Goal: Task Accomplishment & Management: Manage account settings

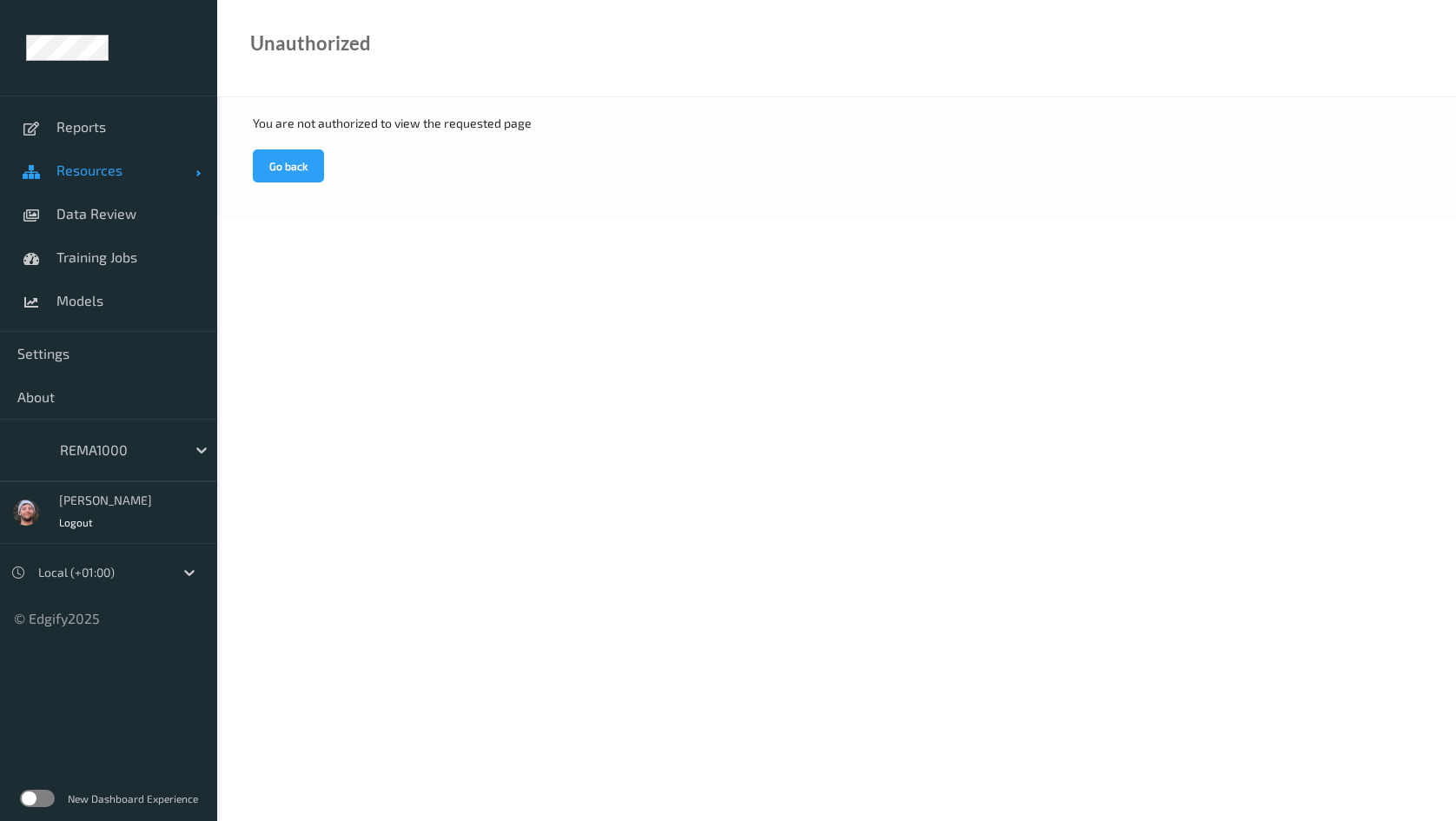
click at [133, 186] on link "Resources" at bounding box center [108, 170] width 217 height 44
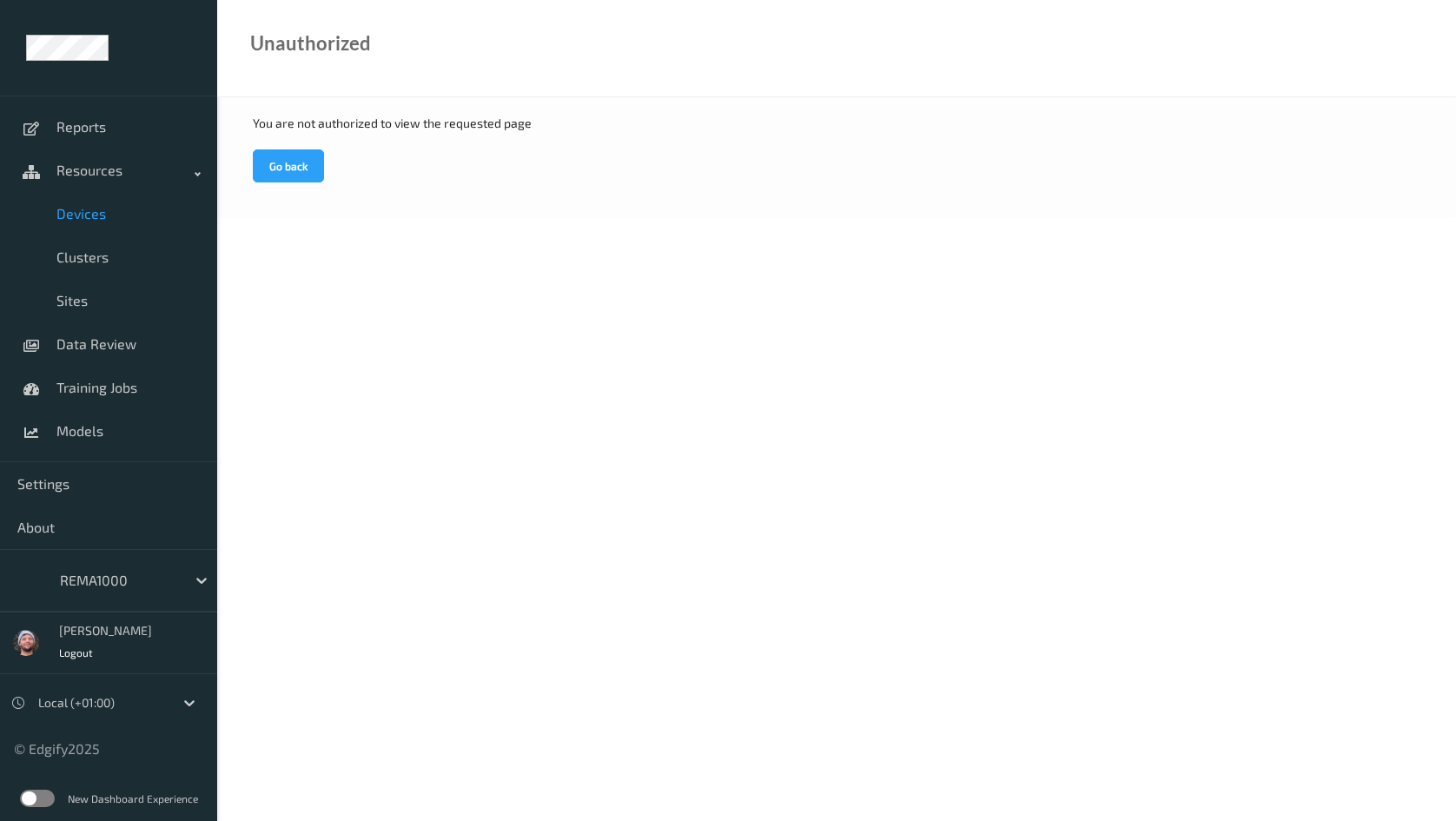
click at [130, 206] on span "Devices" at bounding box center [127, 214] width 143 height 18
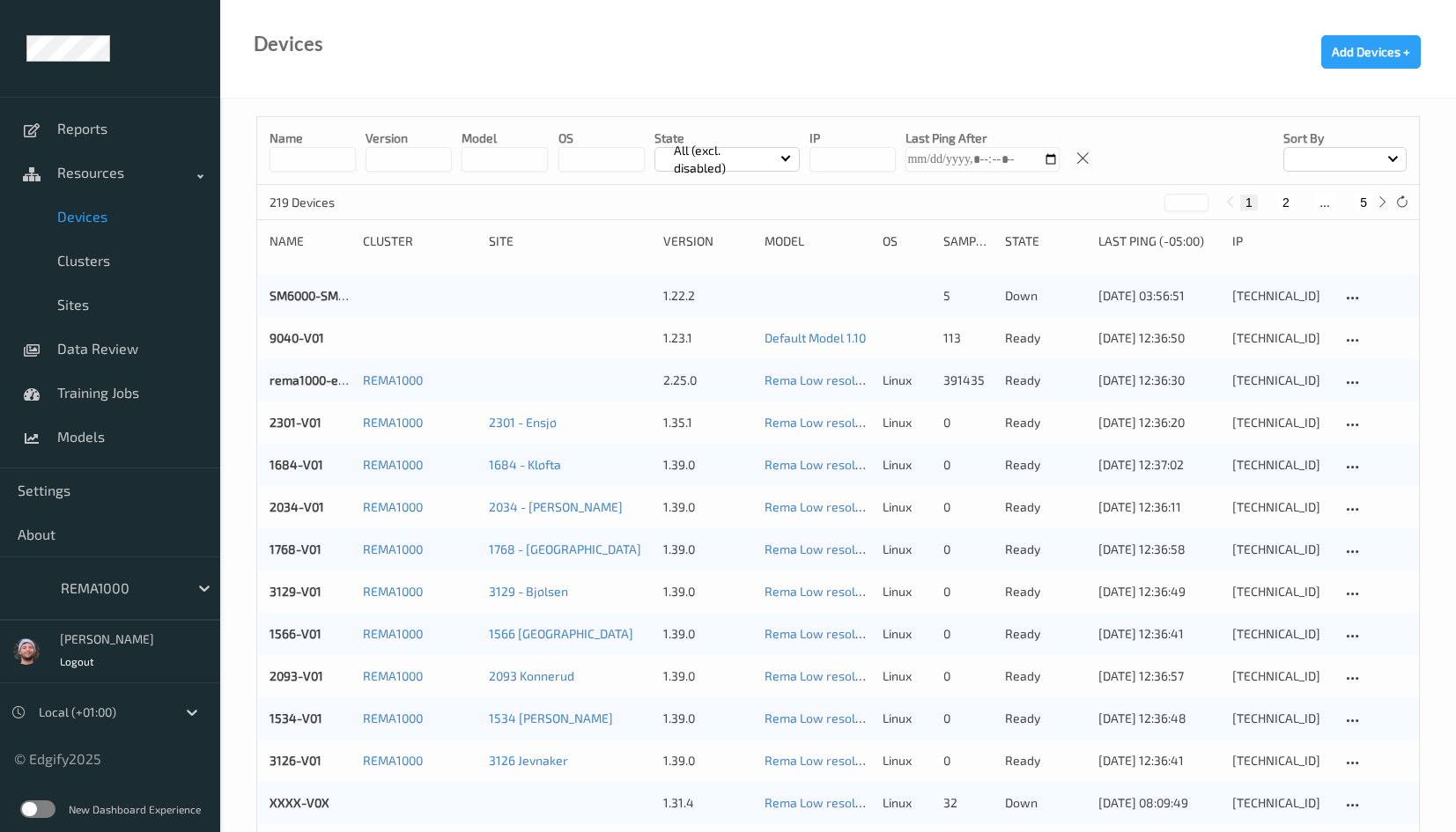
click at [1355, 207] on button "5" at bounding box center [1363, 202] width 18 height 16
type input "*"
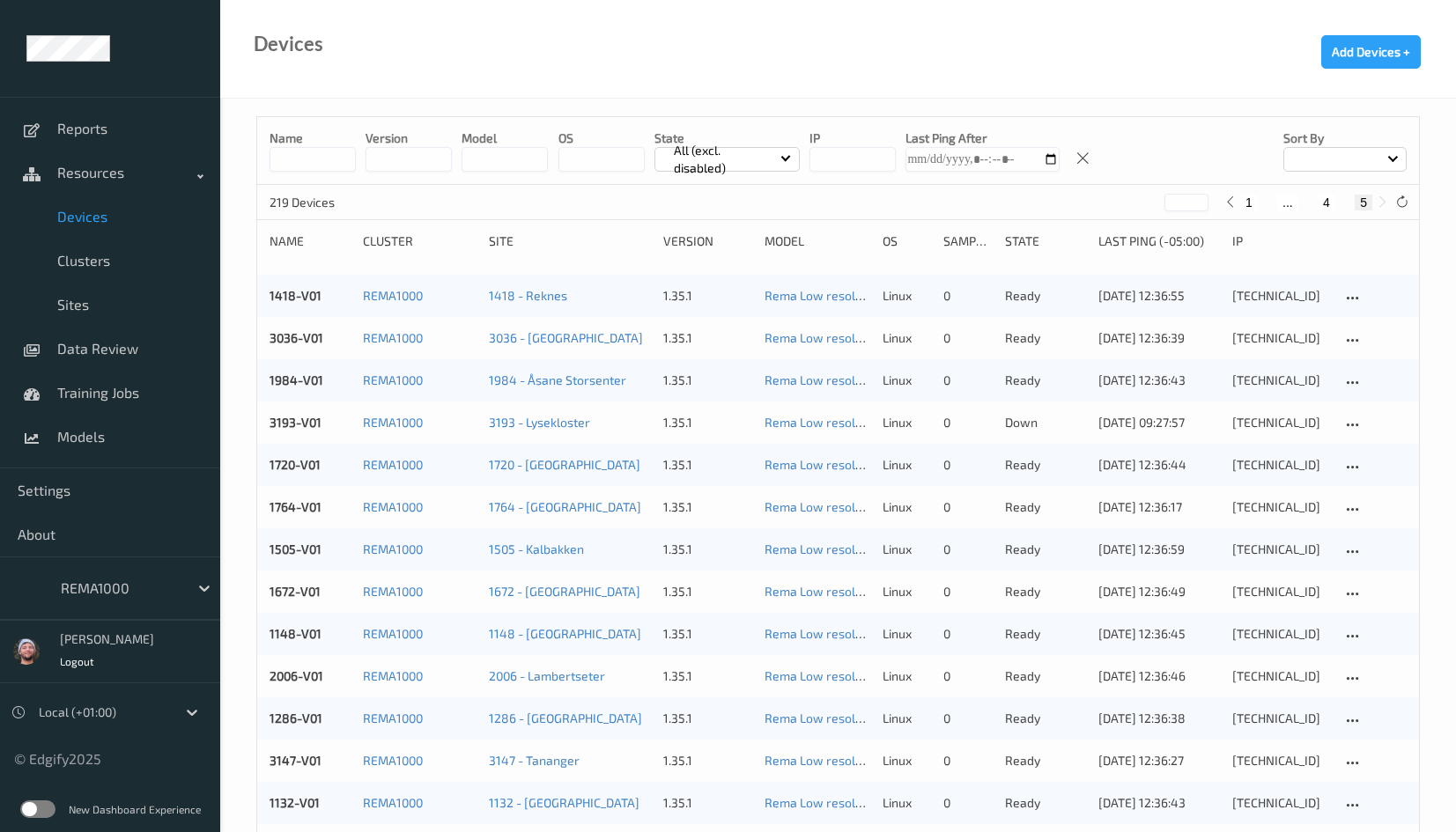
click at [584, 89] on div "Devices Add Devices +" at bounding box center [837, 49] width 1235 height 99
click at [107, 391] on span "Training Jobs" at bounding box center [129, 392] width 145 height 18
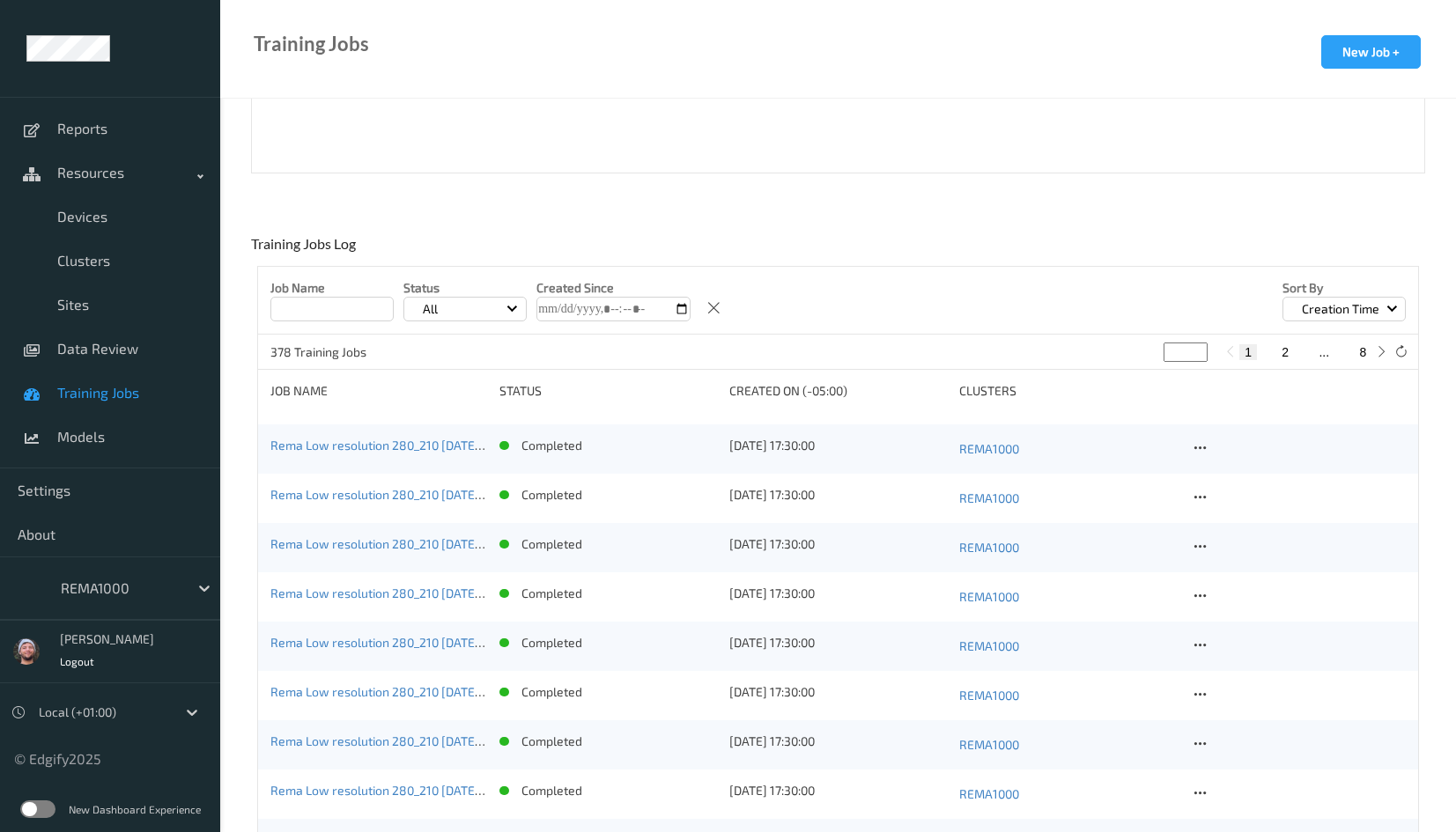
scroll to position [528, 0]
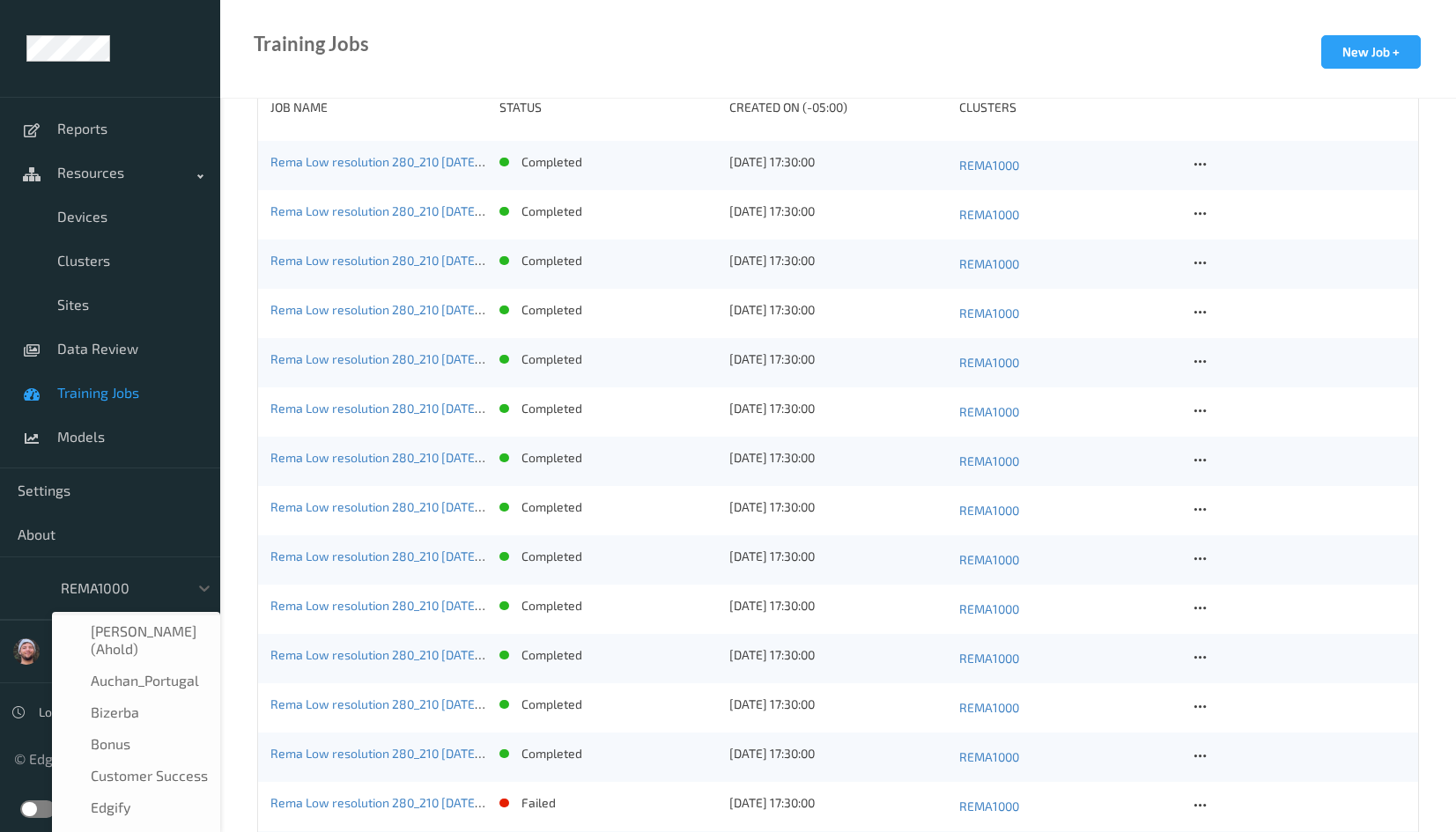
click at [105, 587] on div at bounding box center [120, 588] width 119 height 21
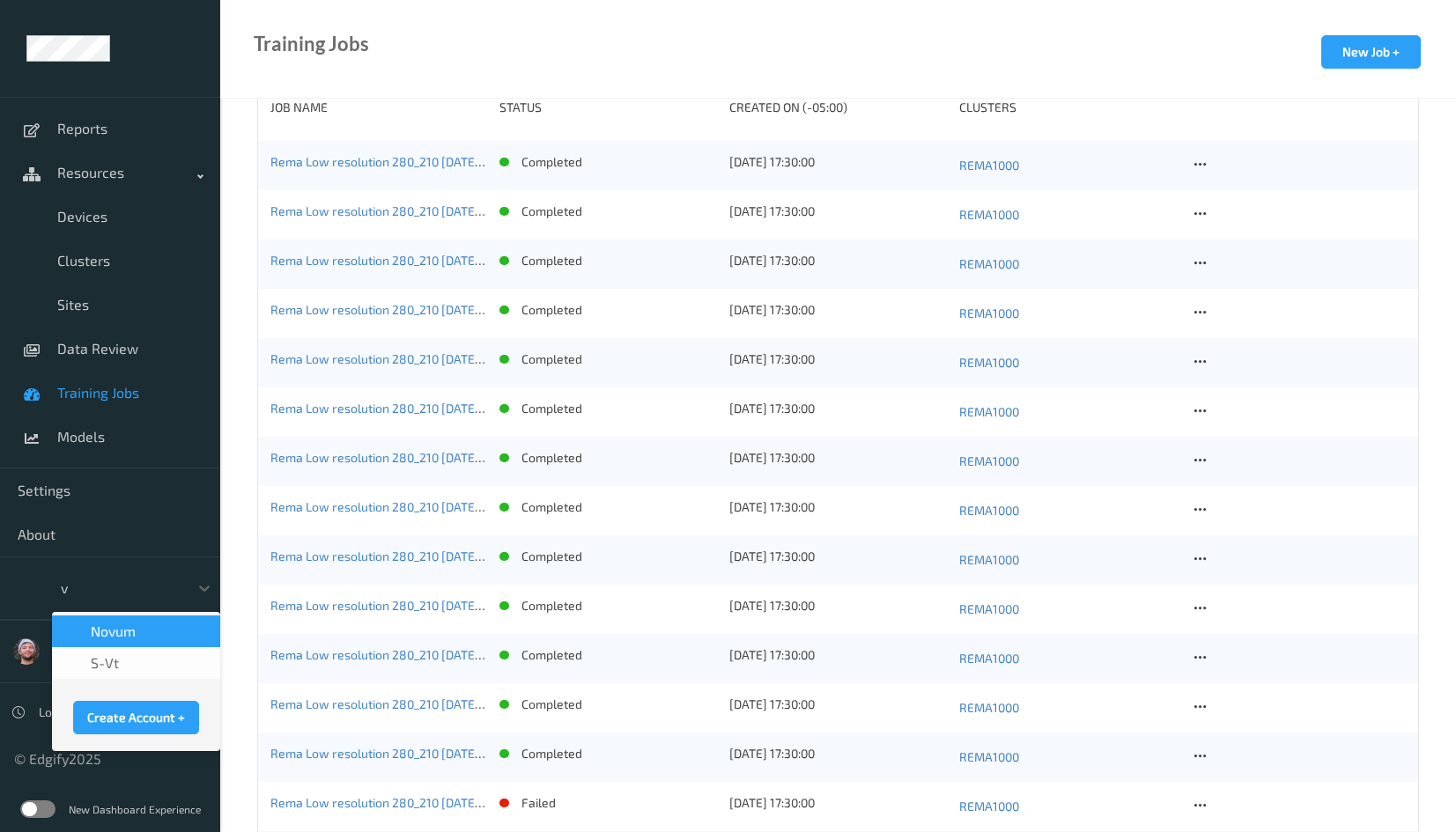
type input "vt"
click at [128, 624] on div "s-vt" at bounding box center [135, 632] width 147 height 18
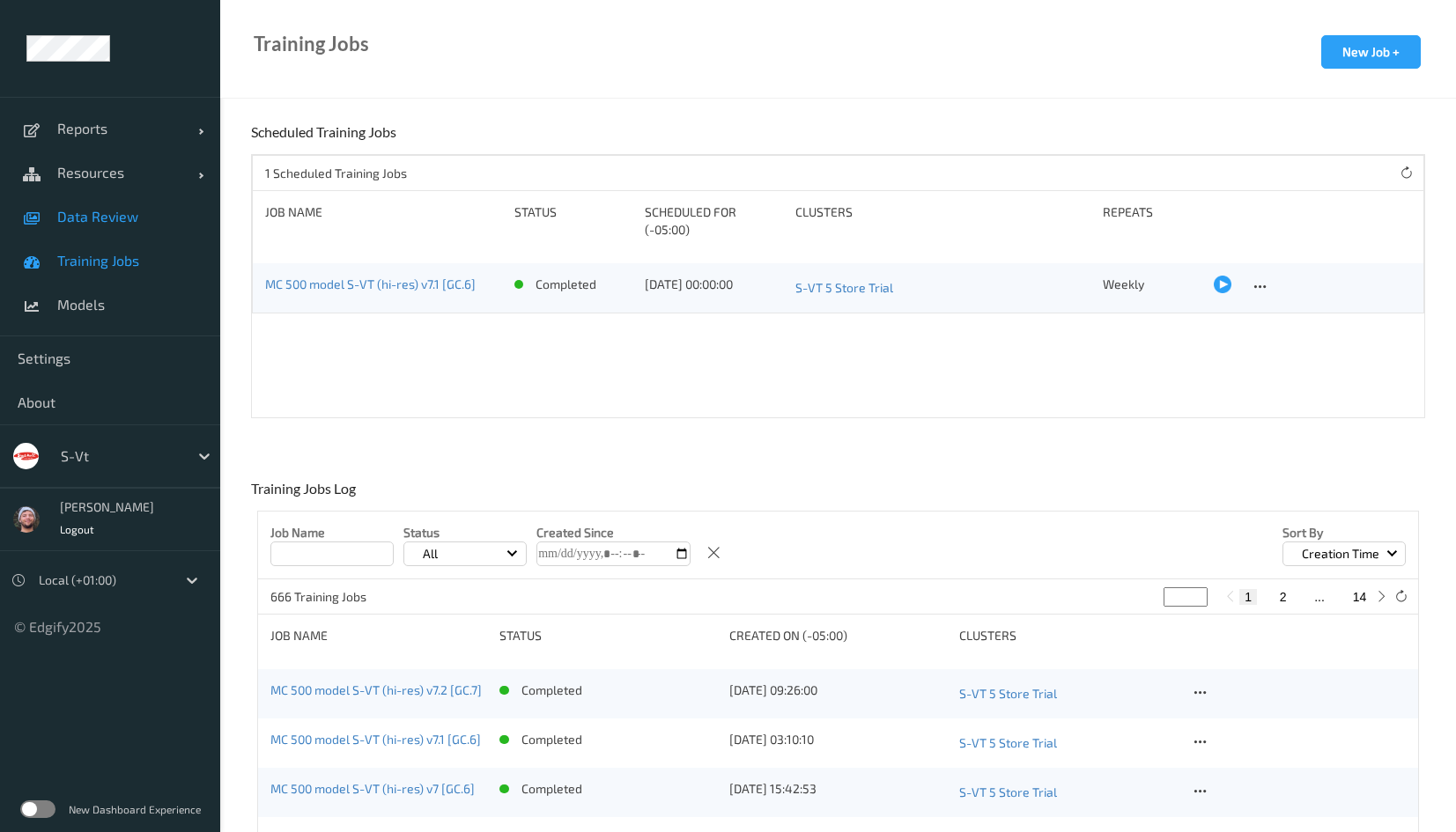
click at [150, 214] on span "Data Review" at bounding box center [129, 217] width 145 height 18
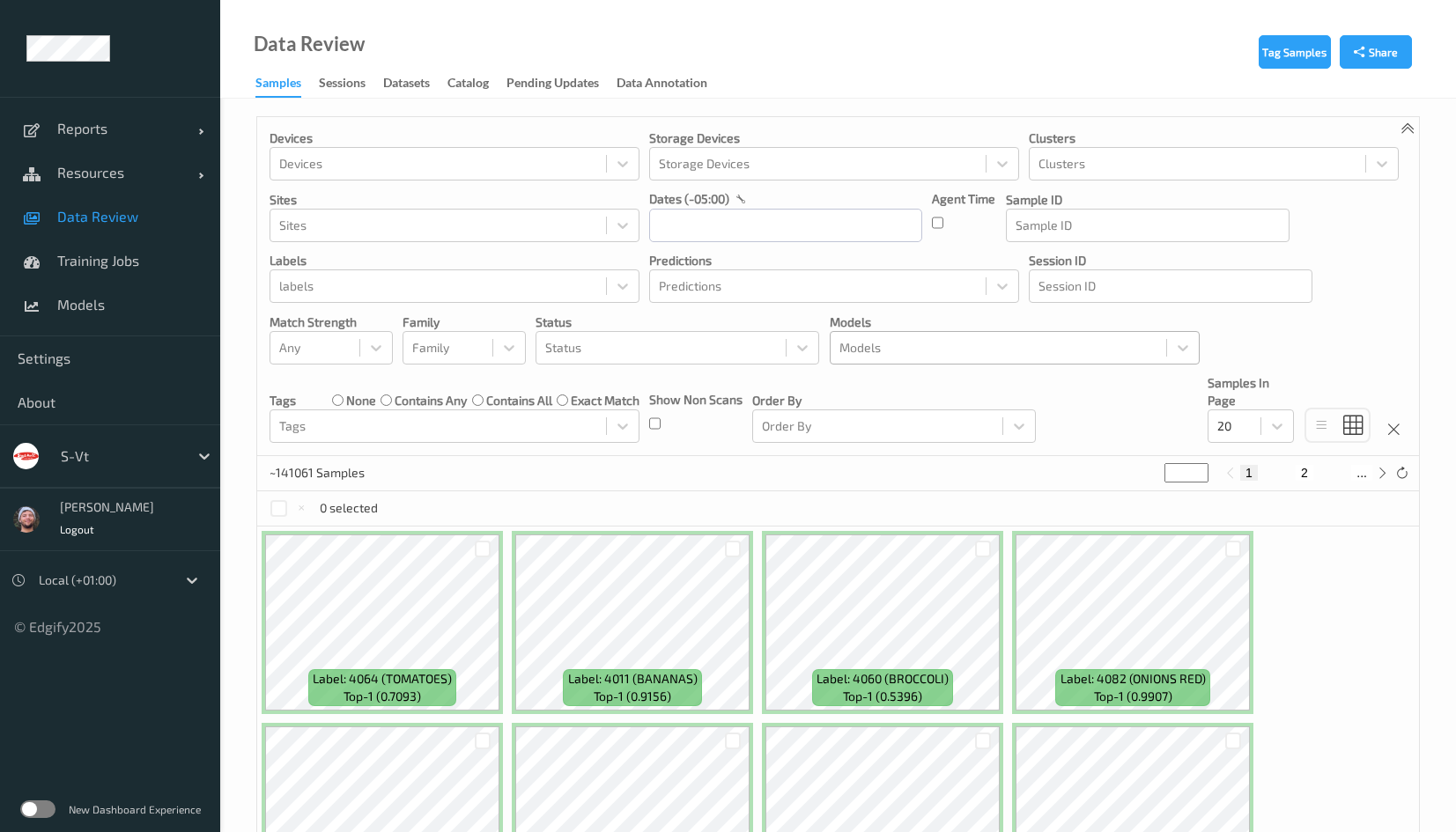
click at [912, 351] on div at bounding box center [998, 347] width 317 height 21
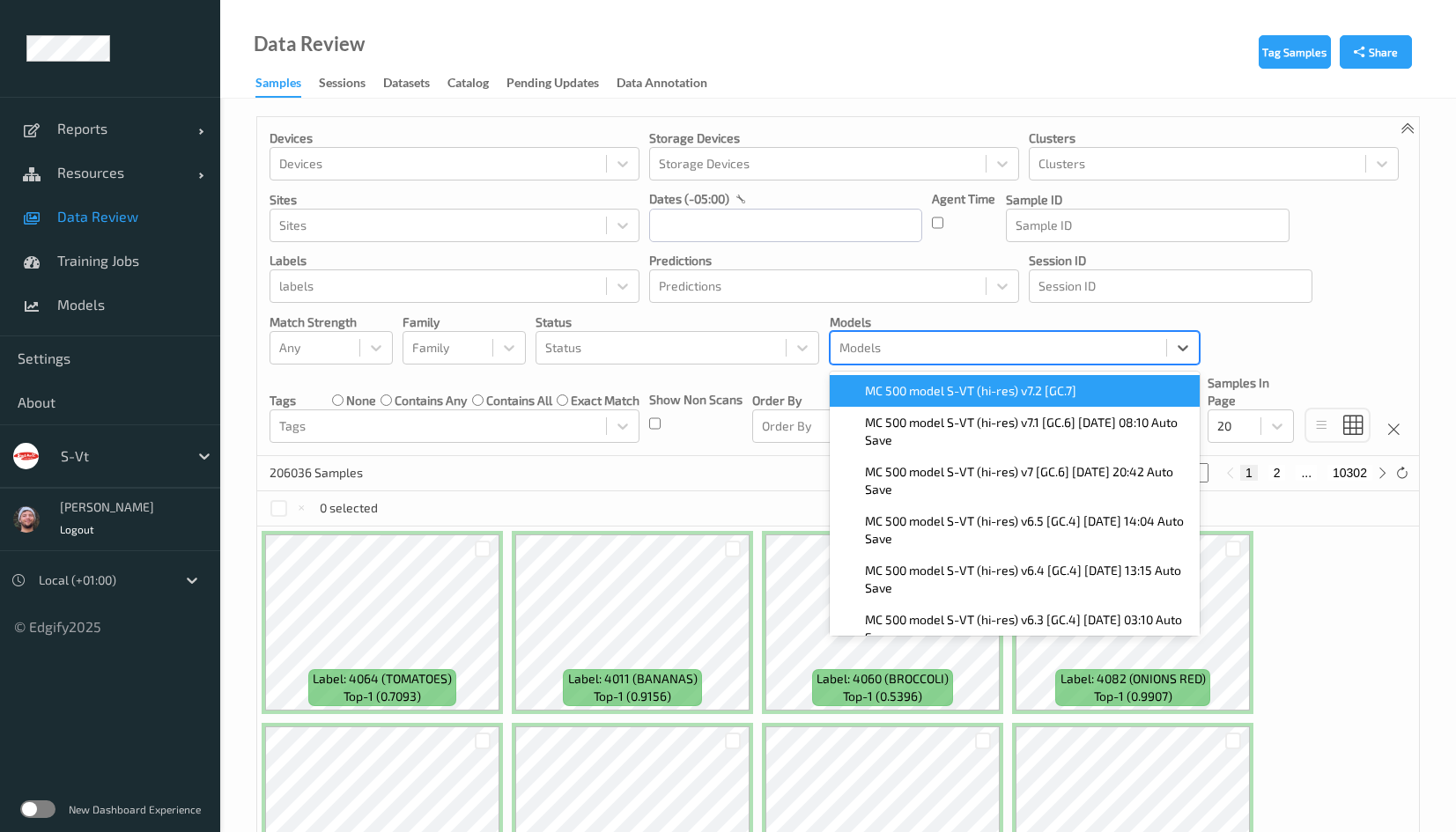
click at [914, 383] on span "MC 500 model S-VT (hi-res) v7.2 [GC.7]" at bounding box center [970, 391] width 211 height 18
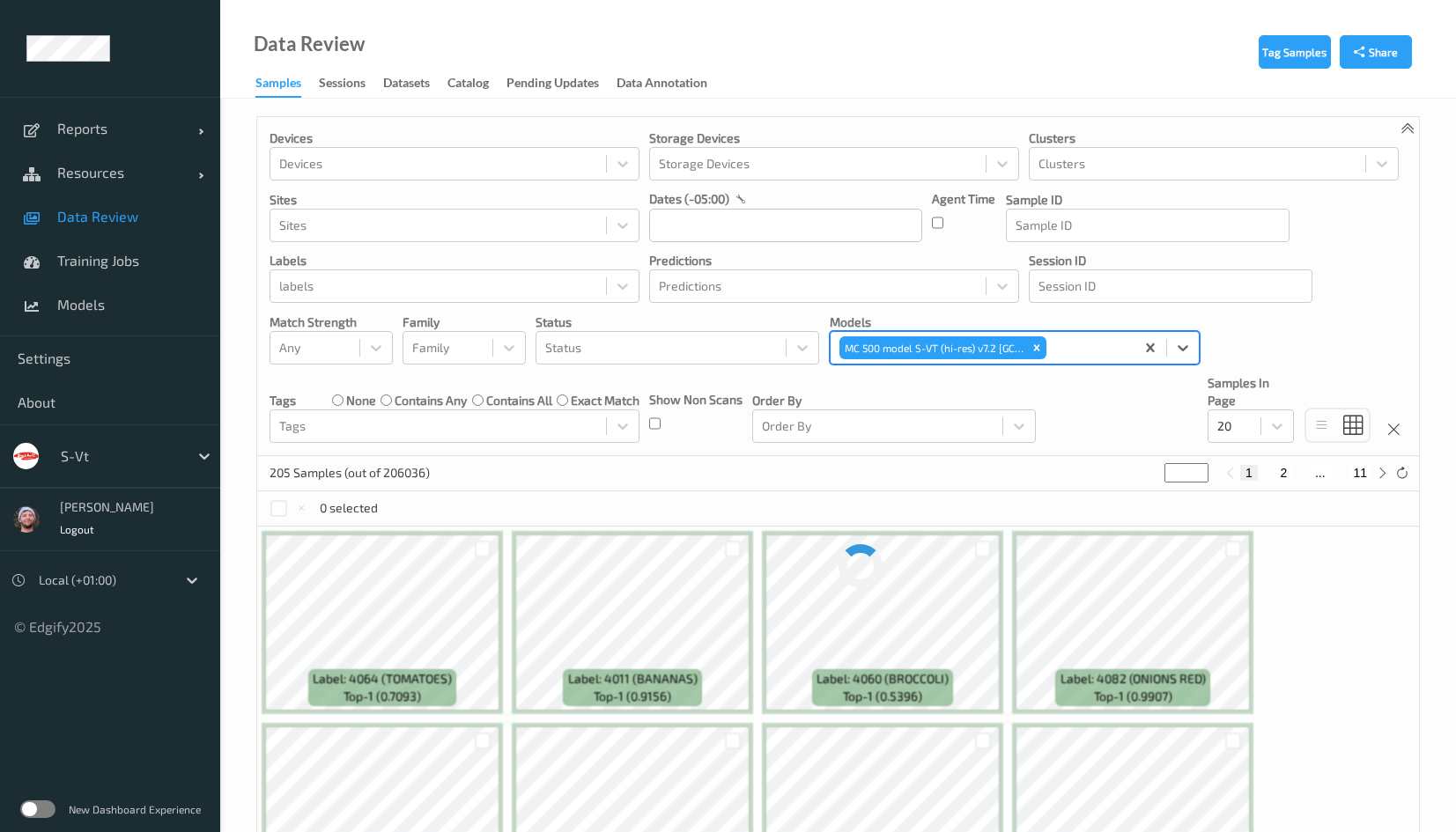
click at [666, 370] on div "Devices Devices Storage Devices Storage Devices Clusters Clusters Sites Sites d…" at bounding box center [838, 287] width 1161 height 339
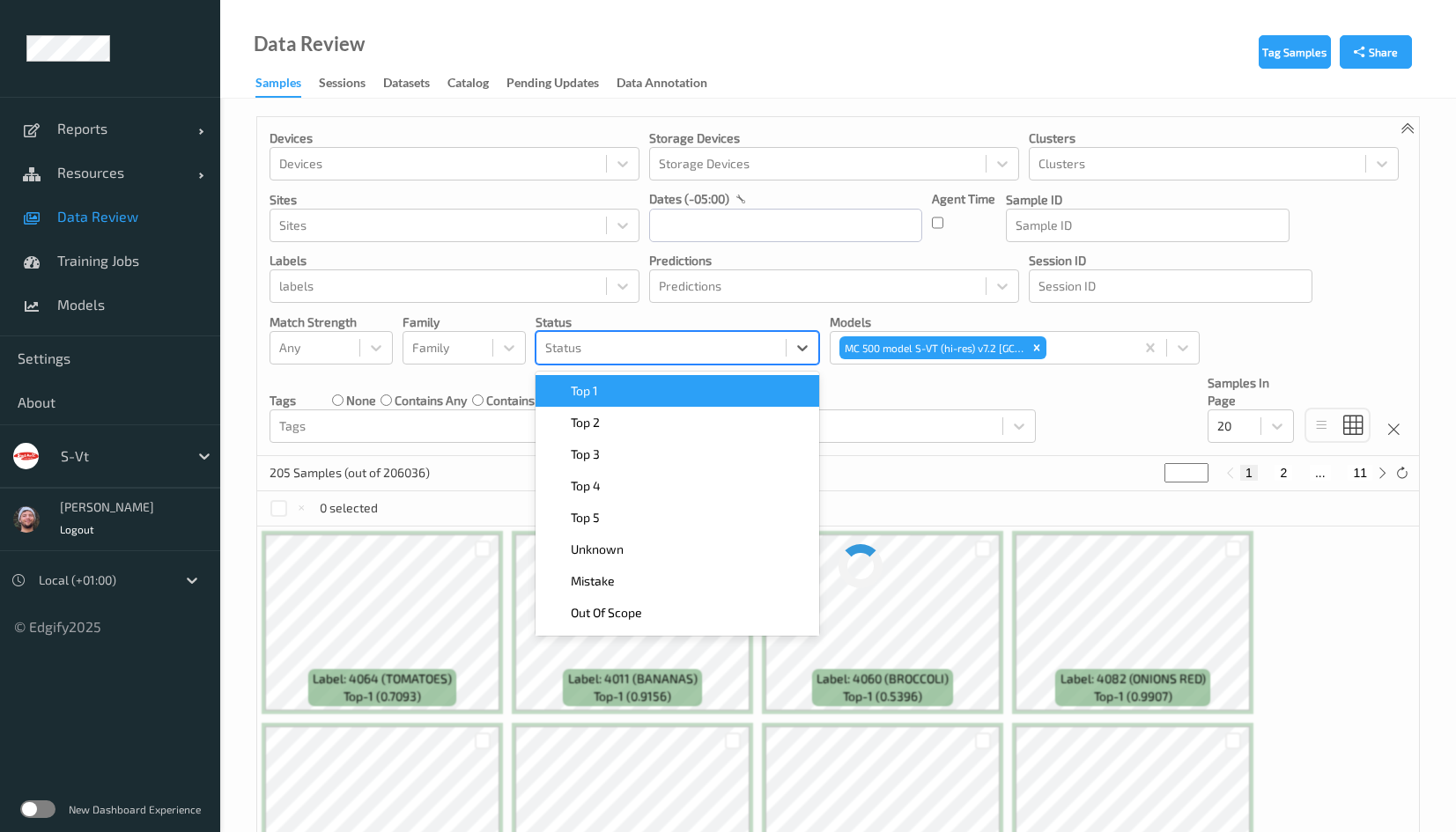
click at [664, 359] on div "Status" at bounding box center [660, 348] width 249 height 29
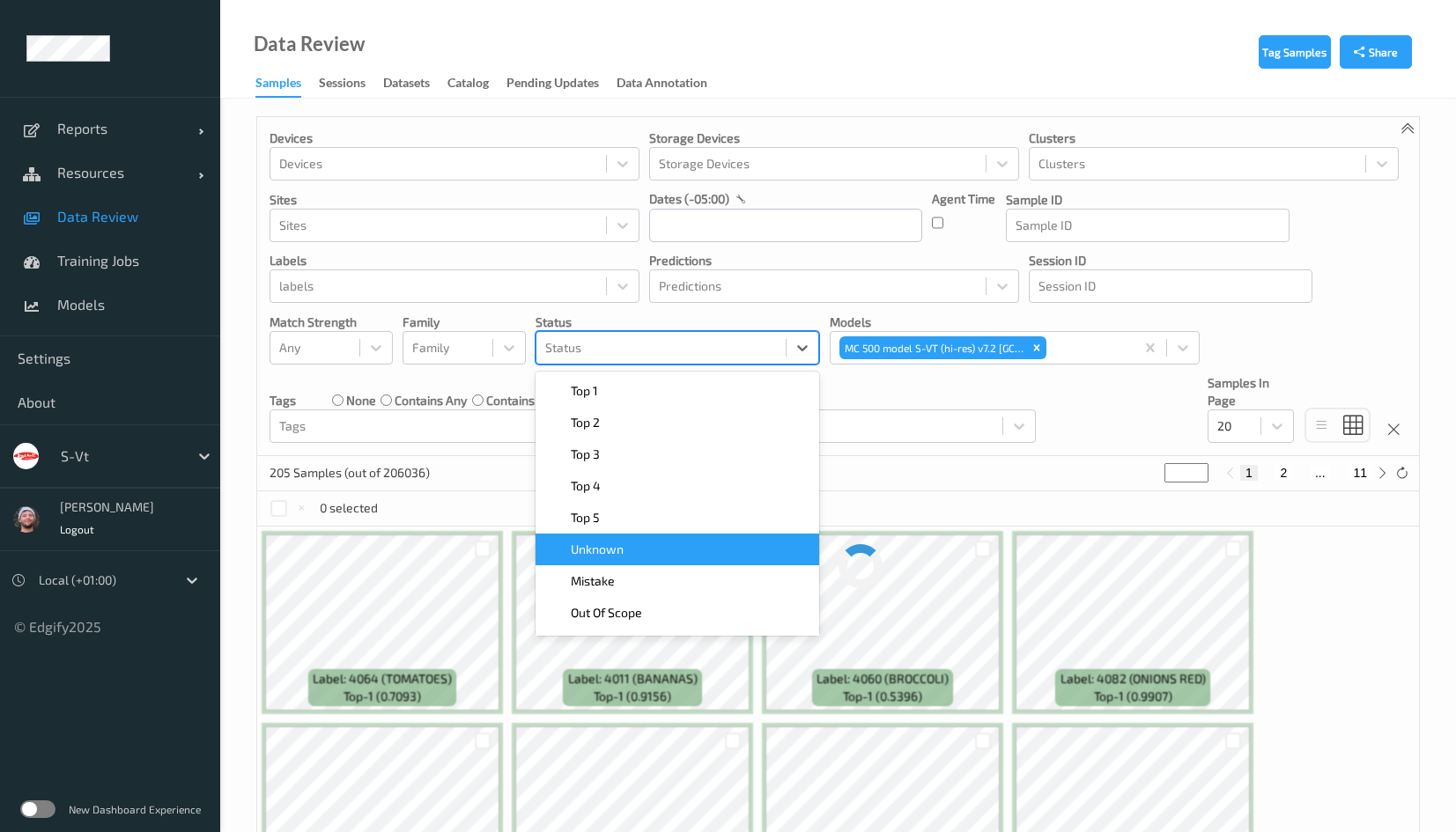
click at [645, 552] on div "Unknown" at bounding box center [677, 549] width 262 height 18
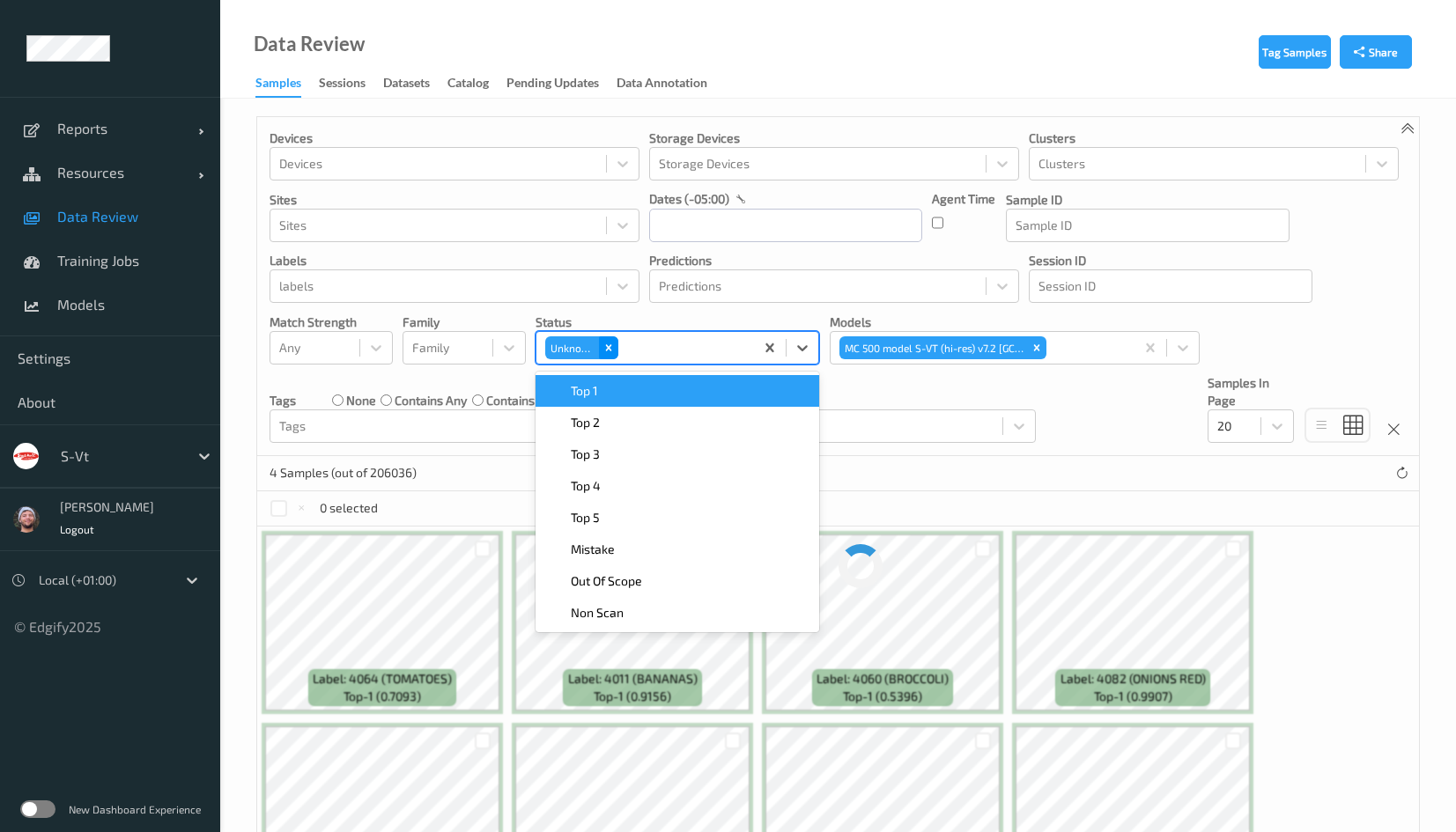
click at [603, 348] on icon "Remove Unknown" at bounding box center [608, 348] width 13 height 13
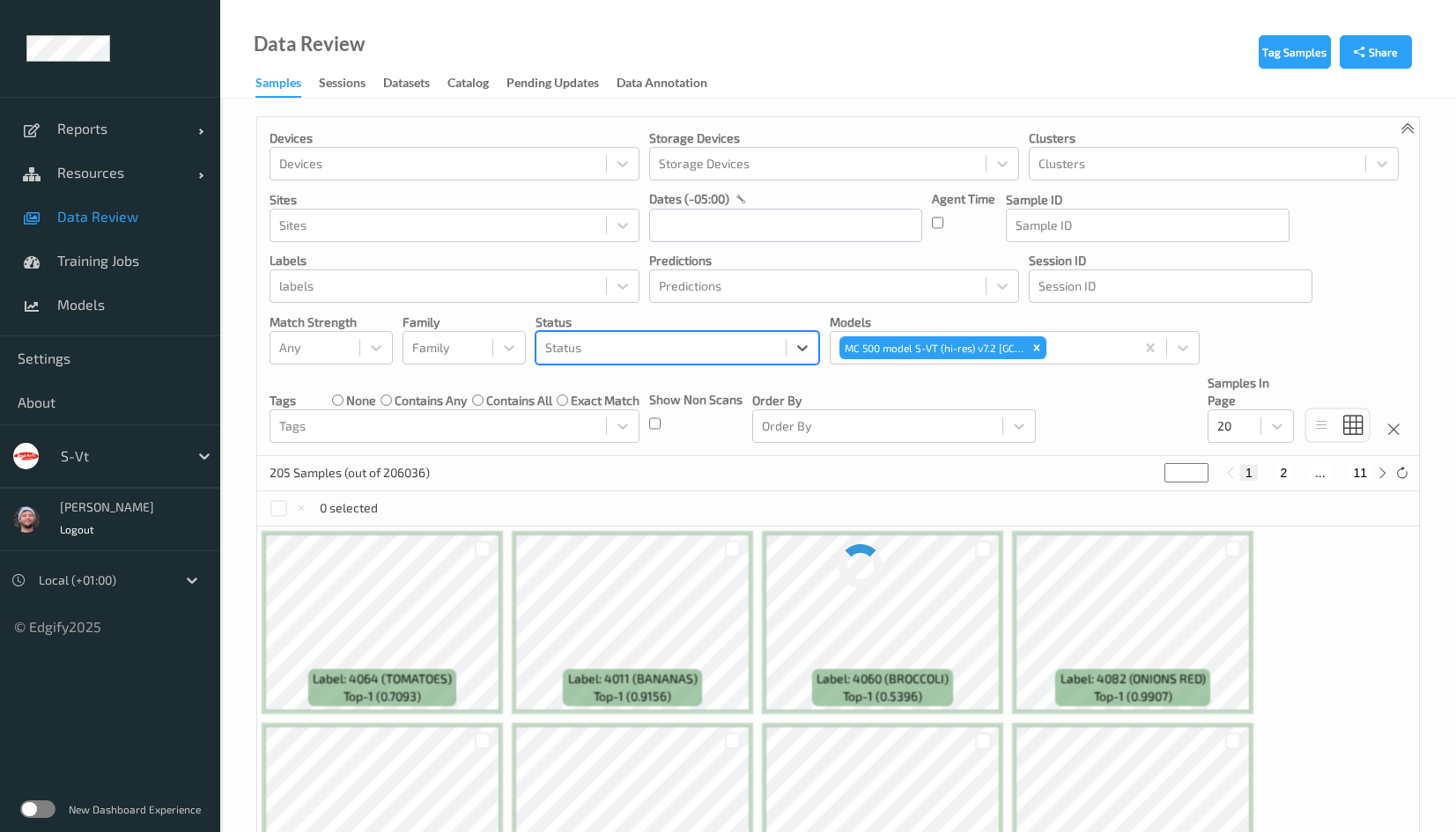
click at [635, 348] on div at bounding box center [660, 347] width 232 height 21
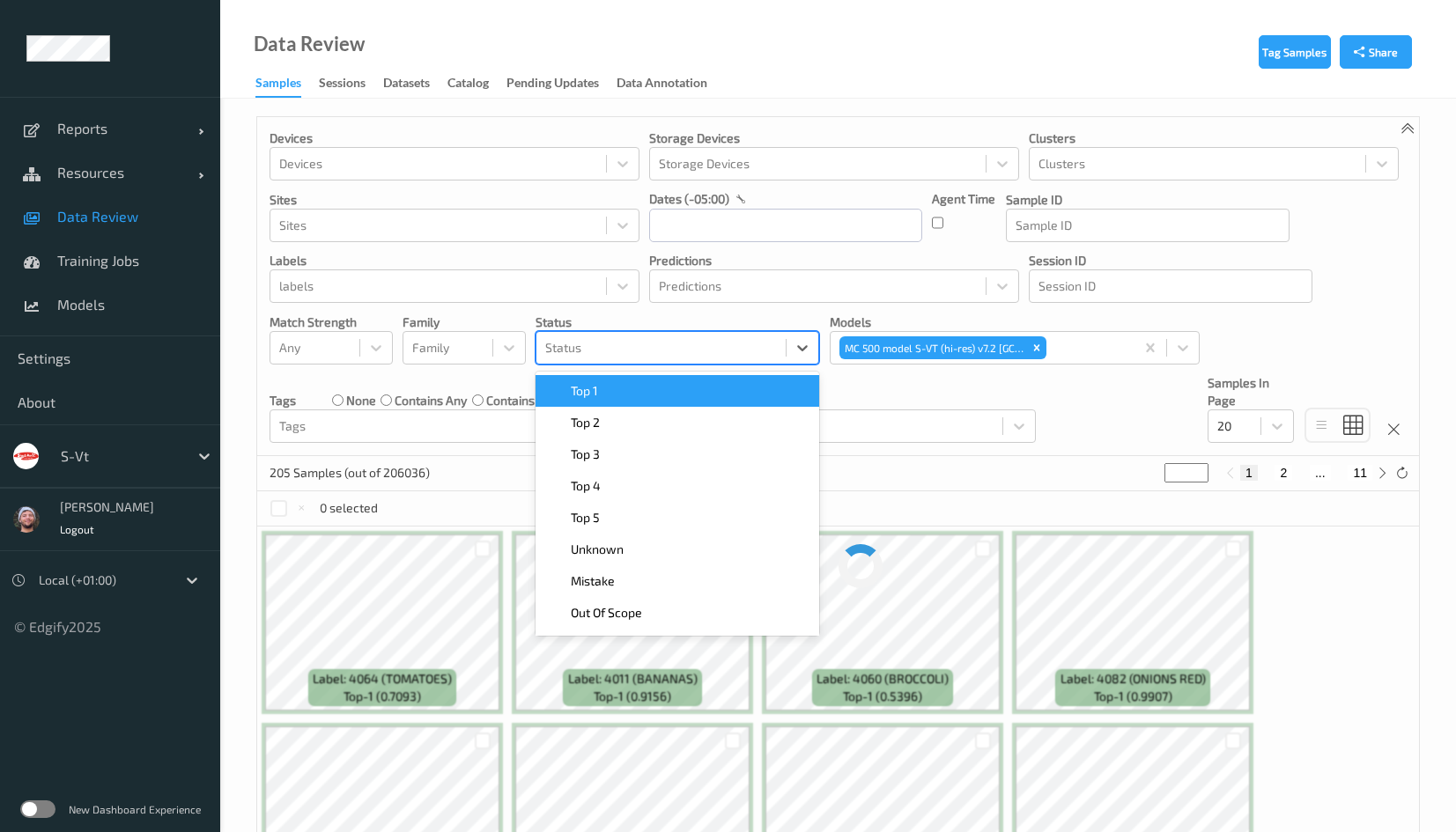
click at [623, 344] on div at bounding box center [660, 347] width 232 height 21
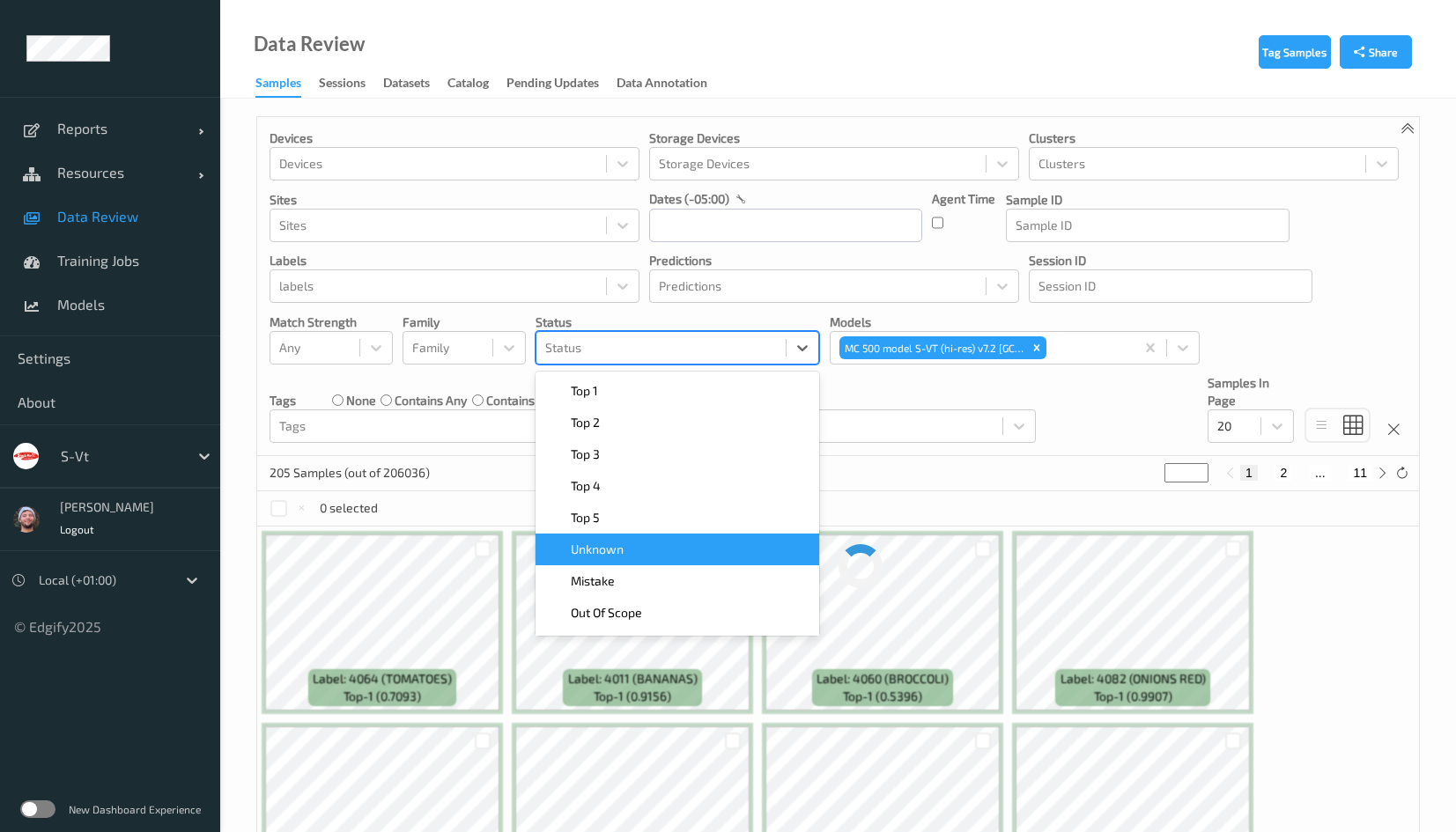
click at [636, 573] on div "Mistake" at bounding box center [677, 582] width 262 height 18
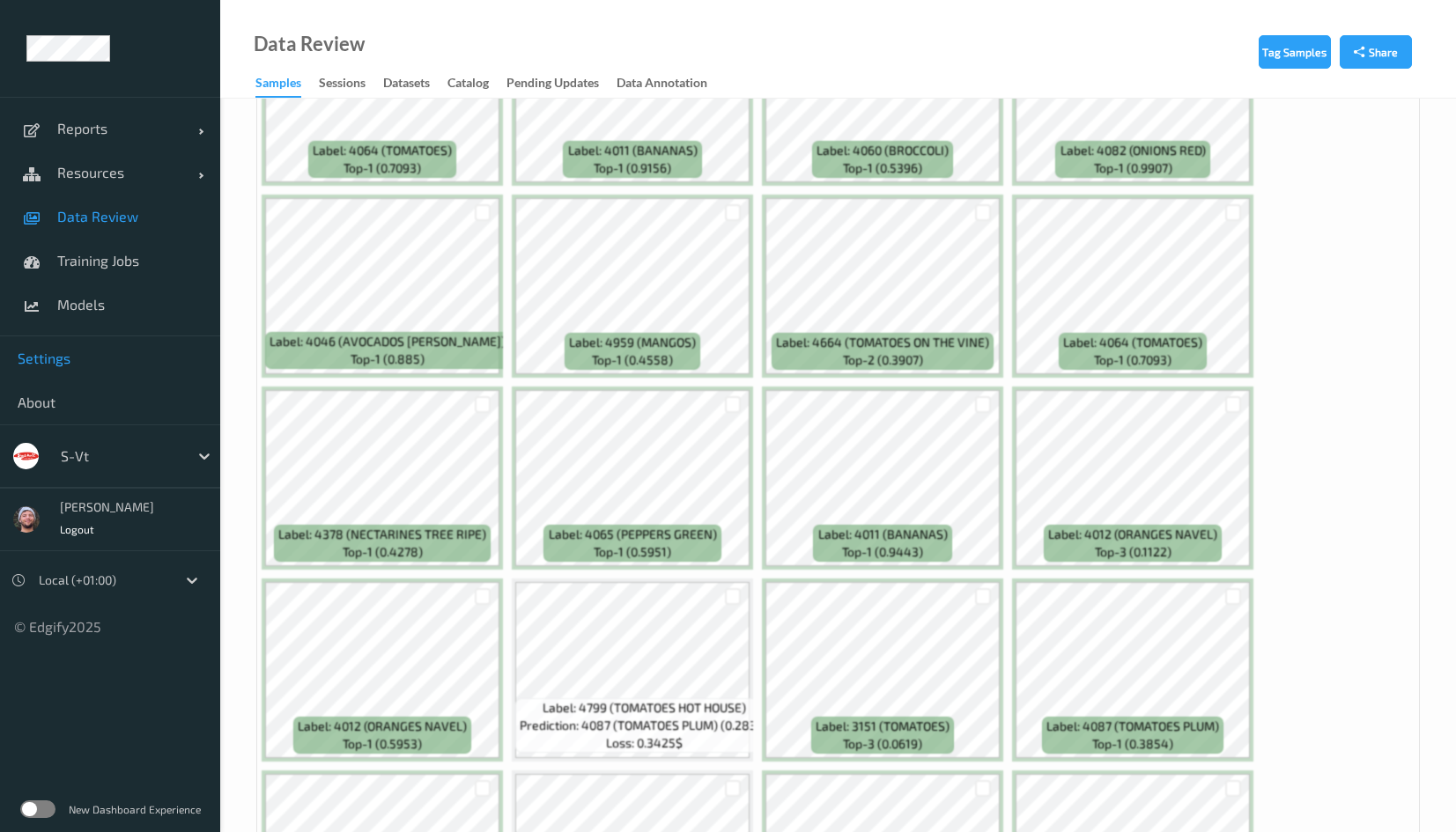
scroll to position [264, 0]
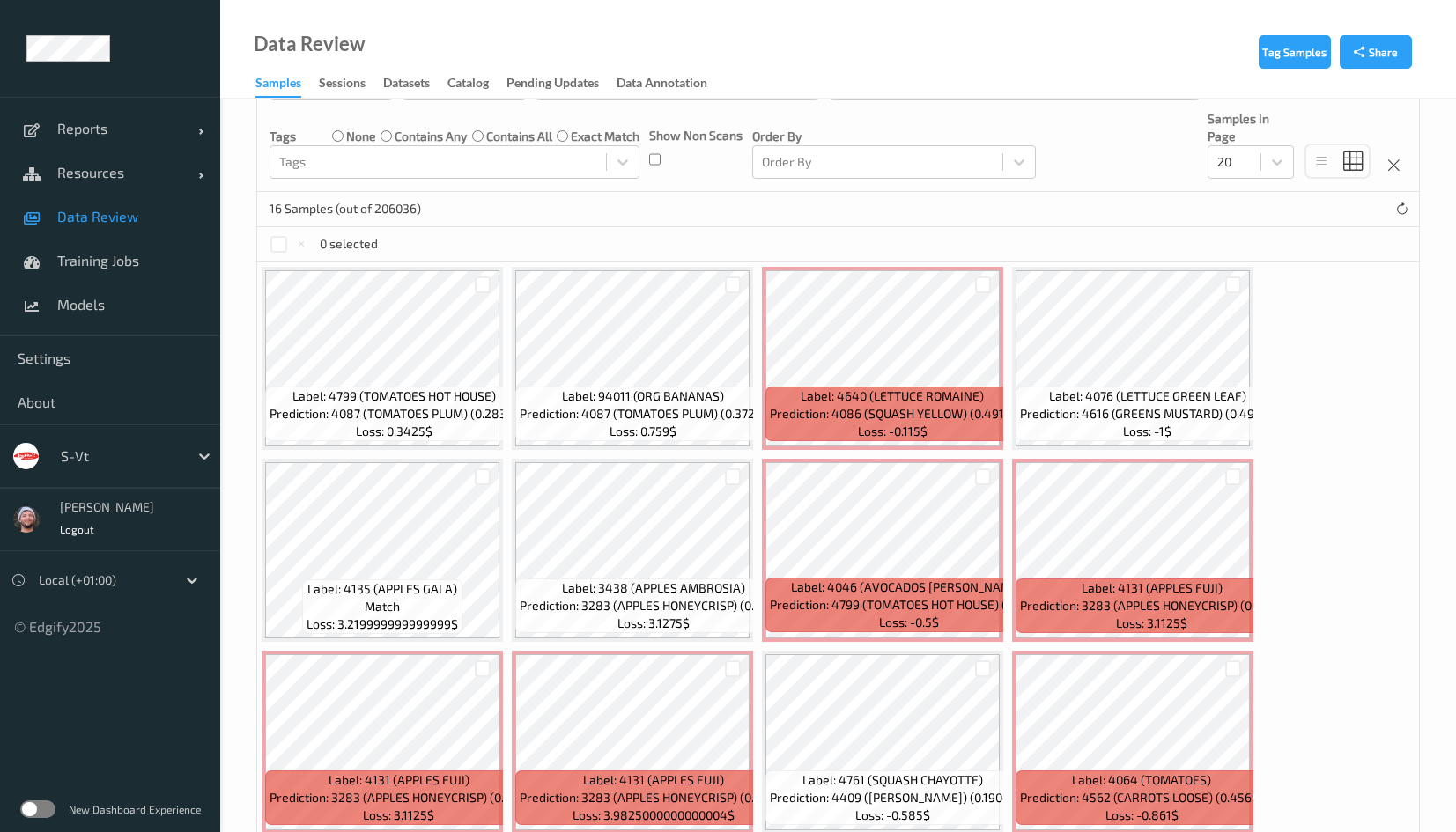
click at [1315, 359] on div "Label: 4799 (TOMATOES HOT HOUSE) Prediction: 4087 (TOMATOES PLUM) (0.2838) Loss…" at bounding box center [838, 646] width 1161 height 768
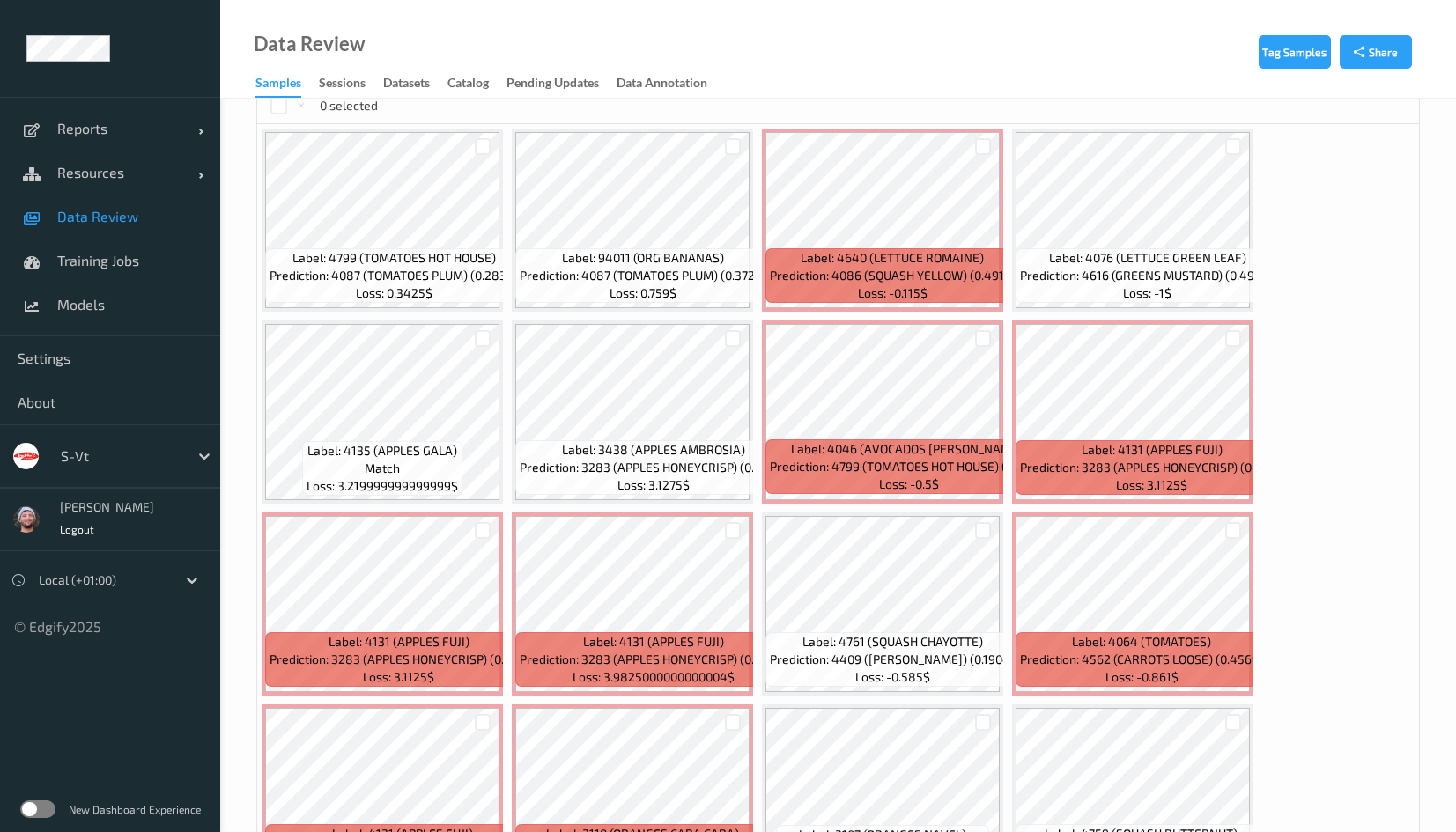
scroll to position [534, 0]
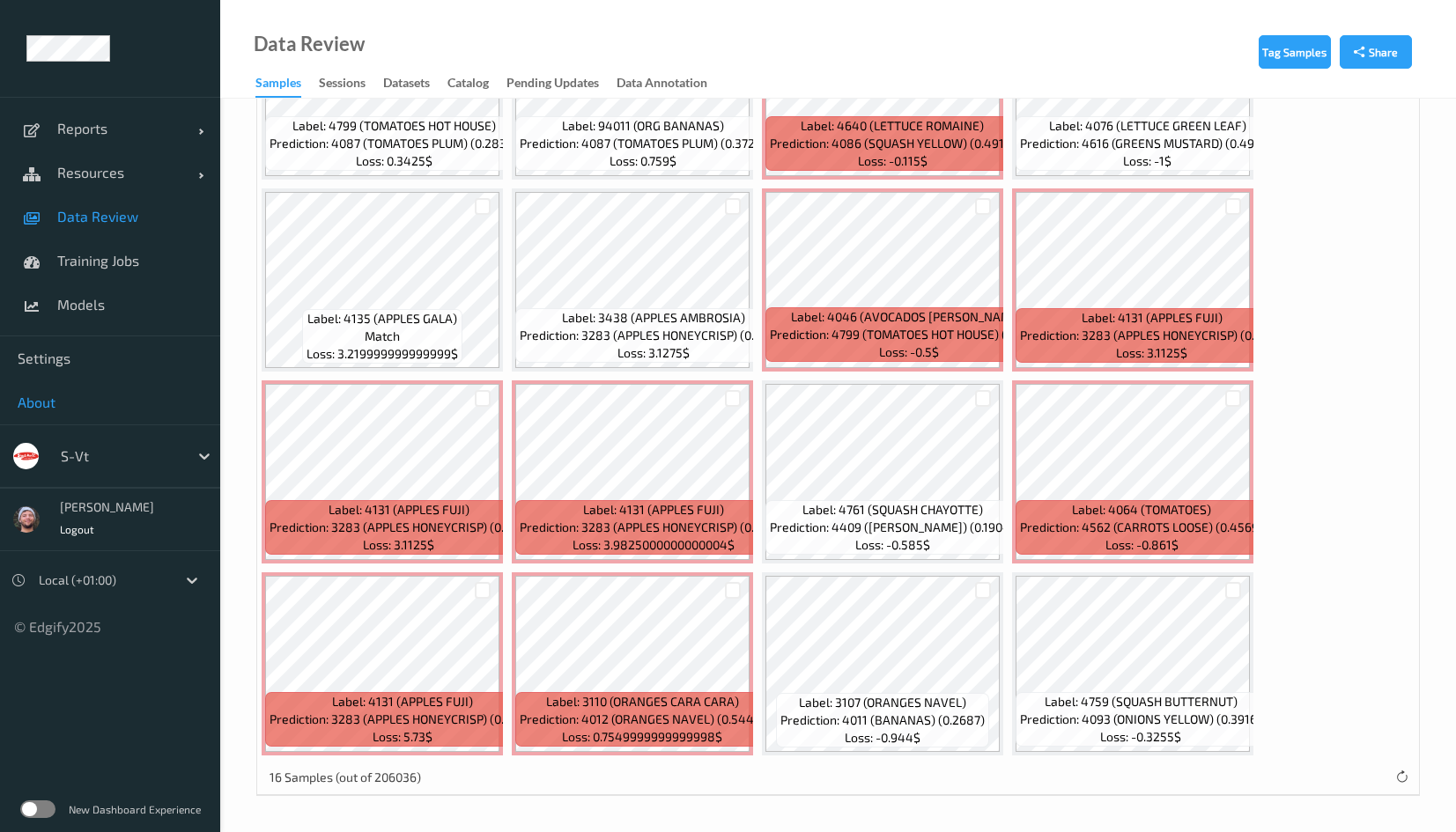
drag, startPoint x: 142, startPoint y: 260, endPoint x: 131, endPoint y: 416, distance: 156.4
click at [142, 260] on span "Training Jobs" at bounding box center [129, 260] width 145 height 18
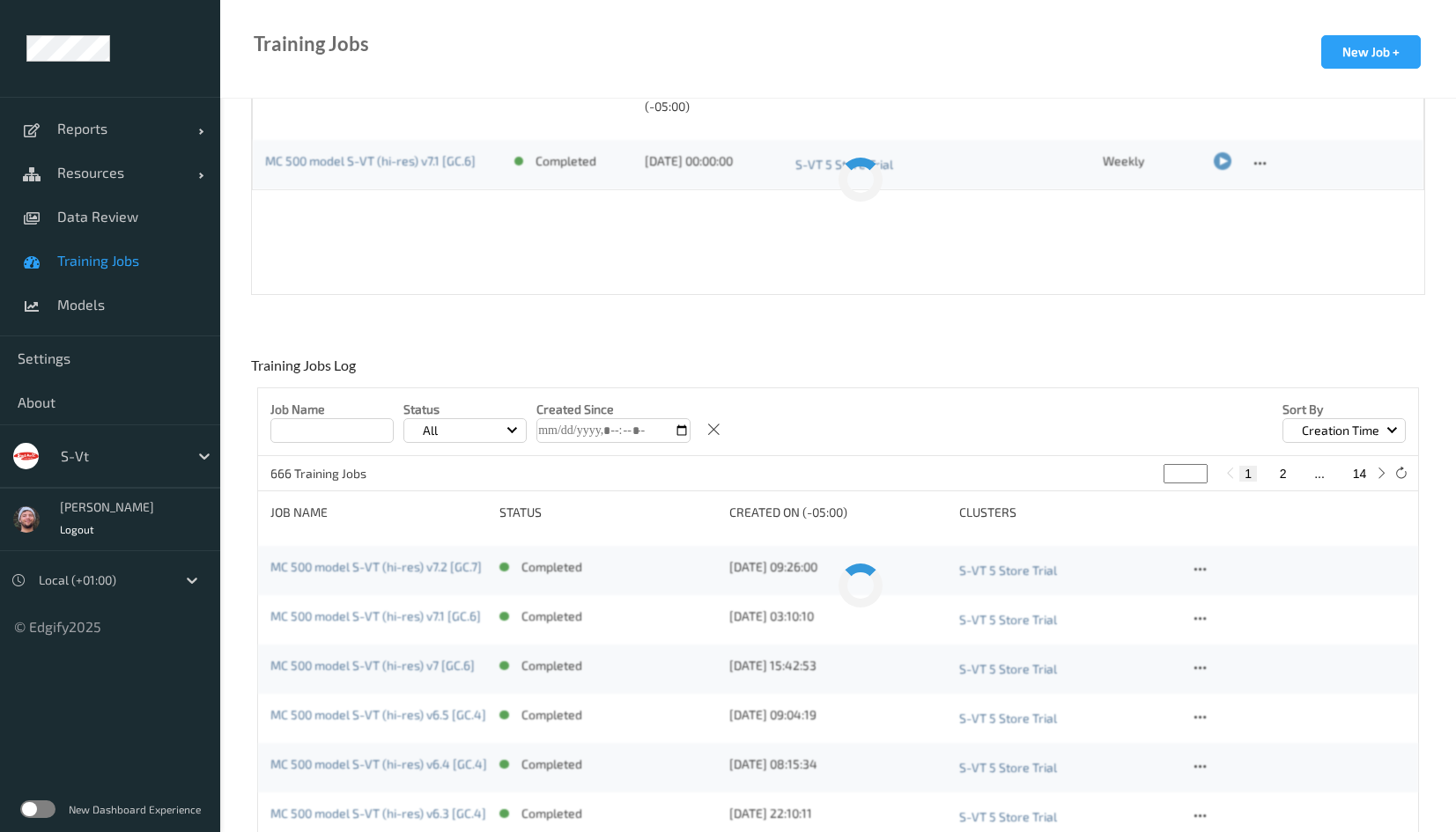
scroll to position [22, 0]
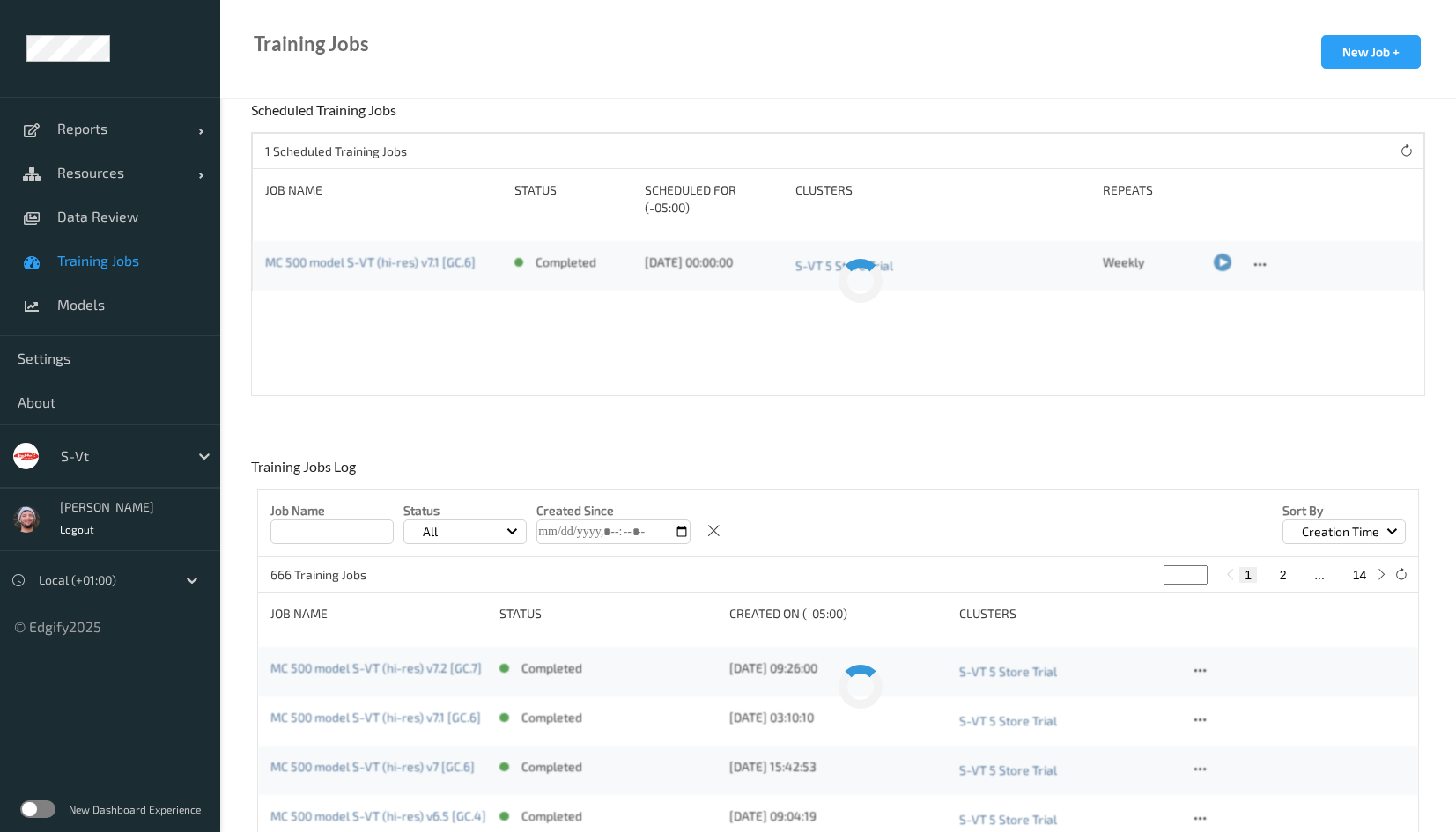
click at [127, 447] on div at bounding box center [120, 455] width 119 height 21
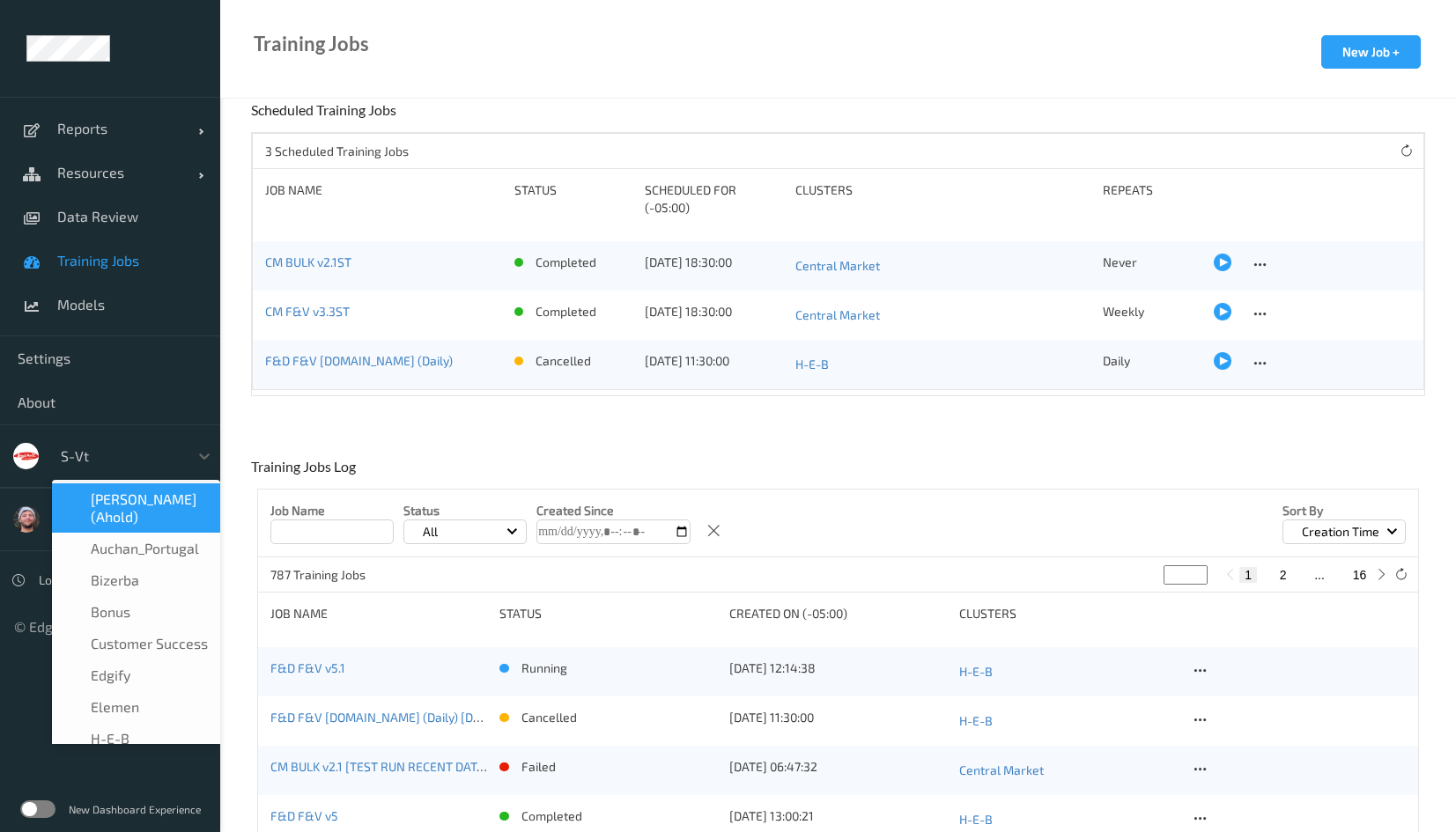
scroll to position [0, 0]
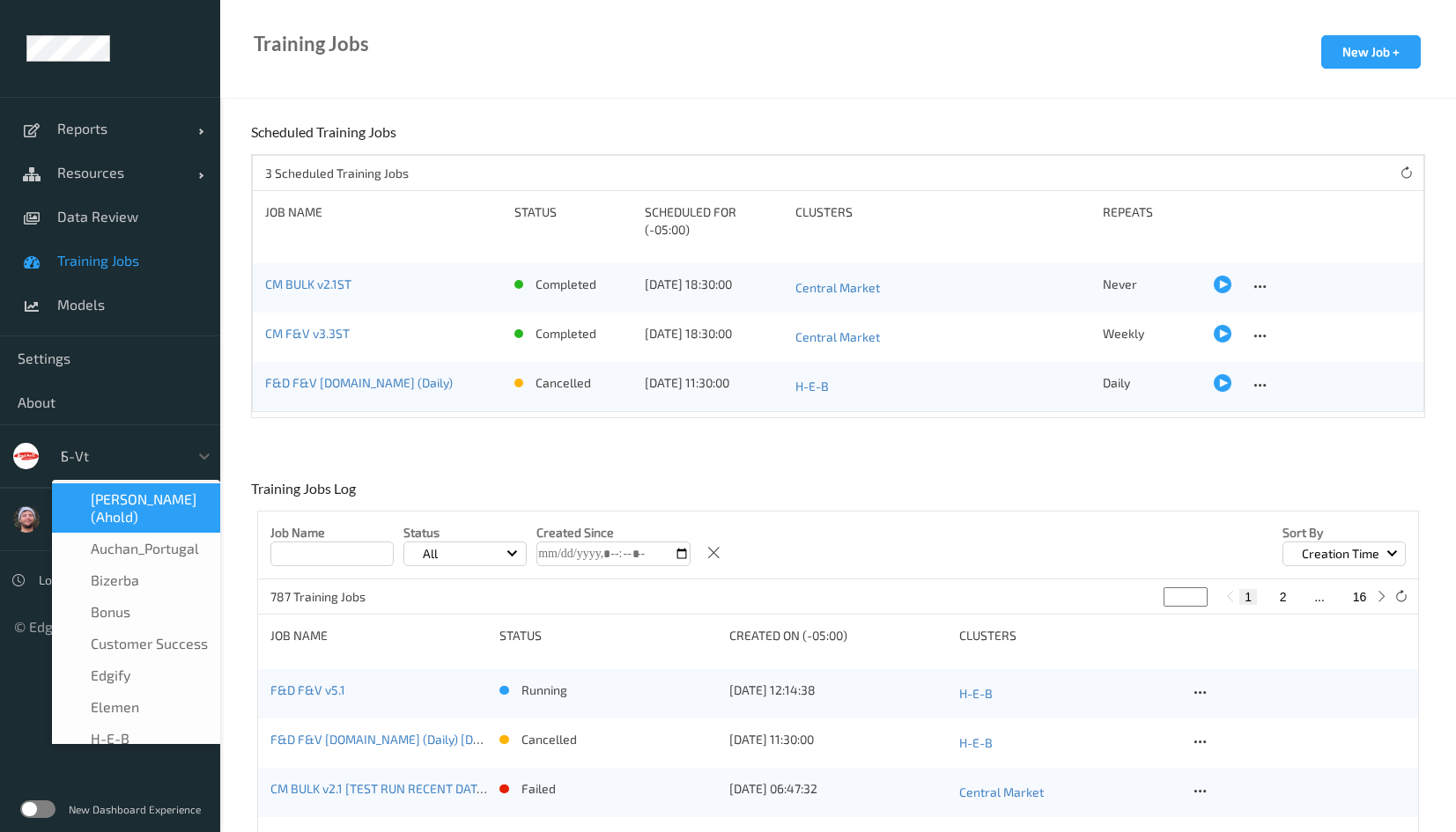
type input "h-"
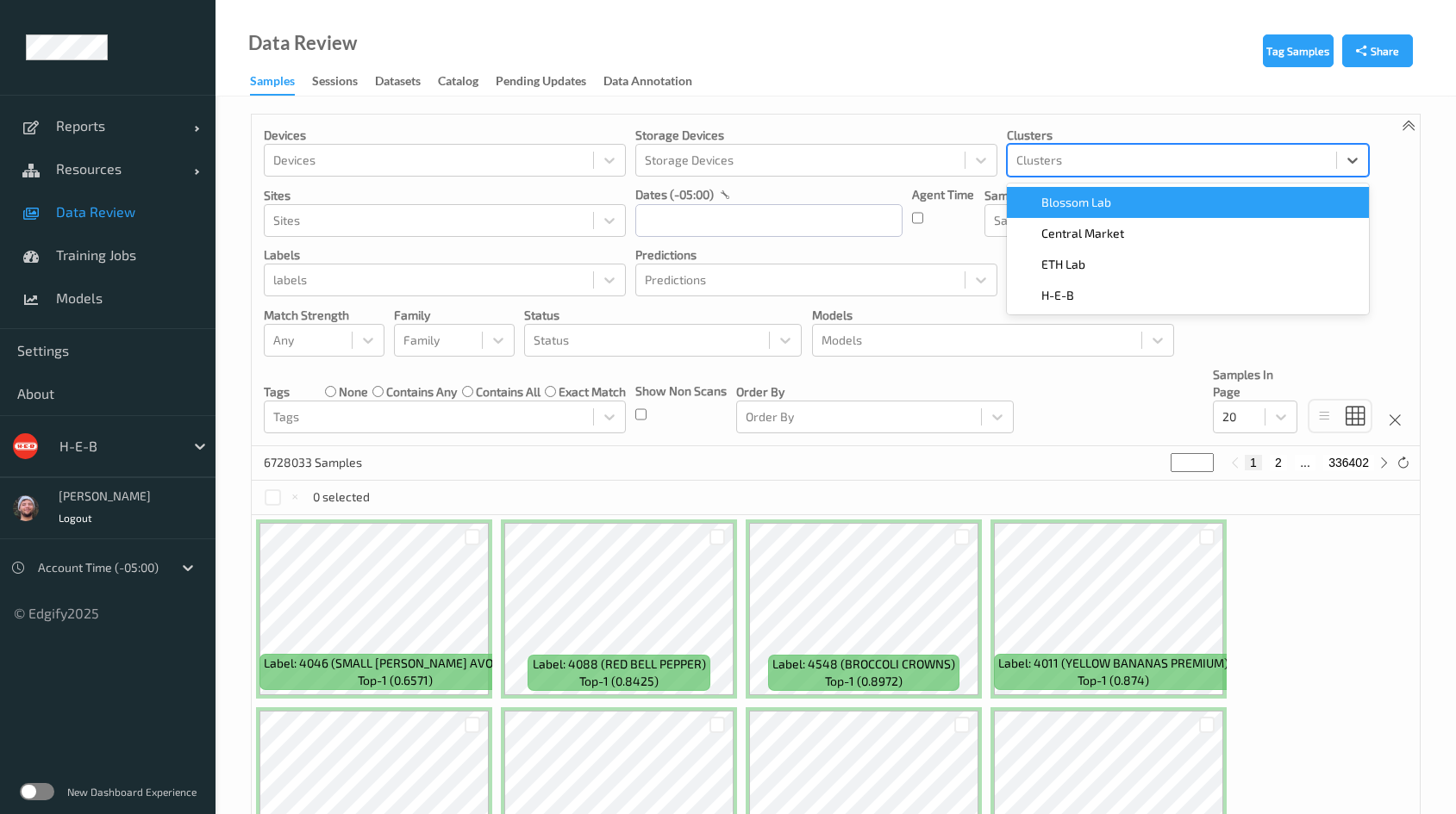
click at [1089, 173] on div "Clusters" at bounding box center [1171, 160] width 328 height 28
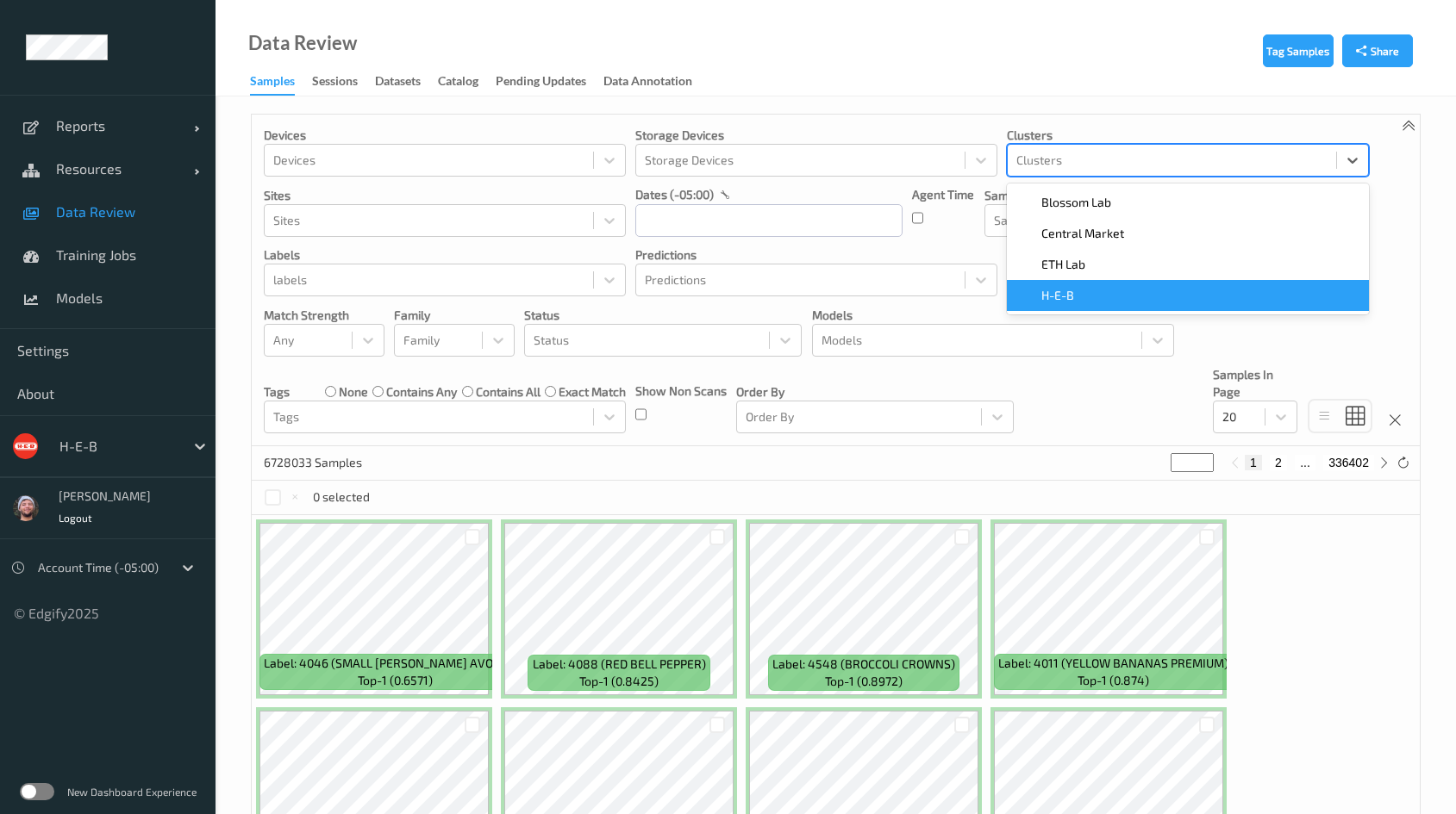
click at [1071, 290] on span "H-E-B" at bounding box center [1058, 295] width 33 height 17
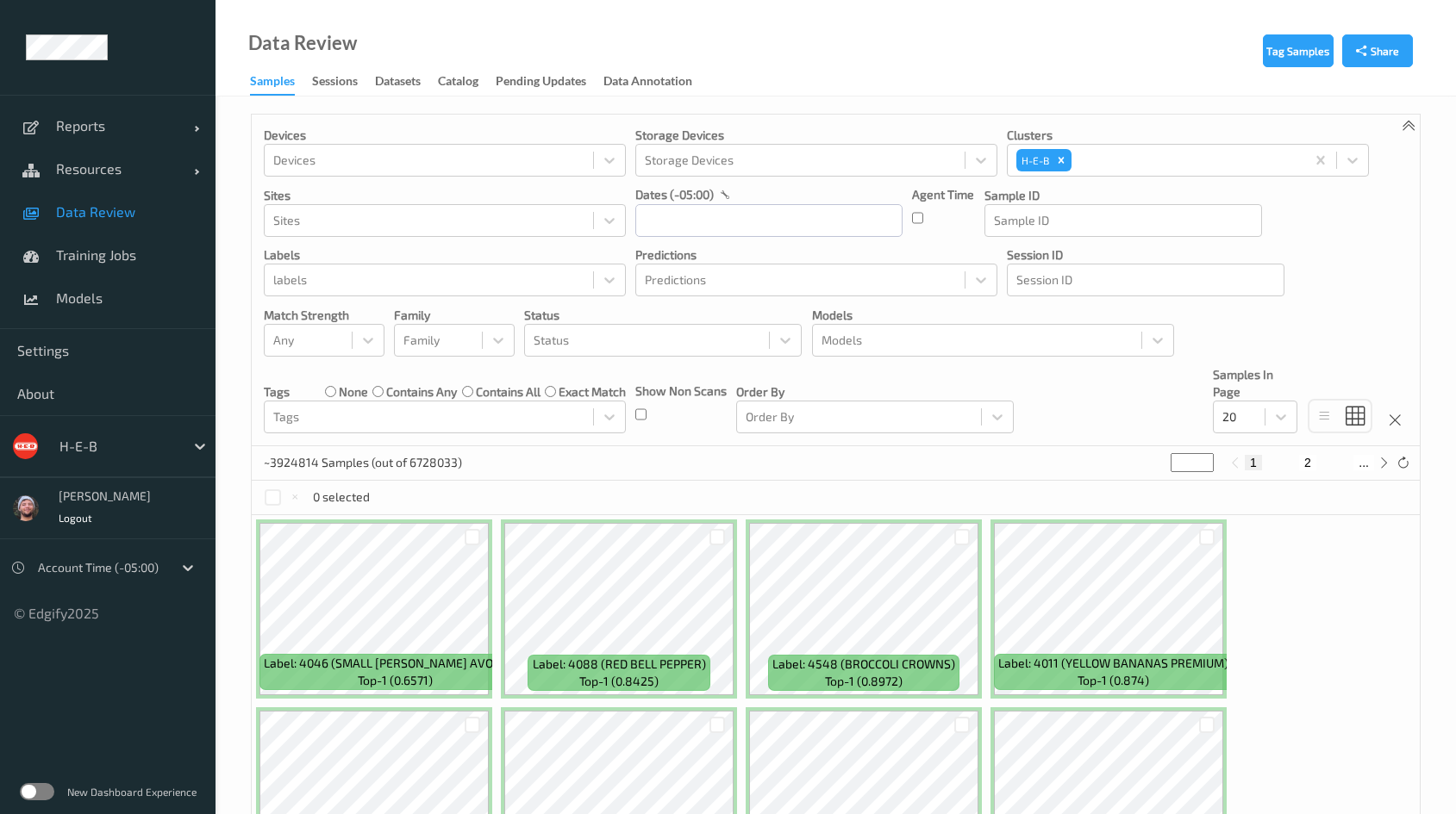
click at [821, 59] on div "Data Review Samples Sessions Datasets Catalog Pending Updates Data Annotation" at bounding box center [835, 48] width 1240 height 96
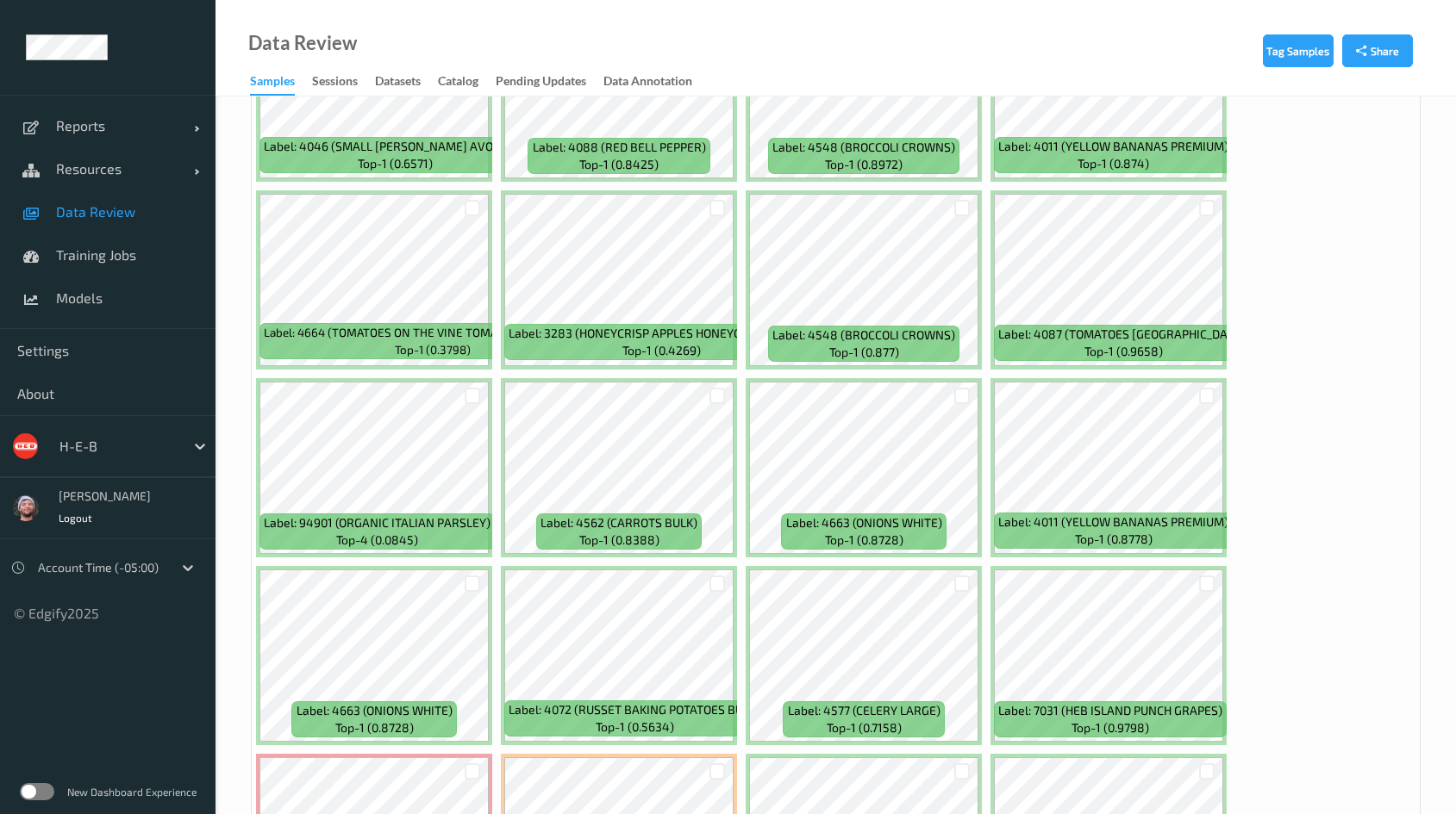
scroll to position [711, 0]
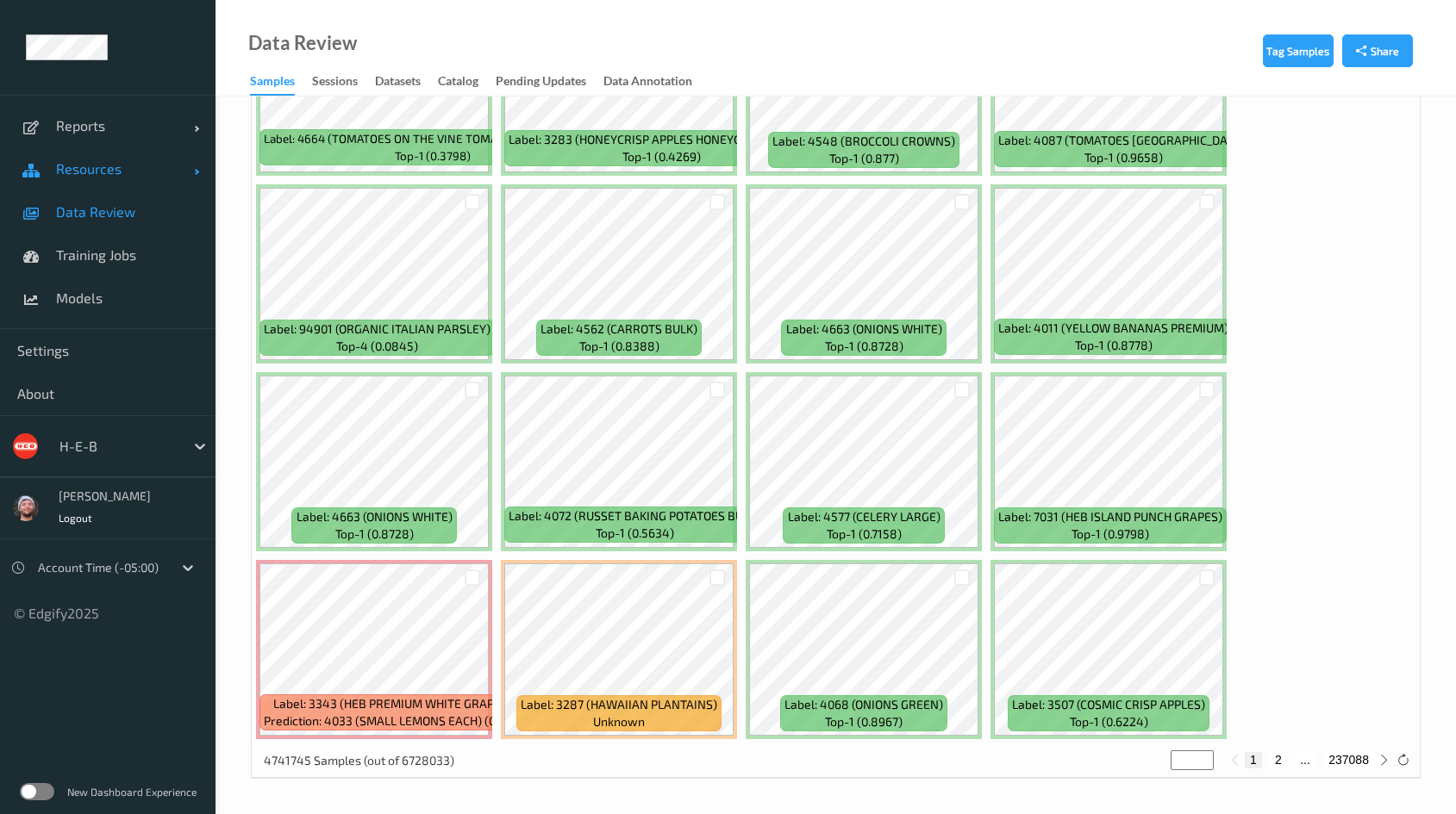
click at [106, 176] on span "Resources" at bounding box center [124, 169] width 138 height 17
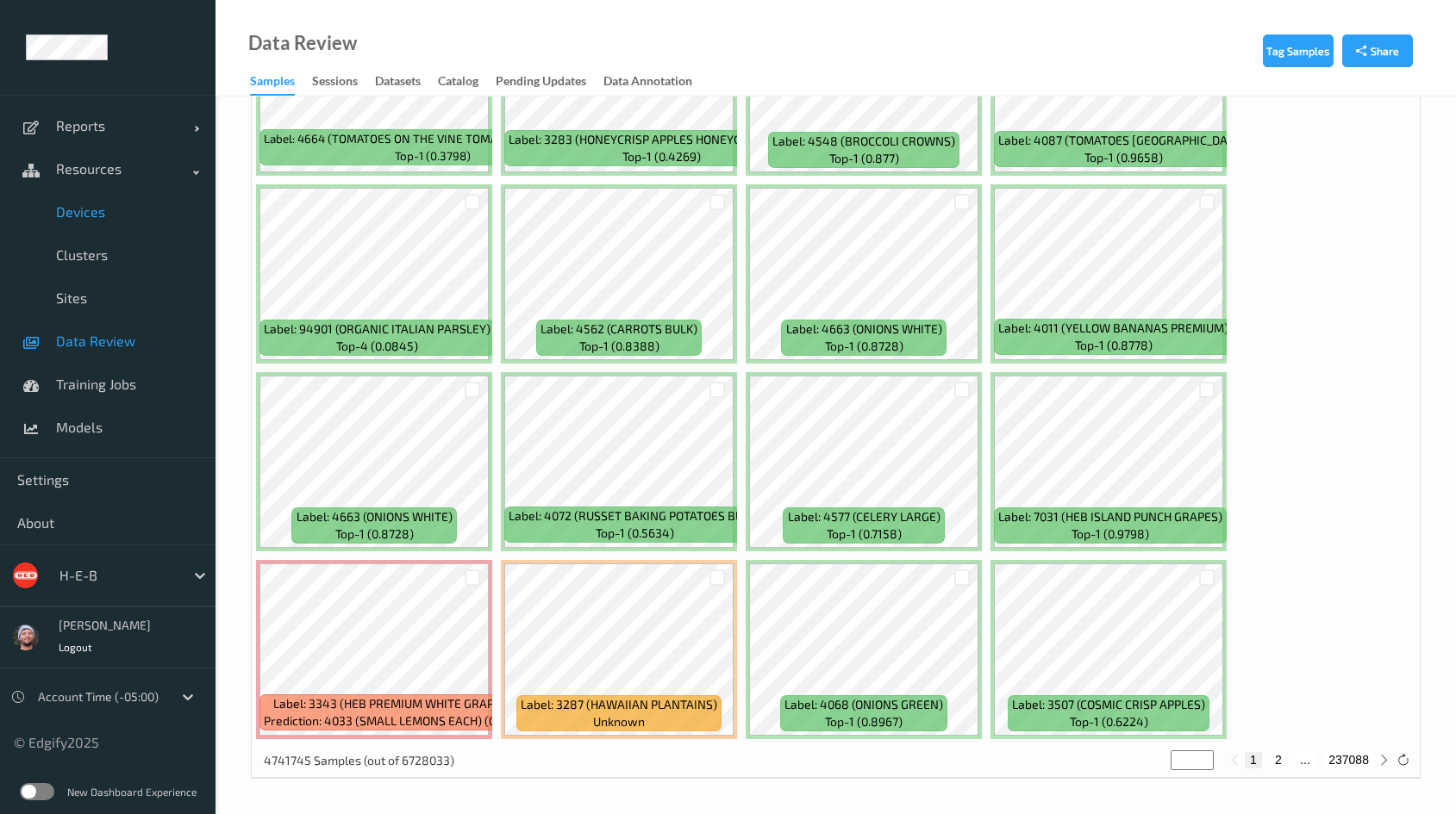
click at [101, 206] on span "Devices" at bounding box center [126, 212] width 142 height 17
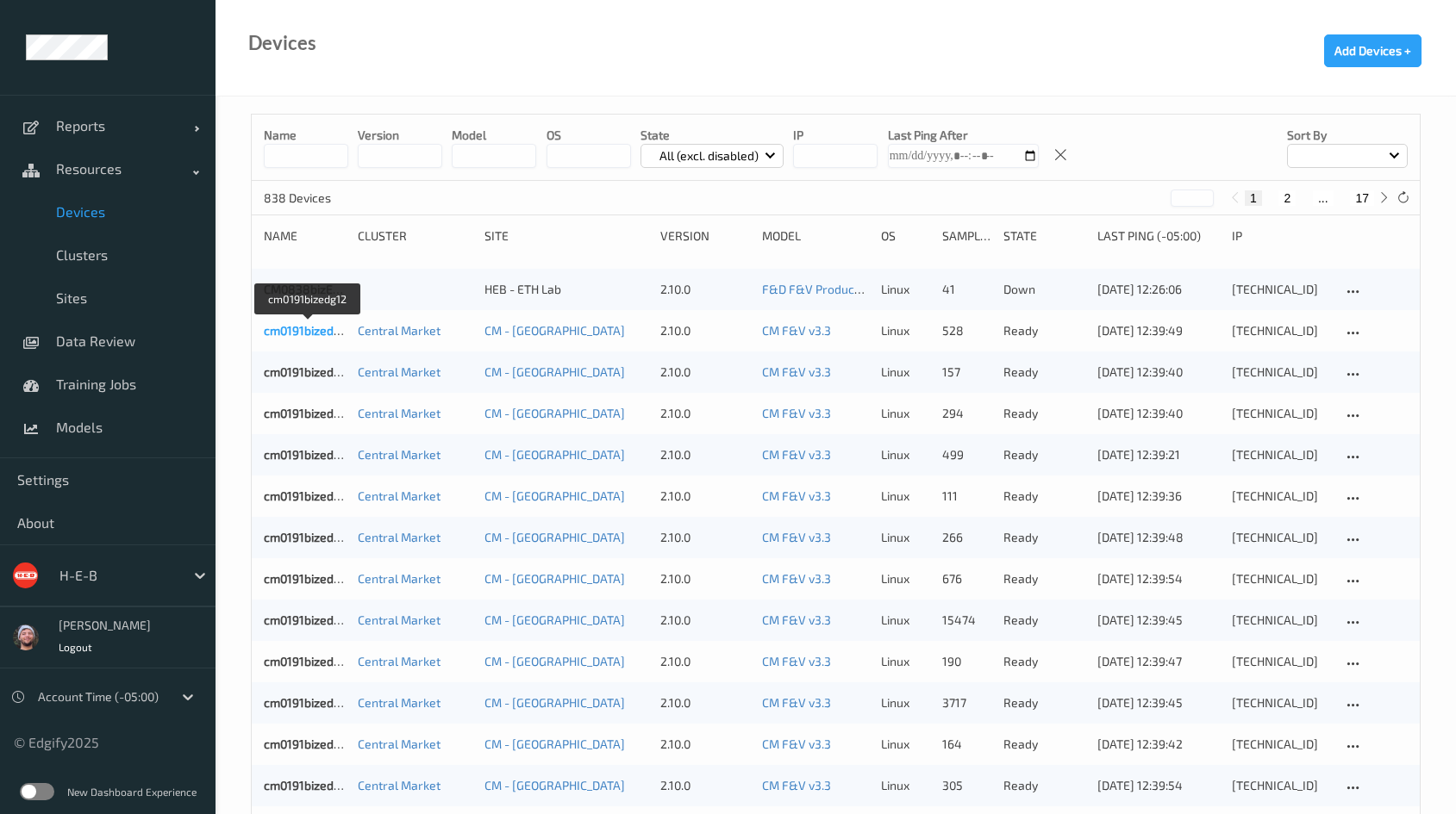
click at [301, 329] on link "cm0191bizedg12" at bounding box center [308, 330] width 89 height 14
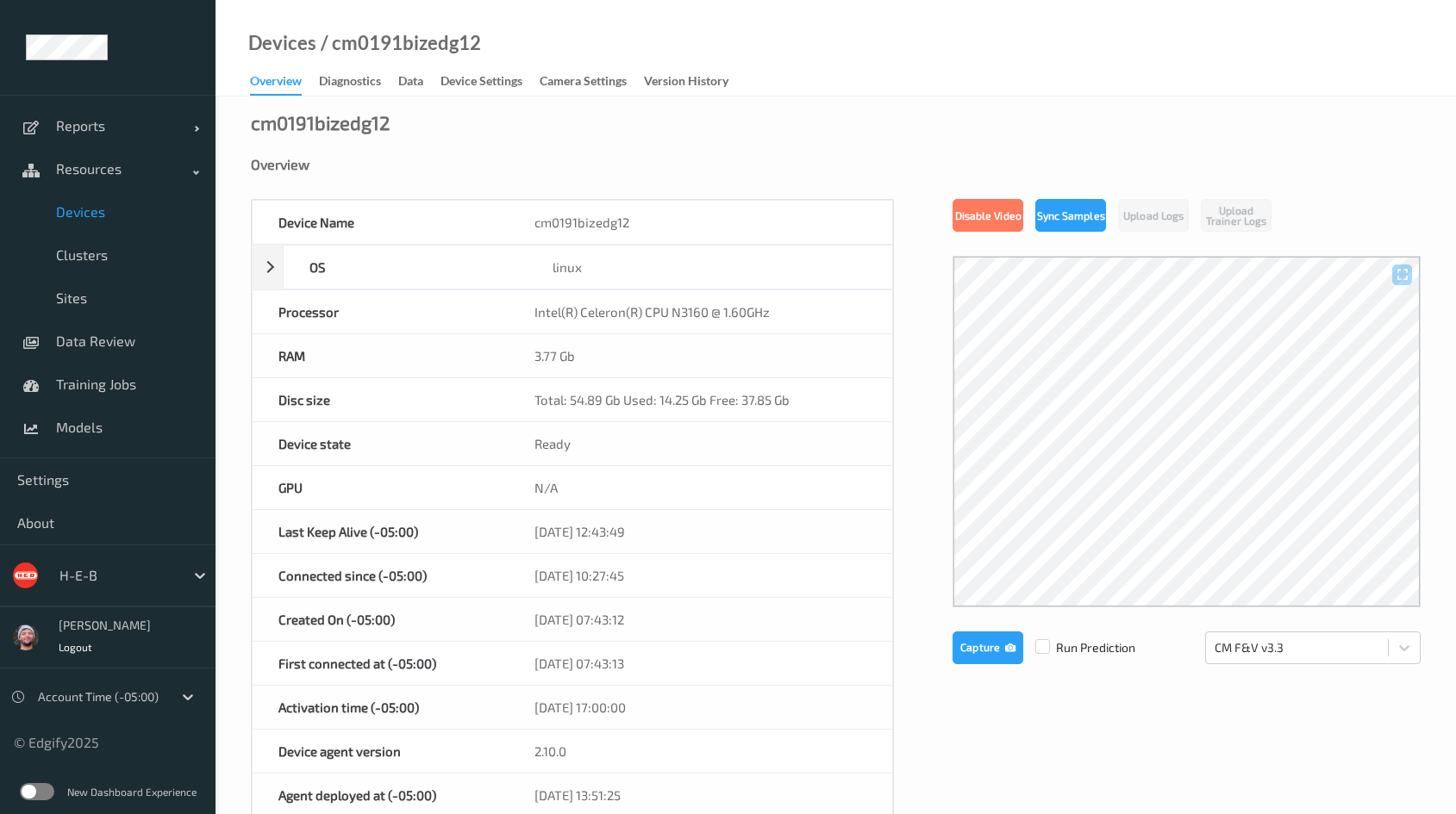
click at [109, 219] on span "Devices" at bounding box center [126, 212] width 142 height 17
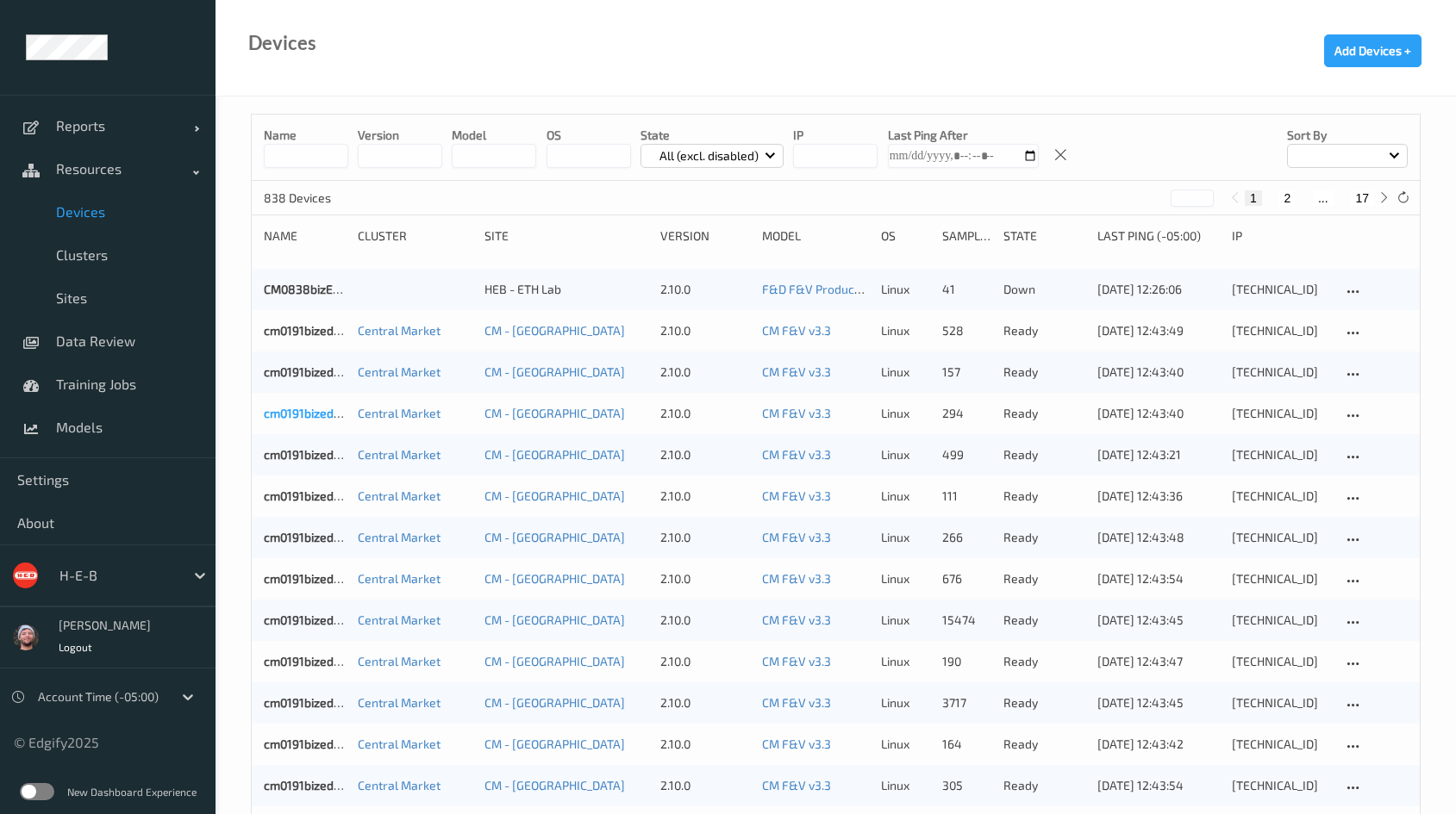
drag, startPoint x: 310, startPoint y: 399, endPoint x: 309, endPoint y: 414, distance: 15.0
click at [309, 414] on div "cm0191bizedg13 Central Market CM - San Antonio 2.10.0 CM F&V v3.3 linux 294 rea…" at bounding box center [836, 413] width 1168 height 41
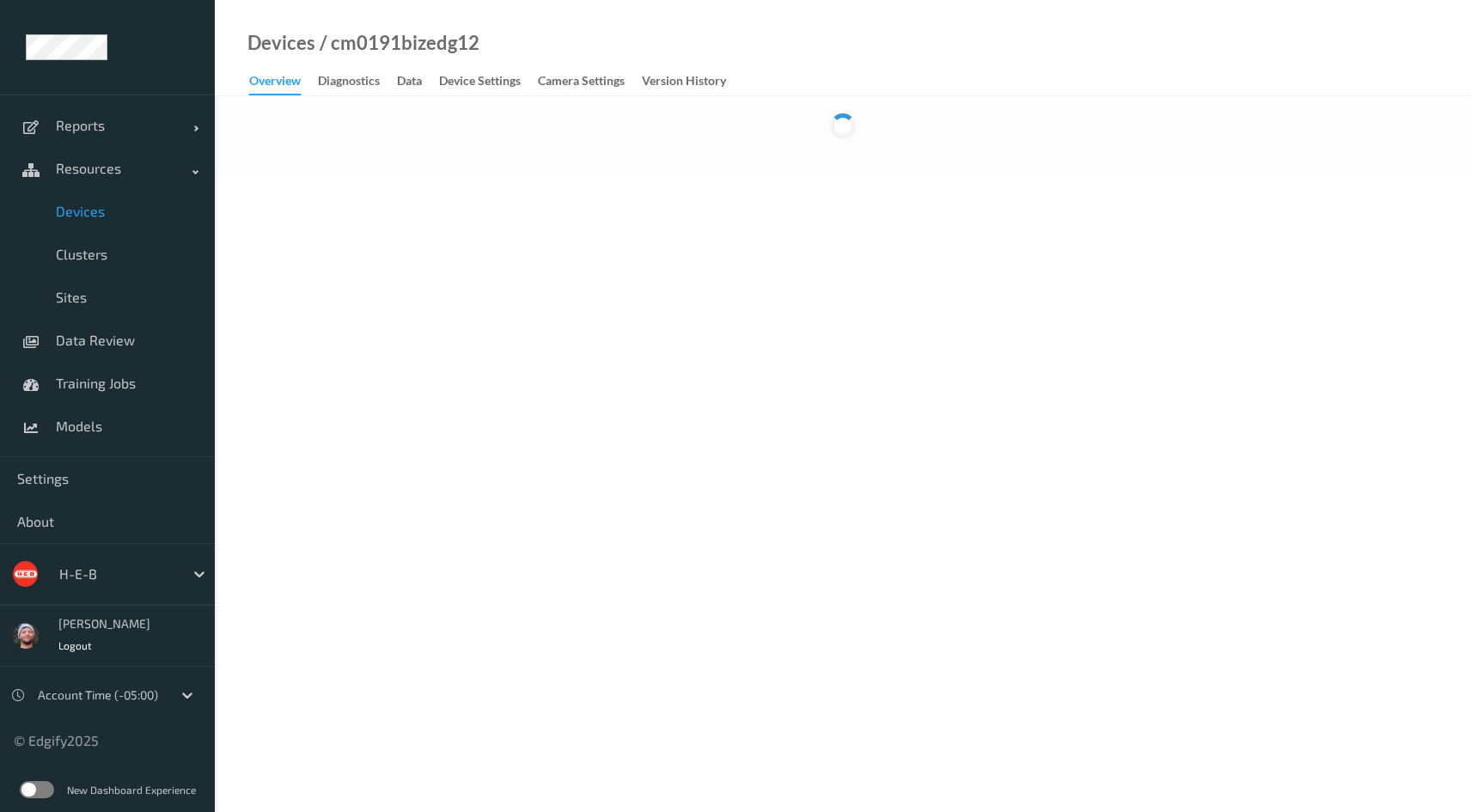
click at [308, 413] on body "Reports Default Report Customized Report Resources Devices Clusters Sites Data …" at bounding box center [735, 406] width 1471 height 812
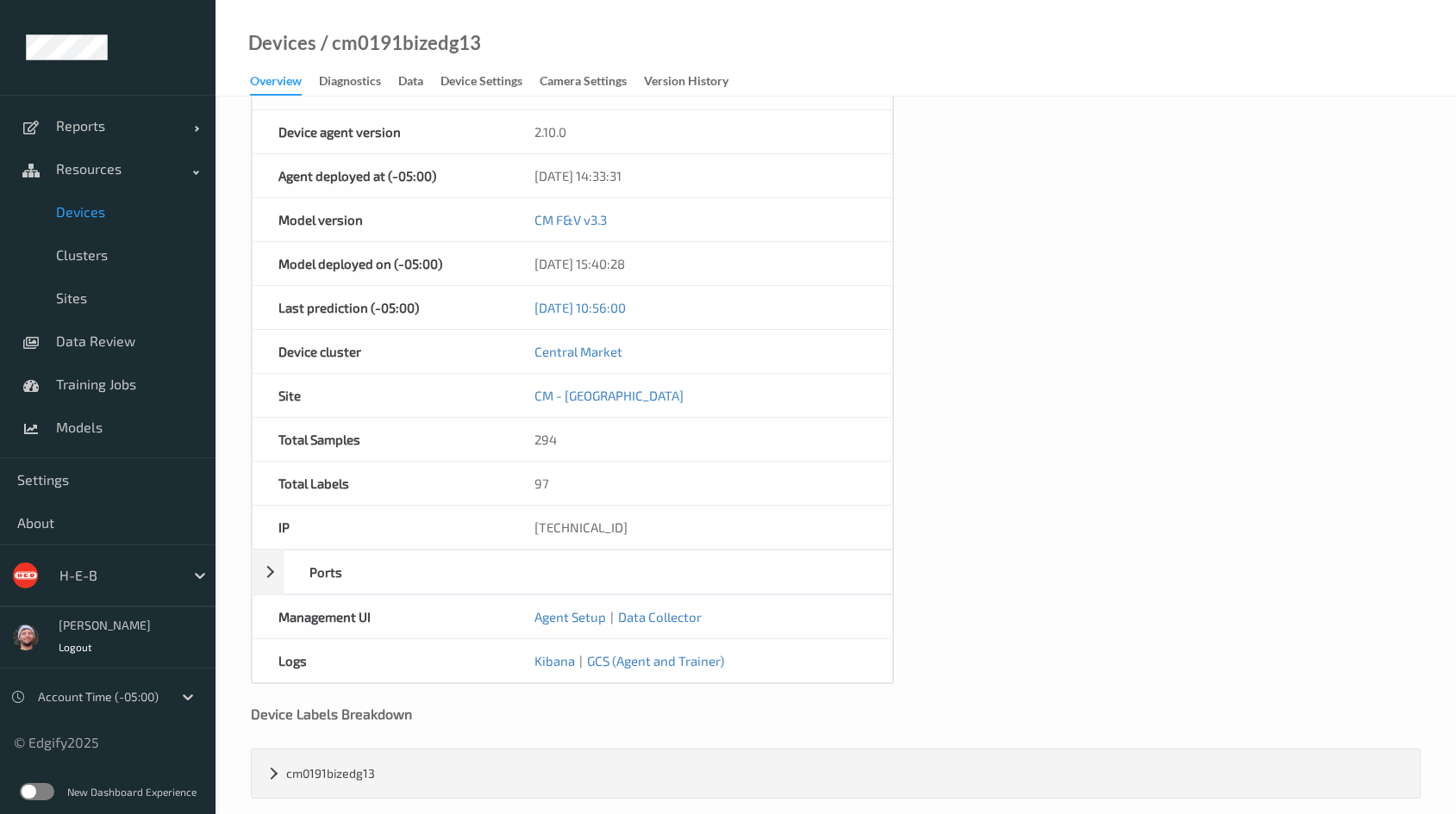
scroll to position [639, 0]
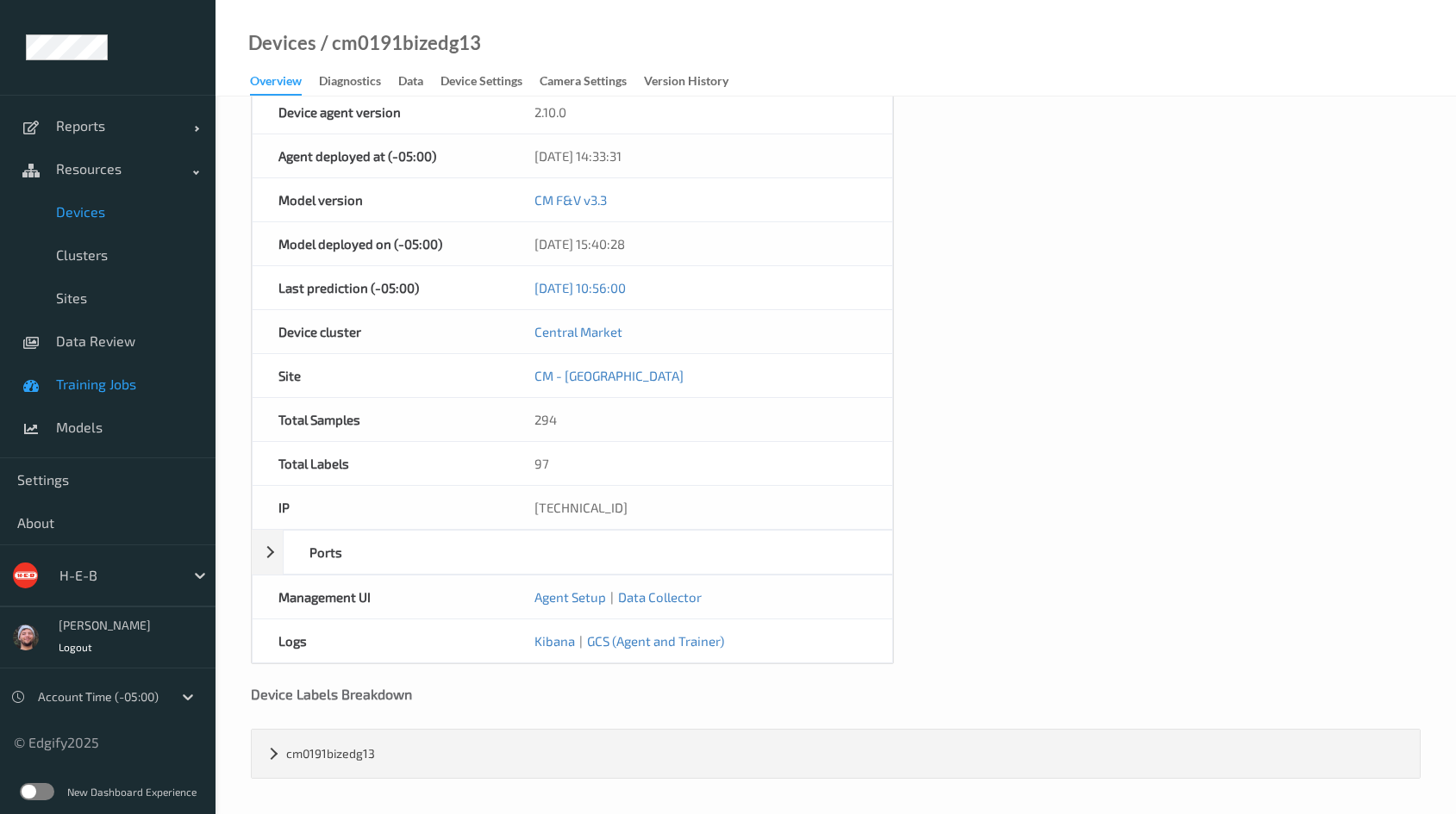
click at [84, 375] on span "Training Jobs" at bounding box center [126, 384] width 142 height 17
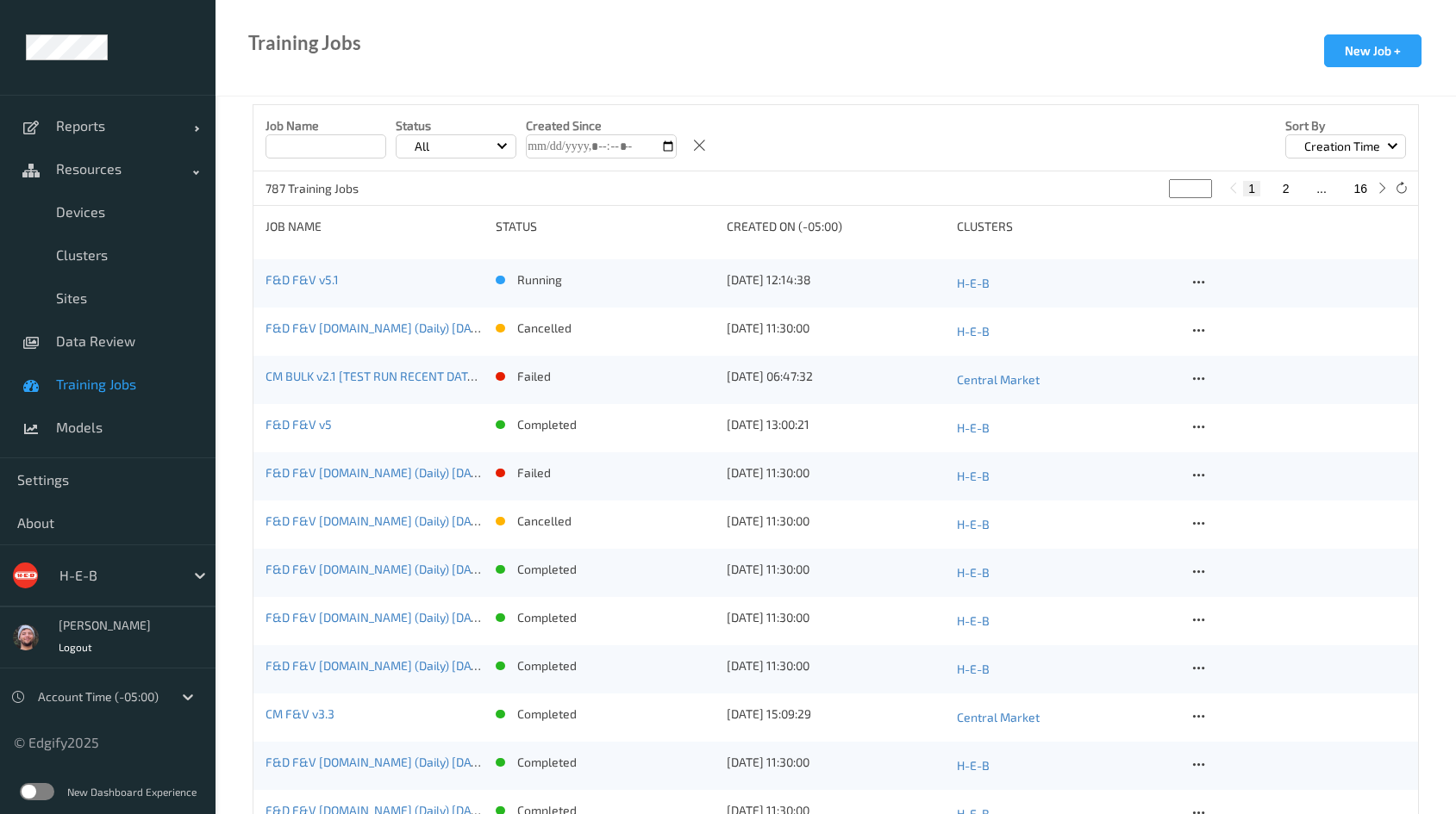
scroll to position [646, 0]
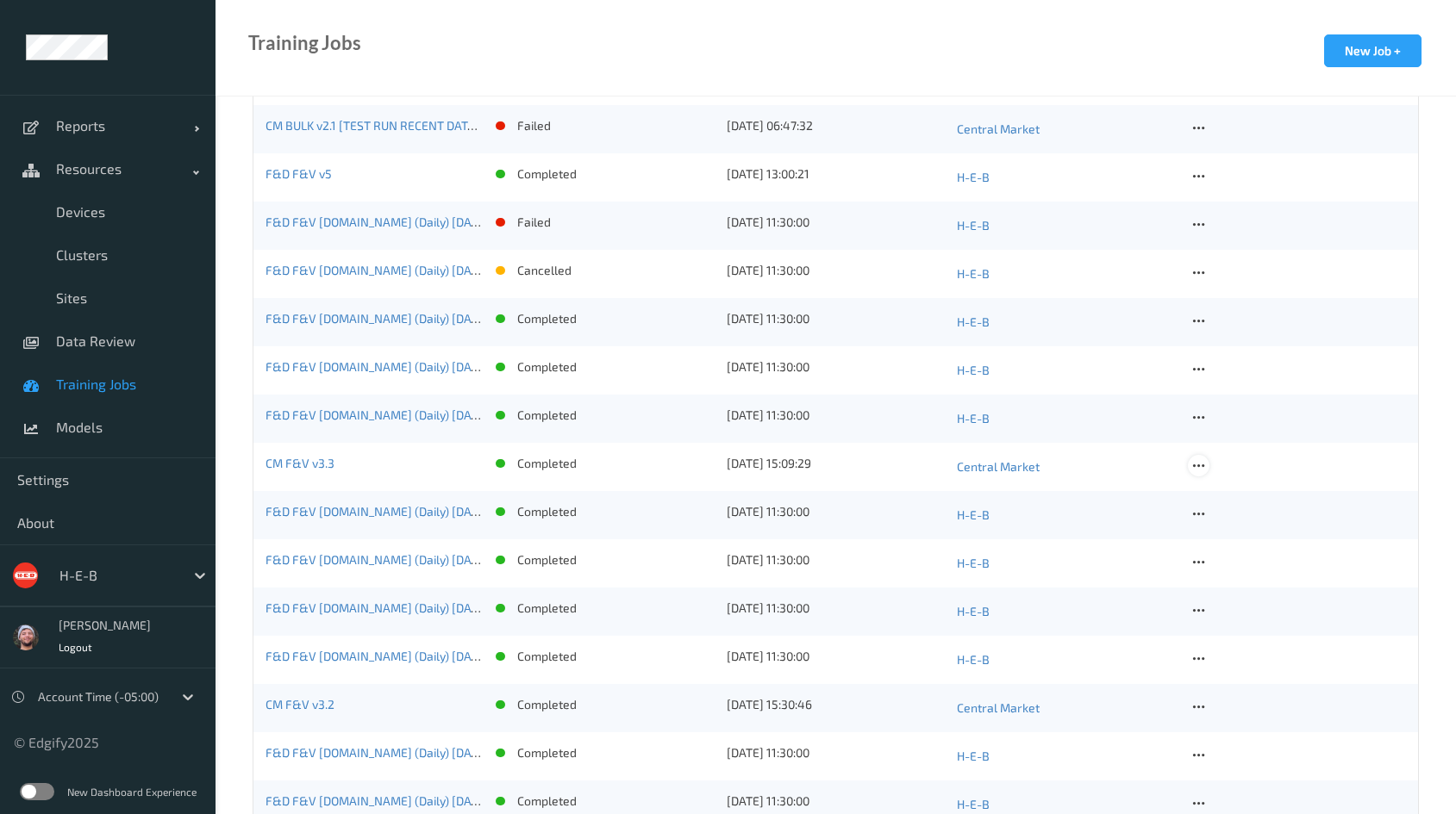
click at [1195, 466] on icon at bounding box center [1198, 466] width 14 height 15
click at [1227, 537] on link "Copy Job" at bounding box center [1240, 528] width 103 height 32
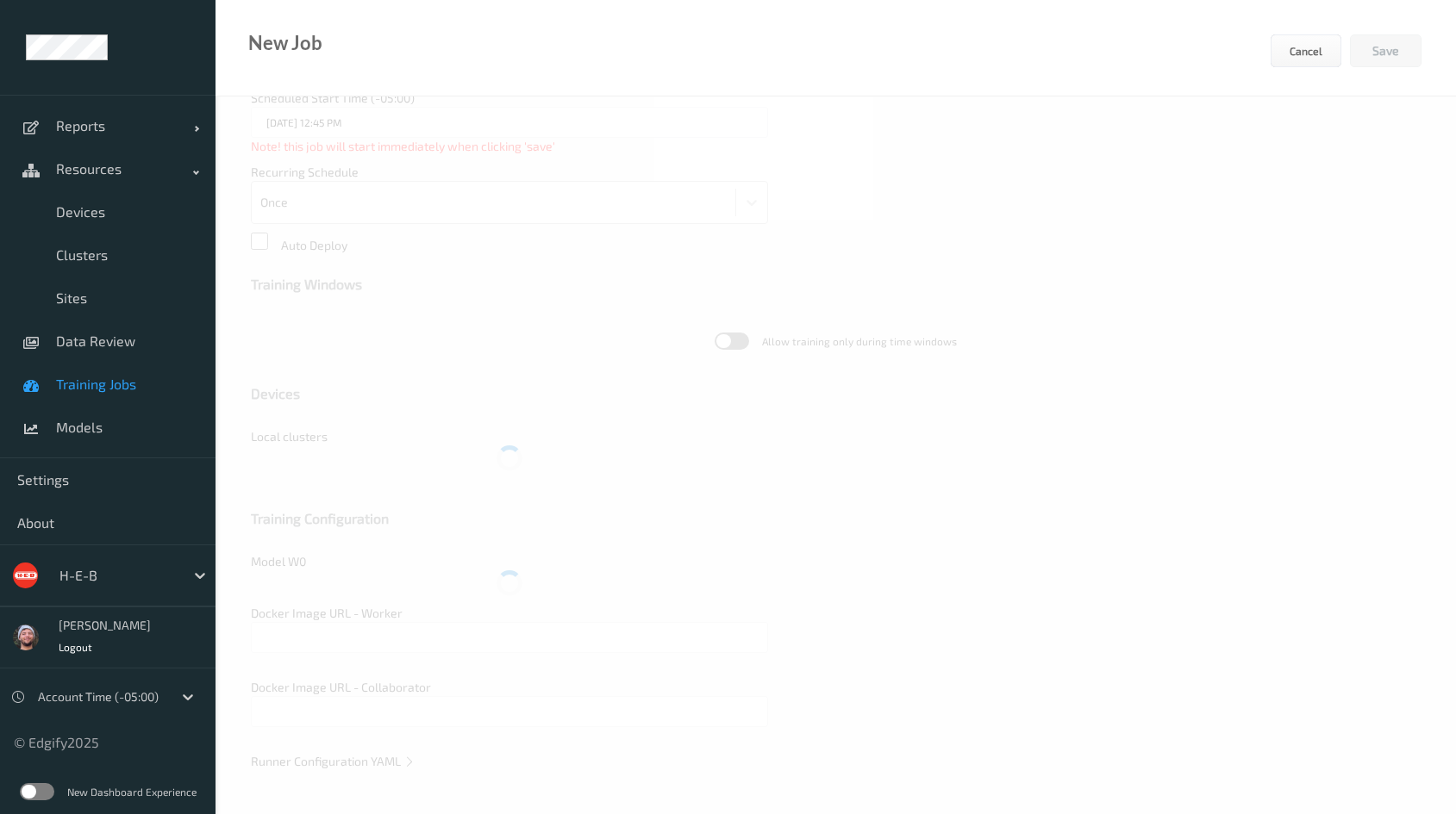
scroll to position [372, 0]
type input "CM F&V v3.3"
type textarea "**********"
type input "edgify/edgify-worker-cuda:2.5.20"
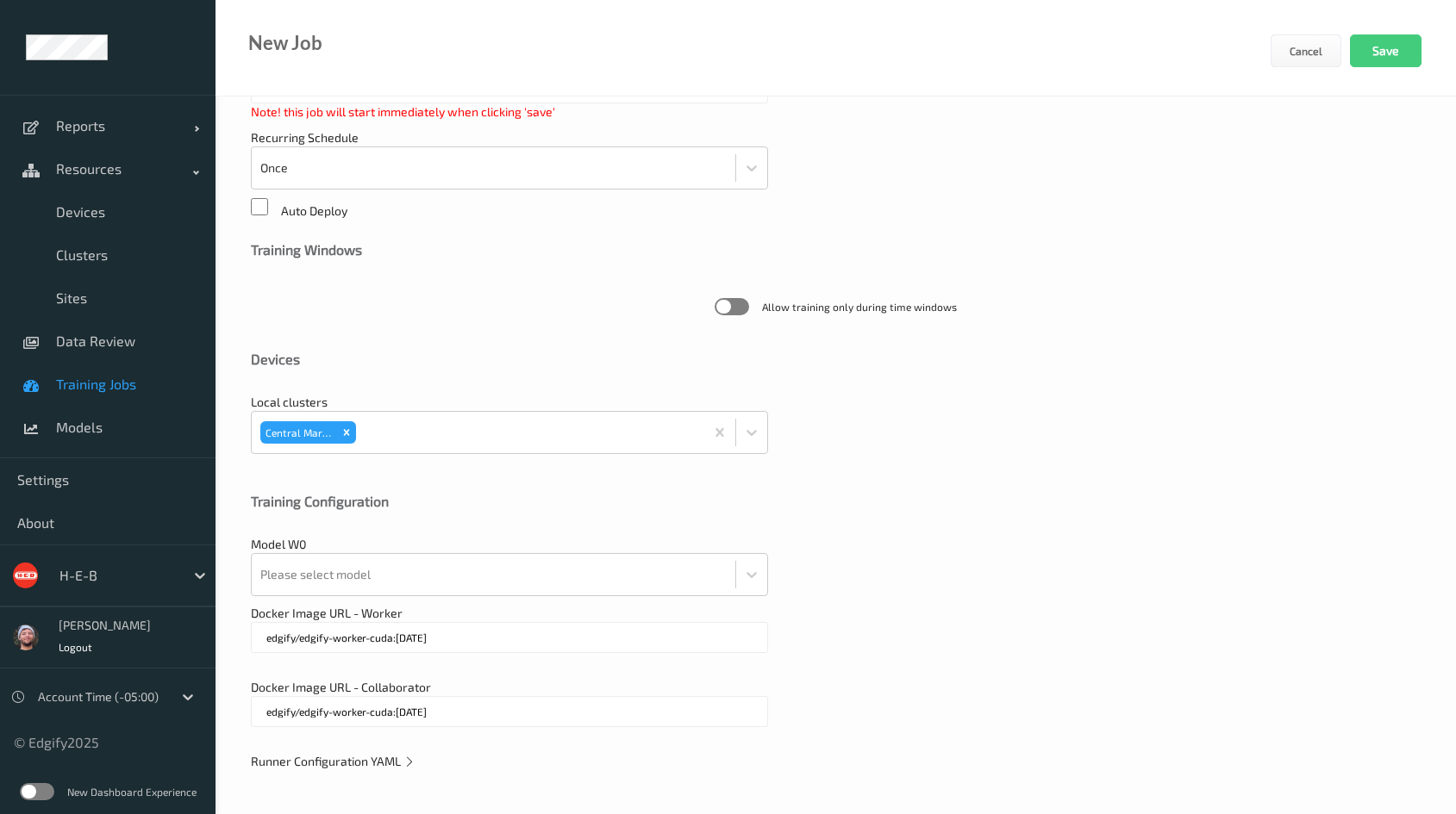
click at [306, 755] on span "Runner Configuration YAML" at bounding box center [333, 761] width 165 height 14
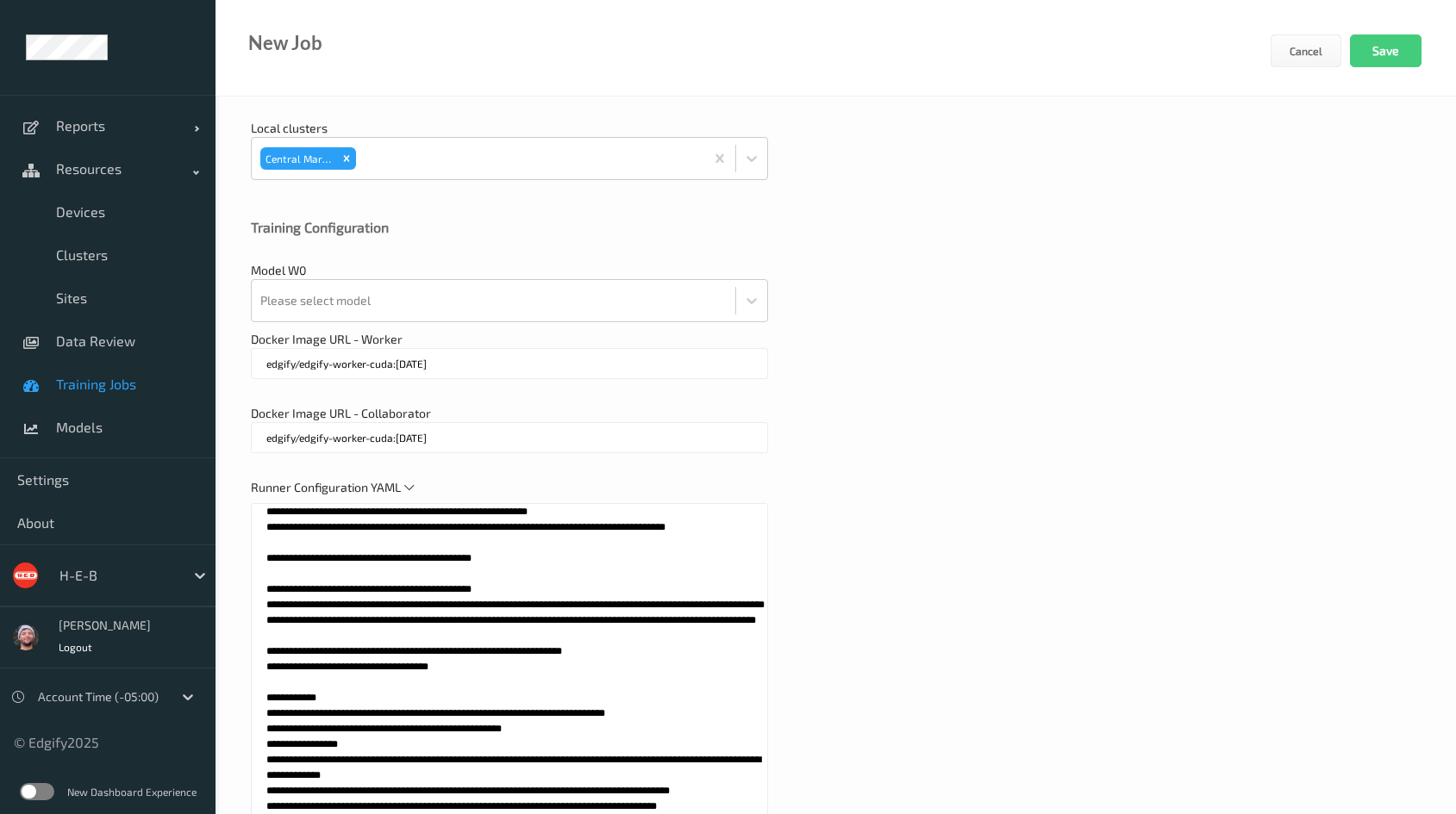
scroll to position [388, 0]
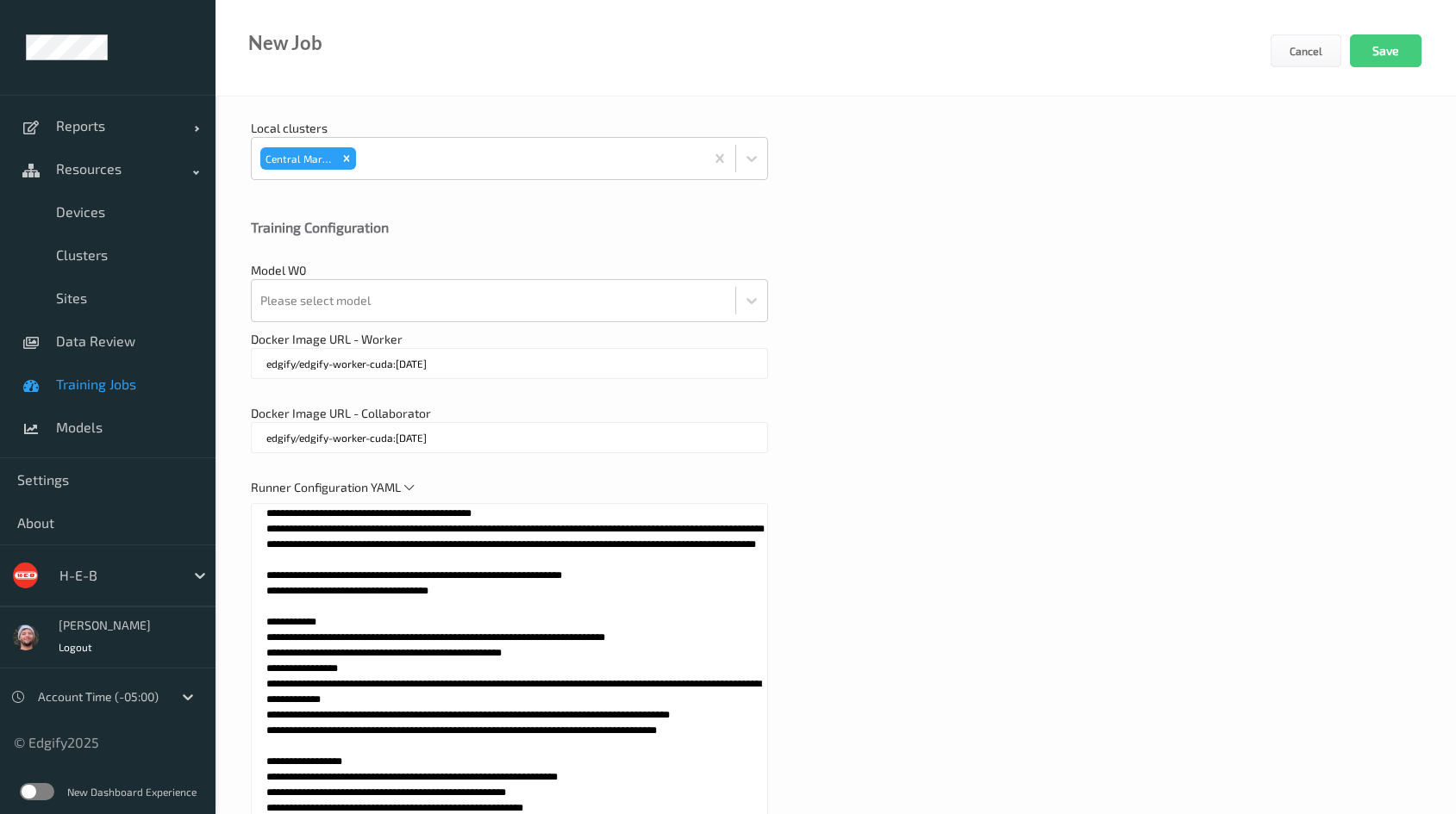
click at [566, 679] on textarea at bounding box center [509, 719] width 517 height 431
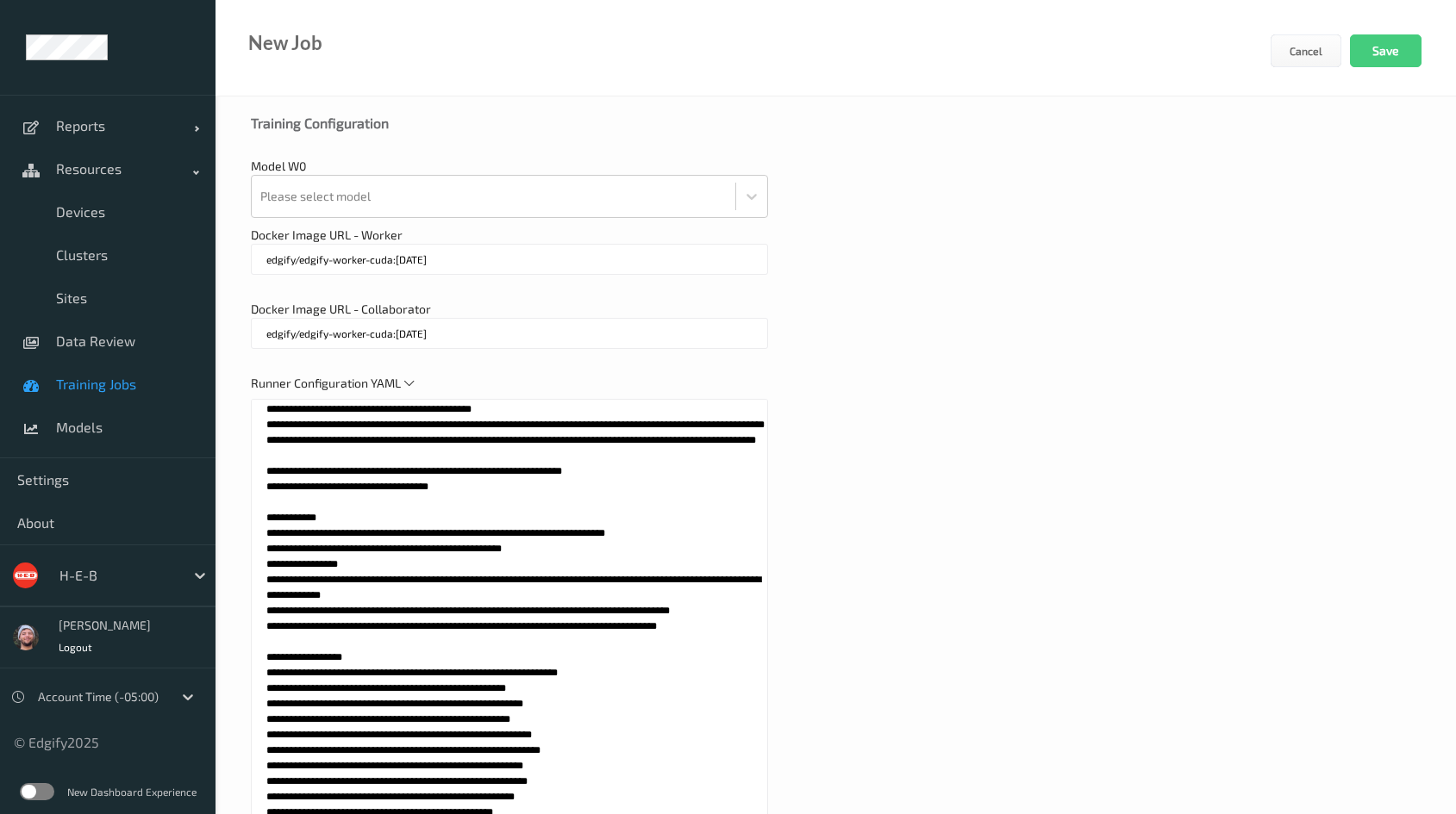
scroll to position [828, 0]
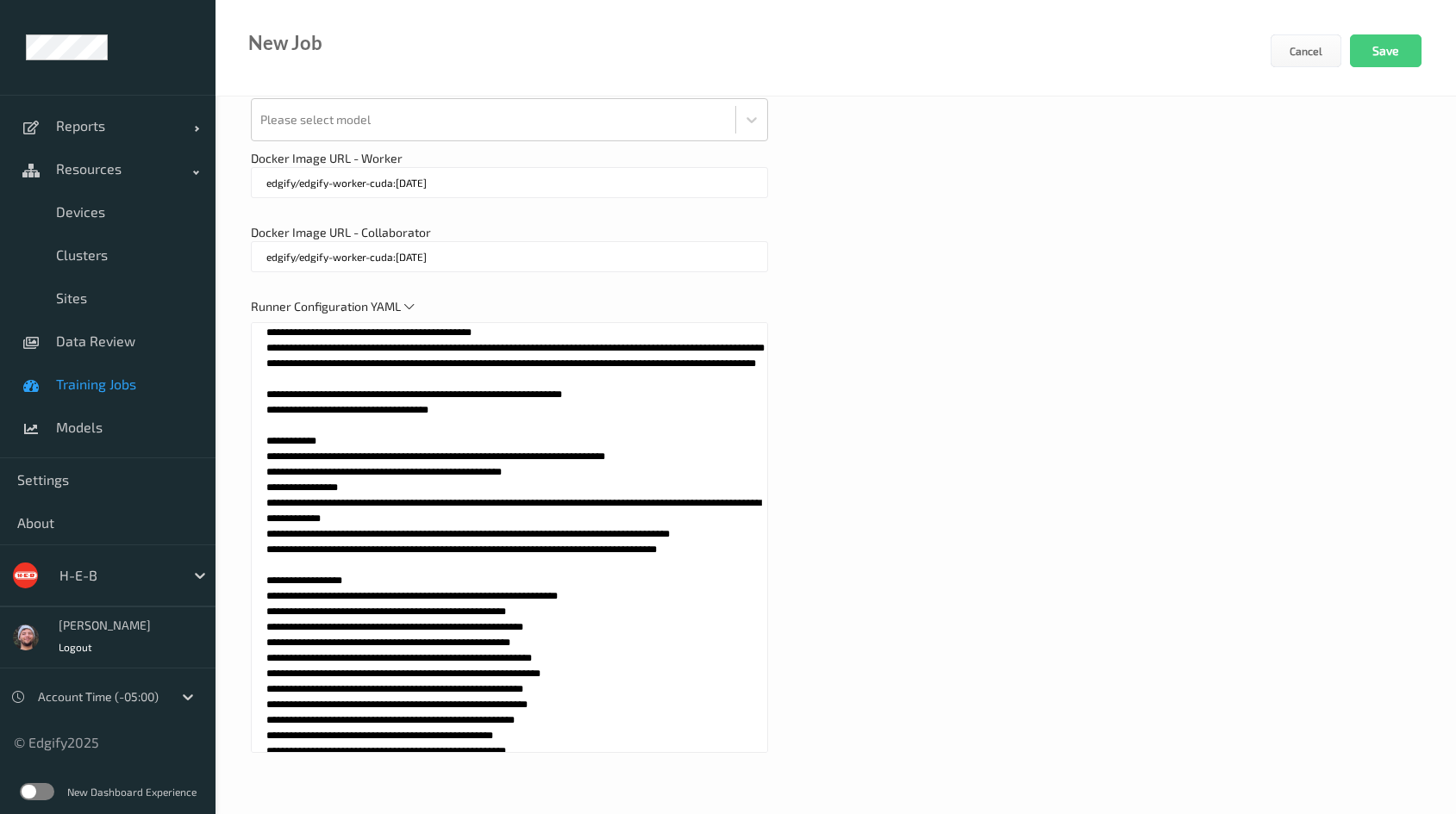
click at [598, 470] on textarea at bounding box center [509, 537] width 517 height 431
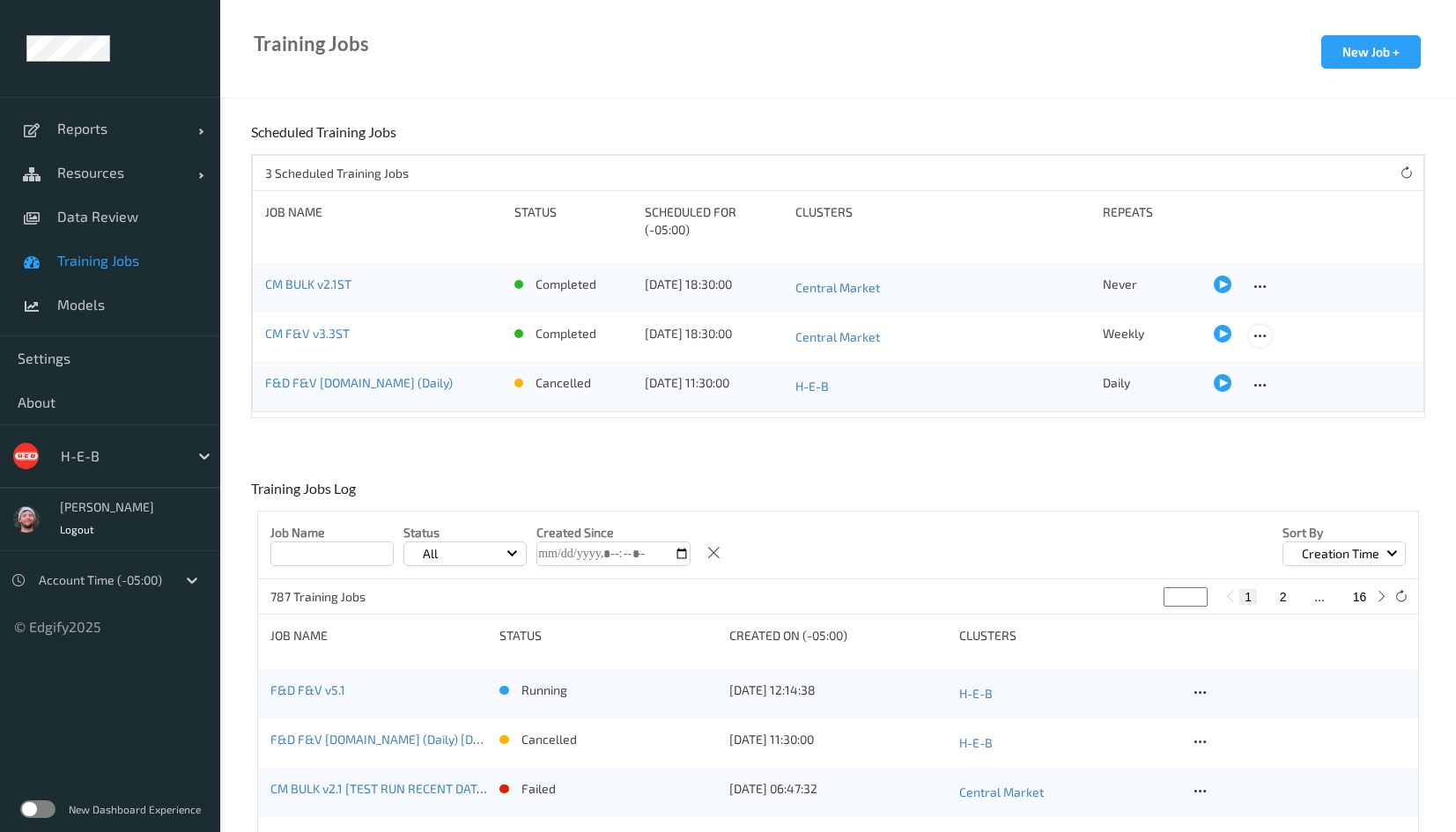
click at [1256, 340] on icon at bounding box center [1259, 336] width 15 height 16
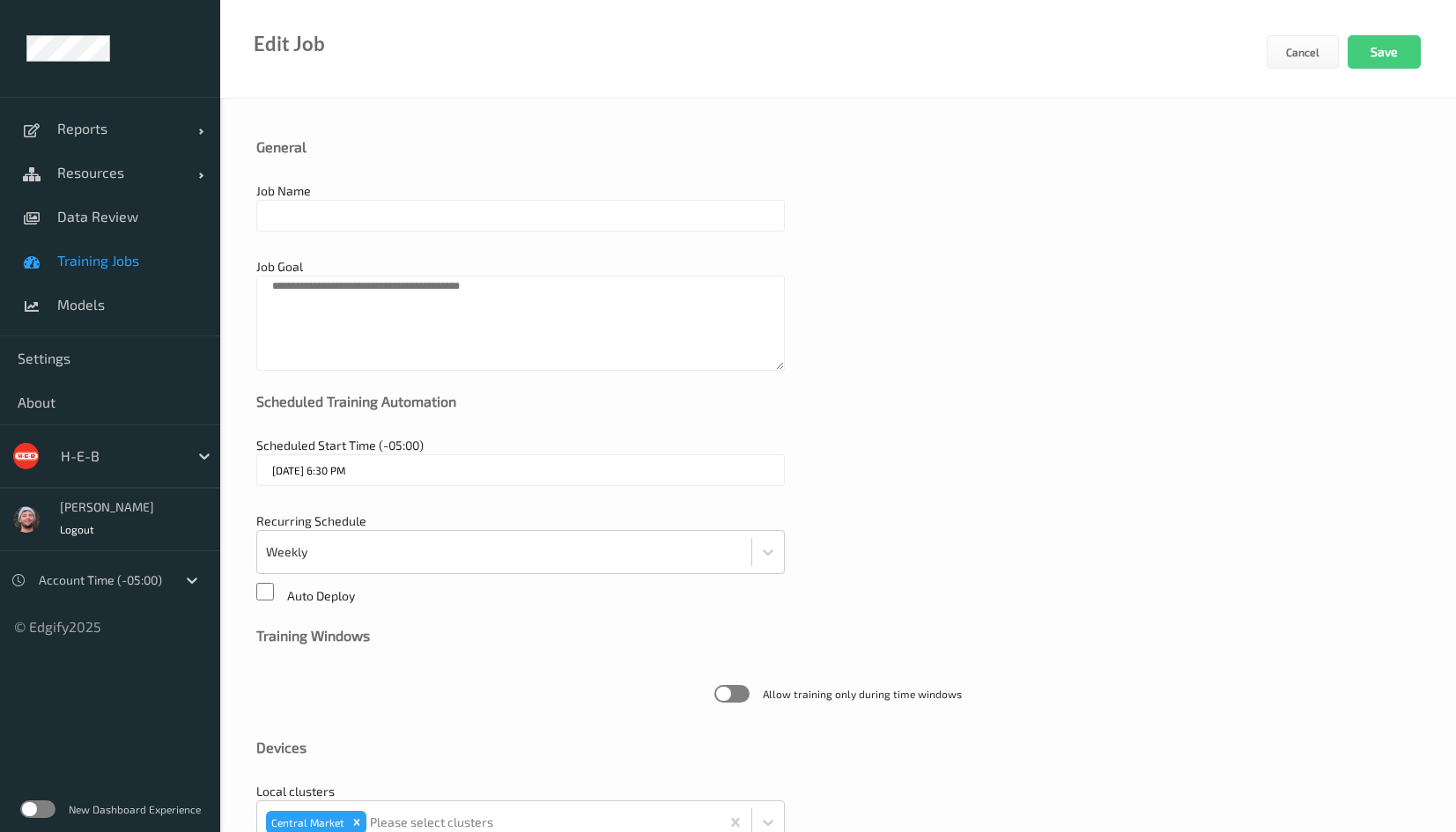
type input "CM F&V v3.3ST"
type textarea "**********"
type input "13/10/2025 6:30 PM"
type input "edgify/edgify-worker-cuda:[DATE]"
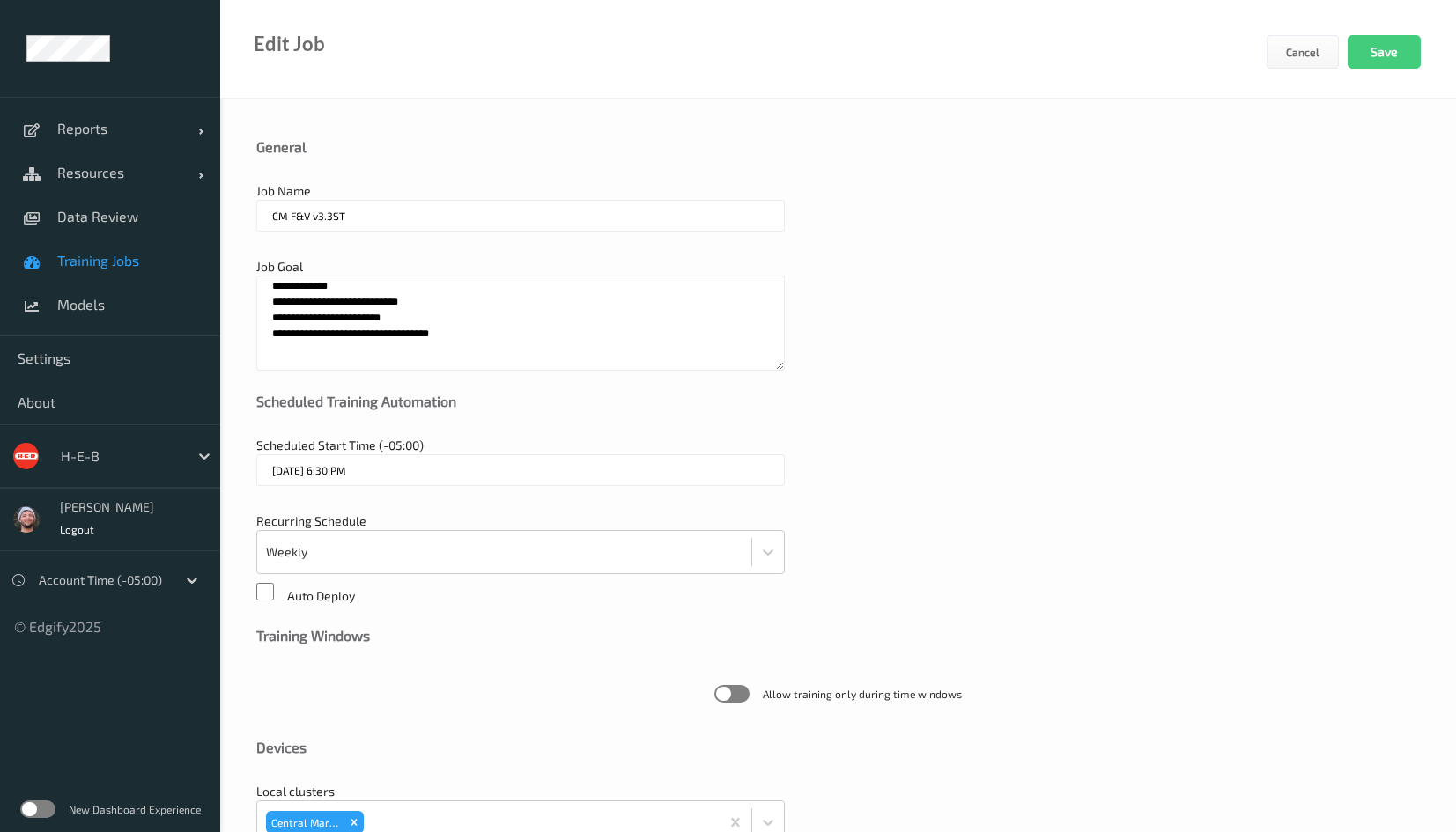
click at [373, 203] on input "CM F&V v3.3ST" at bounding box center [520, 216] width 528 height 32
type input "CM F&V v3.4ST"
click at [359, 285] on textarea "**********" at bounding box center [520, 323] width 528 height 95
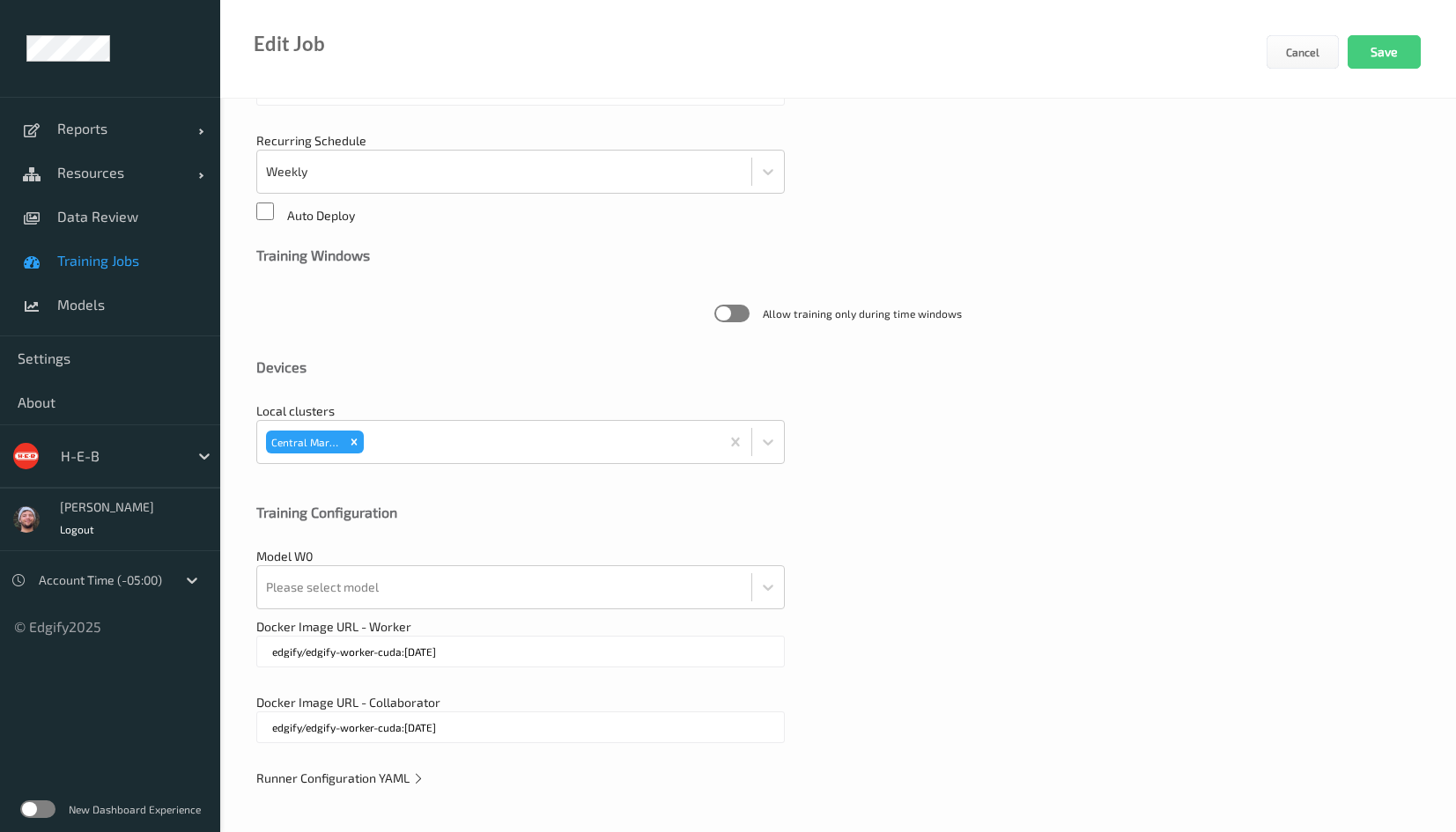
click at [345, 785] on span "Runner Configuration YAML" at bounding box center [340, 778] width 169 height 15
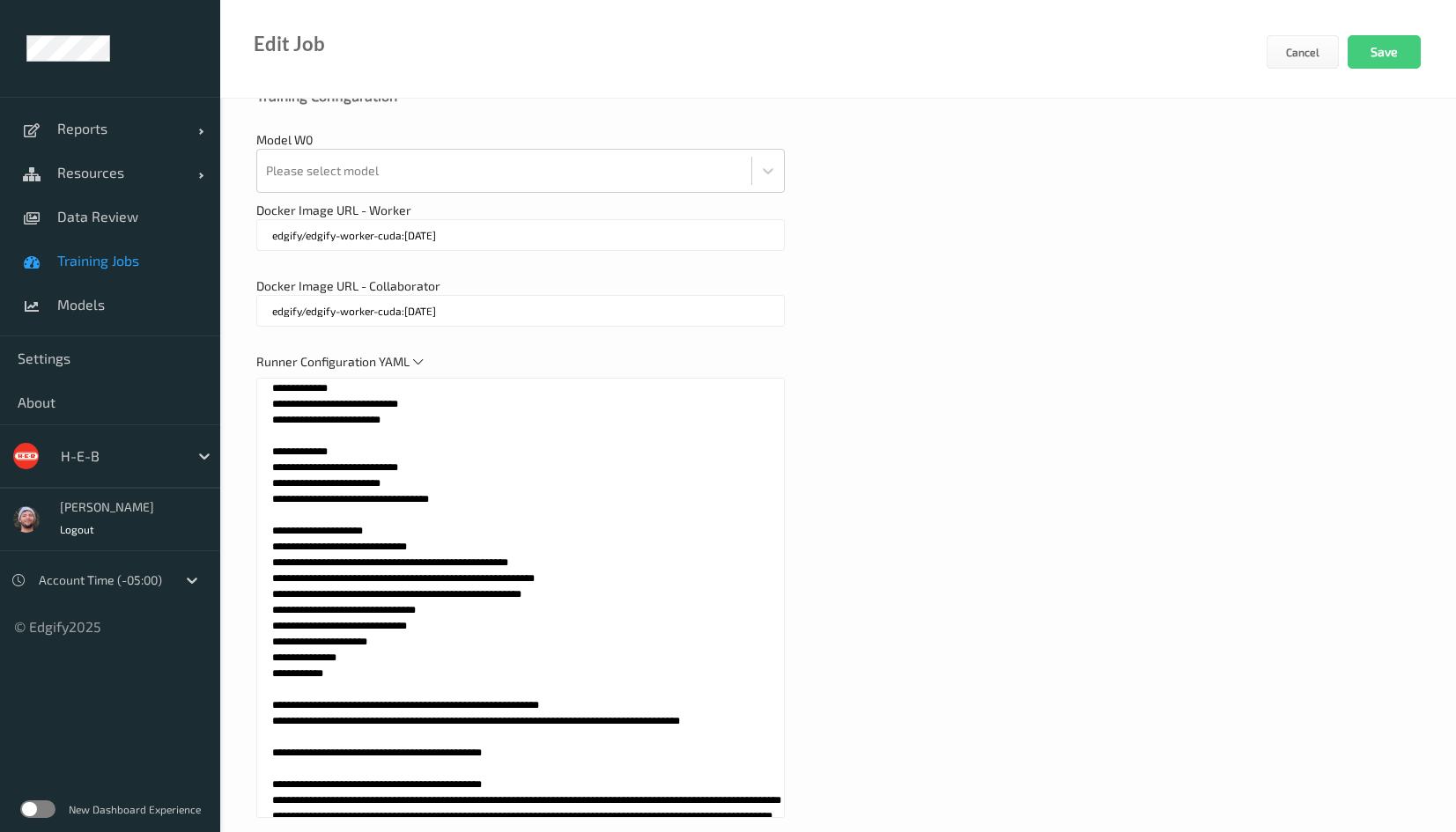
scroll to position [846, 0]
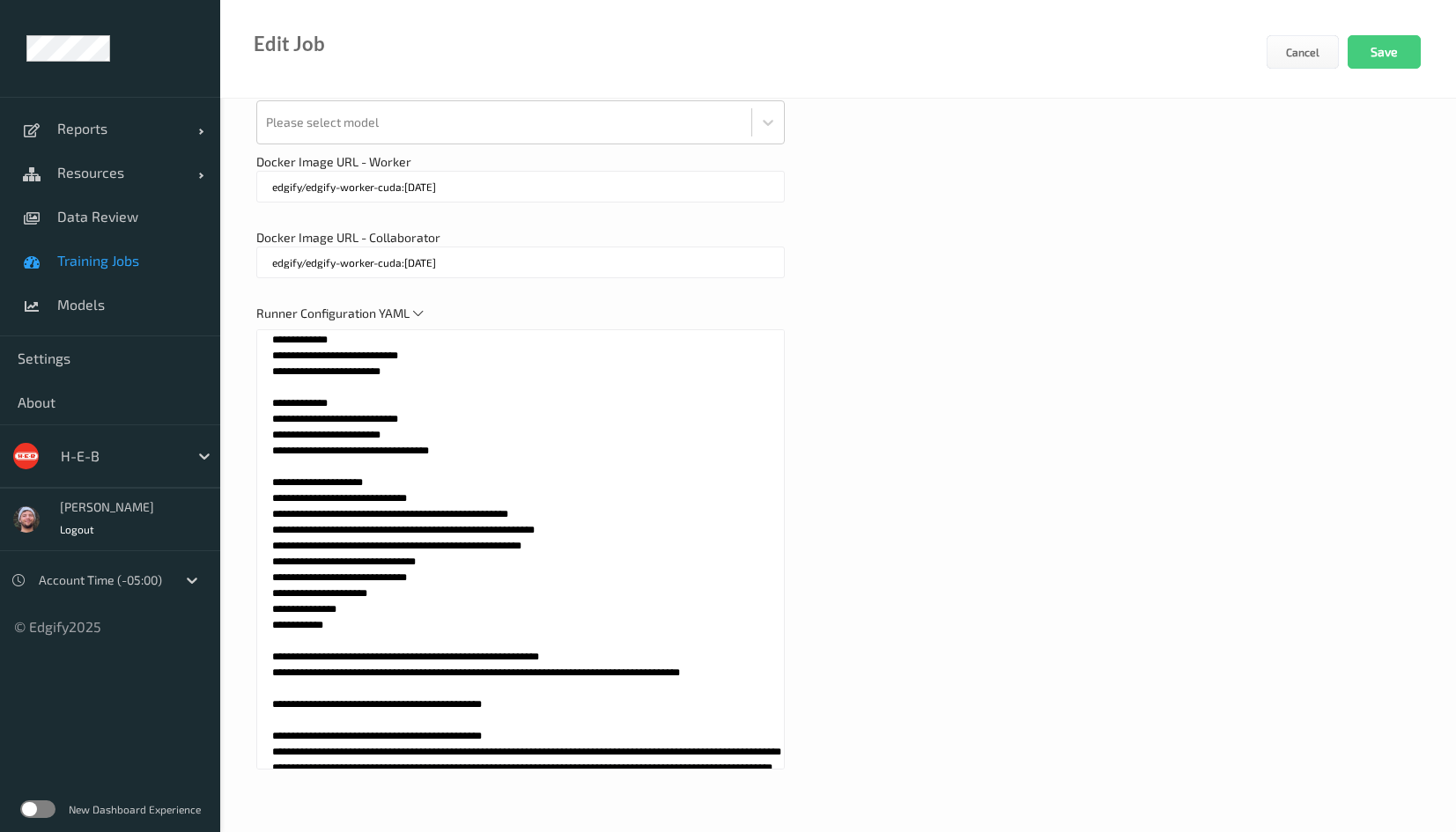
click at [505, 658] on textarea at bounding box center [520, 549] width 528 height 441
paste textarea "**********"
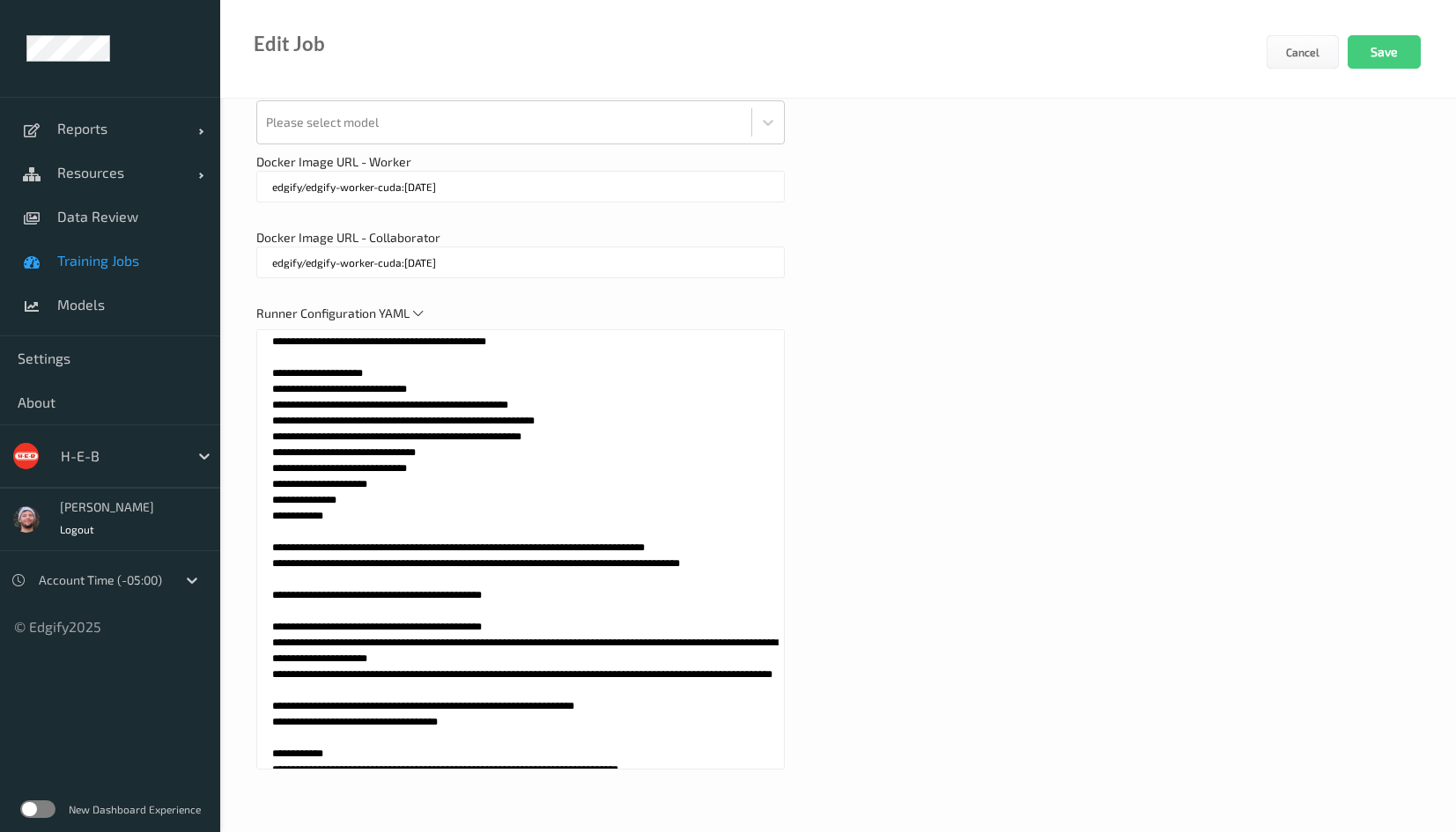
scroll to position [0, 0]
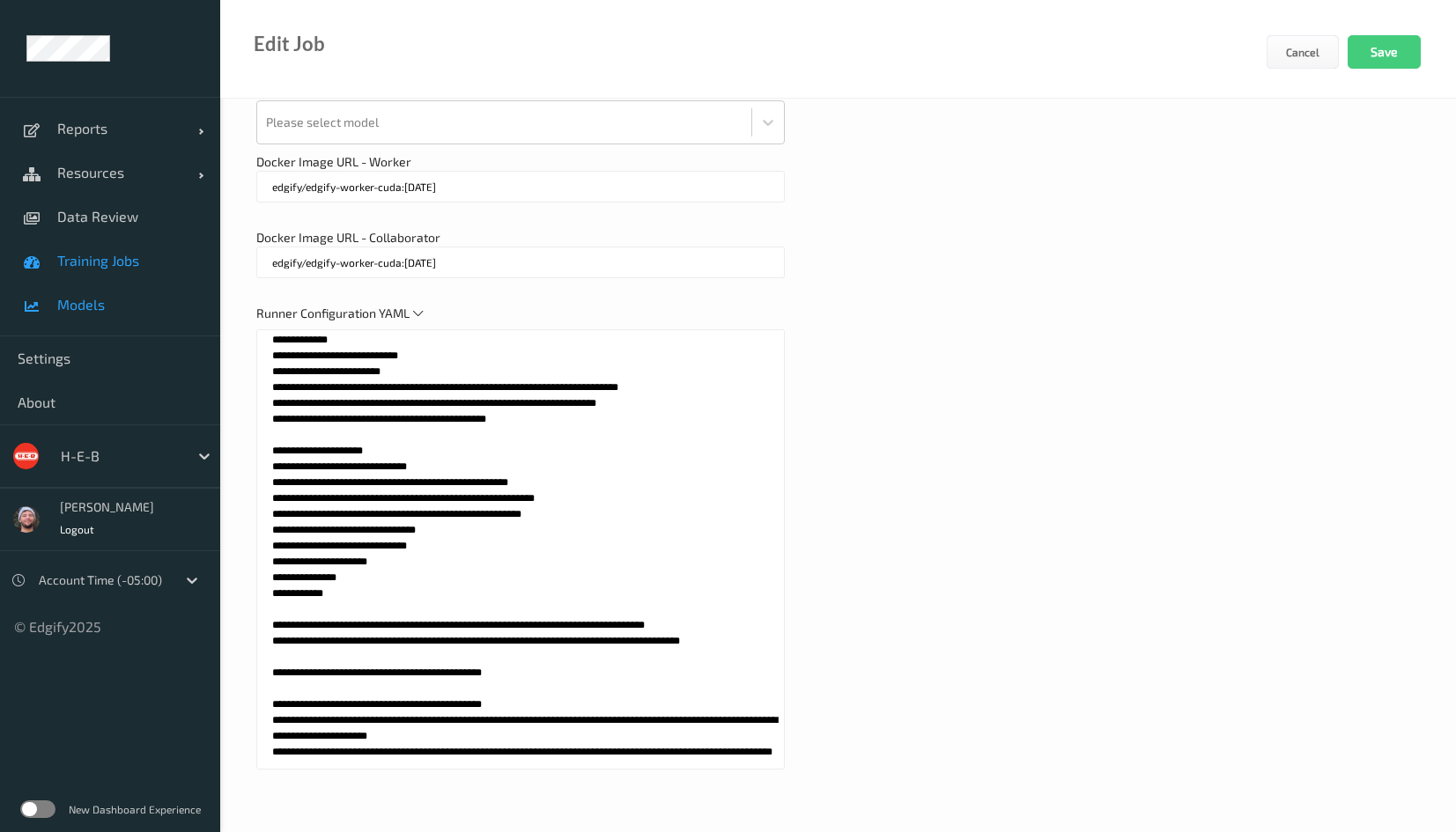
drag, startPoint x: 526, startPoint y: 414, endPoint x: 154, endPoint y: 295, distance: 390.6
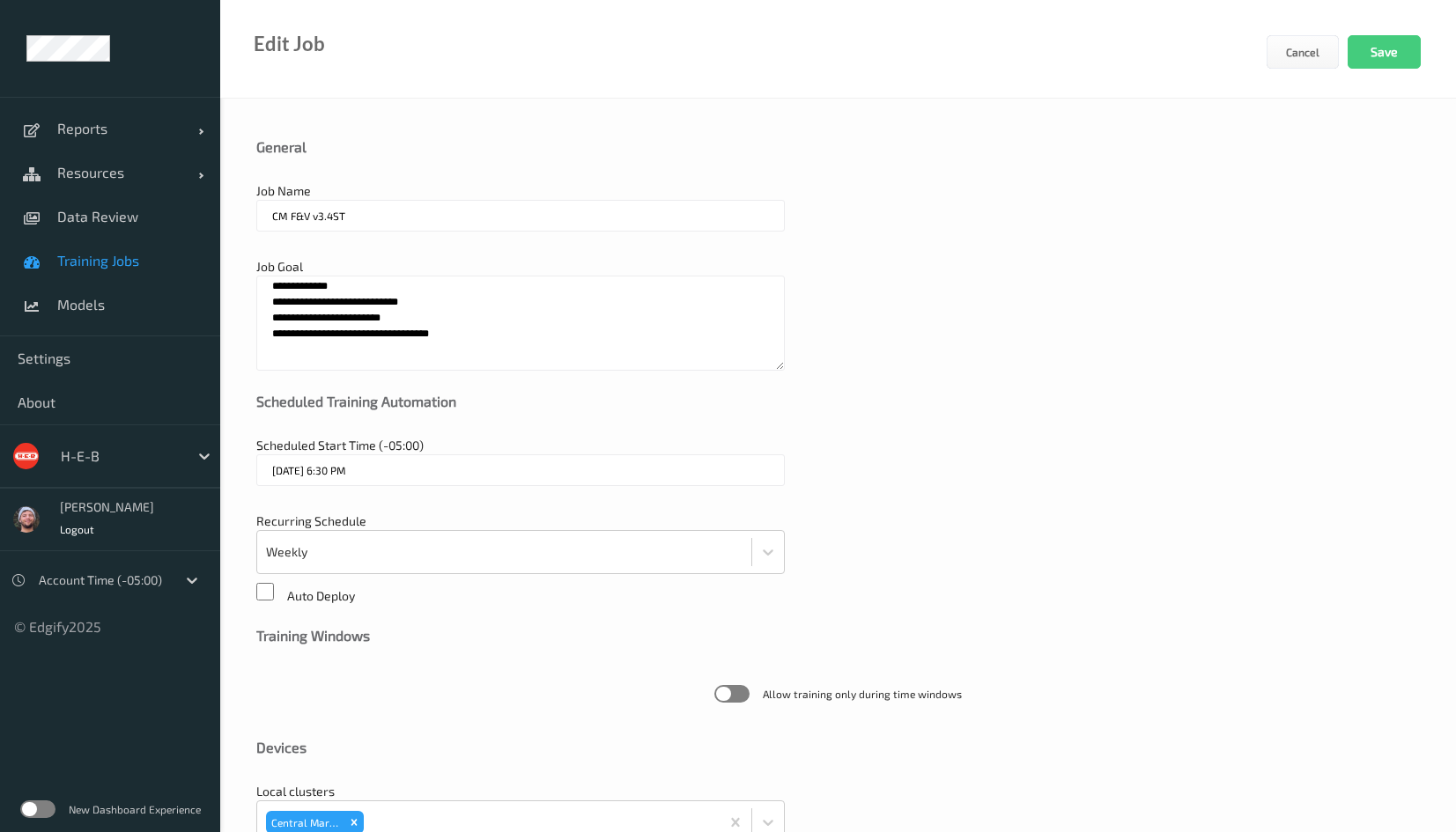
type textarea "**********"
click at [431, 351] on textarea "**********" at bounding box center [520, 323] width 528 height 95
paste textarea "**********"
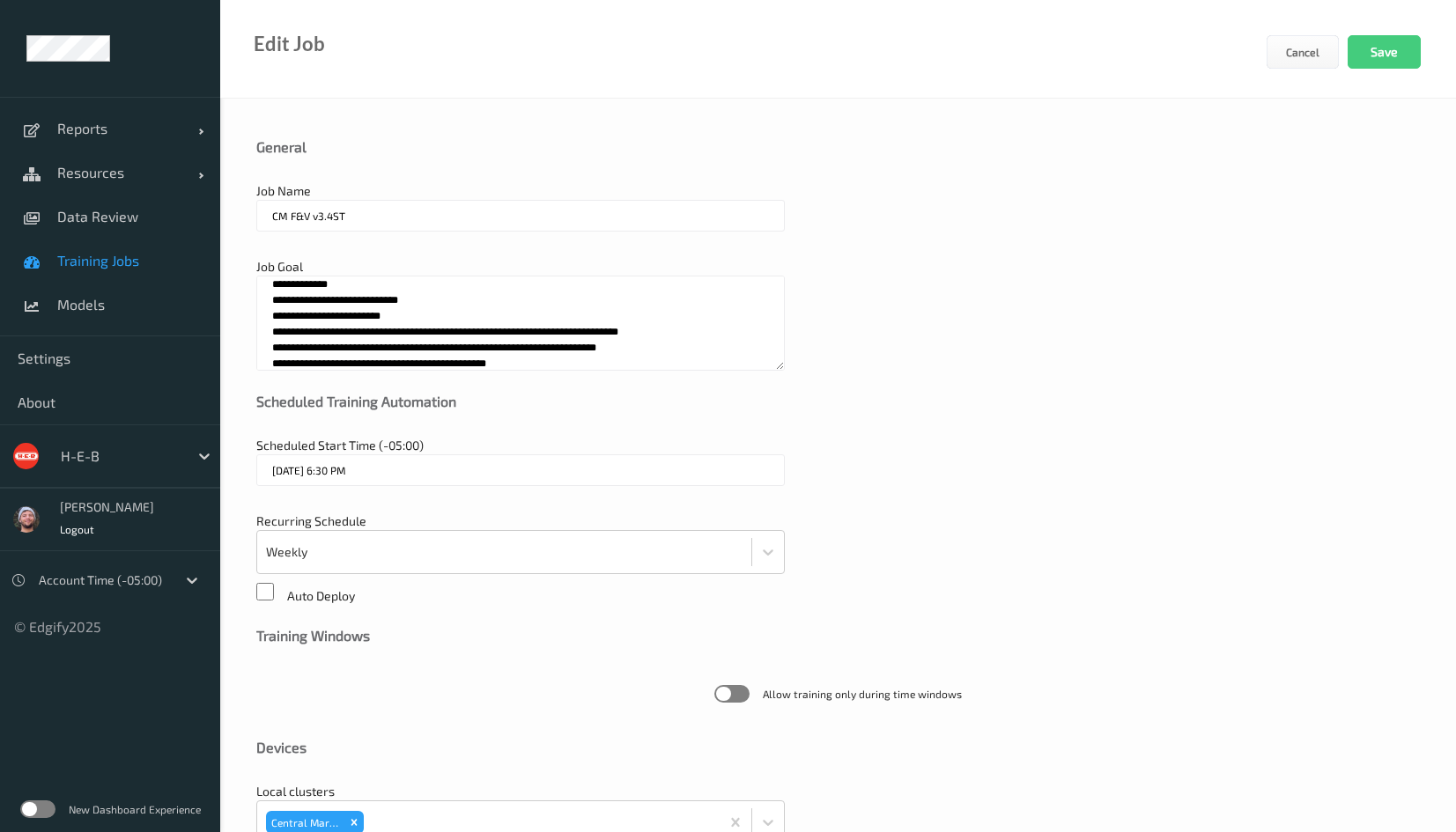
scroll to position [5, 0]
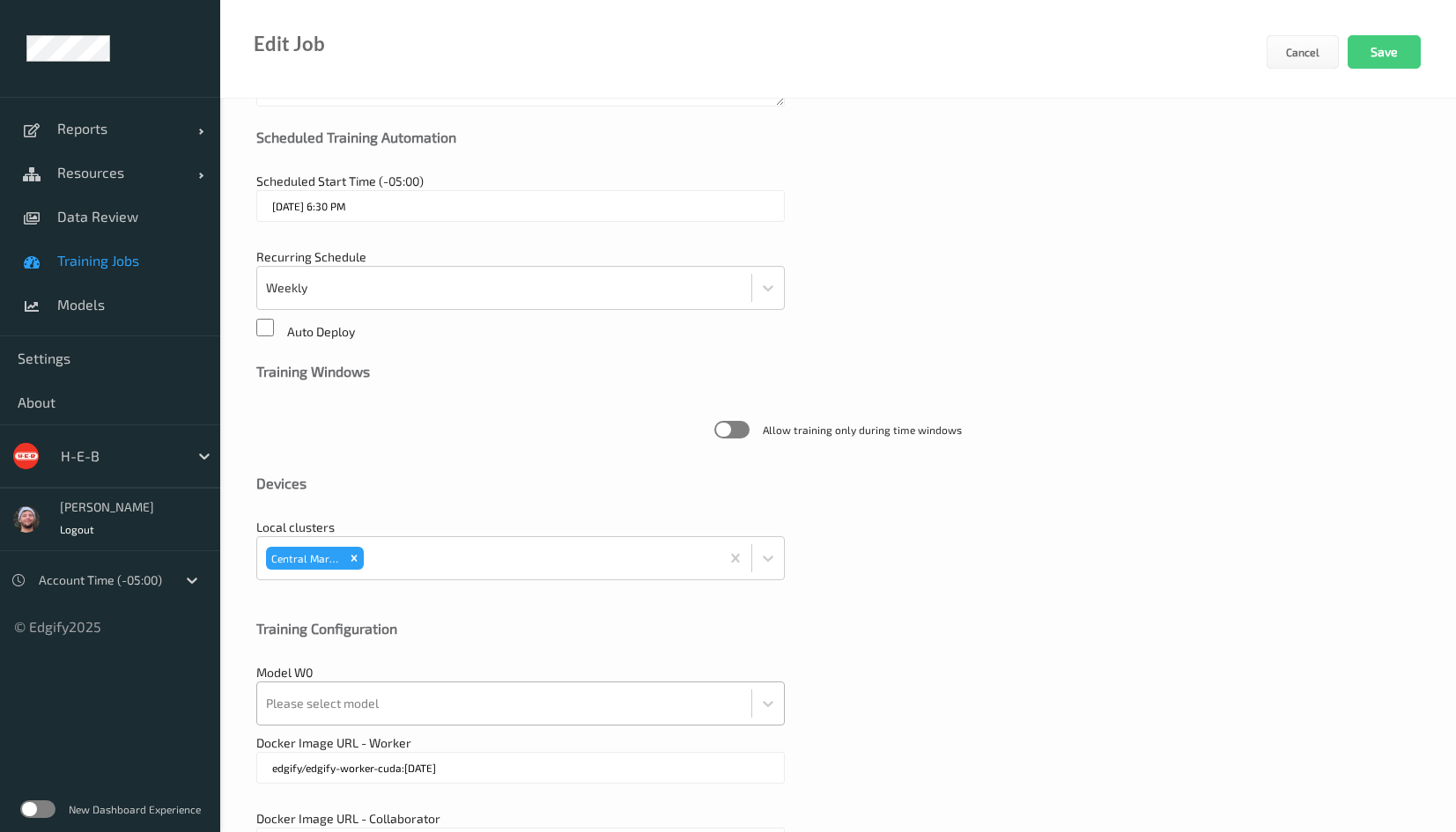
type textarea "**********"
click at [389, 701] on div at bounding box center [504, 704] width 476 height 35
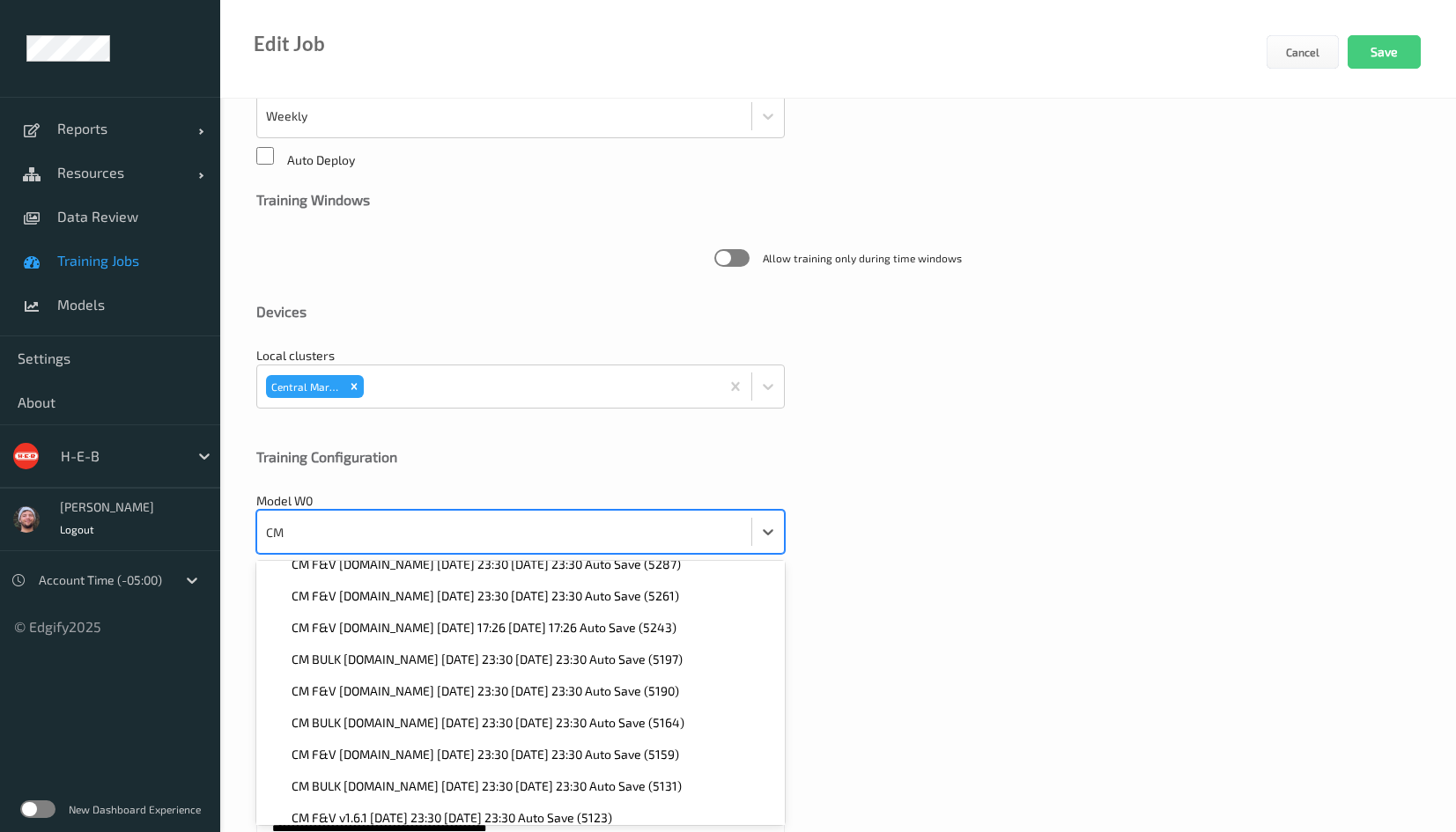
scroll to position [537, 0]
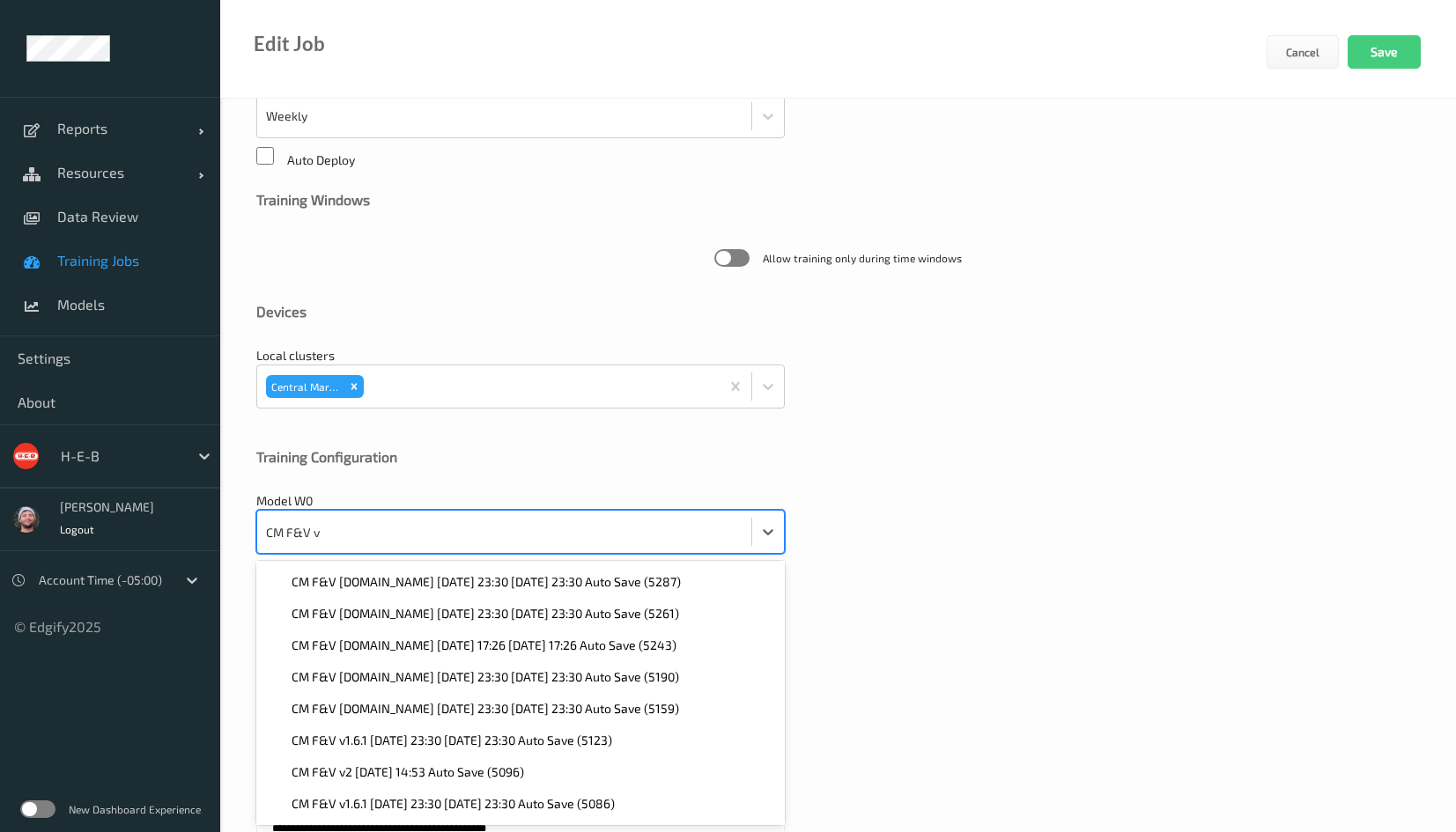
type input "CM F&V v3"
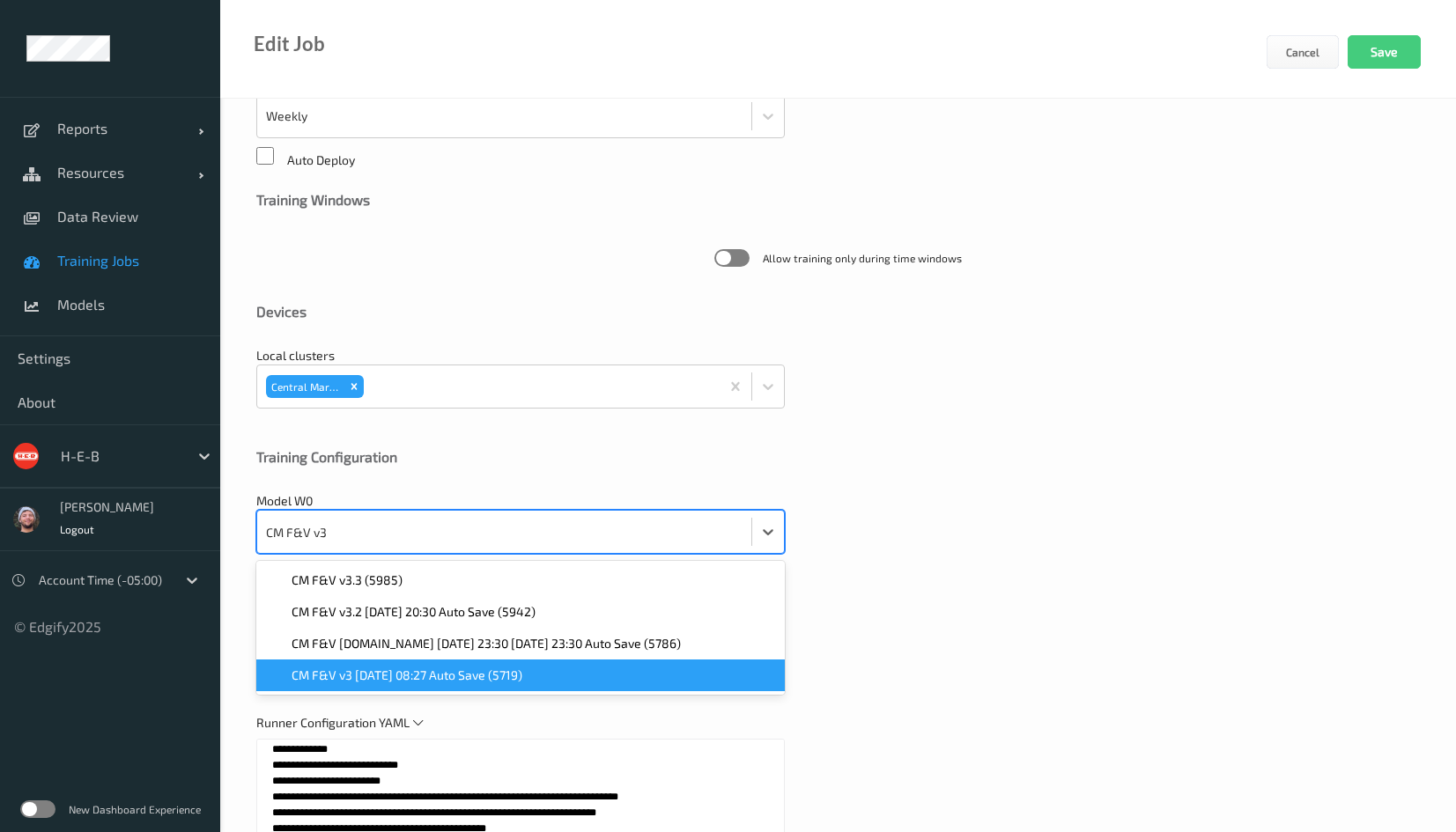
click at [465, 673] on span "CM F&V v3 2025-07-07 08:27 Auto Save (5719)" at bounding box center [407, 675] width 231 height 18
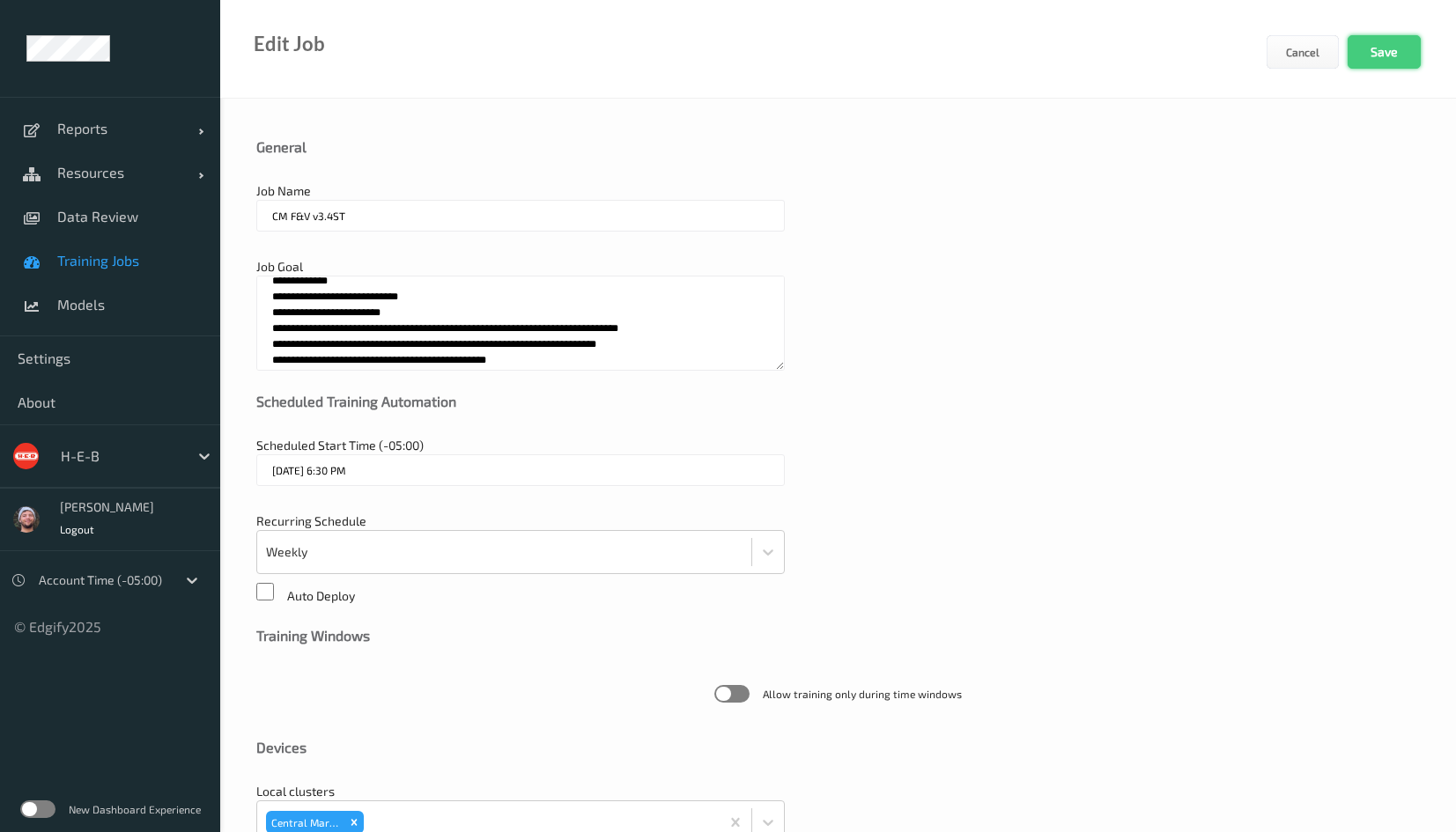
click at [1378, 50] on button "Save" at bounding box center [1384, 52] width 73 height 34
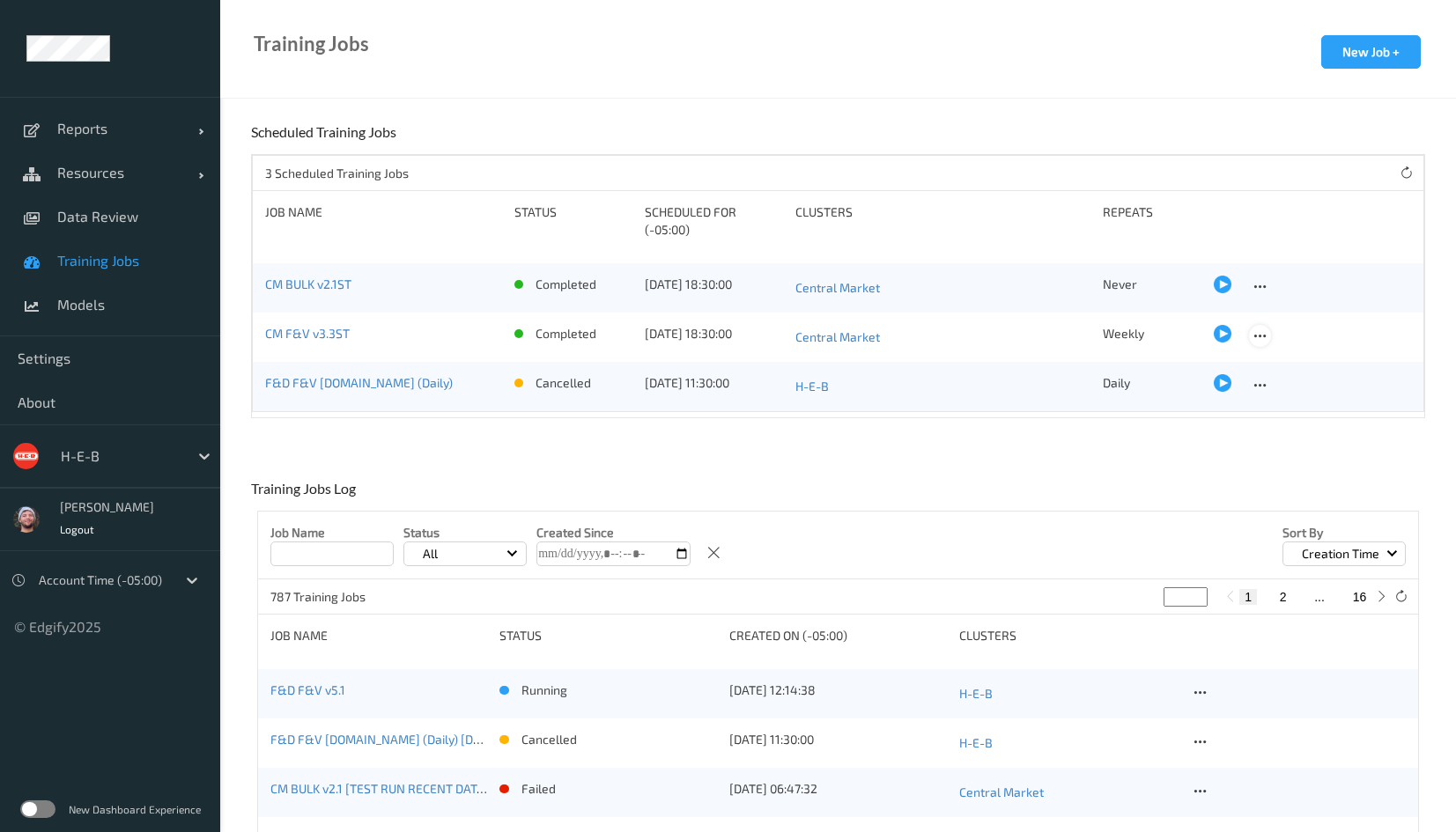
click at [1258, 336] on icon at bounding box center [1259, 336] width 15 height 16
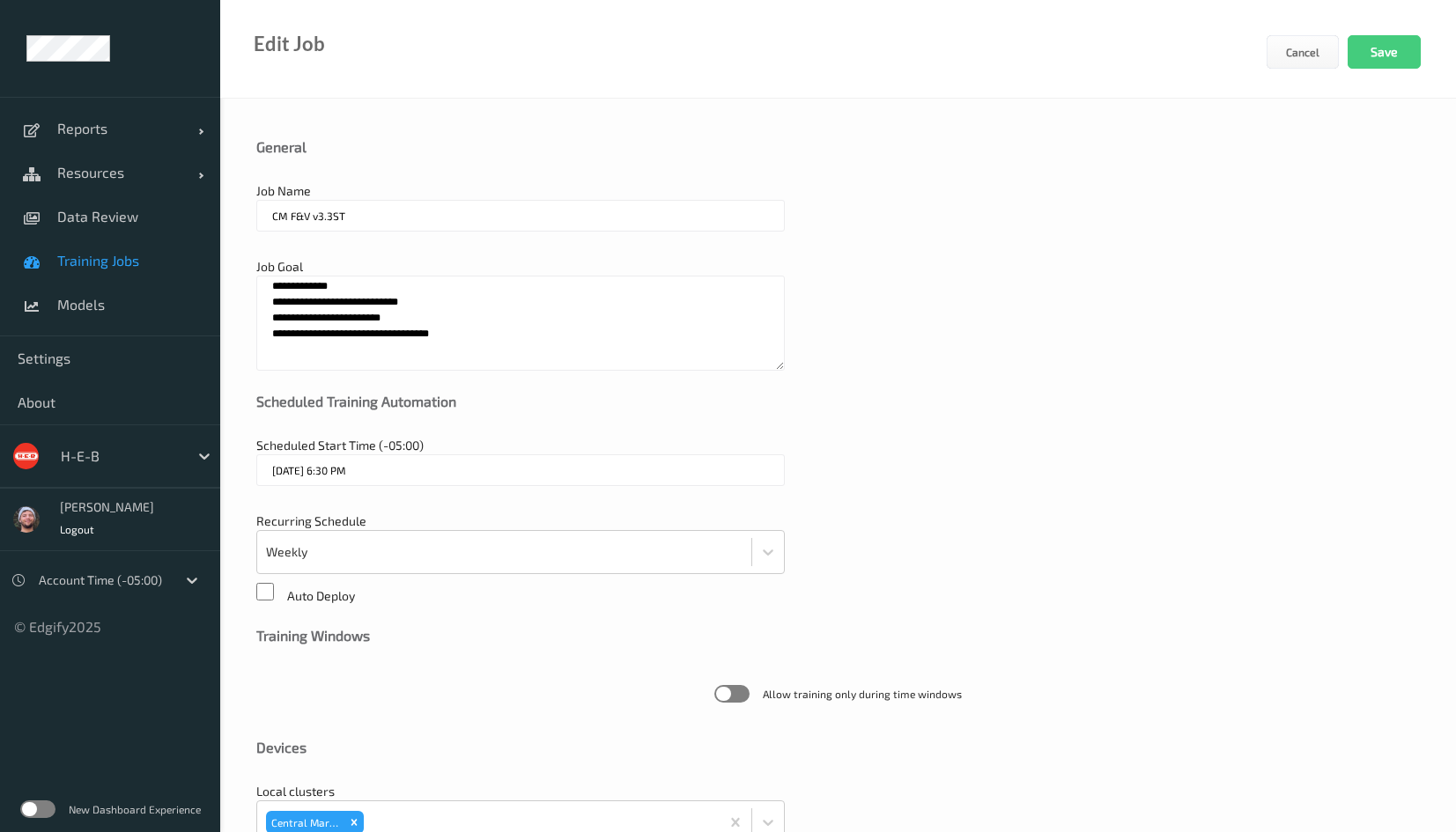
click at [493, 332] on textarea "**********" at bounding box center [520, 323] width 528 height 95
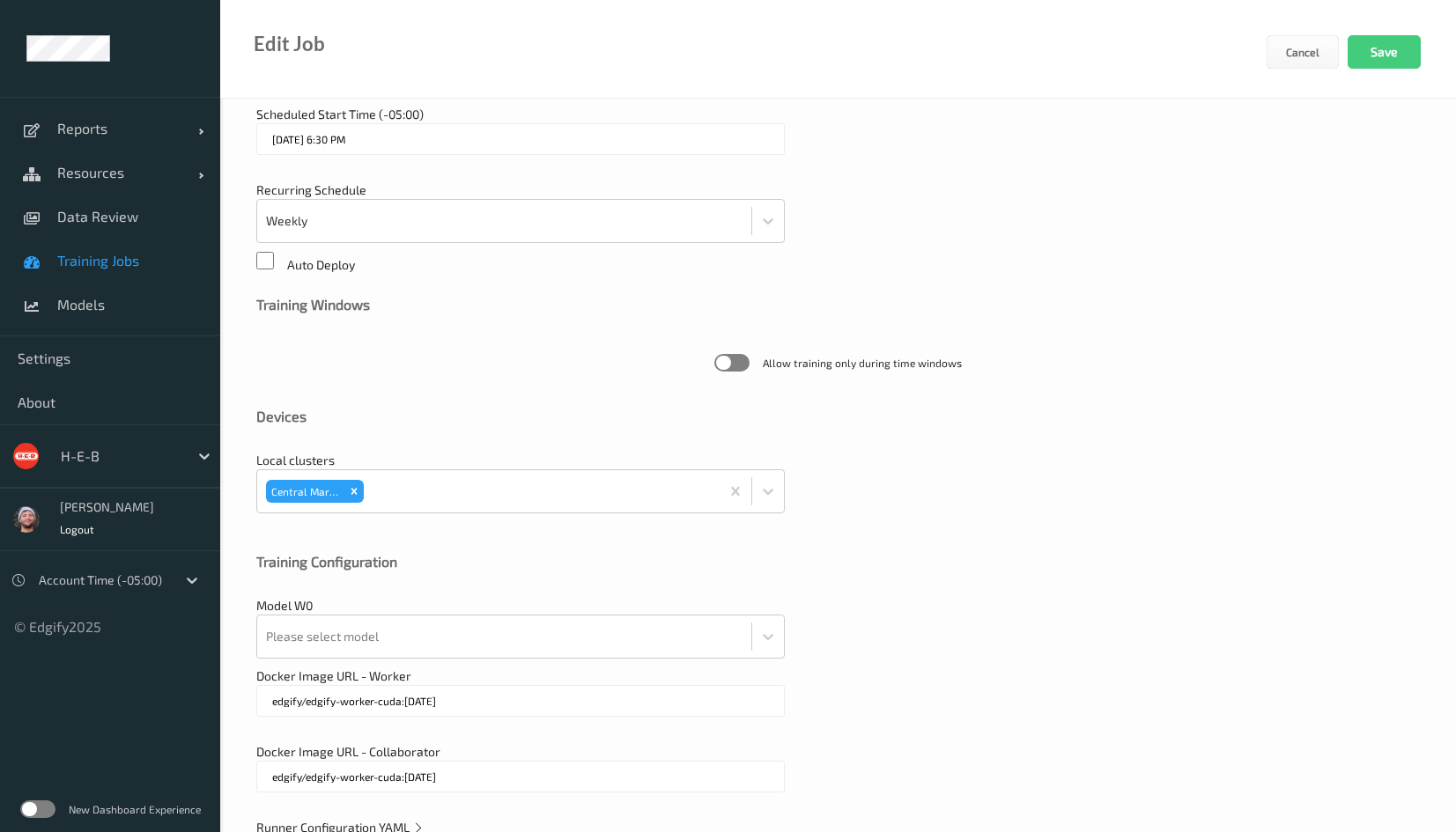
scroll to position [381, 0]
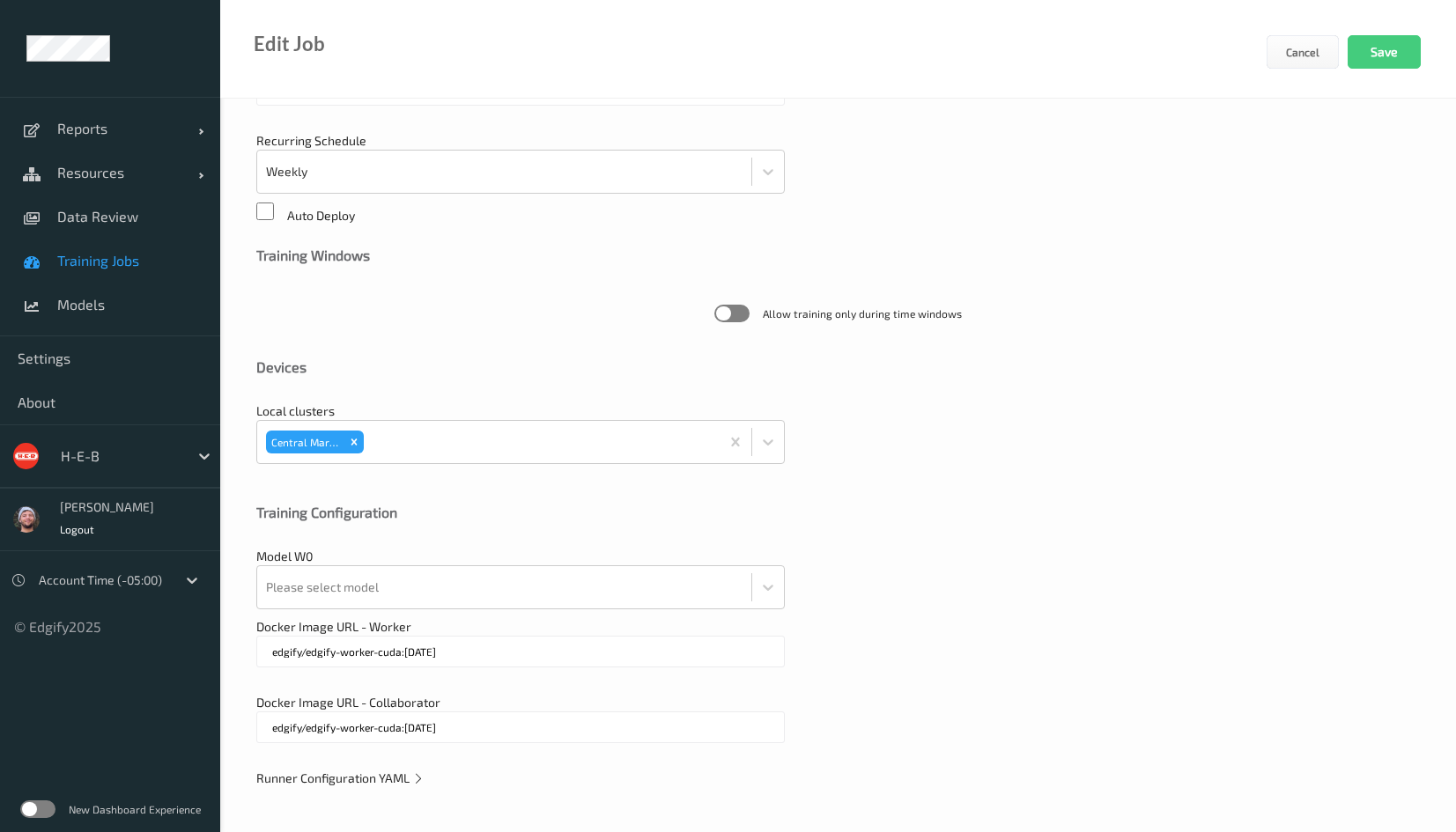
click at [318, 776] on span "Runner Configuration YAML" at bounding box center [340, 778] width 169 height 15
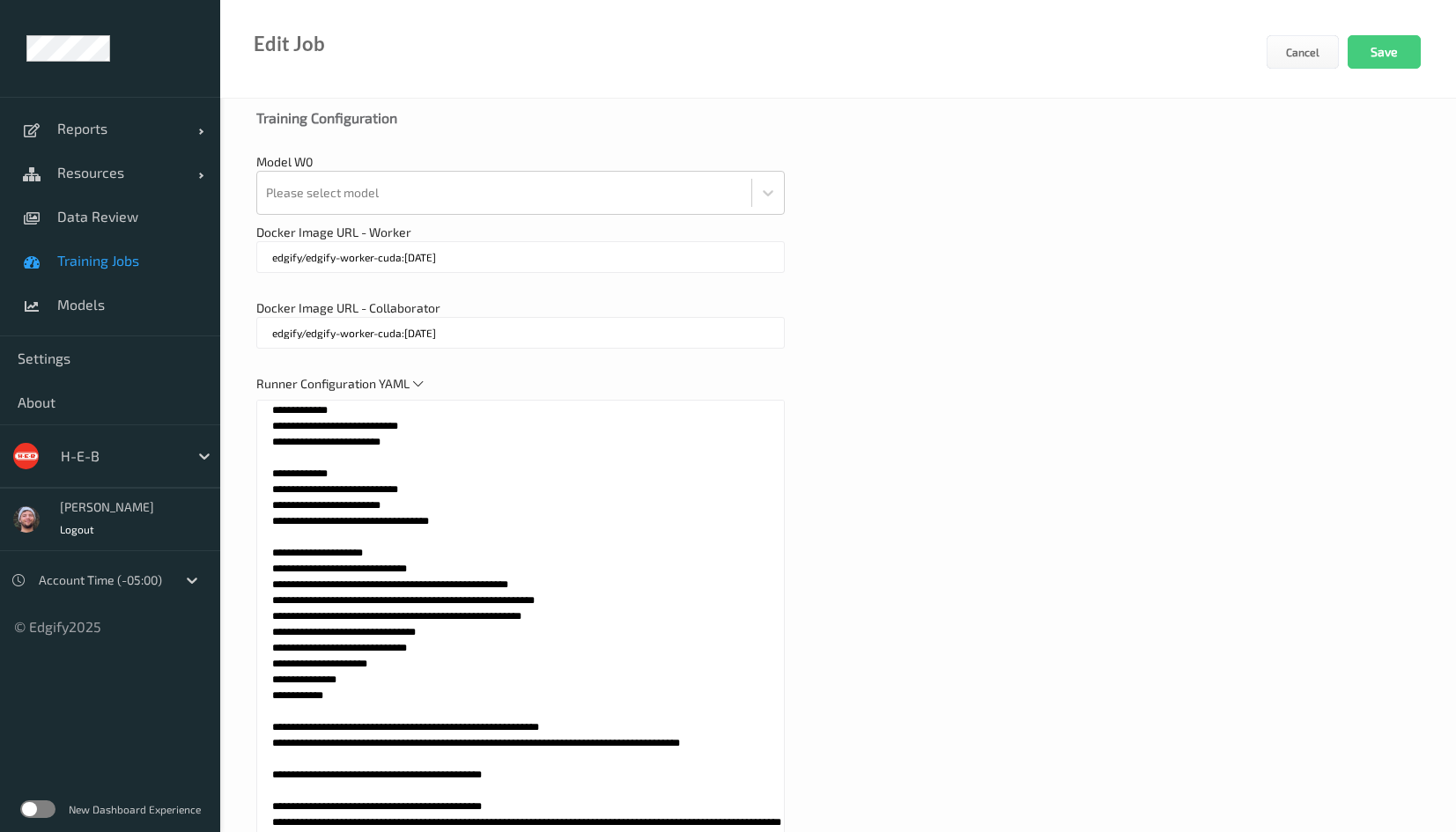
scroll to position [846, 0]
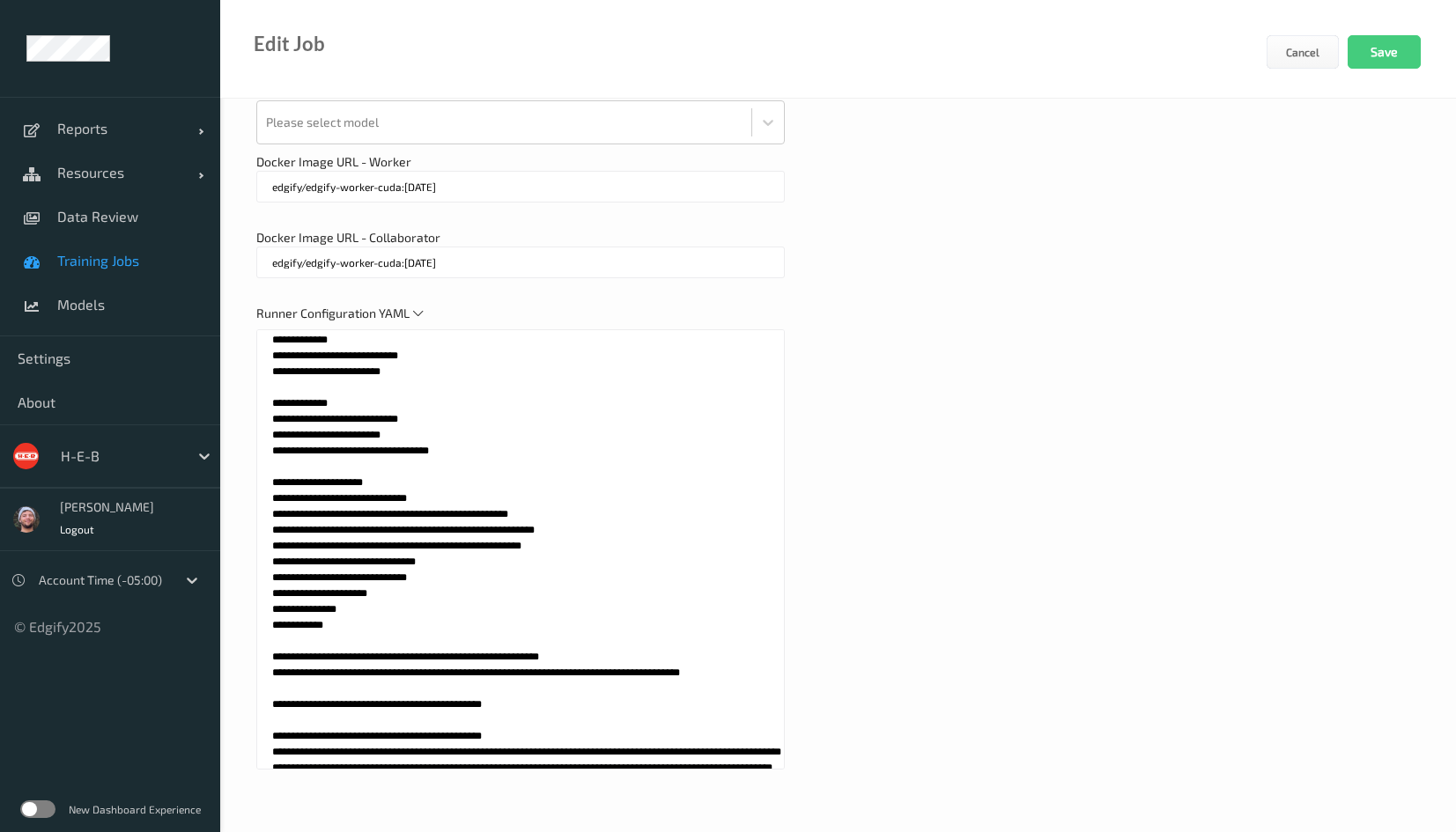
click at [543, 678] on textarea at bounding box center [520, 549] width 528 height 441
paste textarea "**********"
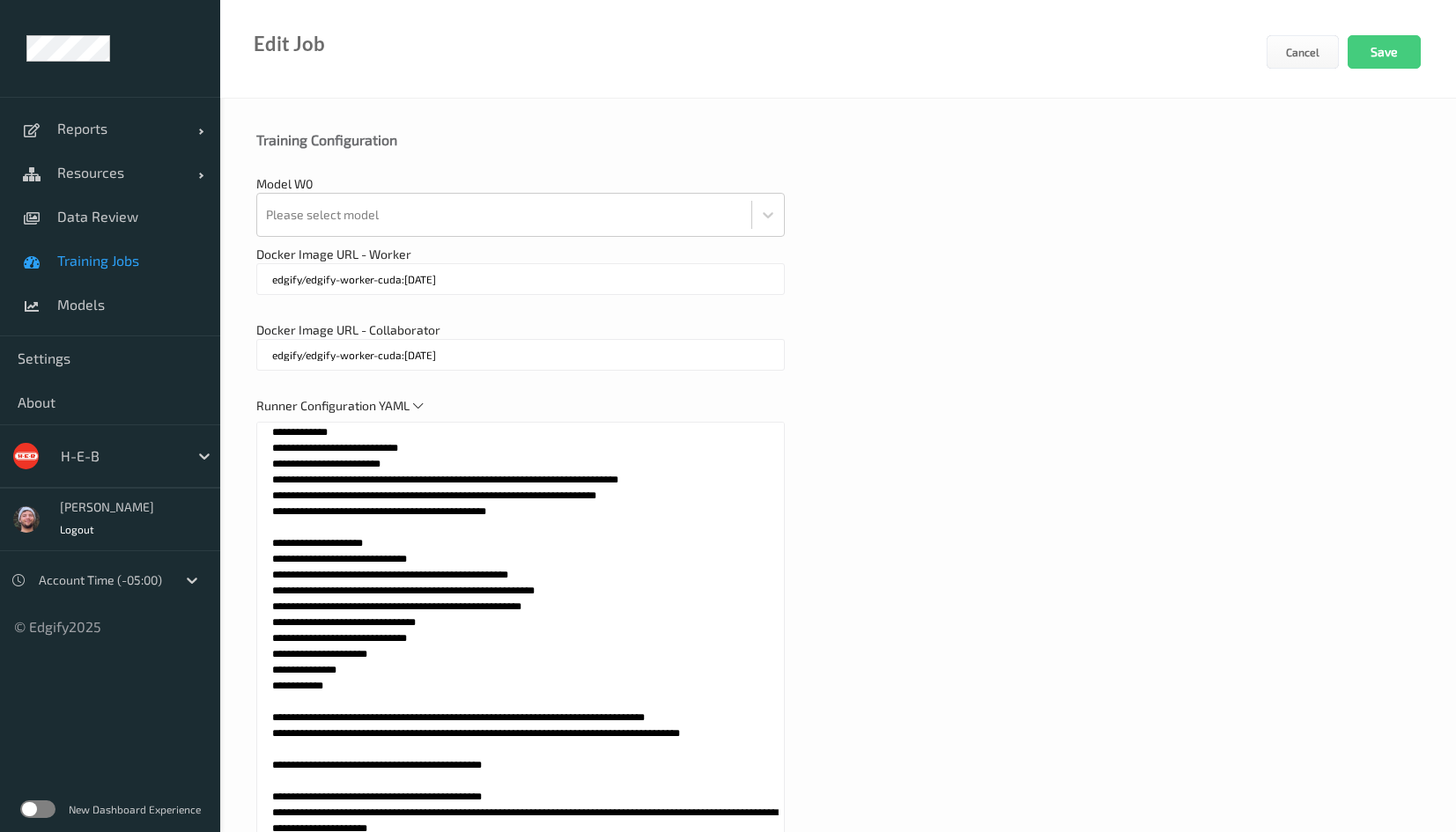
scroll to position [714, 0]
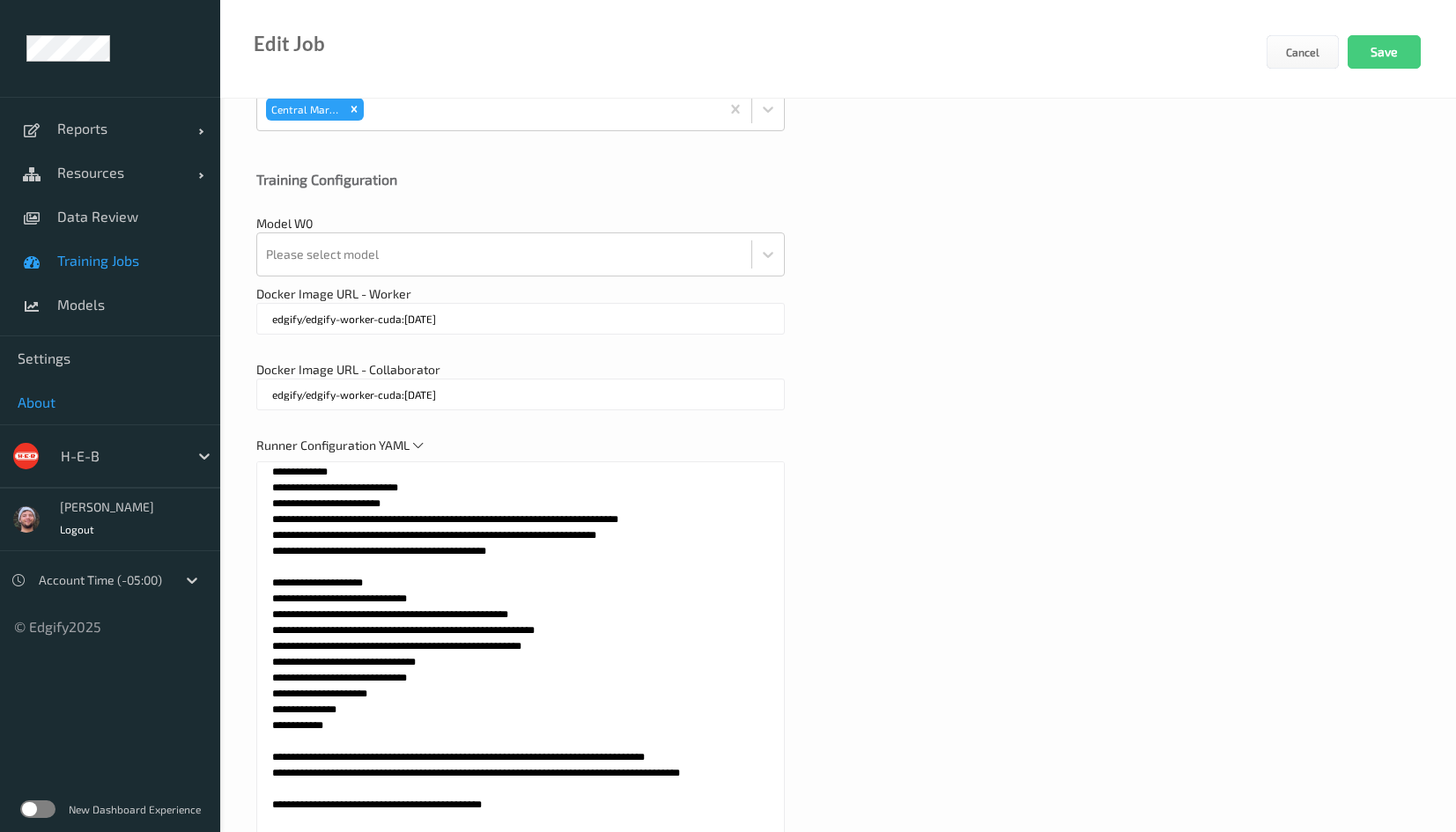
drag, startPoint x: 536, startPoint y: 553, endPoint x: 104, endPoint y: 421, distance: 451.7
click at [104, 421] on div "**********" at bounding box center [728, 76] width 1456 height 1579
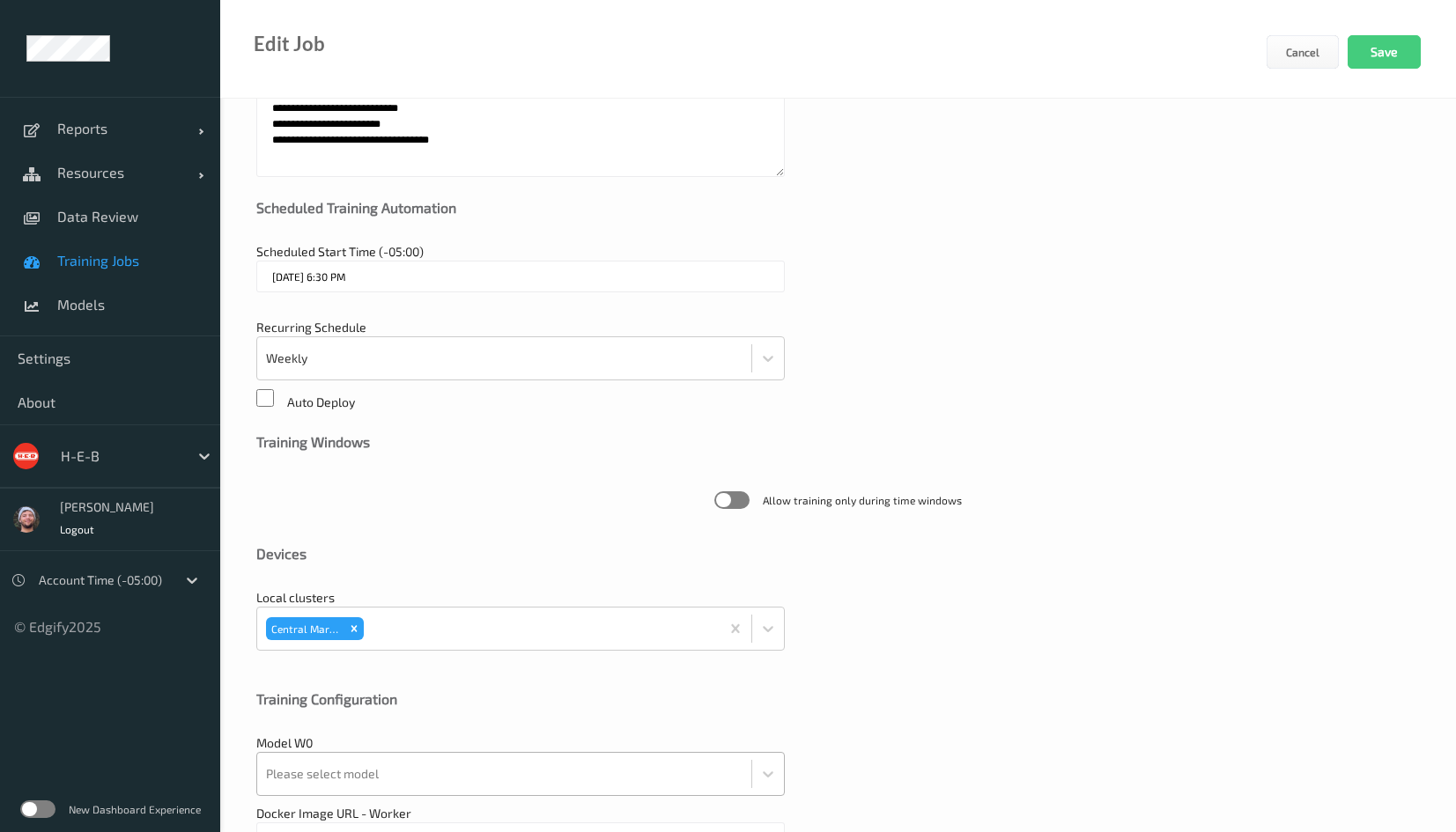
scroll to position [0, 0]
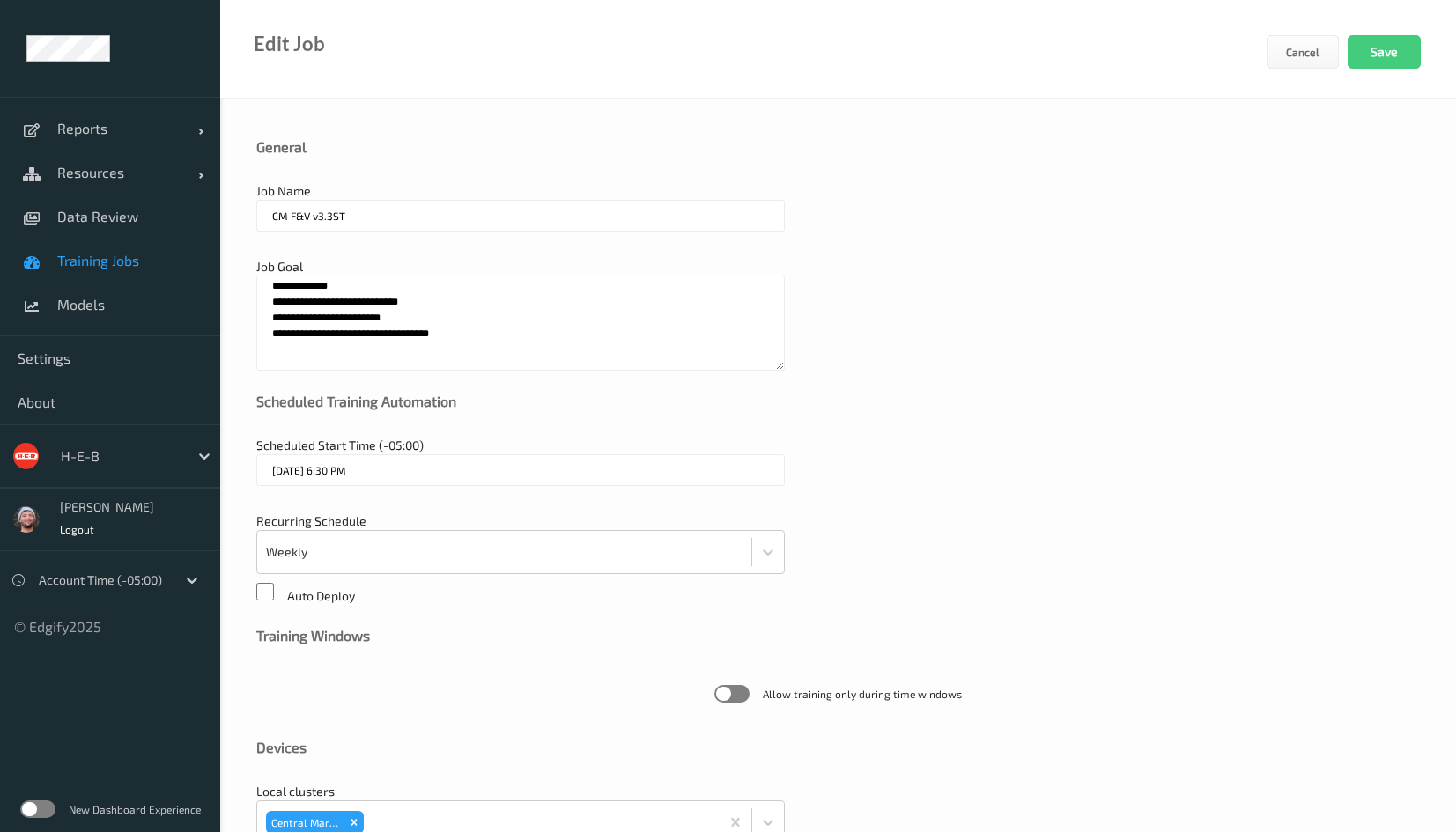
type textarea "**********"
click at [395, 323] on textarea "**********" at bounding box center [520, 323] width 528 height 95
paste textarea "**********"
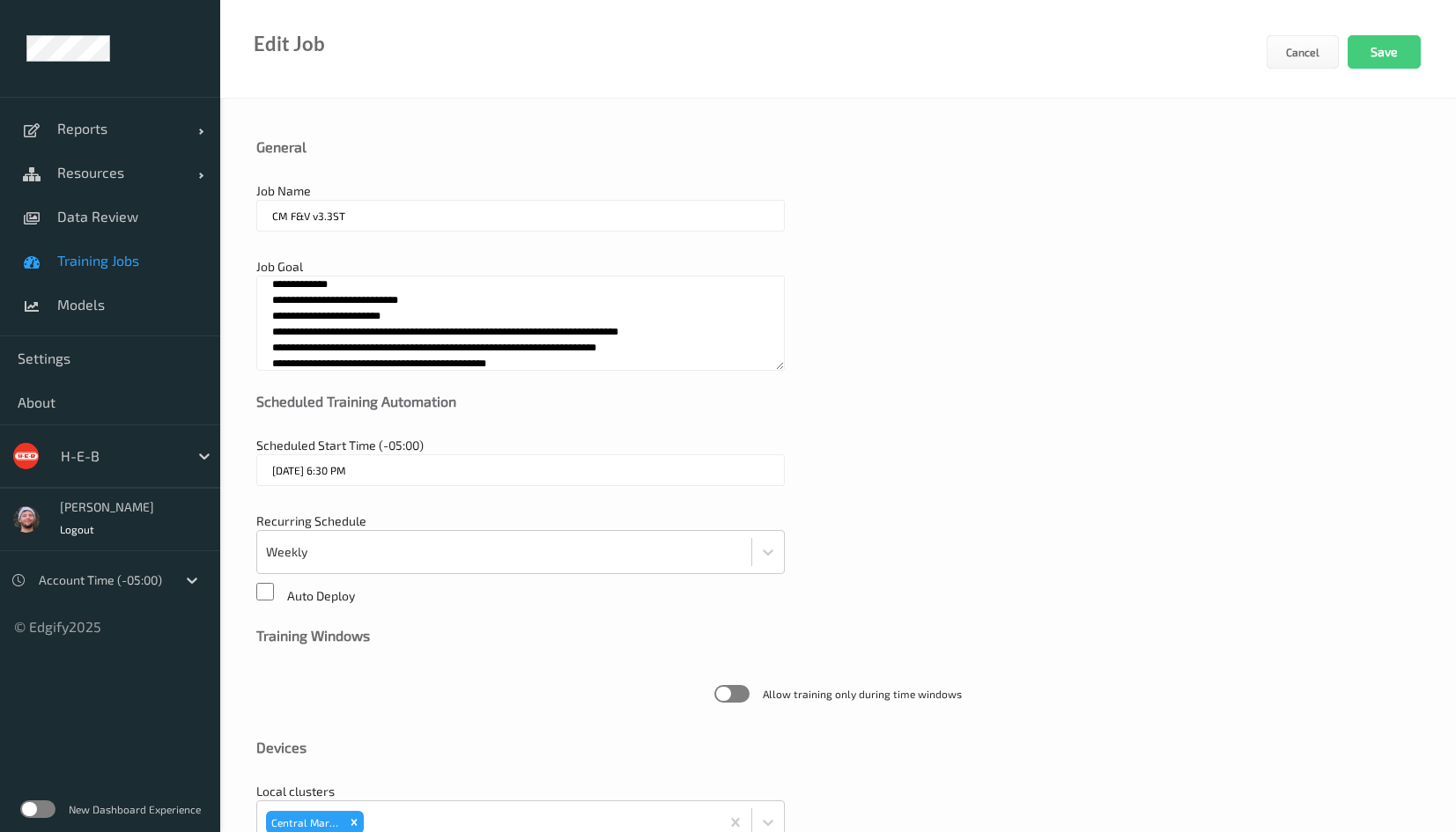
scroll to position [5, 0]
drag, startPoint x: 505, startPoint y: 365, endPoint x: 471, endPoint y: 359, distance: 34.5
click at [471, 359] on textarea "**********" at bounding box center [520, 323] width 528 height 95
click at [496, 347] on textarea "**********" at bounding box center [520, 323] width 528 height 95
drag, startPoint x: 532, startPoint y: 359, endPoint x: 274, endPoint y: 322, distance: 260.6
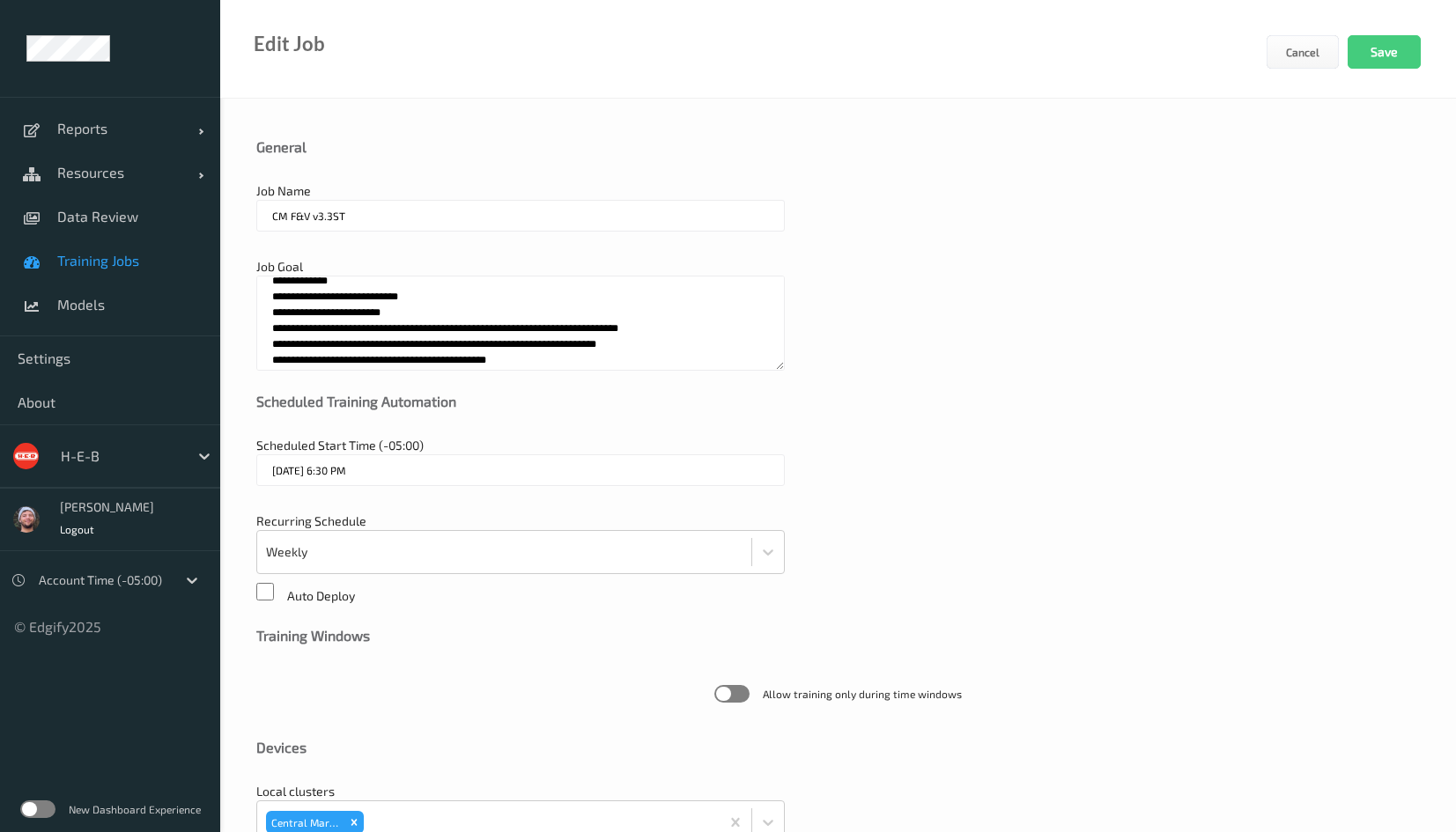
click at [274, 322] on textarea "**********" at bounding box center [520, 323] width 528 height 95
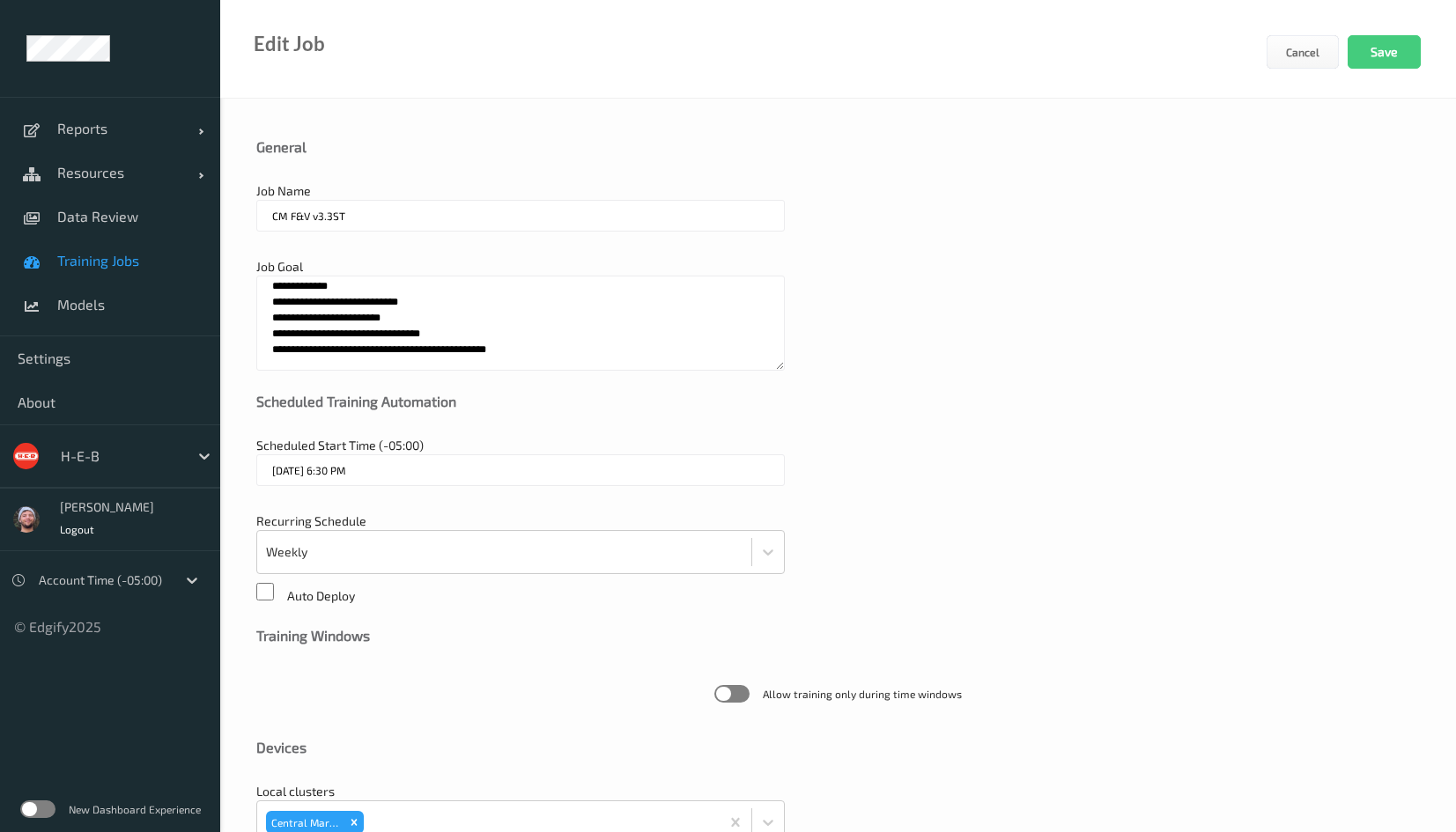
click at [287, 334] on textarea "**********" at bounding box center [520, 323] width 528 height 95
type textarea "**********"
click at [382, 217] on input "CM F&V v3.3ST" at bounding box center [520, 216] width 528 height 32
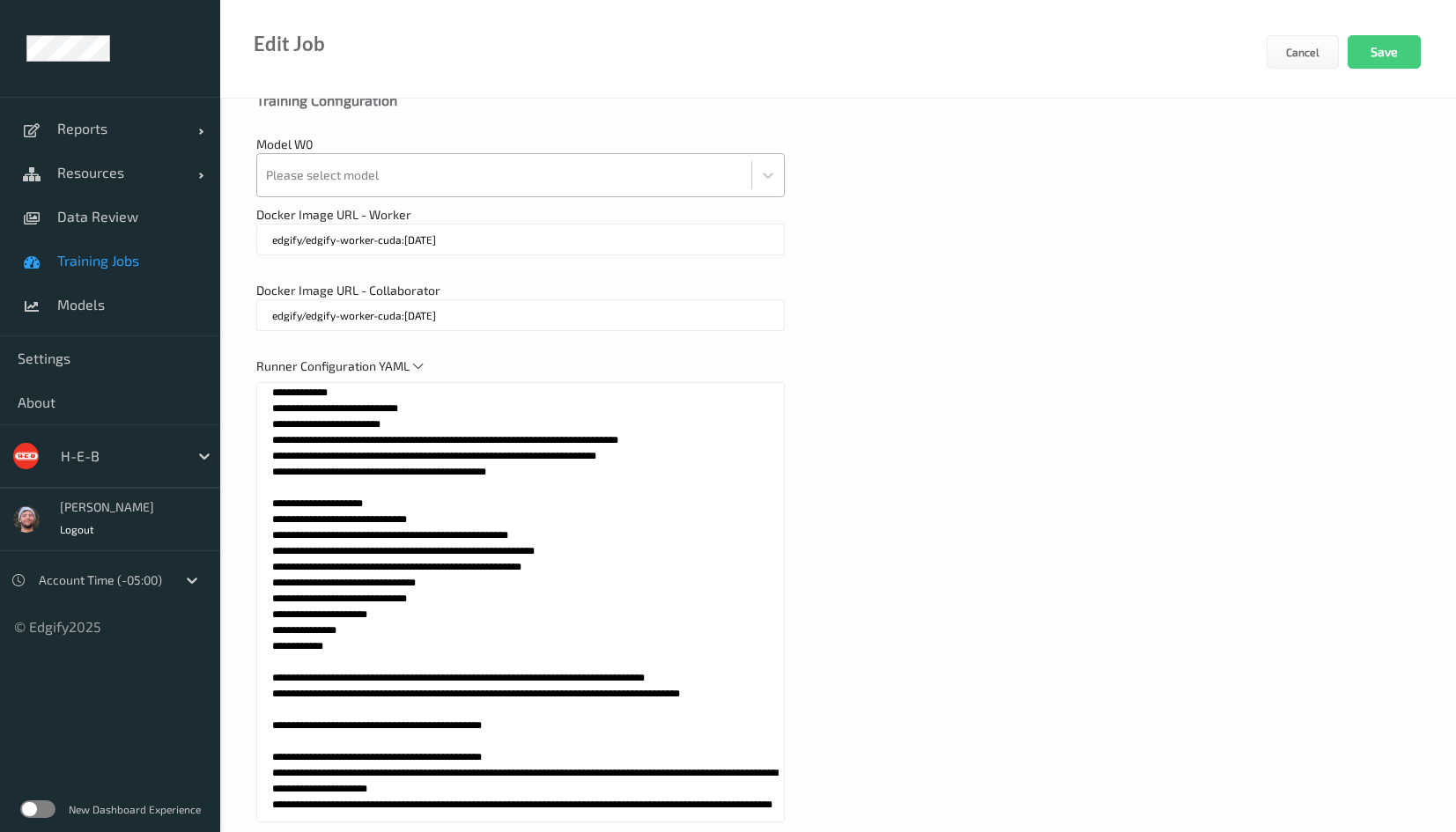
type input "CM F&V v3.4ST"
click at [372, 167] on div at bounding box center [504, 175] width 476 height 35
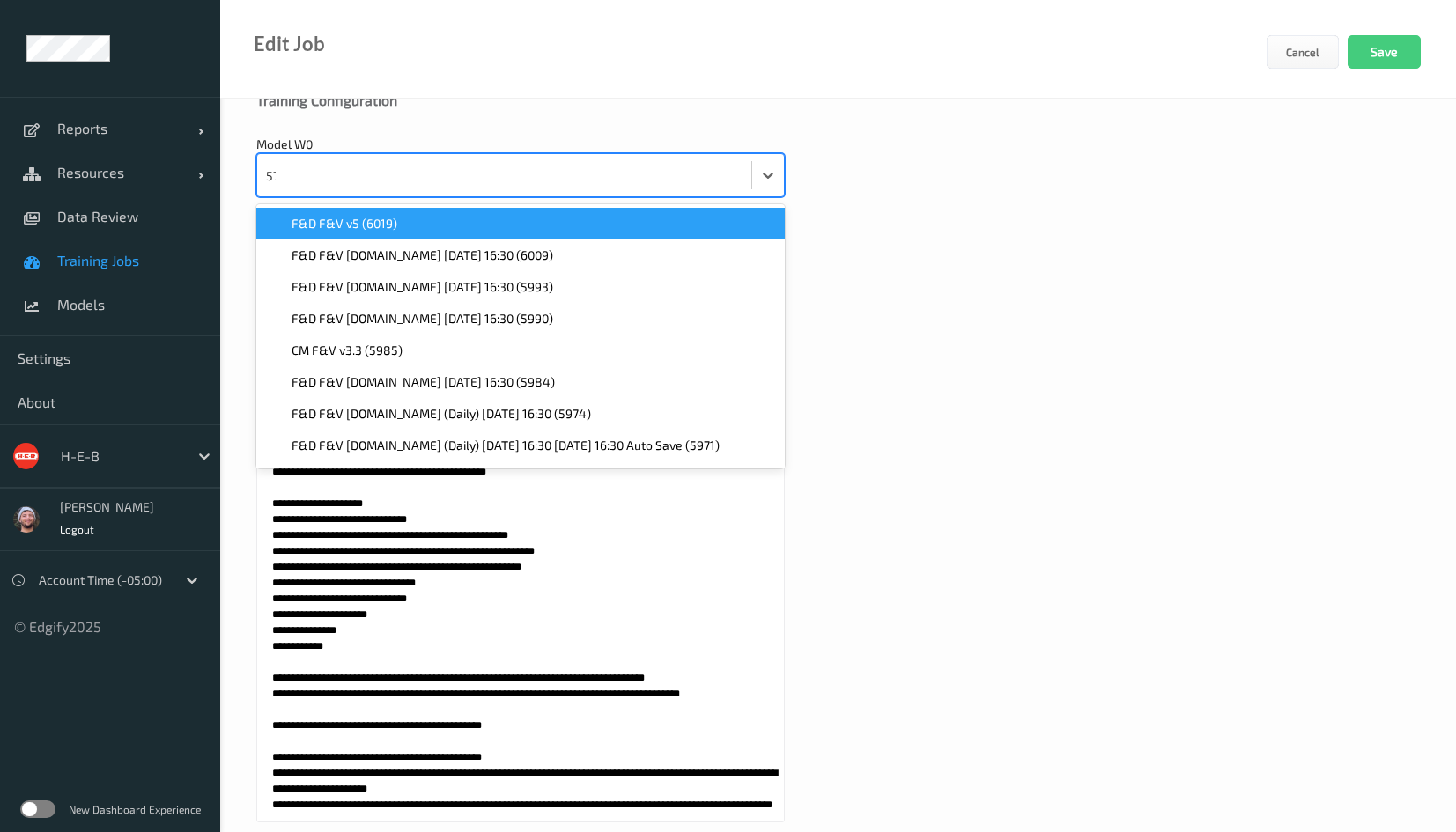
type input "5719"
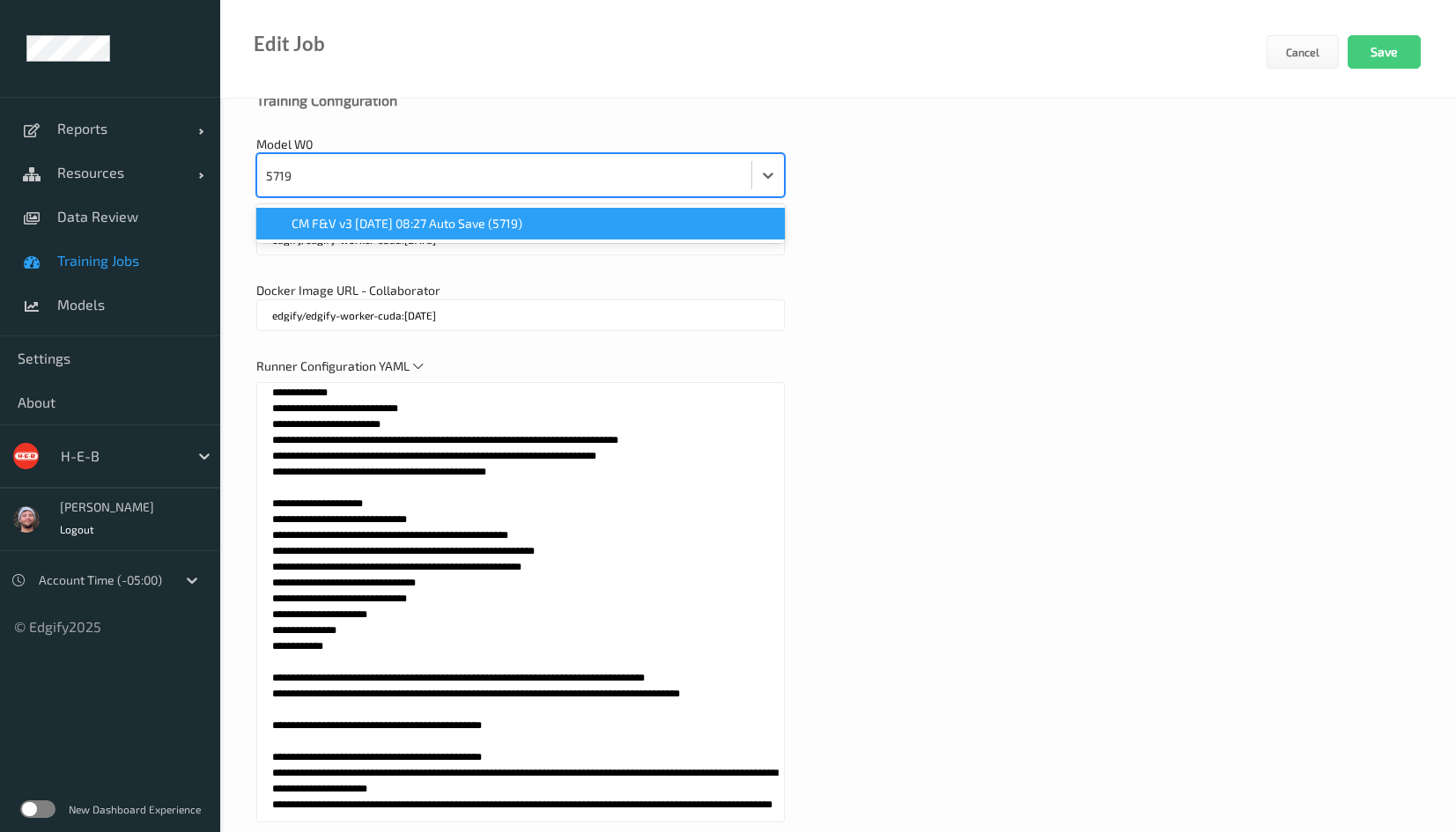
click at [381, 215] on span "CM F&V v3 [DATE] 08:27 Auto Save (5719)" at bounding box center [407, 224] width 231 height 18
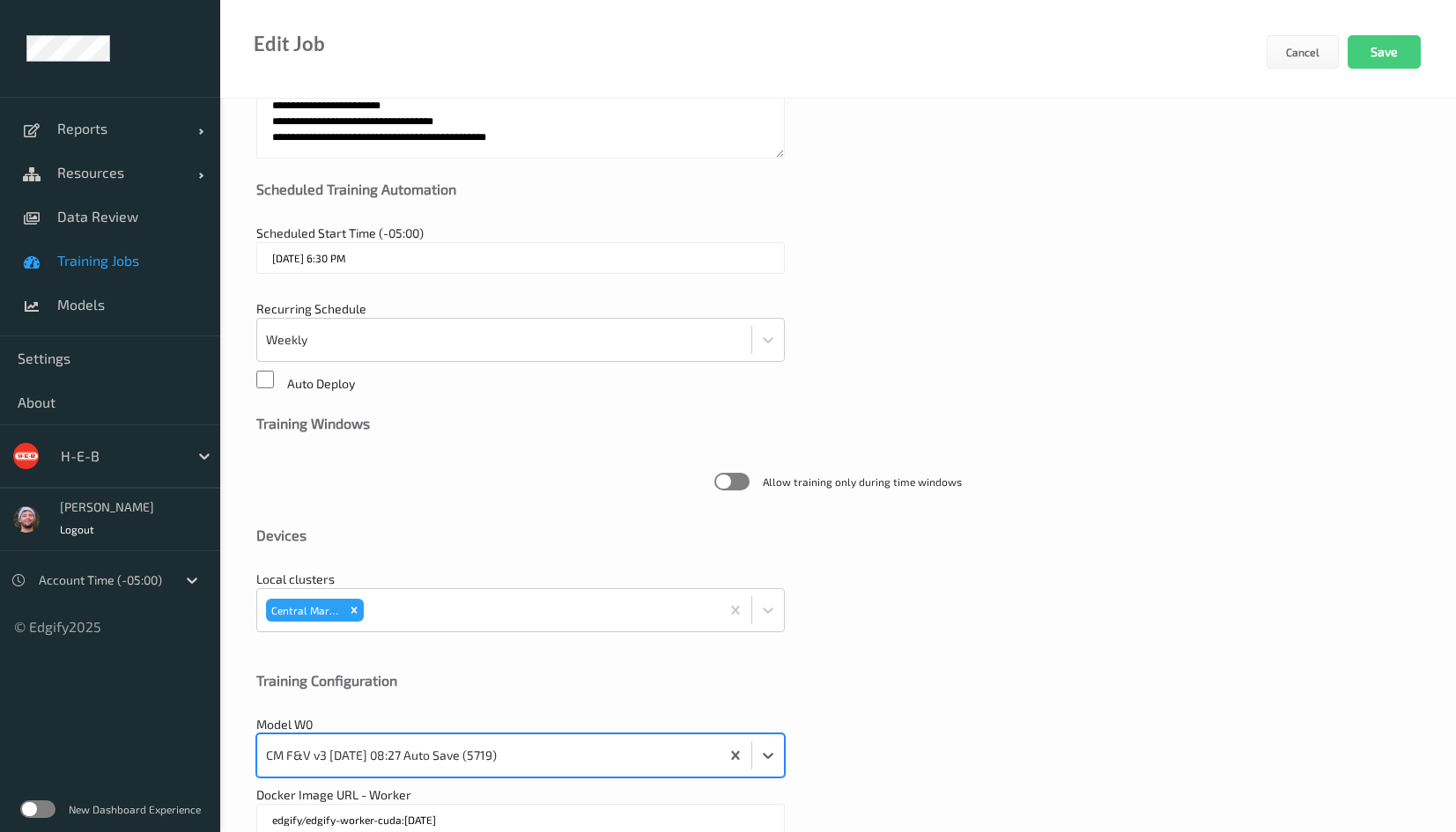
scroll to position [0, 0]
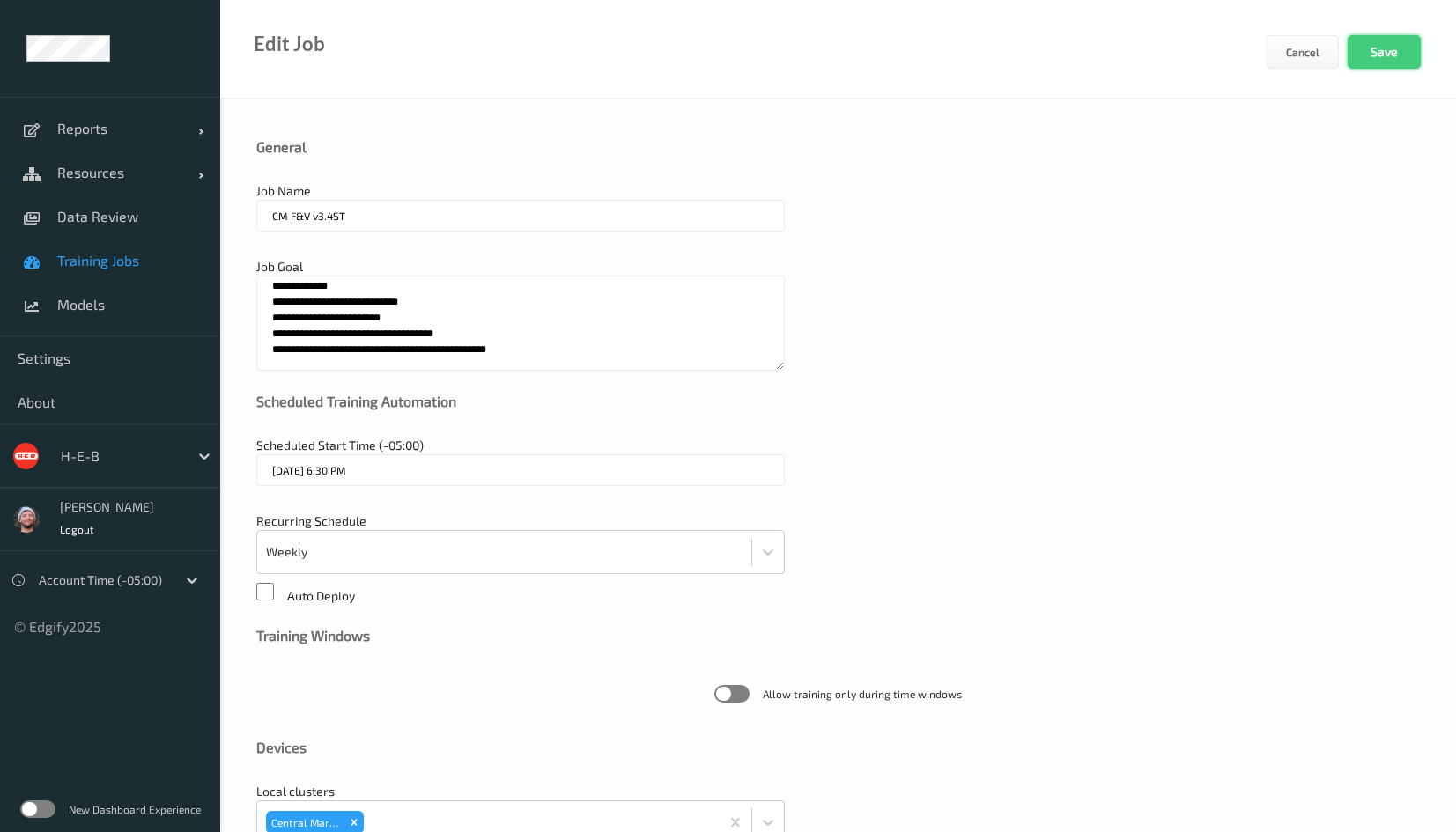
click at [1400, 48] on button "Save" at bounding box center [1384, 52] width 73 height 34
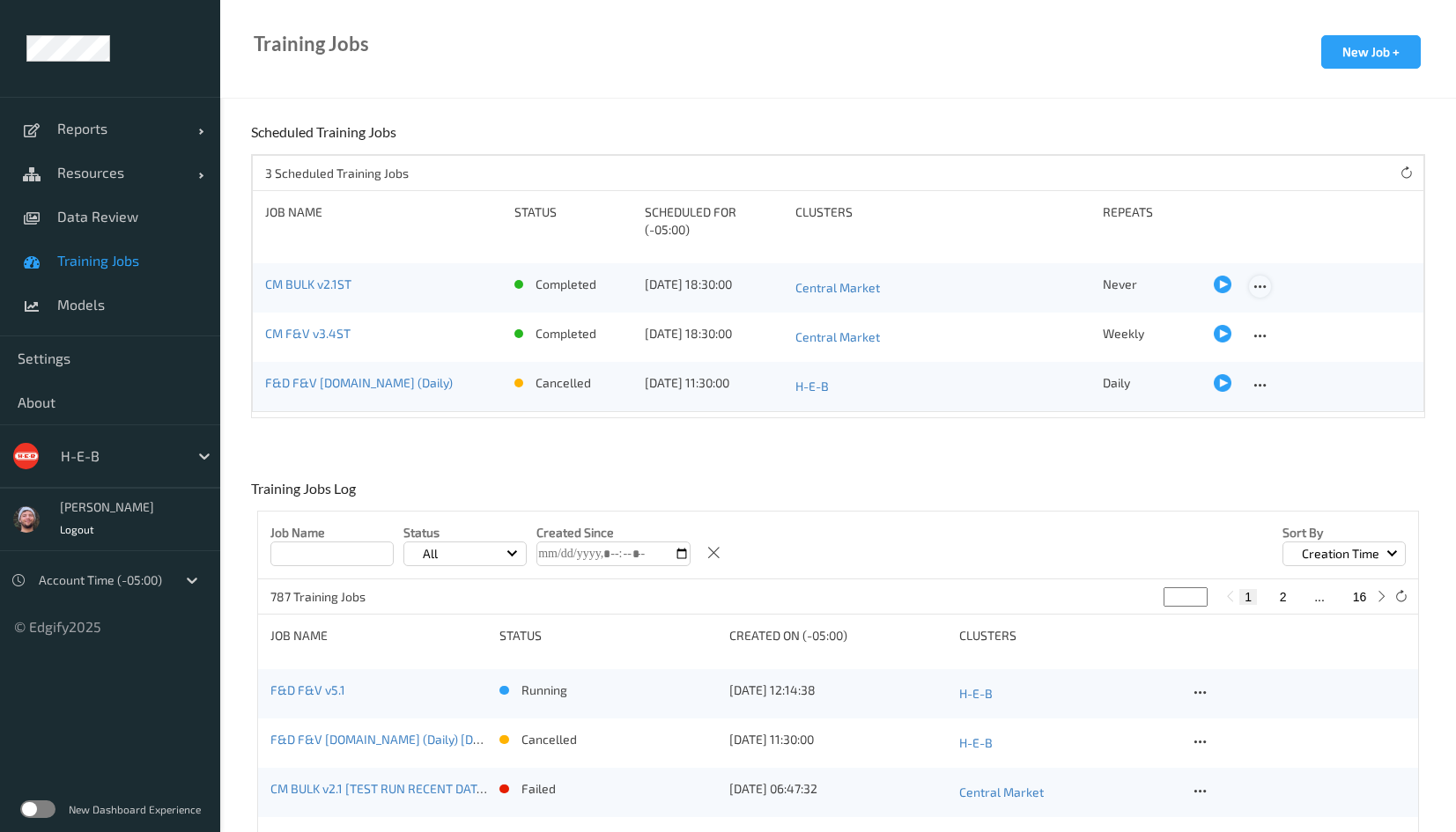
click at [1249, 277] on div at bounding box center [1260, 287] width 22 height 22
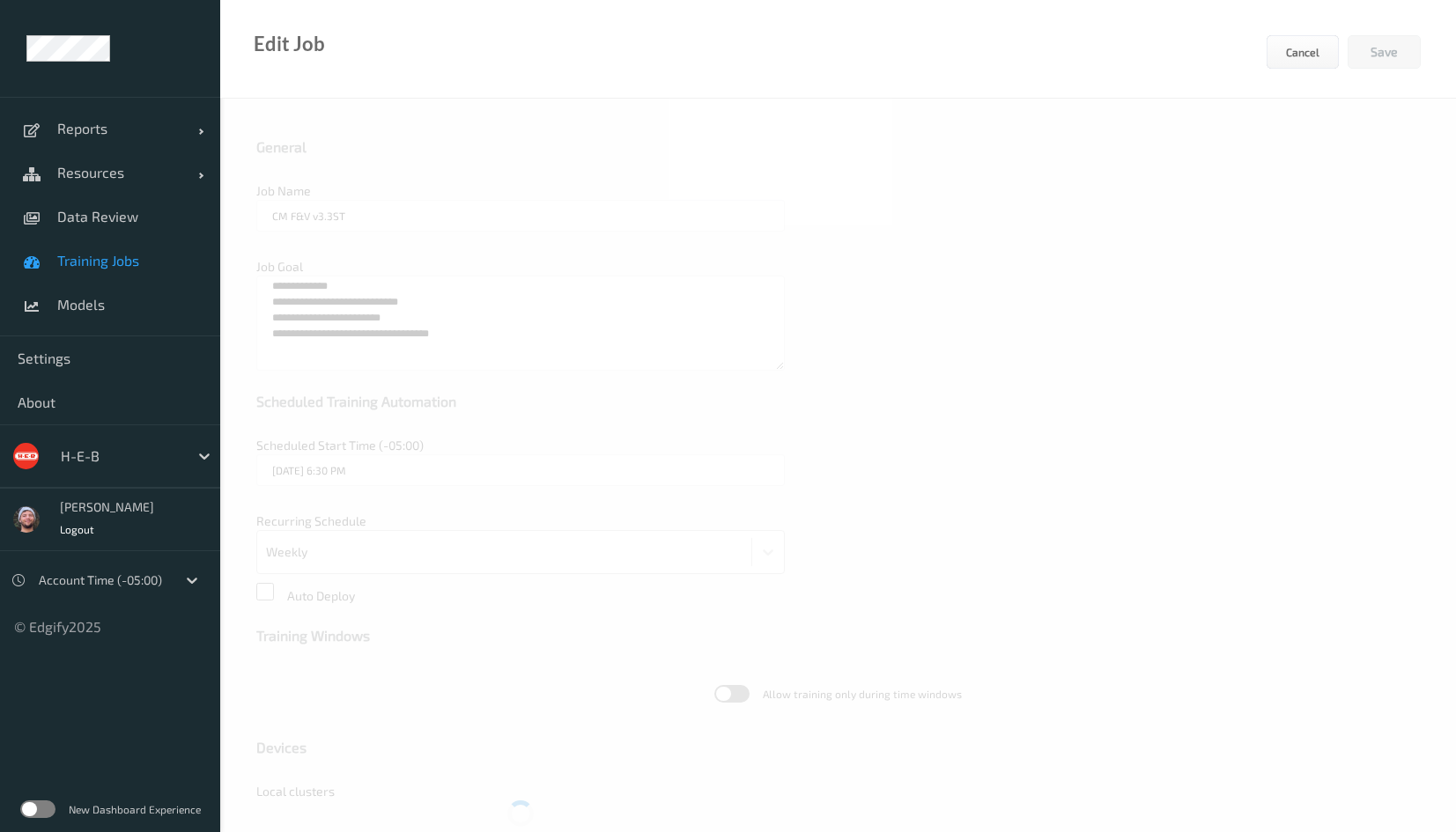
type input "CM BULK v2.1ST"
type textarea "**********"
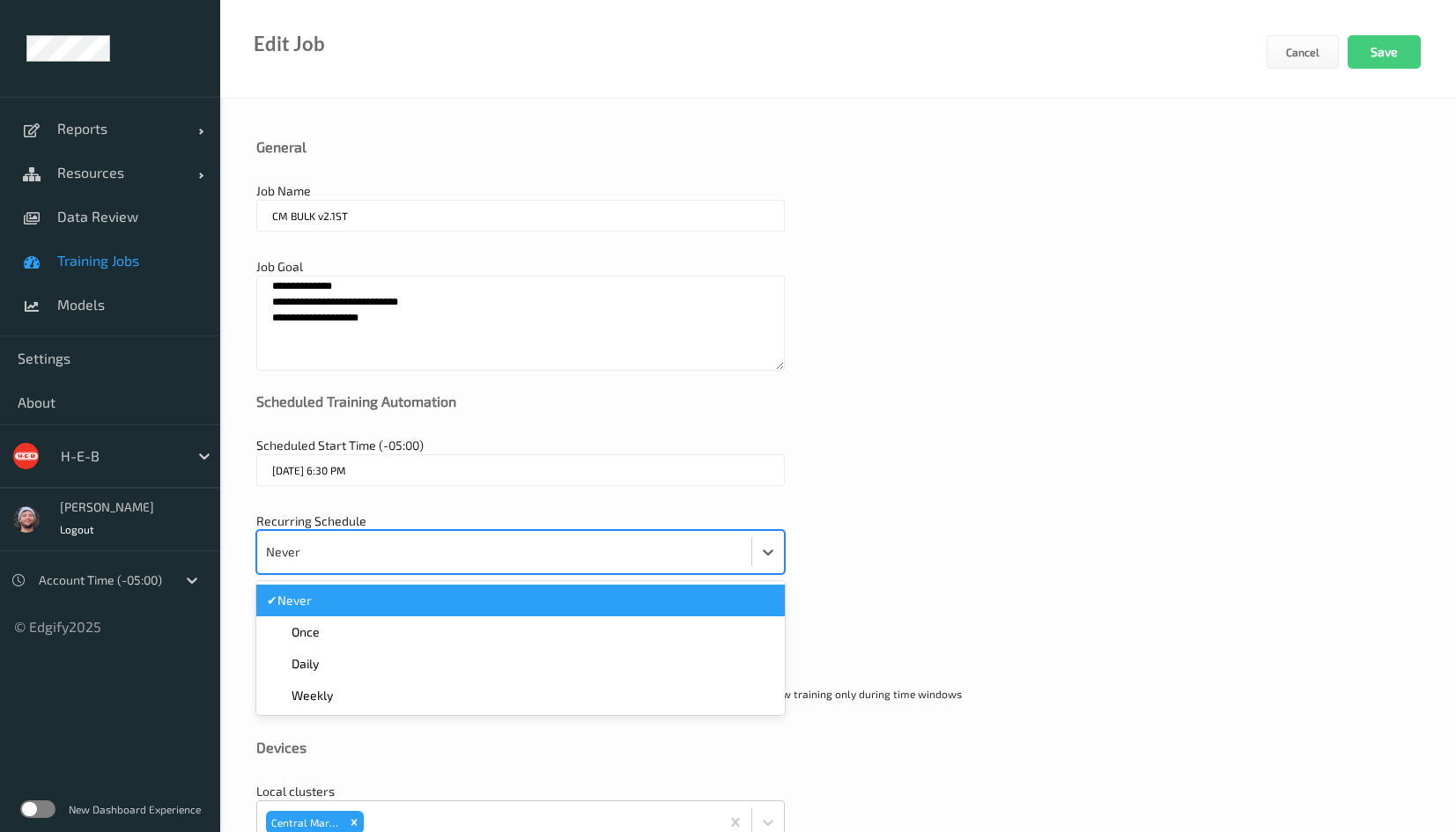
click at [341, 542] on div at bounding box center [504, 552] width 476 height 35
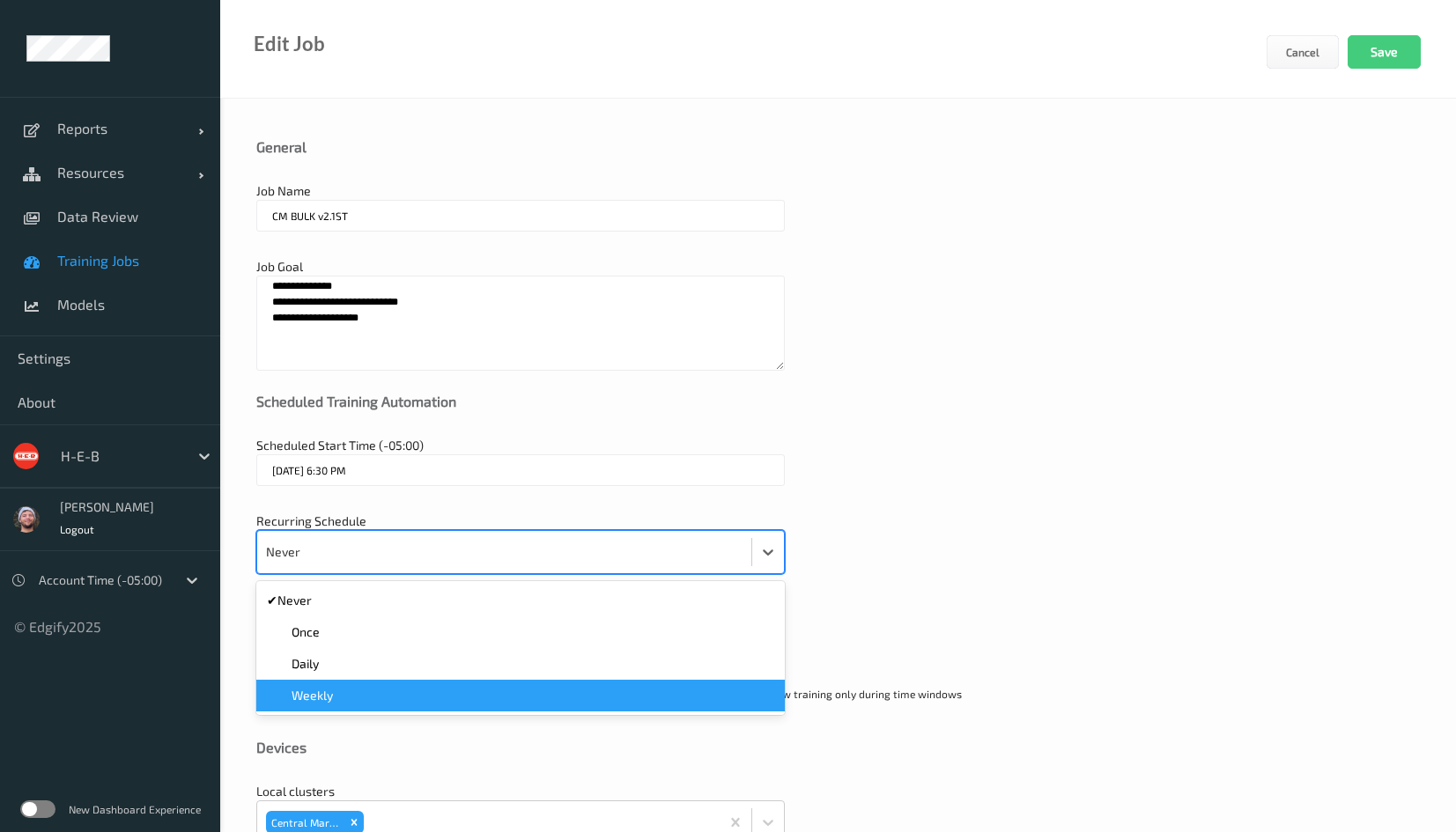
click at [334, 688] on div "Weekly" at bounding box center [520, 696] width 508 height 18
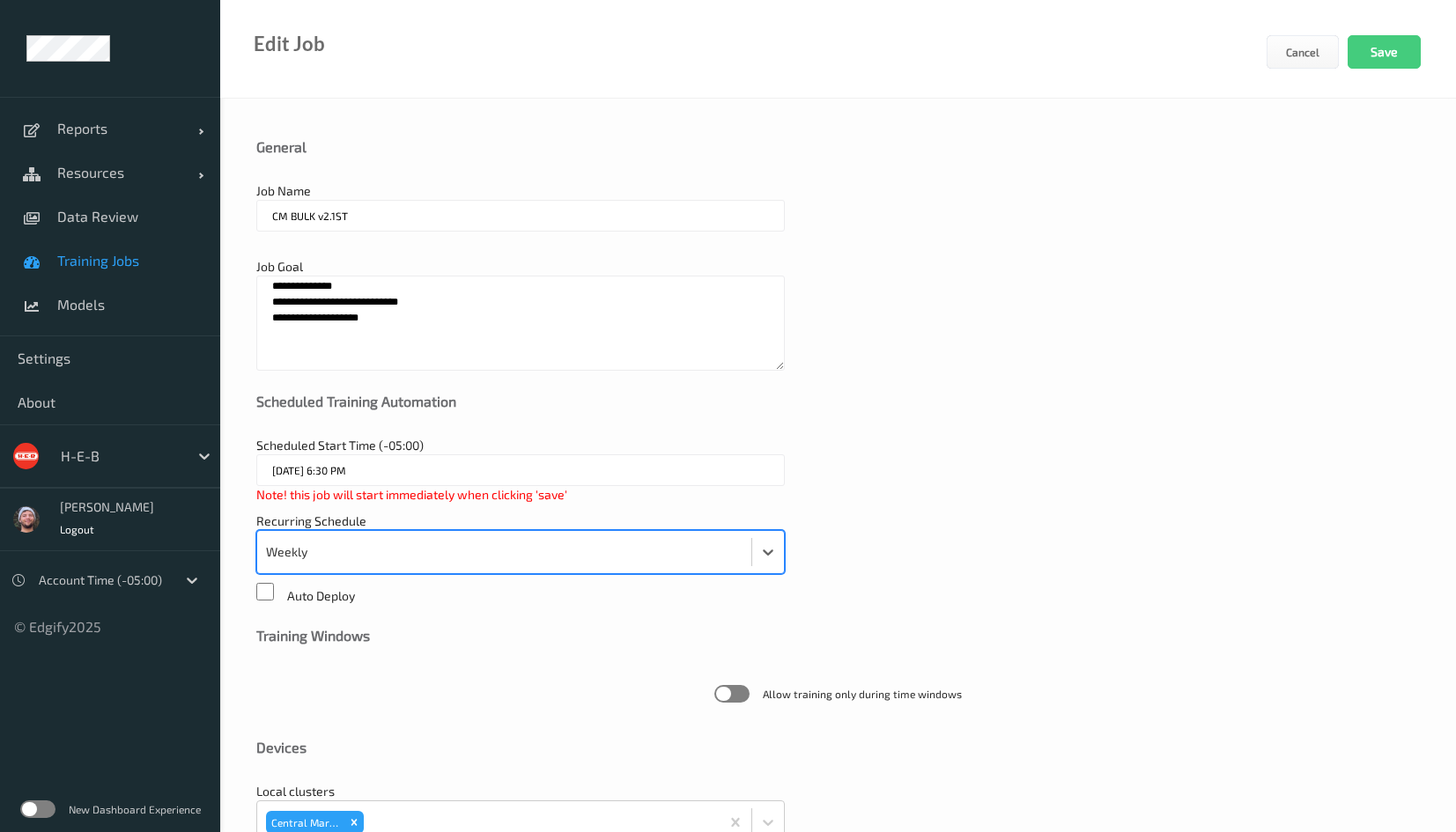
click at [387, 469] on input "29/07/2025 6:30 PM" at bounding box center [520, 470] width 528 height 32
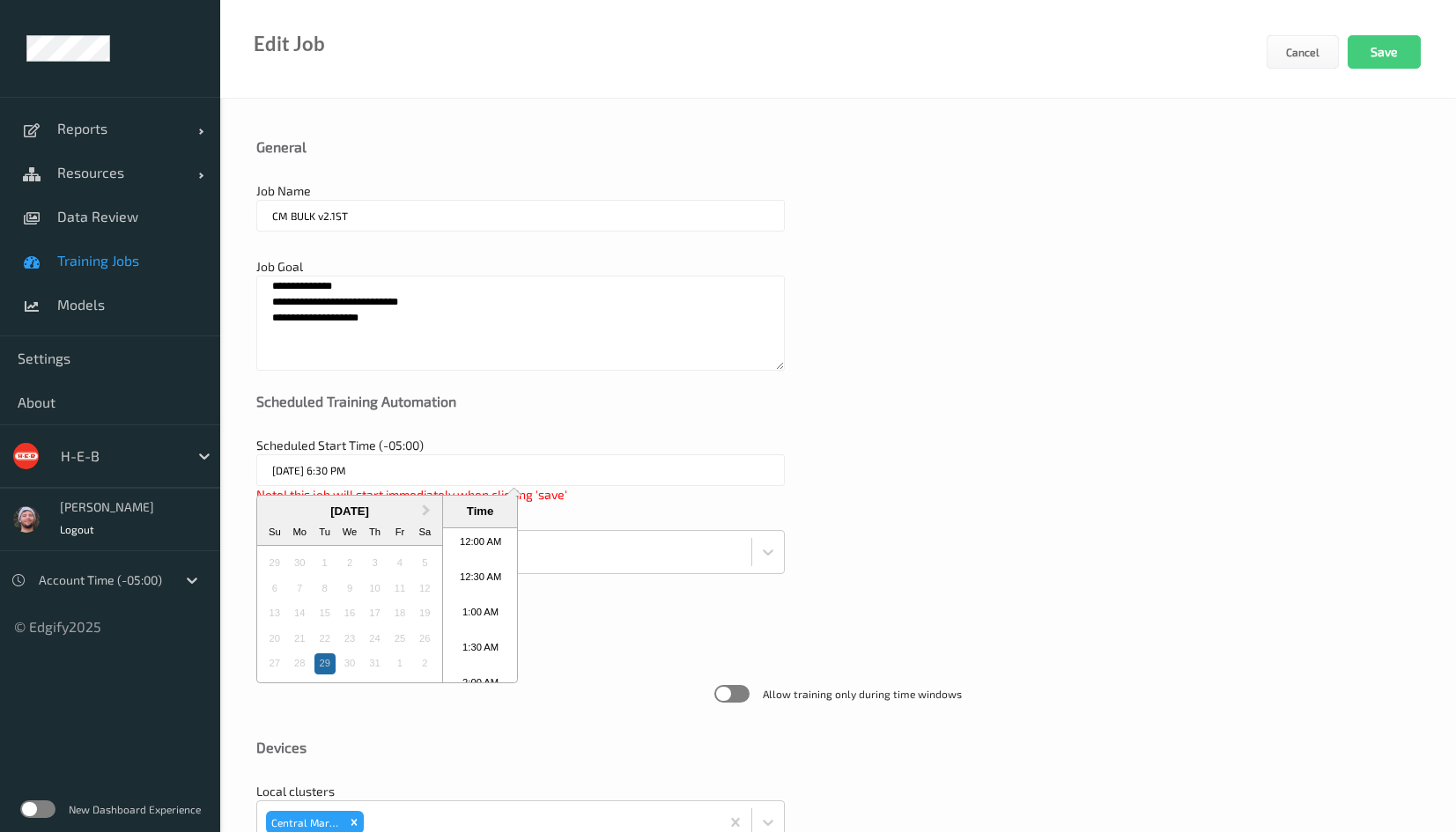
scroll to position [1244, 0]
click at [427, 506] on button "Next Month" at bounding box center [428, 512] width 29 height 29
click at [426, 508] on span "Next Month" at bounding box center [426, 511] width 0 height 21
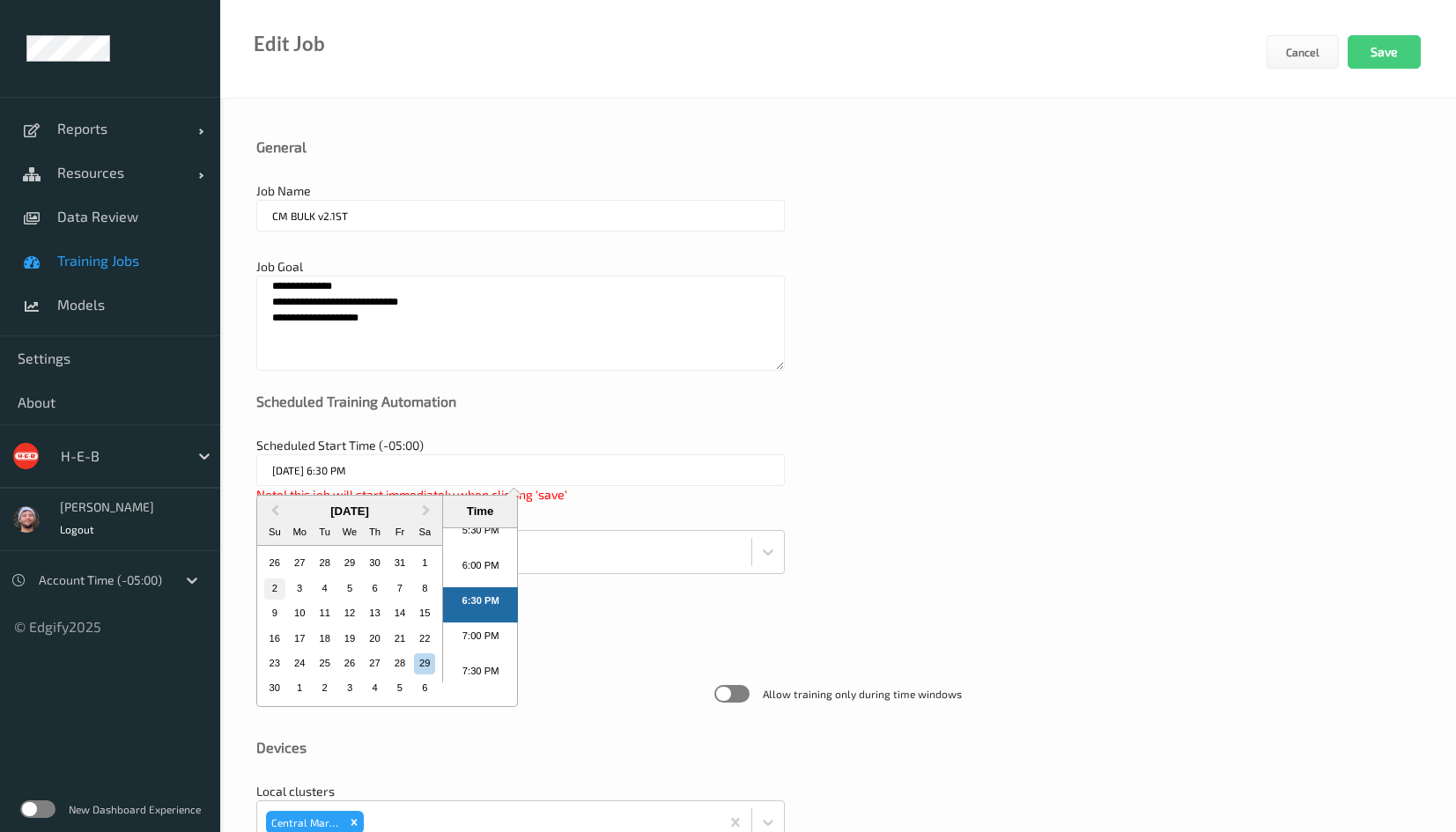
click at [276, 587] on div "2" at bounding box center [274, 589] width 21 height 21
click at [468, 584] on li "12:30 AM" at bounding box center [480, 582] width 75 height 35
type input "01/11/2025 11:30 PM"
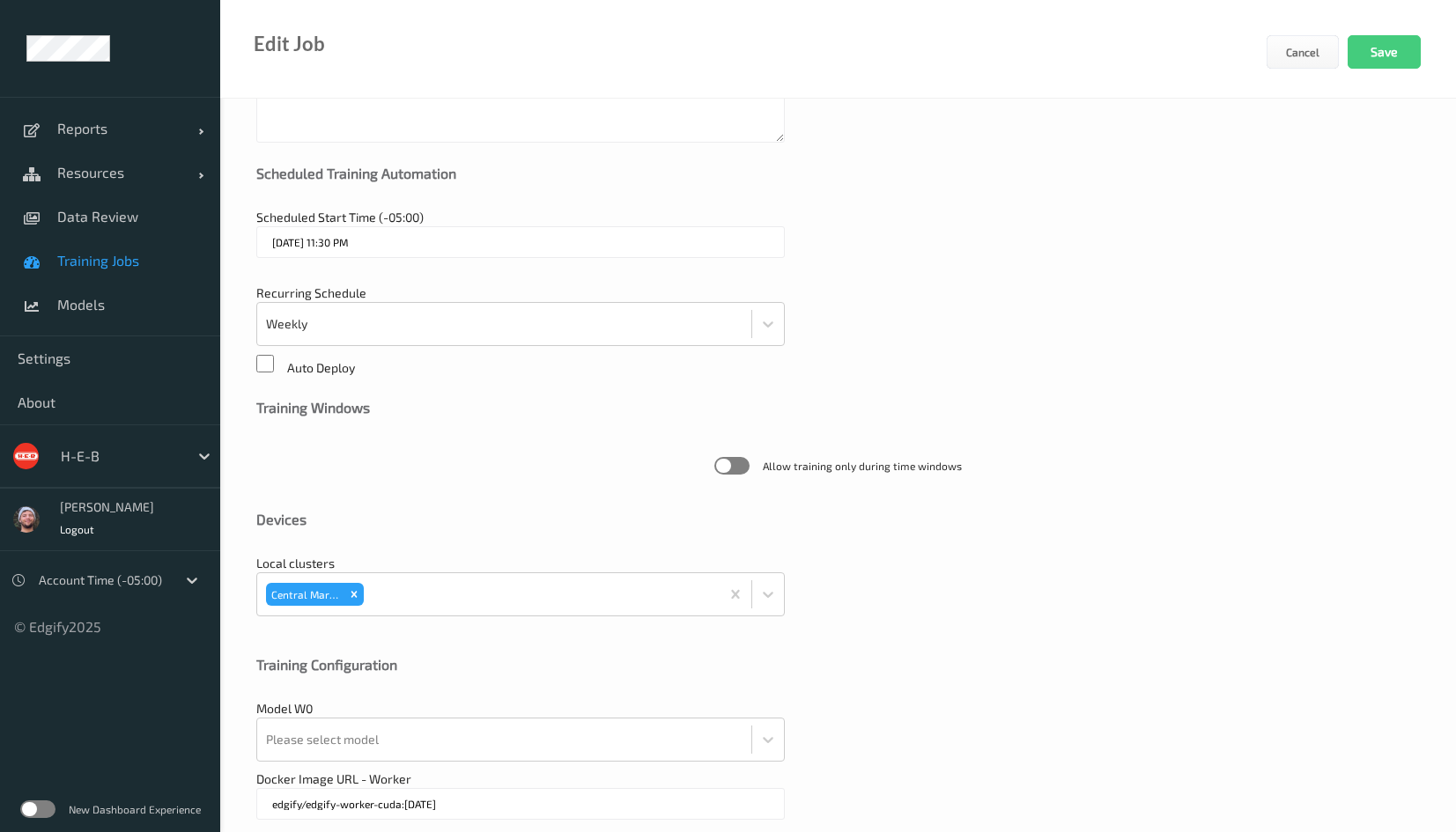
scroll to position [381, 0]
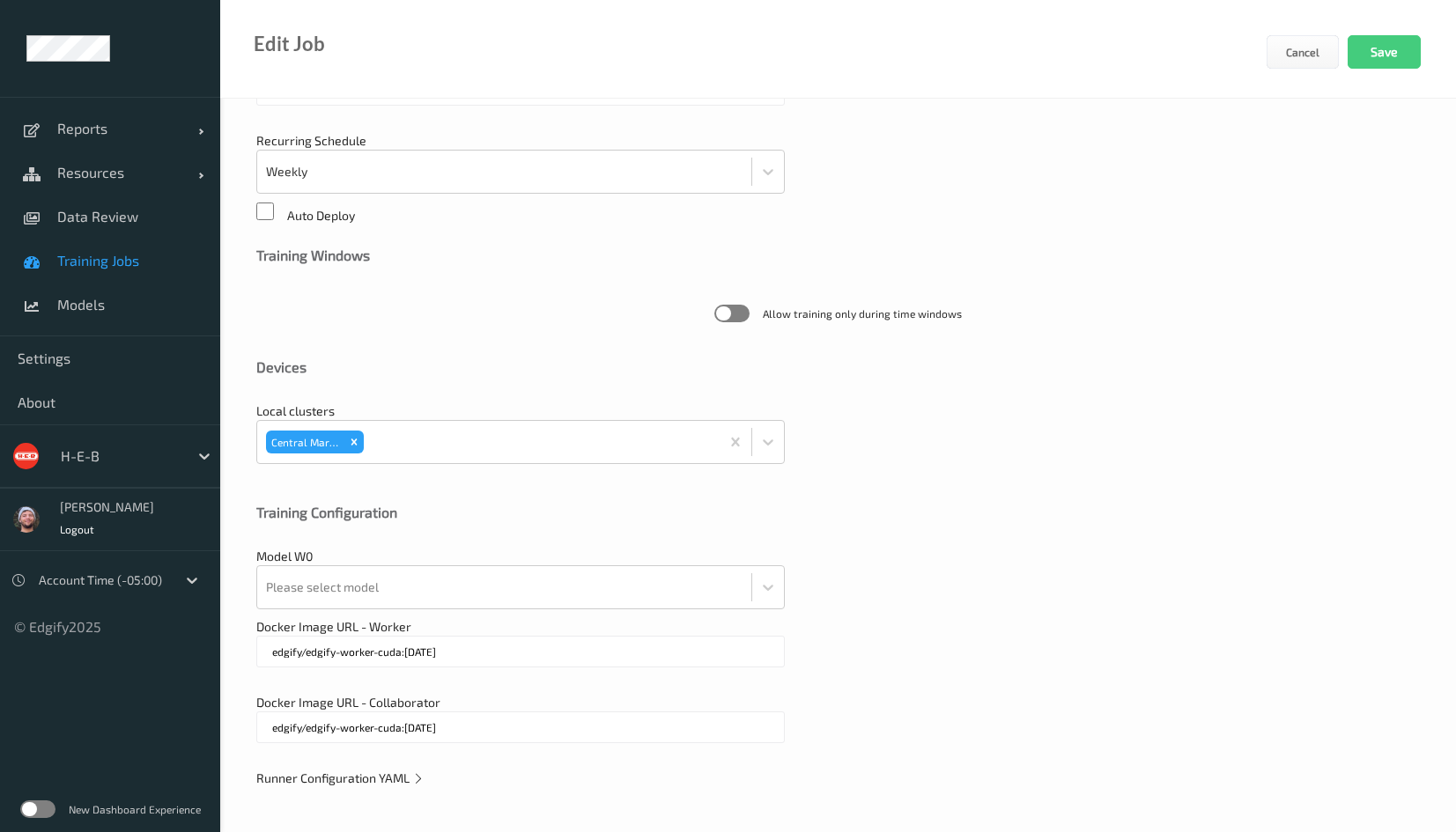
click at [363, 772] on span "Runner Configuration YAML" at bounding box center [340, 778] width 169 height 15
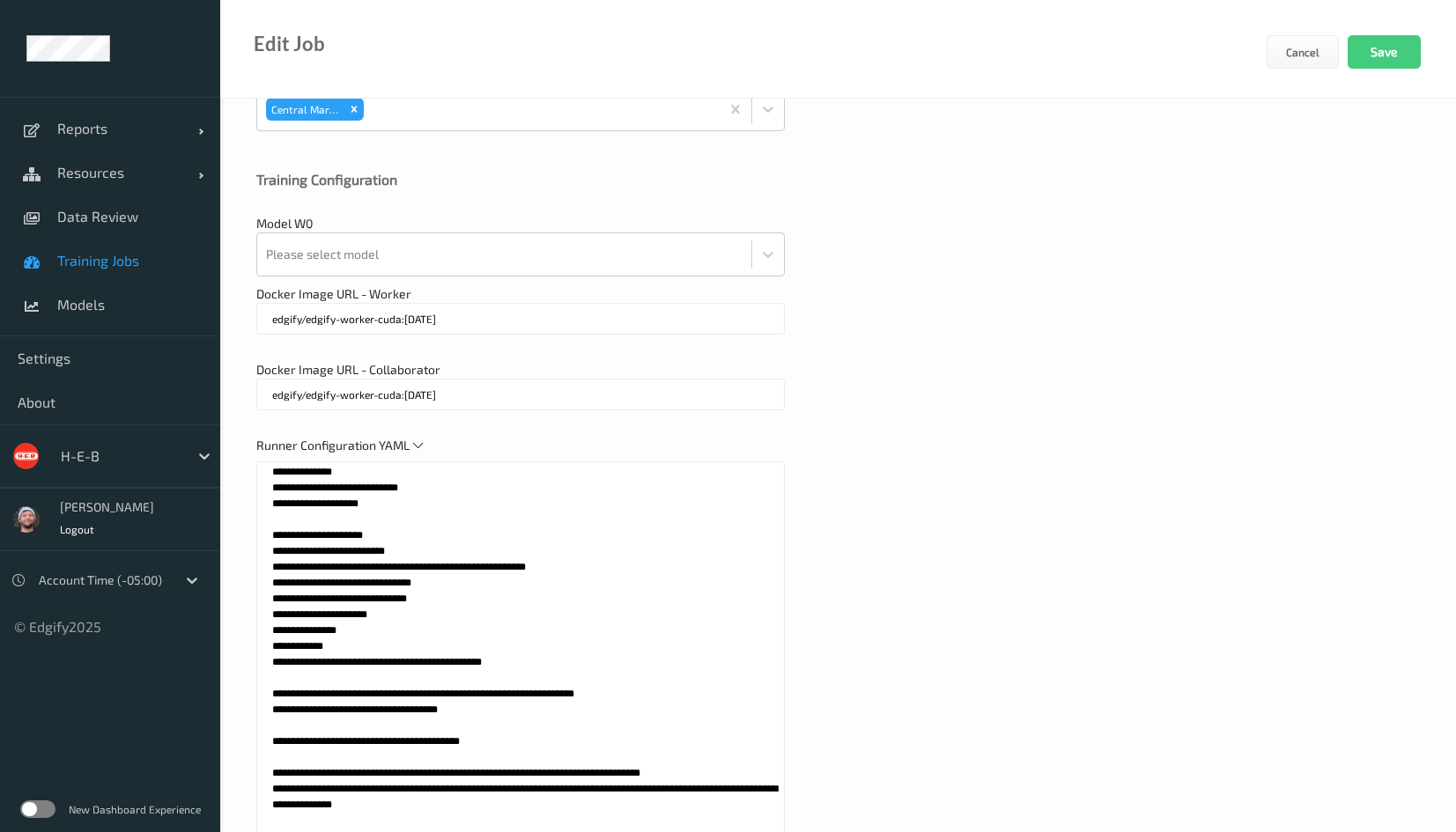
scroll to position [582, 0]
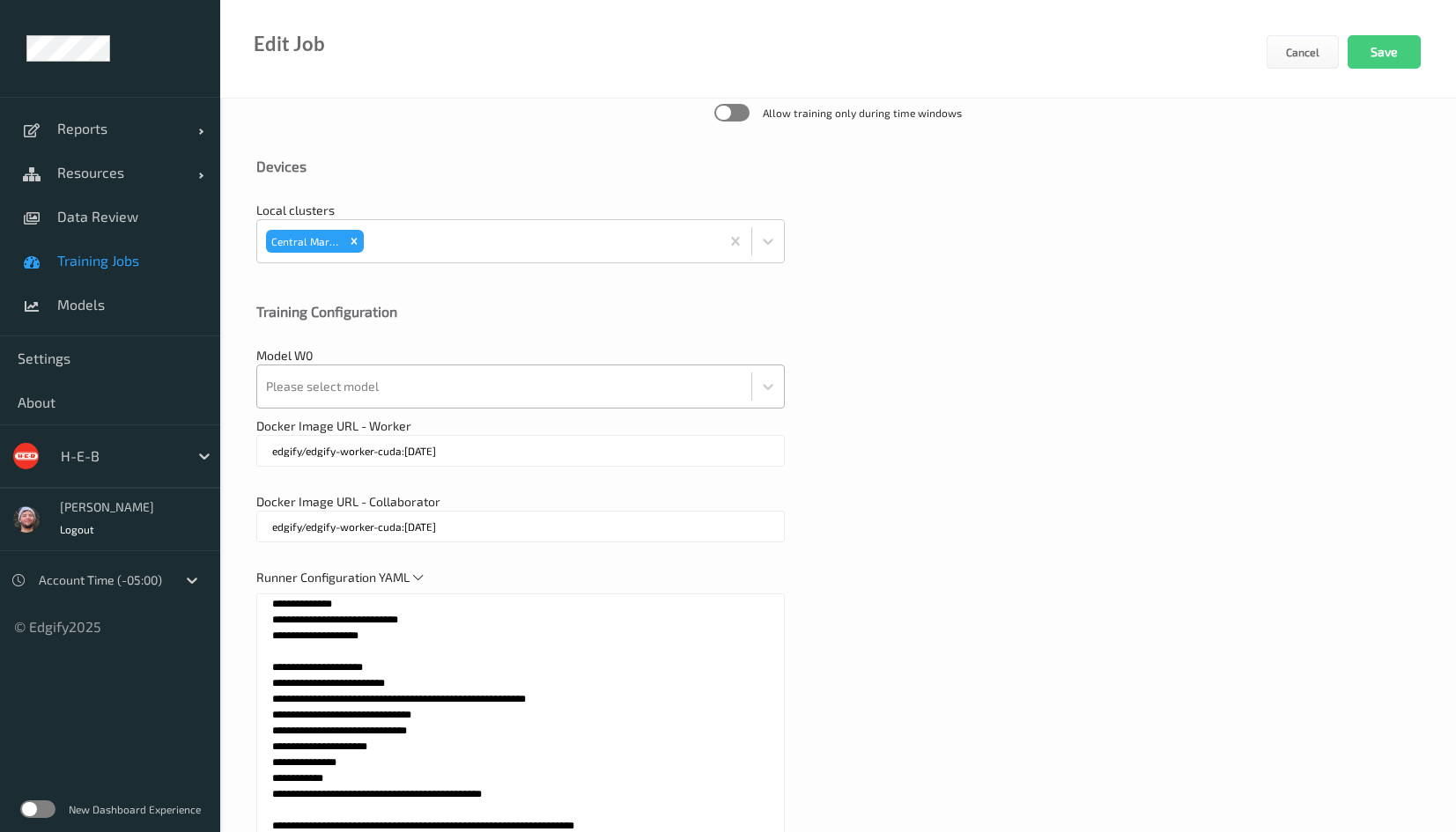
click at [454, 399] on div at bounding box center [504, 386] width 476 height 35
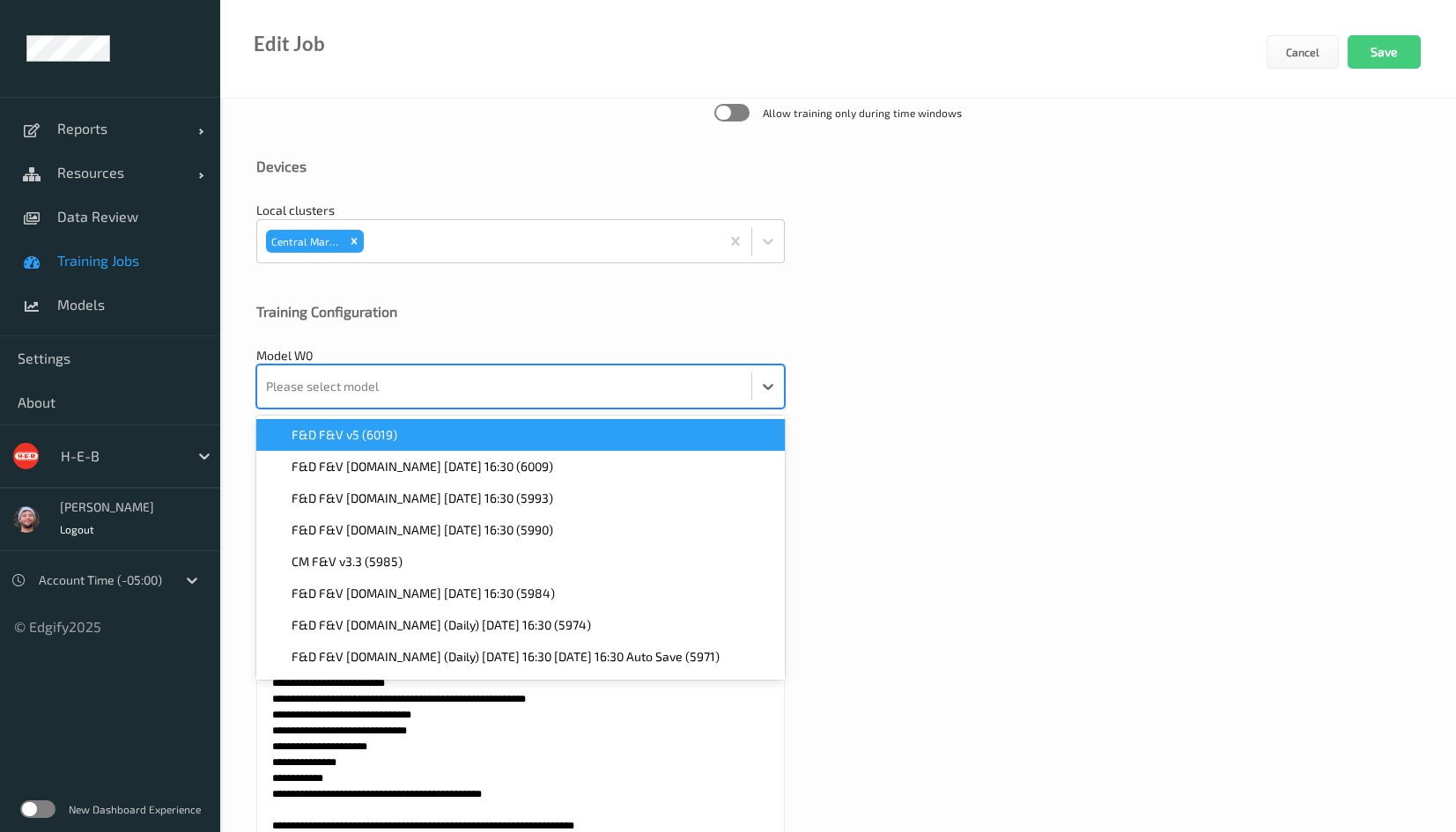
type input "6"
type input "56"
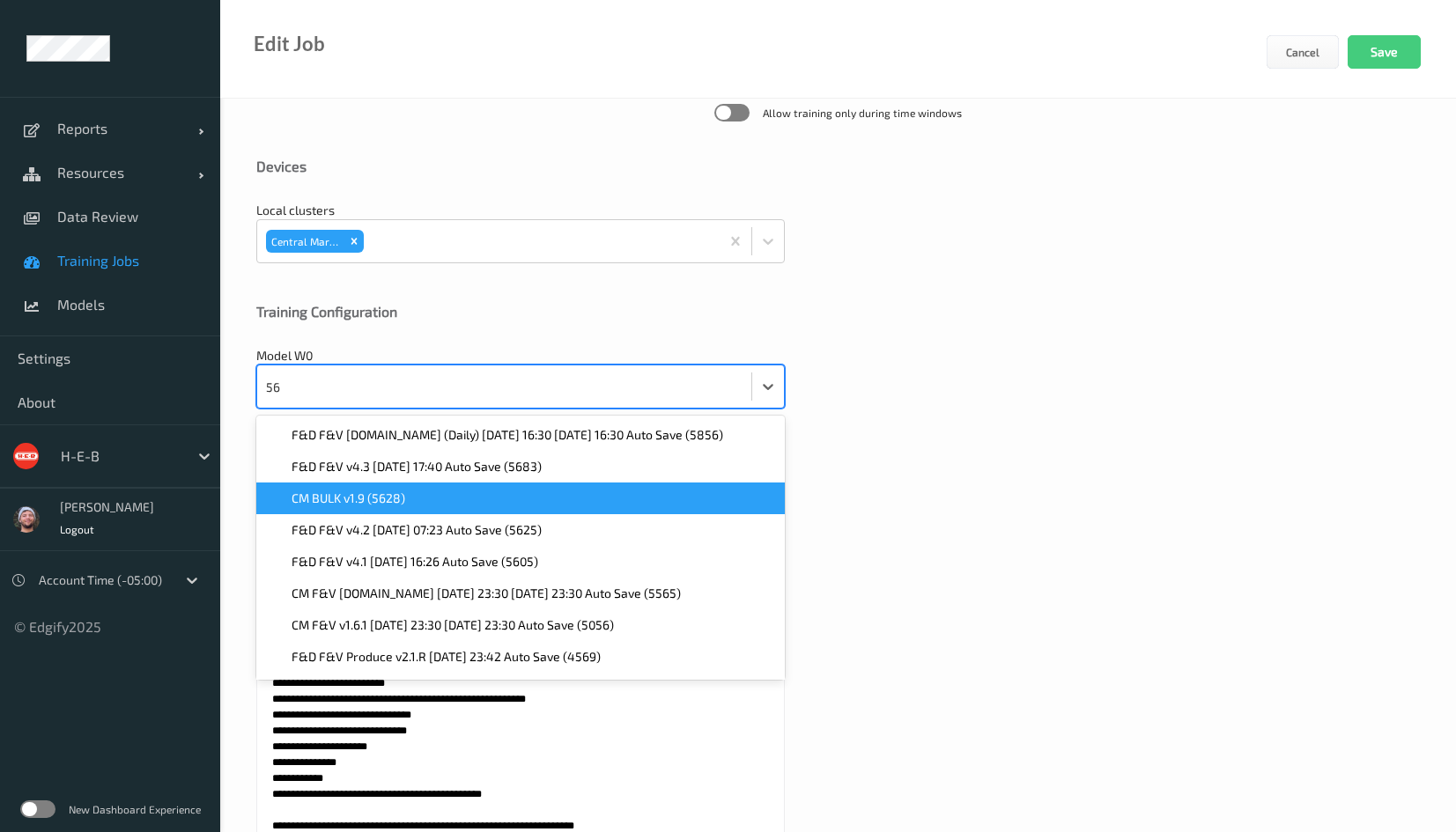
click at [416, 504] on div "CM BULK v1.9 (5628)" at bounding box center [520, 499] width 508 height 18
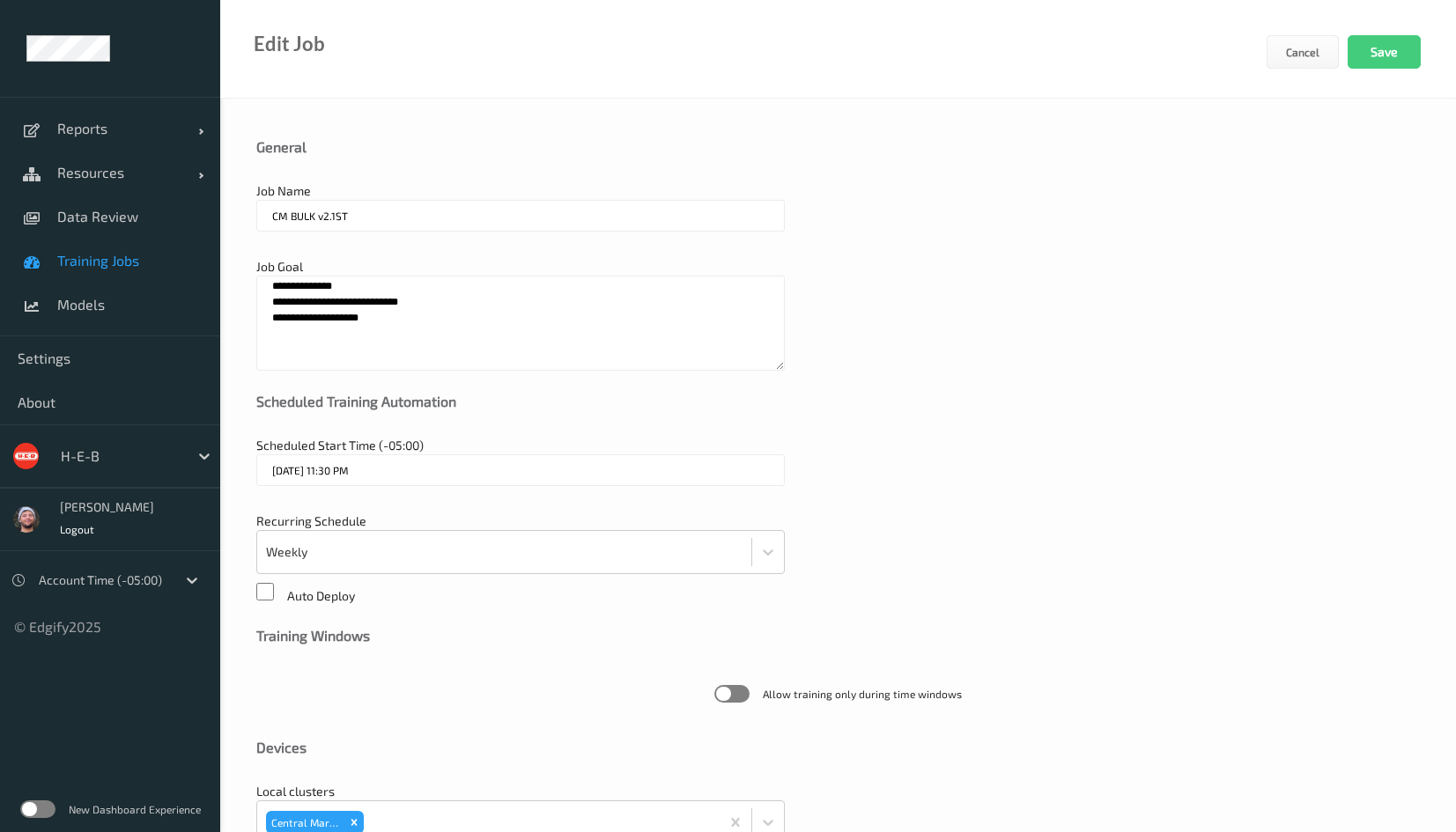
scroll to position [660, 0]
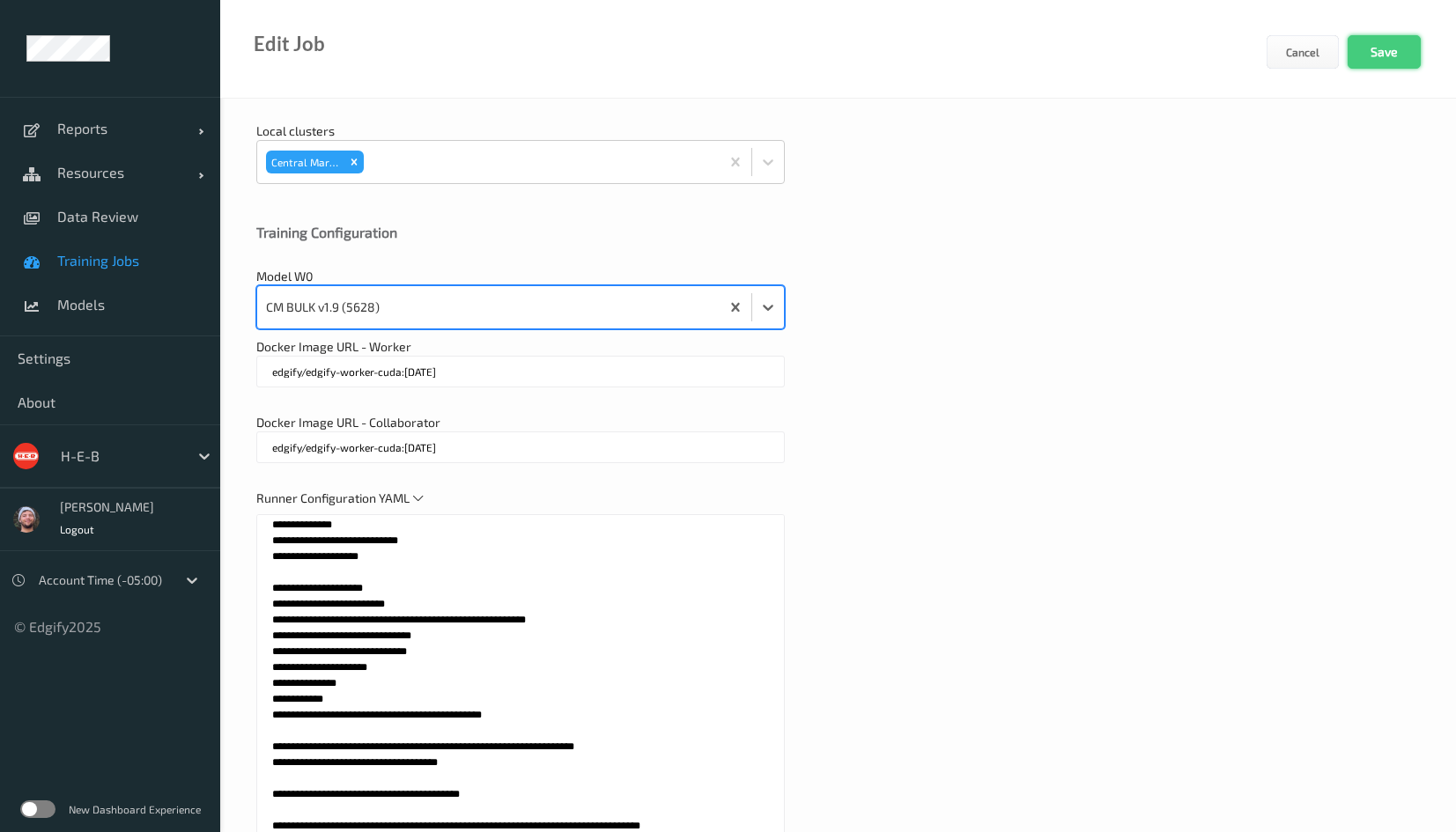
click at [1383, 44] on button "Save" at bounding box center [1384, 52] width 73 height 34
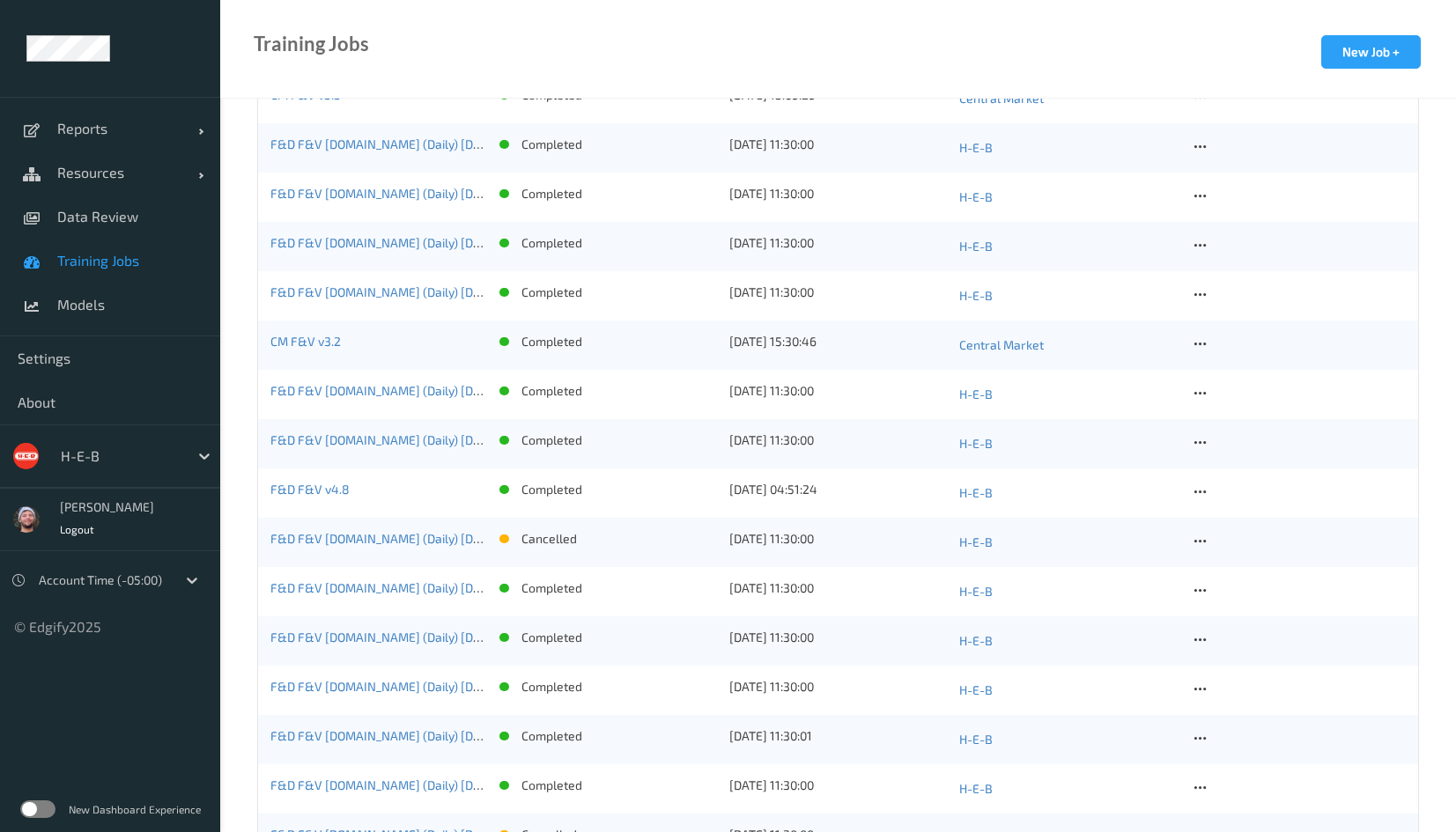
scroll to position [1321, 0]
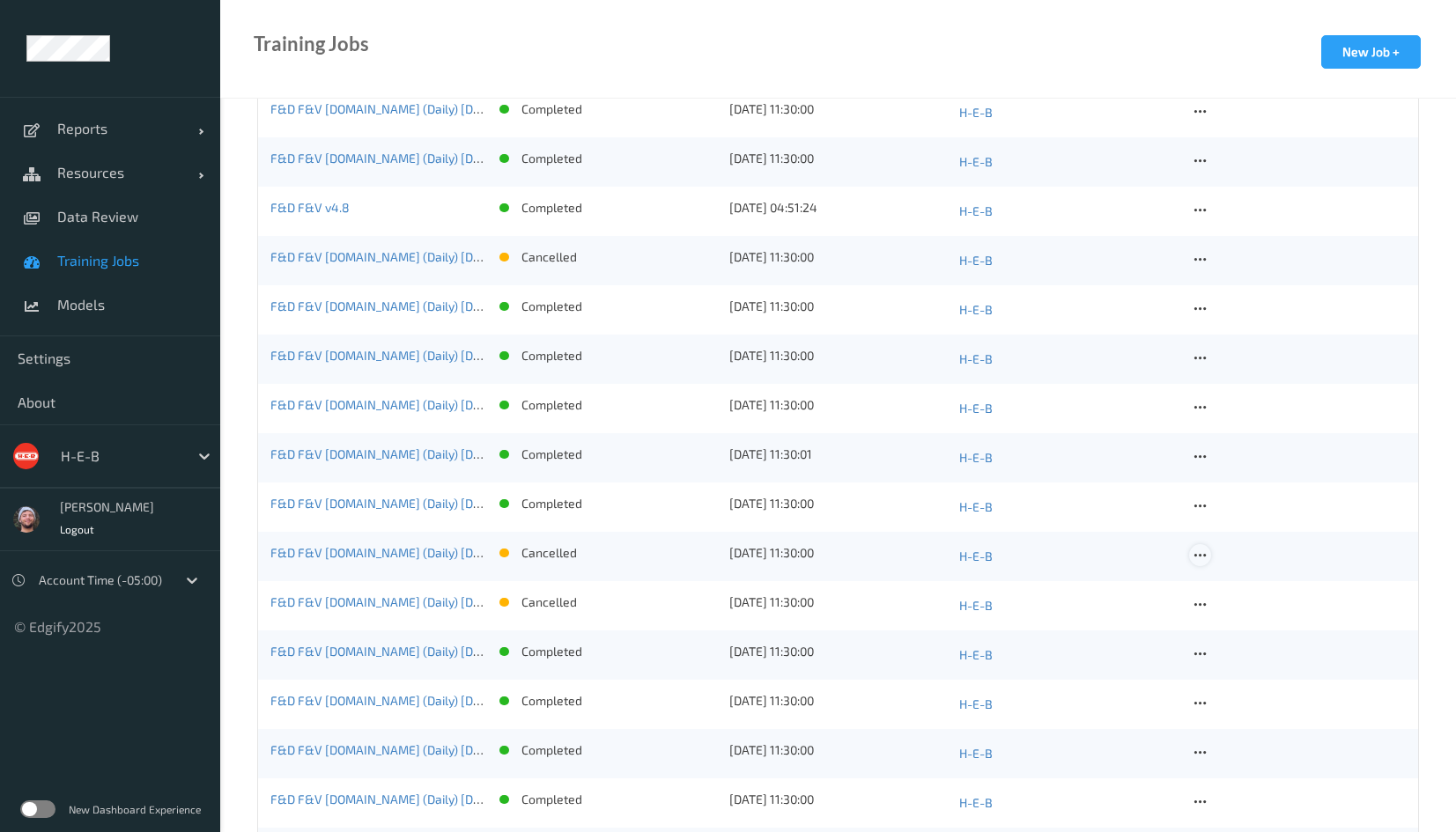
click at [1201, 557] on icon at bounding box center [1200, 556] width 15 height 16
click at [1219, 653] on div "Delete Job" at bounding box center [1244, 648] width 49 height 17
click at [1205, 563] on icon at bounding box center [1200, 556] width 15 height 16
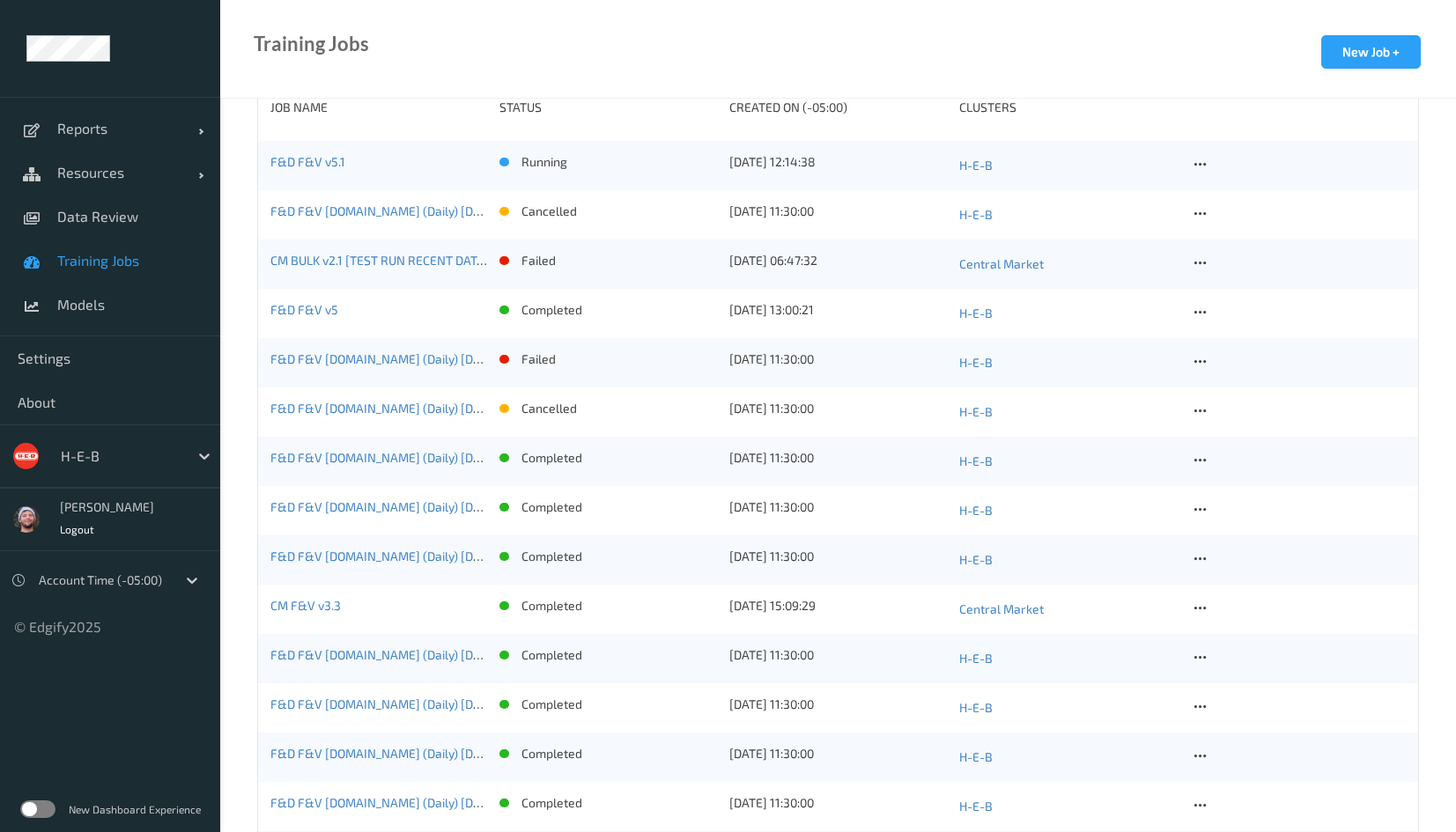
scroll to position [1057, 0]
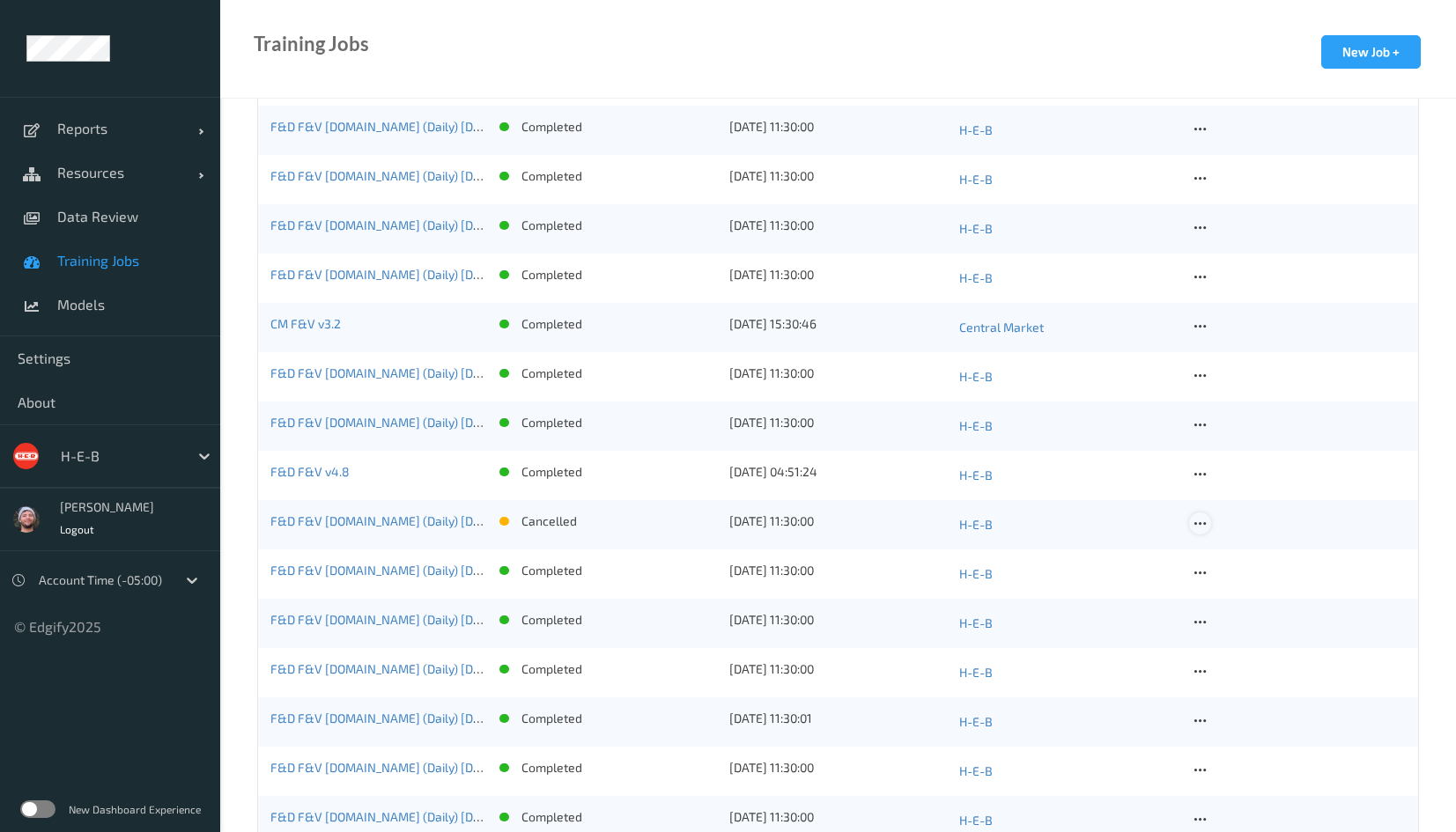
click at [1197, 518] on icon at bounding box center [1200, 523] width 15 height 16
click at [1222, 606] on div "Delete Job" at bounding box center [1238, 619] width 98 height 33
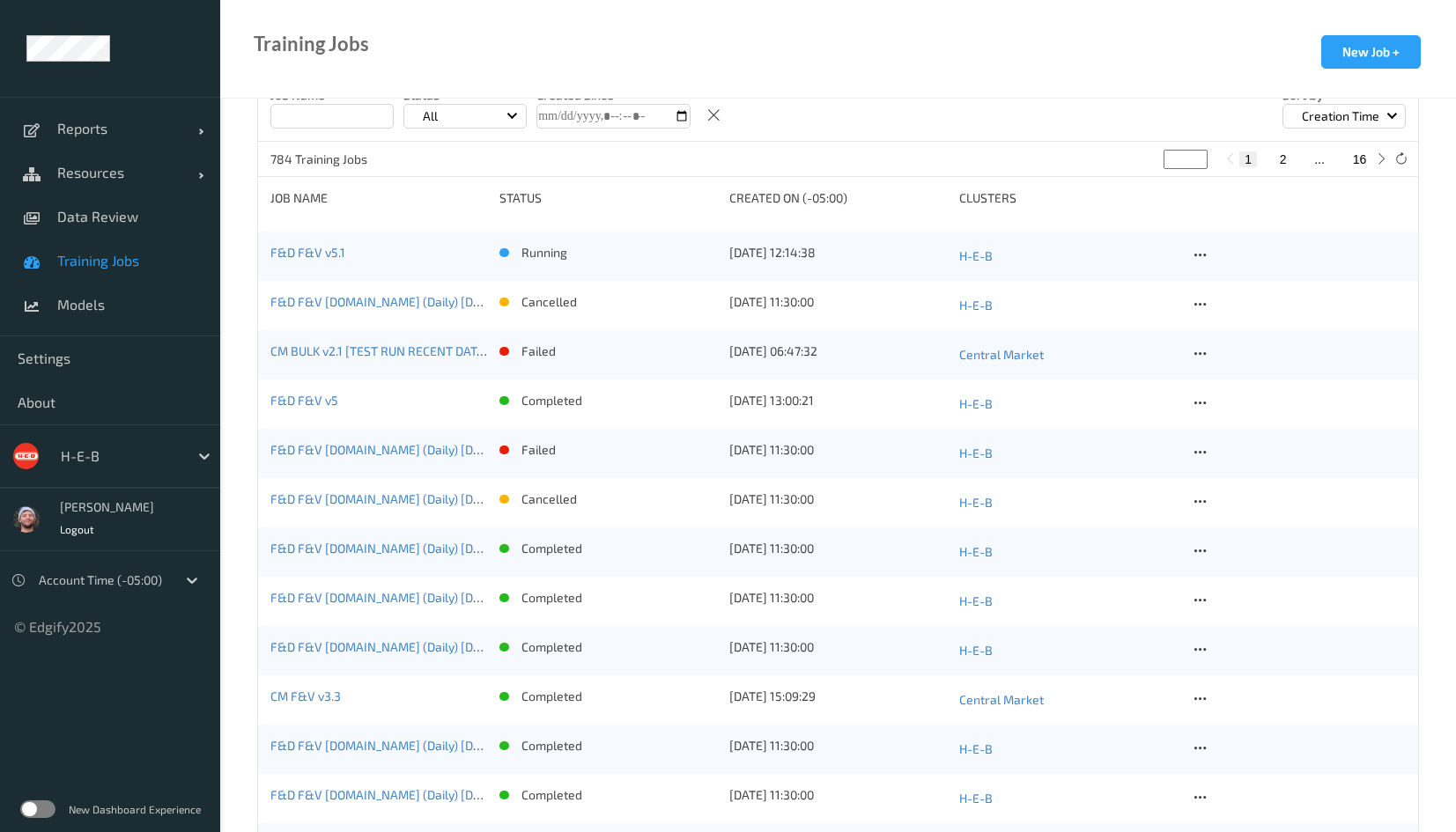
scroll to position [396, 0]
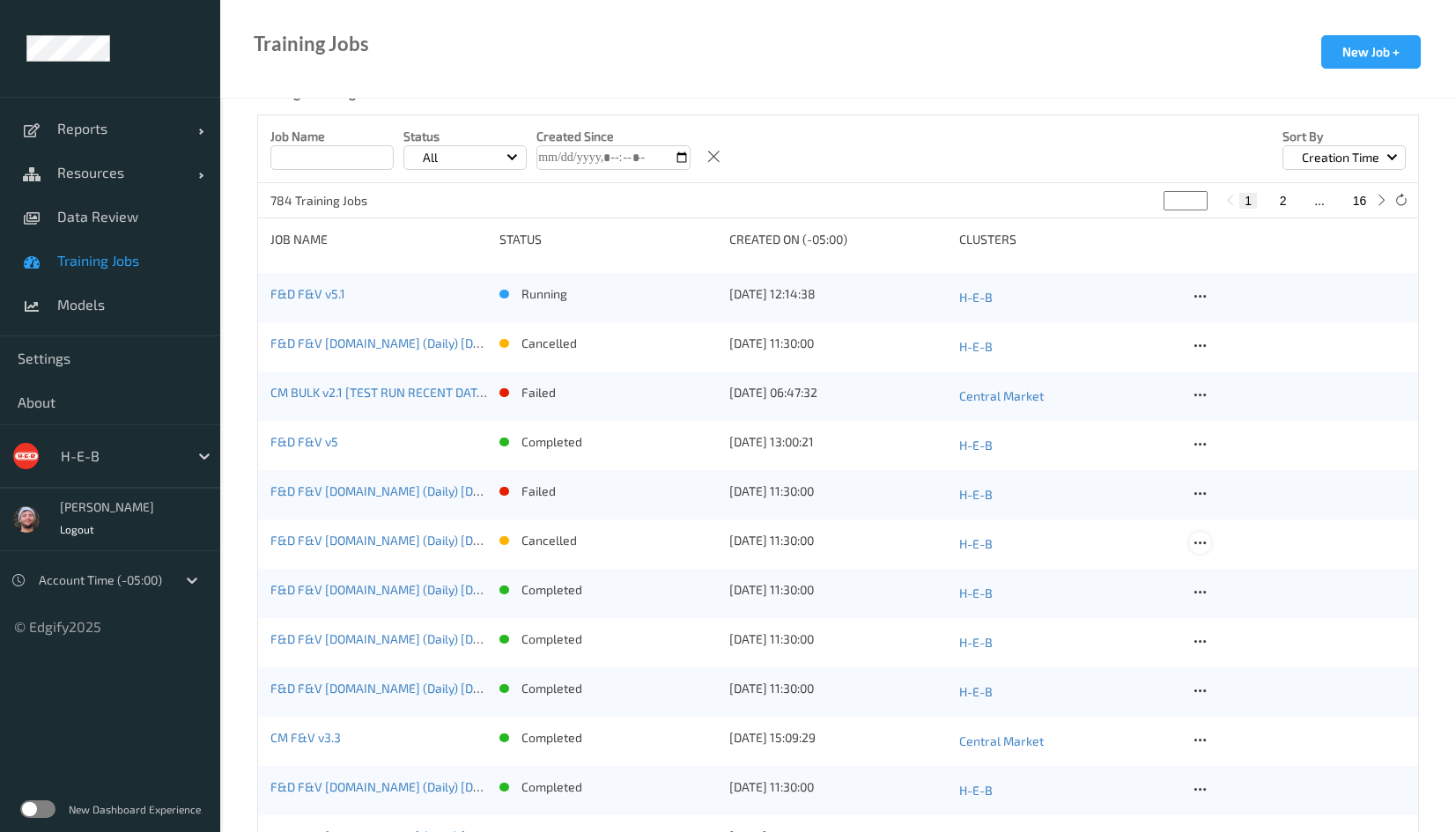
click at [1196, 535] on icon at bounding box center [1200, 543] width 15 height 16
click at [285, 299] on link "F&D F&V v5.1" at bounding box center [308, 293] width 75 height 15
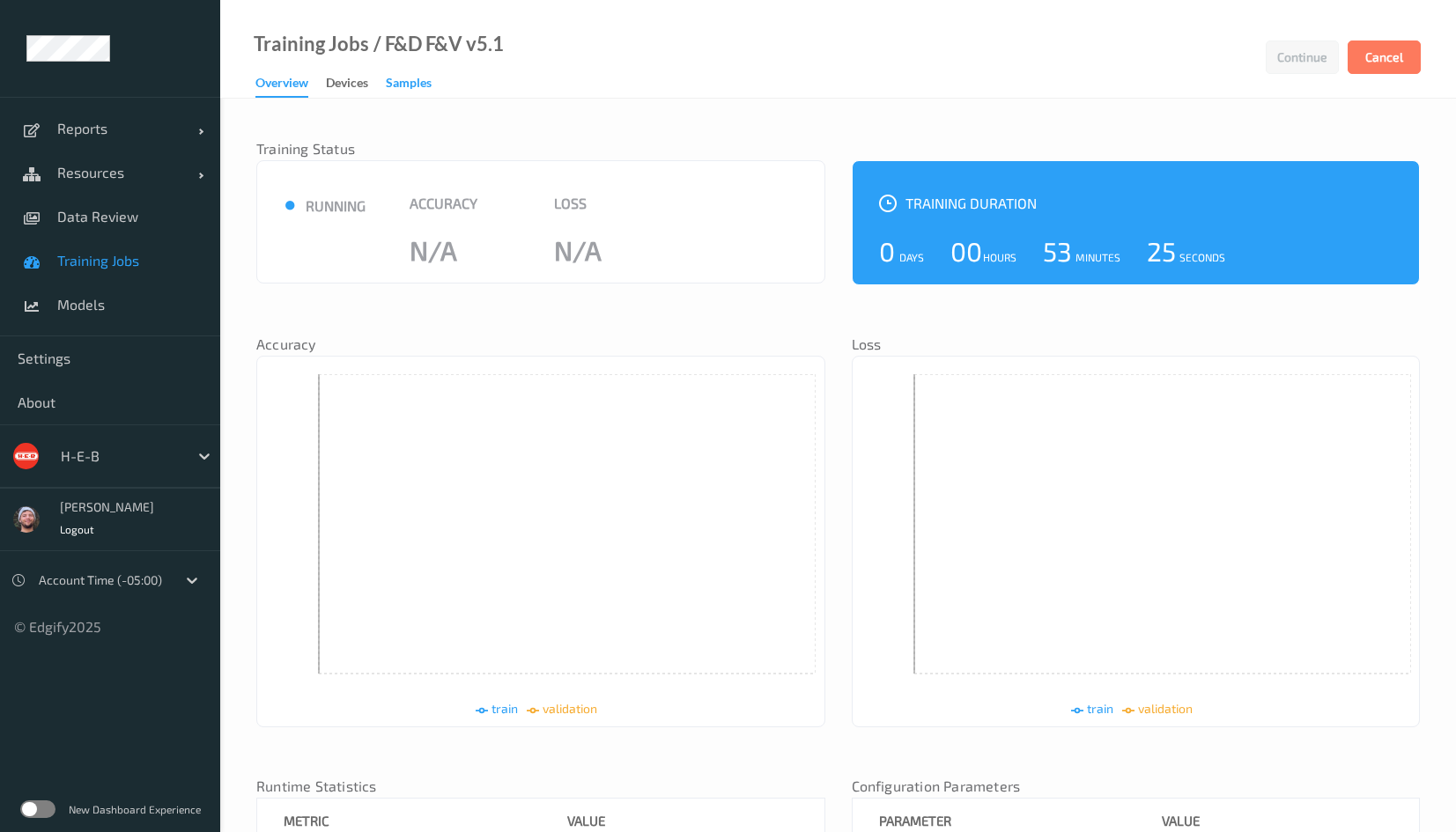
click at [400, 82] on div "Samples" at bounding box center [408, 85] width 45 height 22
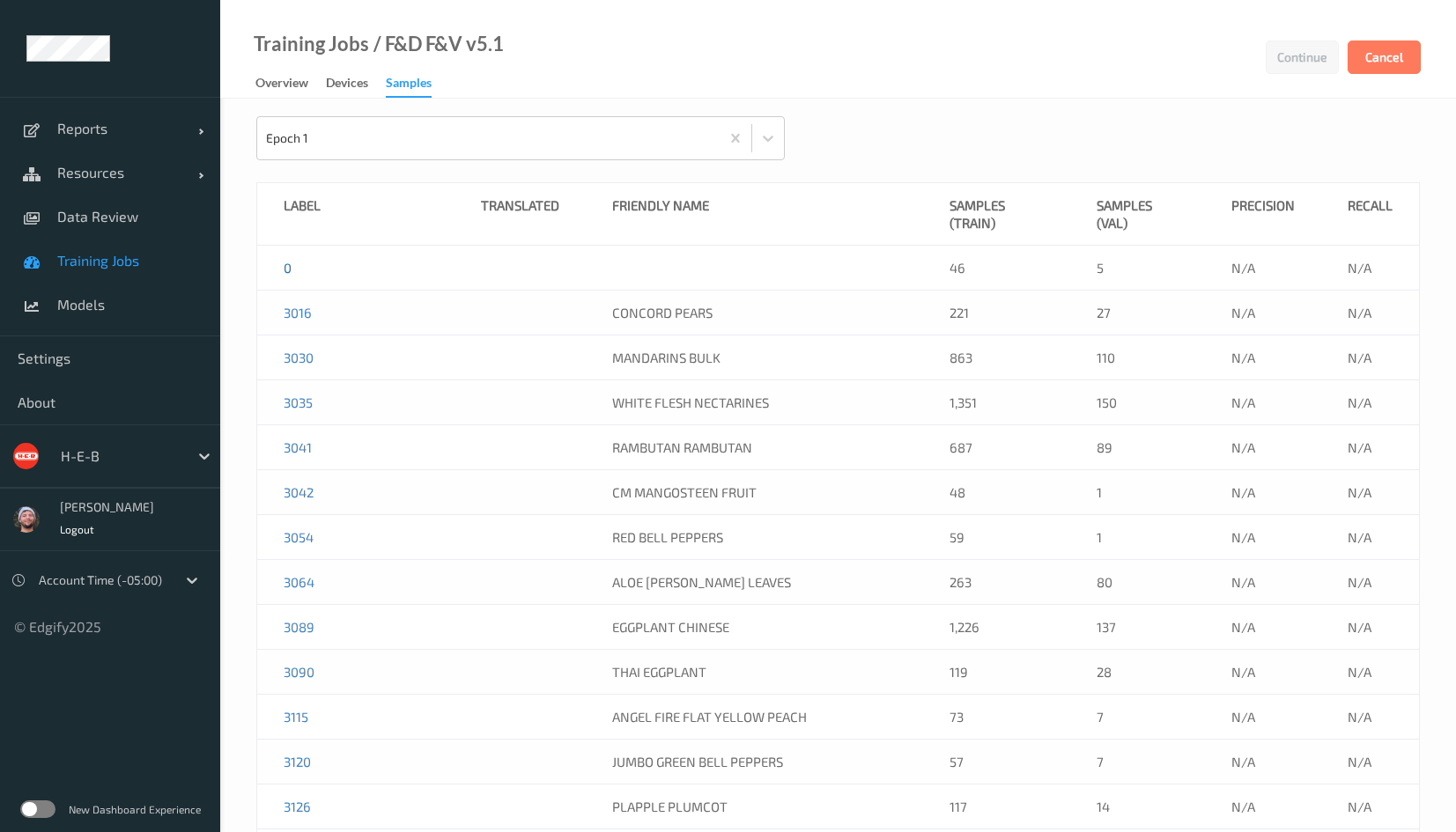
click at [286, 264] on link "0" at bounding box center [288, 268] width 8 height 16
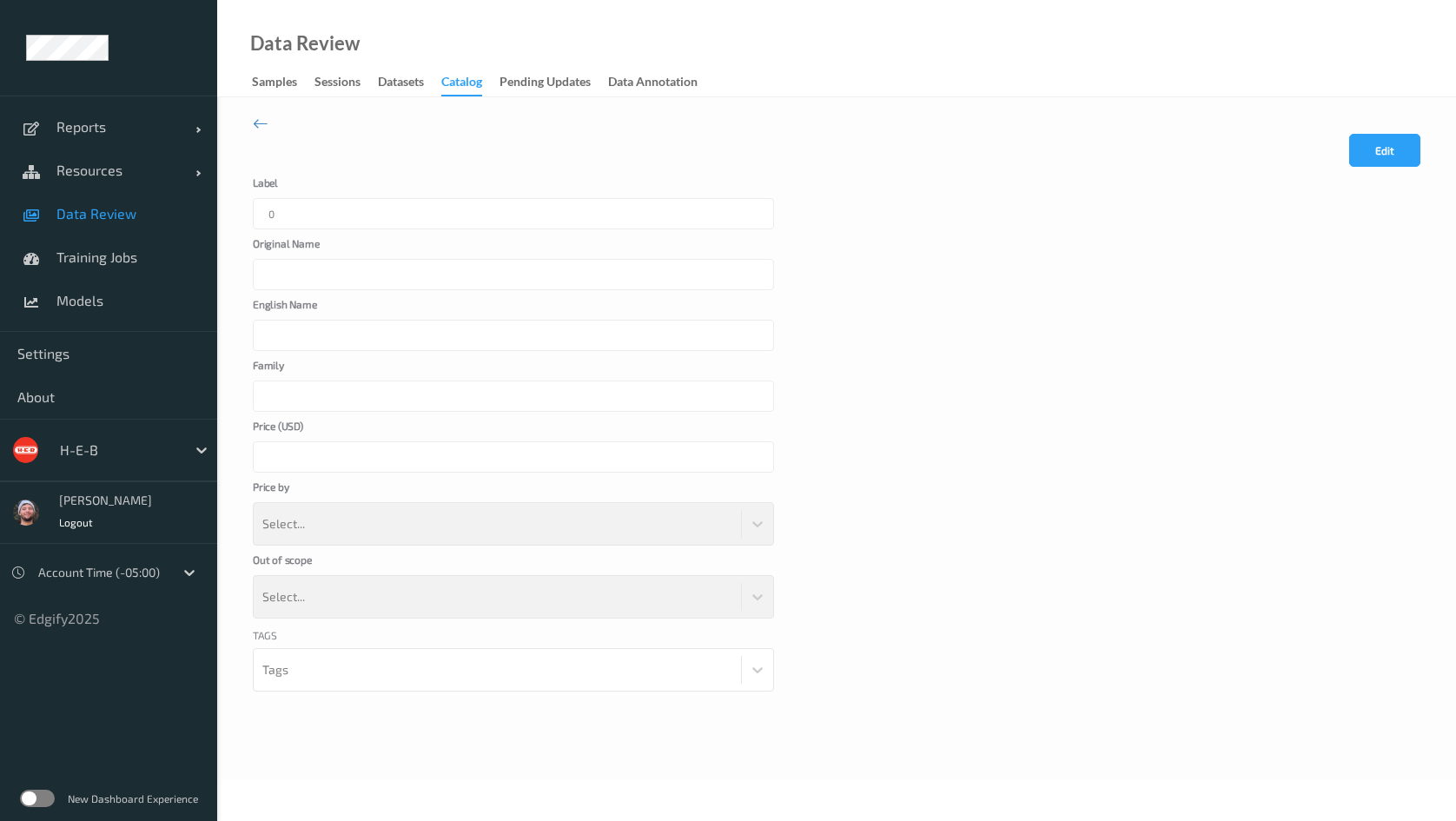
type input "bulk"
type input "*"
click at [103, 218] on span "Data Review" at bounding box center [127, 214] width 143 height 18
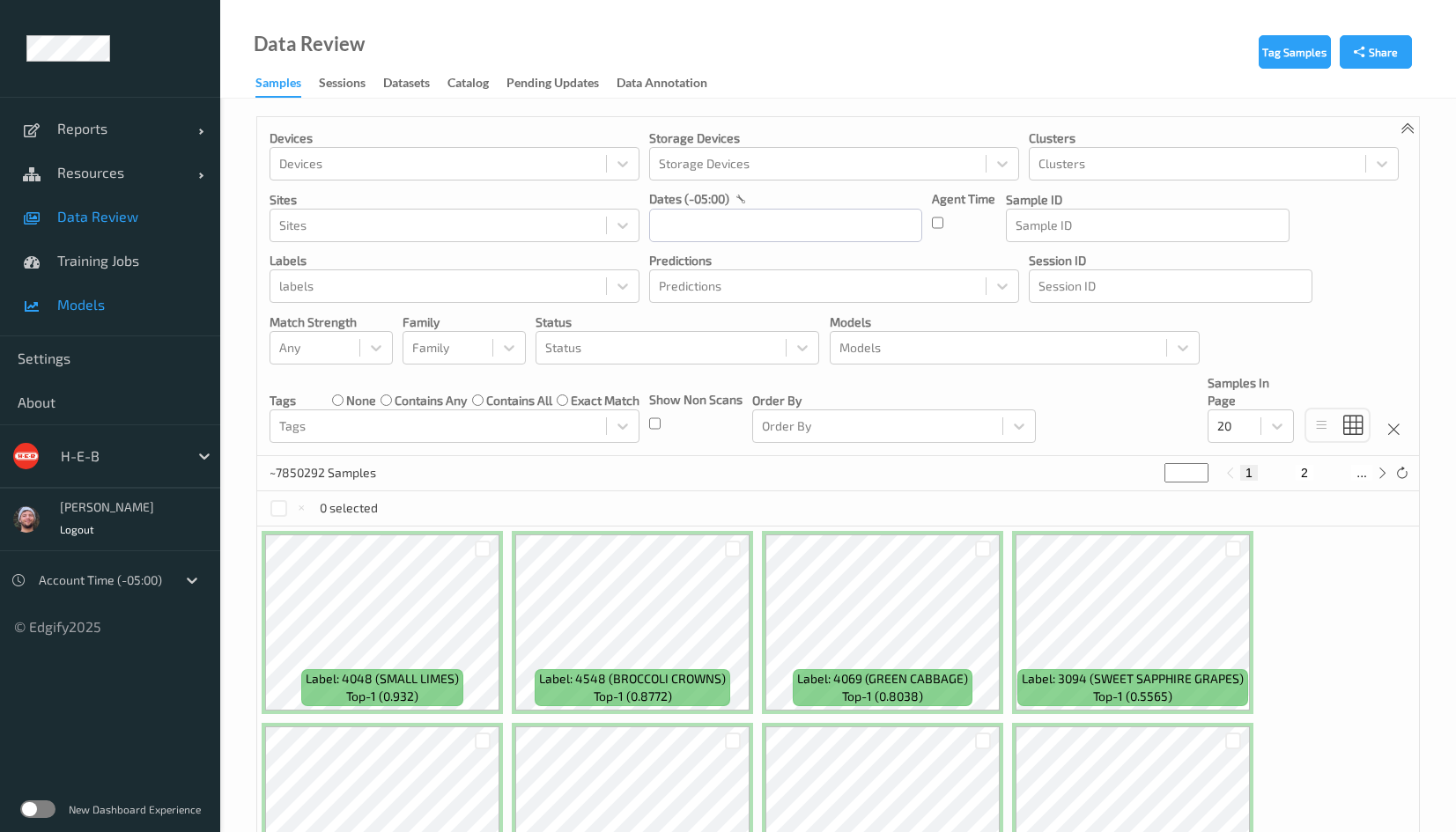
click at [100, 325] on link "Models" at bounding box center [109, 305] width 220 height 44
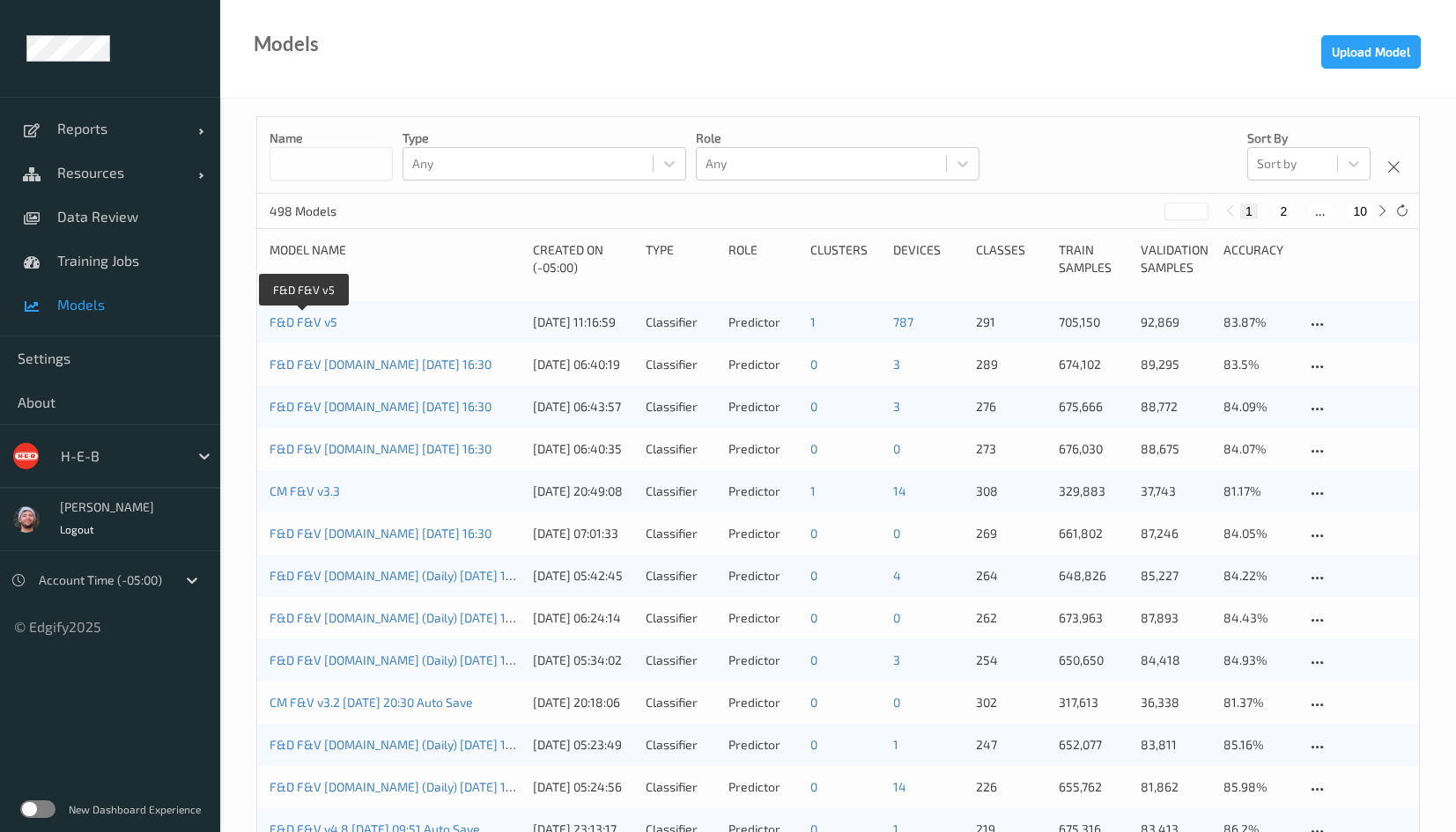
click at [303, 322] on link "F&D F&V v5" at bounding box center [303, 321] width 68 height 15
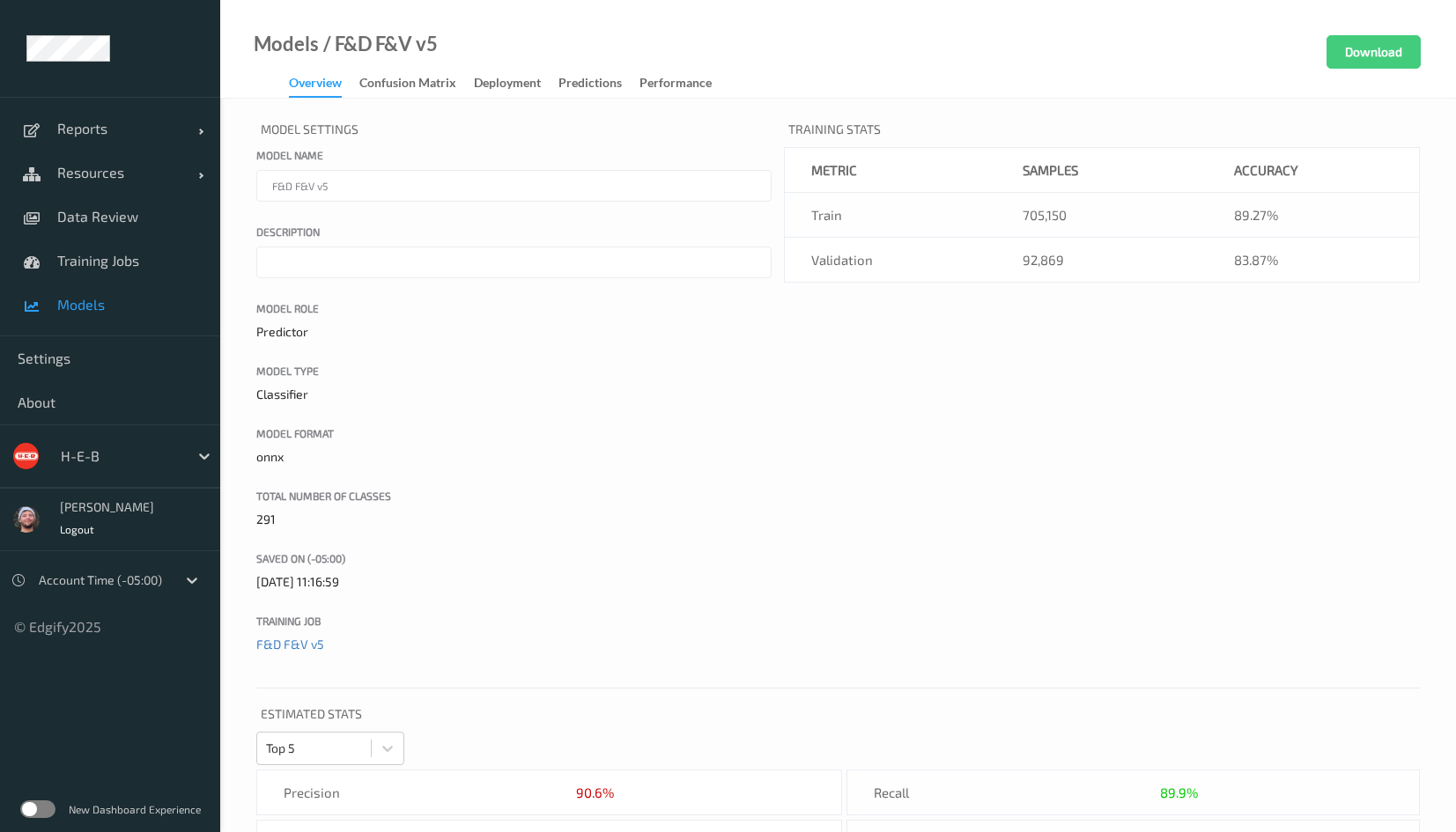
scroll to position [660, 0]
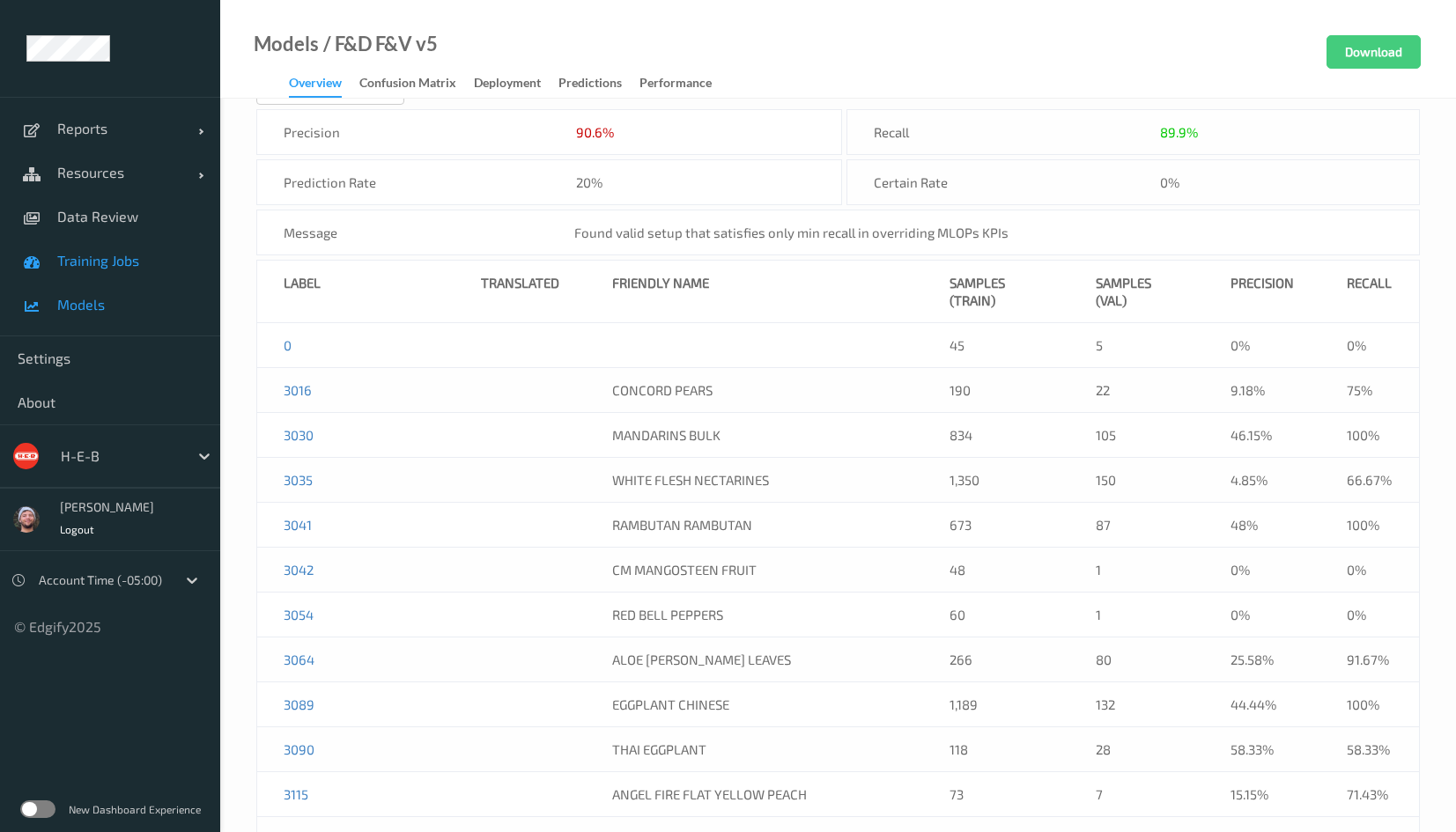
click at [122, 257] on span "Training Jobs" at bounding box center [129, 260] width 145 height 18
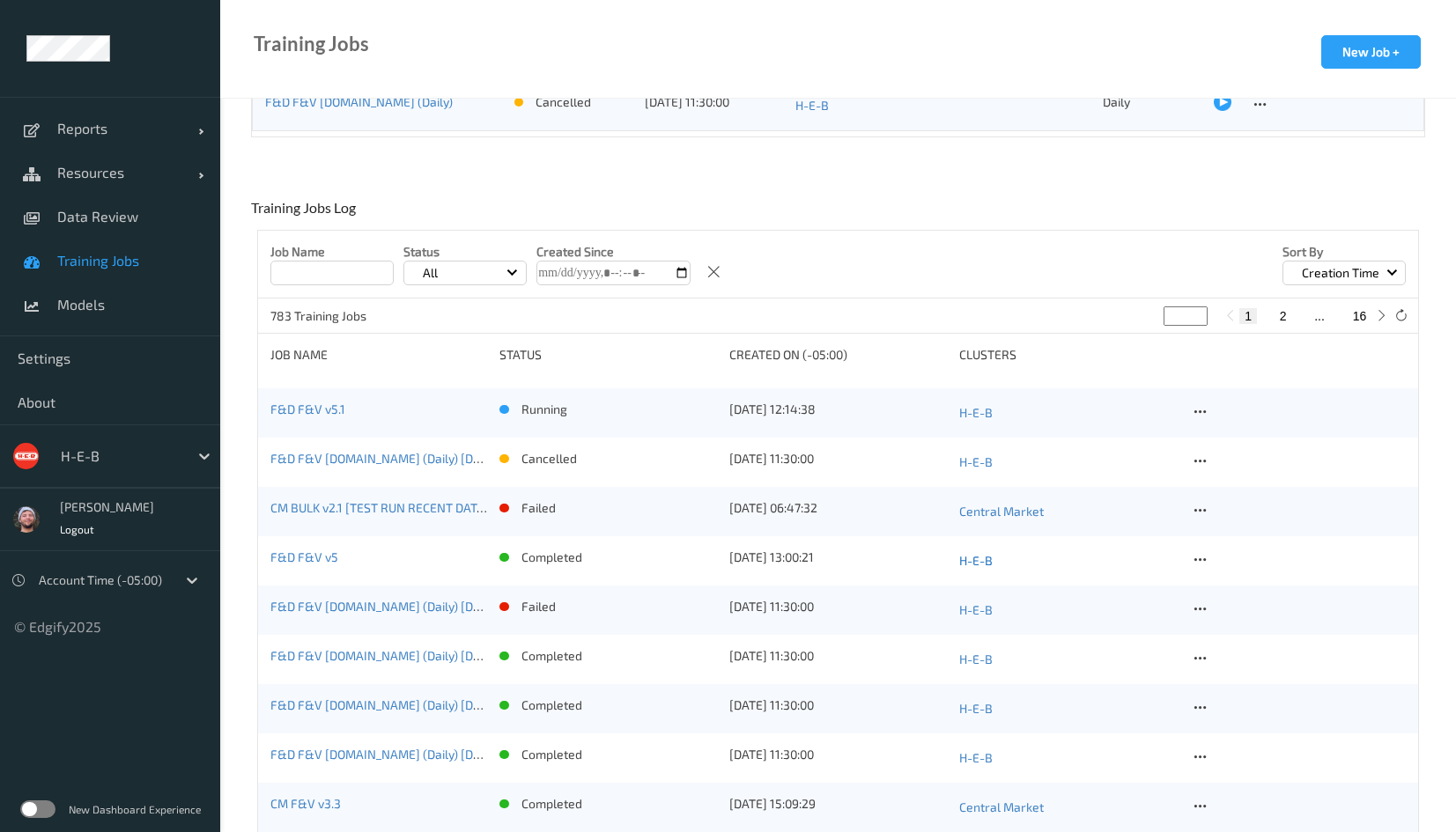
scroll to position [396, 0]
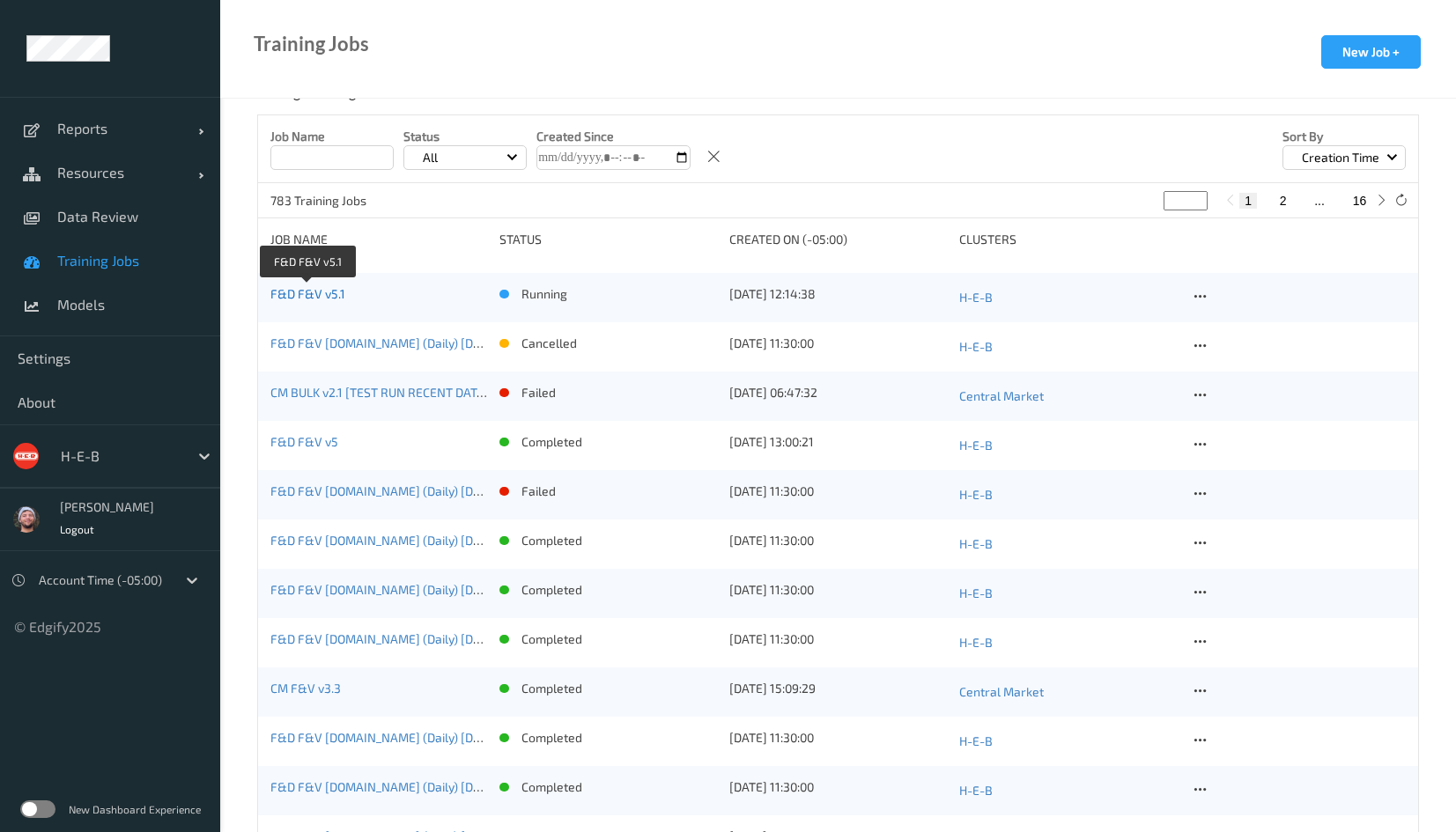
click at [333, 289] on link "F&D F&V v5.1" at bounding box center [308, 293] width 75 height 15
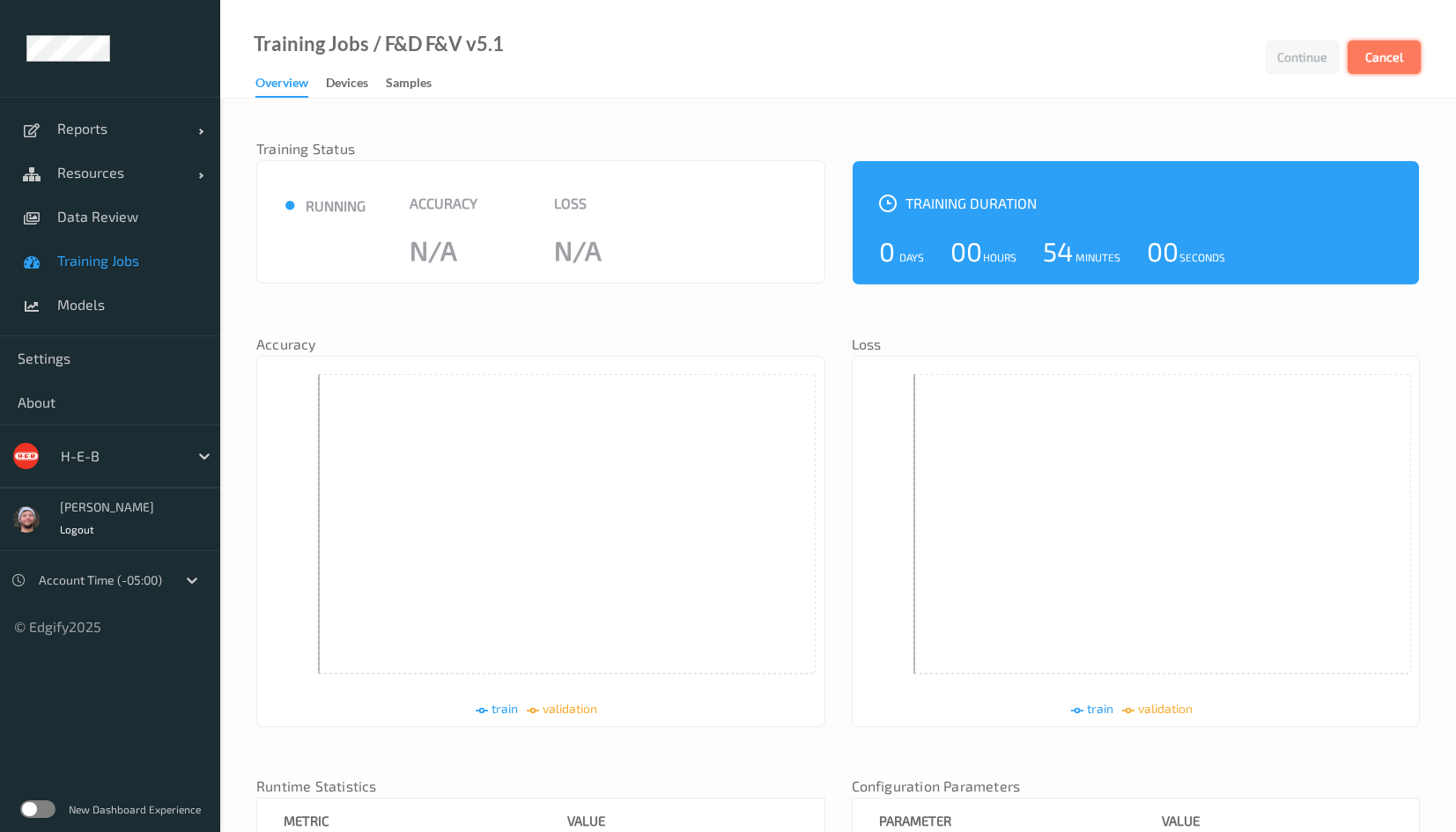
click at [1398, 45] on button "Cancel" at bounding box center [1384, 57] width 73 height 34
click at [450, 85] on link "Samples" at bounding box center [417, 83] width 63 height 25
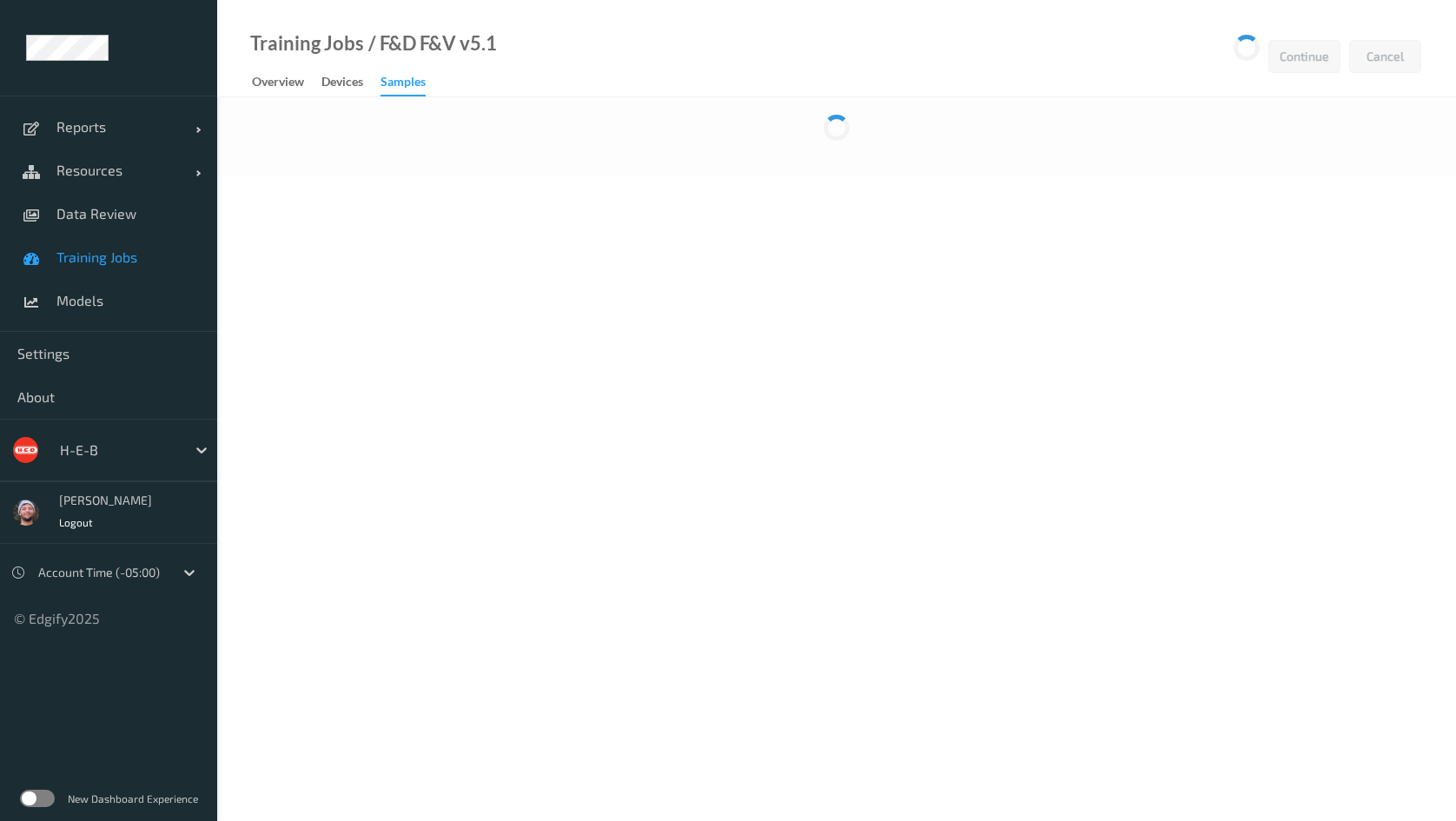
click at [426, 82] on div "Samples" at bounding box center [403, 85] width 45 height 23
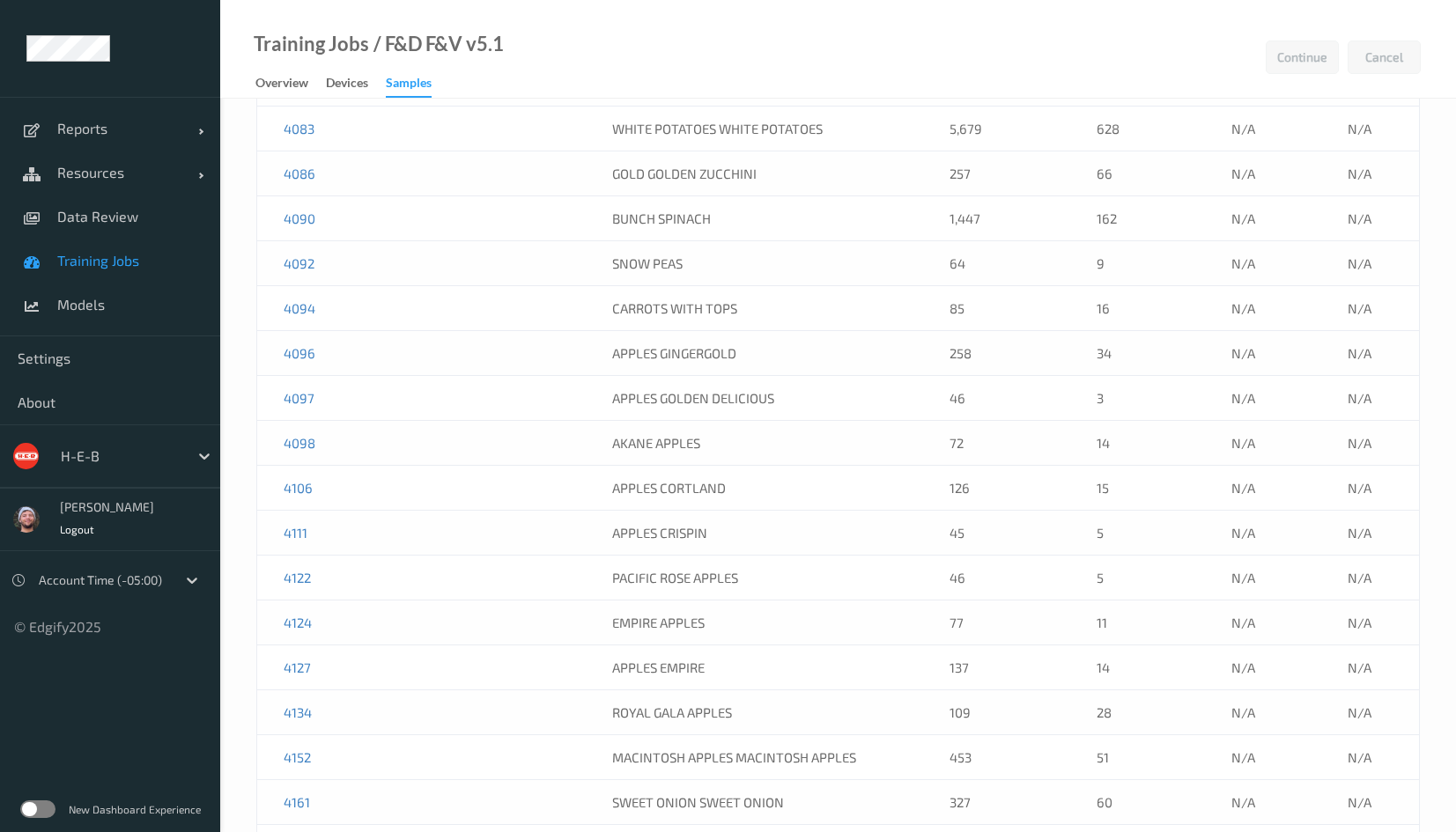
scroll to position [2470, 0]
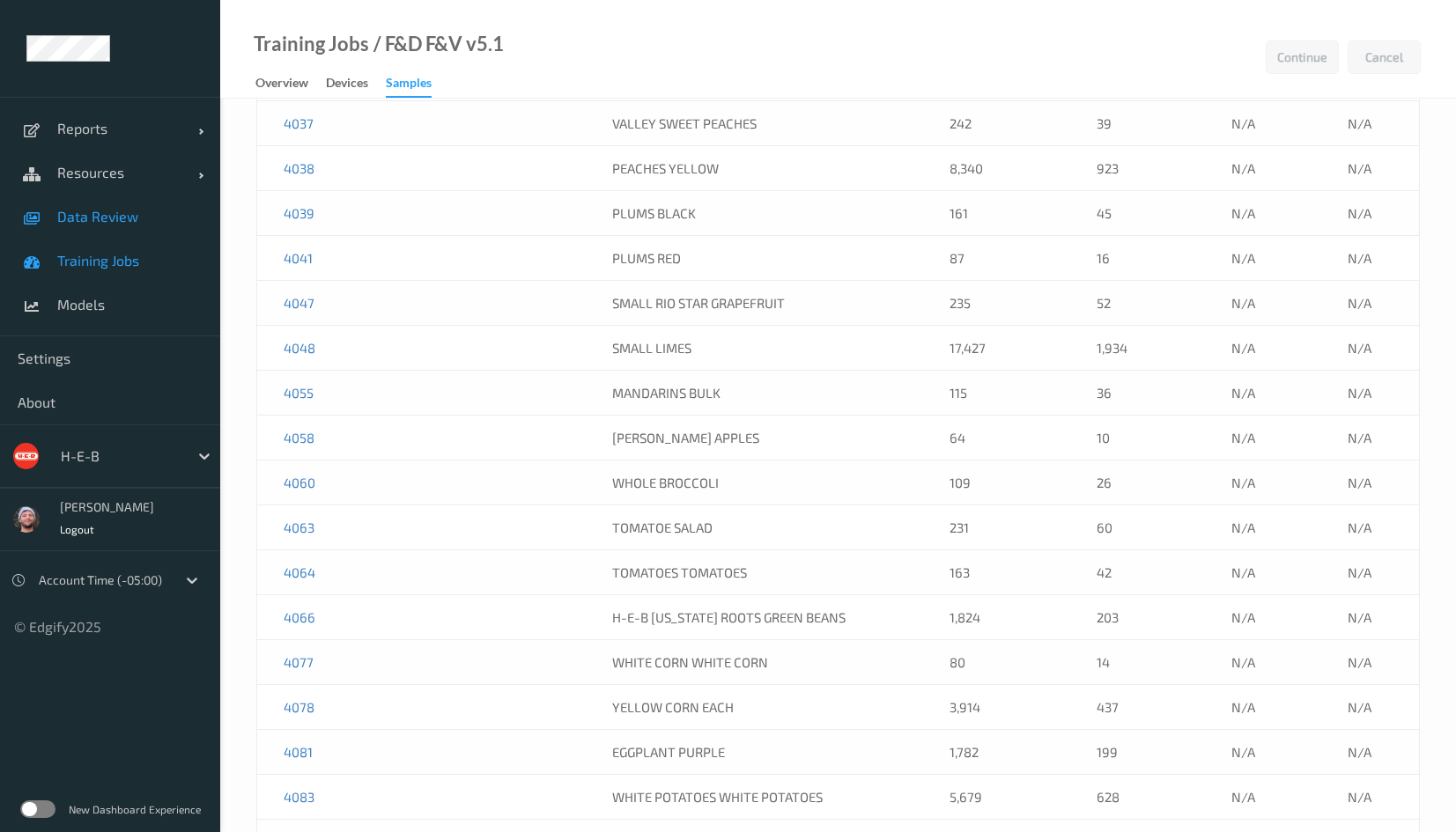
click at [84, 214] on span "Data Review" at bounding box center [129, 217] width 145 height 18
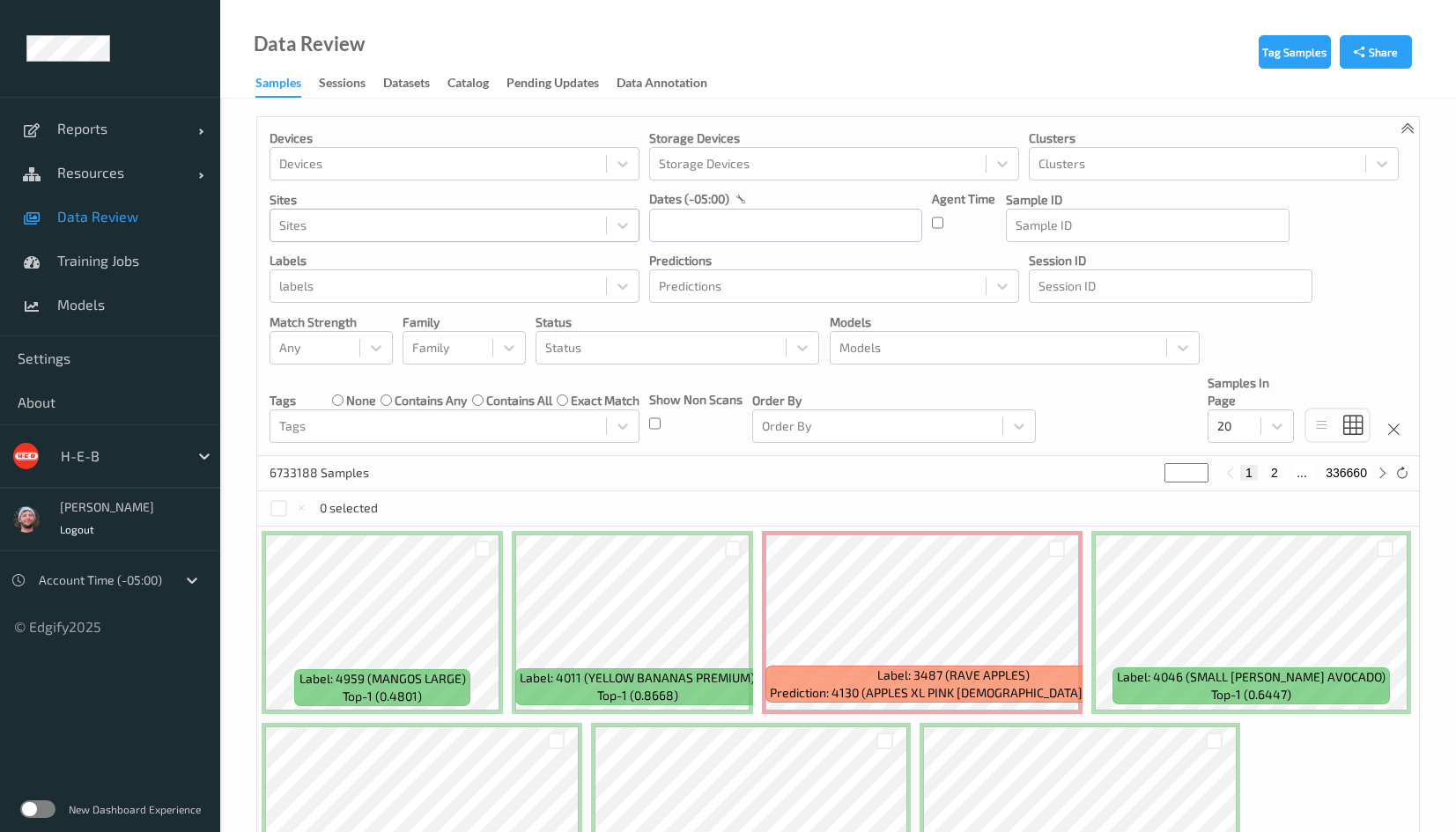
click at [363, 228] on div at bounding box center [438, 225] width 317 height 21
click at [1138, 146] on div "Clusters Clusters" at bounding box center [1213, 155] width 370 height 51
click at [1138, 175] on div "Clusters" at bounding box center [1197, 164] width 335 height 29
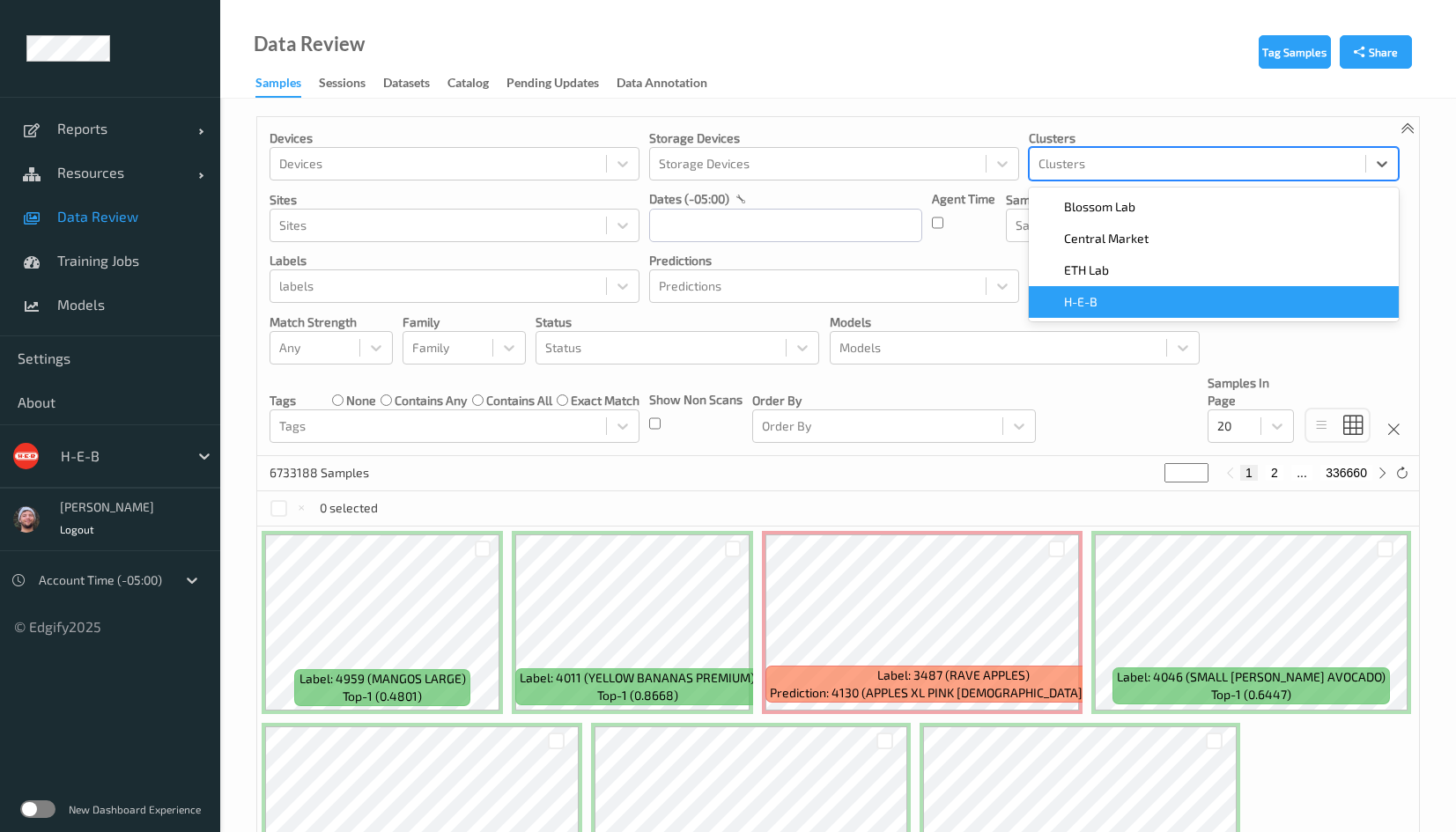
click at [1108, 310] on div "H-E-B" at bounding box center [1213, 302] width 349 height 18
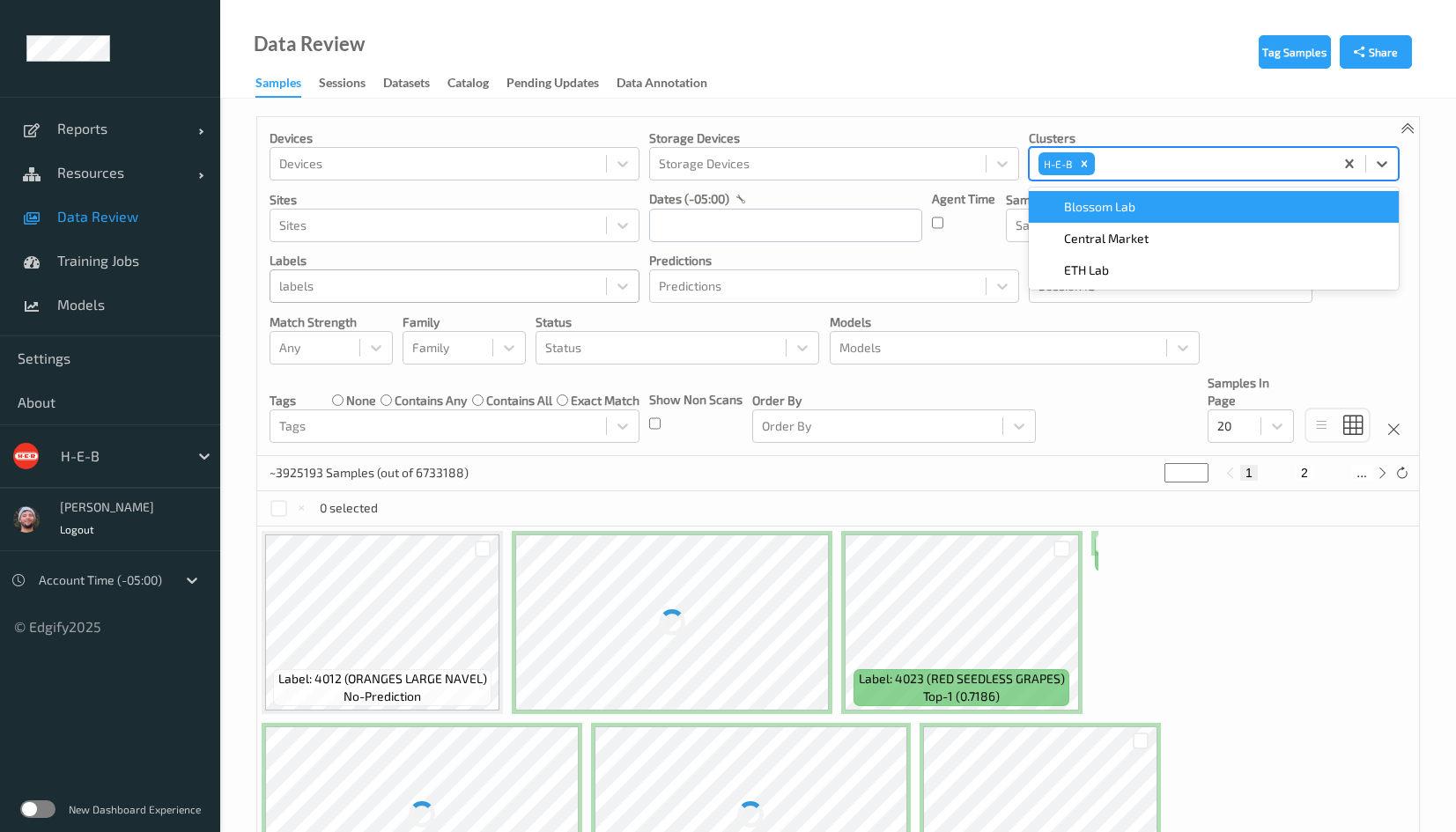
click at [496, 288] on div at bounding box center [438, 286] width 317 height 21
type input "-"
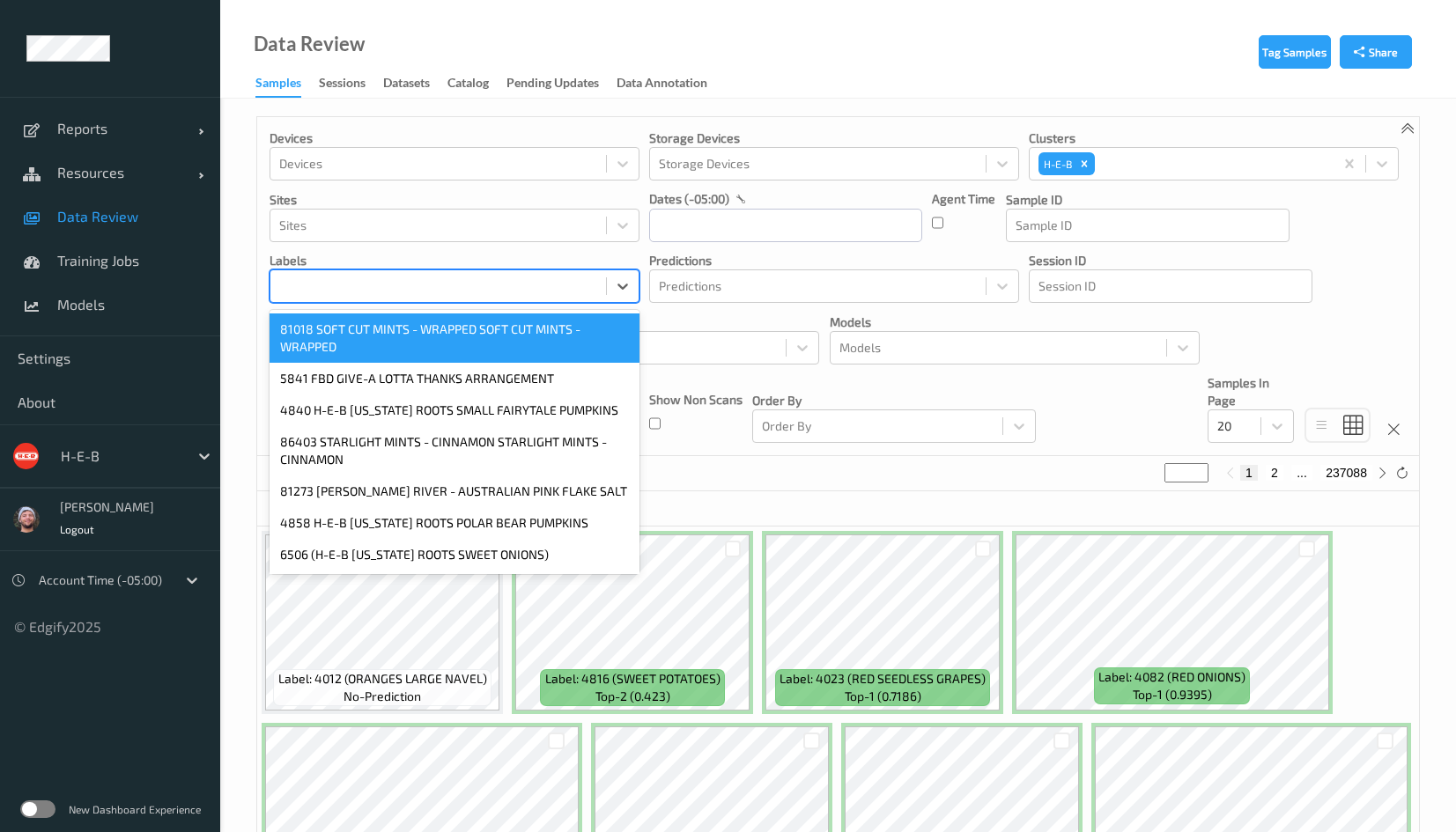
type input "0"
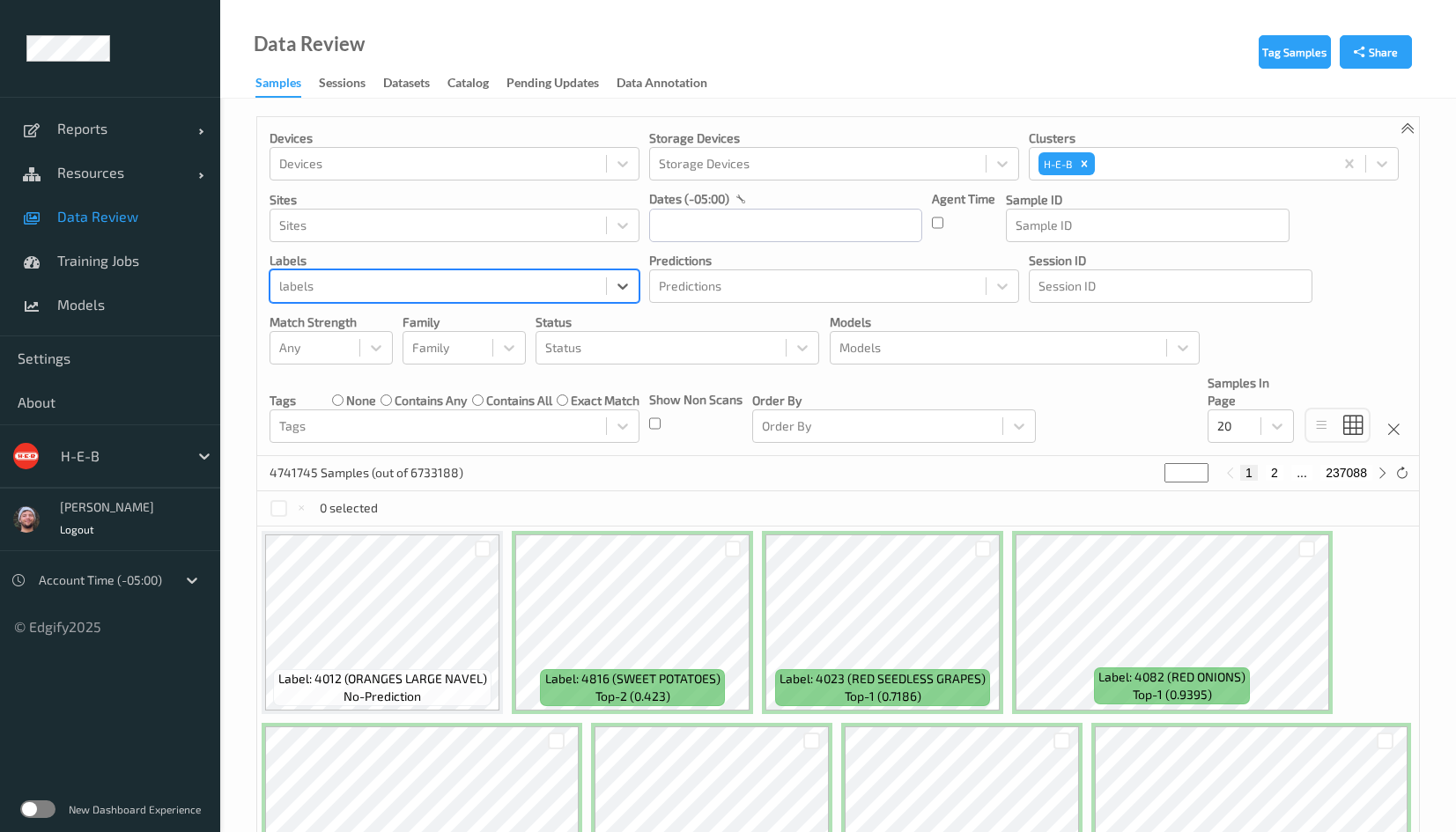
click at [458, 286] on div at bounding box center [438, 286] width 317 height 21
type input "0"
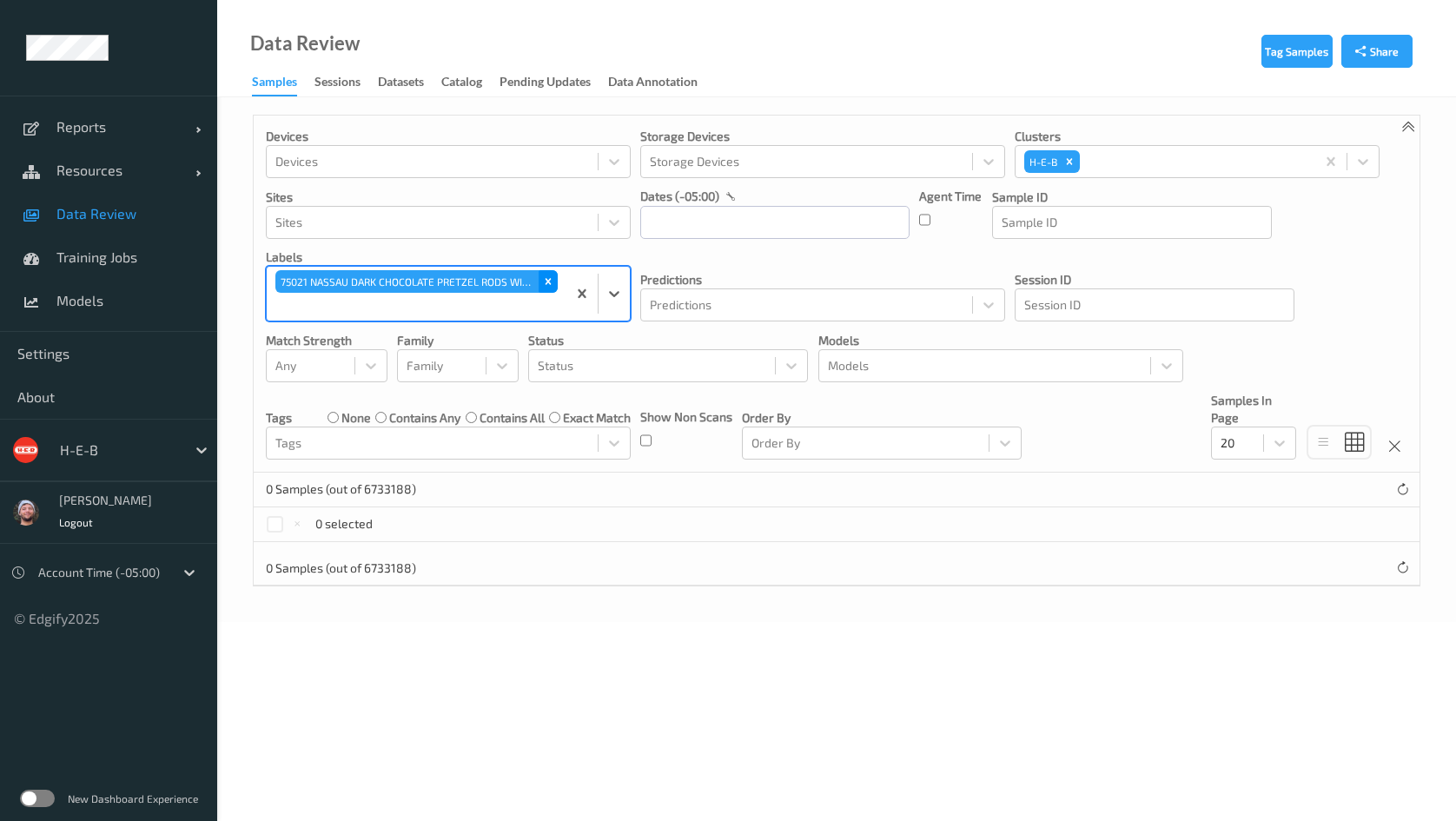
click at [550, 276] on icon "Remove 75021 NASSAU DARK CHOCOLATE PRETZEL RODS WITH CRUSHED PEPPERMINT" at bounding box center [548, 281] width 13 height 13
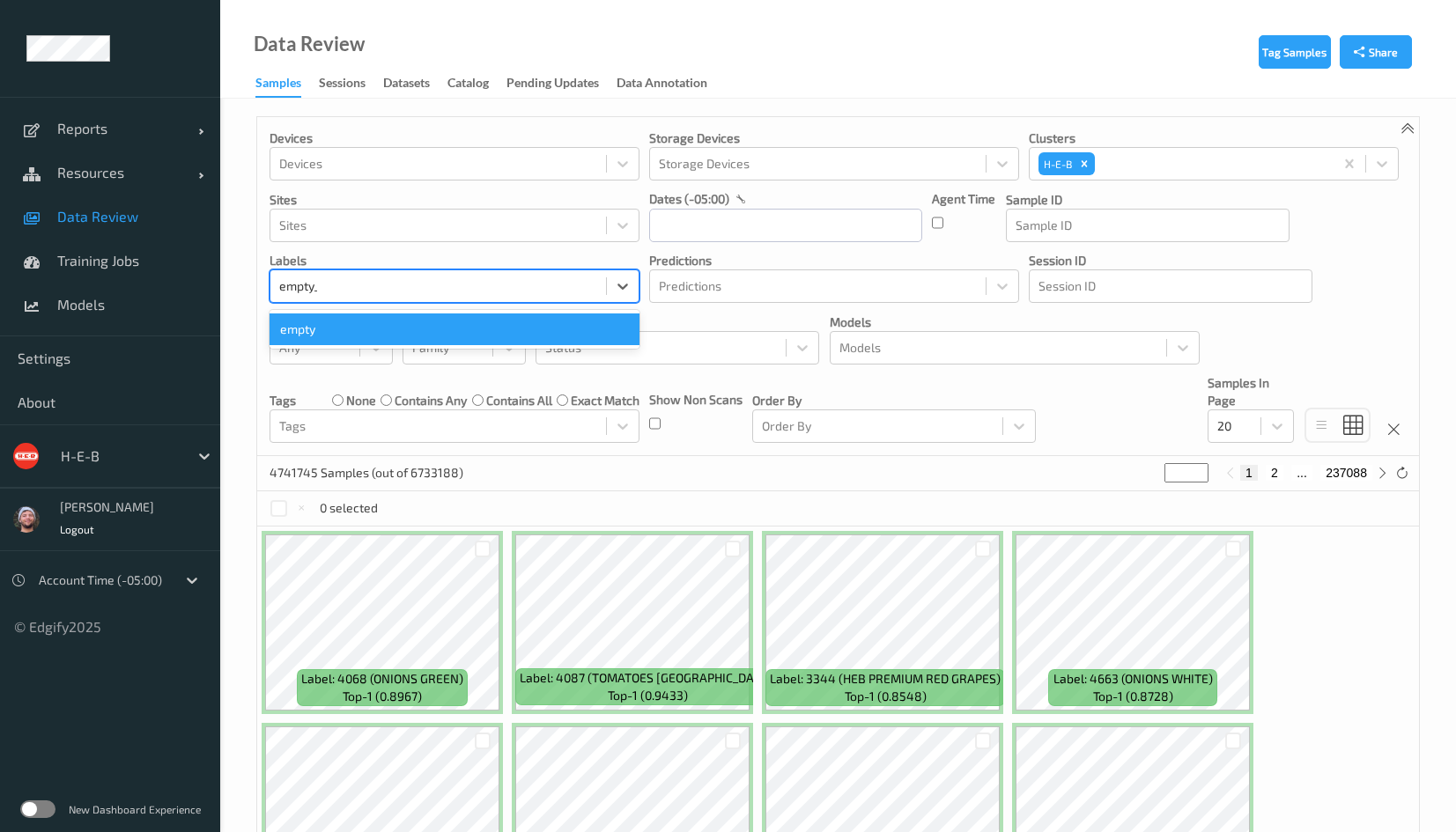
type input "empty_scale"
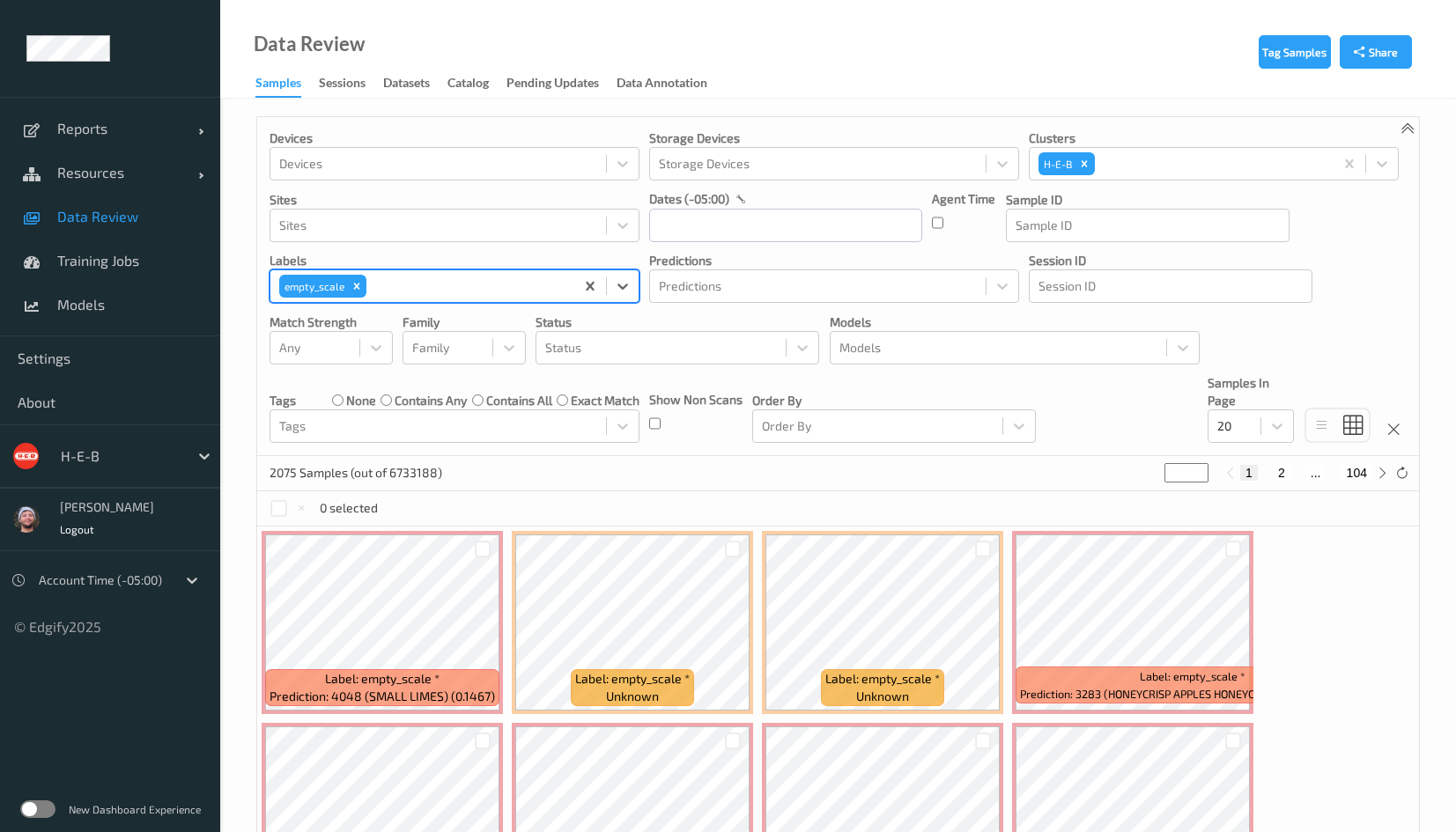
click at [681, 472] on div "2075 Samples (out of 6733188) * 1 2 ... 104" at bounding box center [838, 474] width 1161 height 35
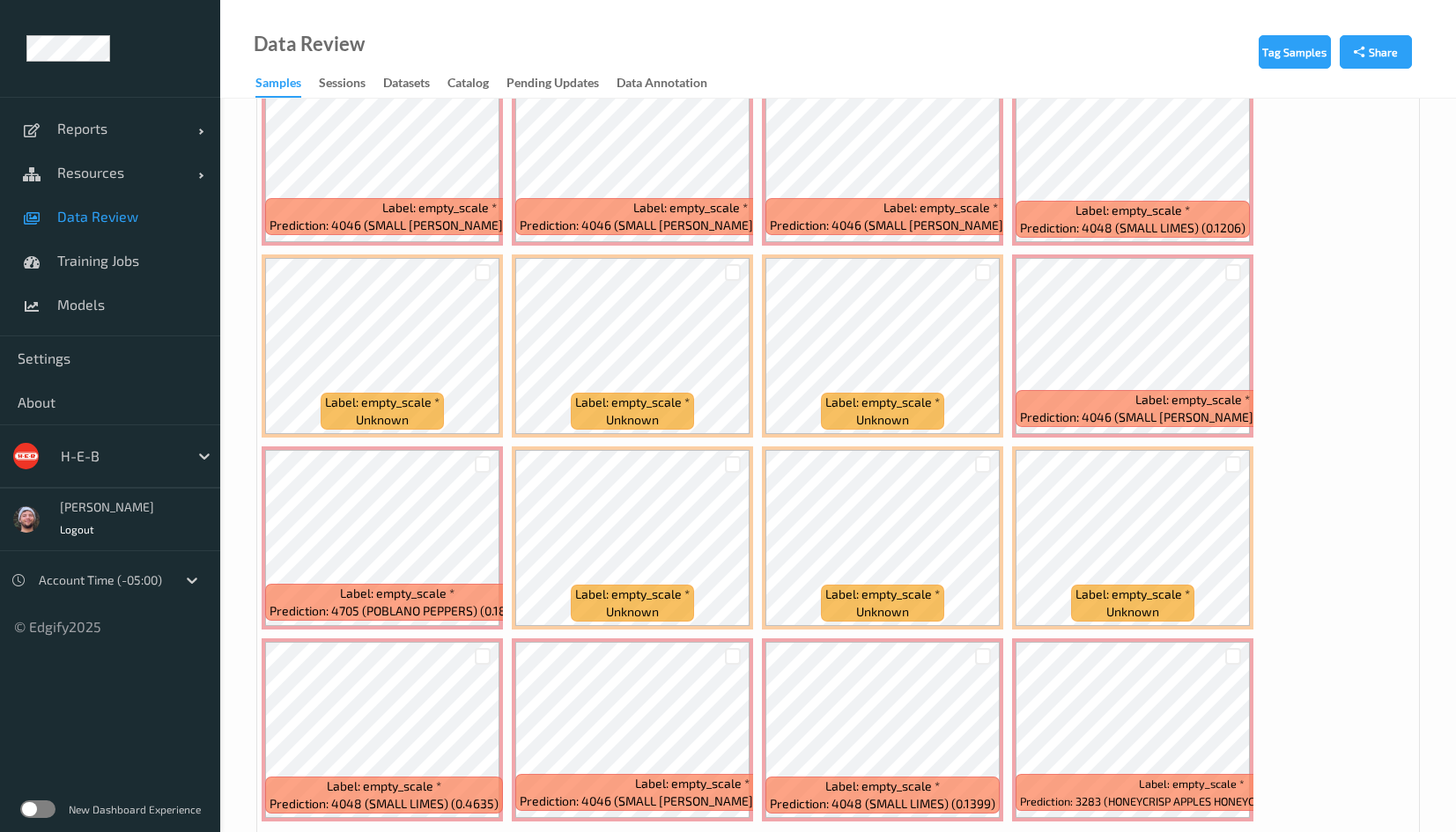
scroll to position [727, 0]
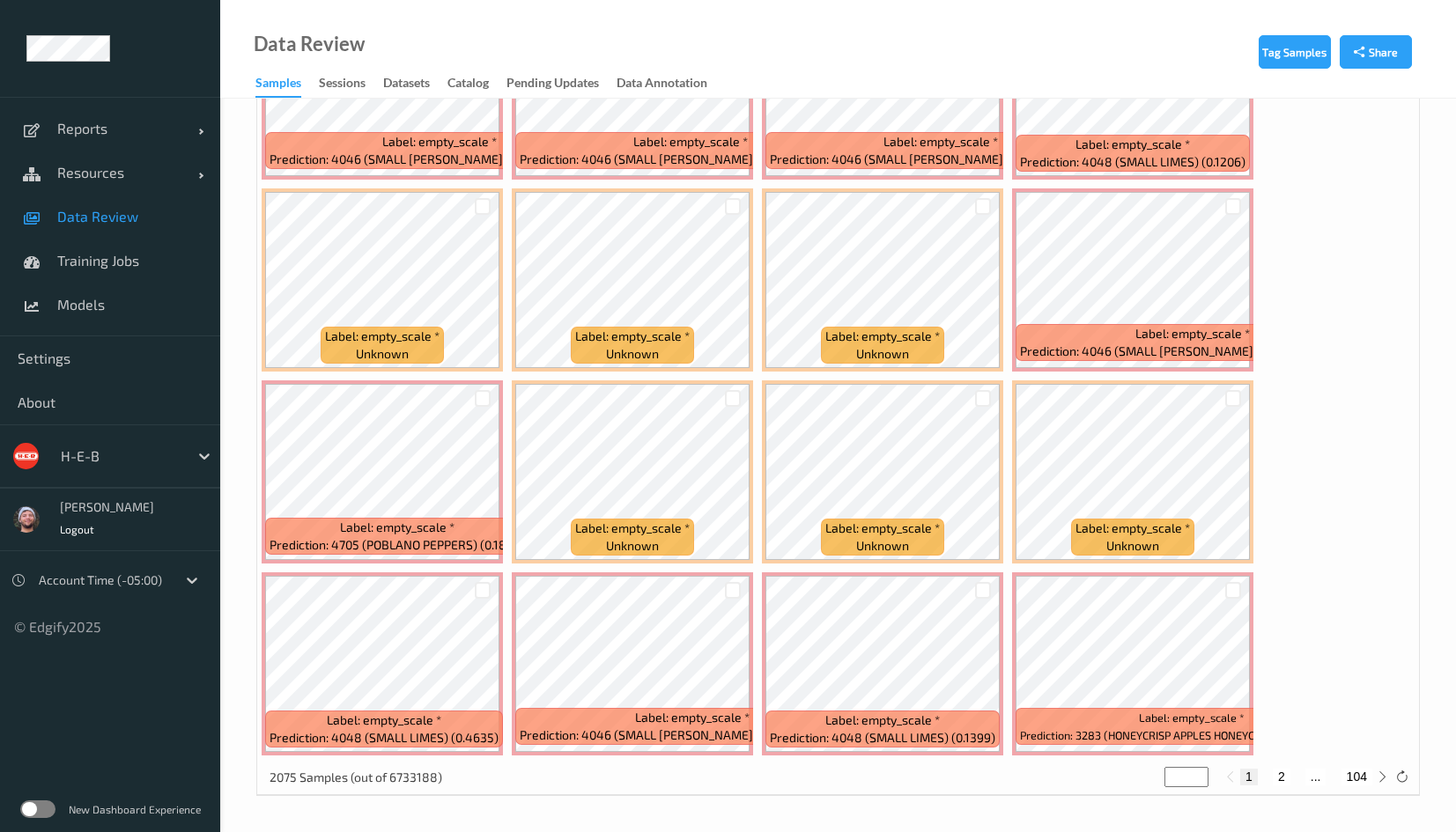
click at [1369, 357] on div "Label: empty_scale * Prediction: 4048 (SMALL LIMES) (0.1467) Label: empty_scale…" at bounding box center [838, 280] width 1161 height 960
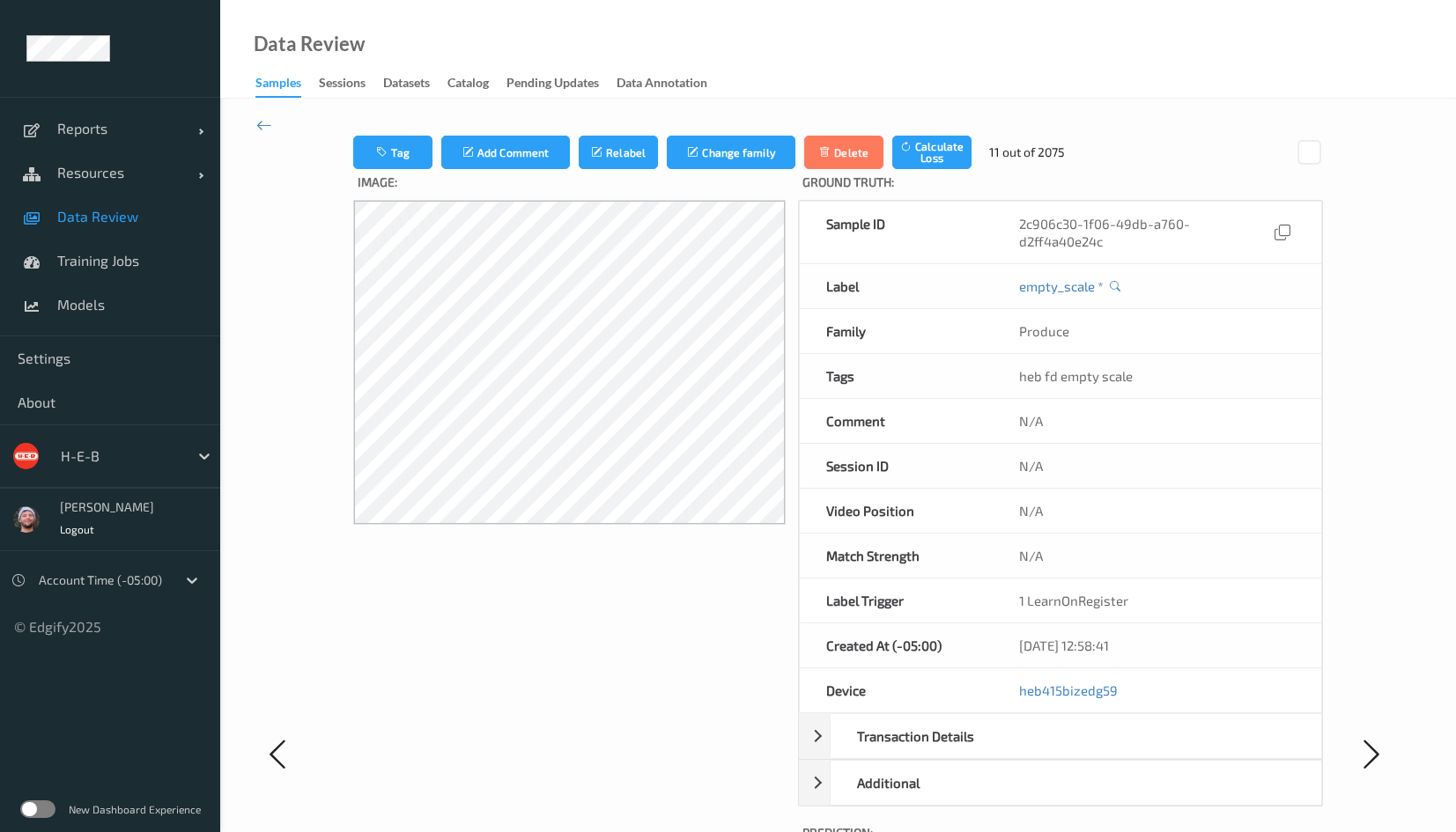
click at [170, 206] on link "Data Review" at bounding box center [109, 216] width 220 height 44
click at [105, 229] on link "Data Review" at bounding box center [109, 216] width 220 height 44
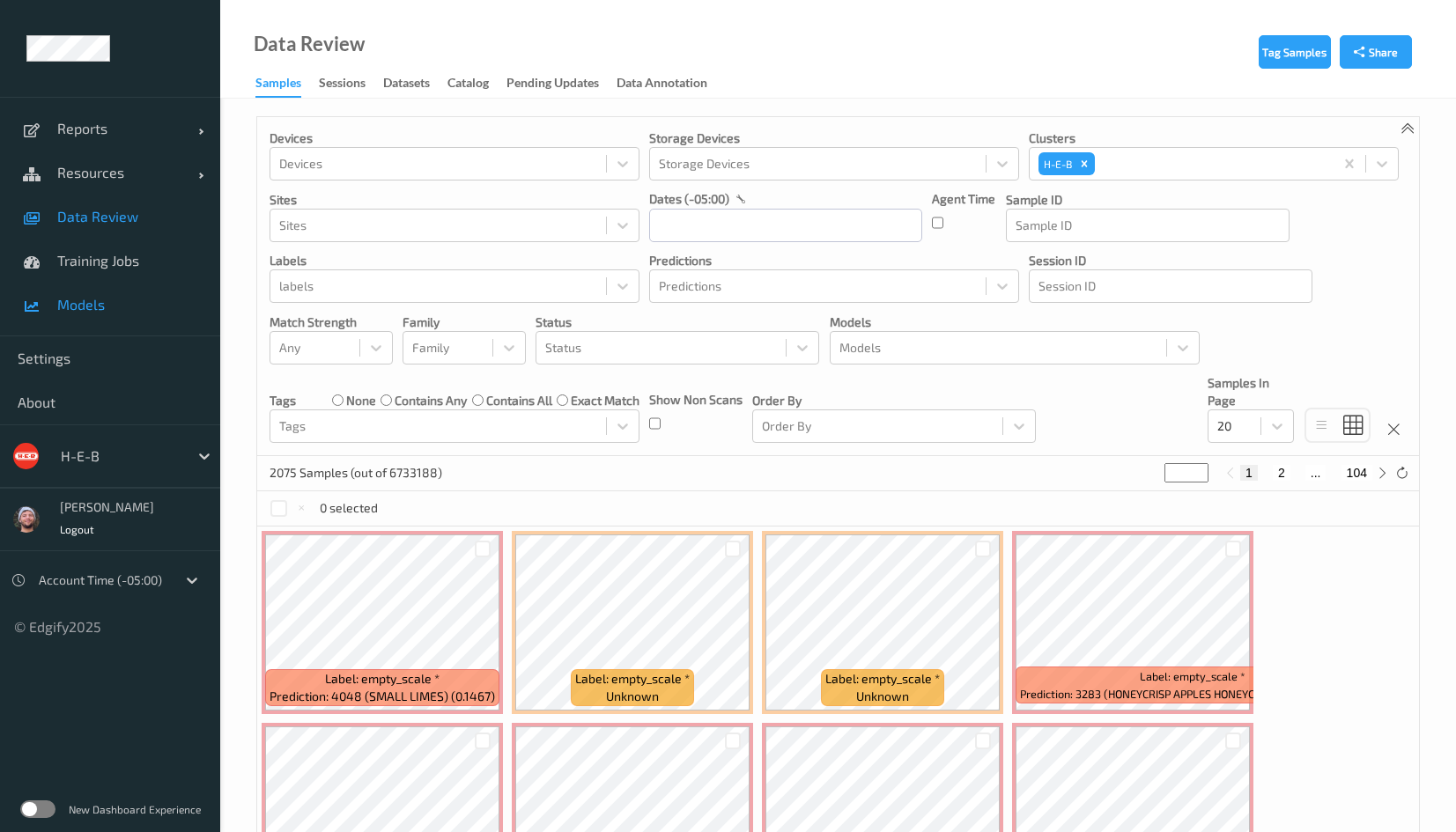
click at [136, 285] on link "Models" at bounding box center [109, 305] width 220 height 44
click at [139, 270] on link "Training Jobs" at bounding box center [109, 260] width 220 height 44
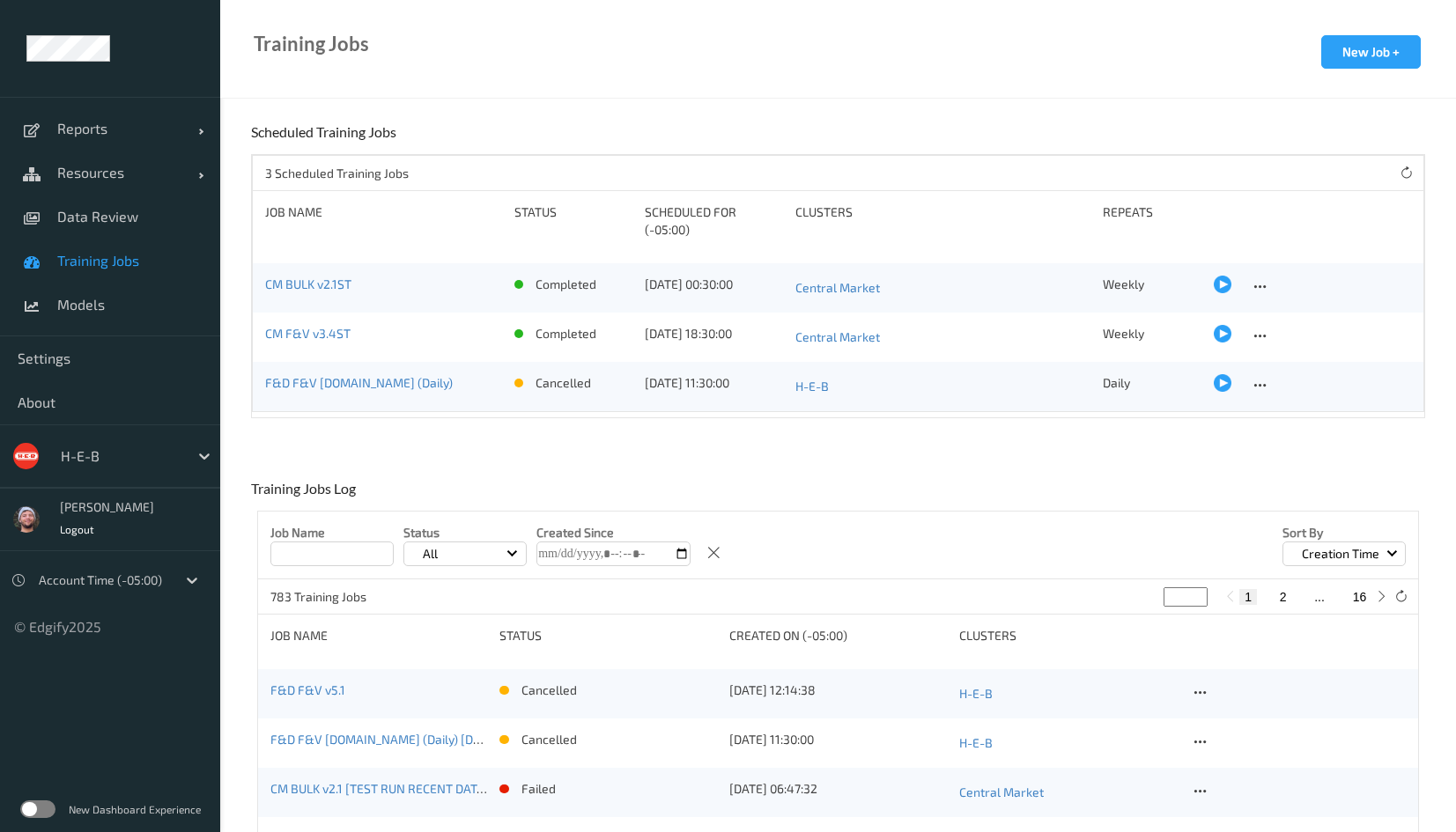
click at [1211, 687] on div at bounding box center [1297, 693] width 218 height 25
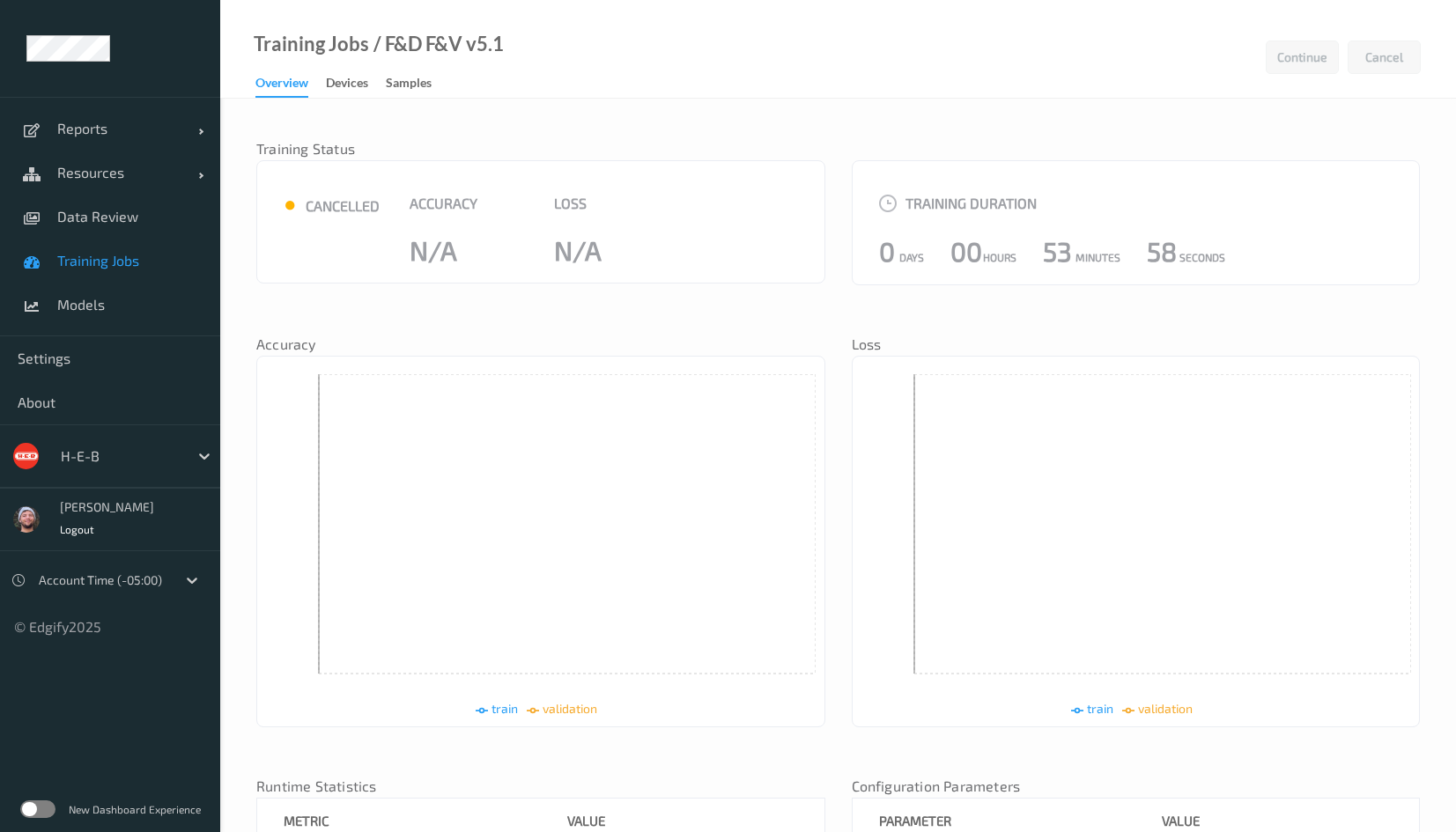
click at [155, 251] on span "Training Jobs" at bounding box center [129, 260] width 145 height 18
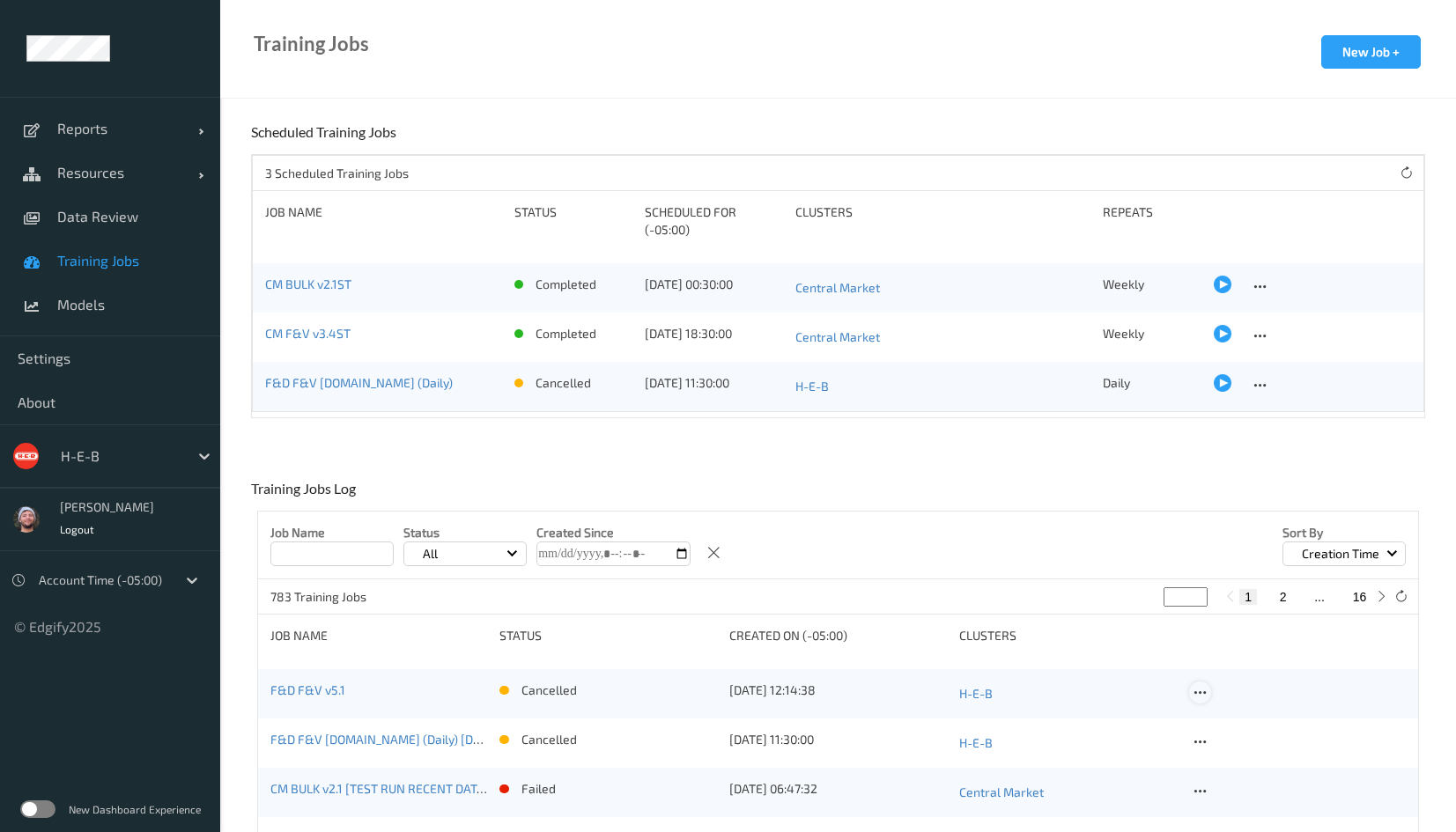
click at [1198, 697] on icon at bounding box center [1200, 693] width 15 height 16
click at [1222, 745] on div "Copy Job" at bounding box center [1241, 753] width 42 height 17
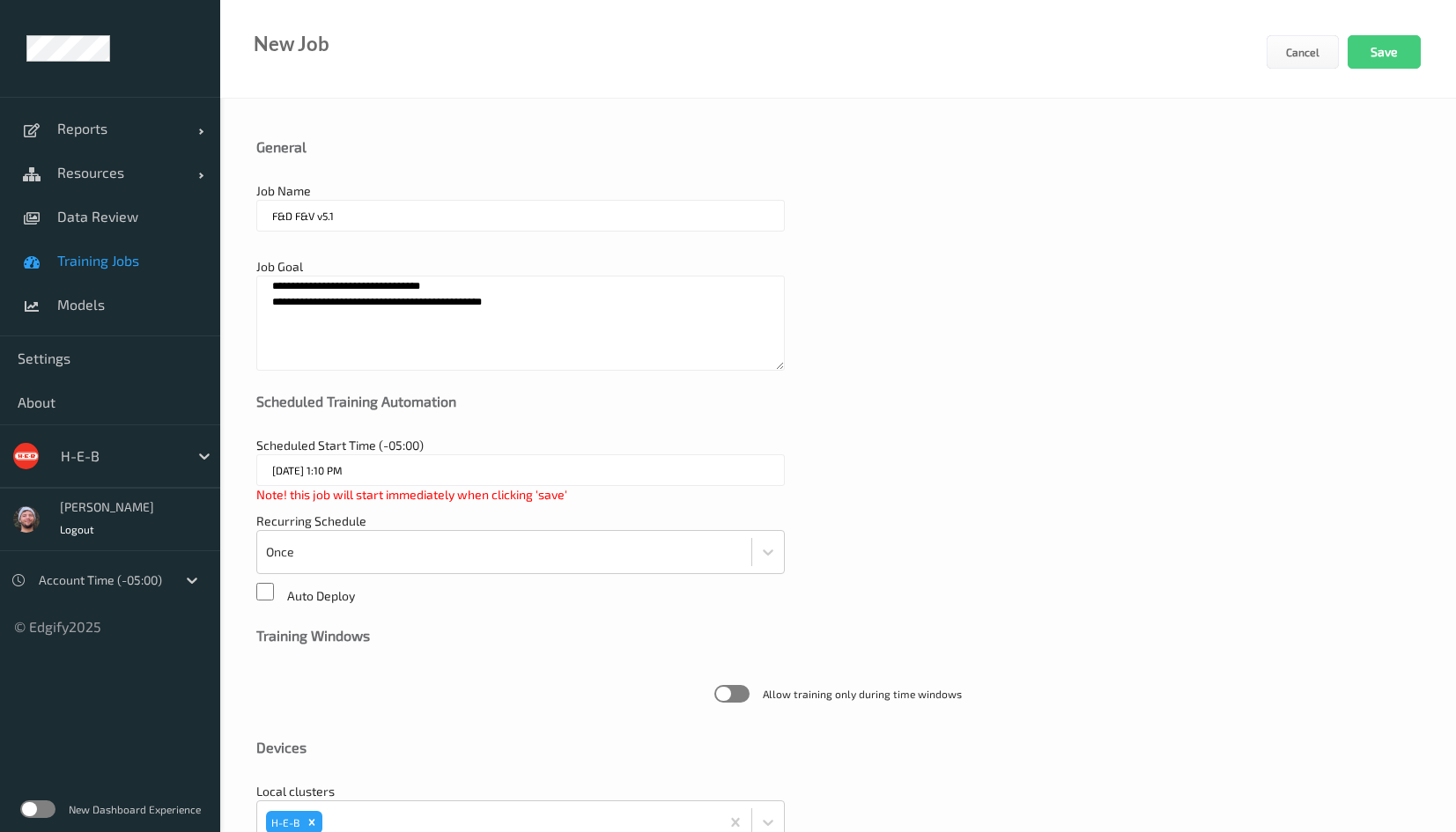
click at [418, 316] on textarea "**********" at bounding box center [520, 323] width 528 height 95
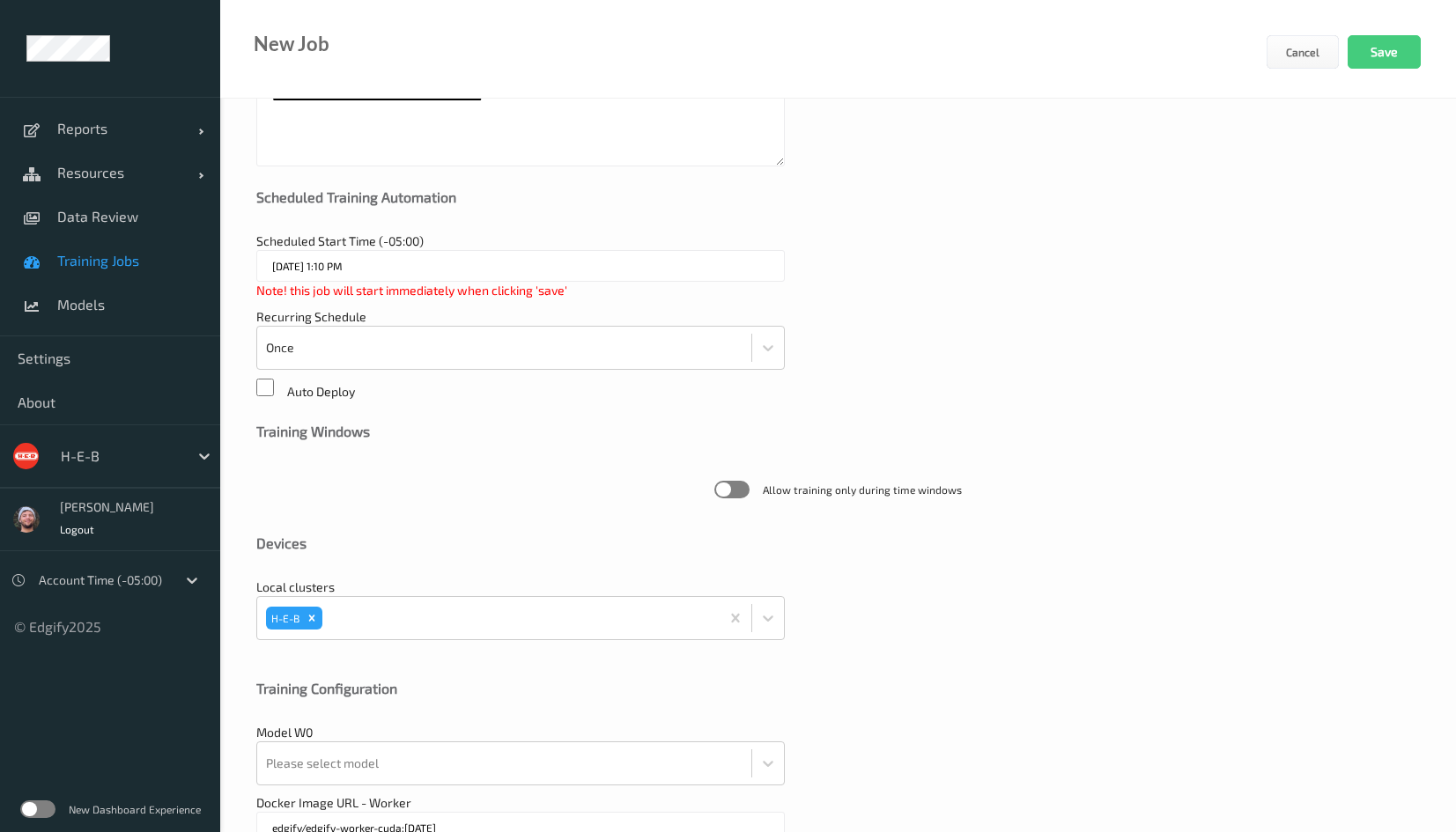
scroll to position [381, 0]
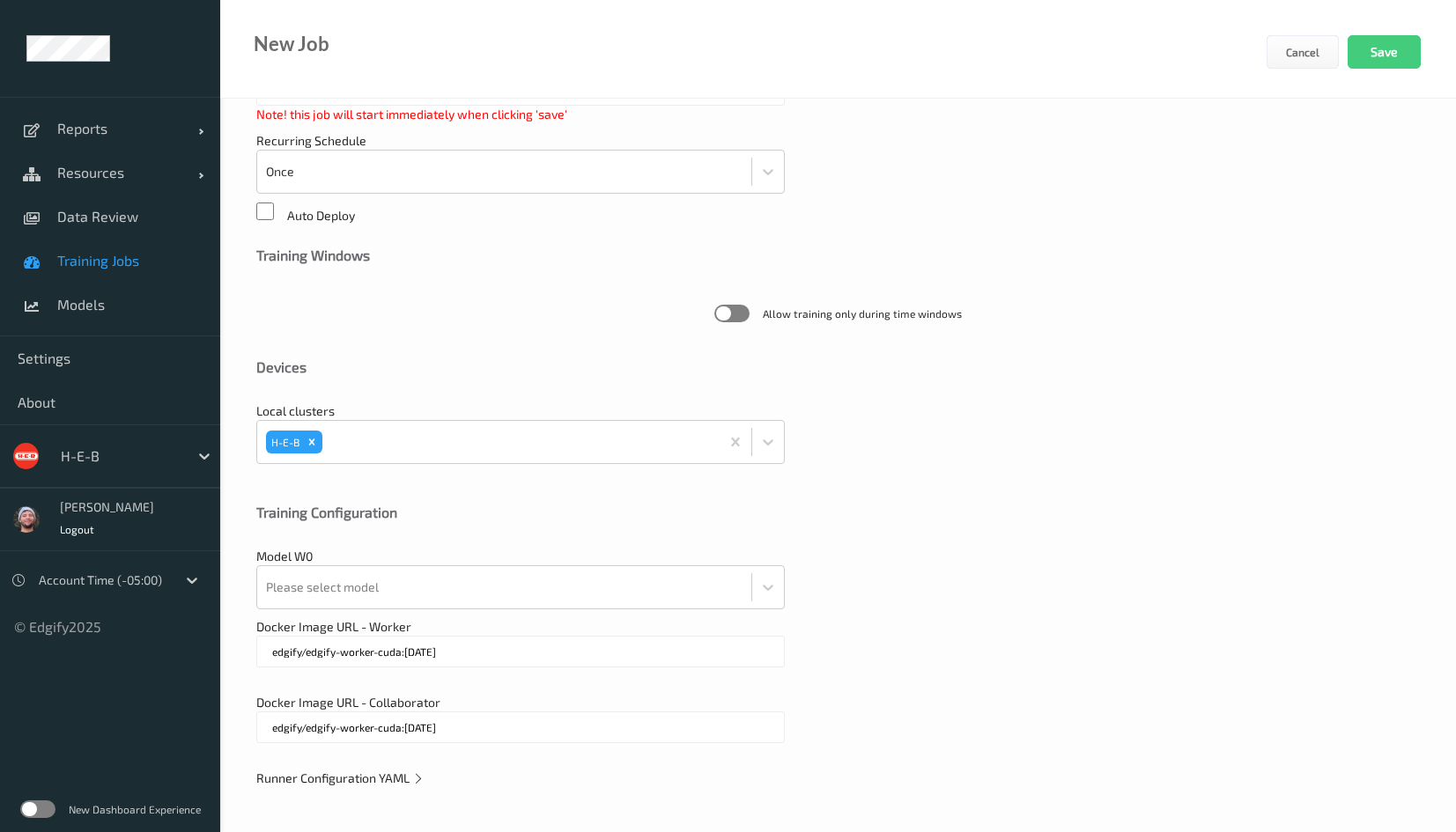
click at [379, 779] on span "Runner Configuration YAML" at bounding box center [340, 778] width 169 height 15
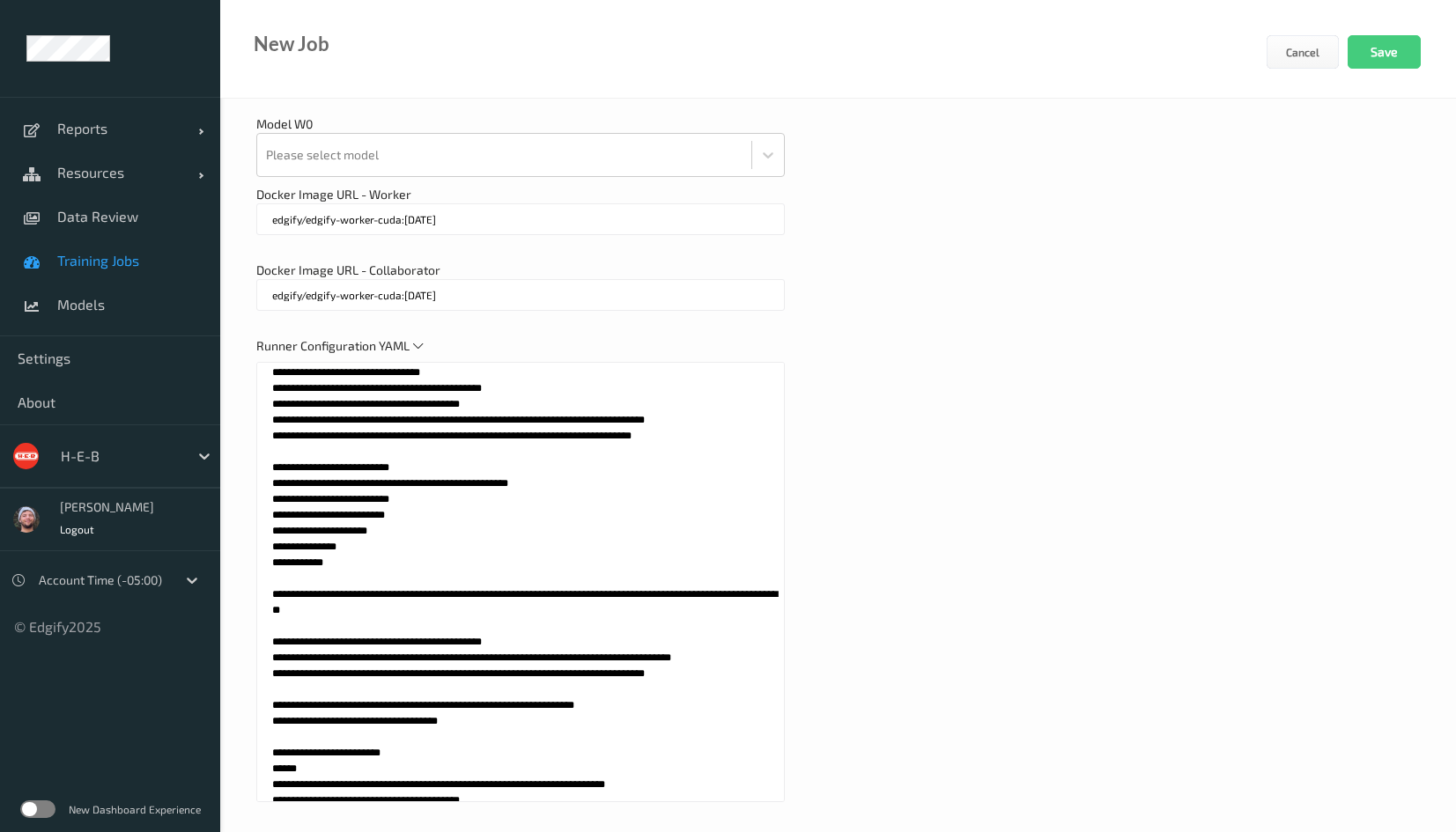
scroll to position [846, 0]
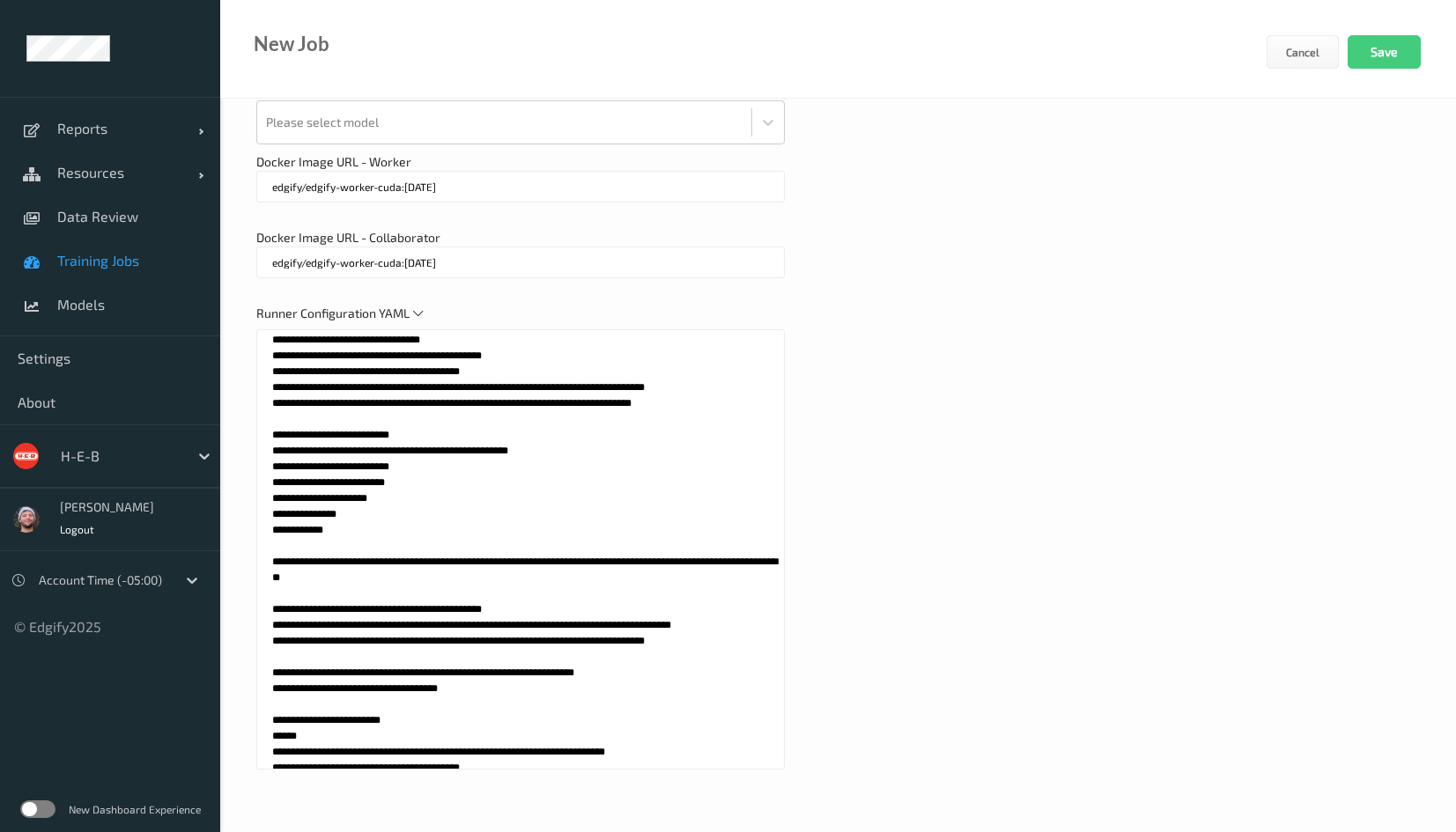
click at [588, 646] on textarea at bounding box center [520, 549] width 528 height 441
paste textarea "**********"
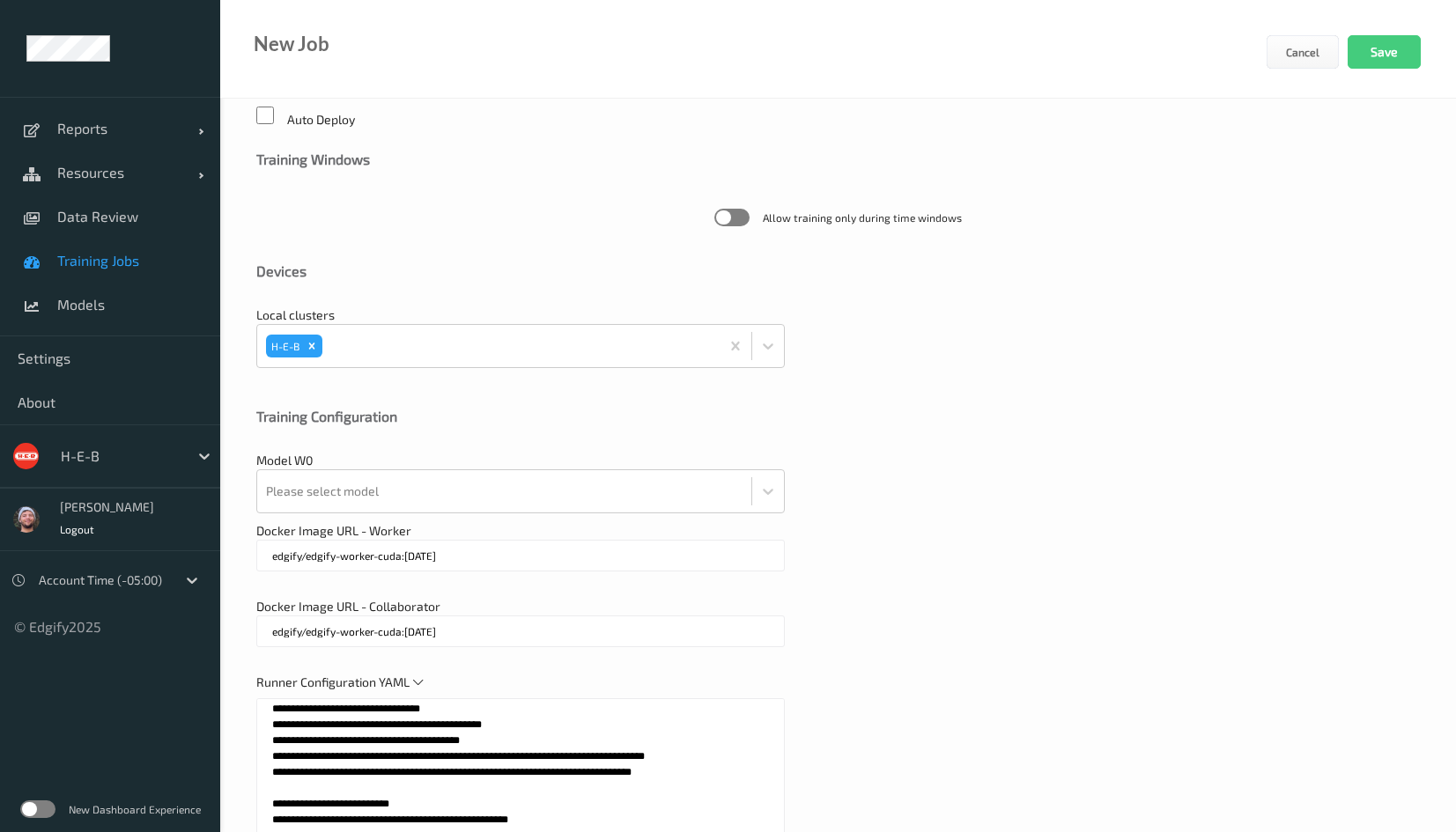
scroll to position [714, 0]
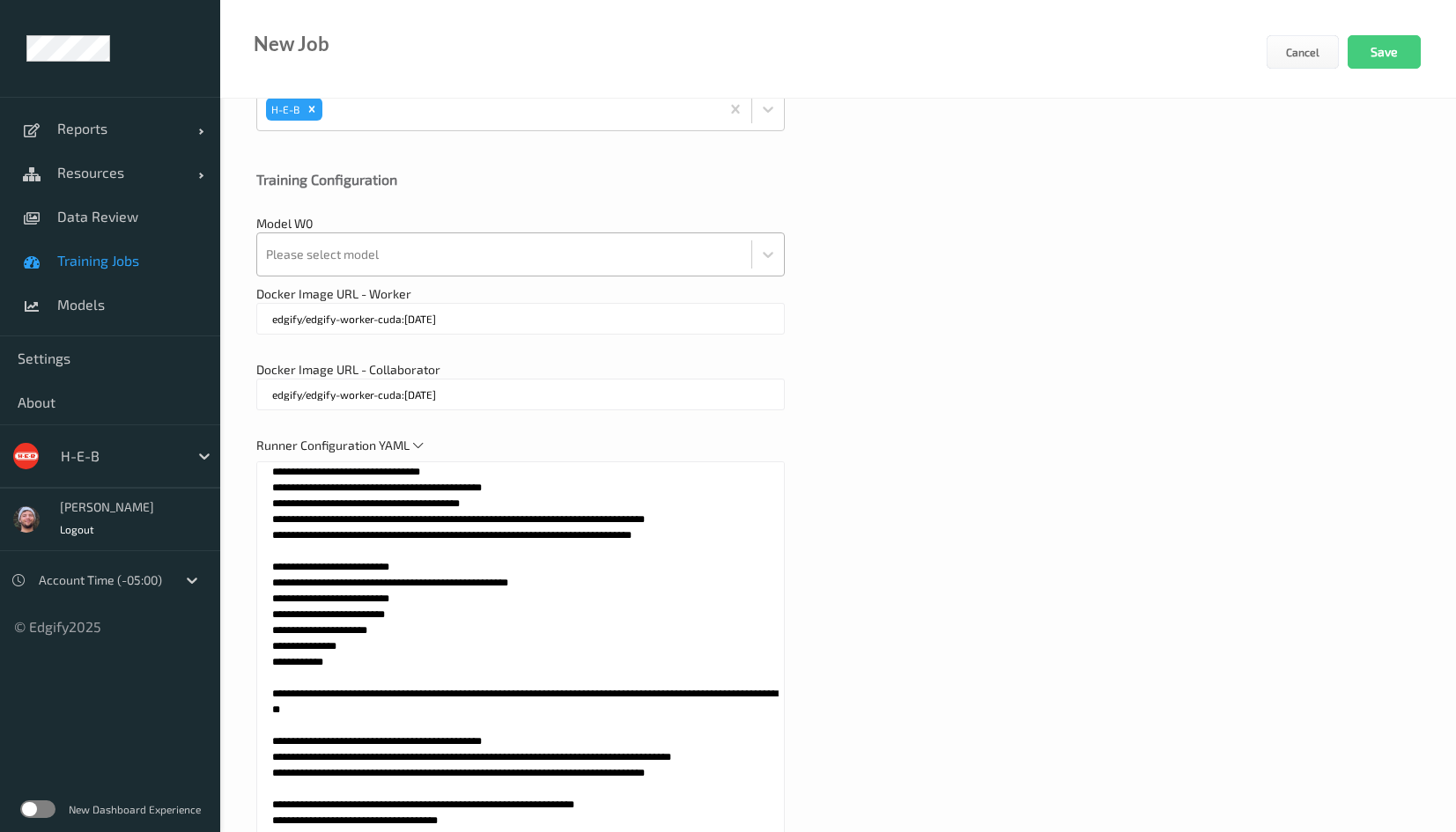
type textarea "**********"
click at [407, 257] on div at bounding box center [504, 254] width 476 height 35
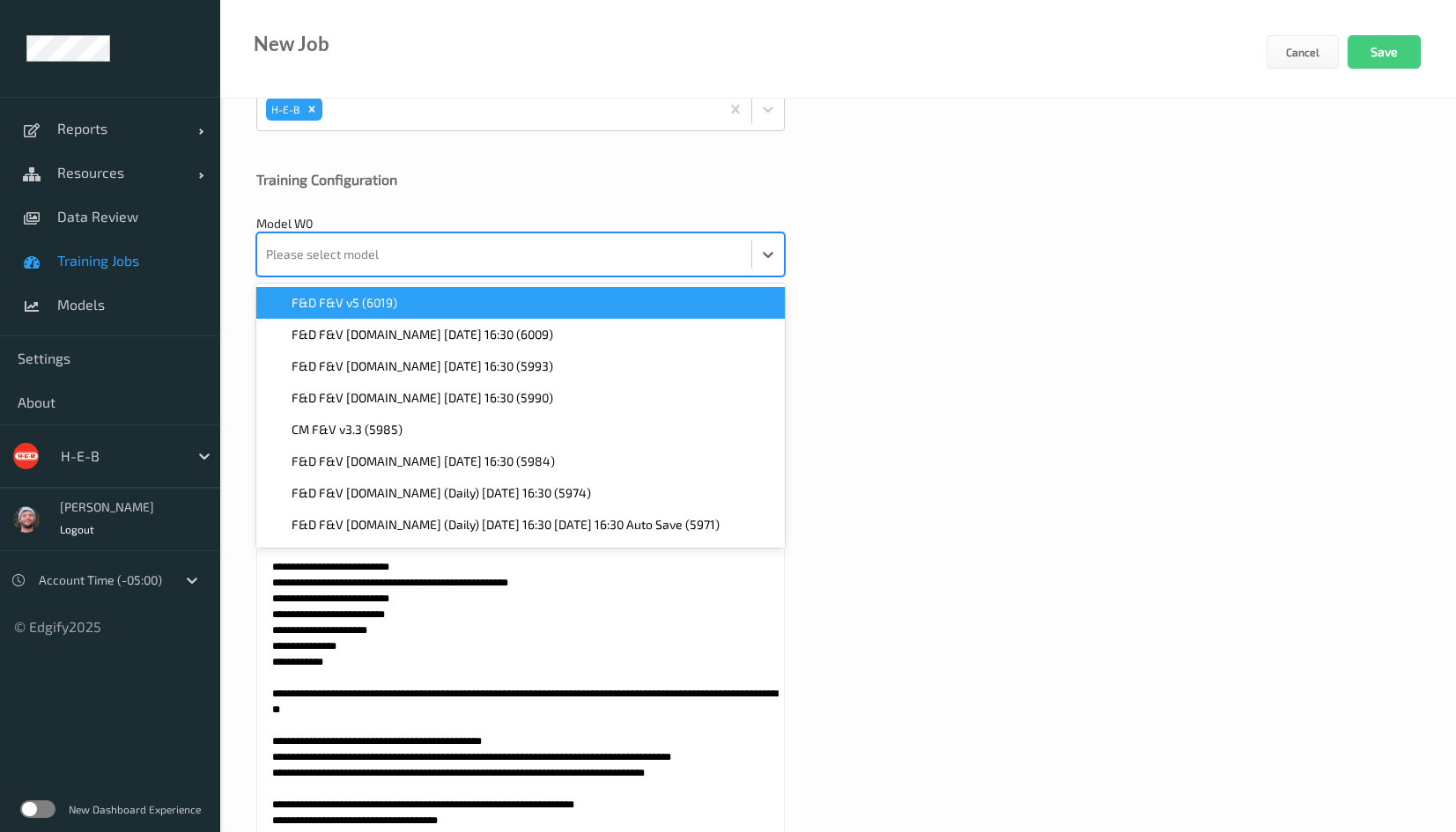
click at [878, 282] on div "**********" at bounding box center [837, 174] width 1235 height 1579
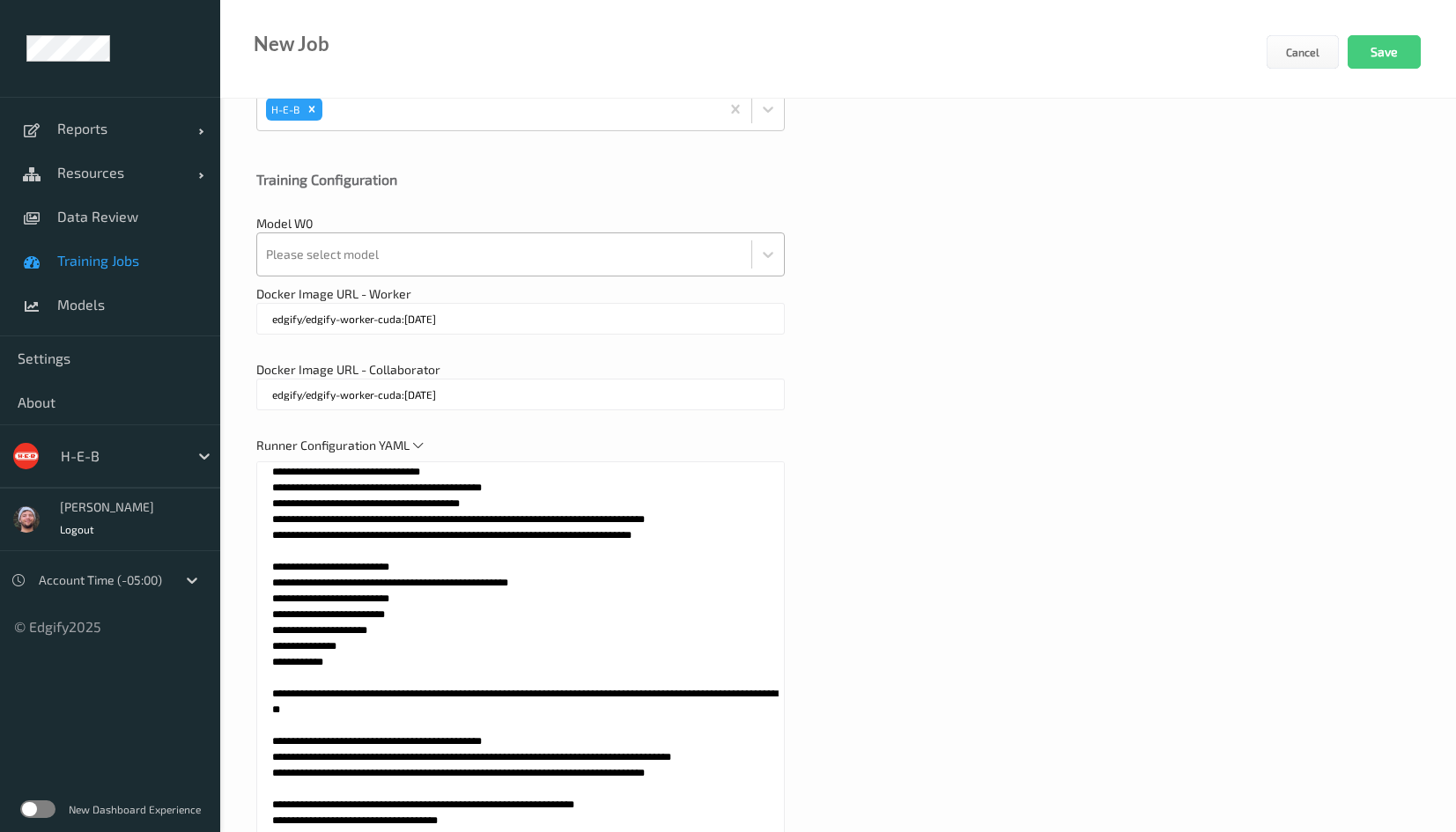
click at [401, 256] on div at bounding box center [504, 254] width 476 height 35
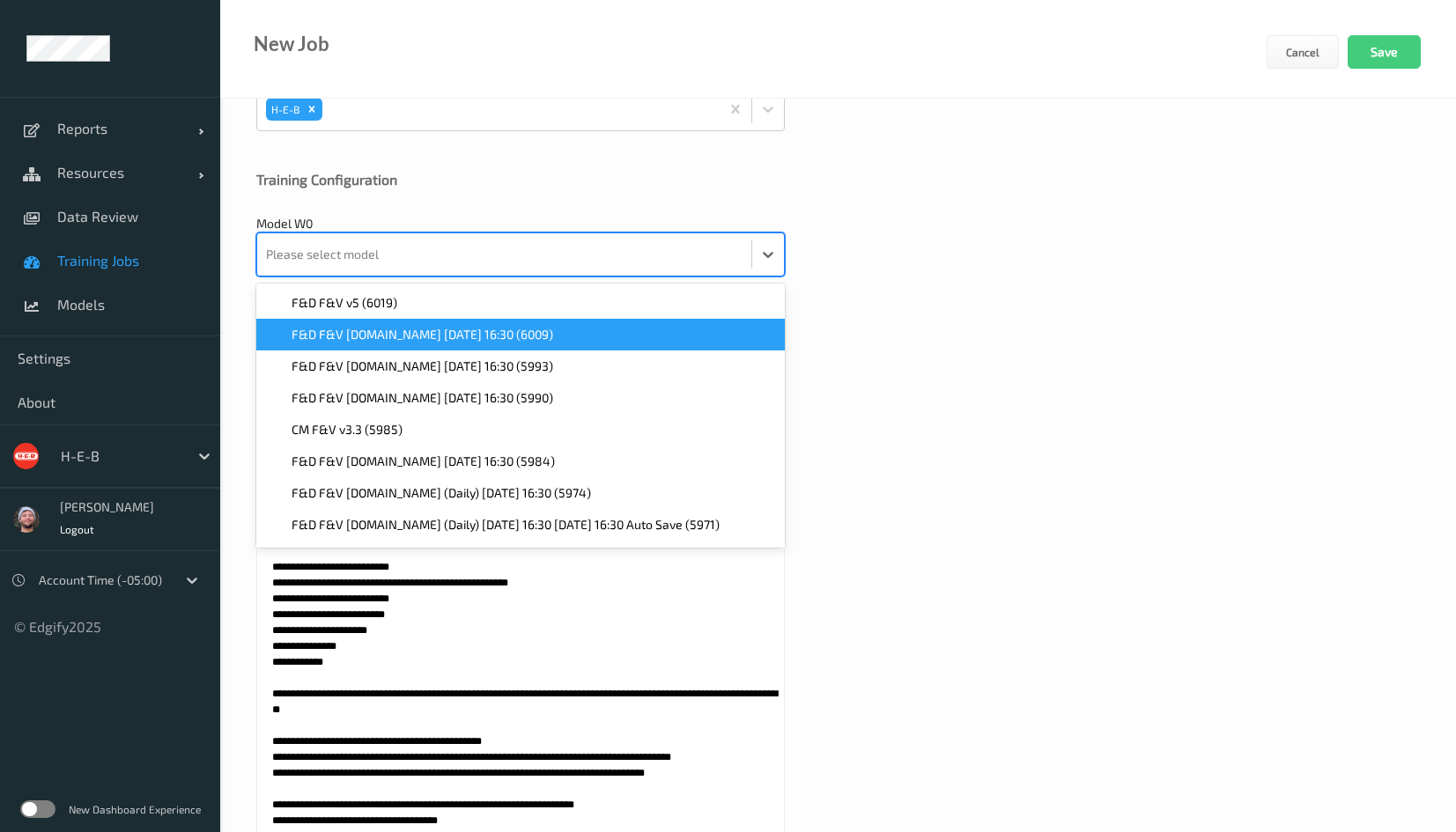
click at [984, 353] on div "**********" at bounding box center [837, 174] width 1235 height 1579
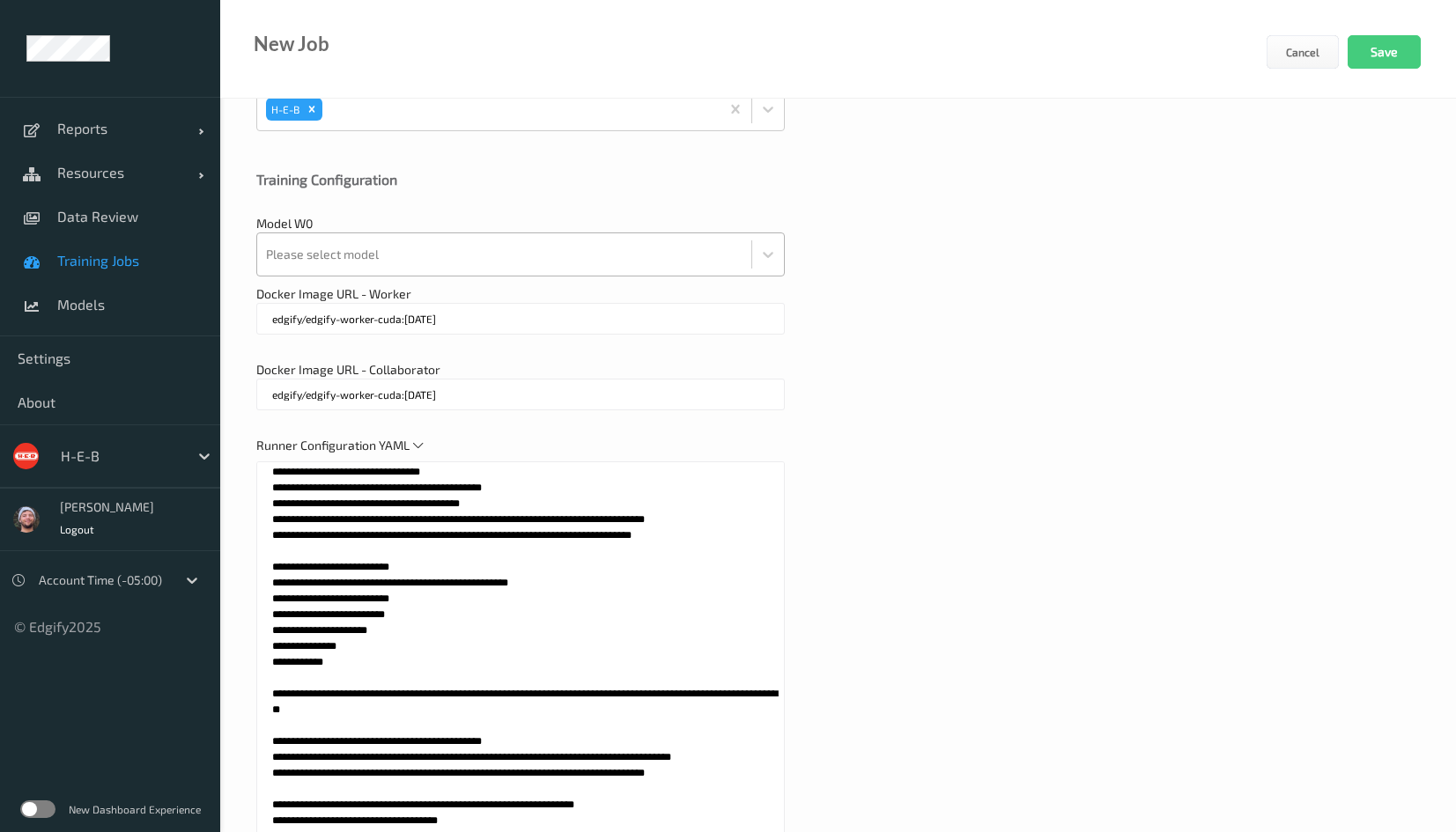
click at [441, 262] on div at bounding box center [504, 254] width 476 height 35
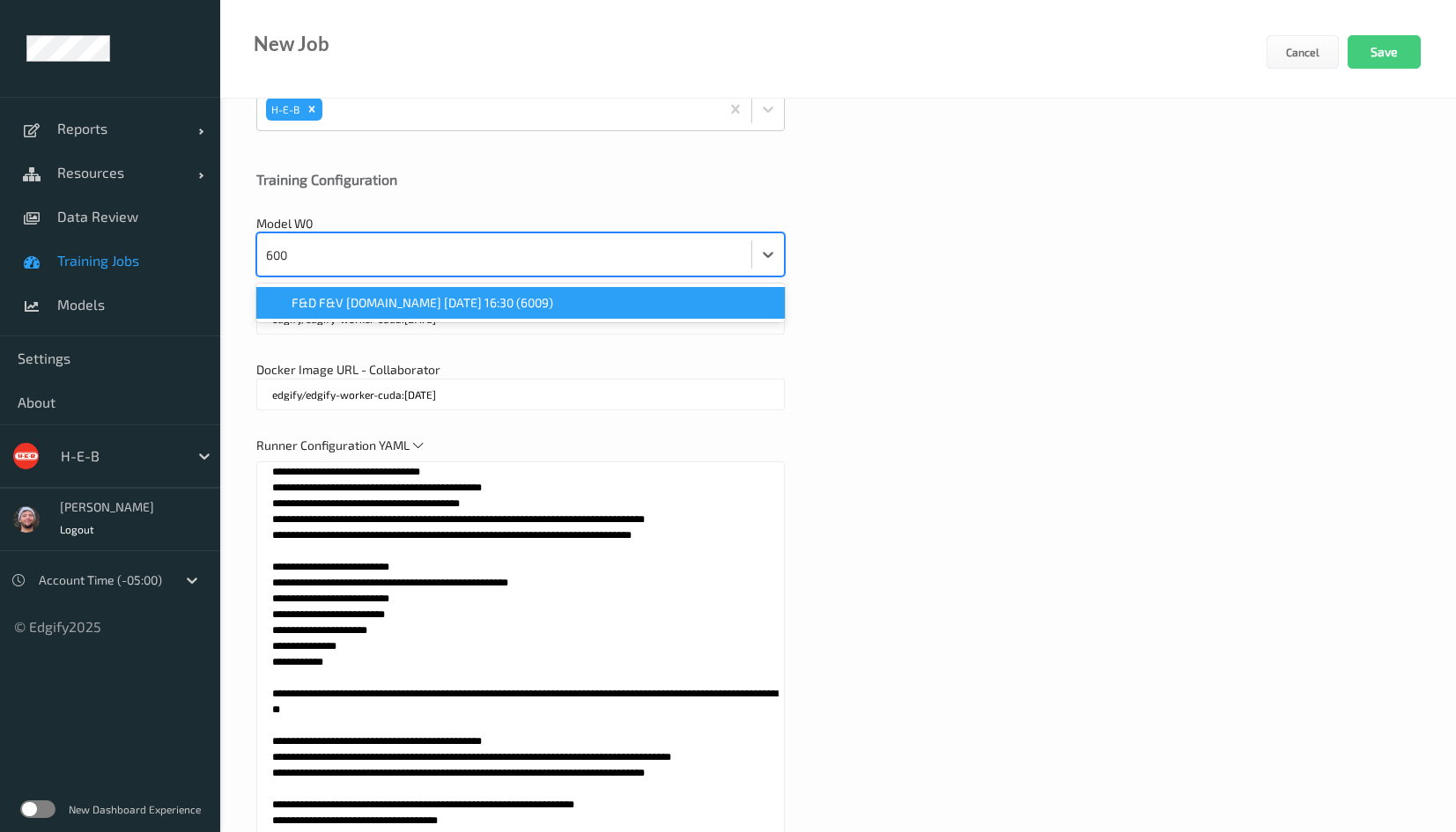
type input "6009"
click at [462, 303] on span "F&D F&V v4.9.ST 2025-10-05 16:30 (6009)" at bounding box center [422, 303] width 261 height 18
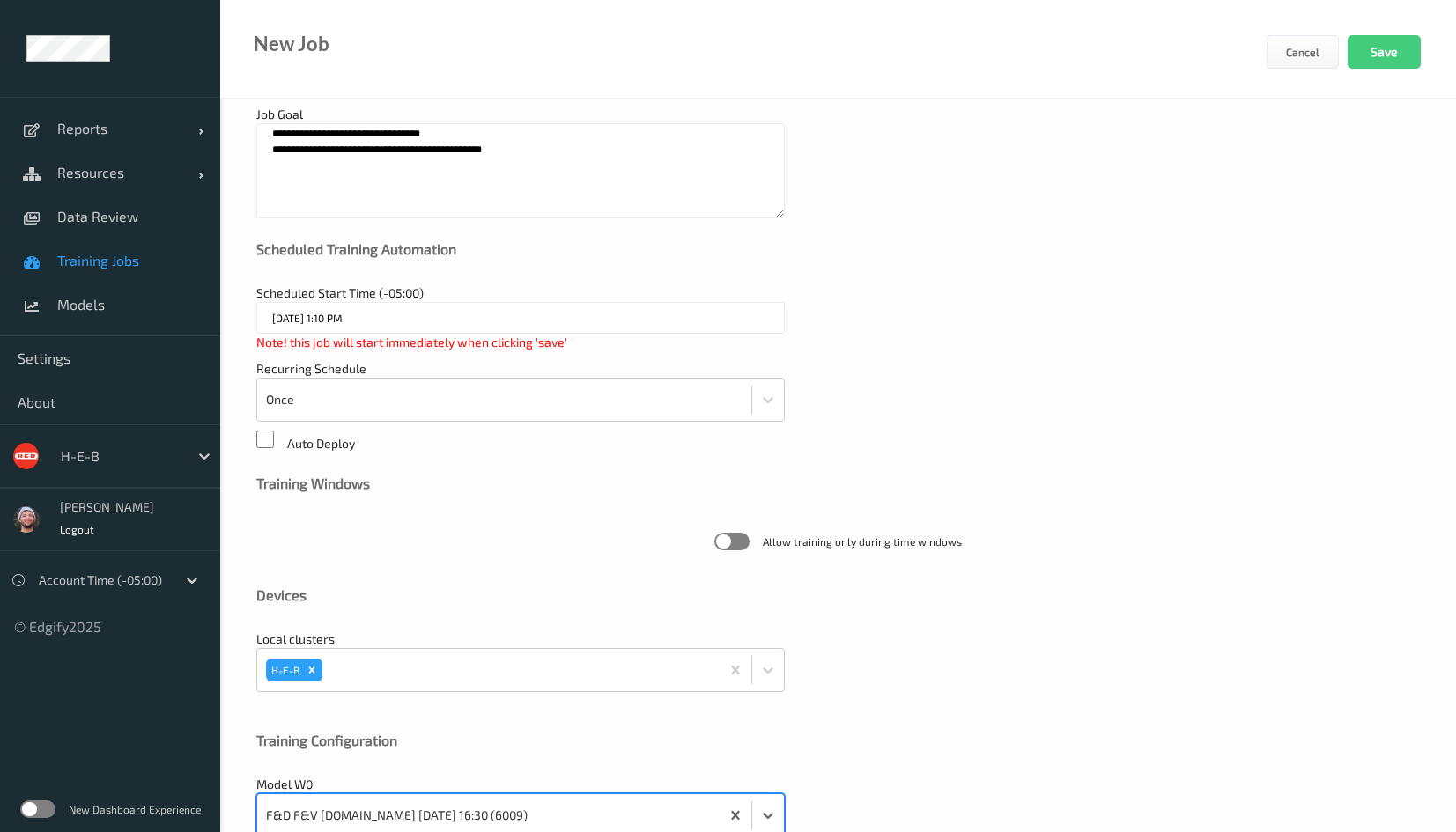
scroll to position [0, 0]
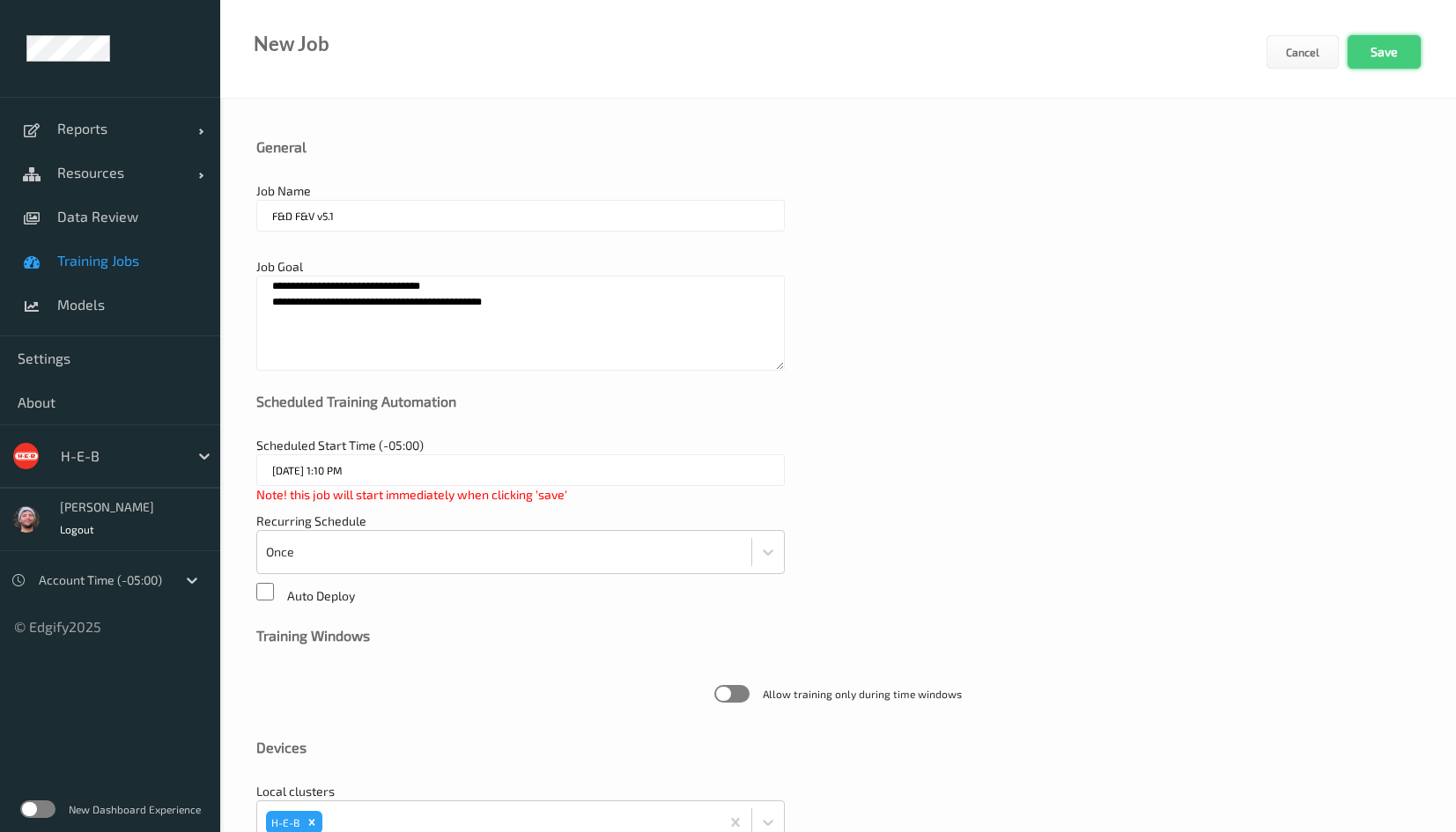
click at [1383, 55] on button "Save" at bounding box center [1384, 52] width 73 height 34
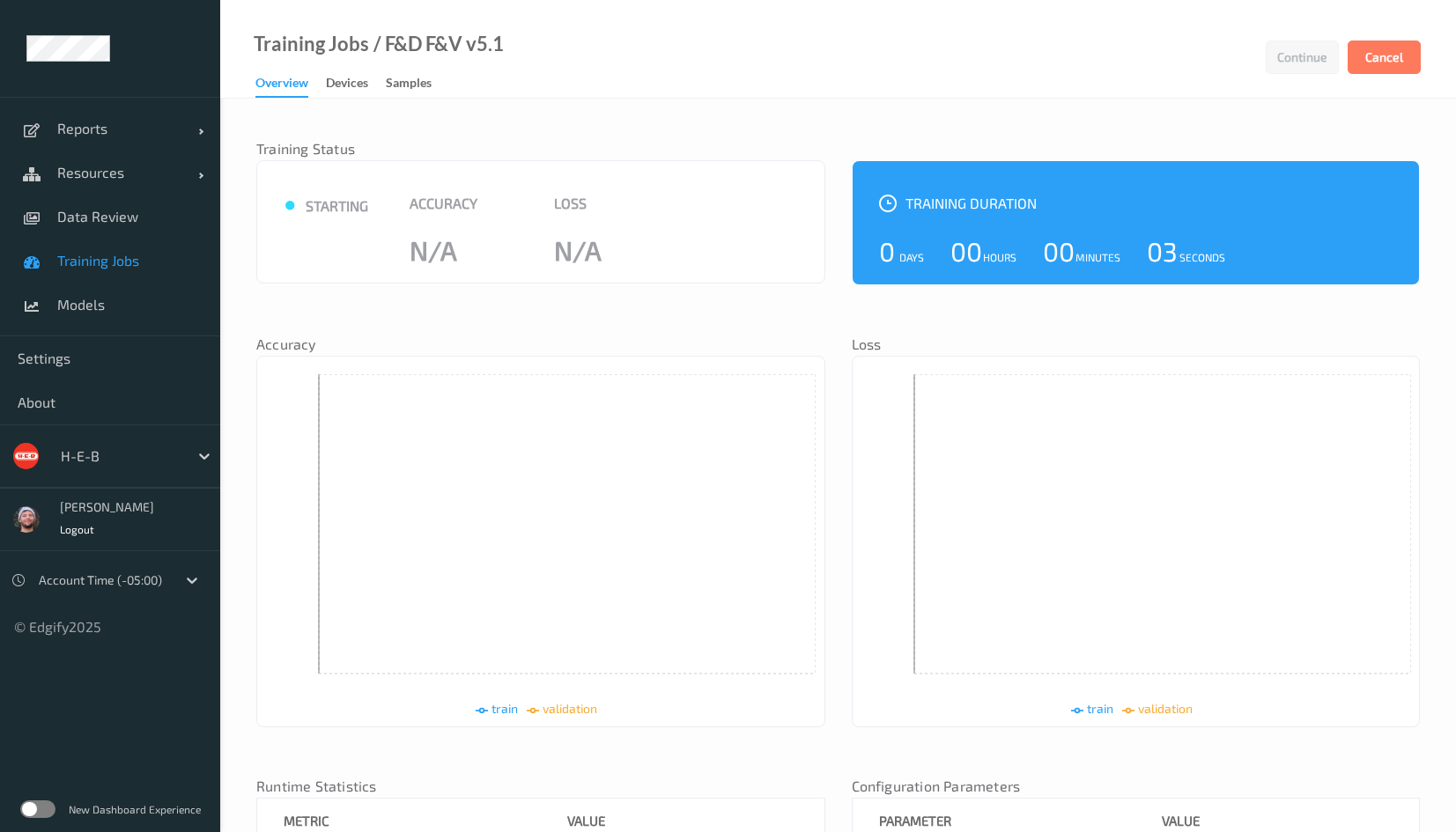
click at [123, 264] on span "Training Jobs" at bounding box center [129, 260] width 145 height 18
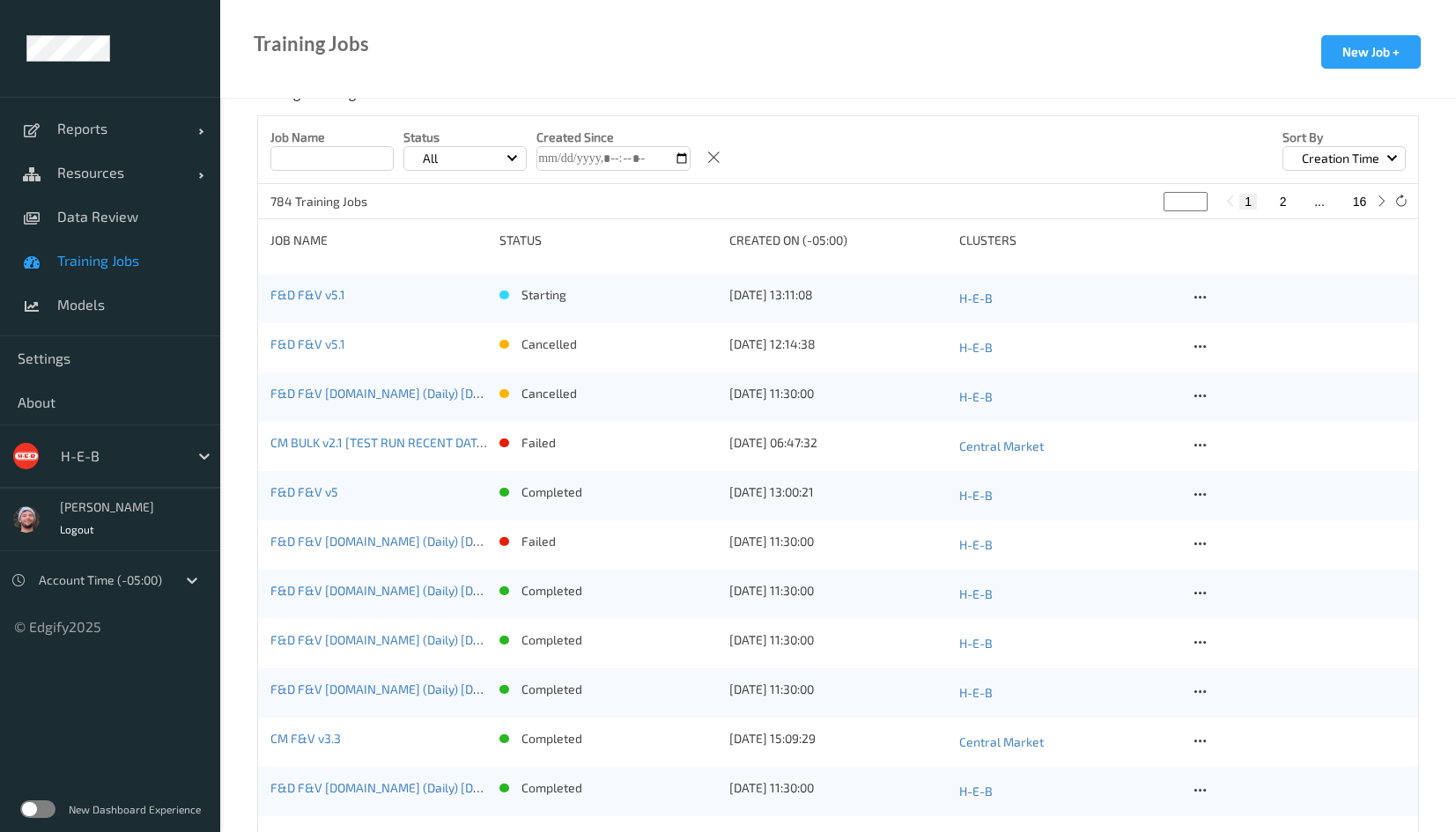
scroll to position [396, 0]
click at [1196, 393] on icon at bounding box center [1200, 395] width 15 height 16
click at [1197, 346] on icon at bounding box center [1200, 346] width 15 height 16
click at [1216, 437] on div "Delete Job" at bounding box center [1238, 441] width 98 height 33
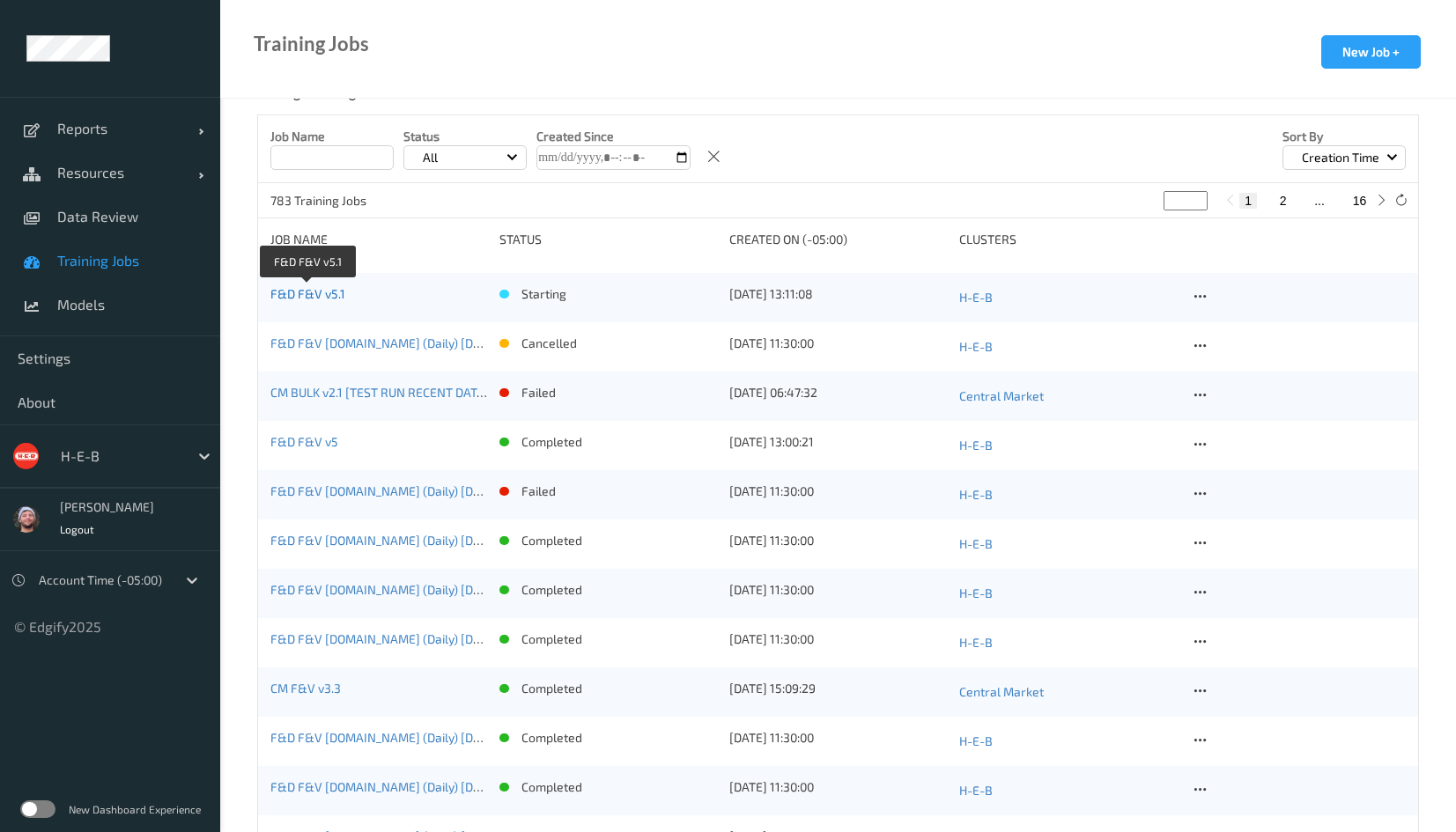
click at [308, 292] on link "F&D F&V v5.1" at bounding box center [308, 293] width 75 height 15
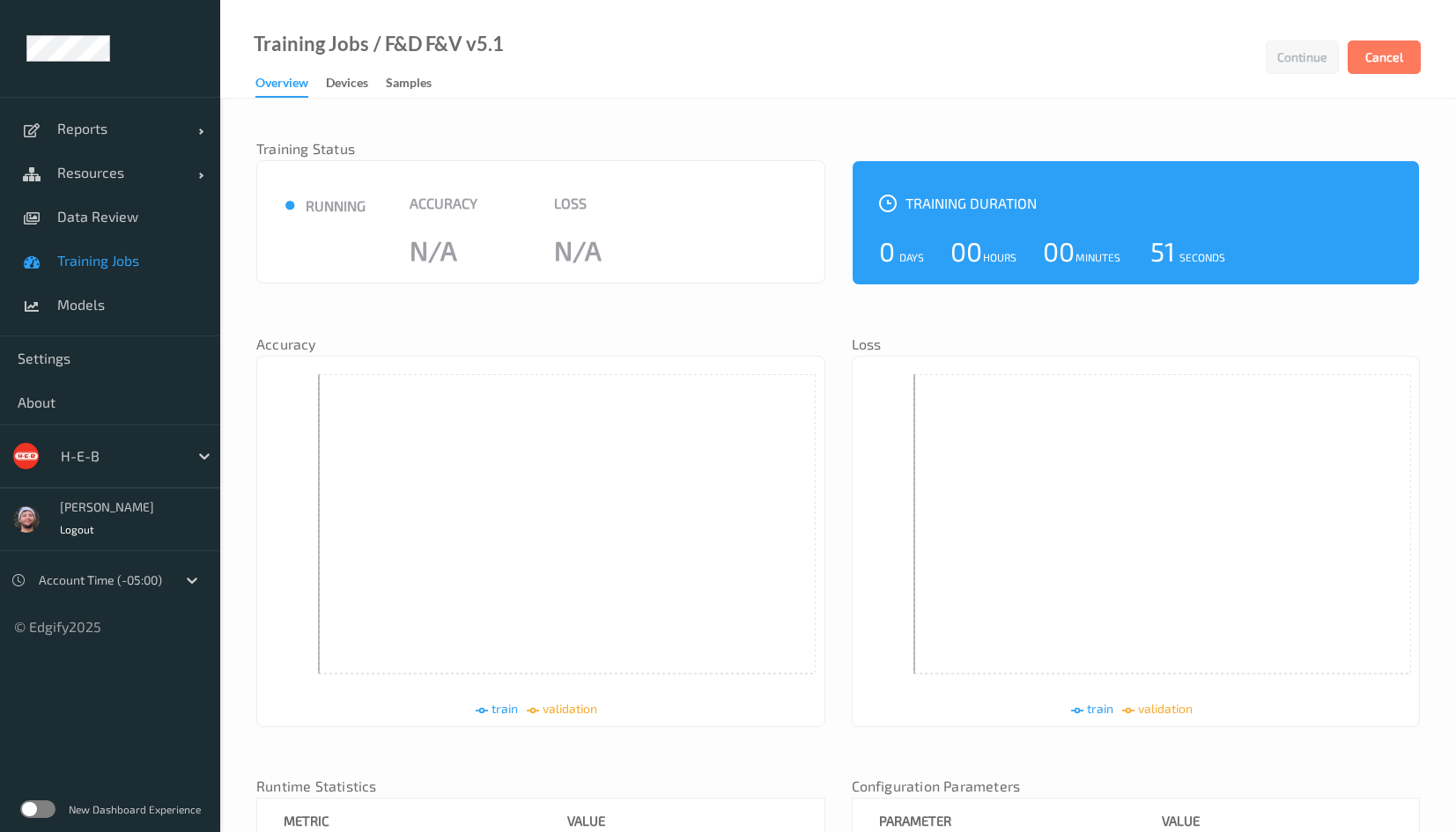
click at [161, 267] on span "Training Jobs" at bounding box center [129, 260] width 145 height 18
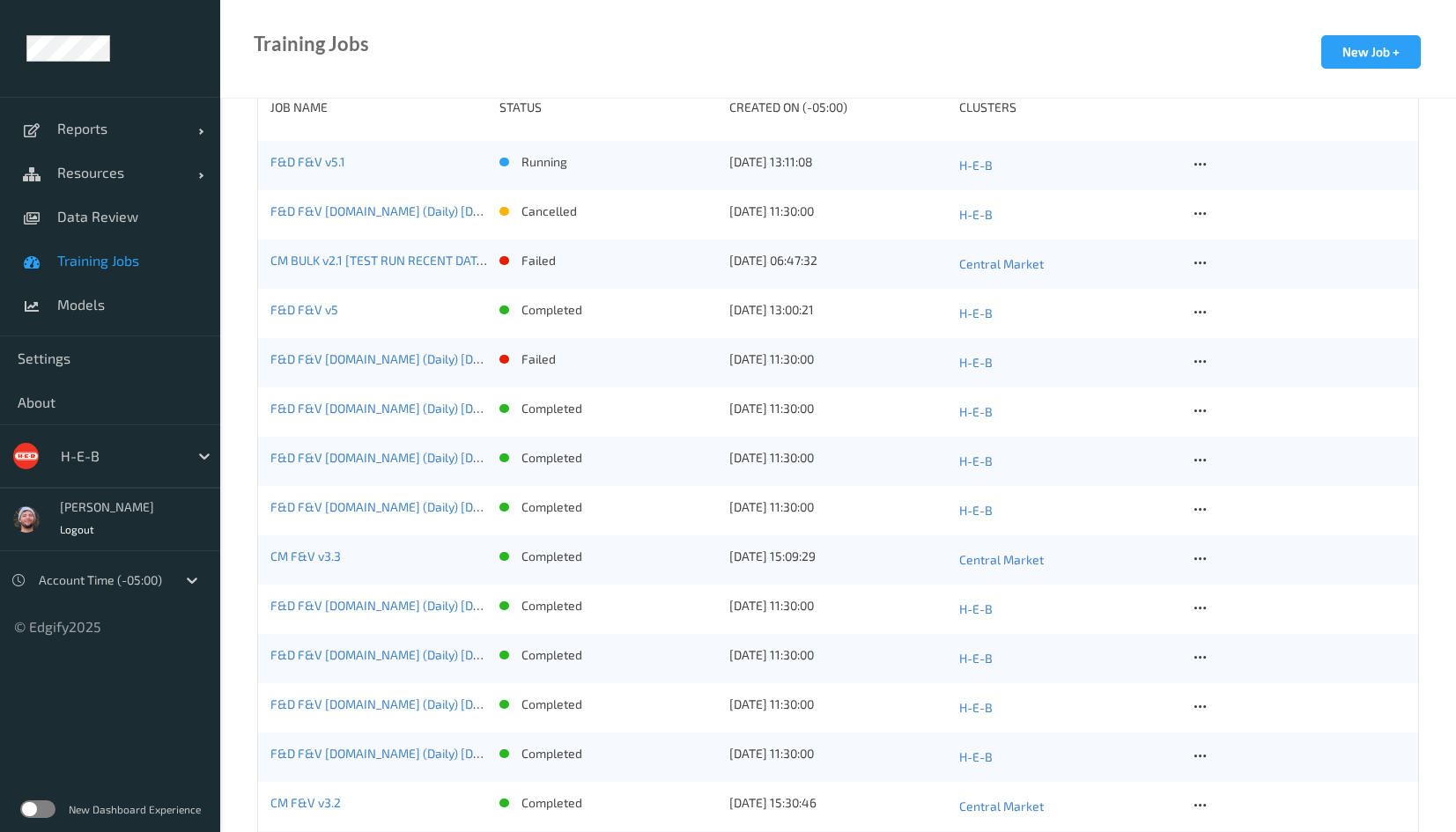
scroll to position [396, 0]
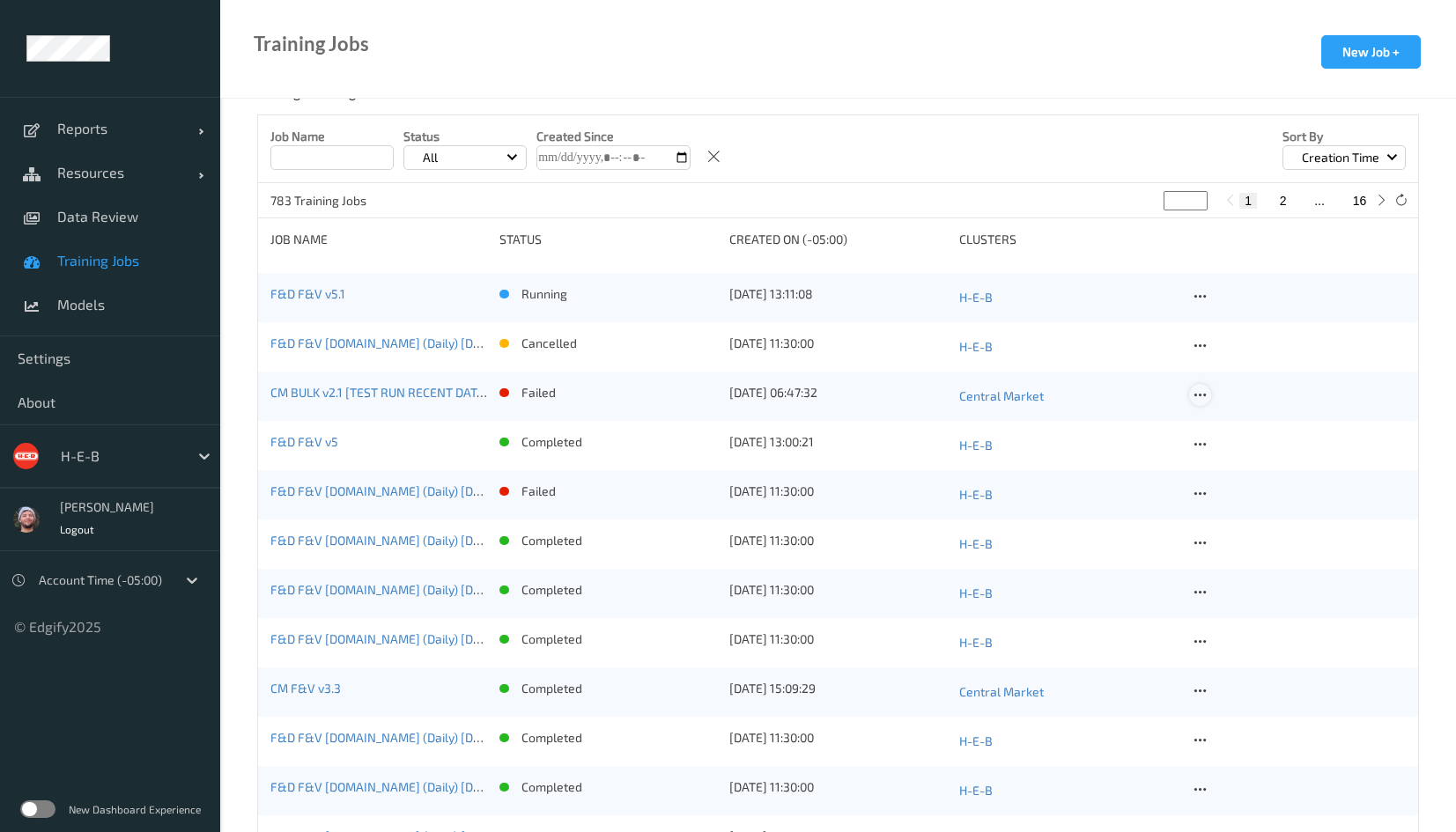
click at [1201, 395] on icon at bounding box center [1200, 395] width 15 height 16
click at [138, 263] on span "Training Jobs" at bounding box center [129, 260] width 145 height 18
click at [143, 224] on span "Data Review" at bounding box center [129, 217] width 145 height 18
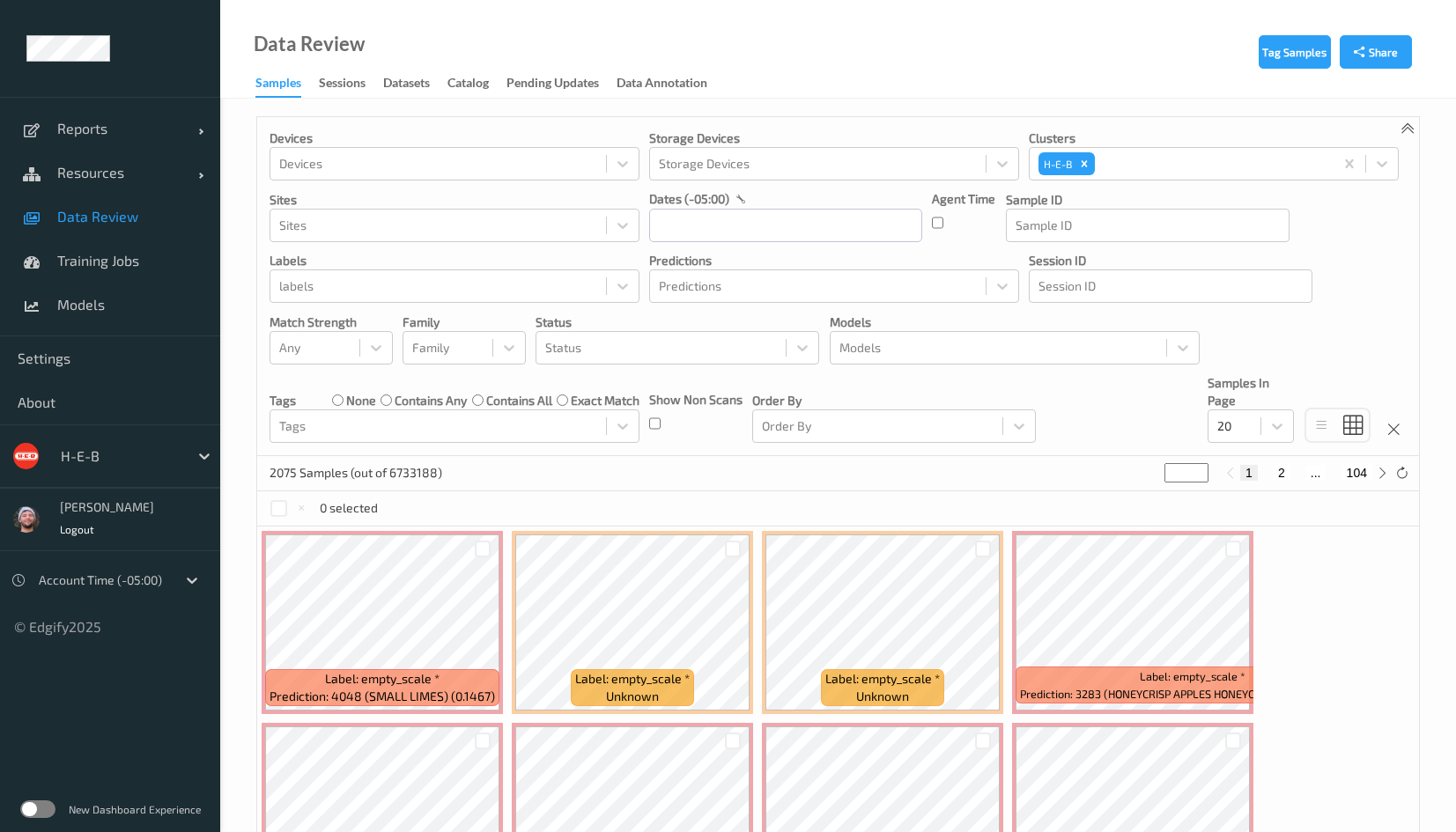
click at [100, 440] on div "H-E-B" at bounding box center [136, 456] width 169 height 34
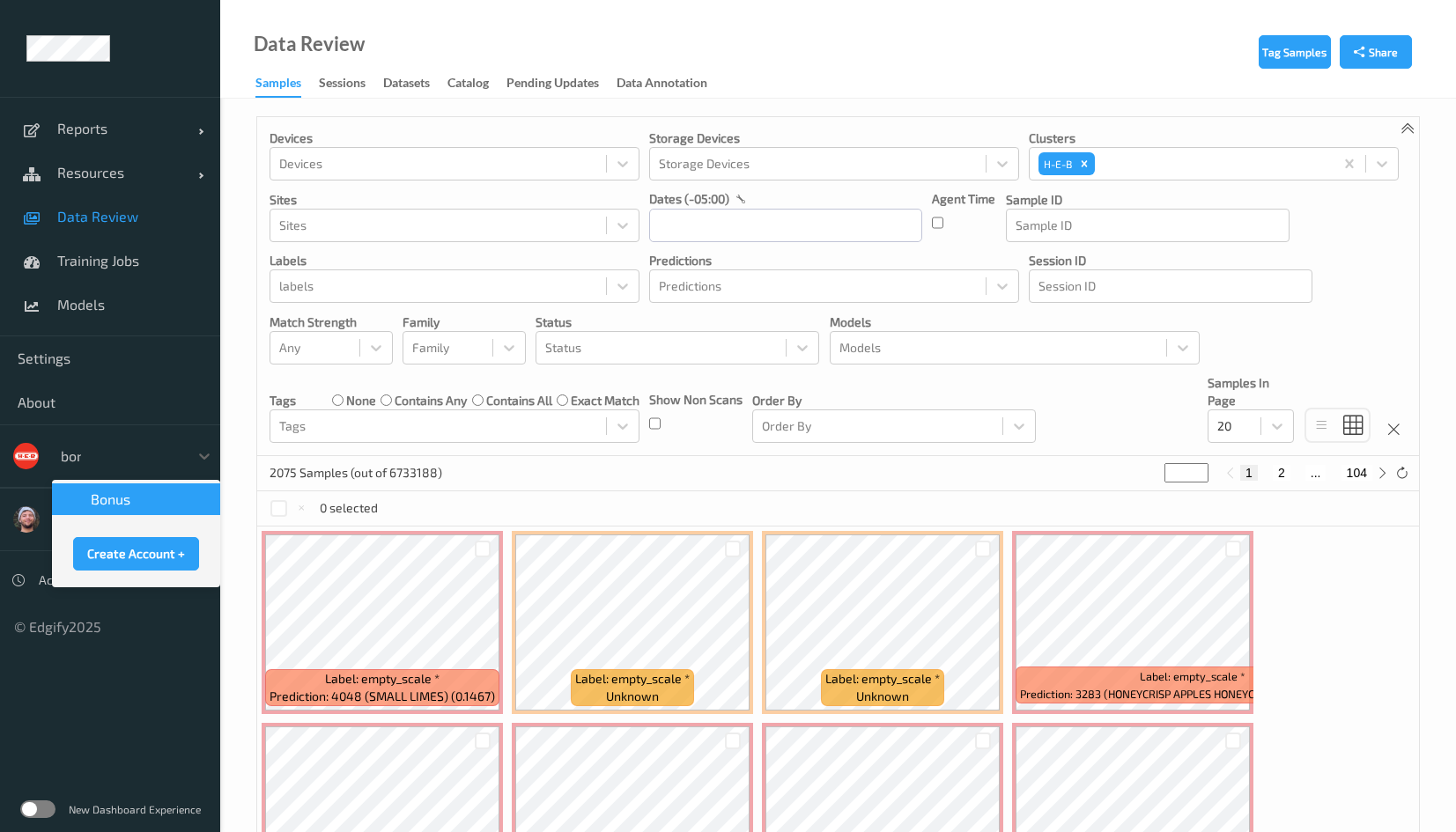
type input "bonu"
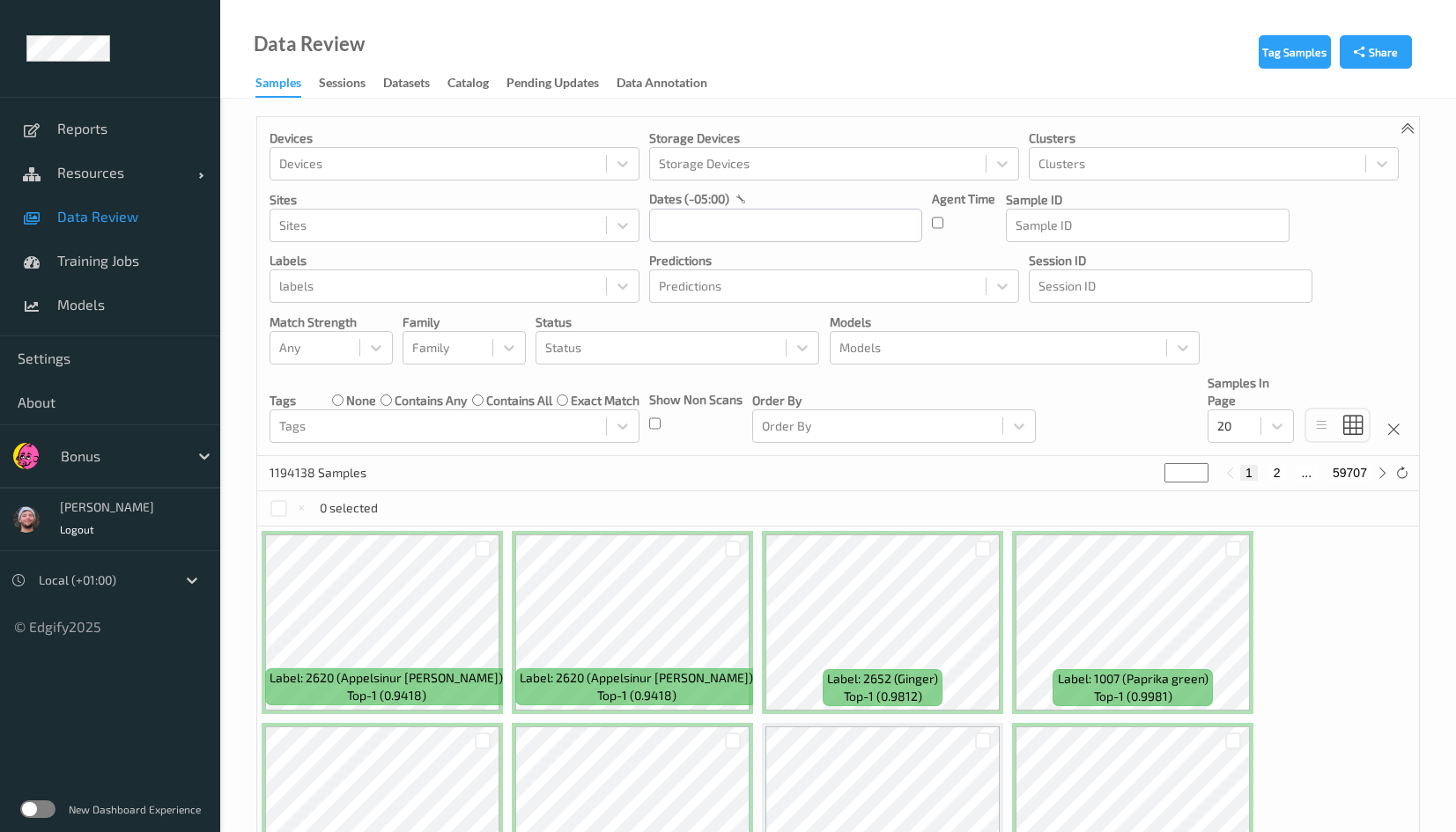
click at [768, 69] on div "Data Review Samples Sessions Datasets Catalog Pending Updates Data Annotation" at bounding box center [837, 49] width 1235 height 99
click at [413, 350] on input "text" at bounding box center [413, 348] width 3 height 18
click at [282, 353] on input "text" at bounding box center [280, 348] width 3 height 18
click at [381, 437] on span "Alert non-match" at bounding box center [343, 432] width 78 height 35
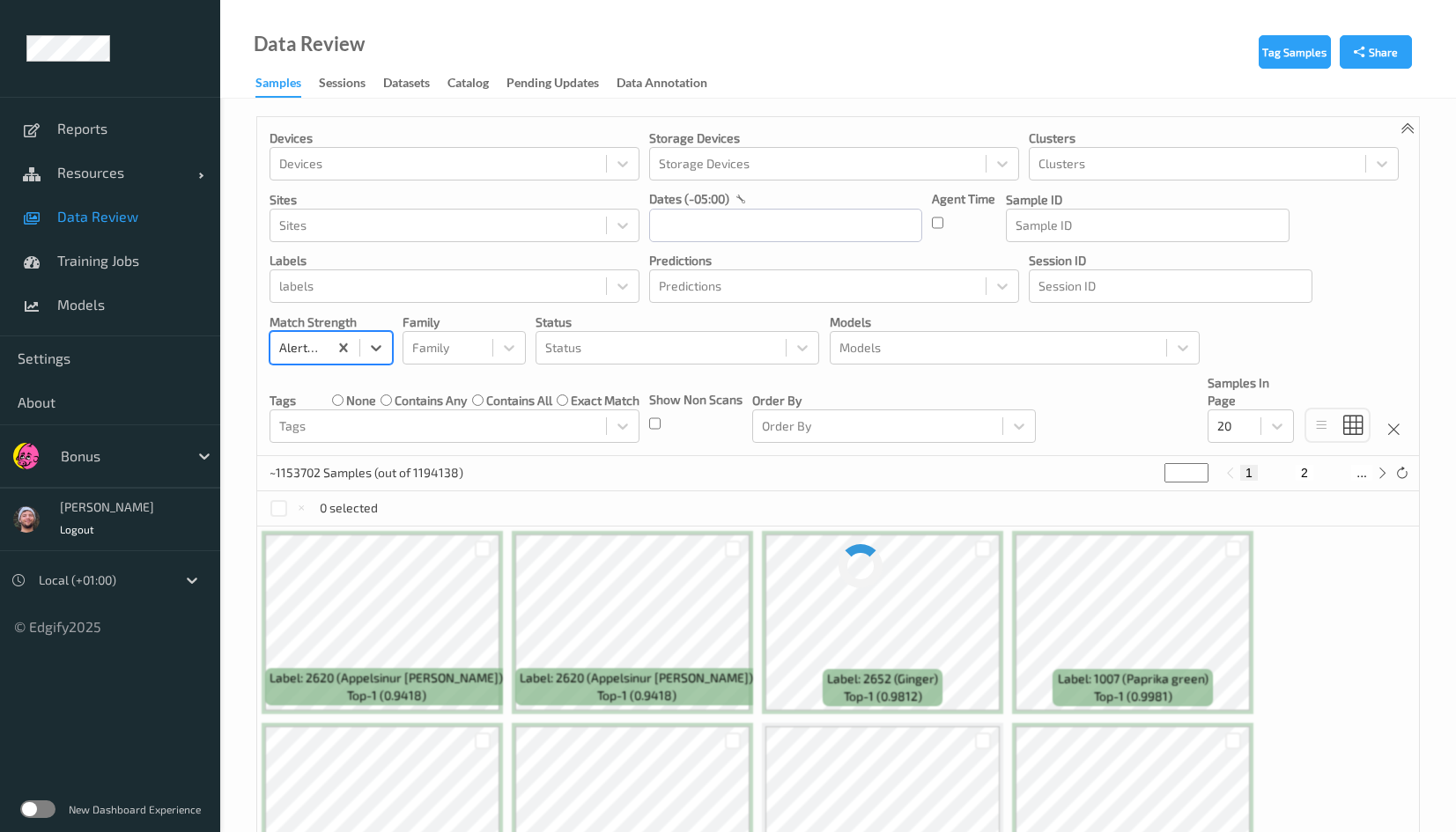
click at [814, 206] on div "dates (-05:00)" at bounding box center [785, 199] width 273 height 18
click at [806, 217] on input "text" at bounding box center [785, 226] width 273 height 34
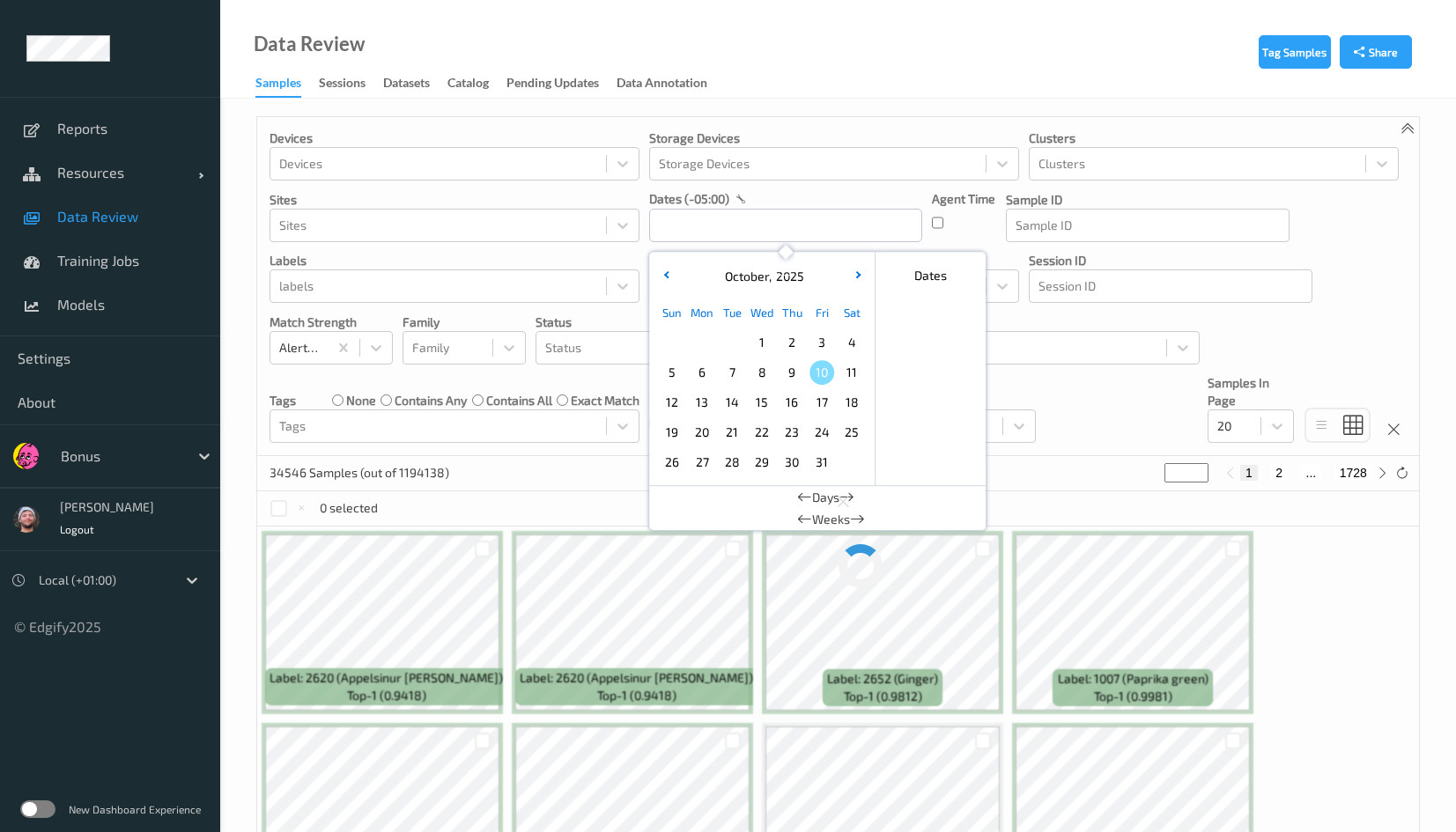
click at [815, 372] on span "10" at bounding box center [821, 372] width 25 height 25
type input "10/10/2025 00:00 -> 10/10/2025 23:59"
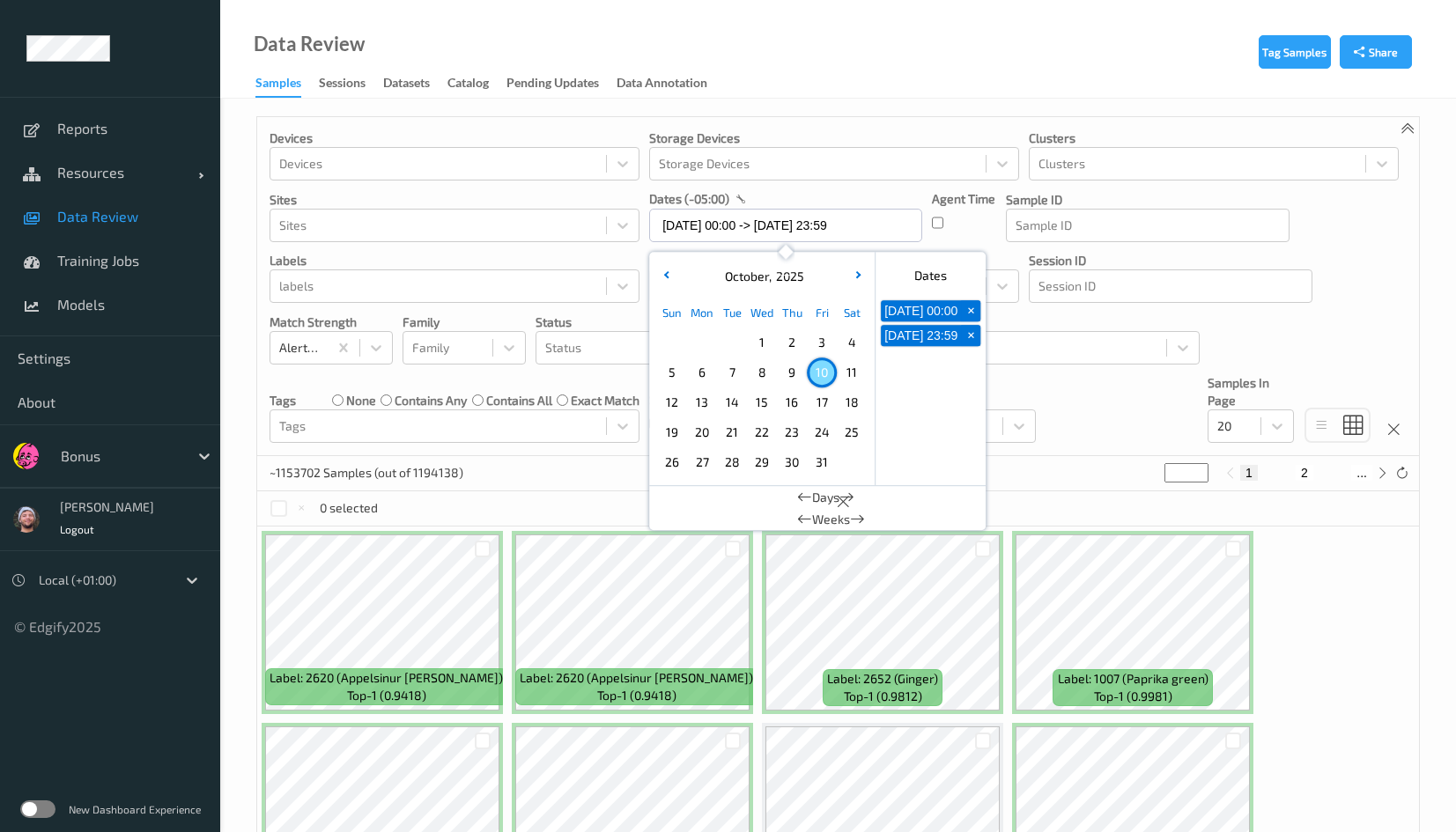
click at [1059, 393] on div "Devices Devices Storage Devices Storage Devices Clusters Clusters Sites Sites d…" at bounding box center [838, 287] width 1161 height 339
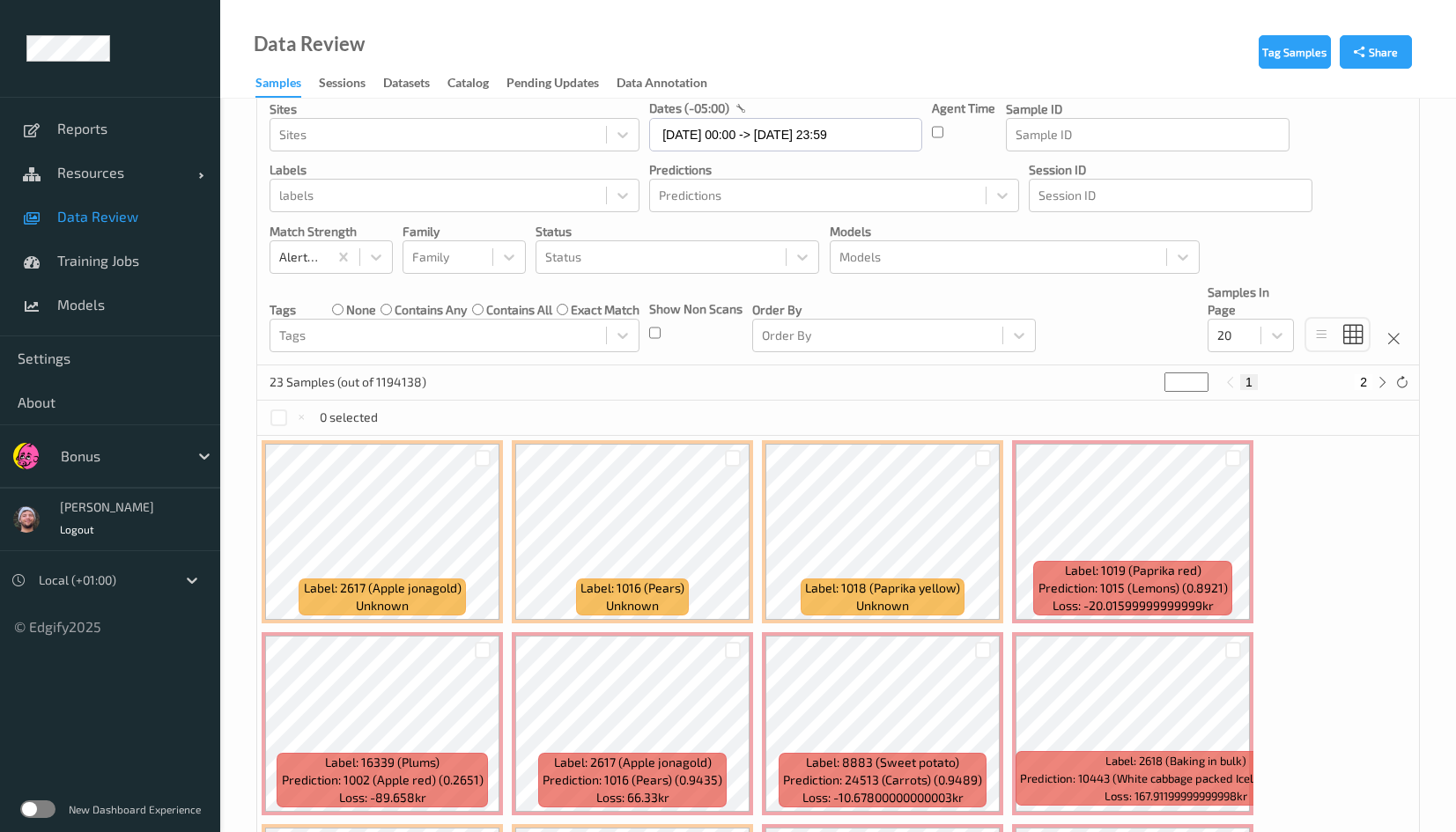
scroll to position [132, 0]
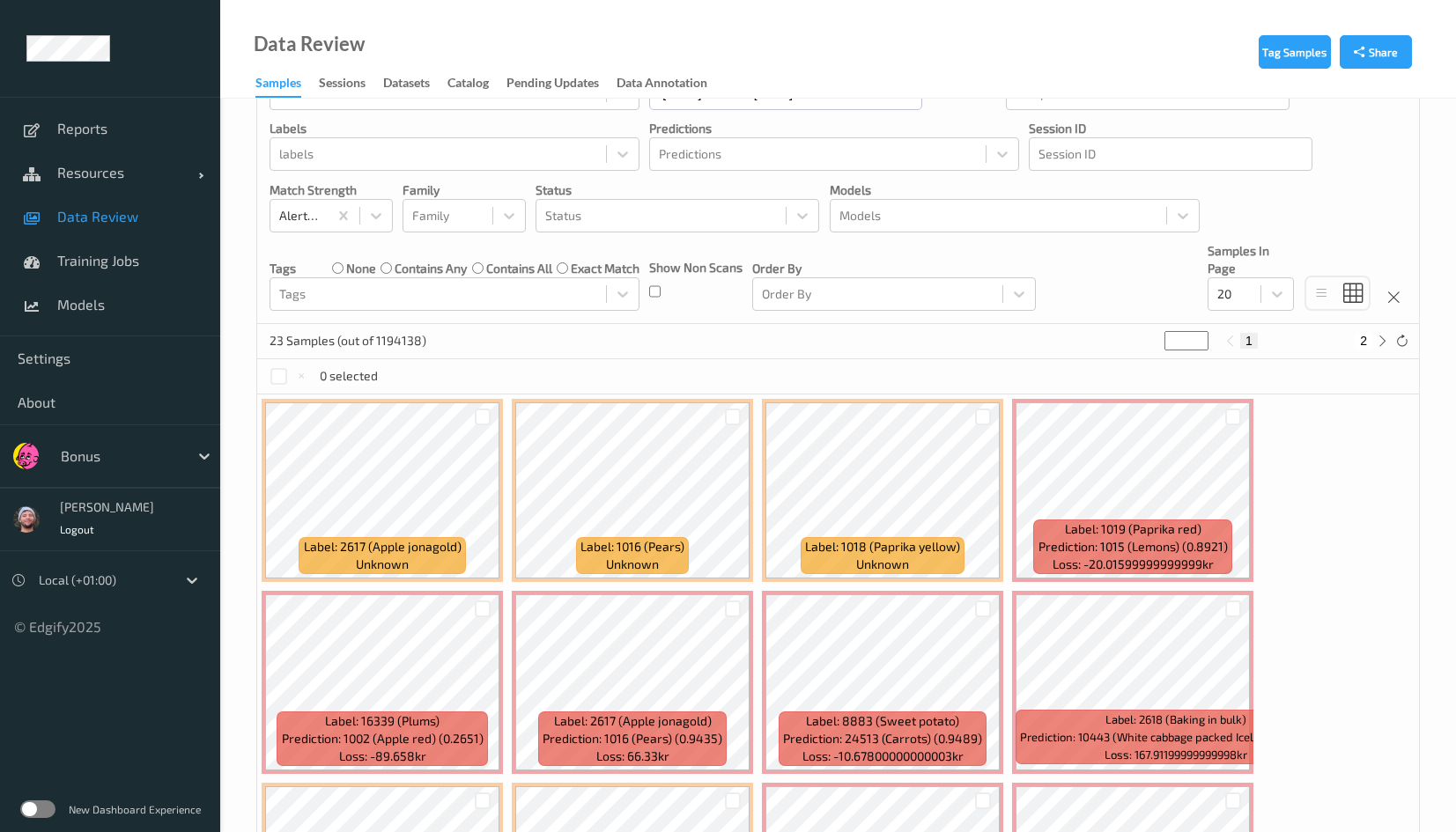
click at [1363, 334] on button "2" at bounding box center [1363, 341] width 18 height 16
type input "*"
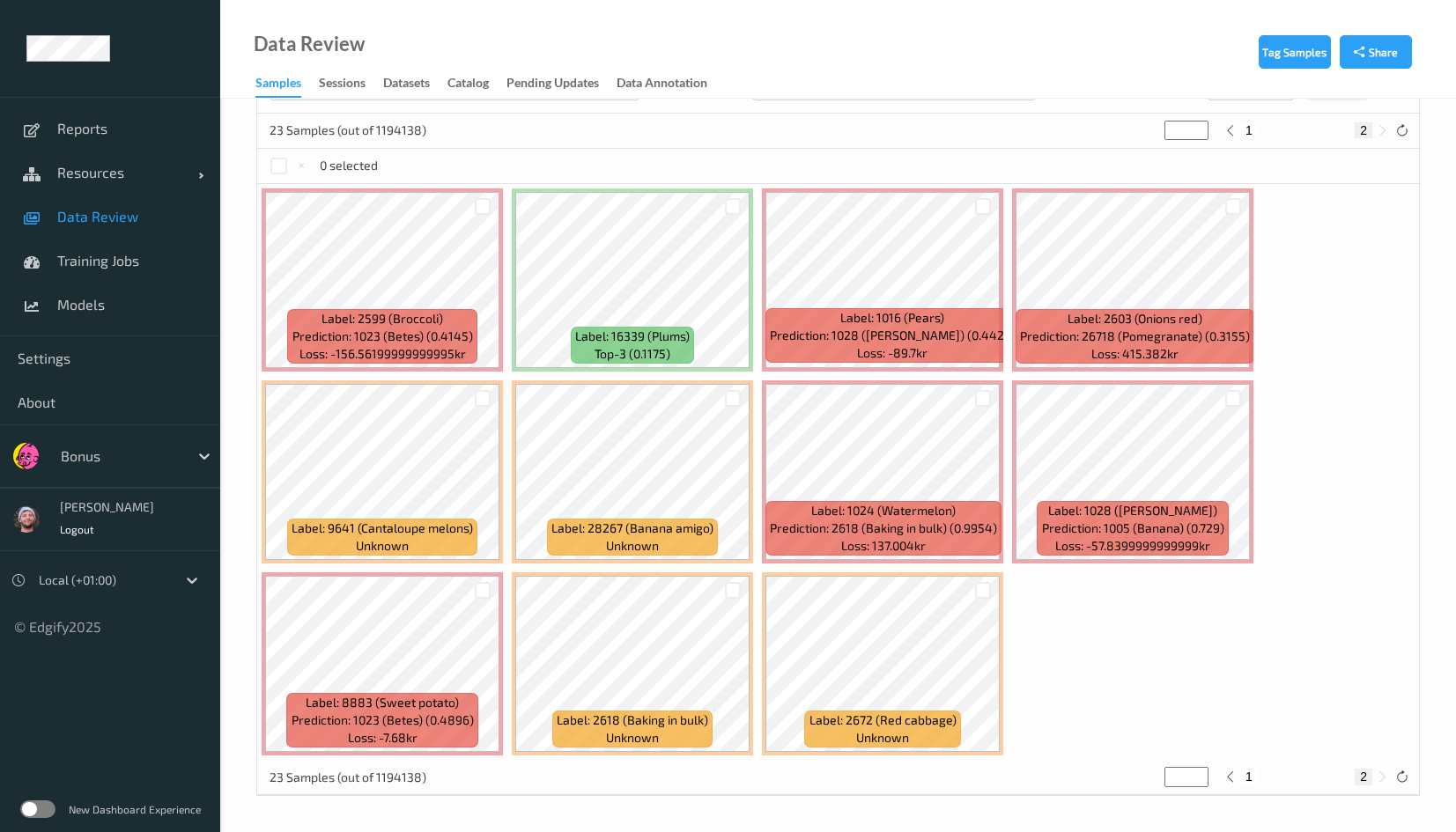
scroll to position [0, 0]
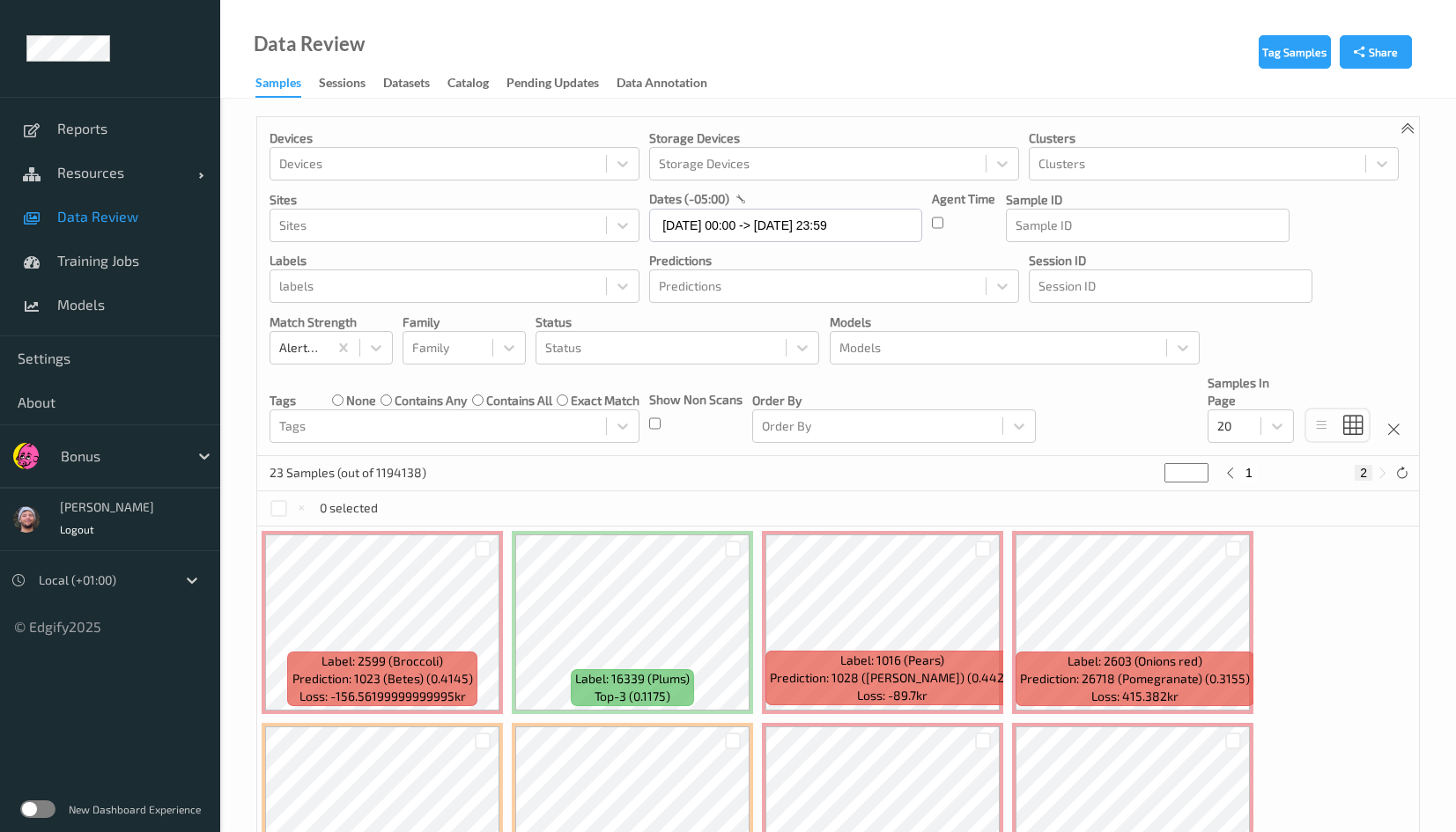
click at [1252, 470] on button "1" at bounding box center [1249, 473] width 18 height 16
type input "*"
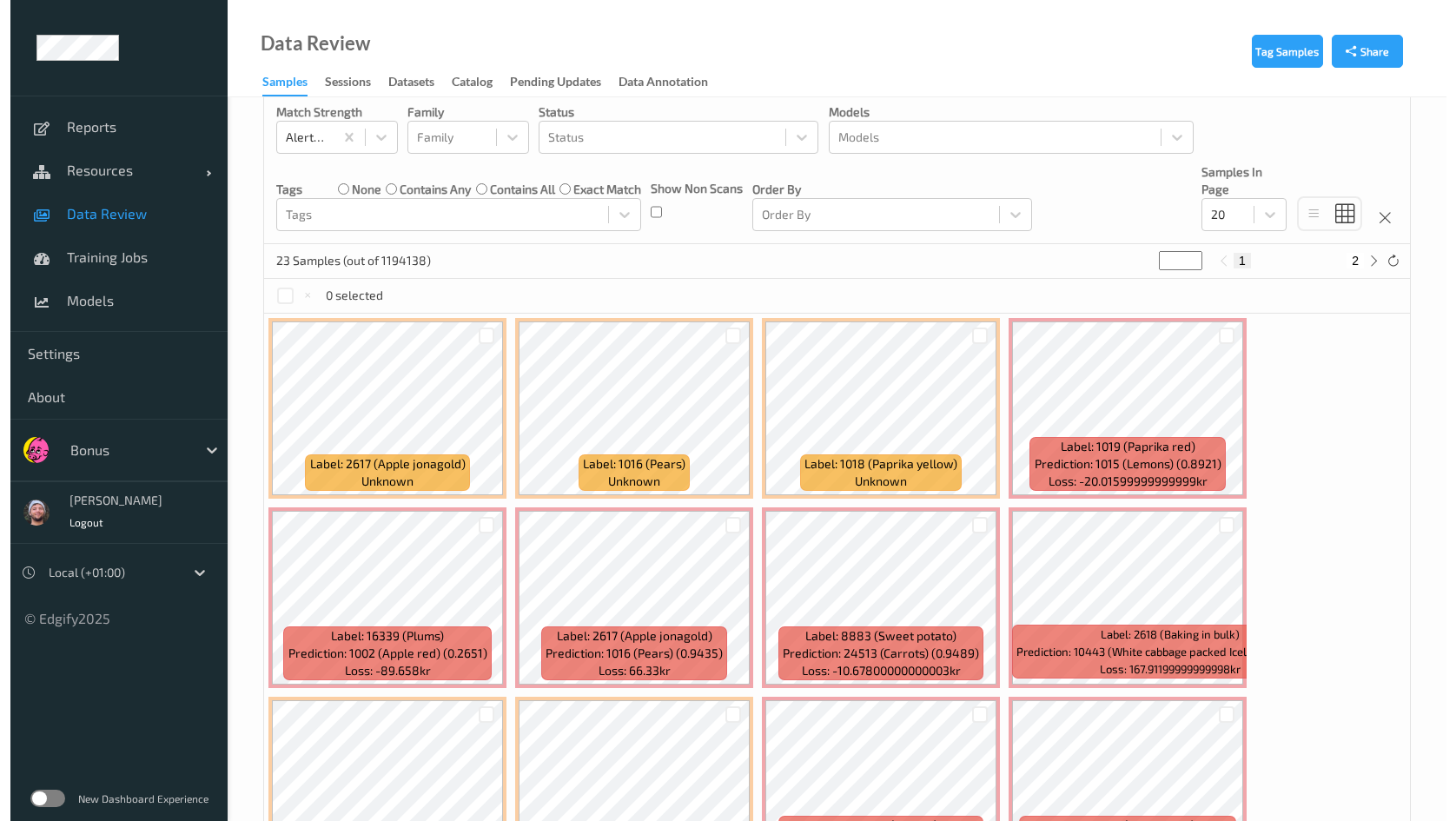
scroll to position [391, 0]
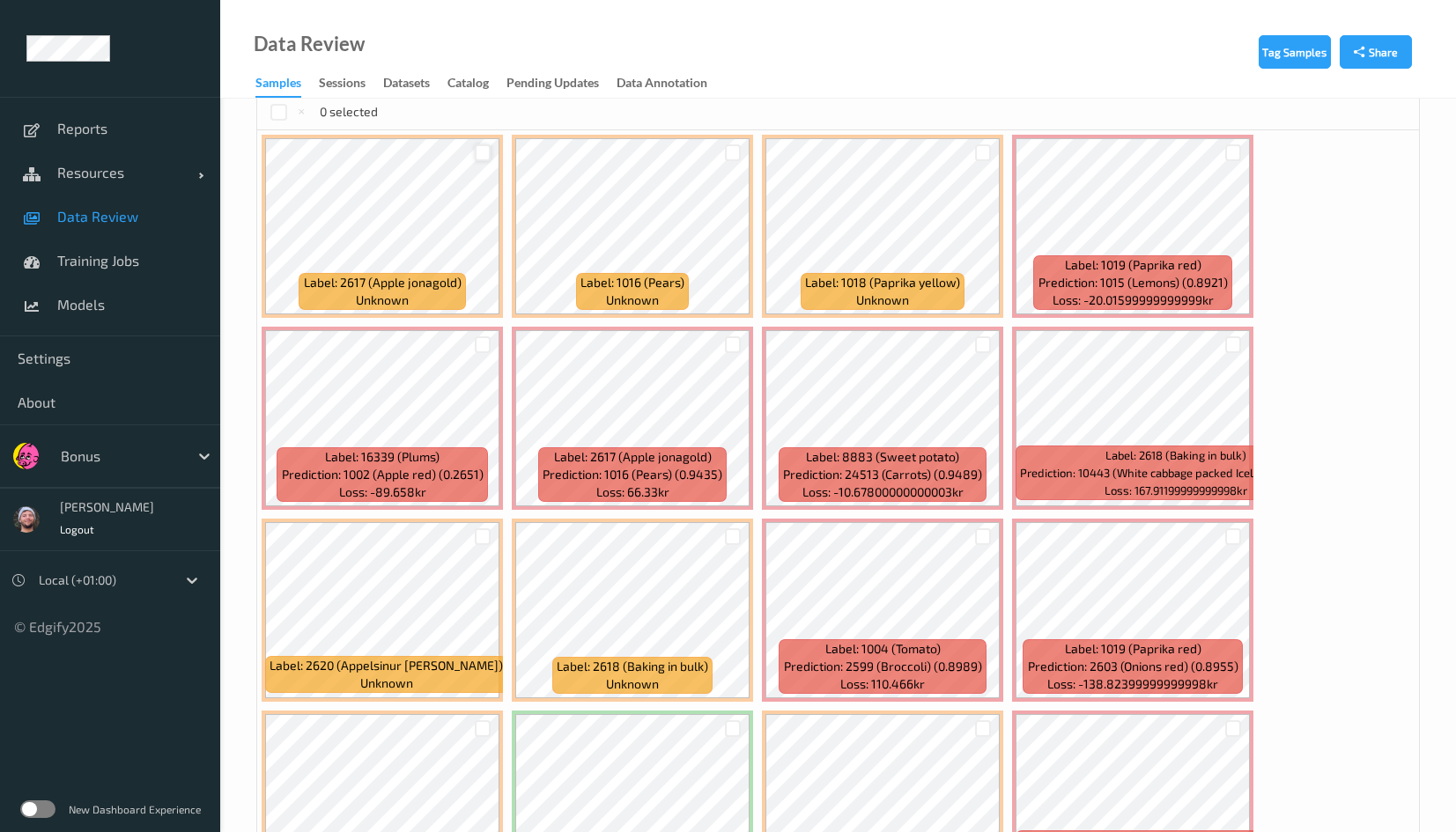
click at [481, 155] on div at bounding box center [482, 153] width 17 height 17
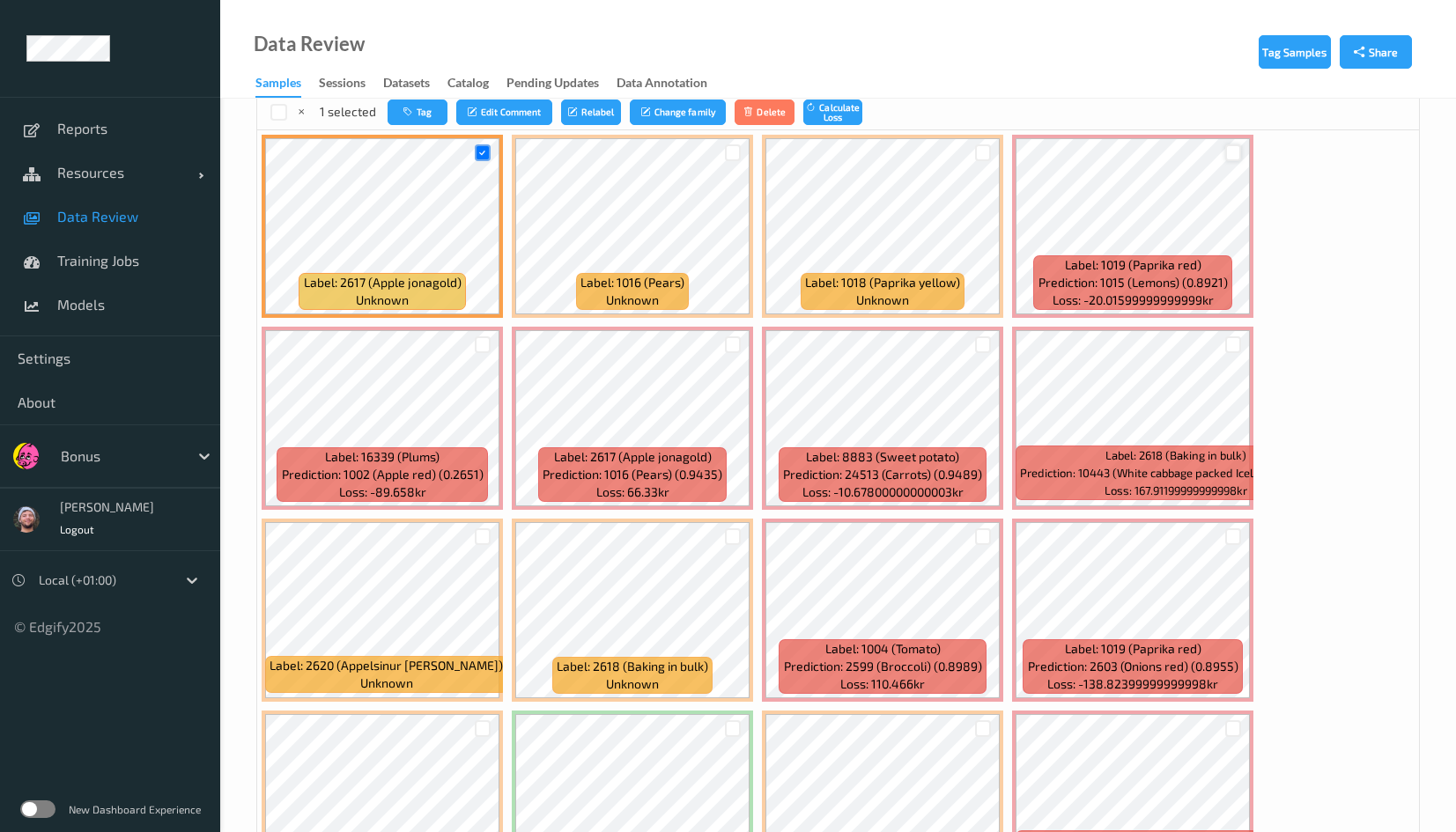
click at [1230, 149] on div at bounding box center [1233, 153] width 17 height 17
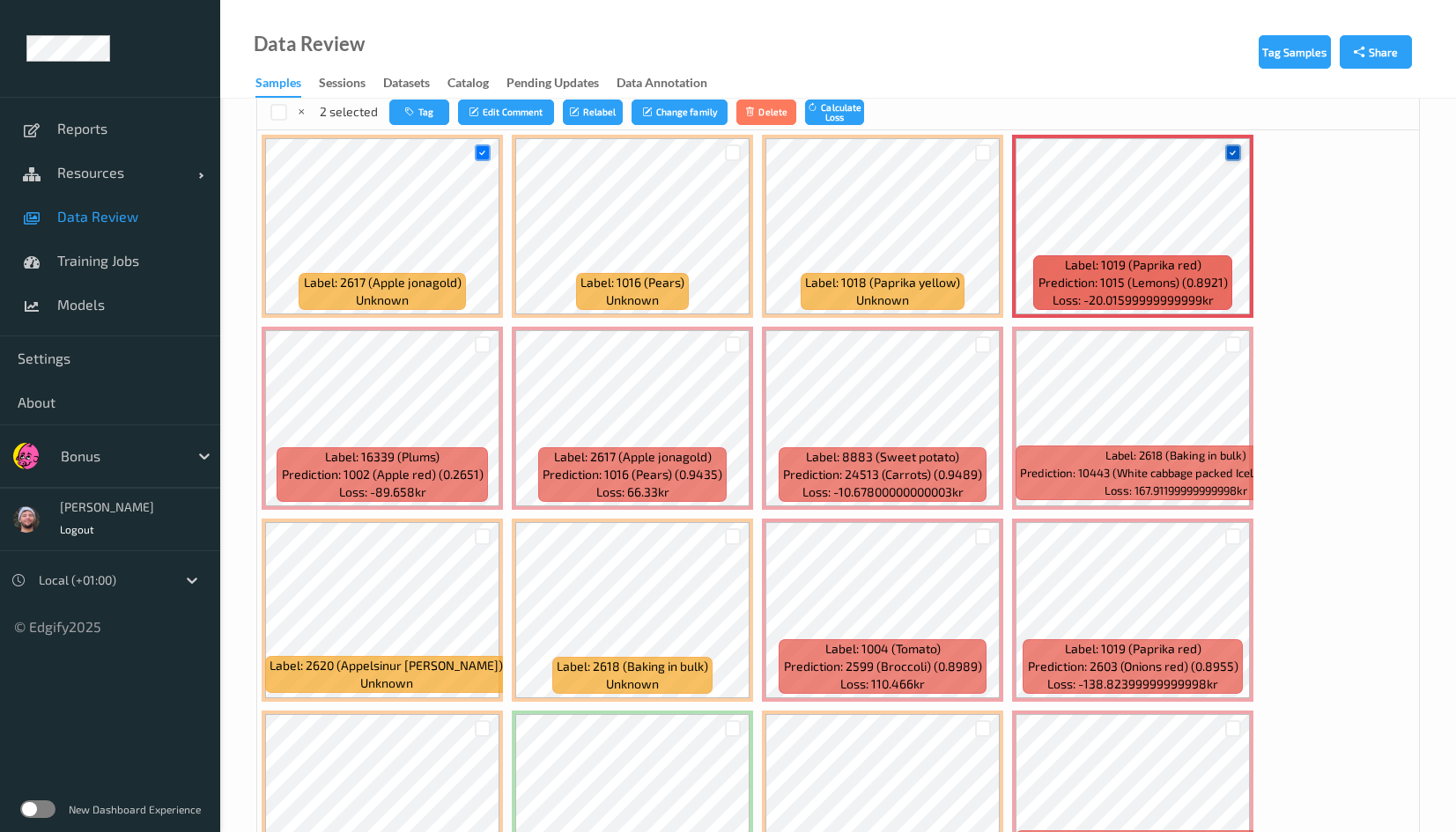
click at [1237, 154] on div at bounding box center [1233, 153] width 17 height 17
click at [407, 126] on div "1 selected Tag Edit Comment Relabel Change family Delete Calculate Loss" at bounding box center [838, 112] width 1161 height 35
click at [411, 114] on icon "button" at bounding box center [409, 111] width 13 height 11
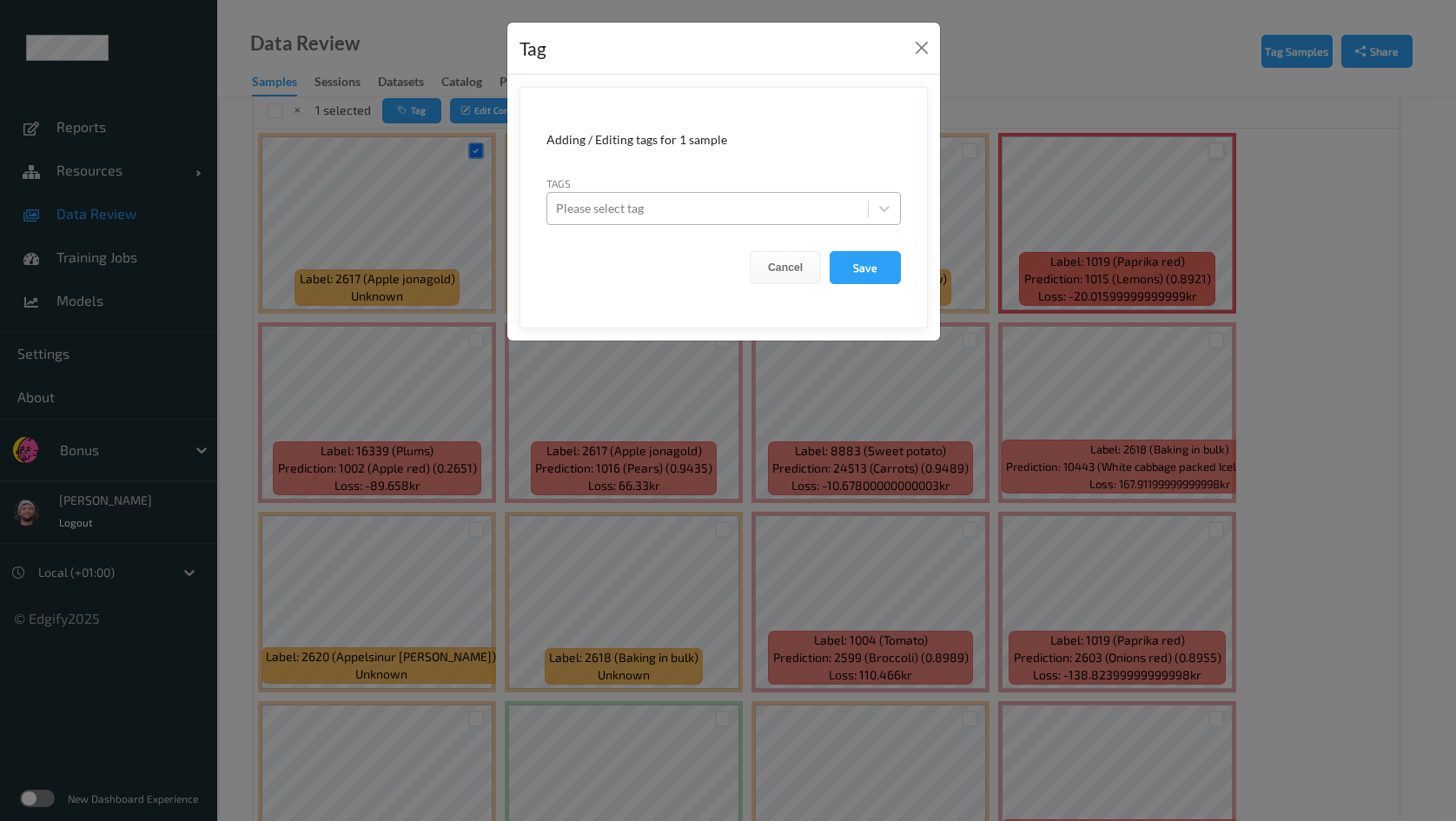
click at [696, 202] on div at bounding box center [708, 208] width 303 height 20
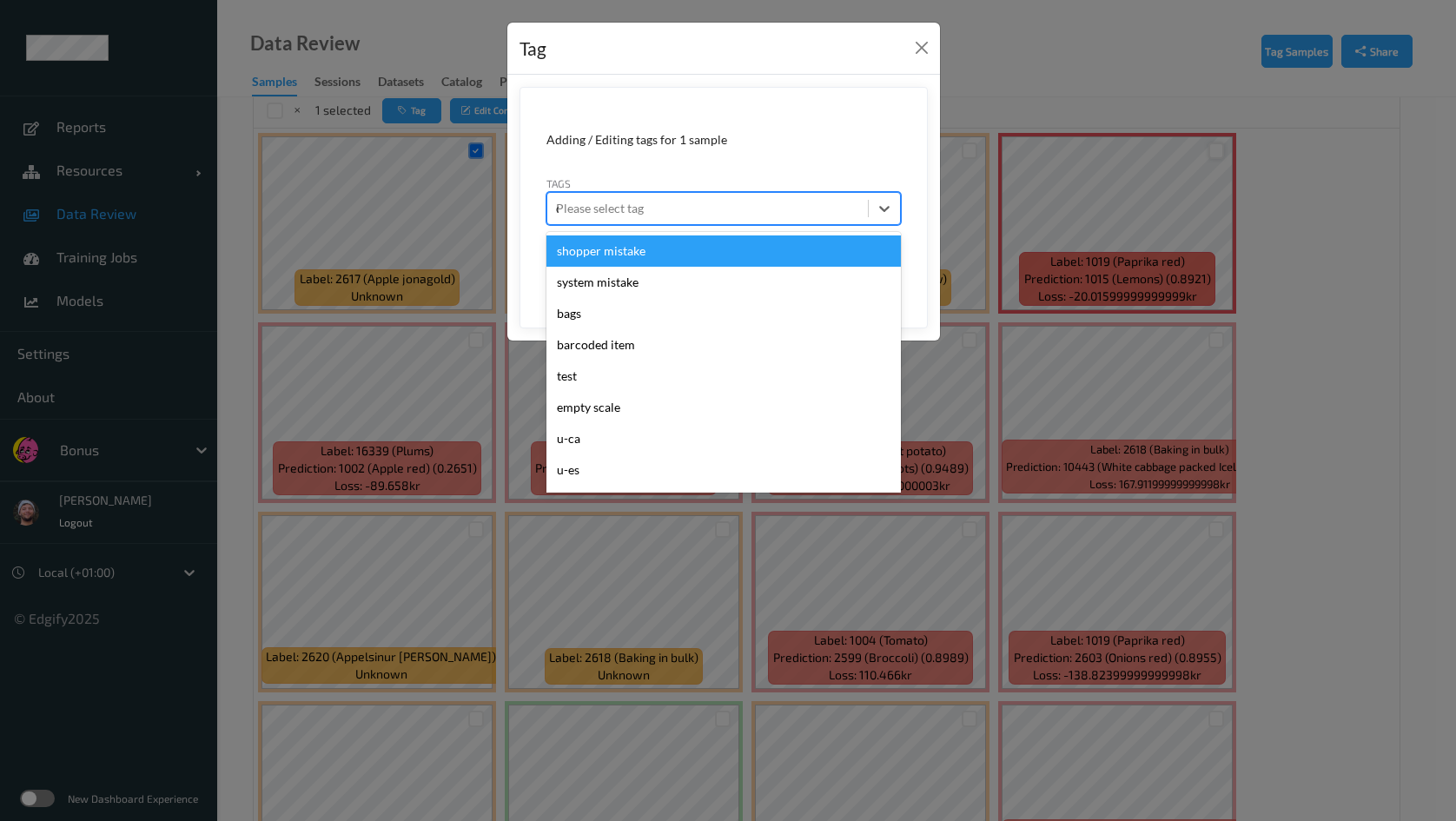
type input "ca"
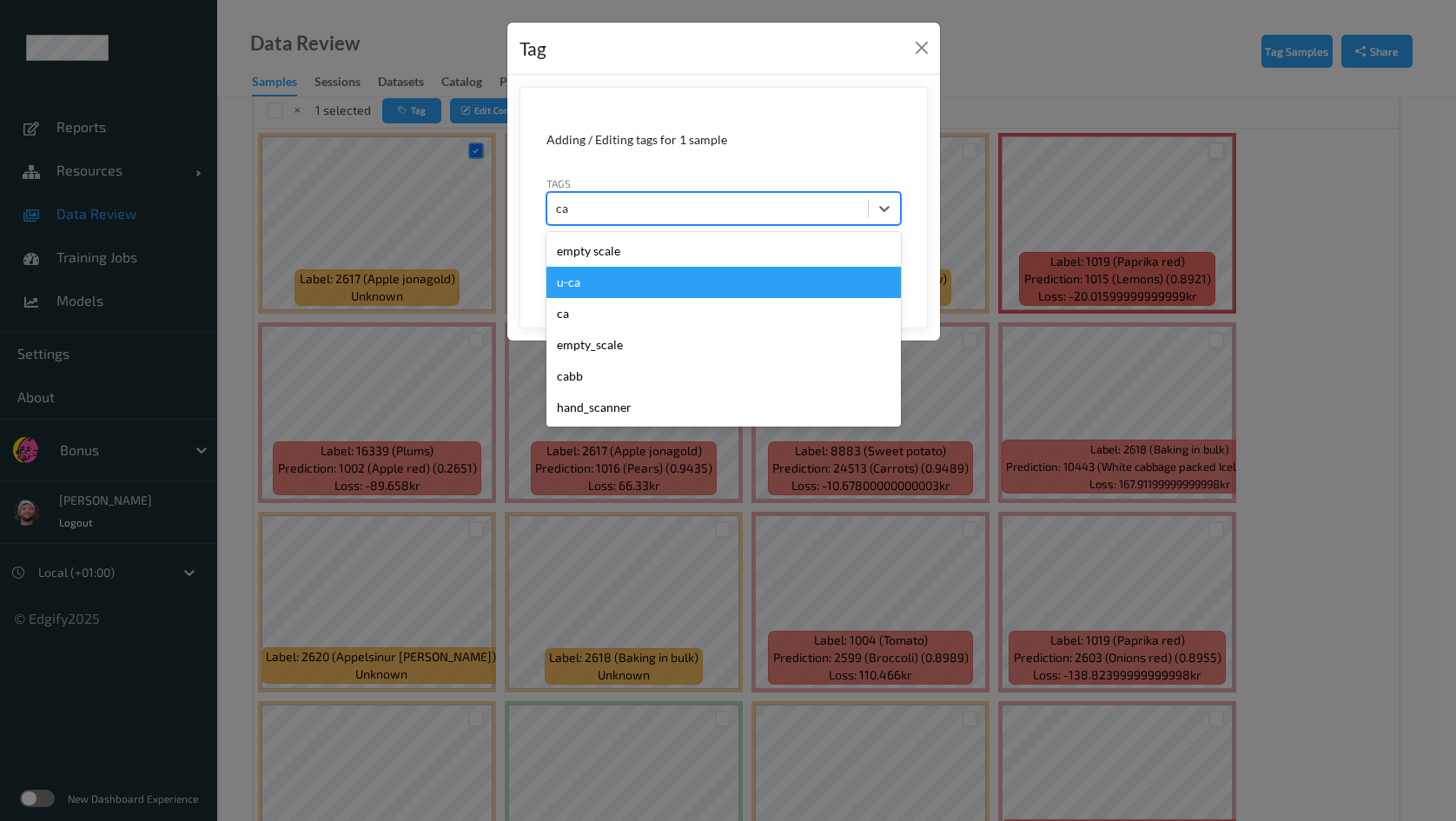
click at [626, 278] on div "u-ca" at bounding box center [724, 282] width 354 height 31
type input "s"
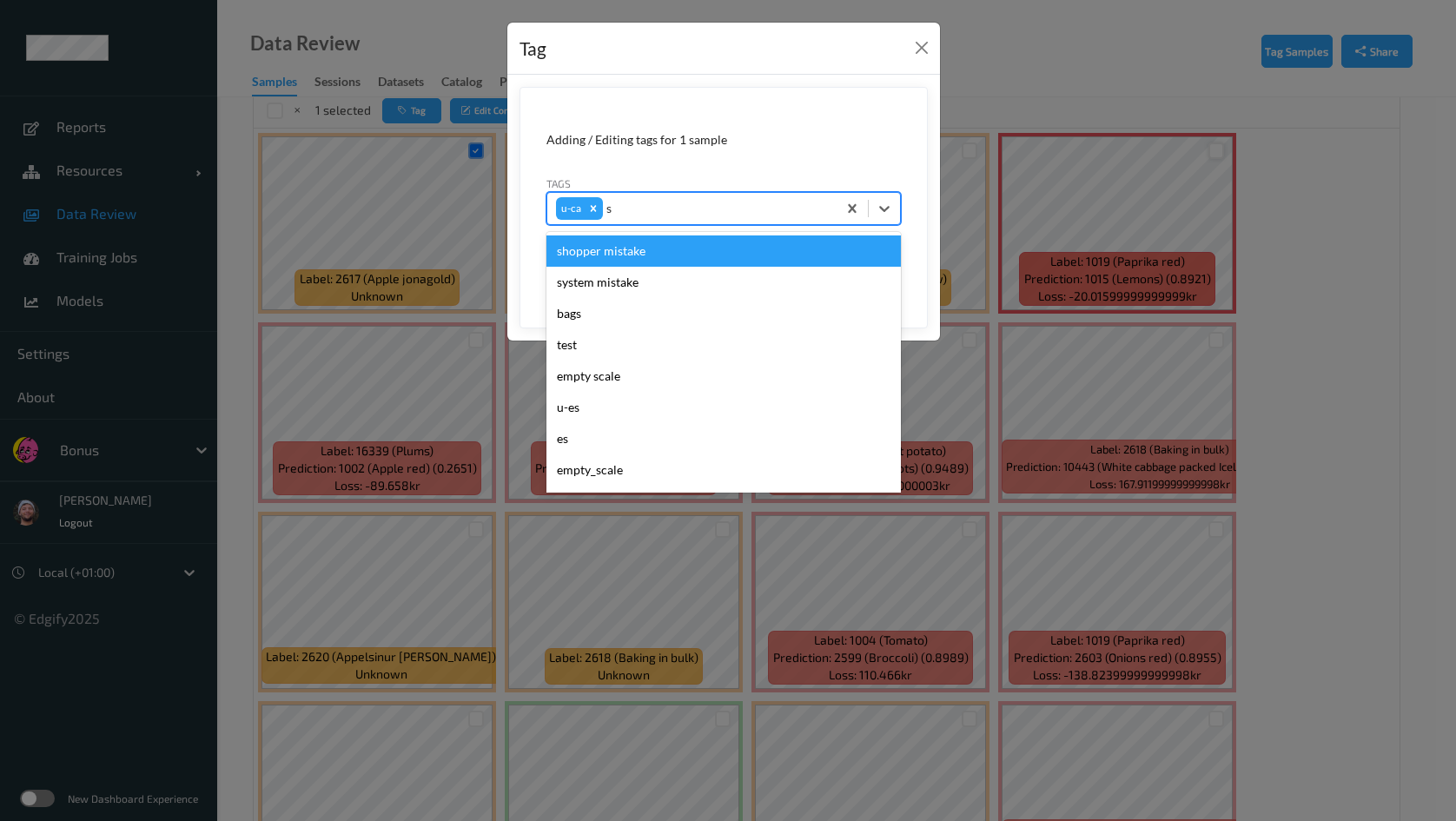
click at [626, 239] on div "shopper mistake" at bounding box center [724, 251] width 354 height 31
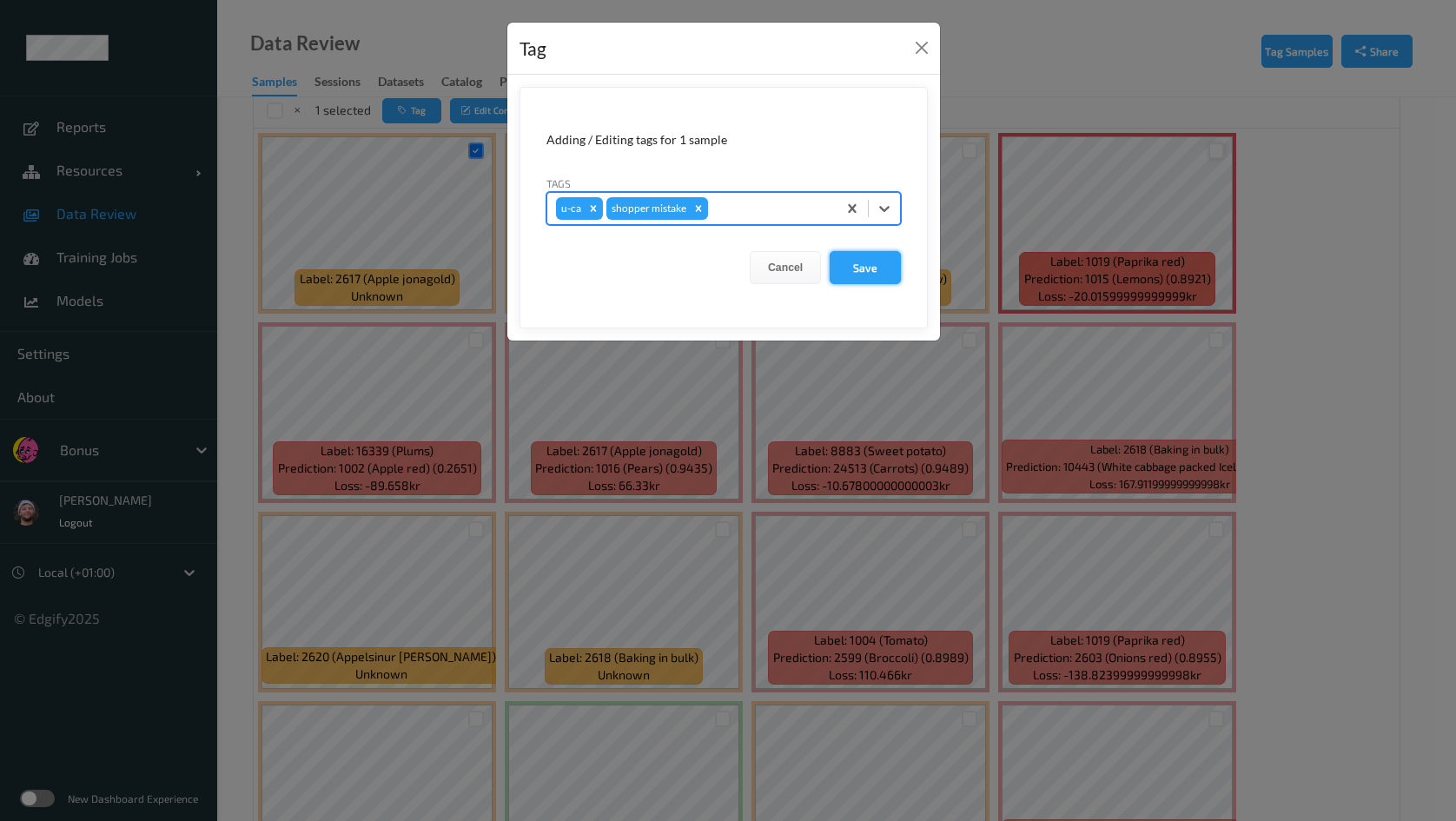
click at [844, 269] on button "Save" at bounding box center [865, 268] width 71 height 33
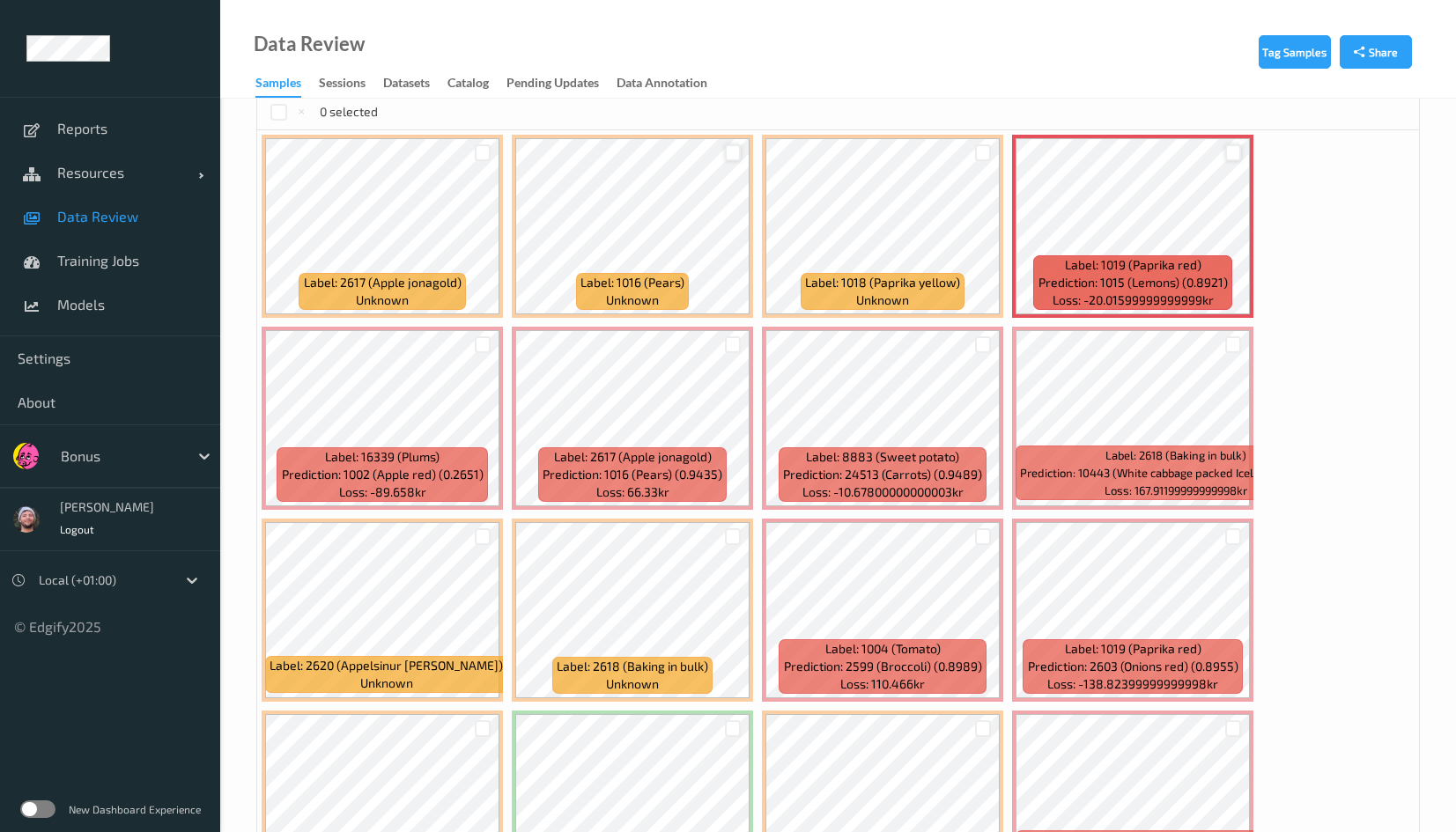
click at [725, 154] on div at bounding box center [732, 153] width 17 height 17
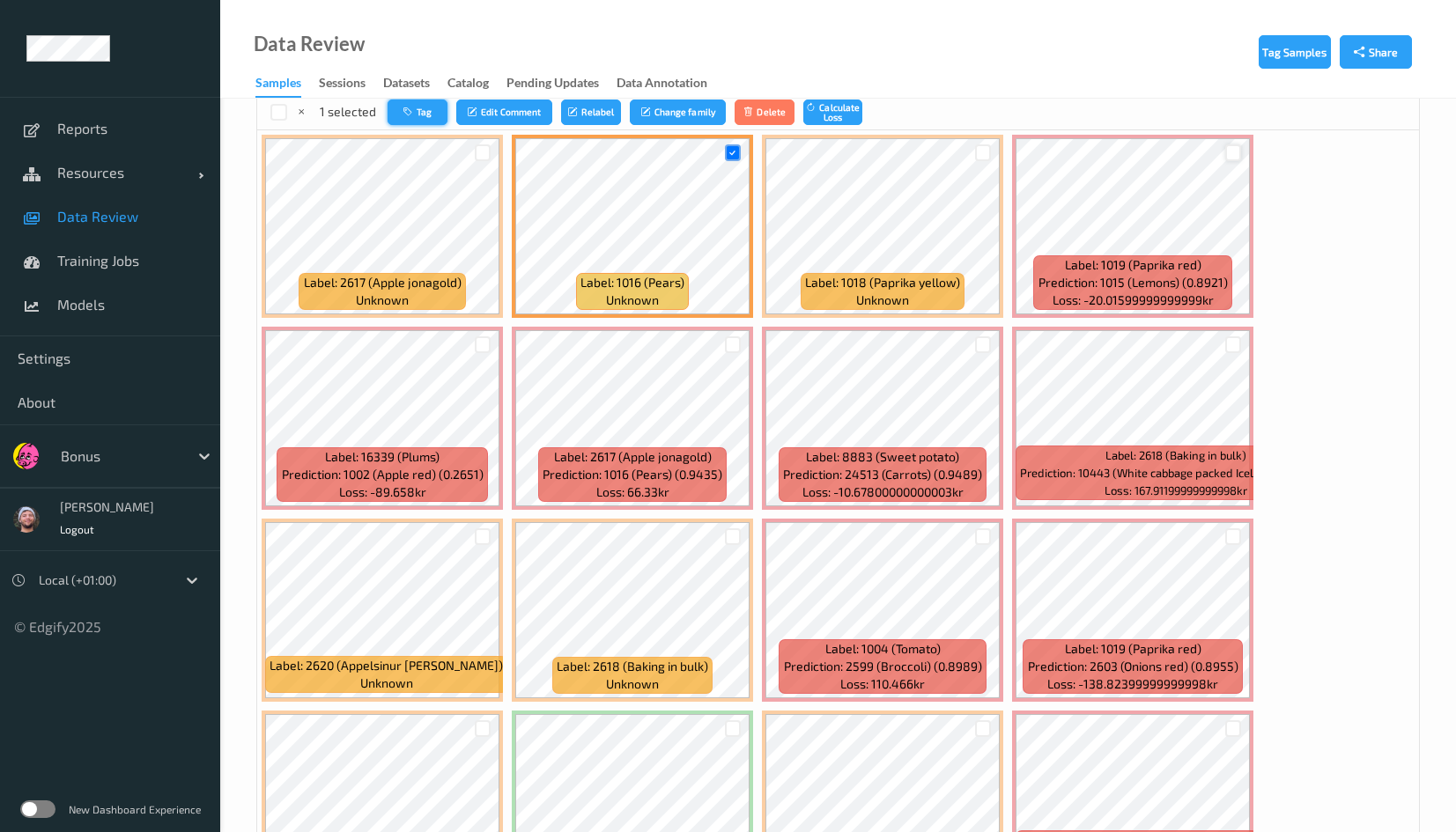
click at [399, 107] on button "Tag" at bounding box center [417, 112] width 60 height 26
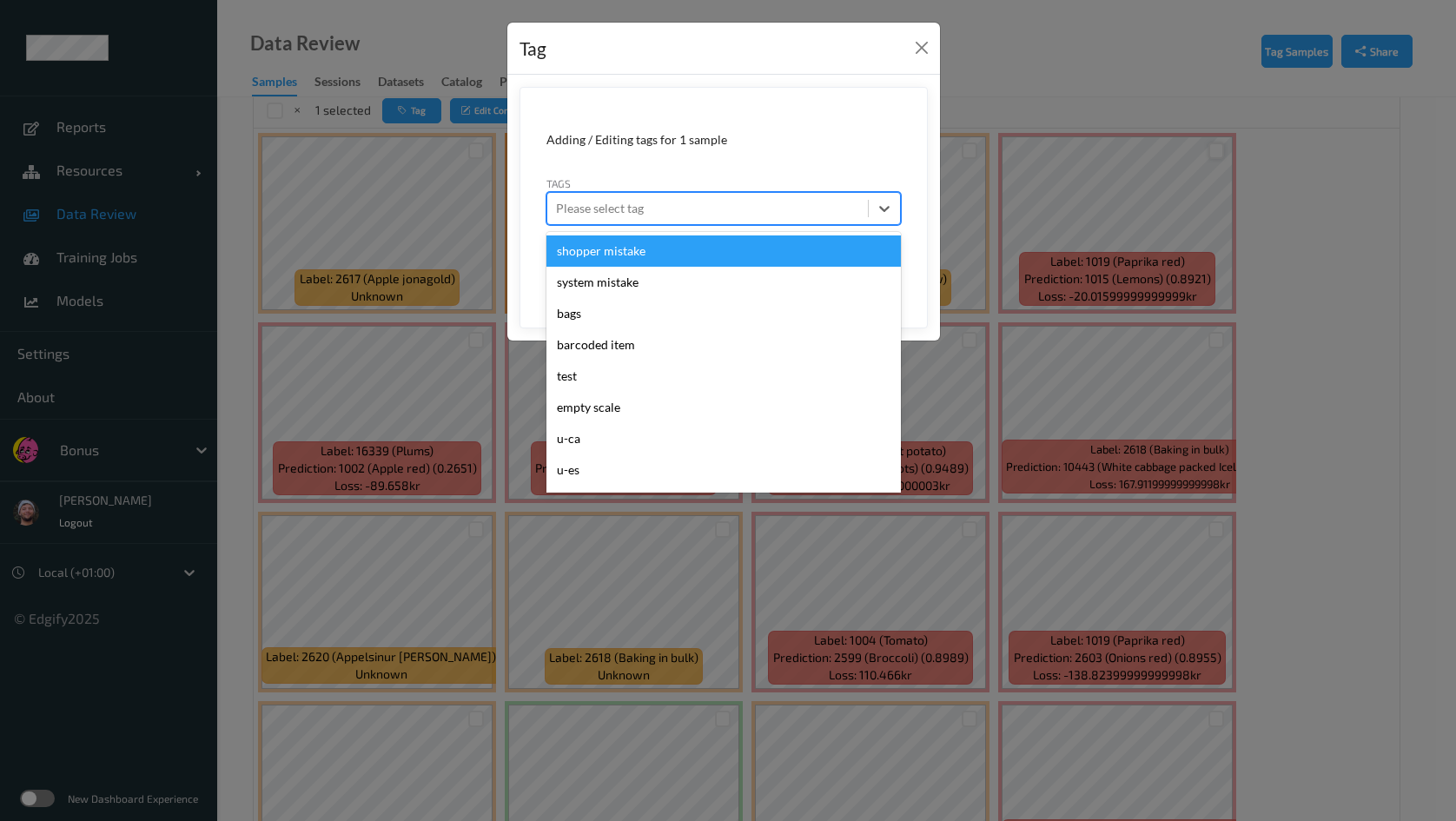
click at [705, 206] on div at bounding box center [708, 208] width 303 height 20
type input "gi"
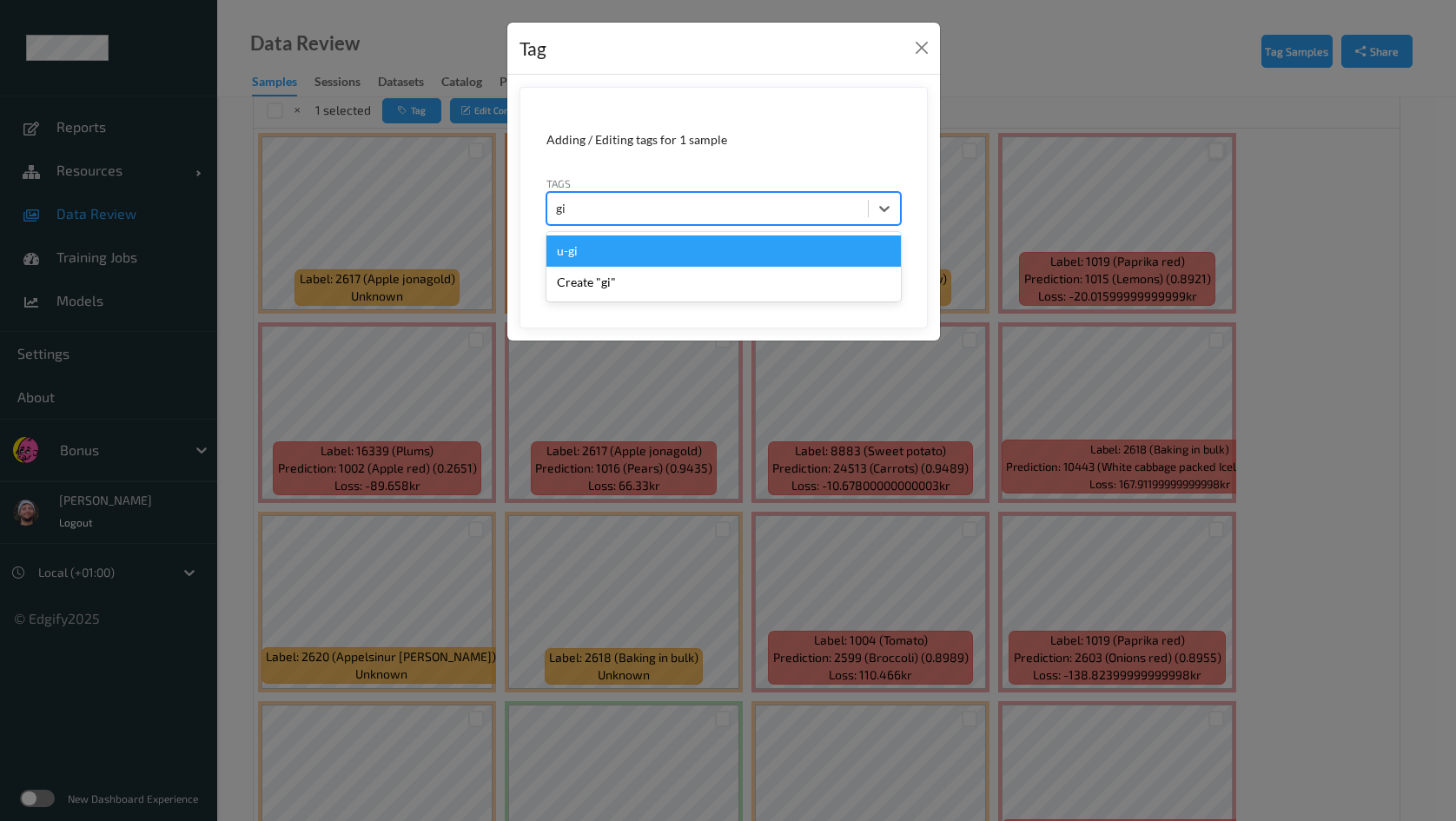
click at [575, 248] on div "u-gi" at bounding box center [724, 251] width 354 height 31
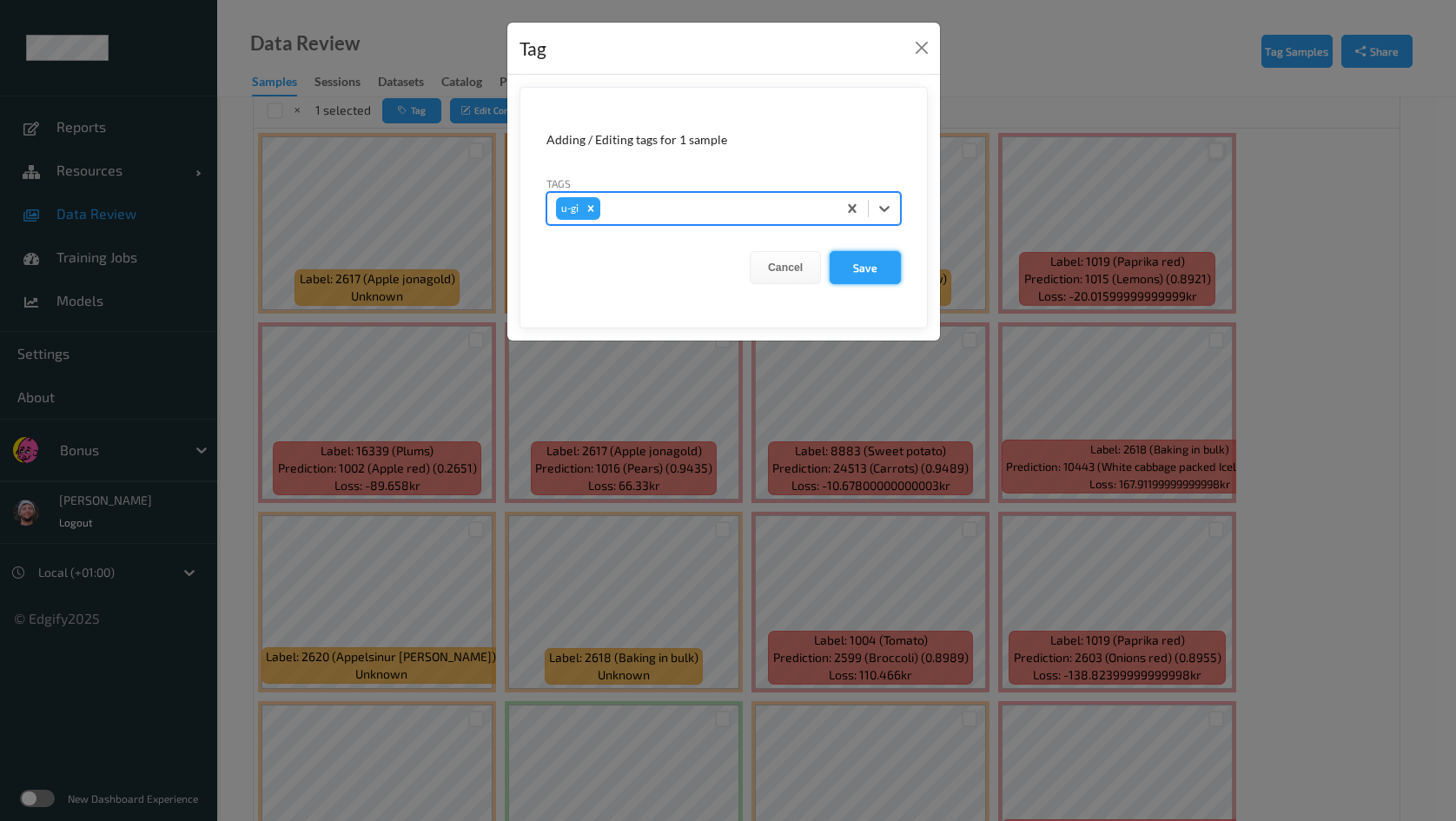
click at [869, 265] on button "Save" at bounding box center [865, 268] width 71 height 33
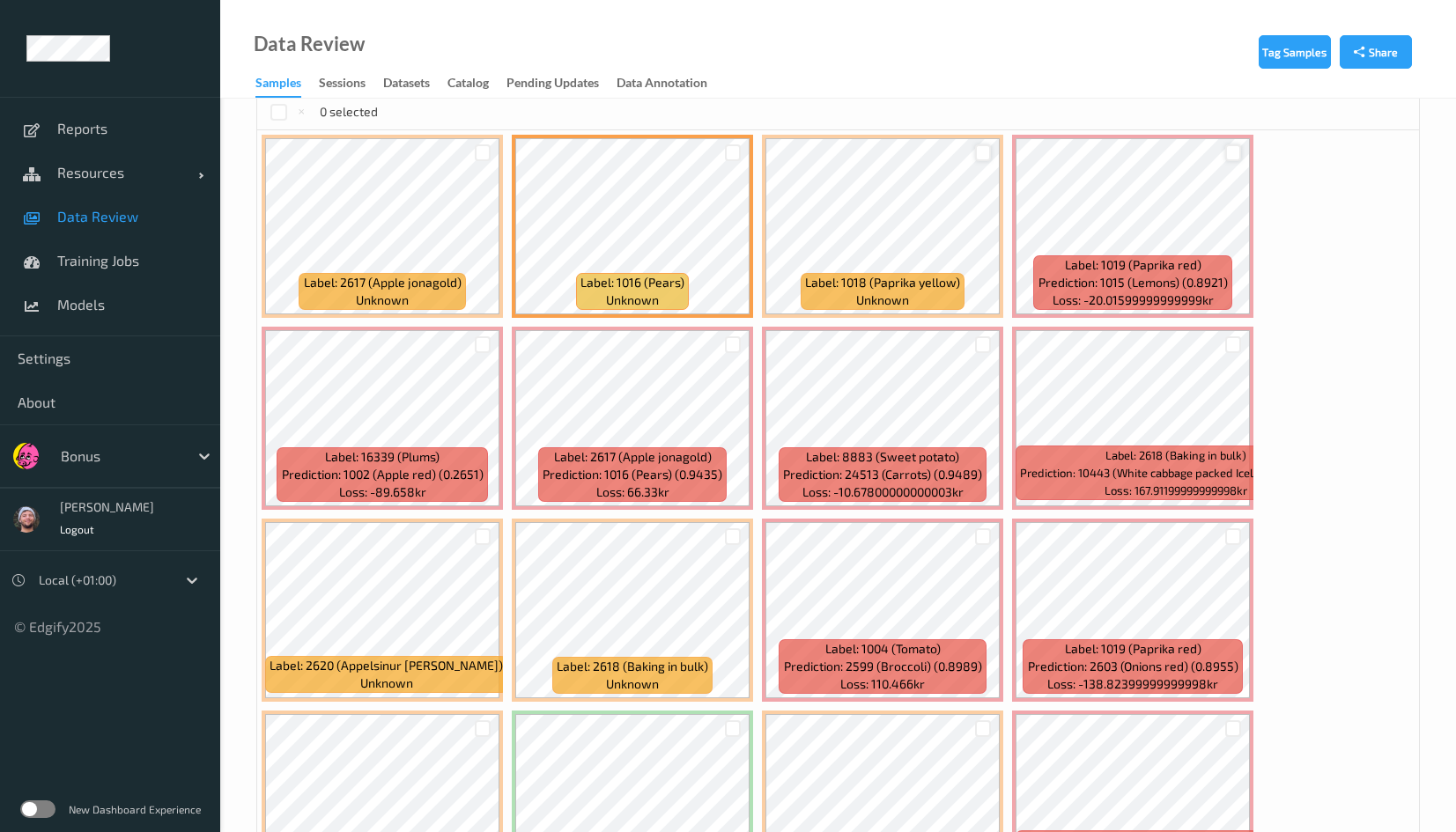
click at [982, 151] on div at bounding box center [983, 153] width 17 height 17
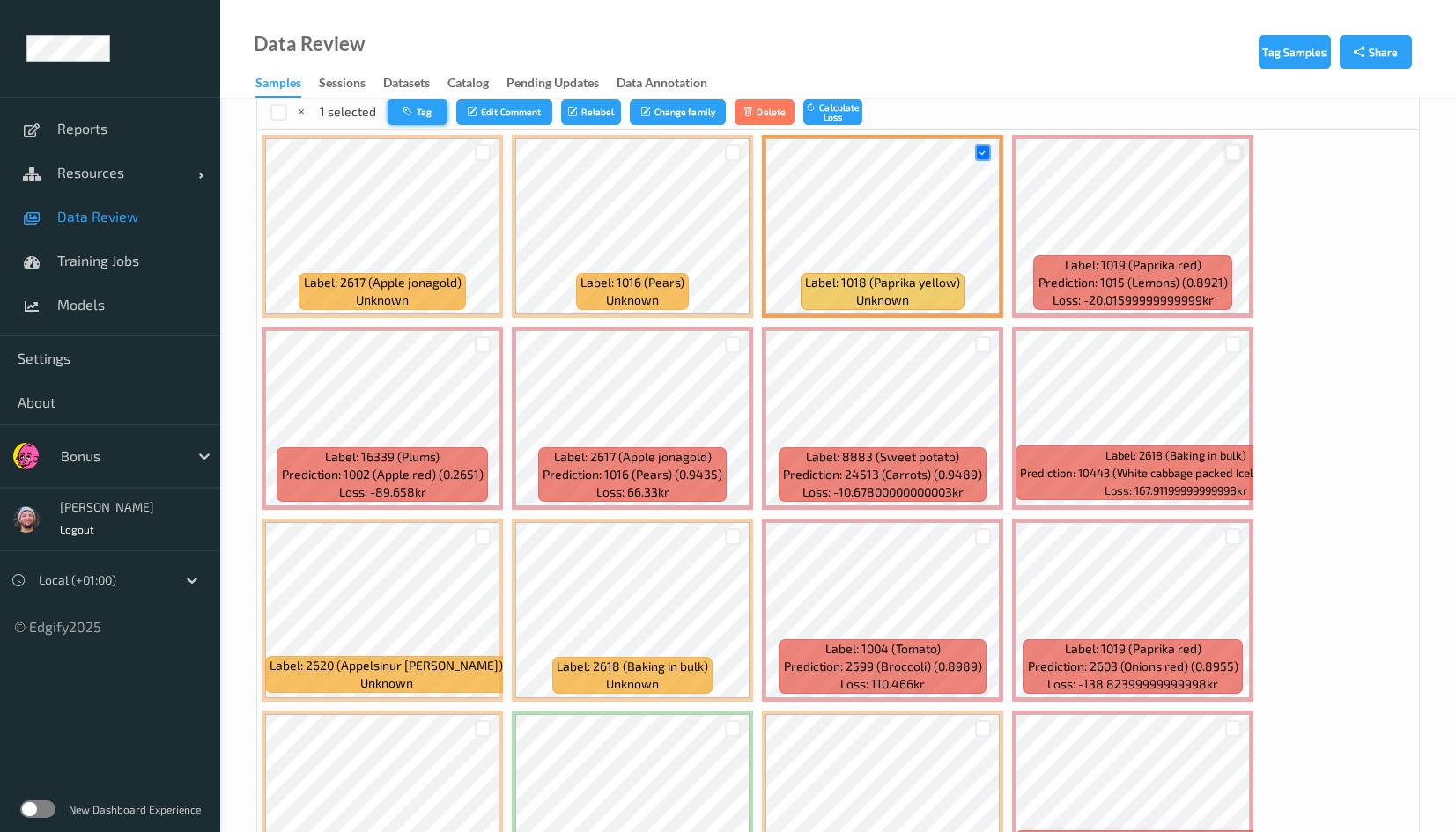
click at [419, 114] on button "Tag" at bounding box center [417, 112] width 60 height 26
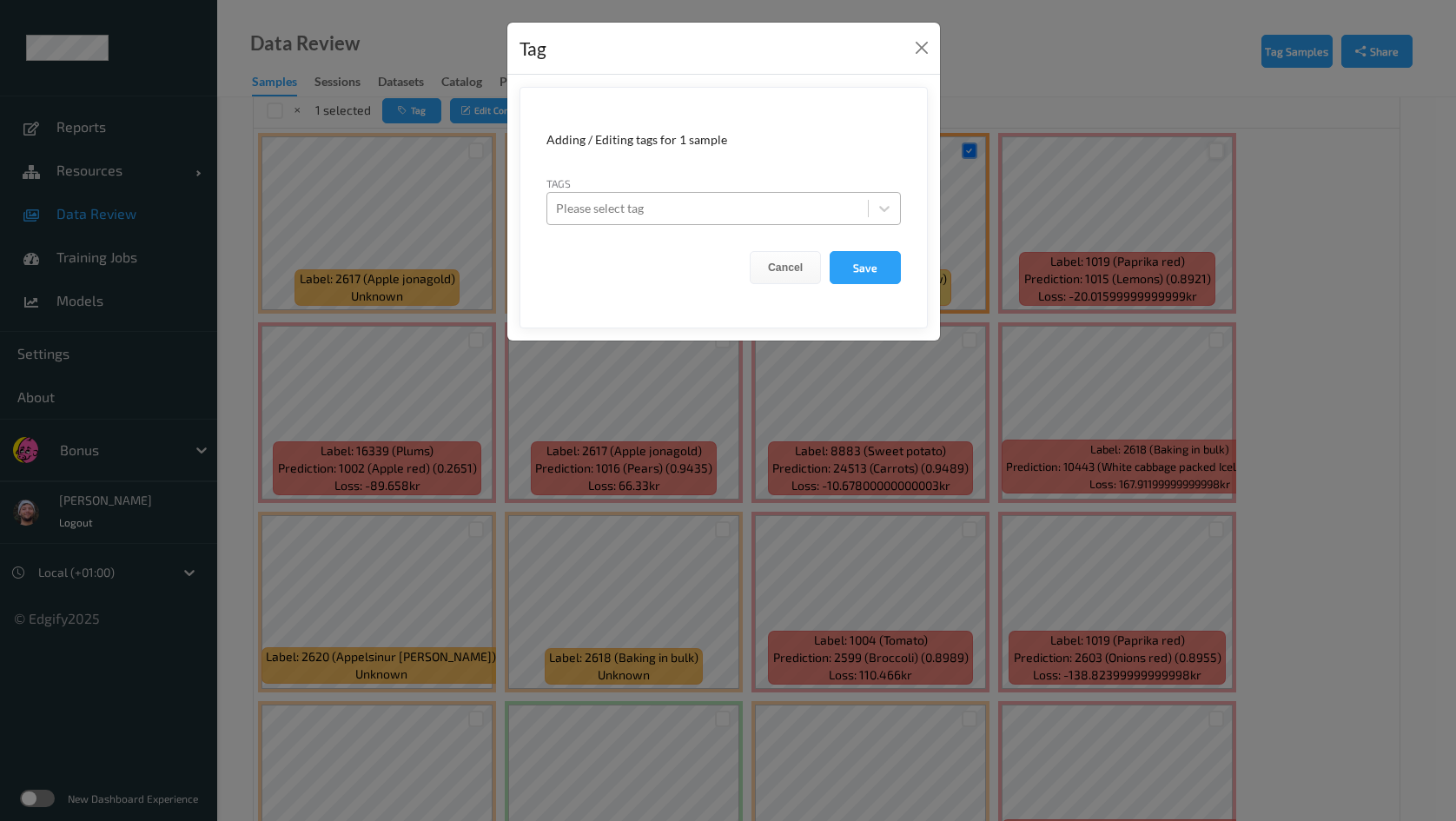
click at [688, 213] on div at bounding box center [708, 208] width 303 height 20
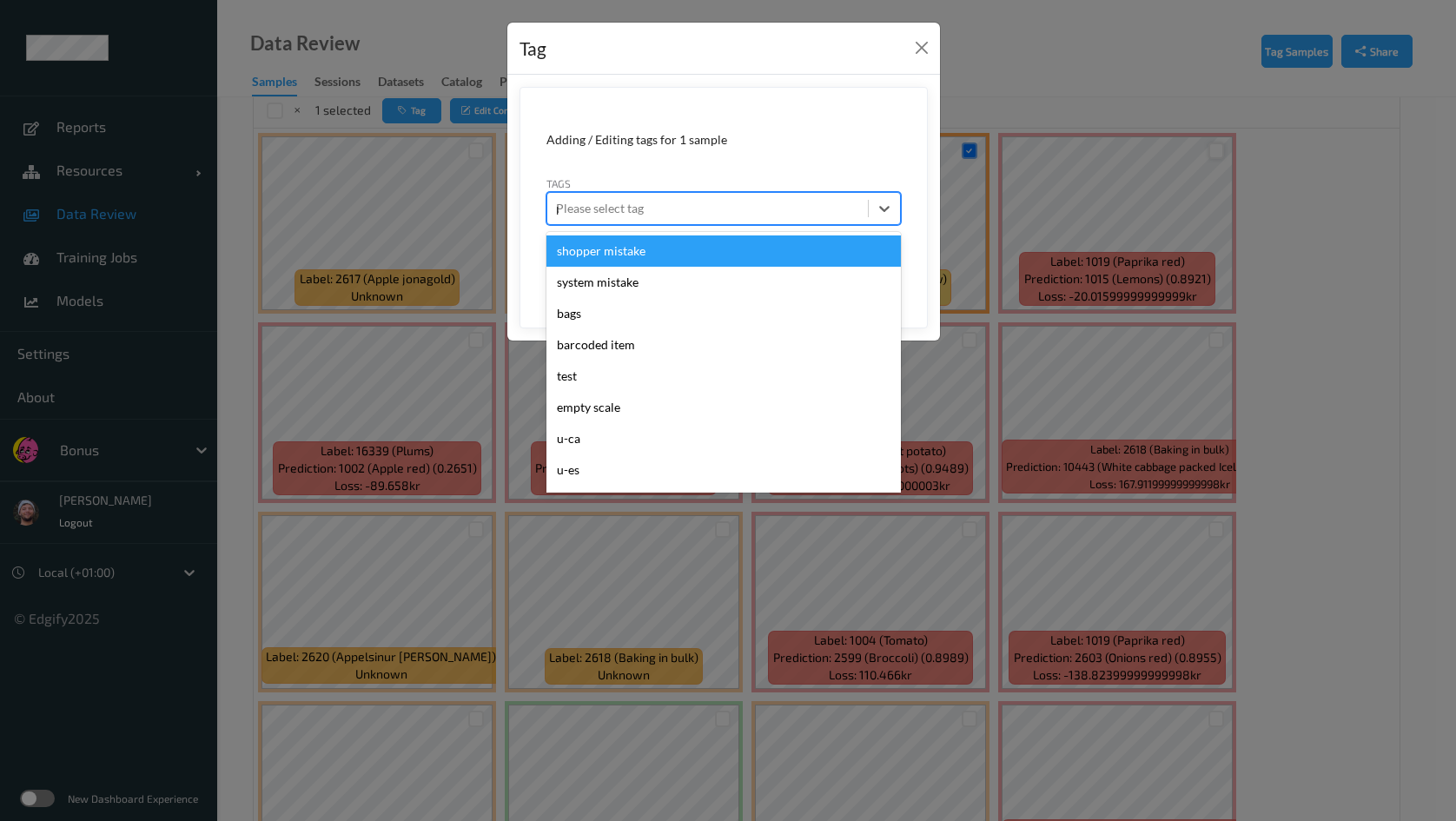
type input "pi"
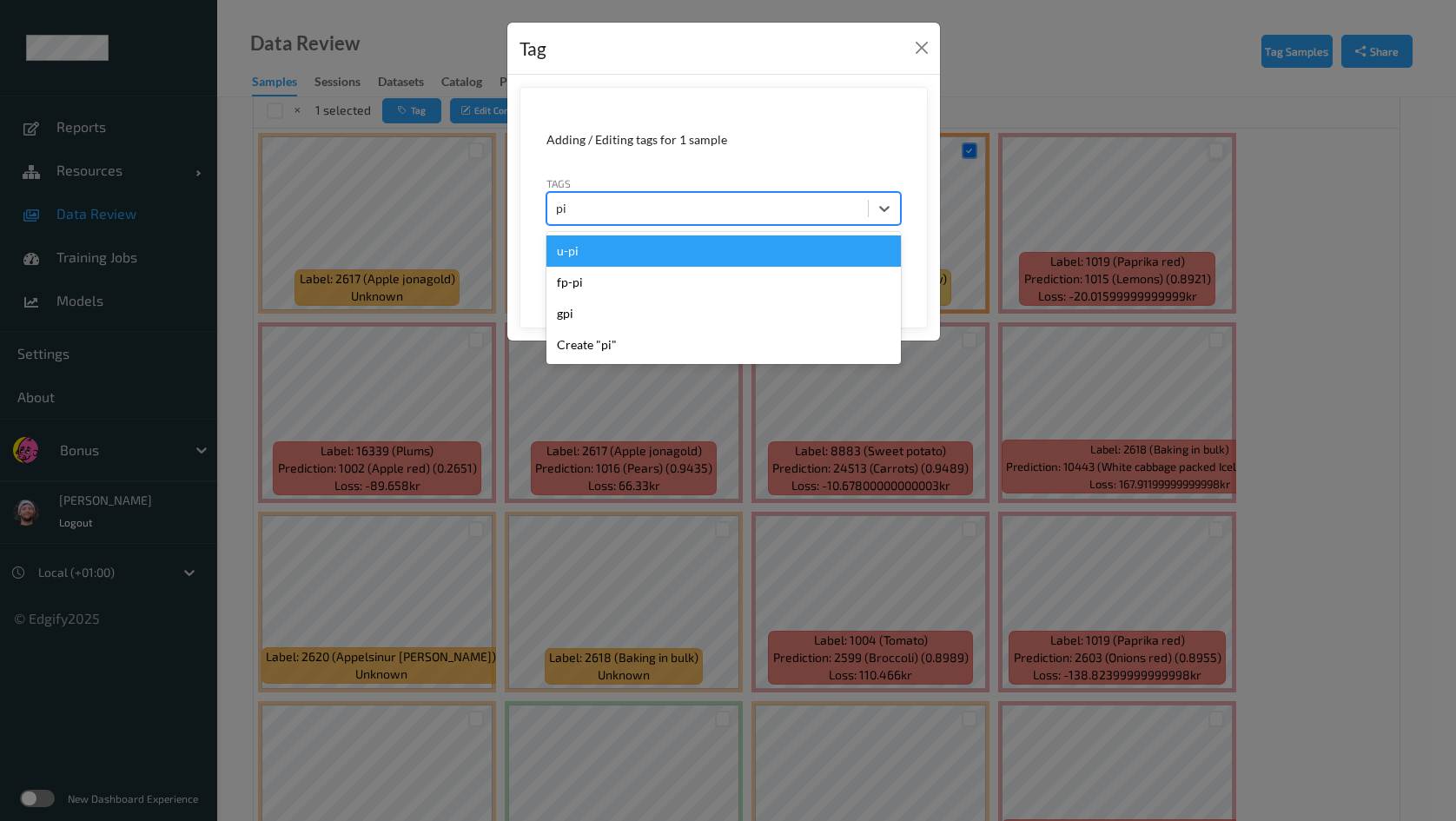
click at [587, 261] on div "u-pi" at bounding box center [724, 251] width 354 height 31
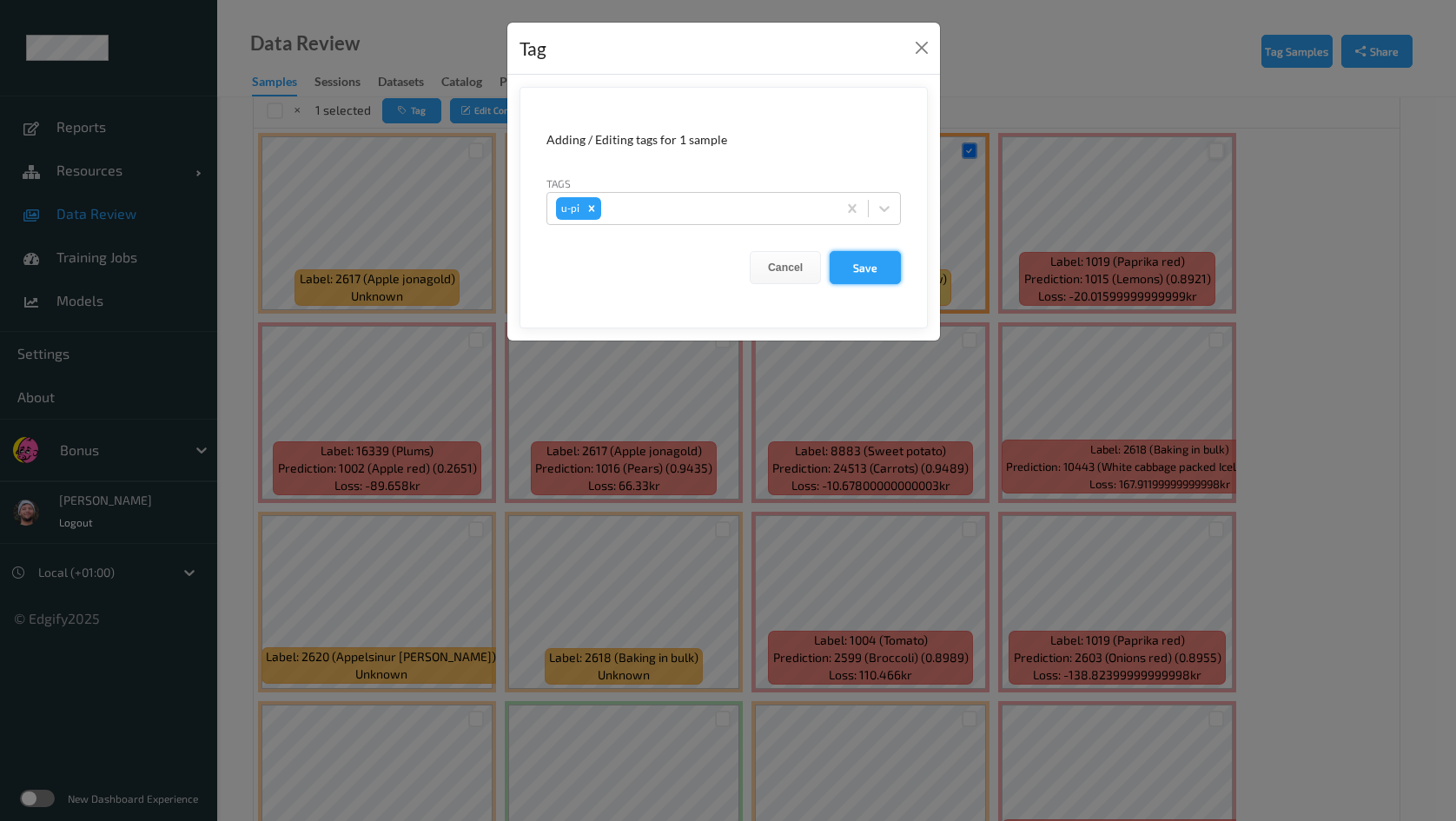
click at [876, 261] on button "Save" at bounding box center [865, 268] width 71 height 33
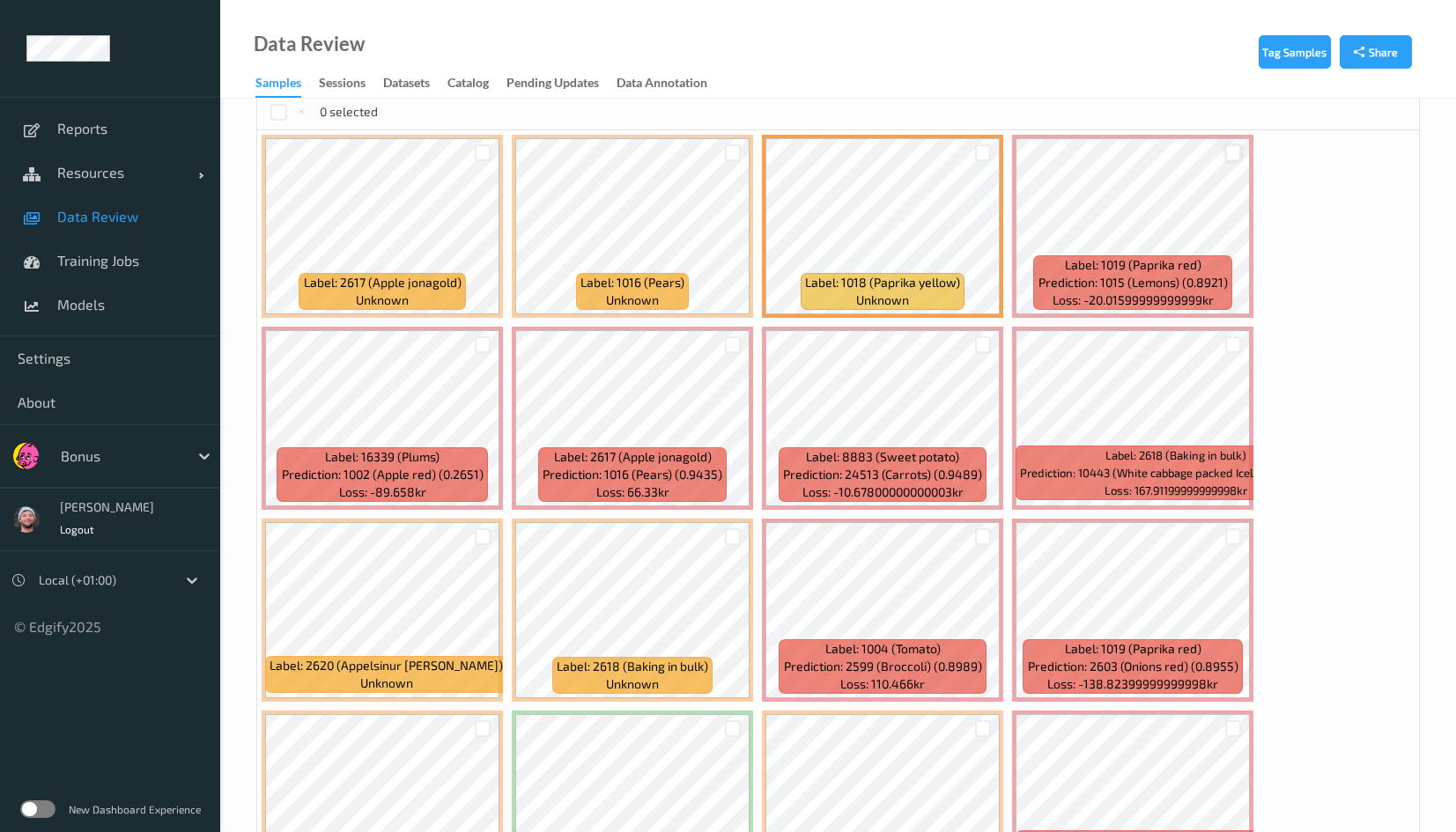
click at [1234, 145] on div at bounding box center [1233, 153] width 17 height 17
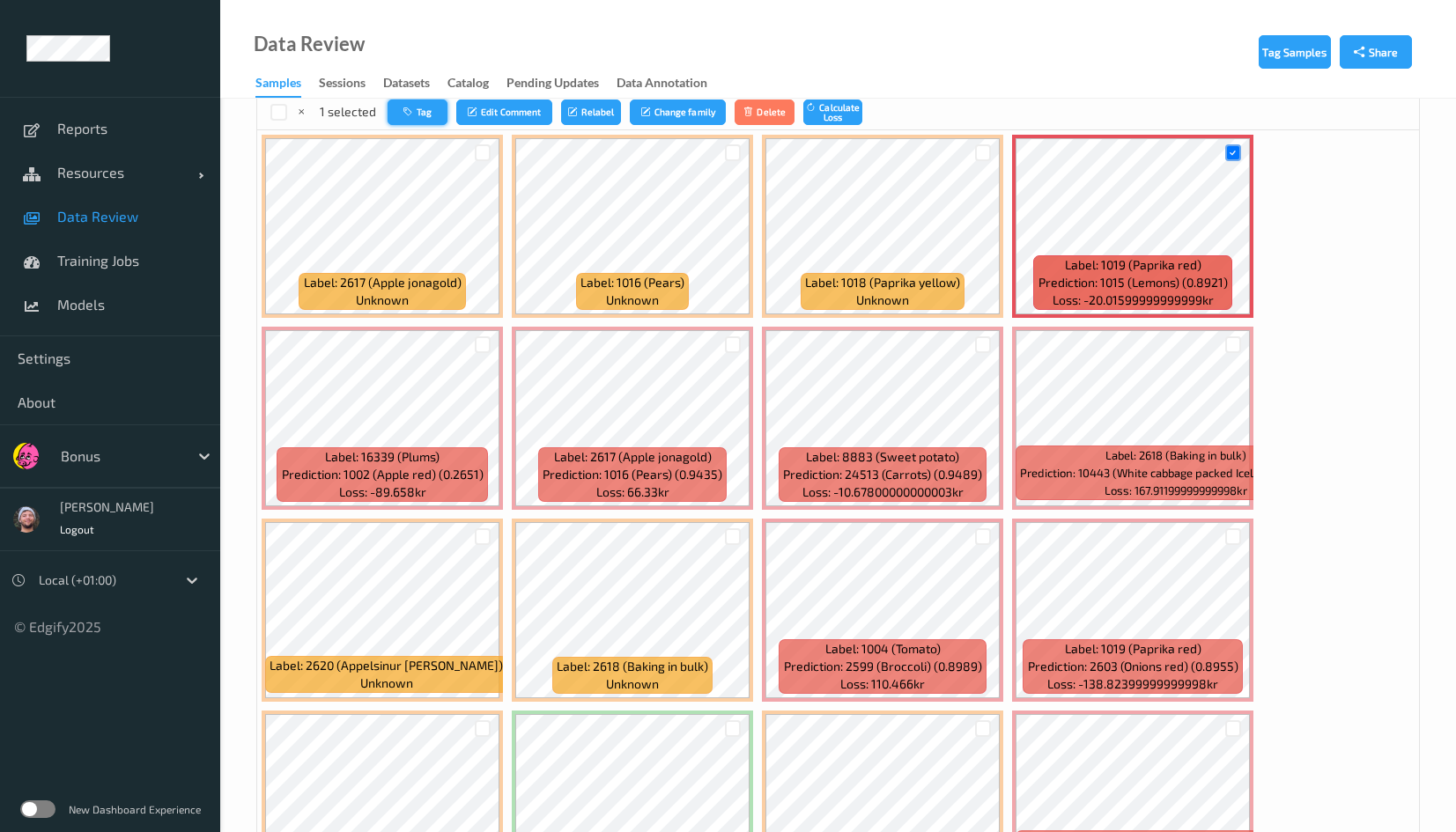
click at [413, 102] on button "Tag" at bounding box center [417, 112] width 60 height 26
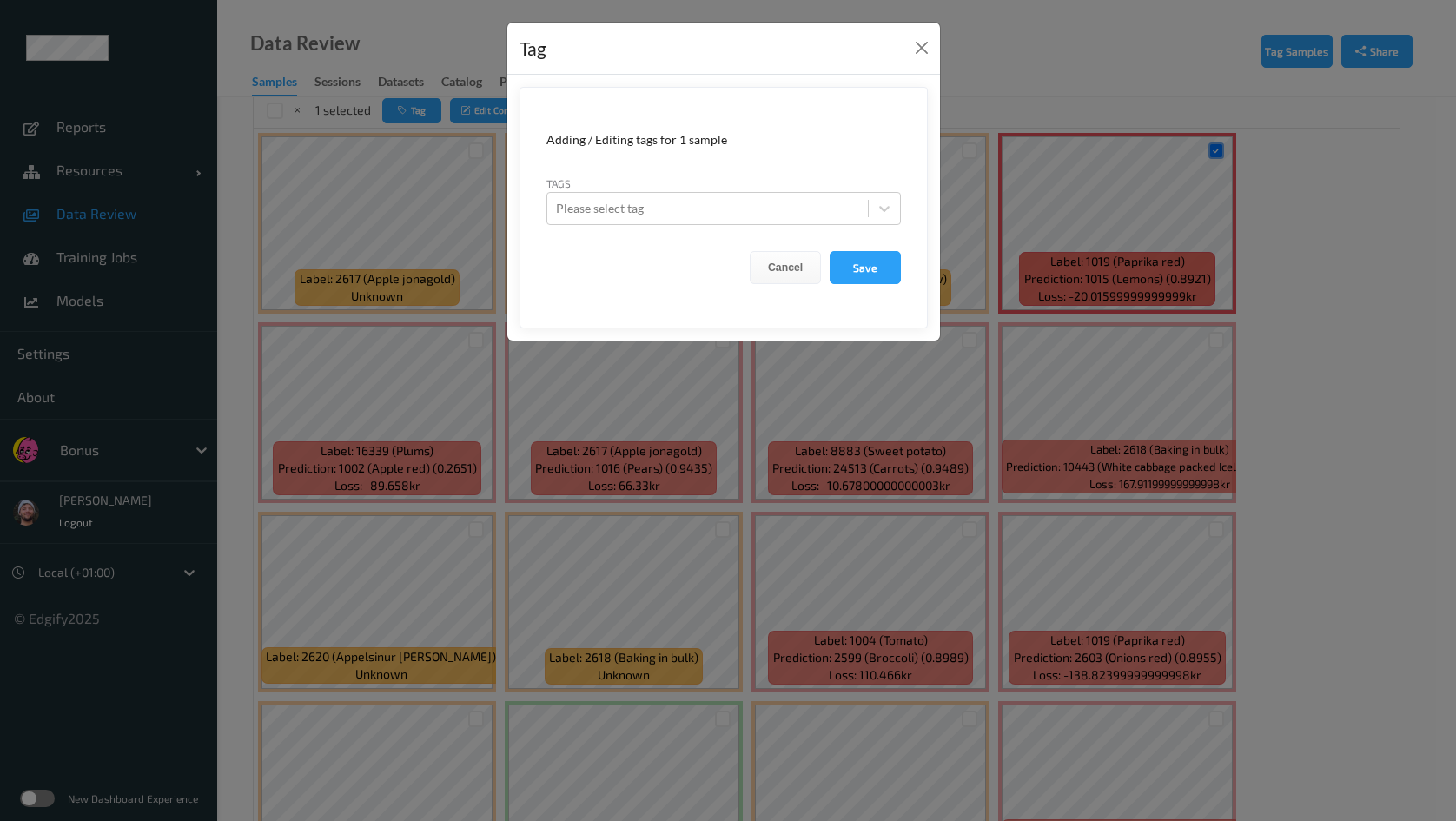
click at [745, 360] on div "Tag Adding / Editing tags for 1 sample Tags Please select tag Cancel Save" at bounding box center [728, 410] width 1456 height 821
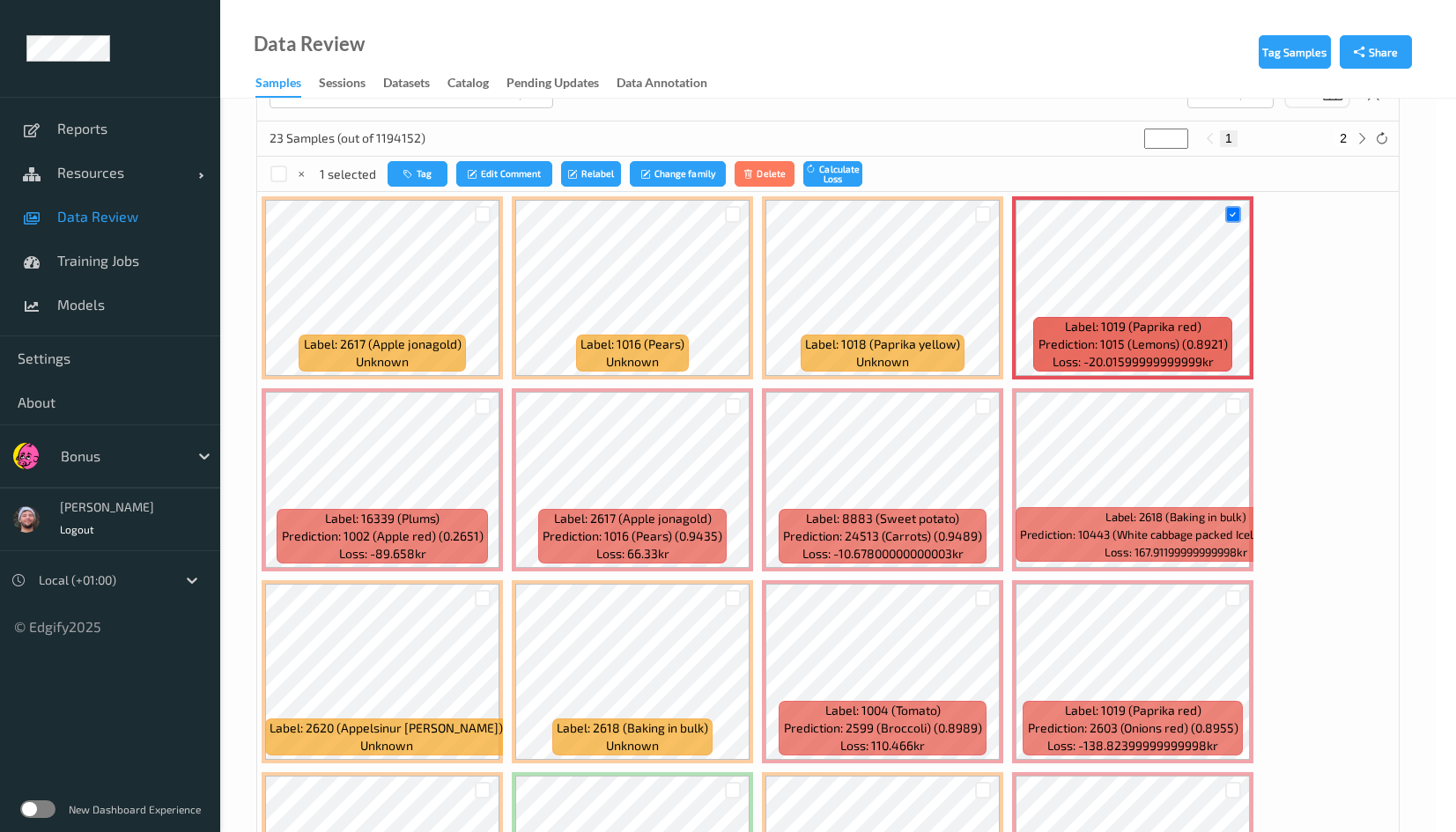
click at [741, 392] on div at bounding box center [732, 406] width 34 height 29
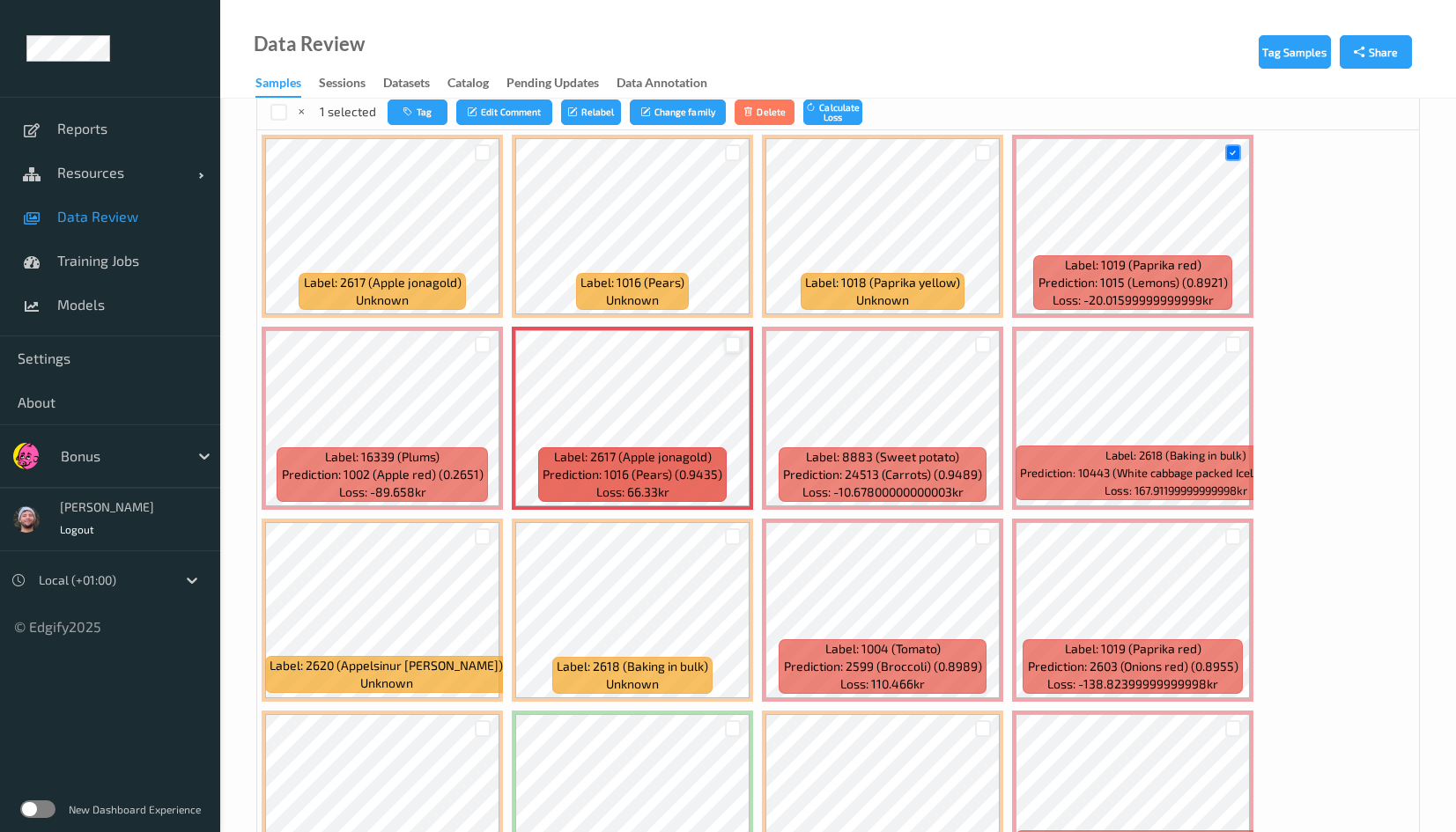
click at [725, 346] on div at bounding box center [732, 344] width 17 height 17
click at [1239, 334] on div at bounding box center [1233, 344] width 34 height 29
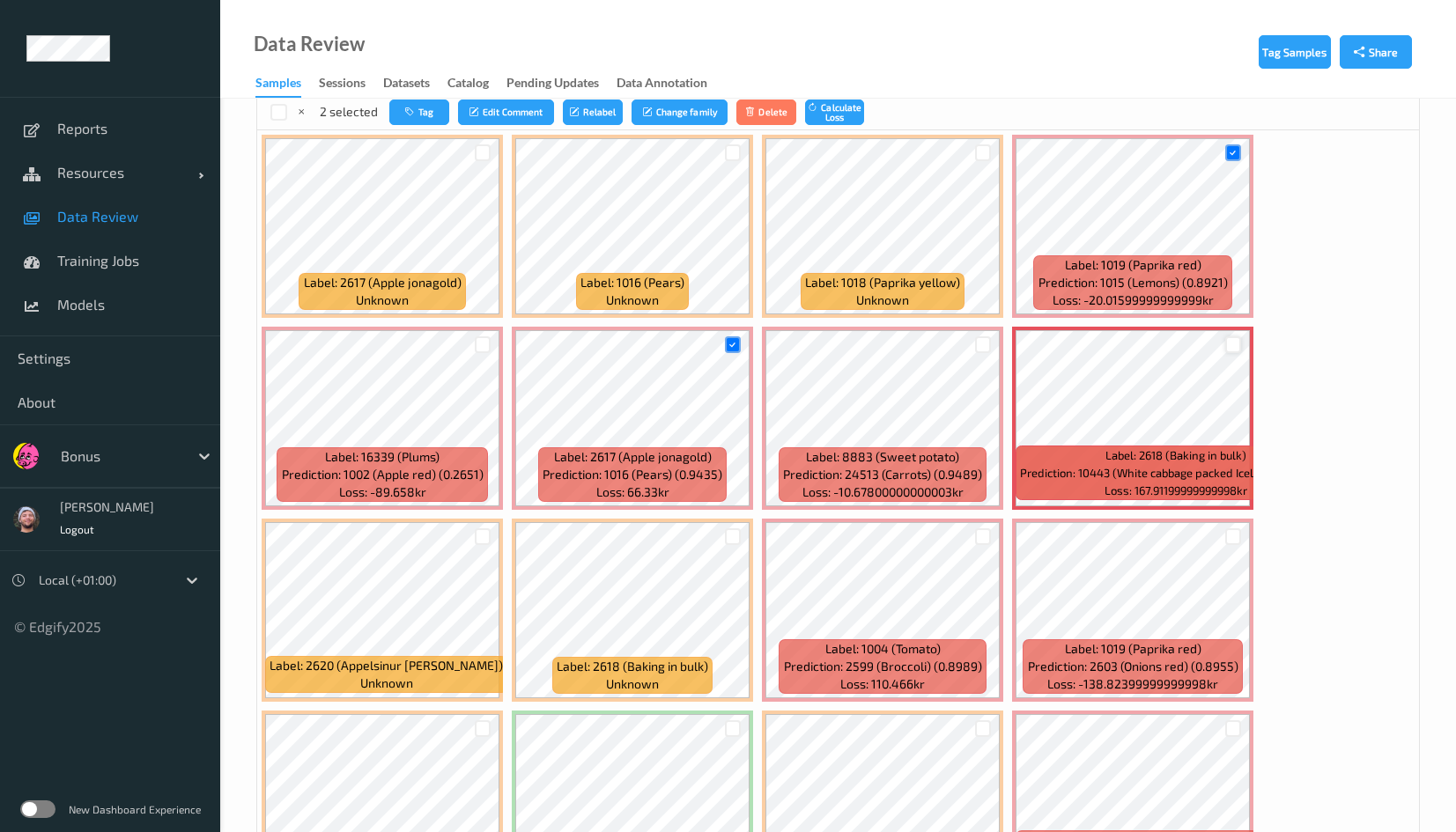
click at [1233, 345] on div at bounding box center [1233, 344] width 17 height 17
click at [975, 532] on div at bounding box center [983, 536] width 17 height 17
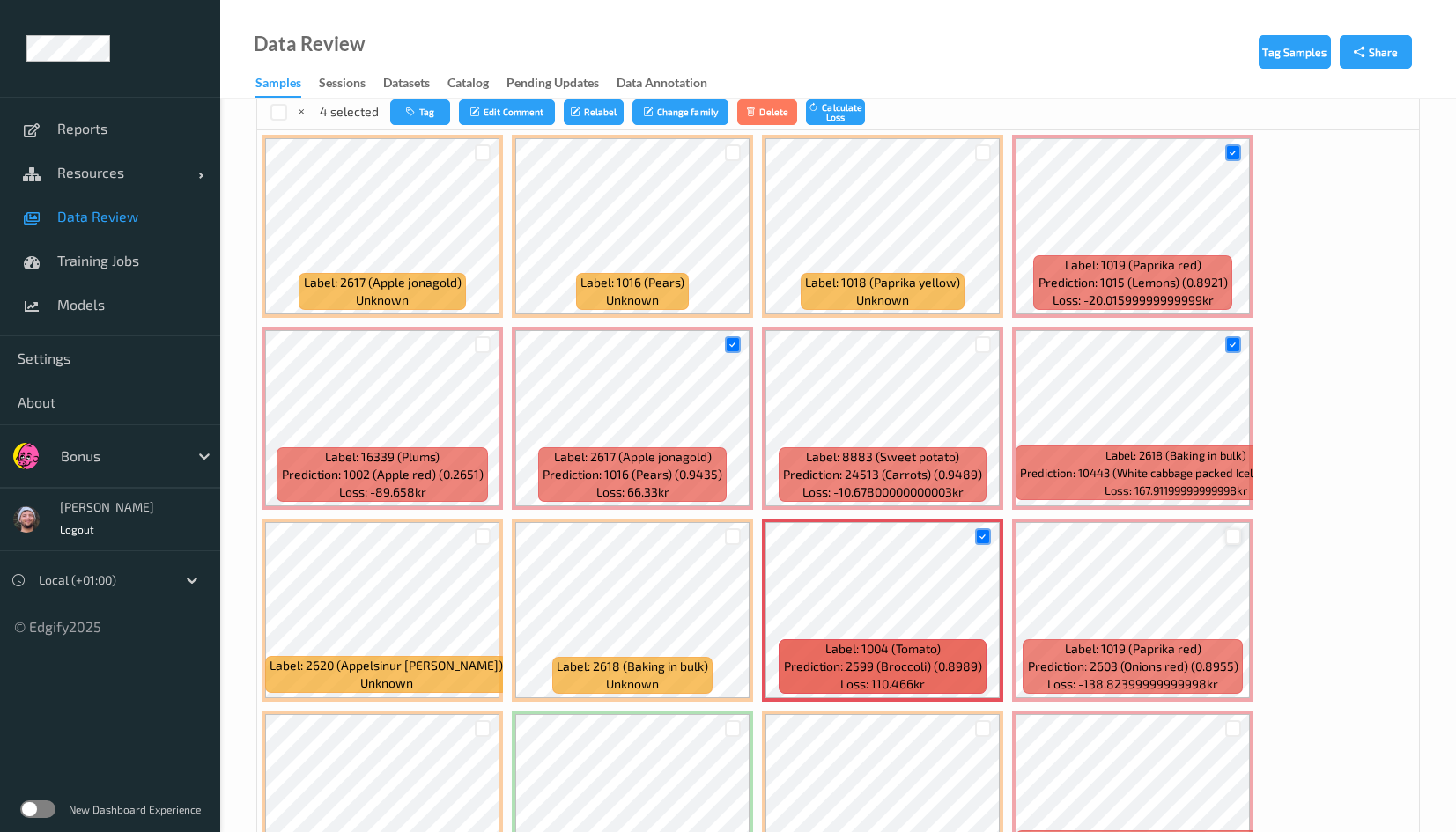
click at [1225, 536] on div at bounding box center [1233, 536] width 17 height 17
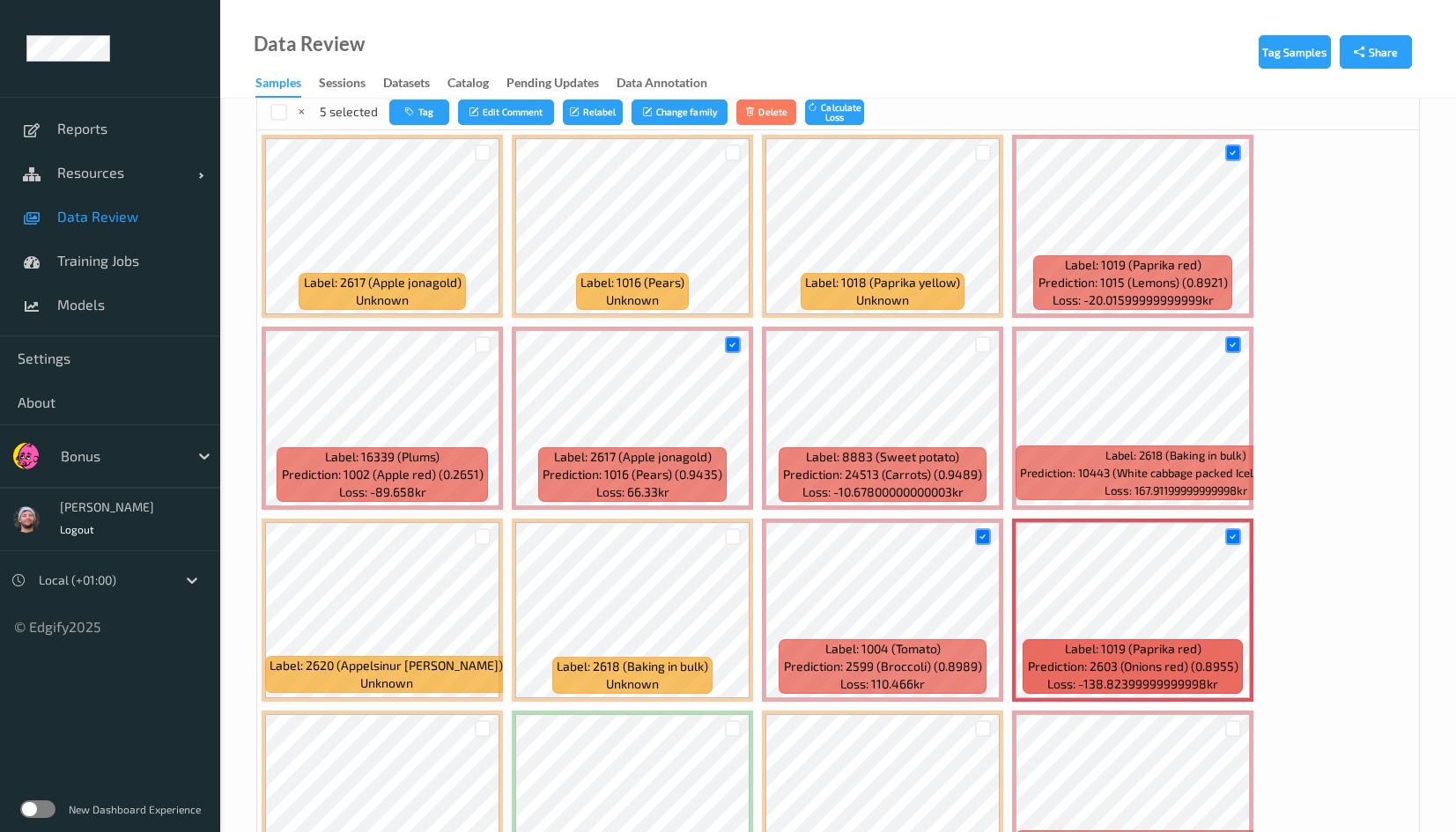
click at [425, 130] on div "Label: 2617 (Apple jonagold) unknown Label: 1016 (Pears) unknown Label: 1018 (P…" at bounding box center [838, 610] width 1161 height 960
click at [425, 115] on button "Tag" at bounding box center [419, 112] width 60 height 26
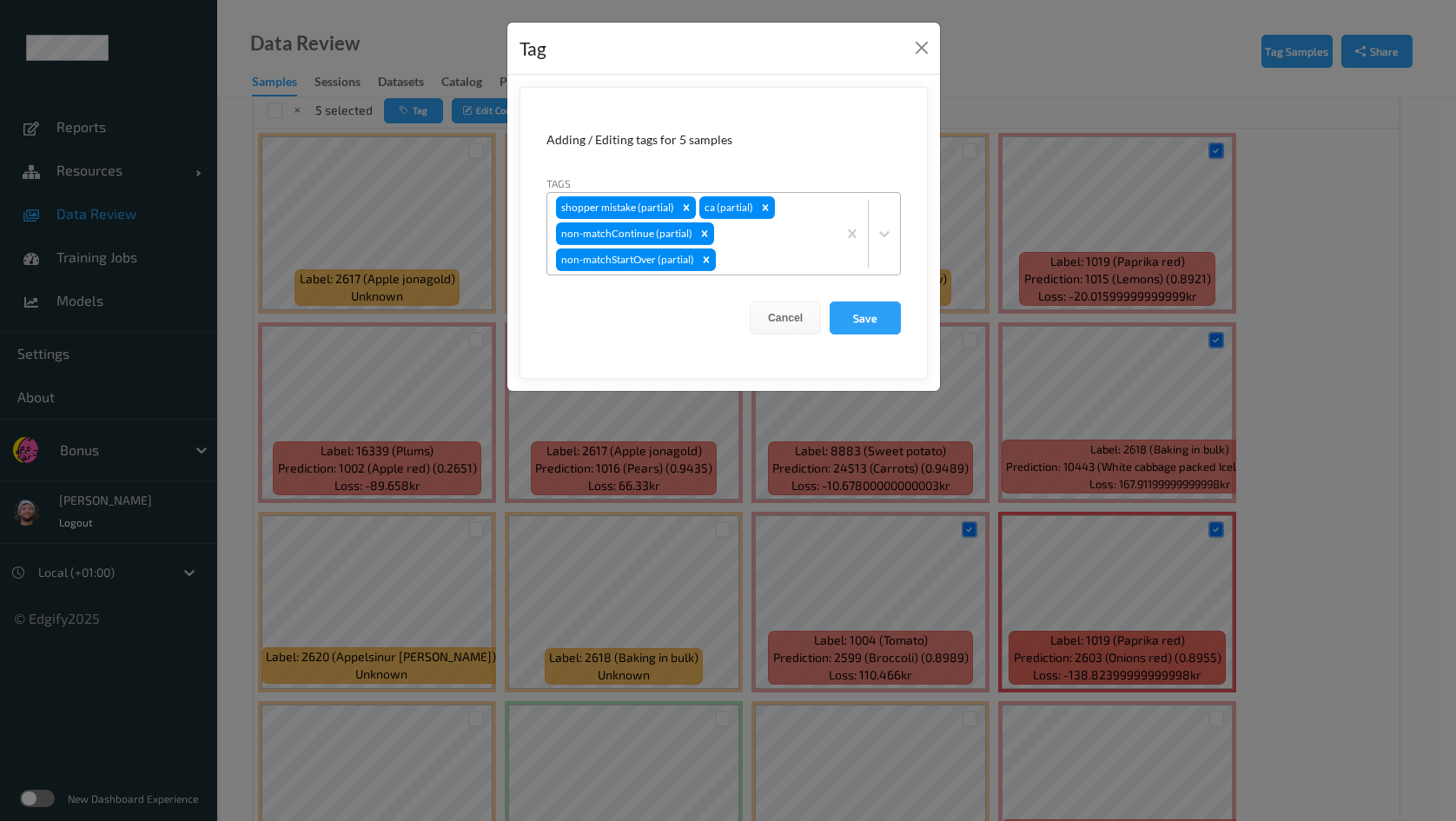
click at [790, 239] on div "shopper mistake (partial) ca (partial) non-matchContinue (partial) non-matchSta…" at bounding box center [692, 233] width 289 height 82
type input "ca"
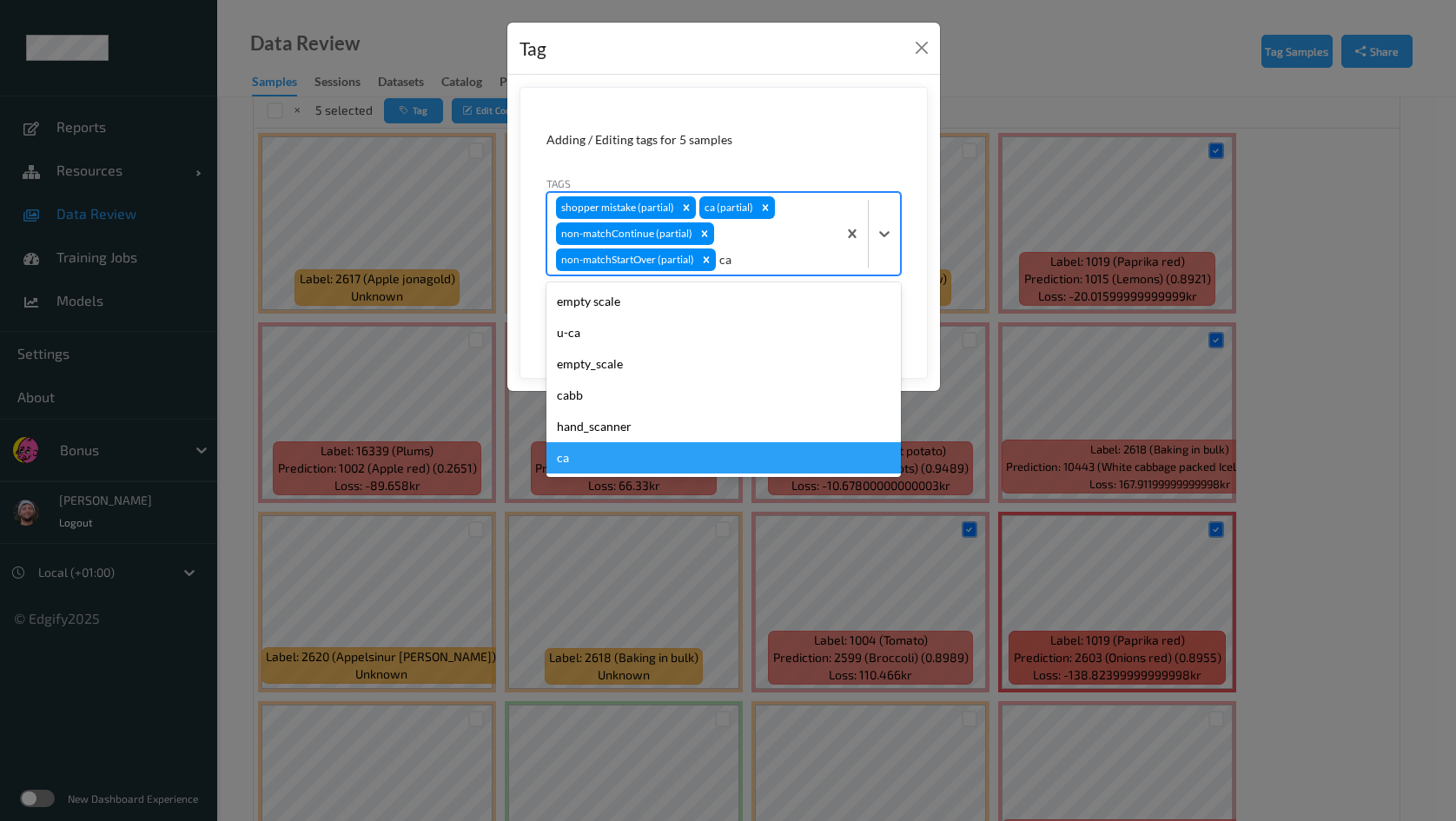
click at [610, 446] on div "ca" at bounding box center [724, 458] width 354 height 31
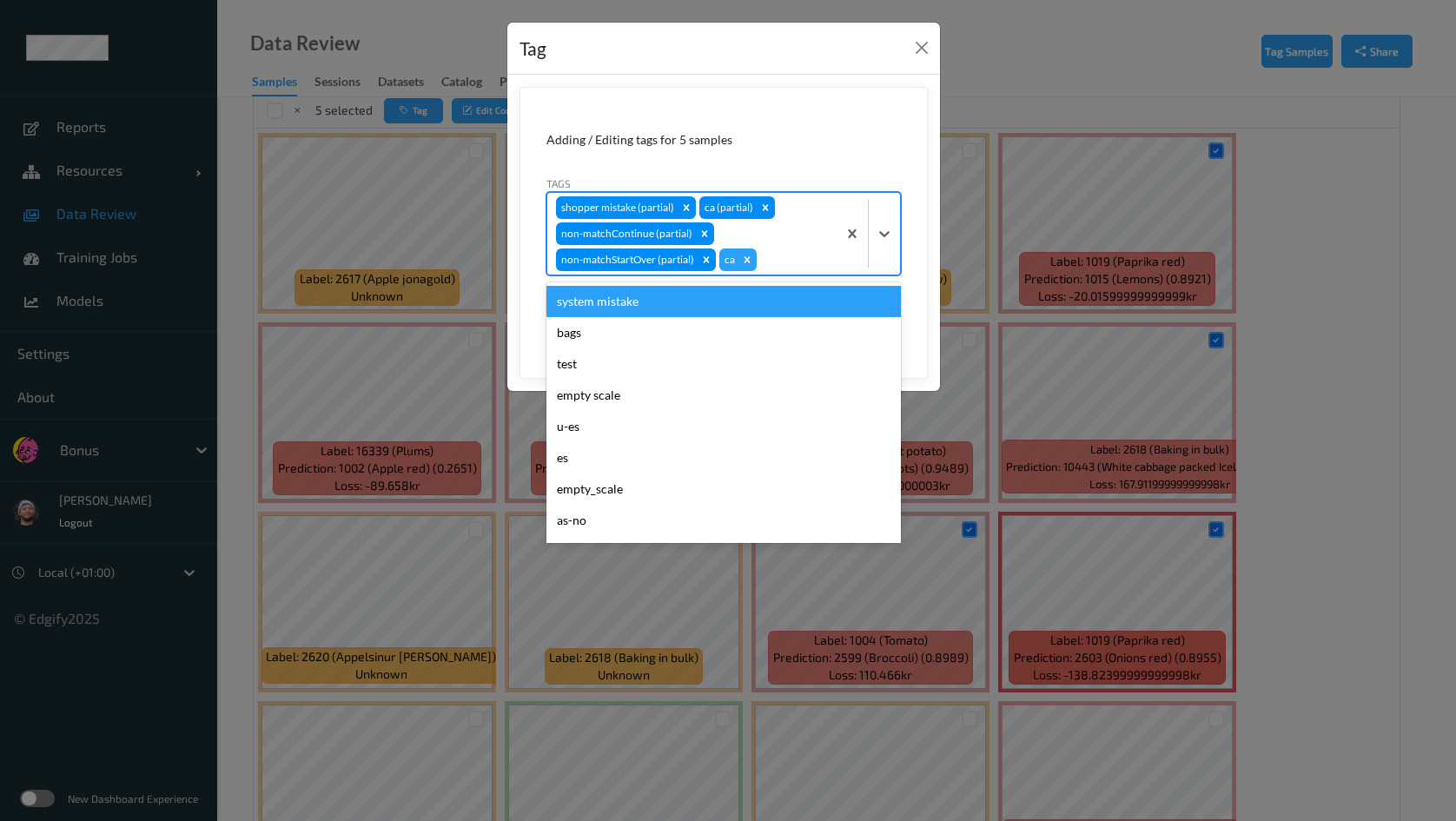
type input "s"
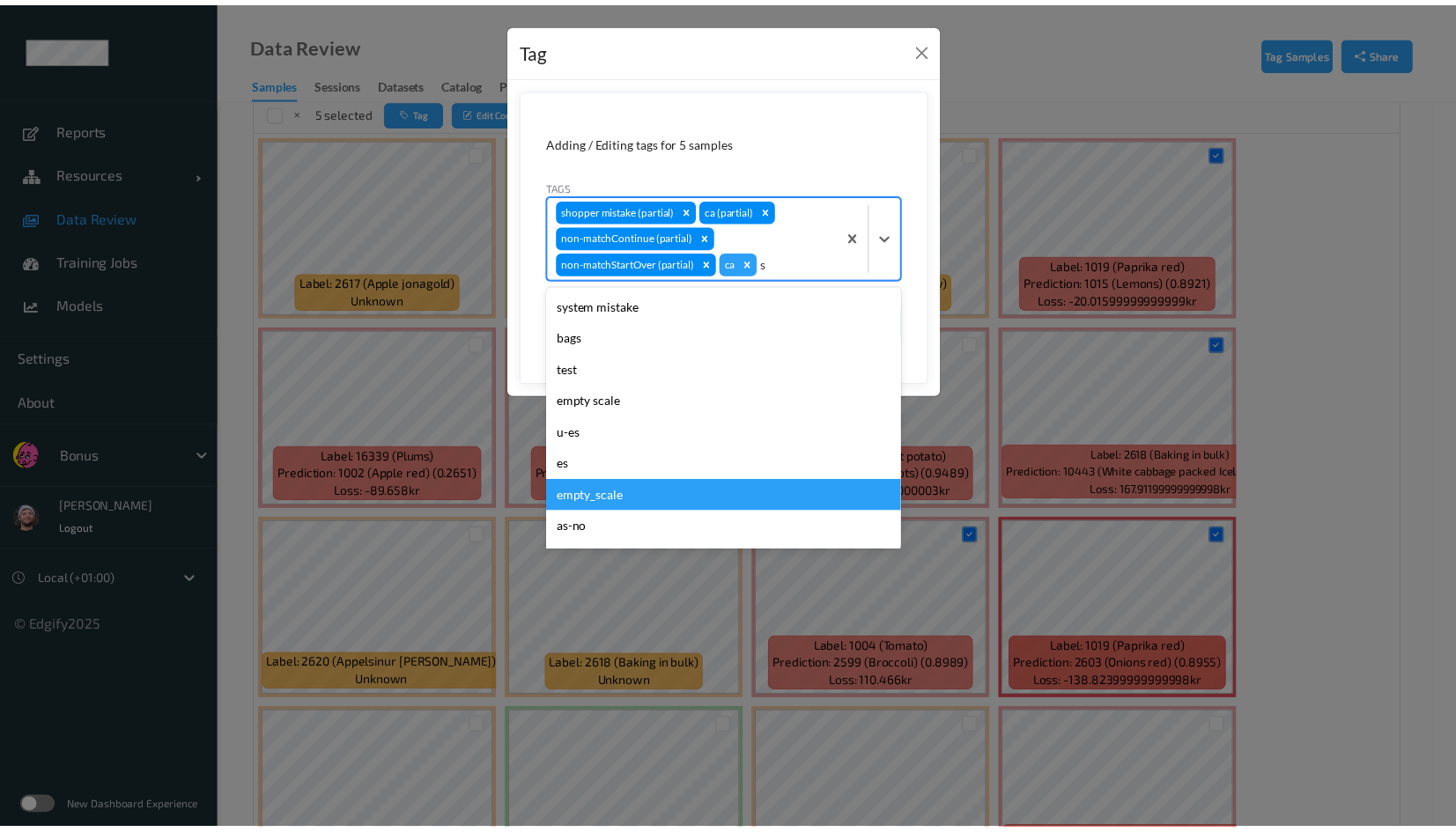
scroll to position [313, 0]
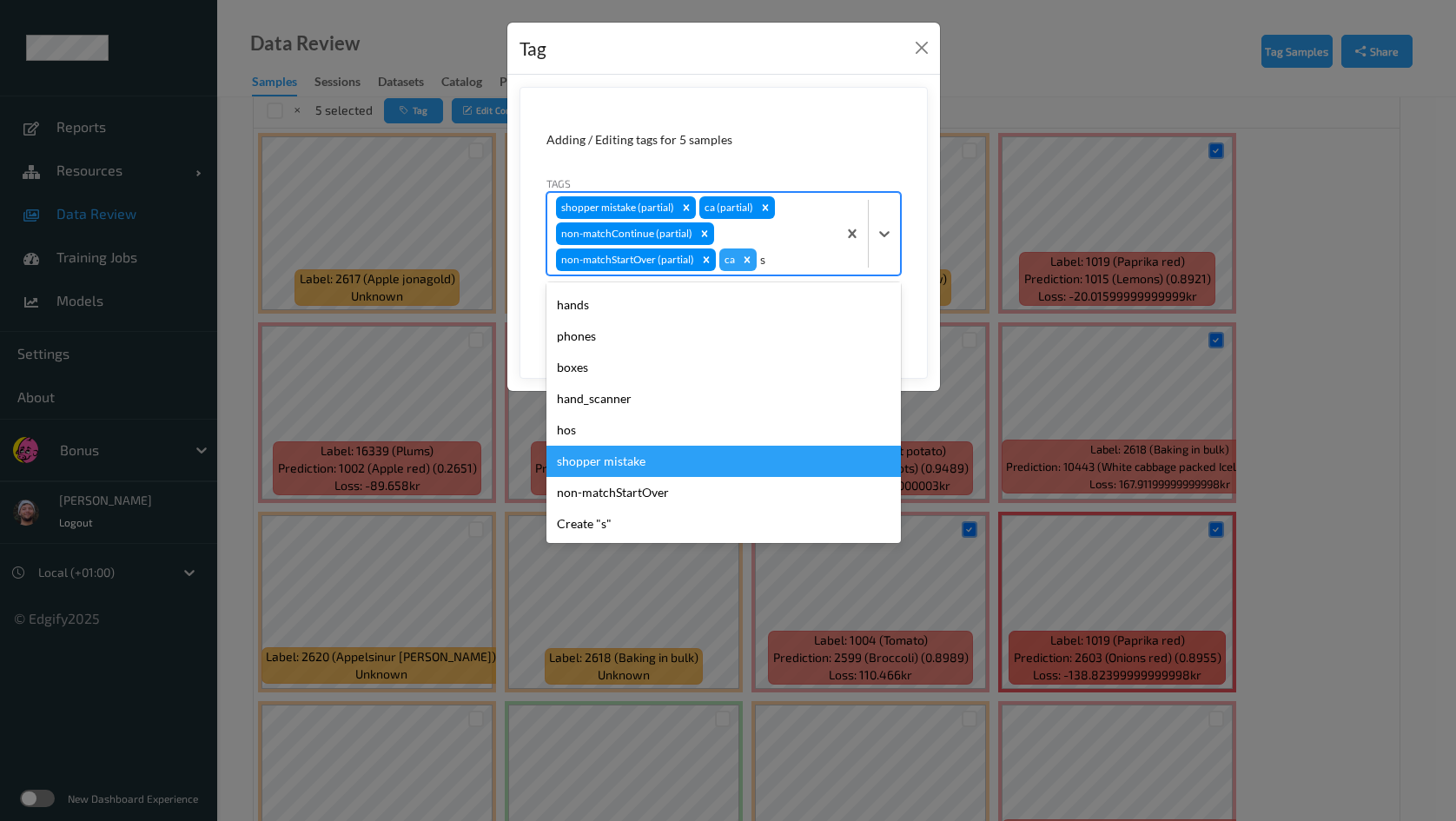
drag, startPoint x: 629, startPoint y: 311, endPoint x: 648, endPoint y: 456, distance: 146.2
click at [648, 456] on div "system mistake bags test empty scale u-es es empty_scale as-no as-yes weights h…" at bounding box center [724, 412] width 354 height 261
click at [648, 457] on div "shopper mistake" at bounding box center [724, 461] width 354 height 31
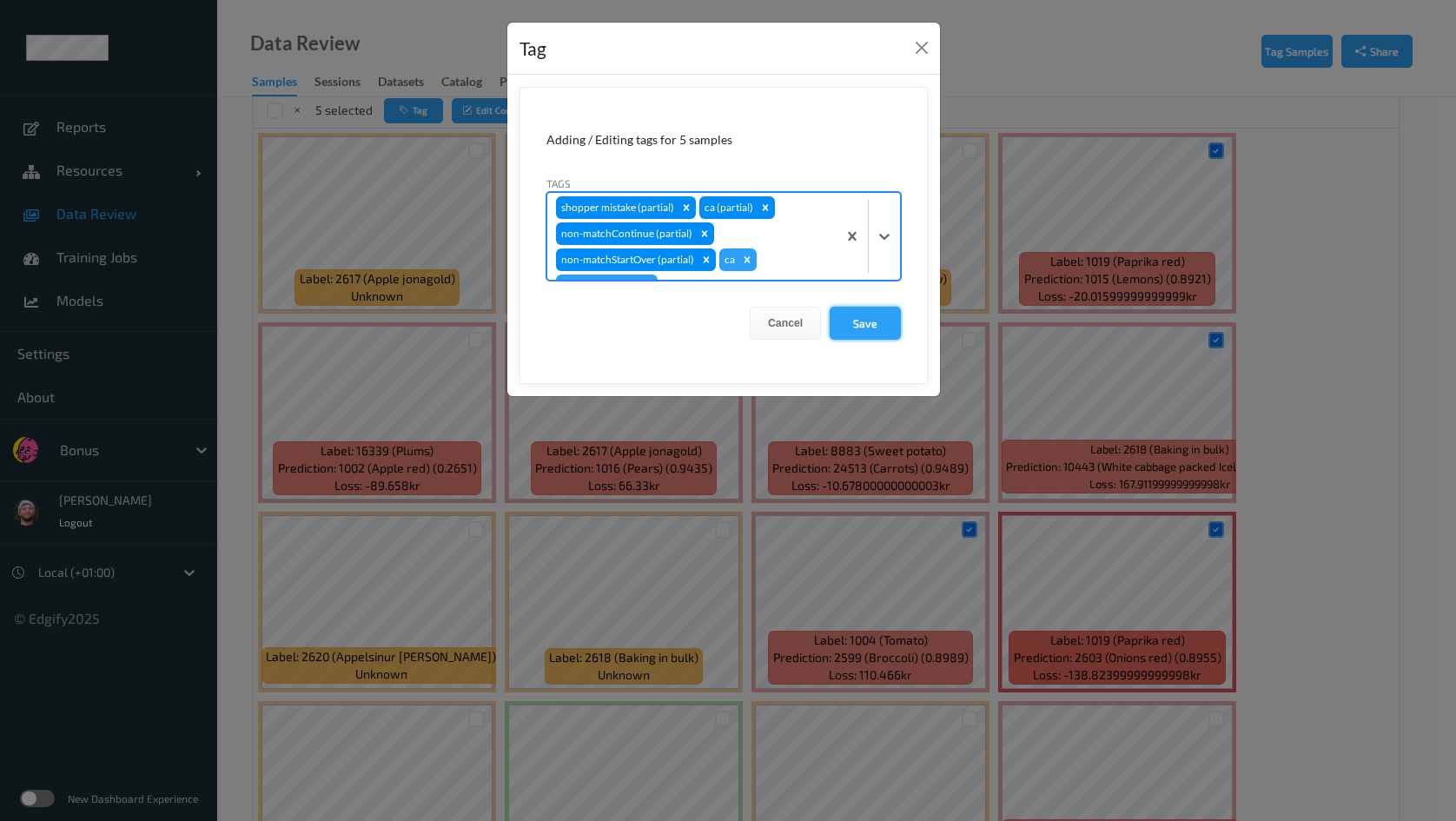
click at [870, 322] on button "Save" at bounding box center [865, 323] width 71 height 33
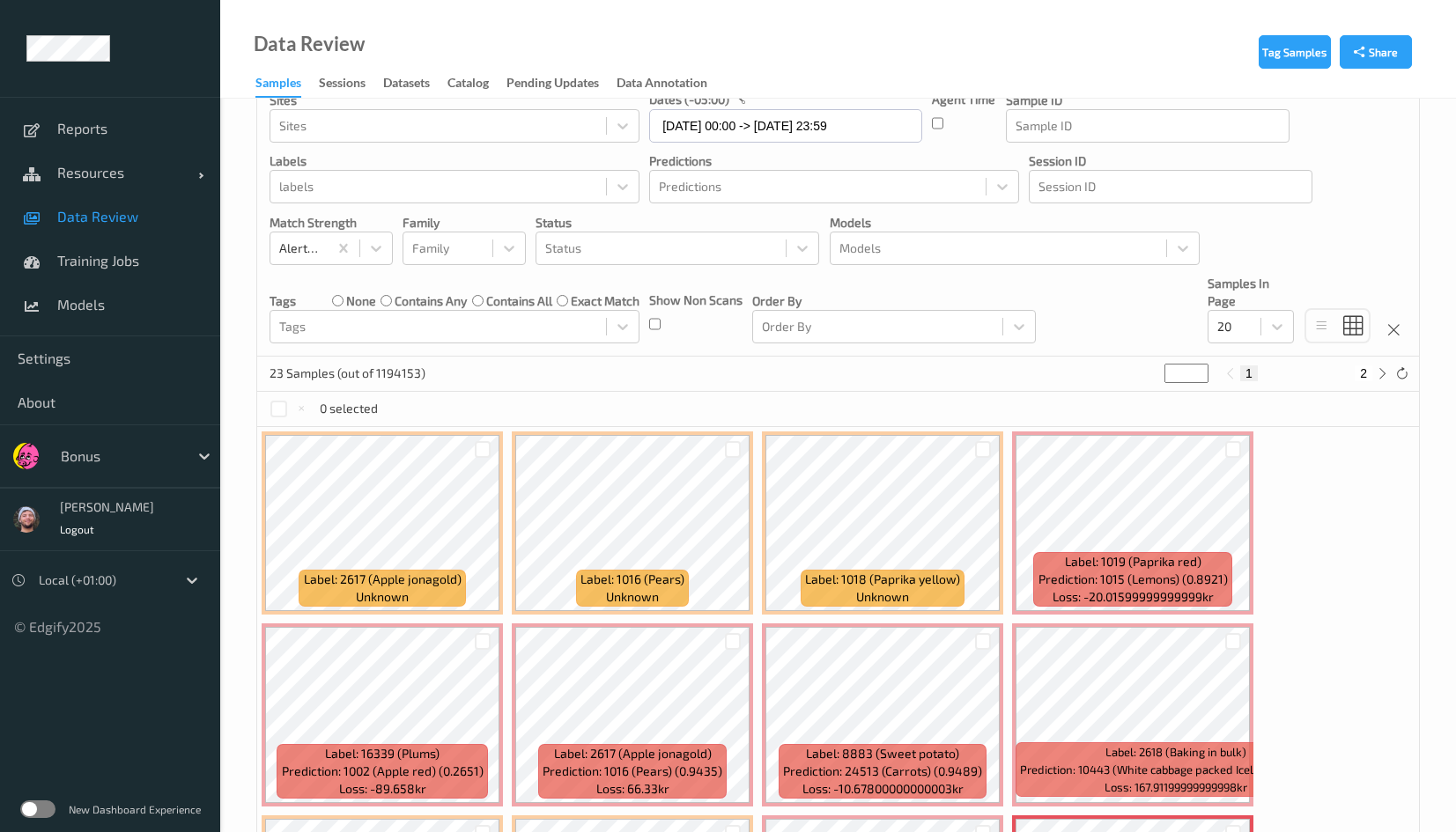
scroll to position [0, 0]
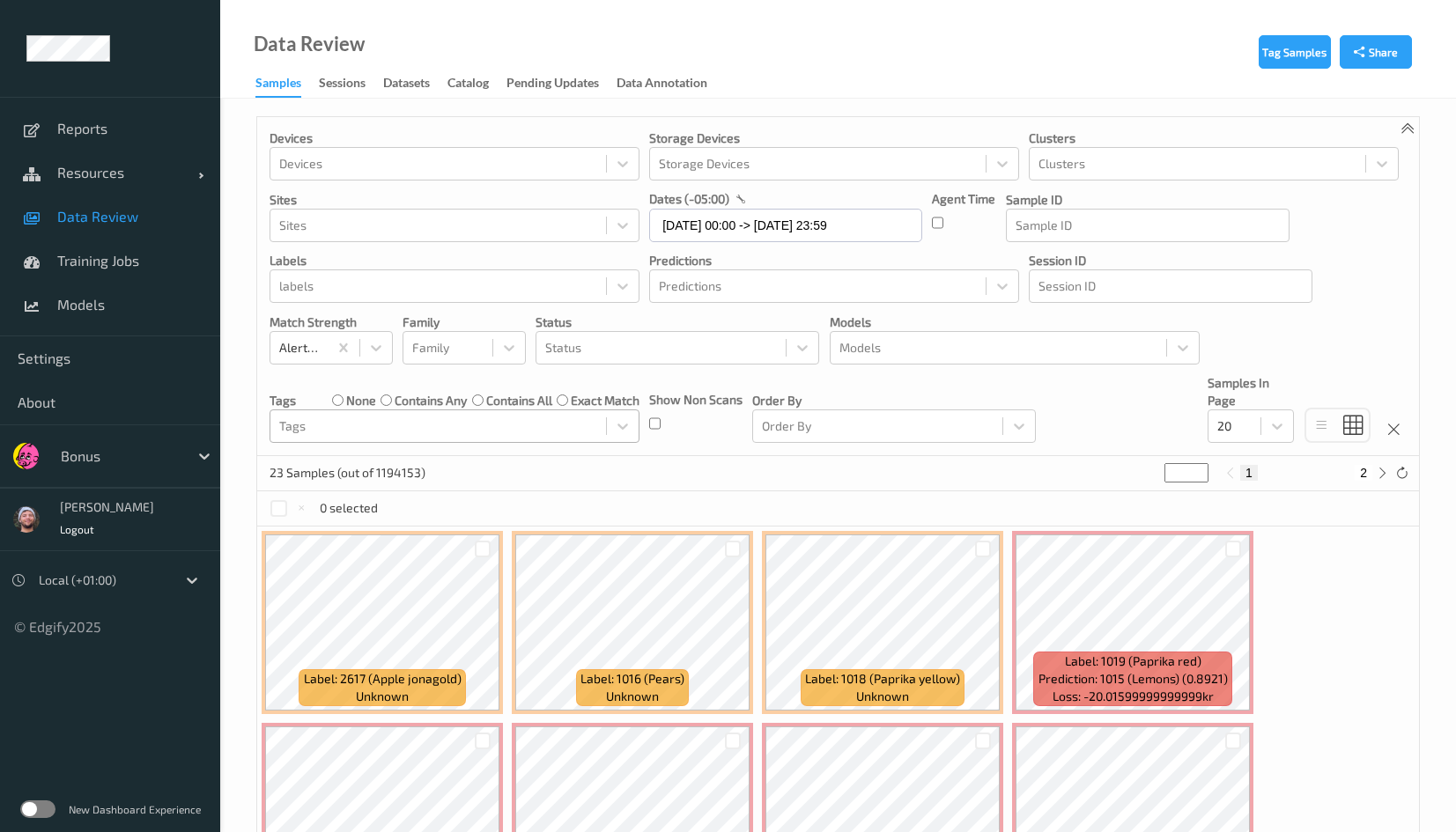
click at [368, 392] on label "none" at bounding box center [361, 401] width 30 height 18
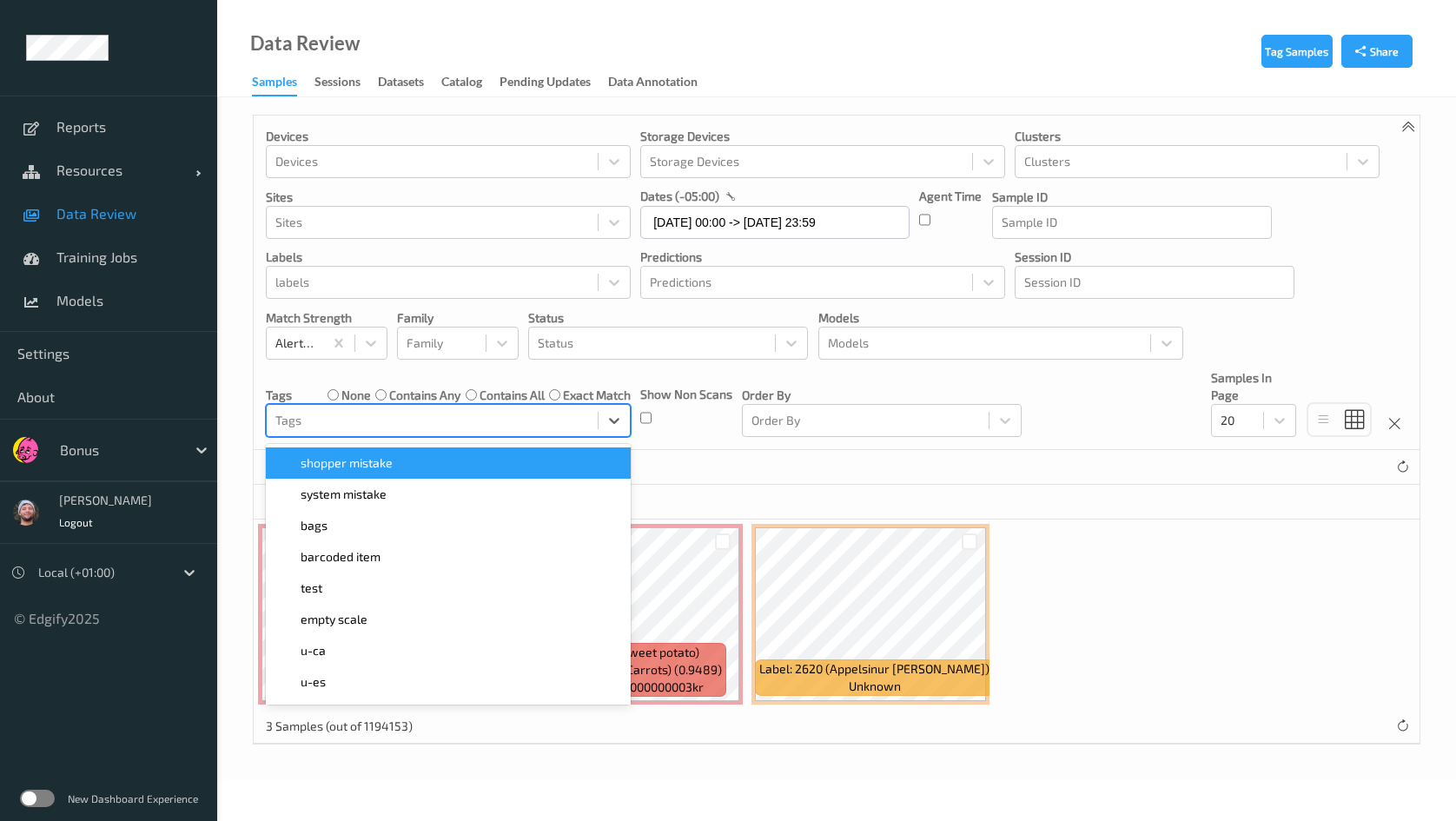
click at [347, 413] on div at bounding box center [432, 420] width 313 height 20
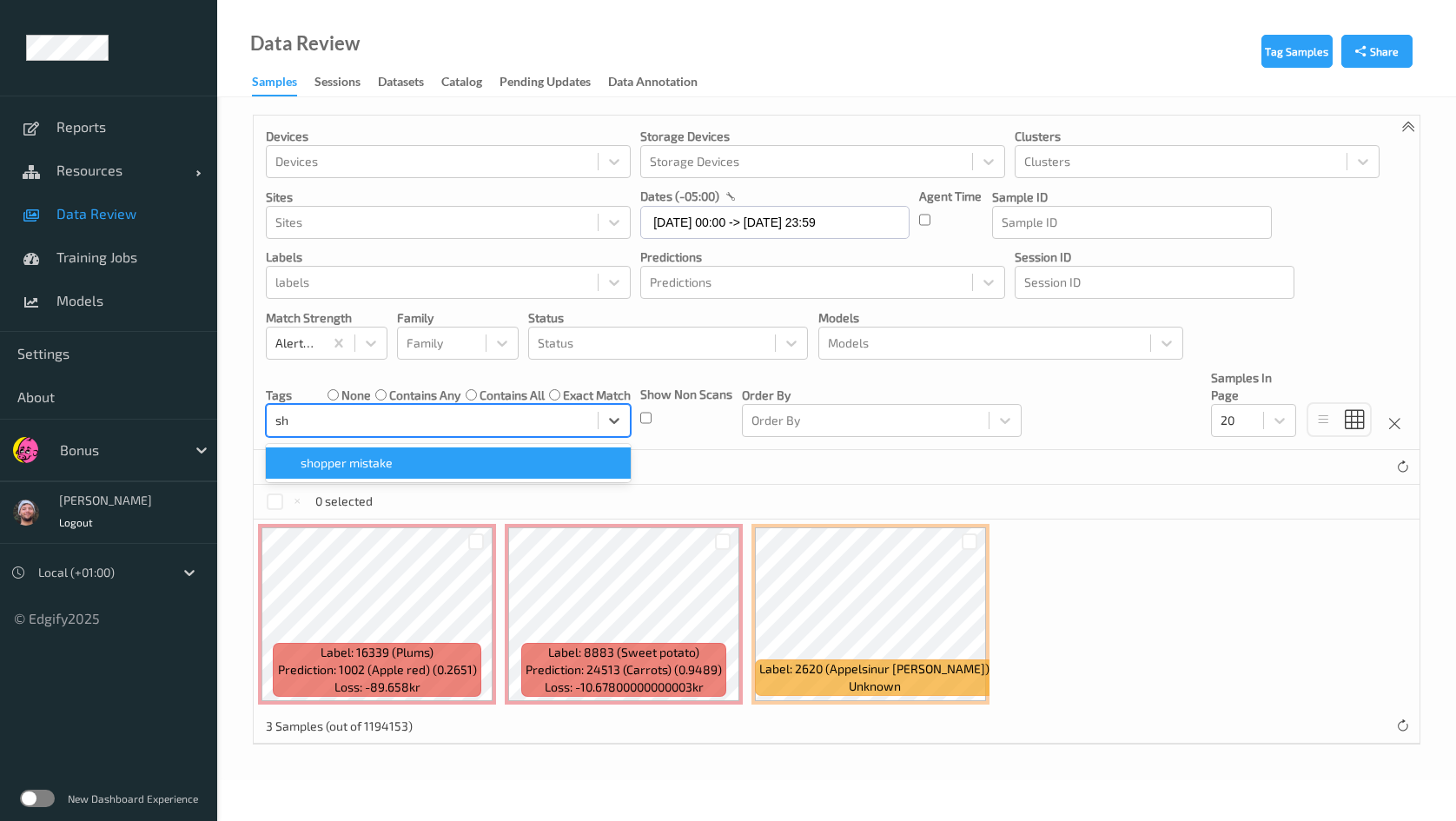
type input "sh"
click at [344, 439] on div "Devices Devices Storage Devices Storage Devices Clusters Clusters Sites Sites d…" at bounding box center [836, 283] width 1166 height 335
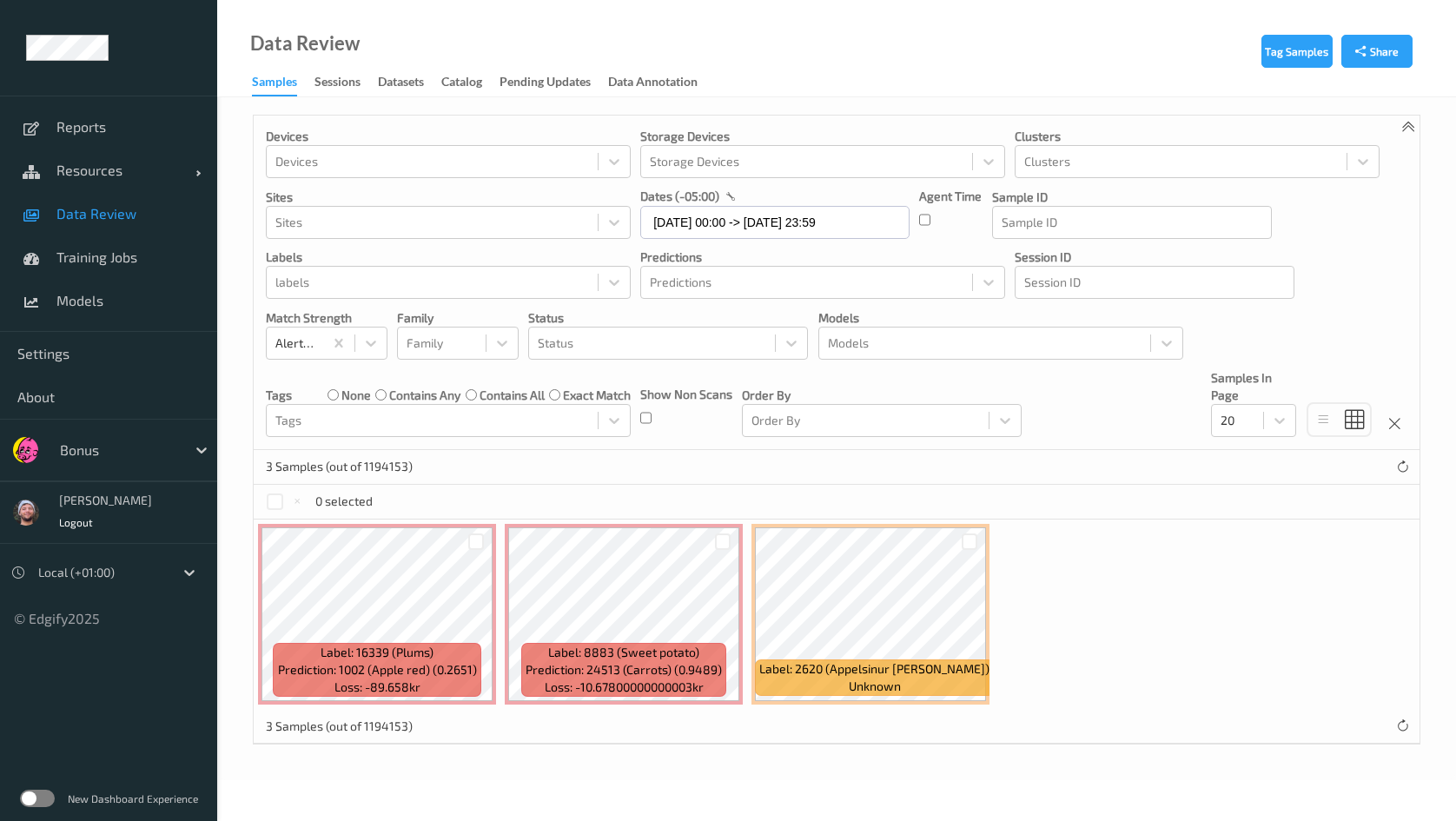
click at [349, 462] on p "3 Samples (out of 1194153)" at bounding box center [338, 467] width 147 height 18
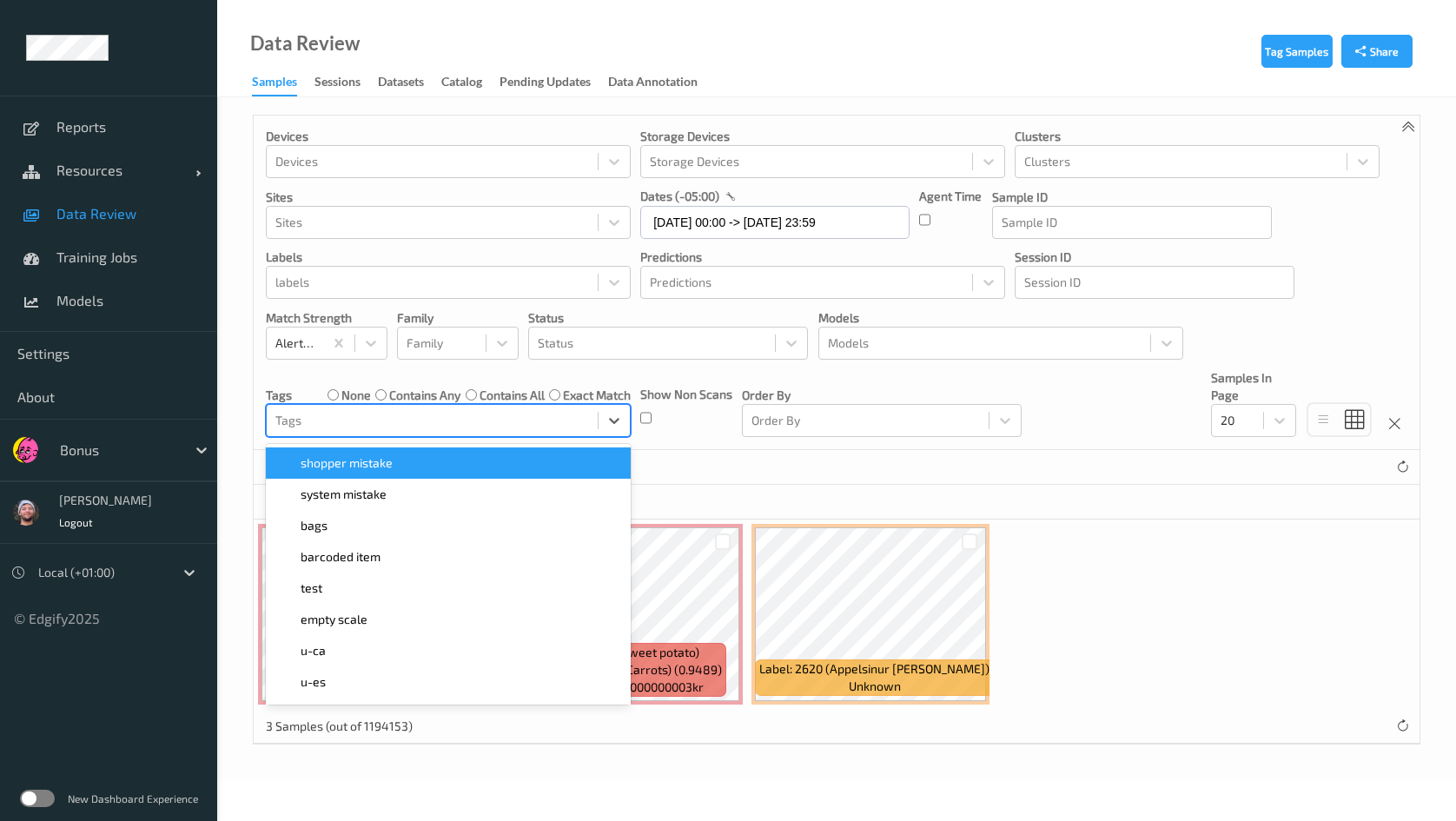
click at [333, 419] on div at bounding box center [432, 420] width 313 height 20
type input "sh"
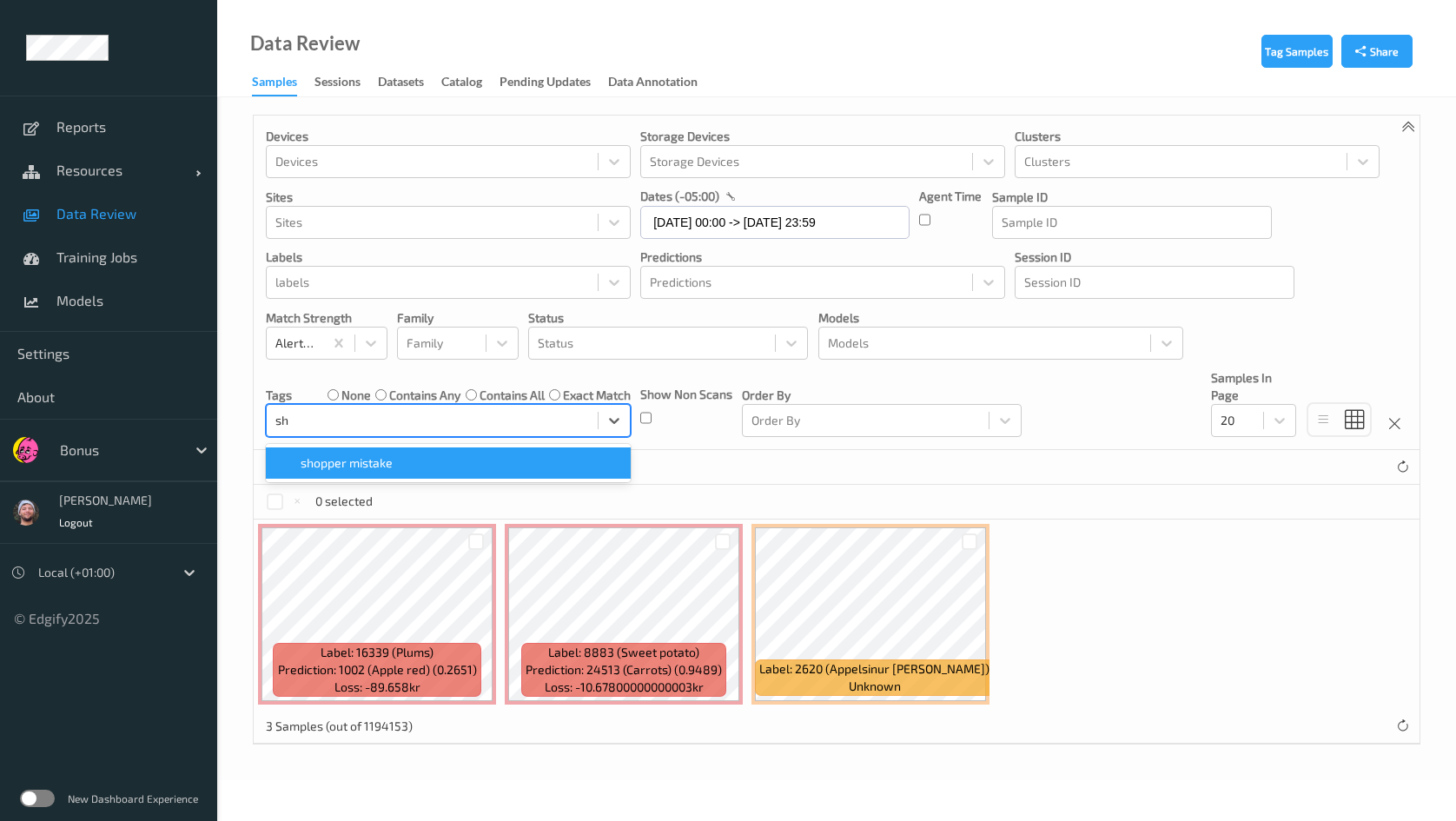
click at [317, 464] on span "shopper mistake" at bounding box center [346, 463] width 92 height 18
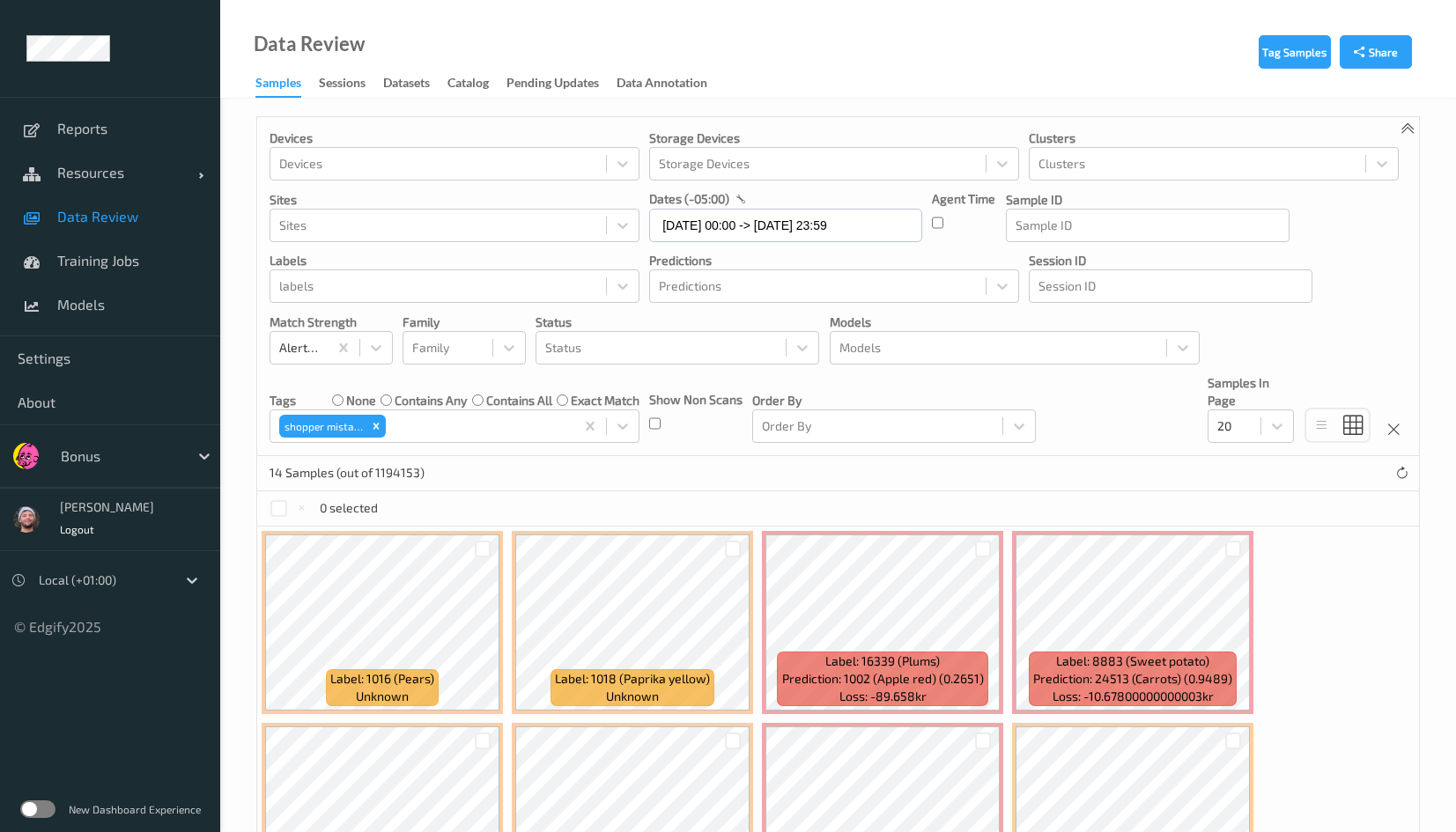
click at [736, 463] on div "14 Samples (out of 1194153)" at bounding box center [838, 474] width 1161 height 35
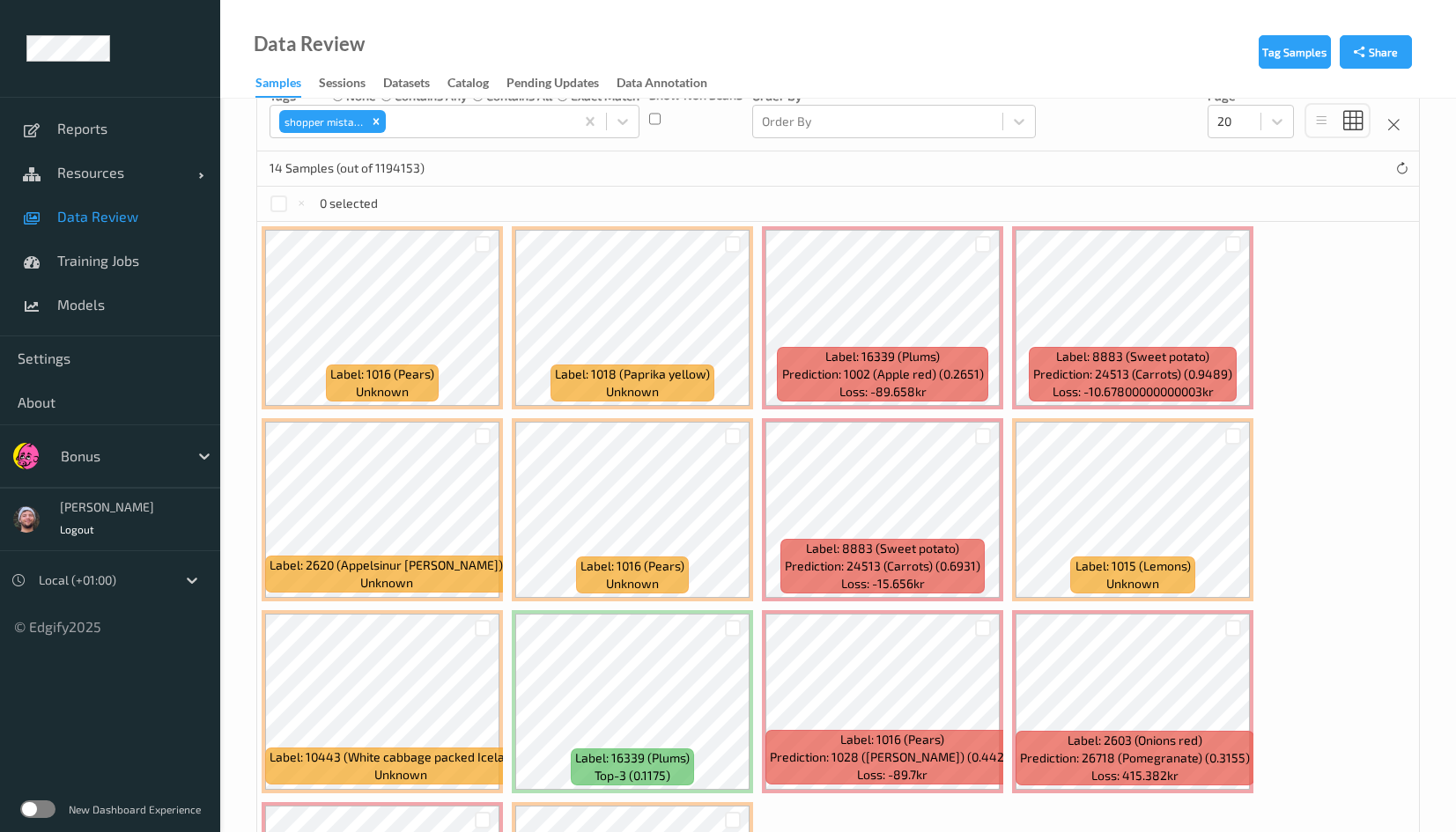
scroll to position [264, 0]
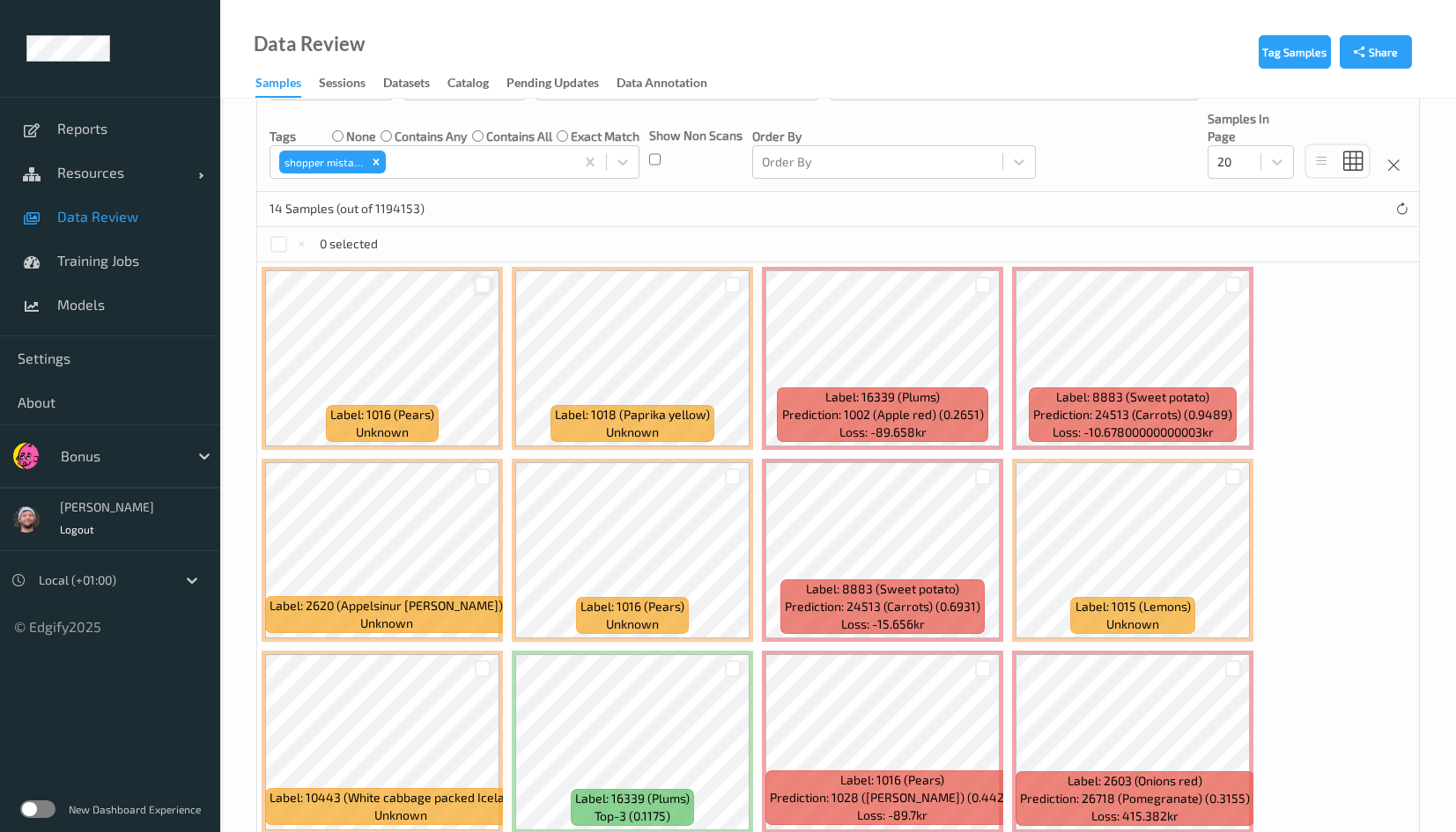
click at [485, 292] on div at bounding box center [482, 284] width 17 height 17
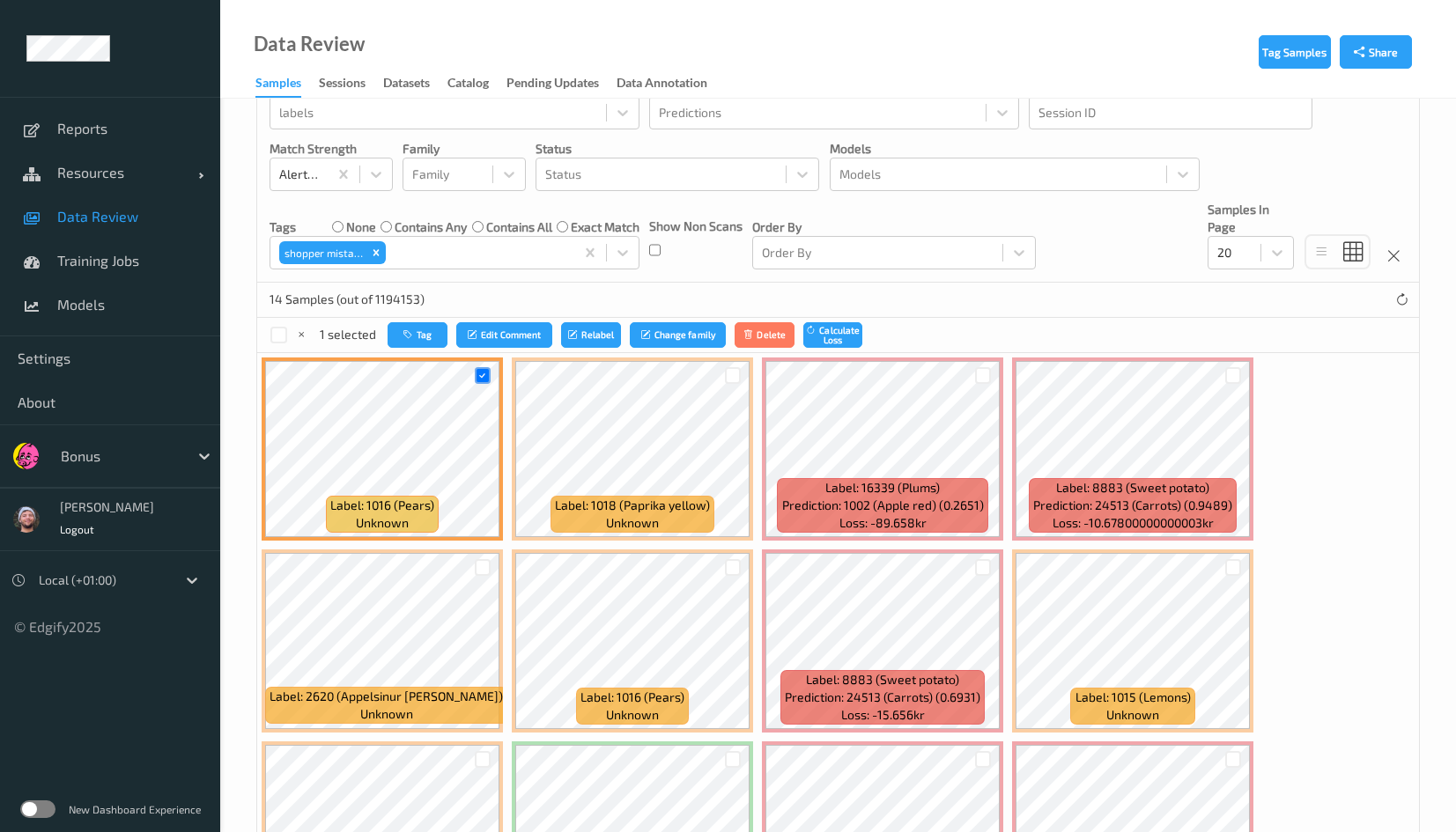
scroll to position [132, 0]
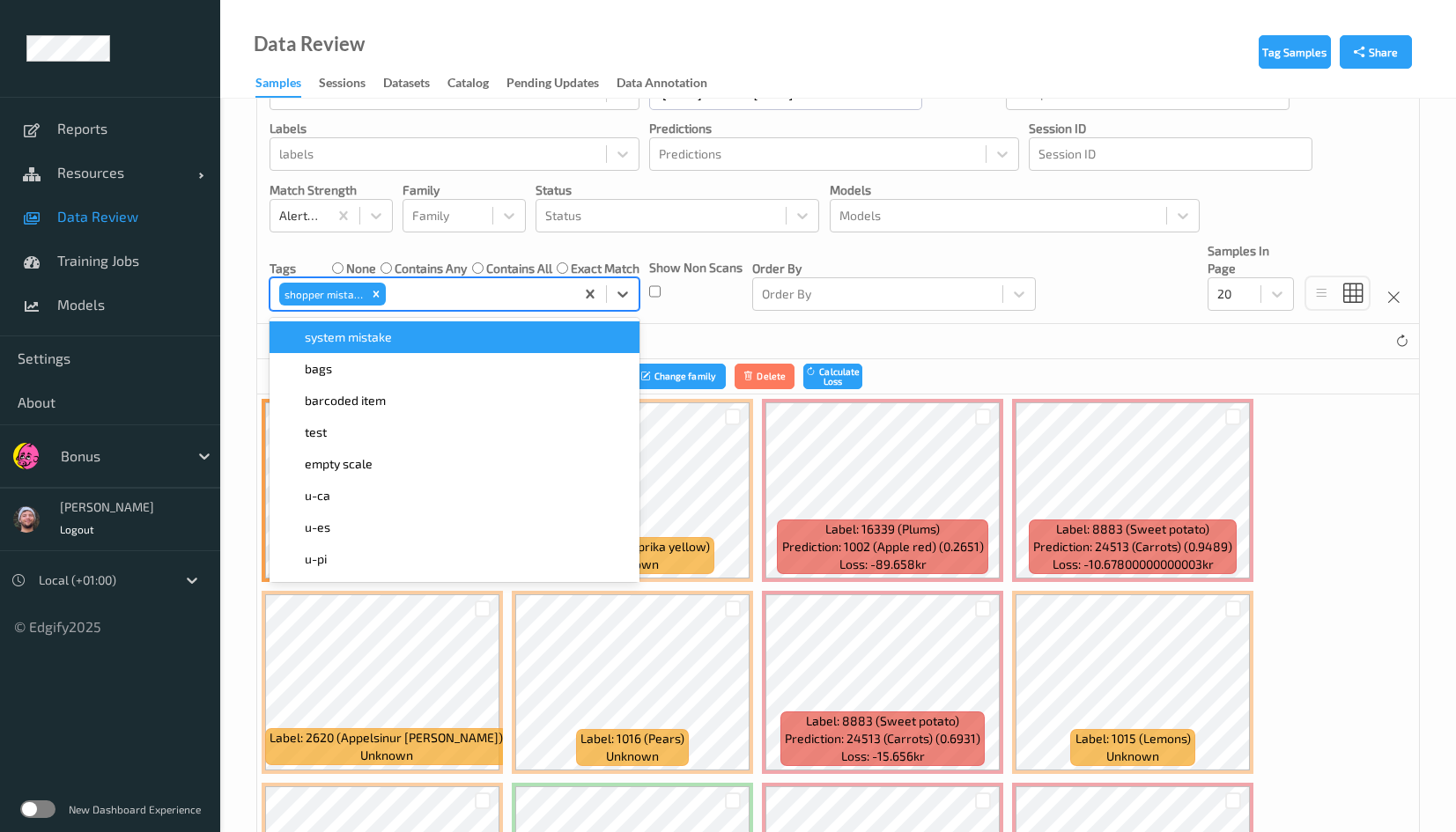
click at [433, 301] on div at bounding box center [477, 294] width 176 height 21
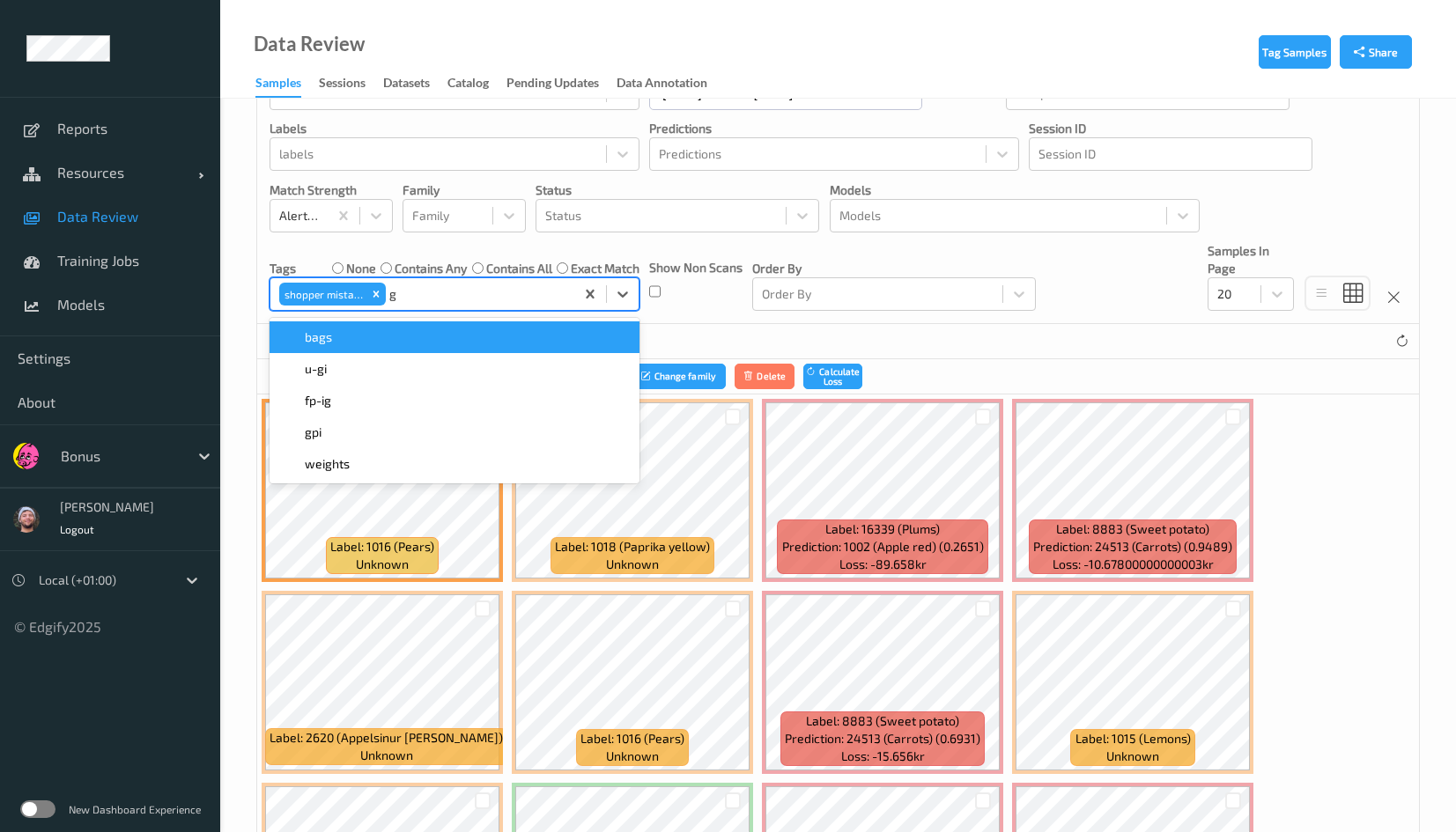
type input "gi"
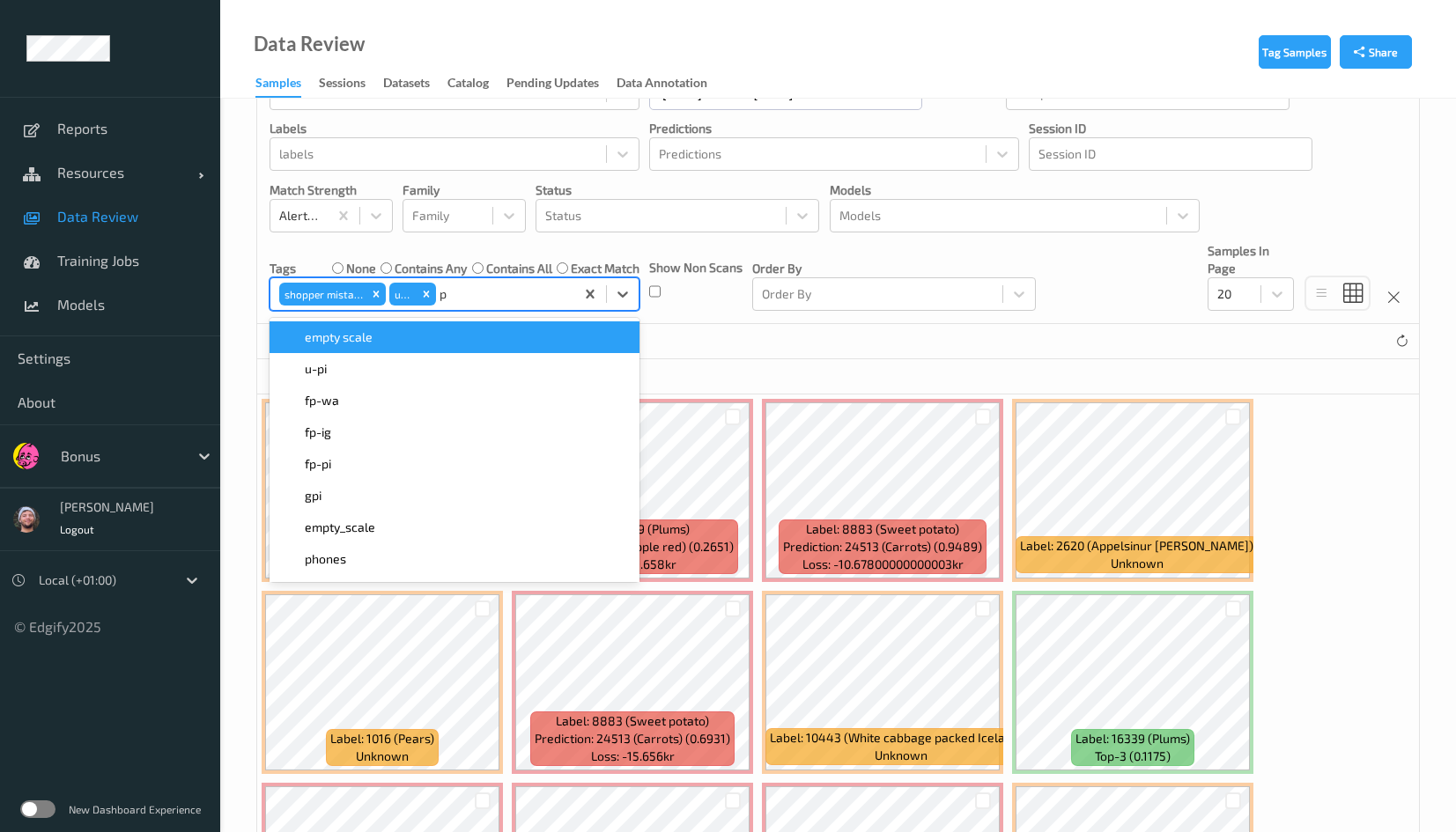
type input "pi"
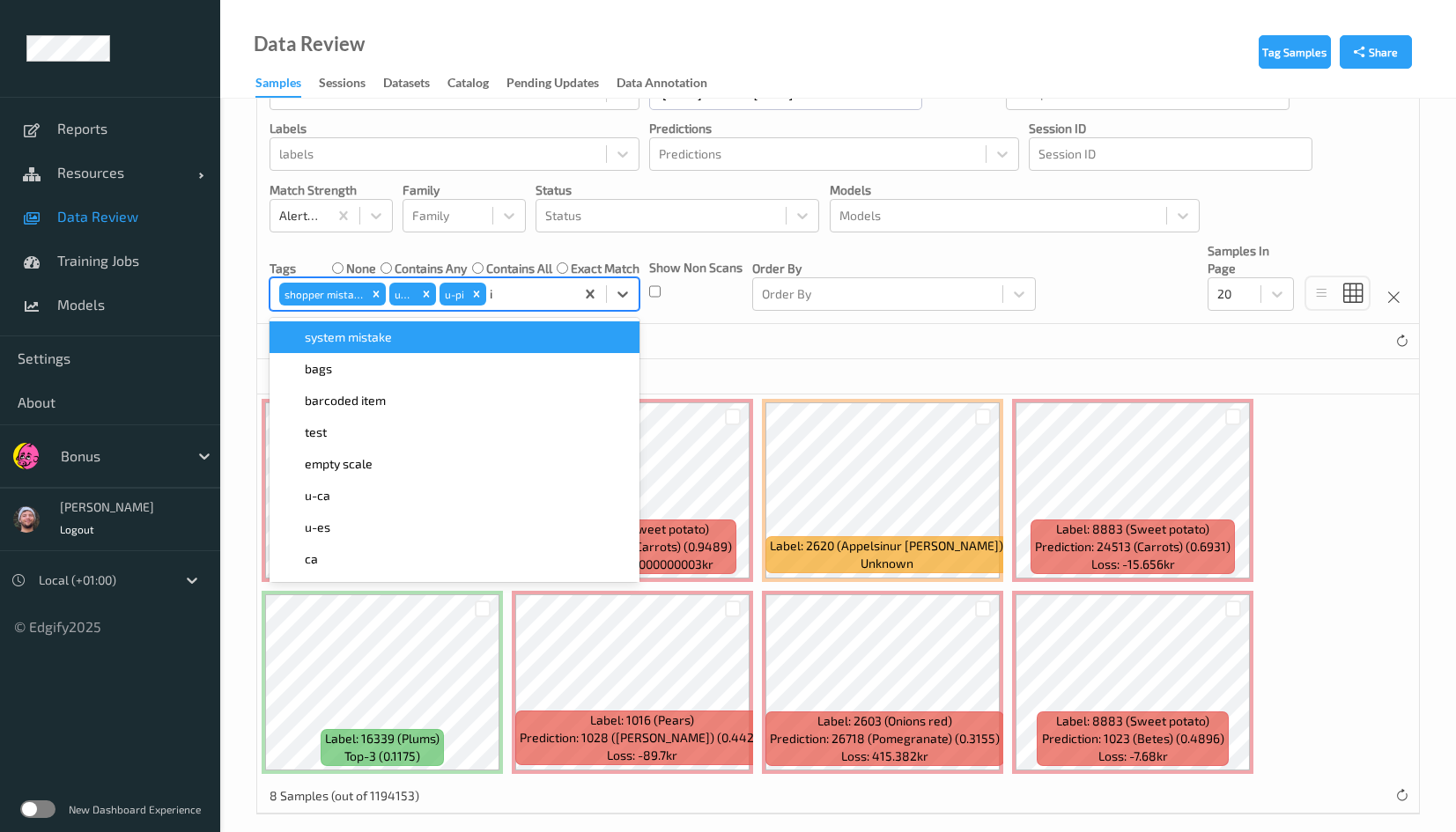
type input "ig"
type input "pi"
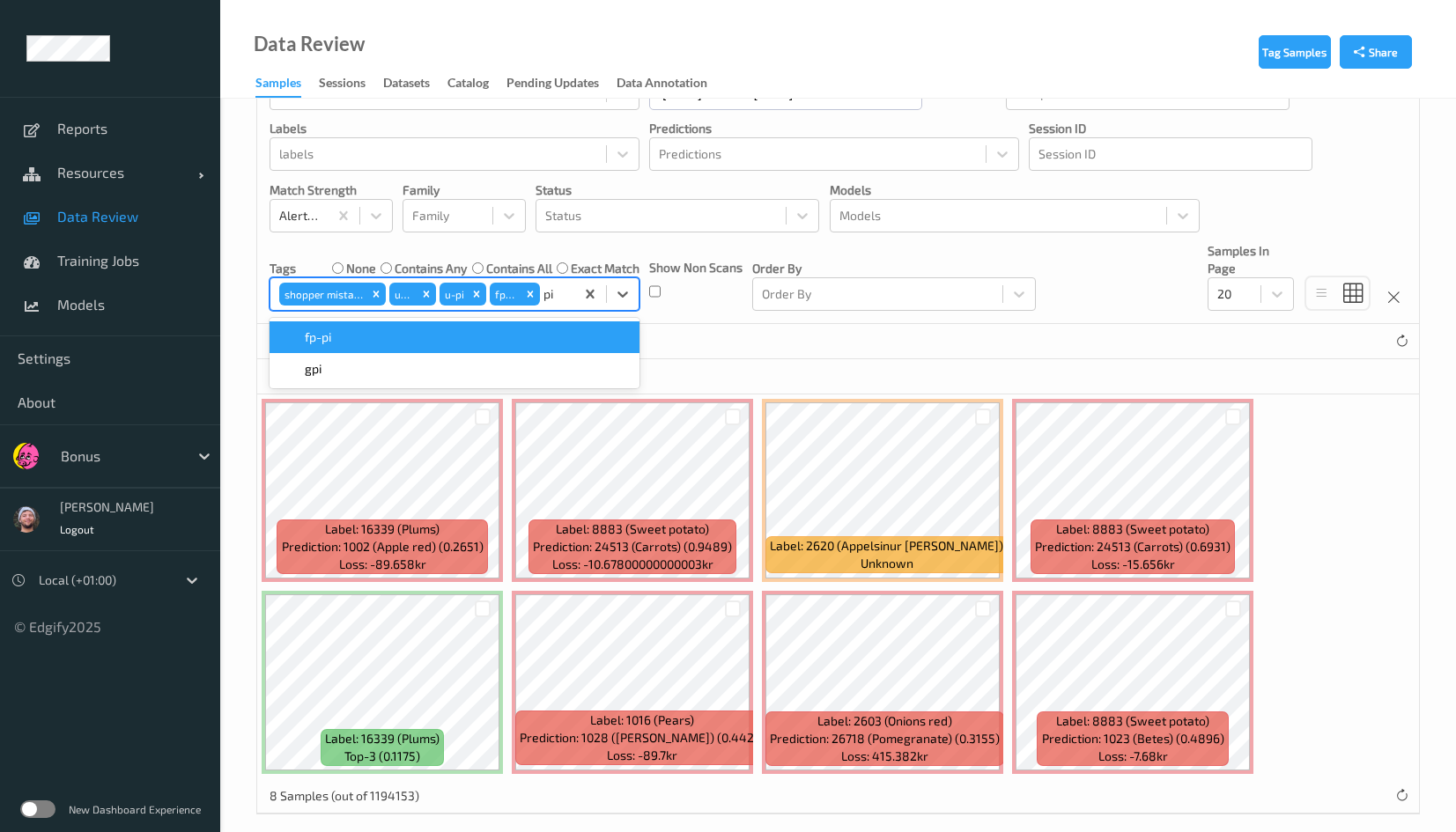
click at [563, 324] on div "fp-pi" at bounding box center [453, 337] width 370 height 32
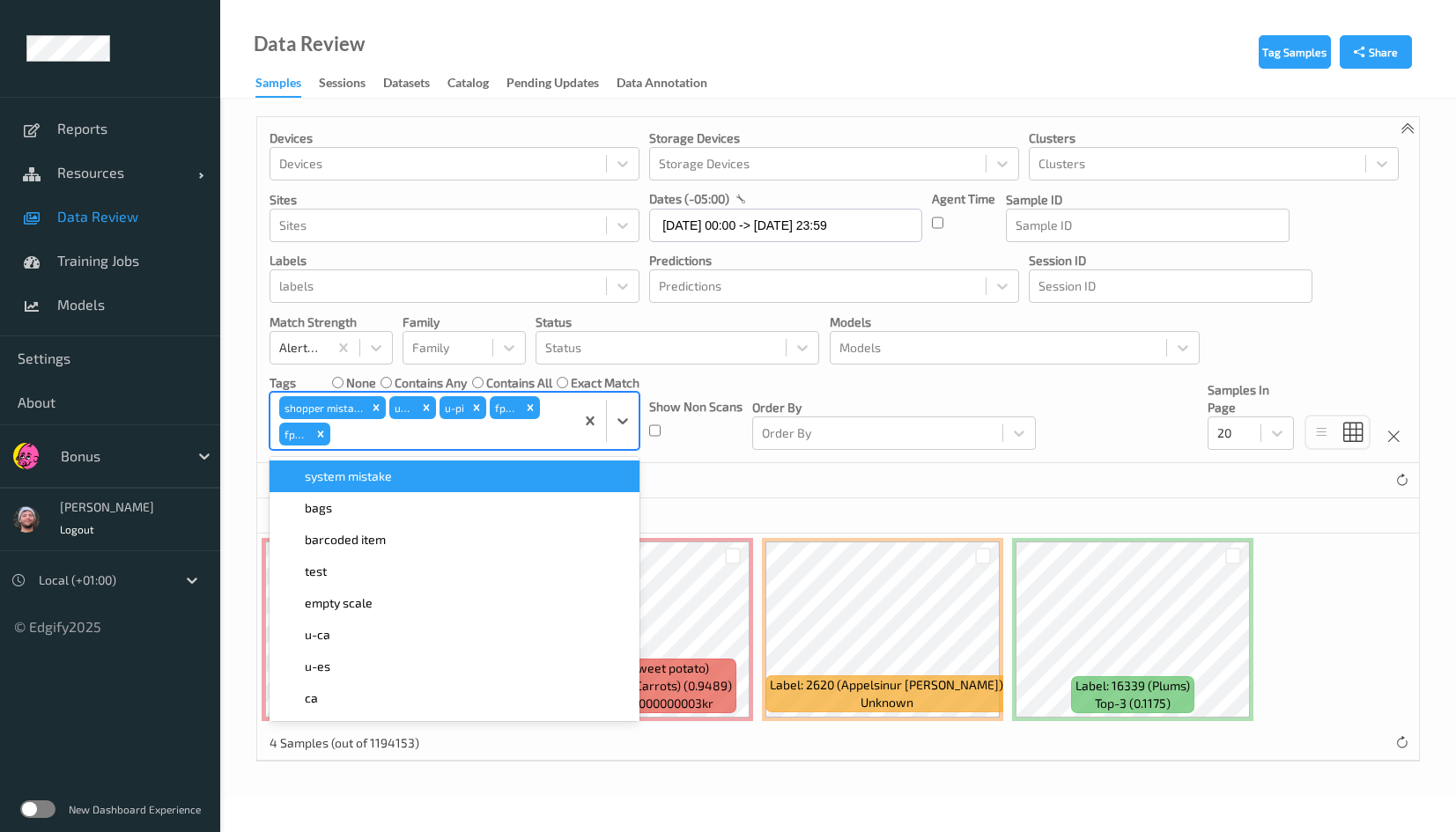
scroll to position [0, 0]
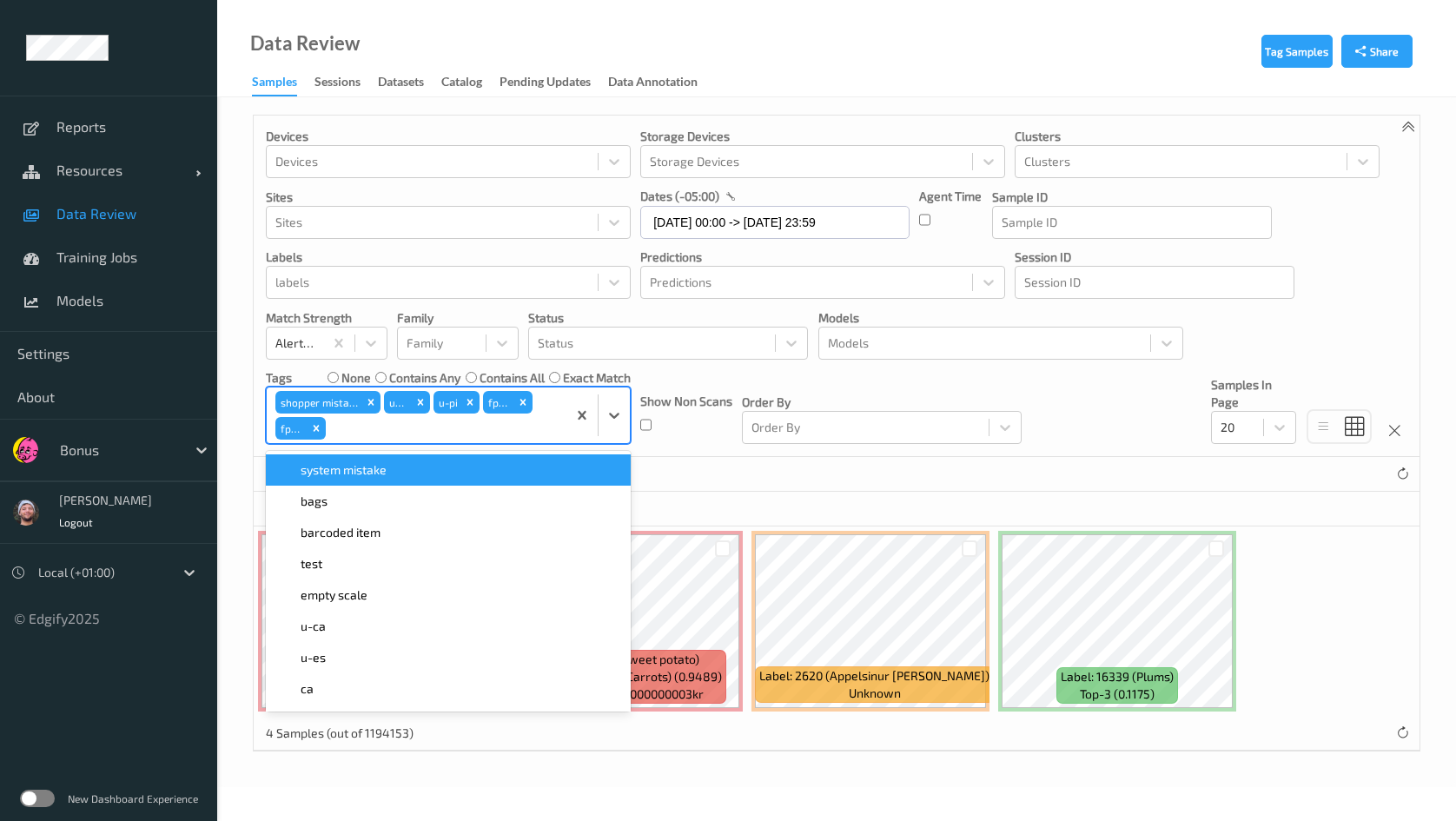
click at [715, 479] on div "4 Samples (out of 1194153)" at bounding box center [836, 475] width 1166 height 35
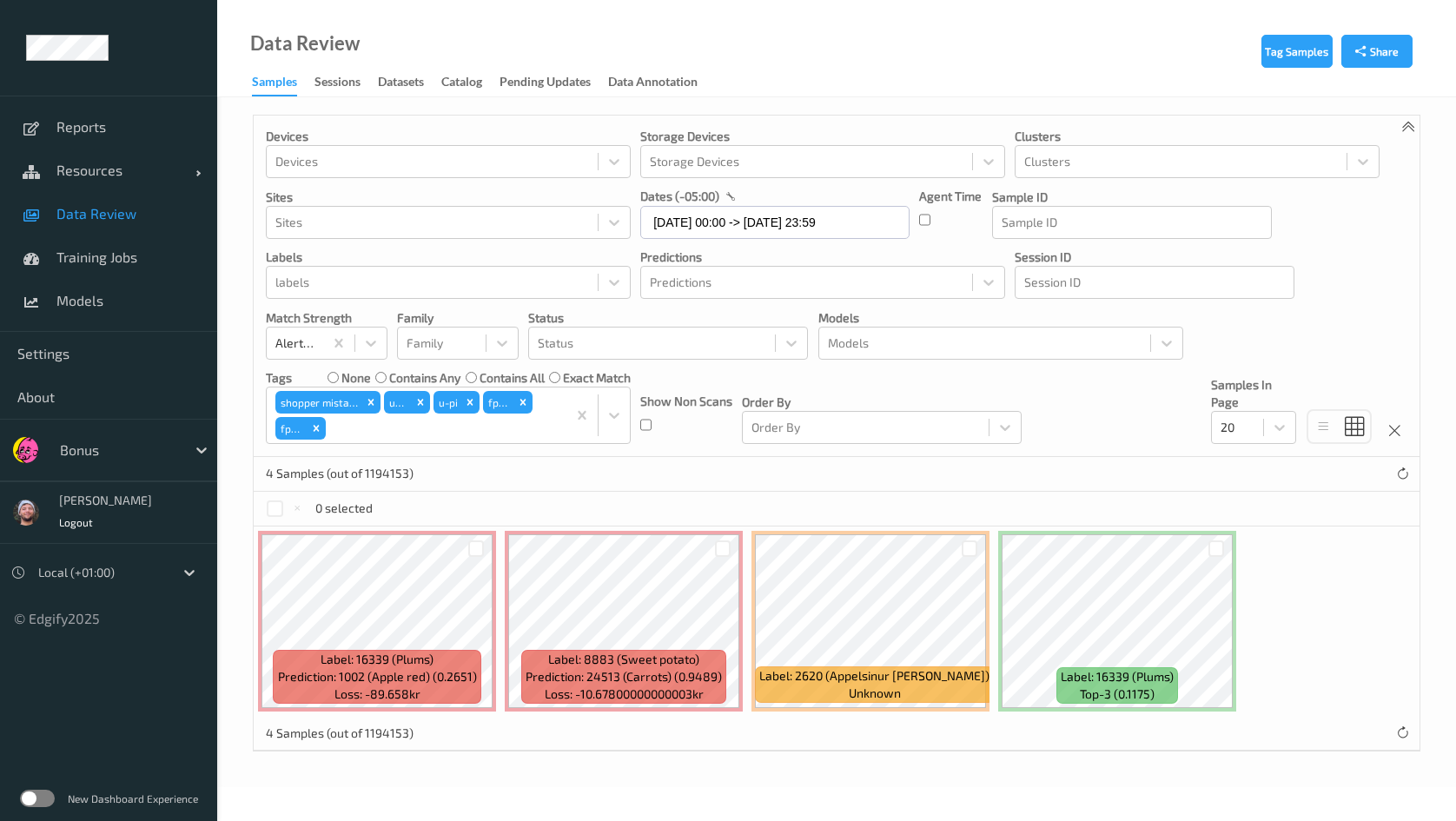
drag, startPoint x: 970, startPoint y: 554, endPoint x: 903, endPoint y: 525, distance: 73.0
click at [971, 553] on div at bounding box center [970, 549] width 17 height 17
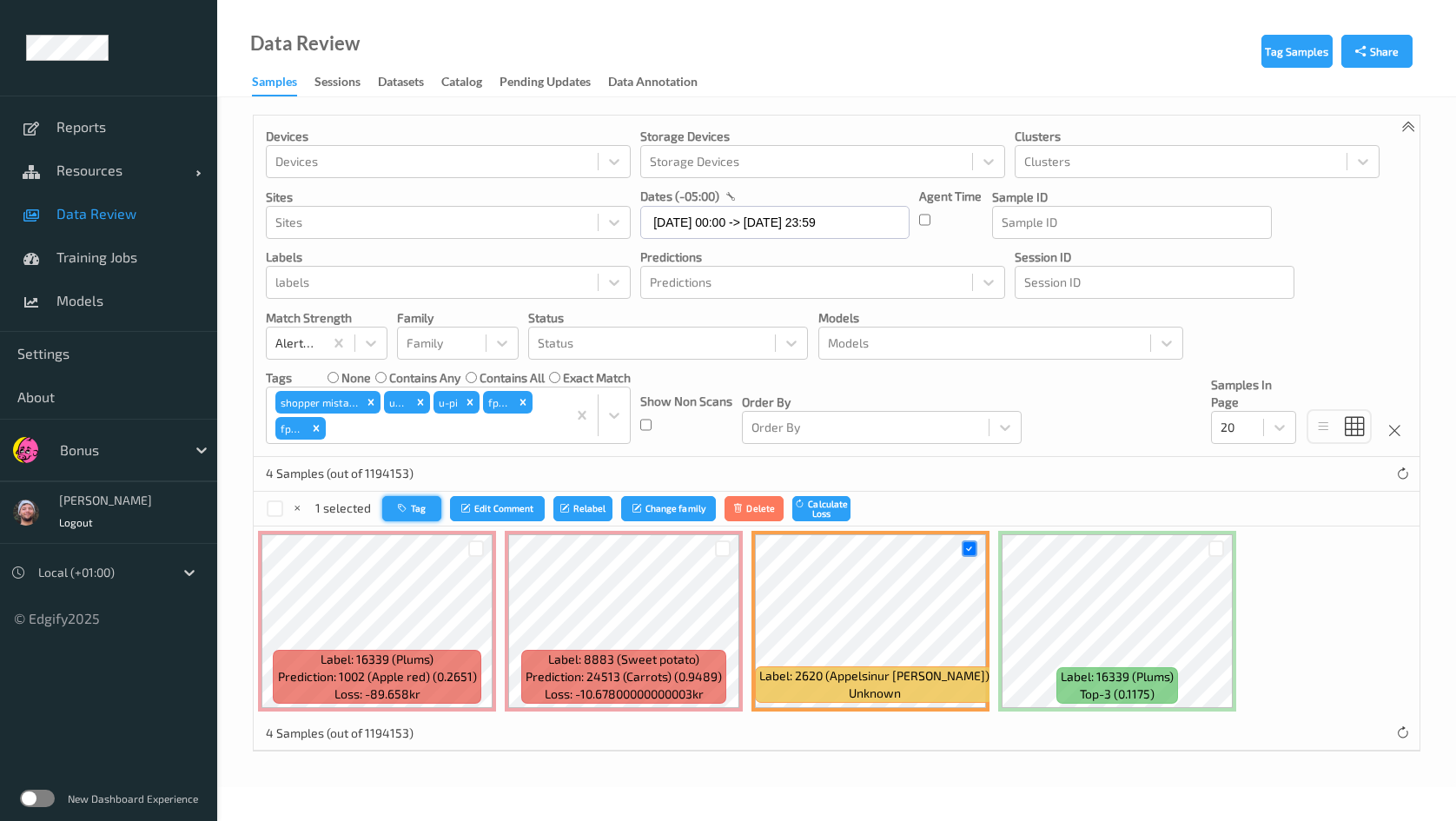
click at [408, 514] on button "Tag" at bounding box center [411, 509] width 59 height 25
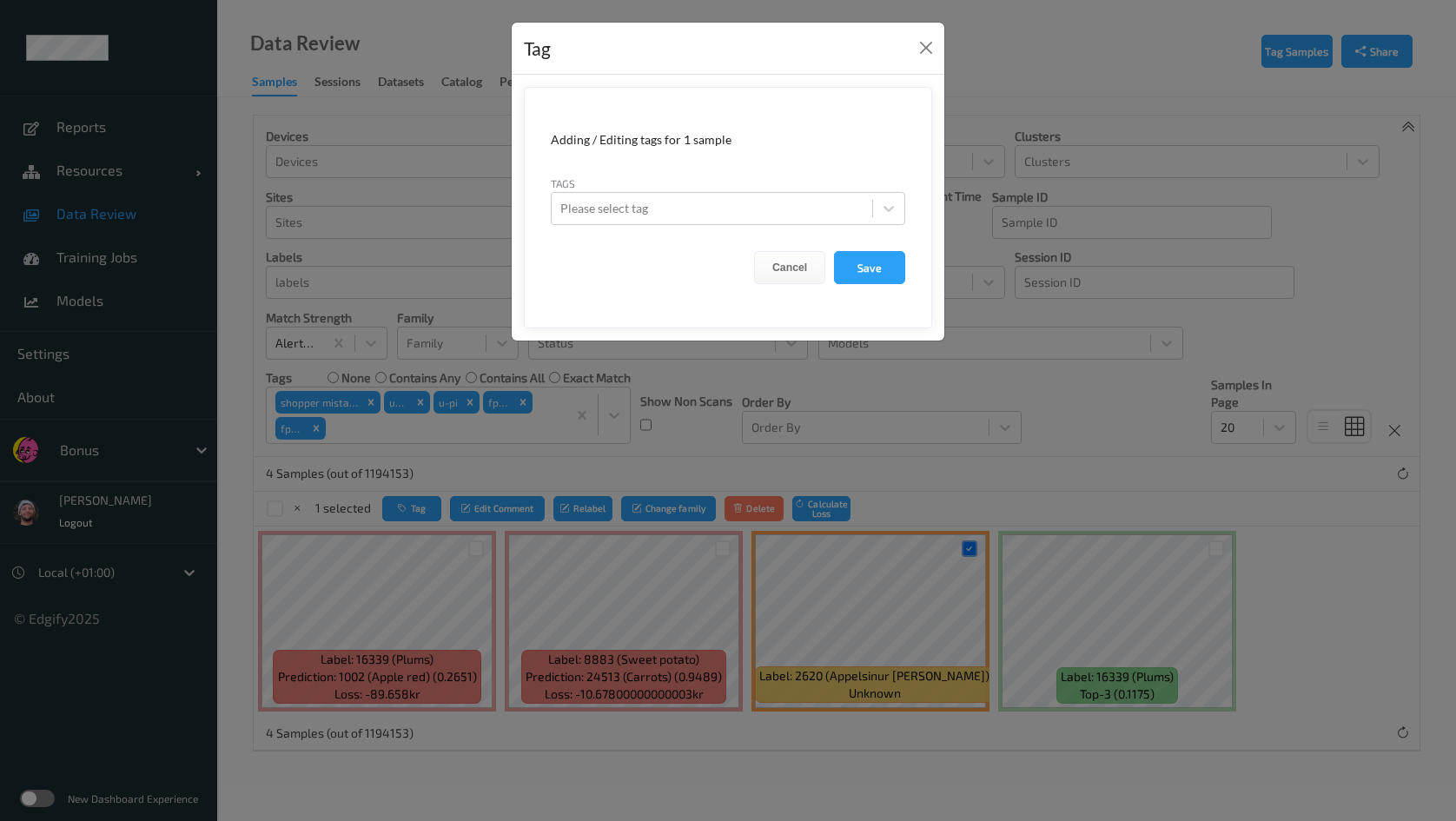
click at [685, 230] on form "Adding / Editing tags for 1 sample Tags Please select tag Cancel Save" at bounding box center [728, 207] width 408 height 241
click at [687, 223] on div "Please select tag" at bounding box center [728, 208] width 354 height 33
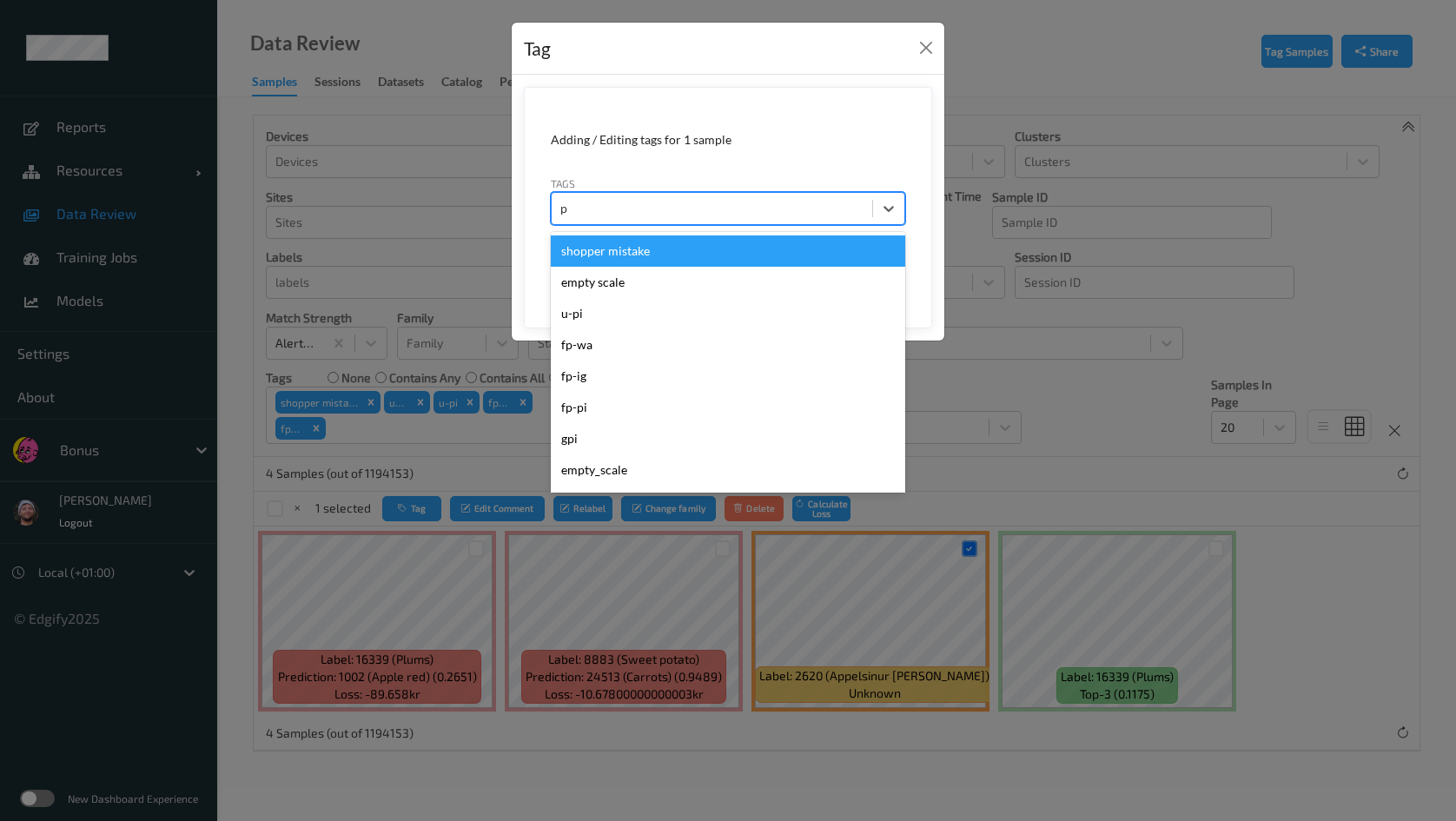
type input "pi"
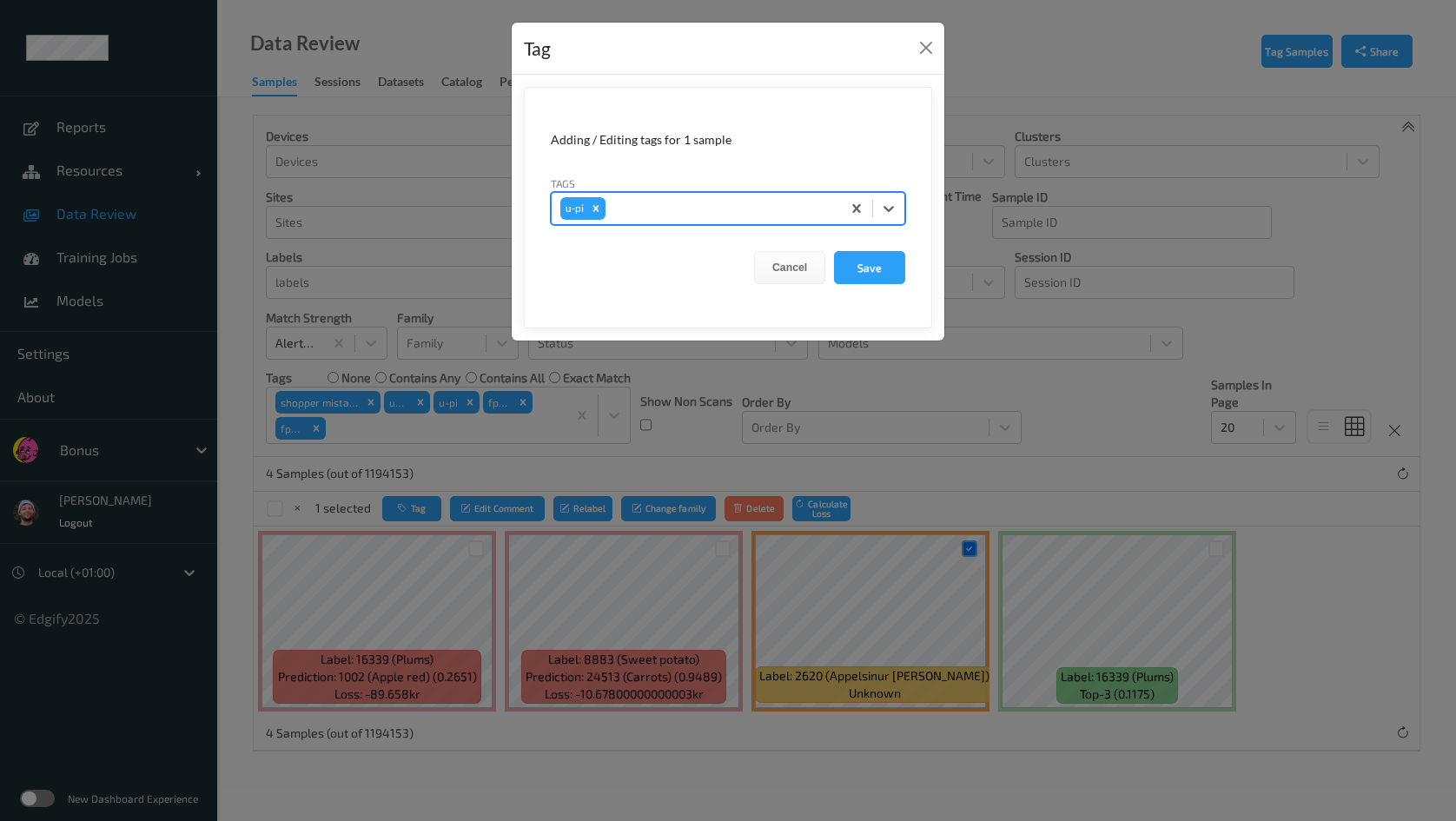
click at [835, 251] on button "Save" at bounding box center [870, 268] width 71 height 33
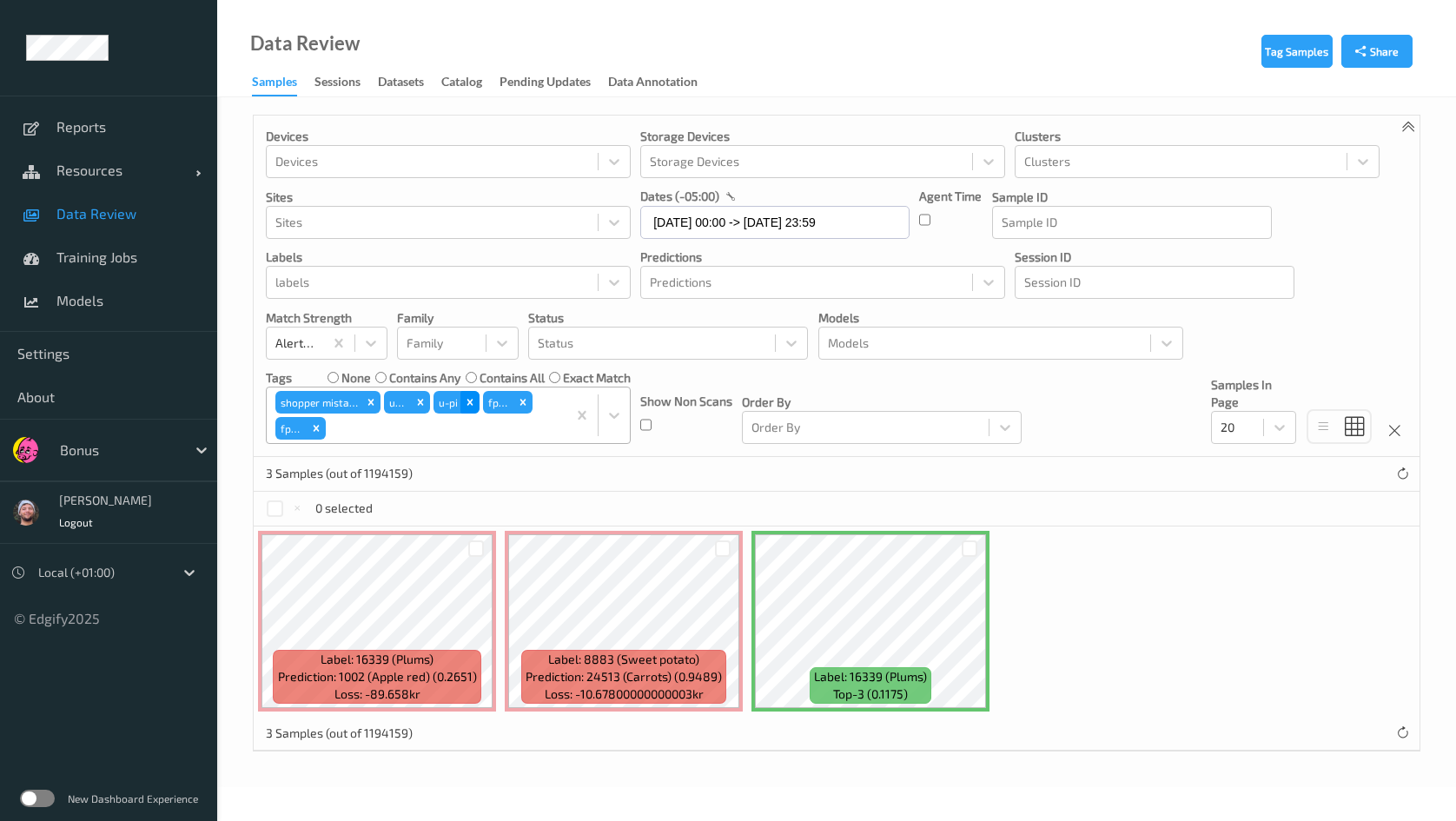
click at [465, 396] on icon "Remove u-pi" at bounding box center [470, 402] width 13 height 13
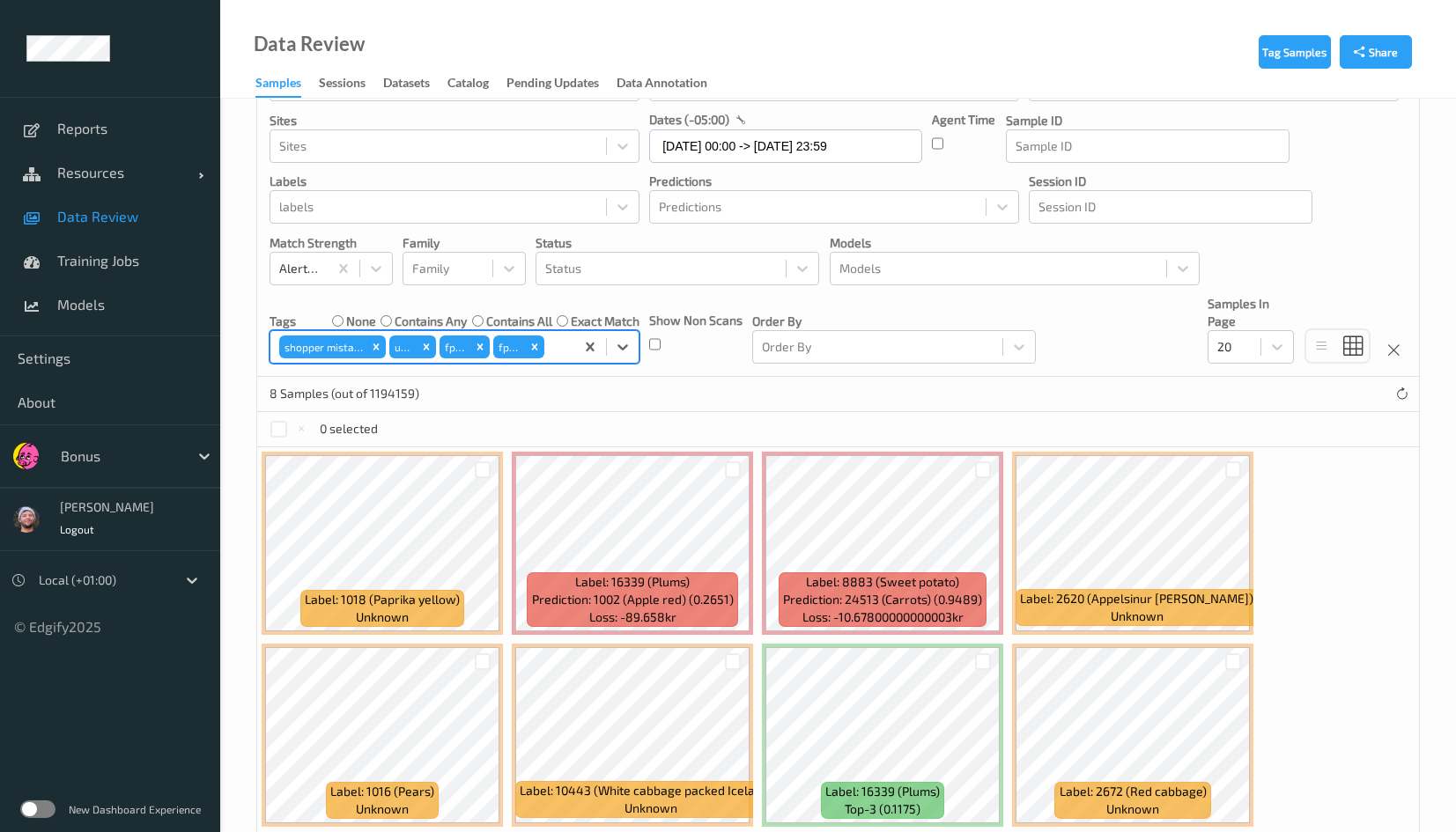
scroll to position [151, 0]
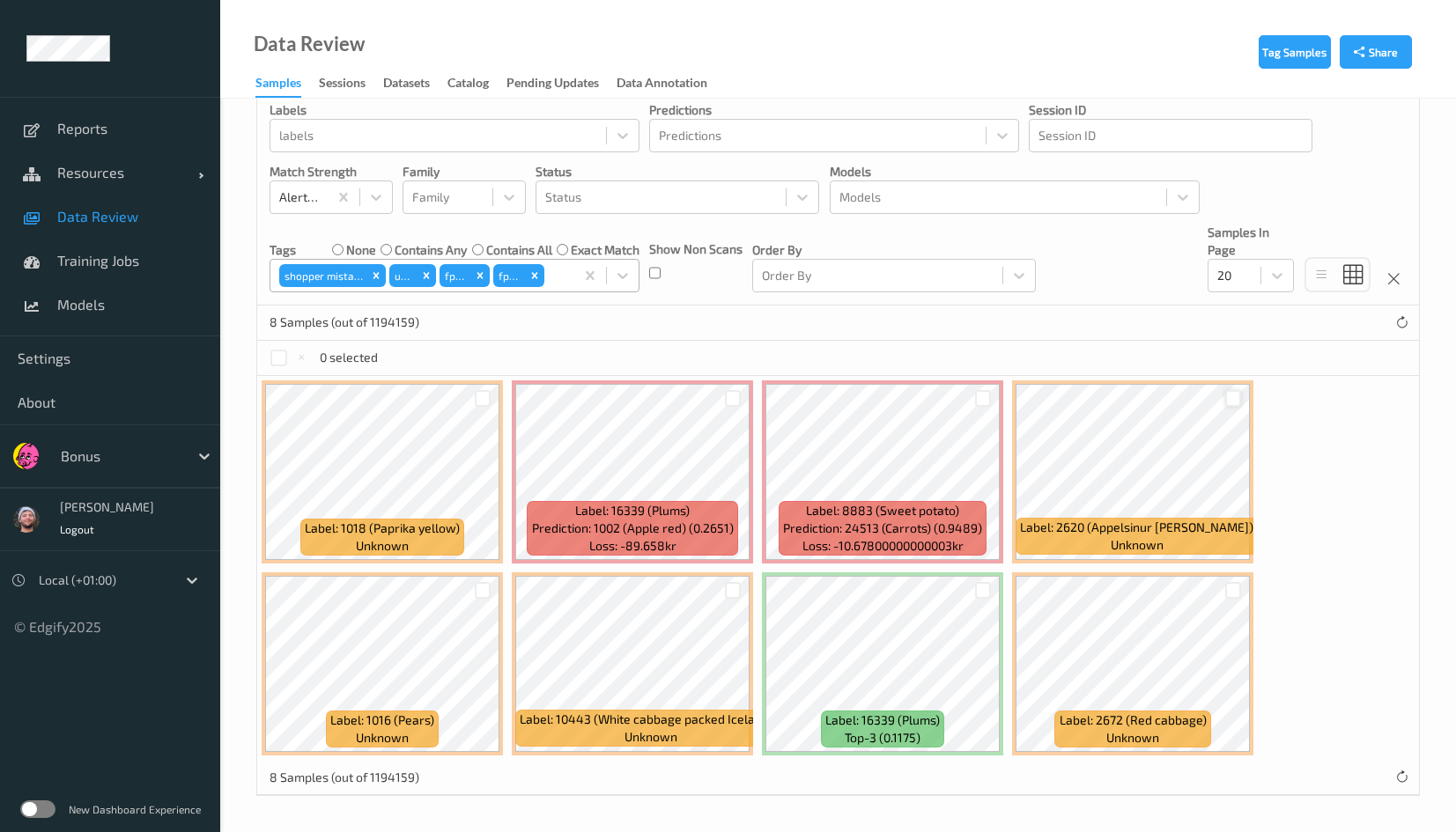
click at [1226, 392] on div at bounding box center [1233, 398] width 17 height 17
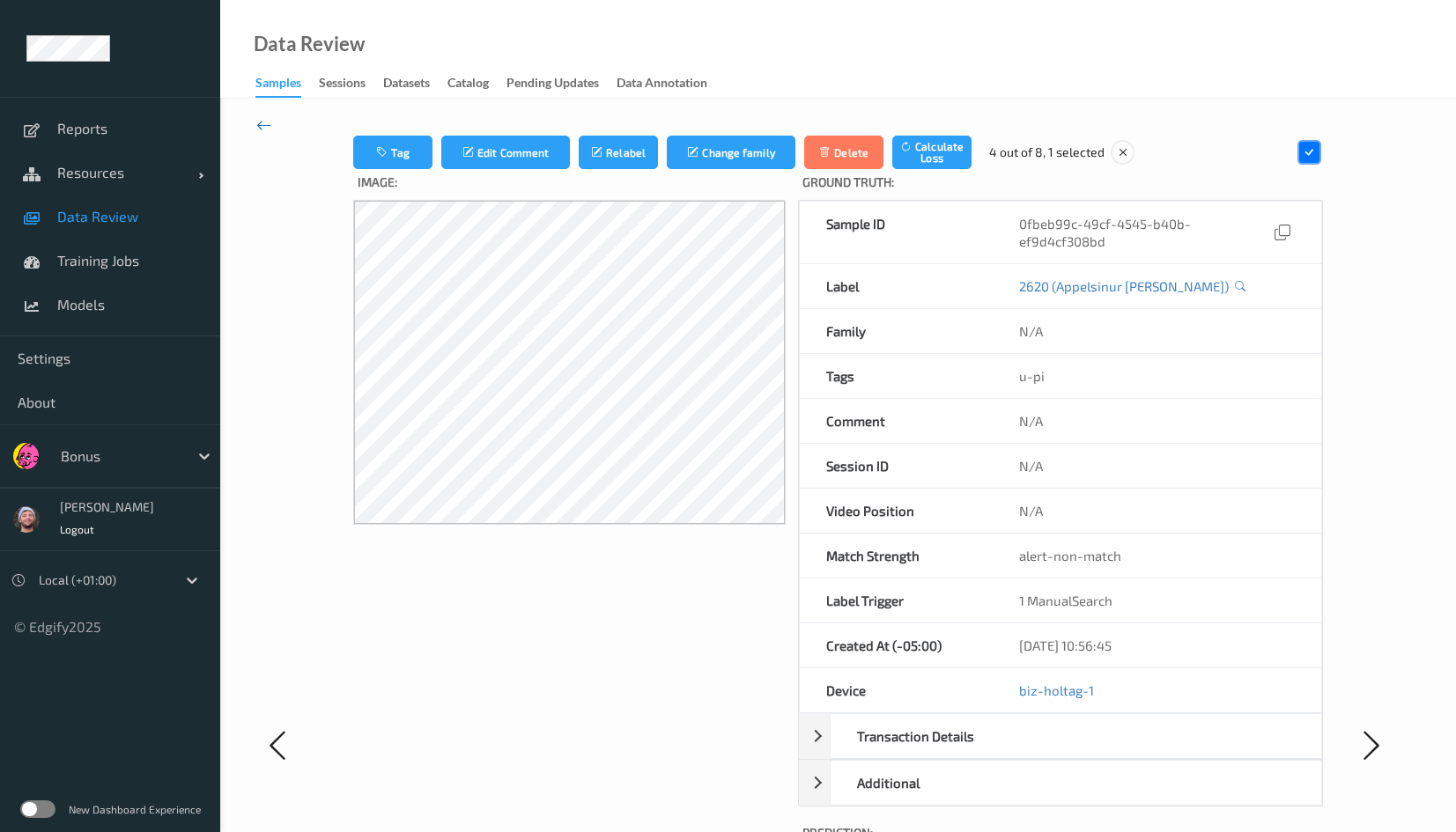
click at [260, 126] on icon at bounding box center [264, 125] width 16 height 20
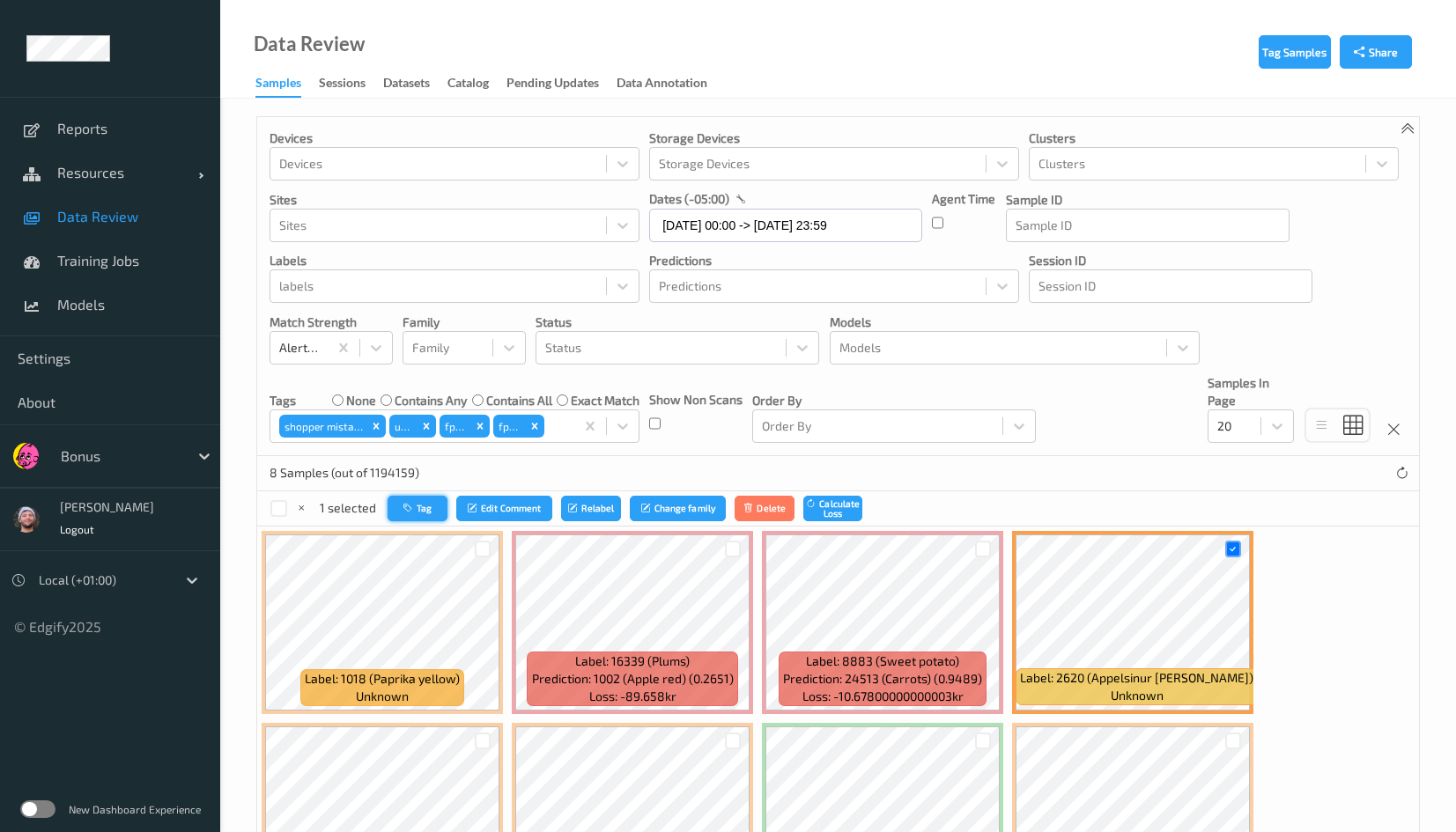
click at [425, 508] on button "Tag" at bounding box center [417, 509] width 60 height 26
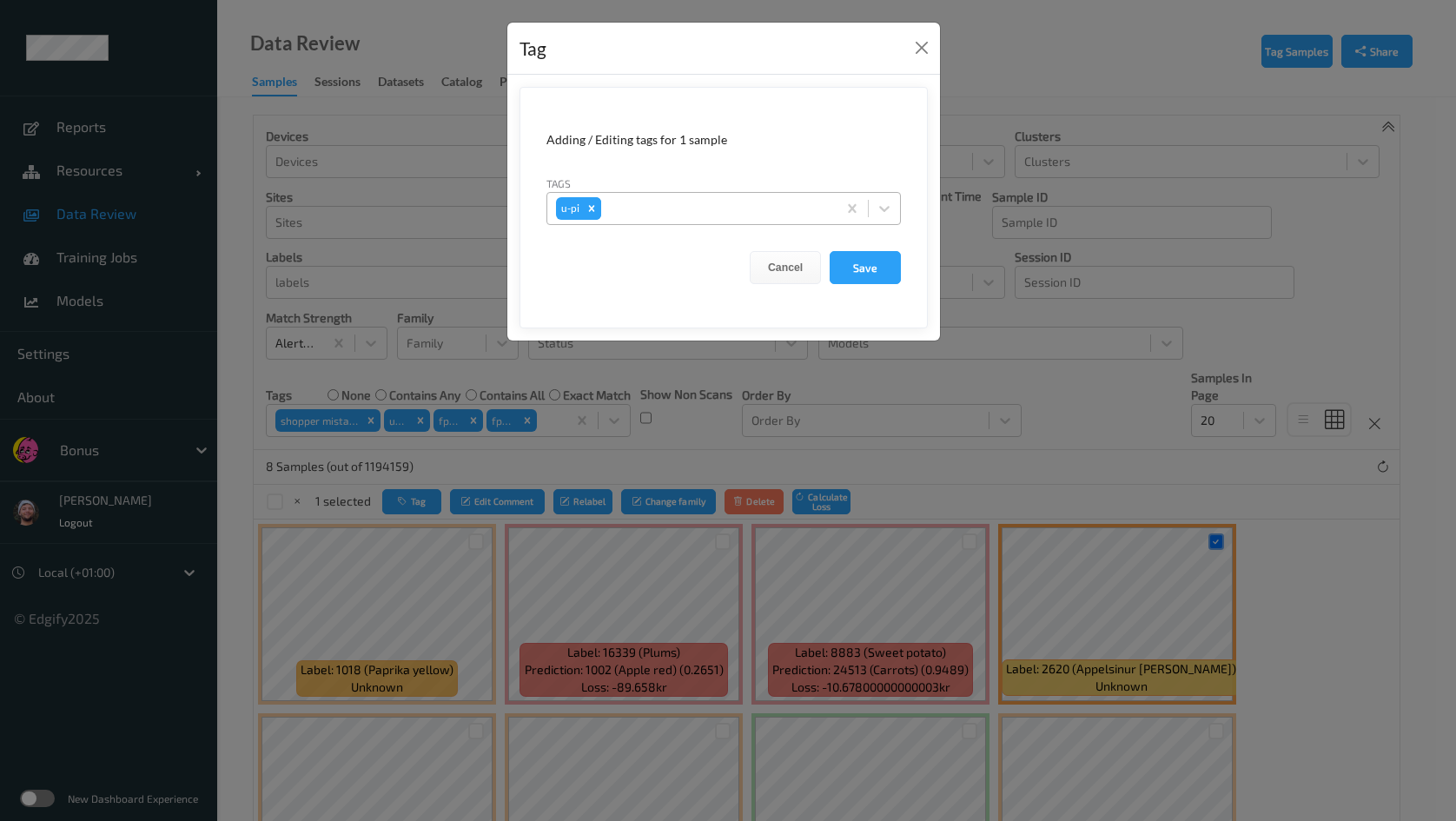
click at [586, 217] on div "Remove u-pi" at bounding box center [592, 208] width 19 height 22
type input "ca"
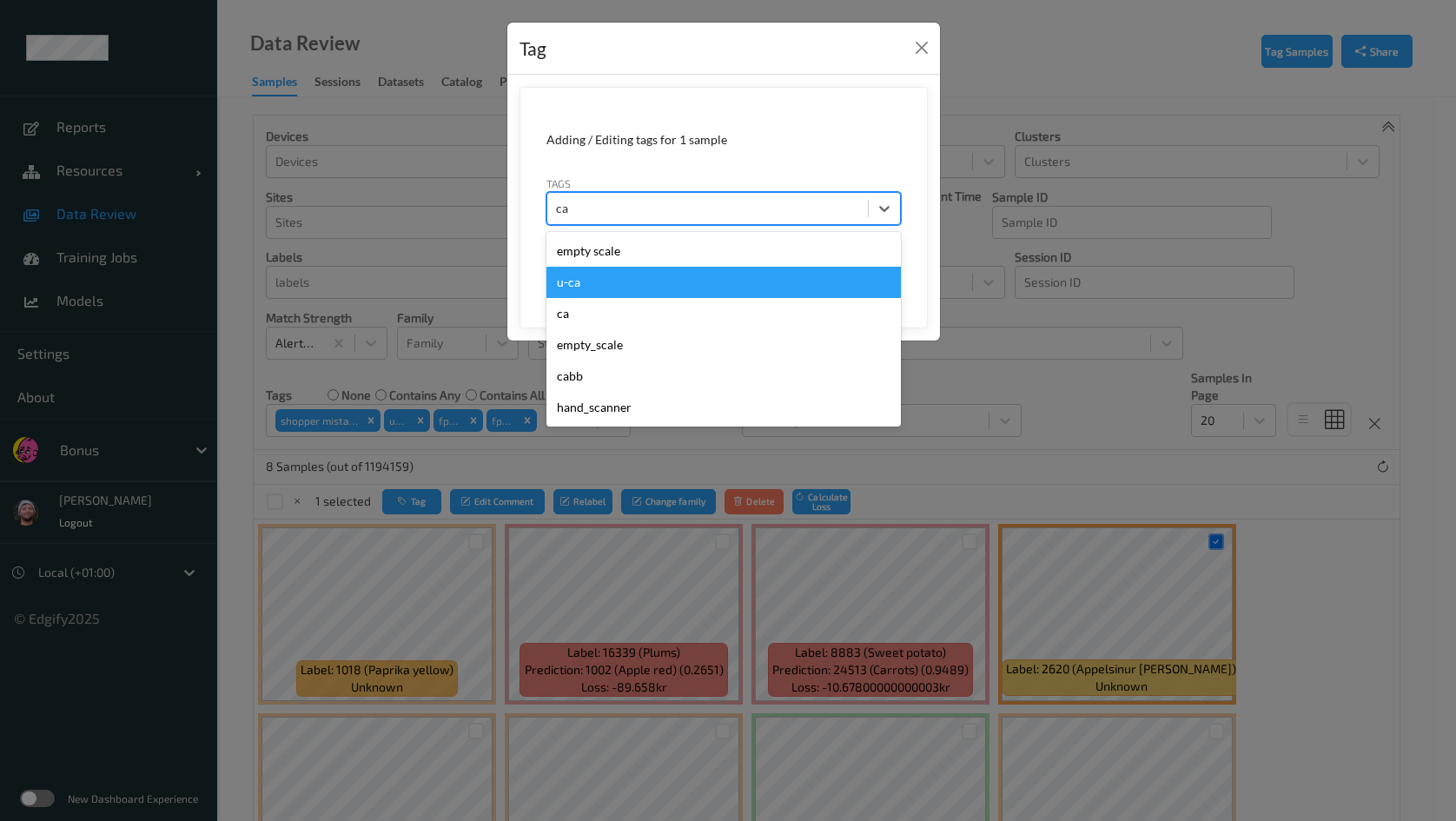
click at [617, 282] on div "u-ca" at bounding box center [724, 282] width 354 height 31
type input "s"
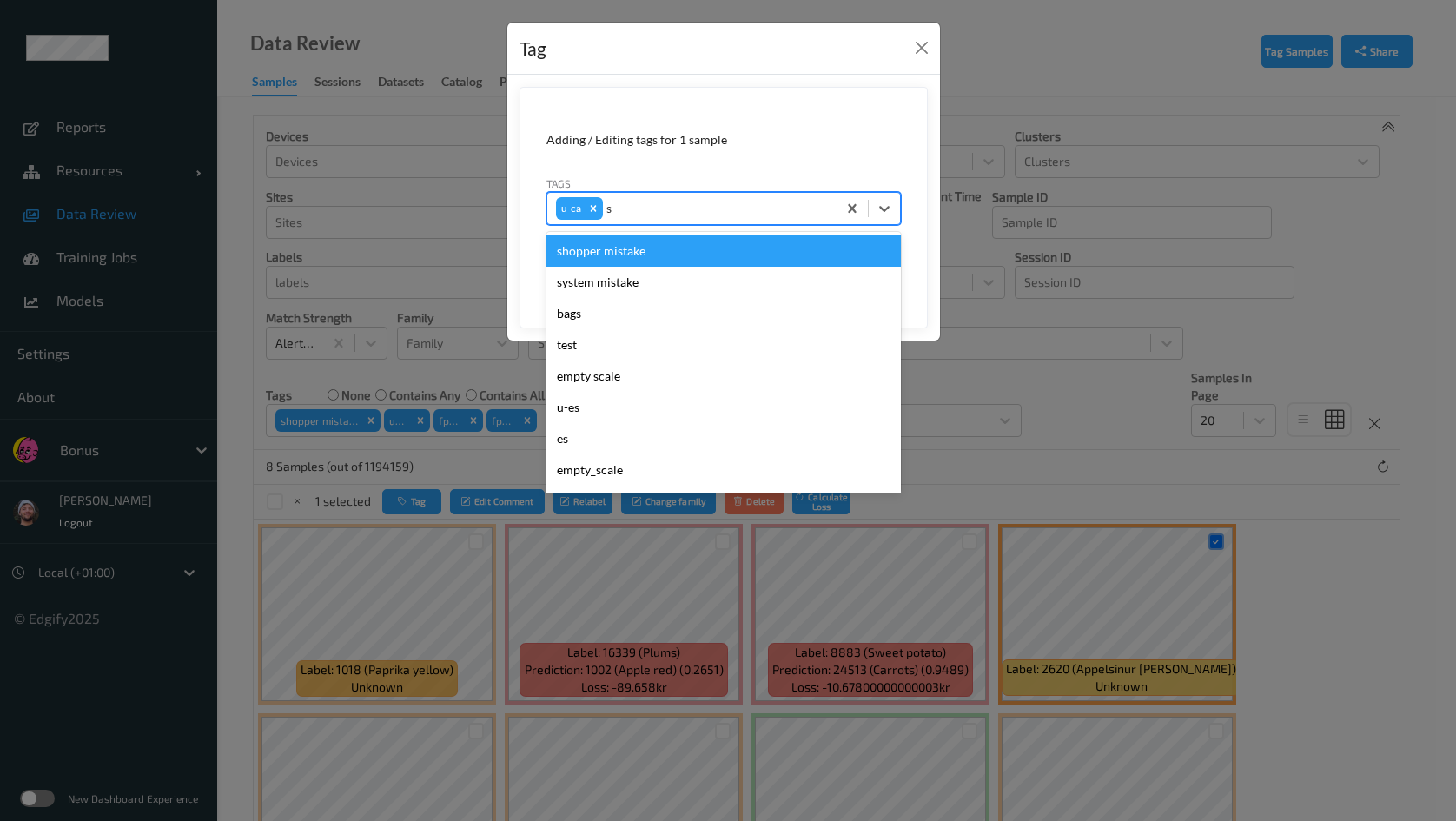
click at [633, 258] on div "shopper mistake" at bounding box center [724, 251] width 354 height 31
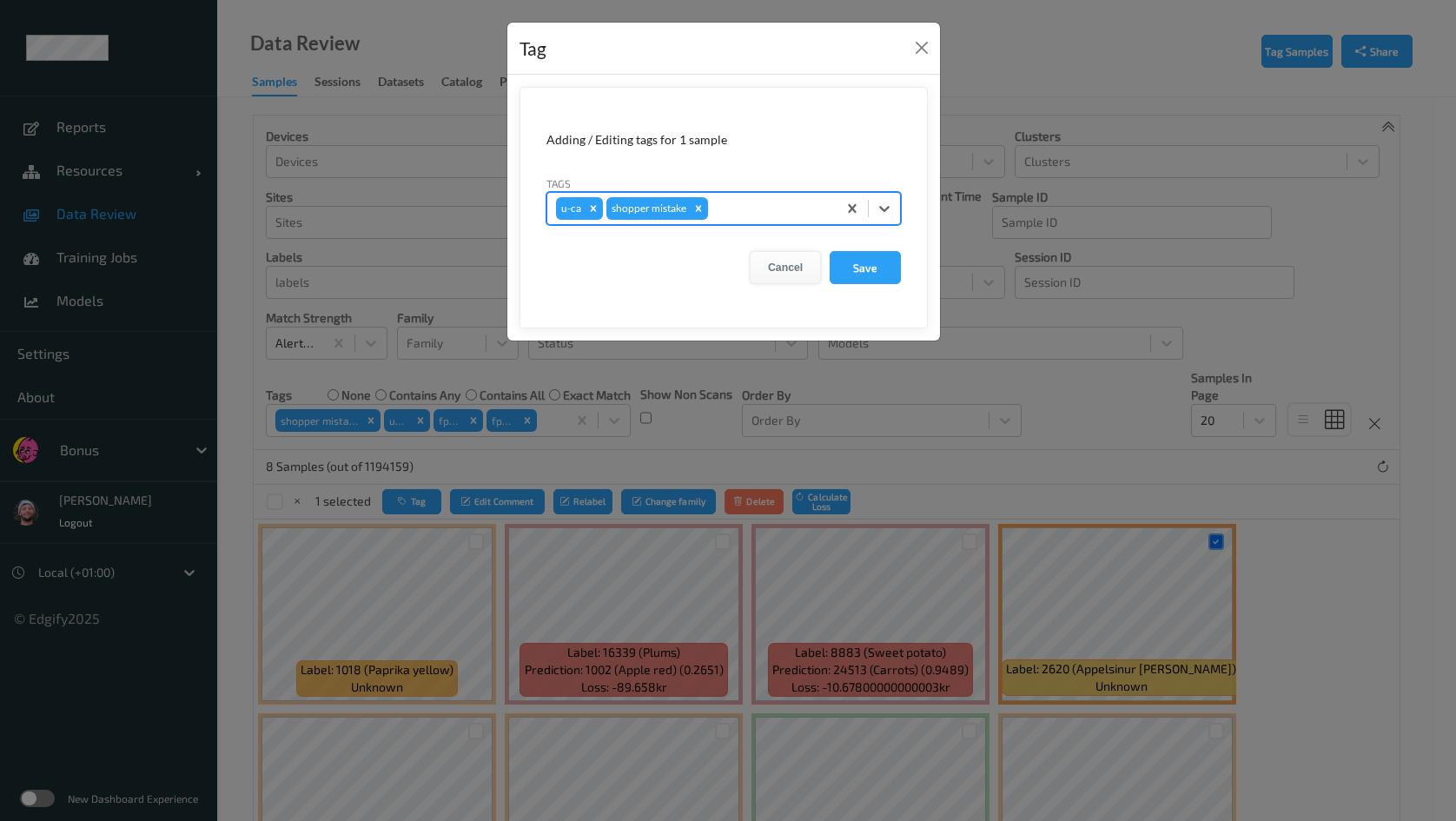
click at [786, 265] on button "Cancel" at bounding box center [785, 268] width 71 height 33
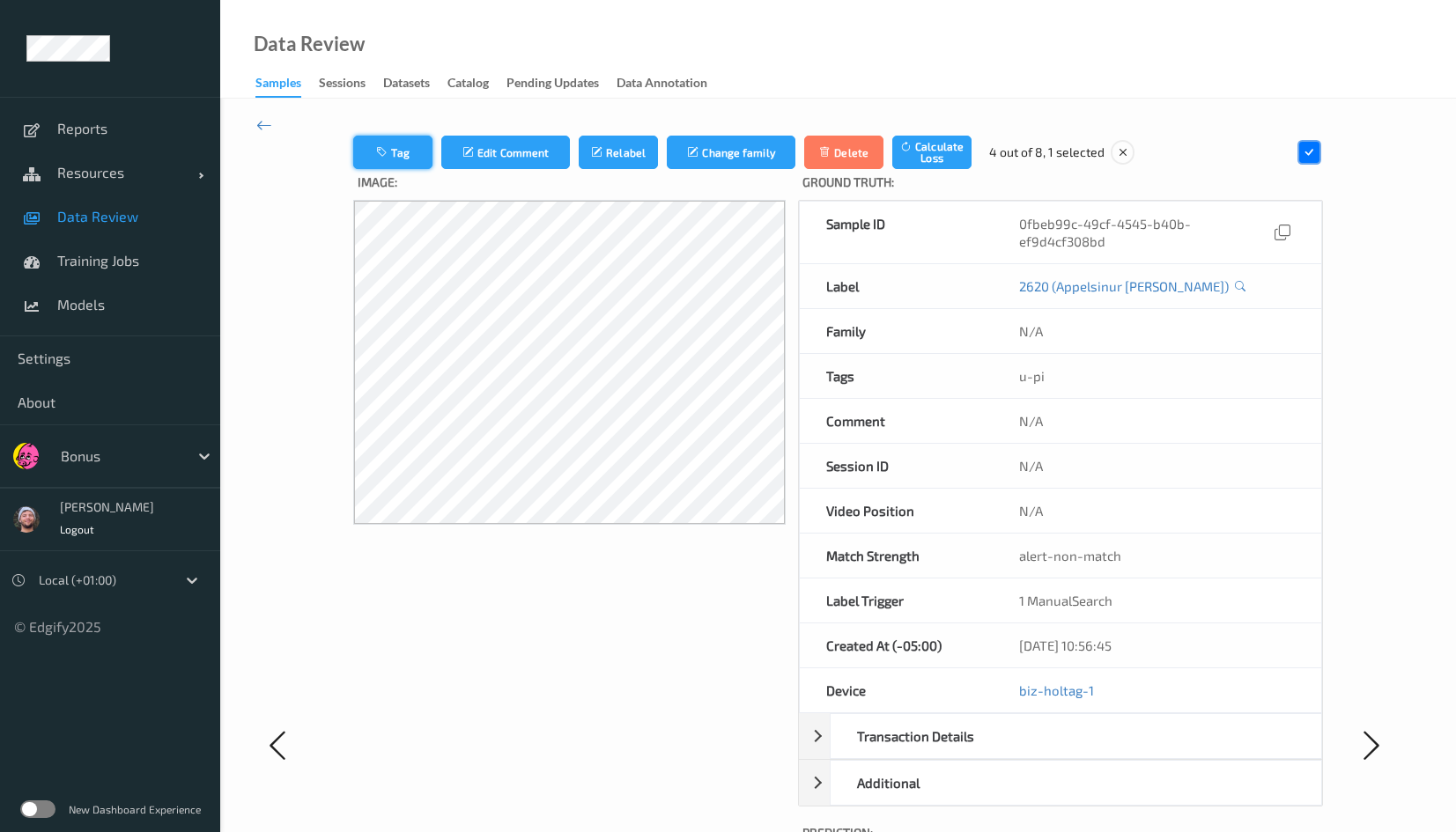
click at [403, 155] on button "Tag" at bounding box center [392, 153] width 79 height 34
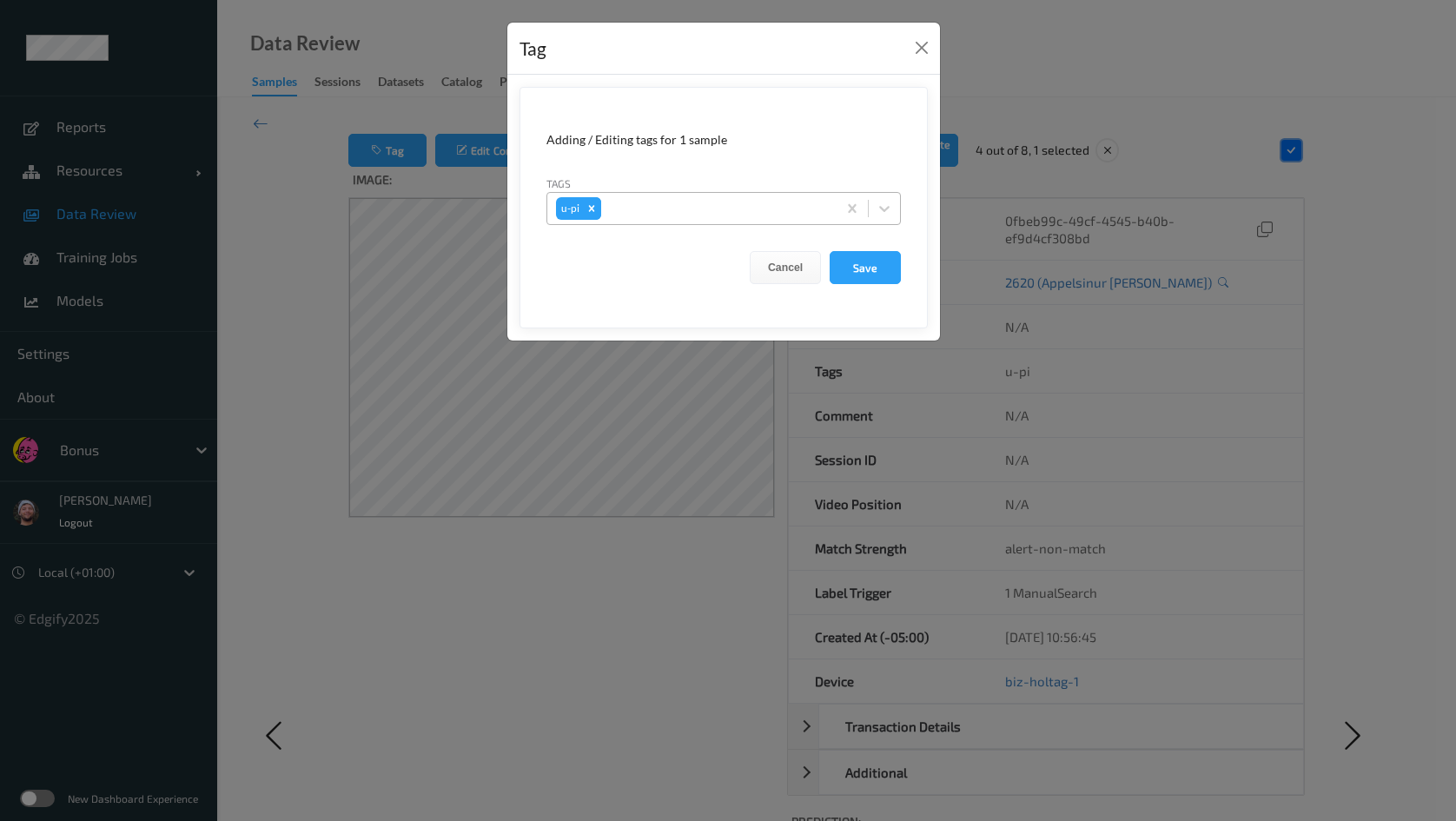
click at [586, 206] on icon "Remove u-pi" at bounding box center [591, 208] width 13 height 13
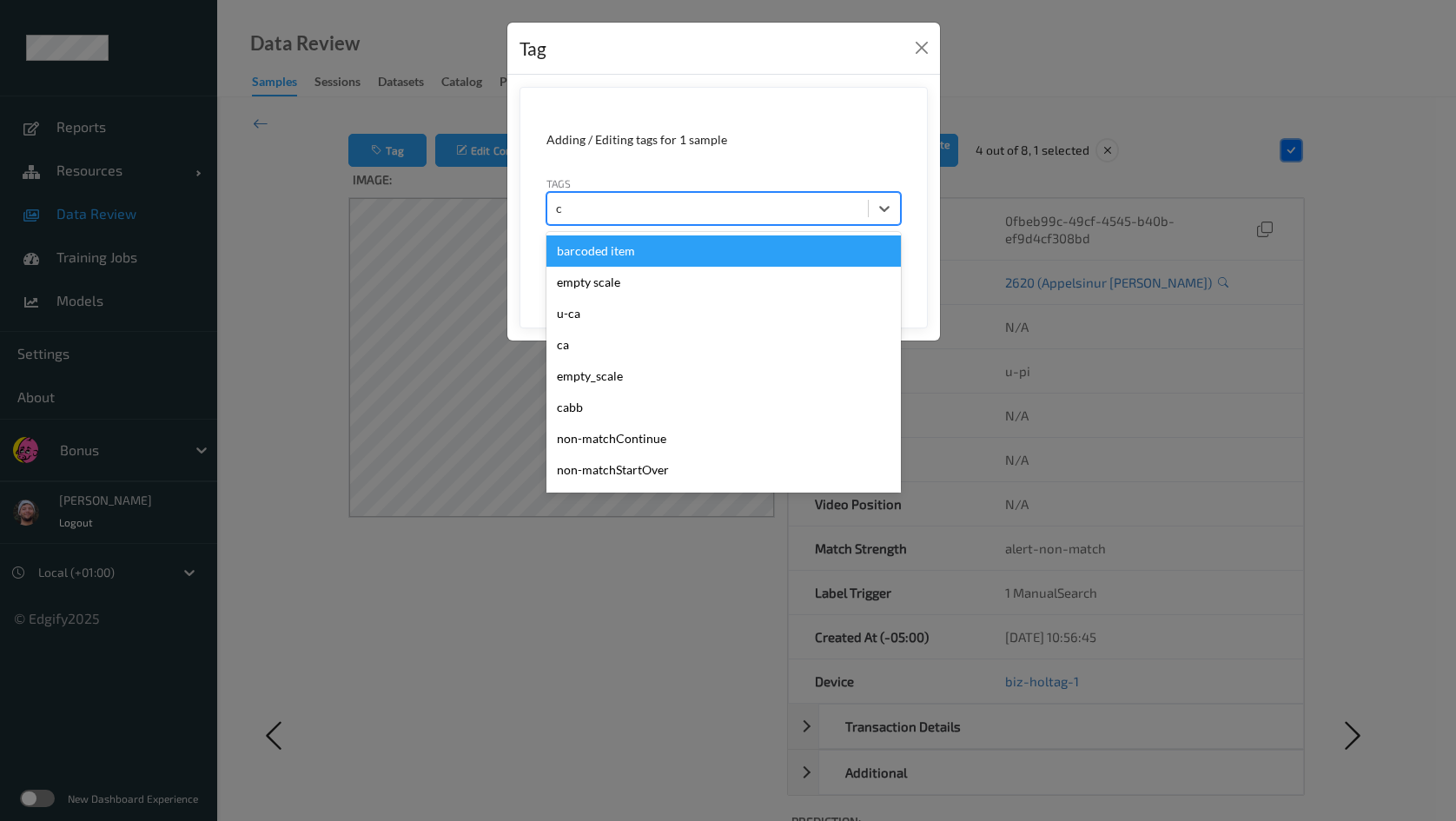
type input "ca"
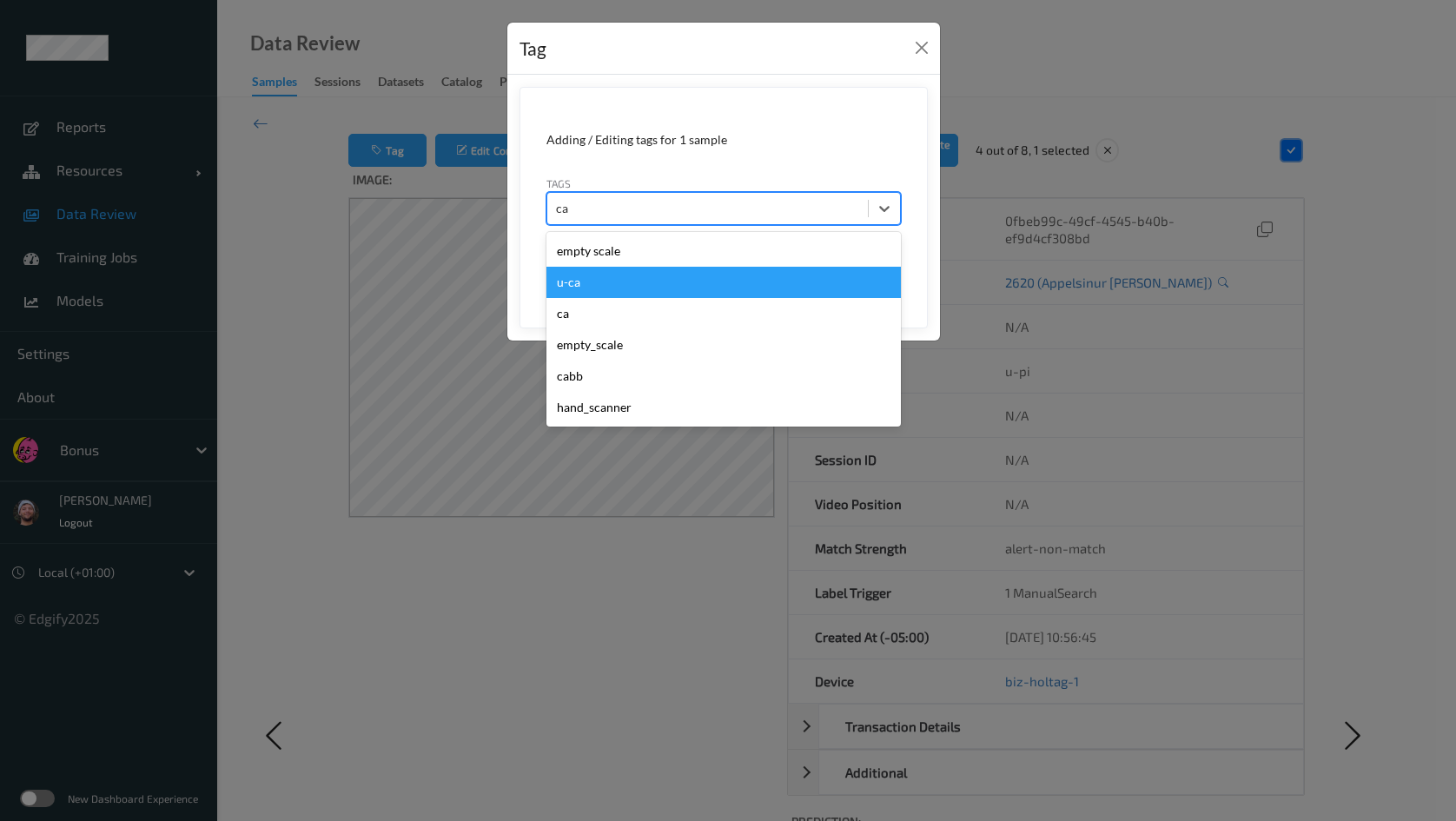
click at [591, 287] on div "u-ca" at bounding box center [724, 282] width 354 height 31
type input "s"
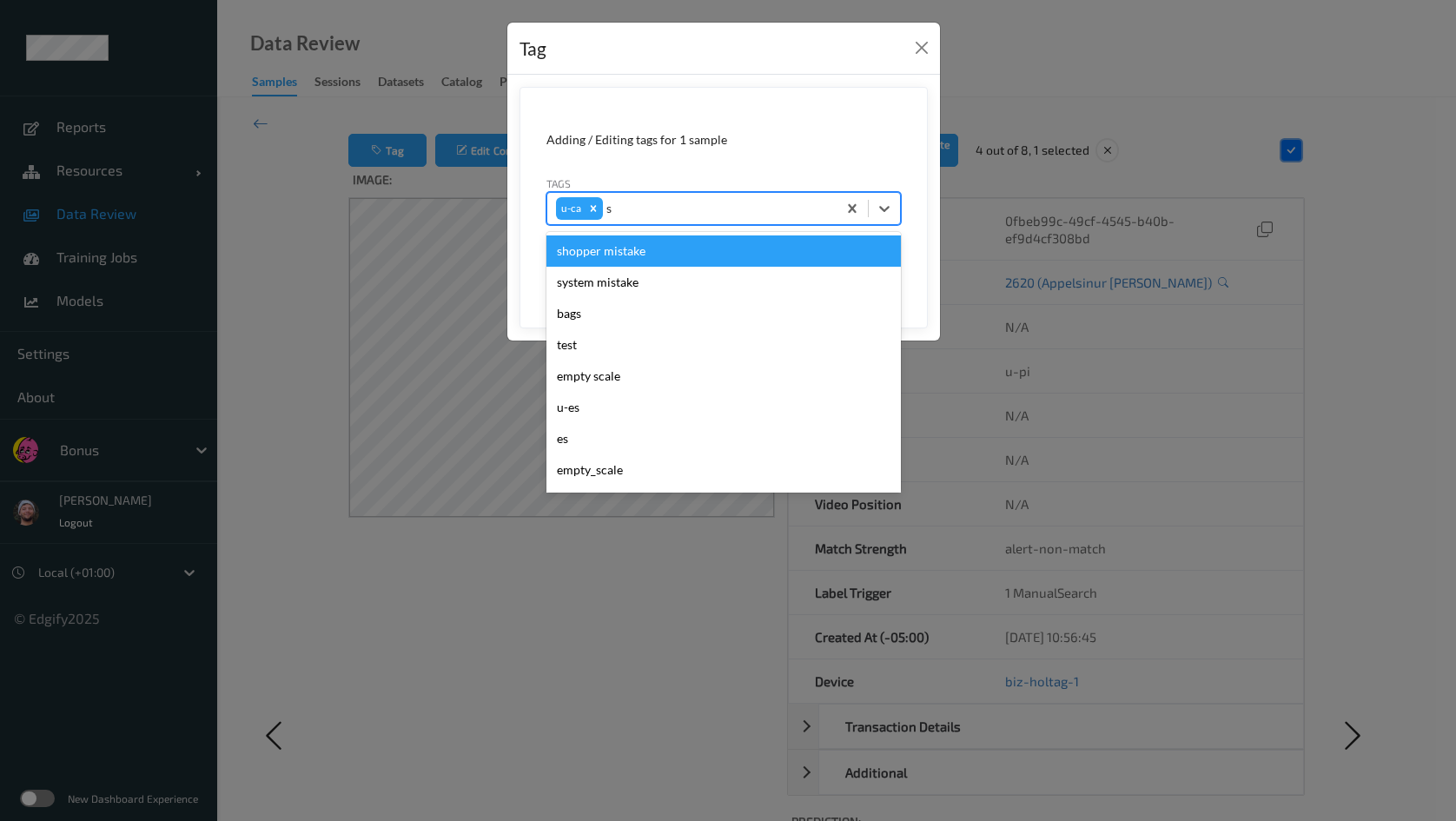
click at [630, 238] on div "shopper mistake" at bounding box center [724, 251] width 354 height 31
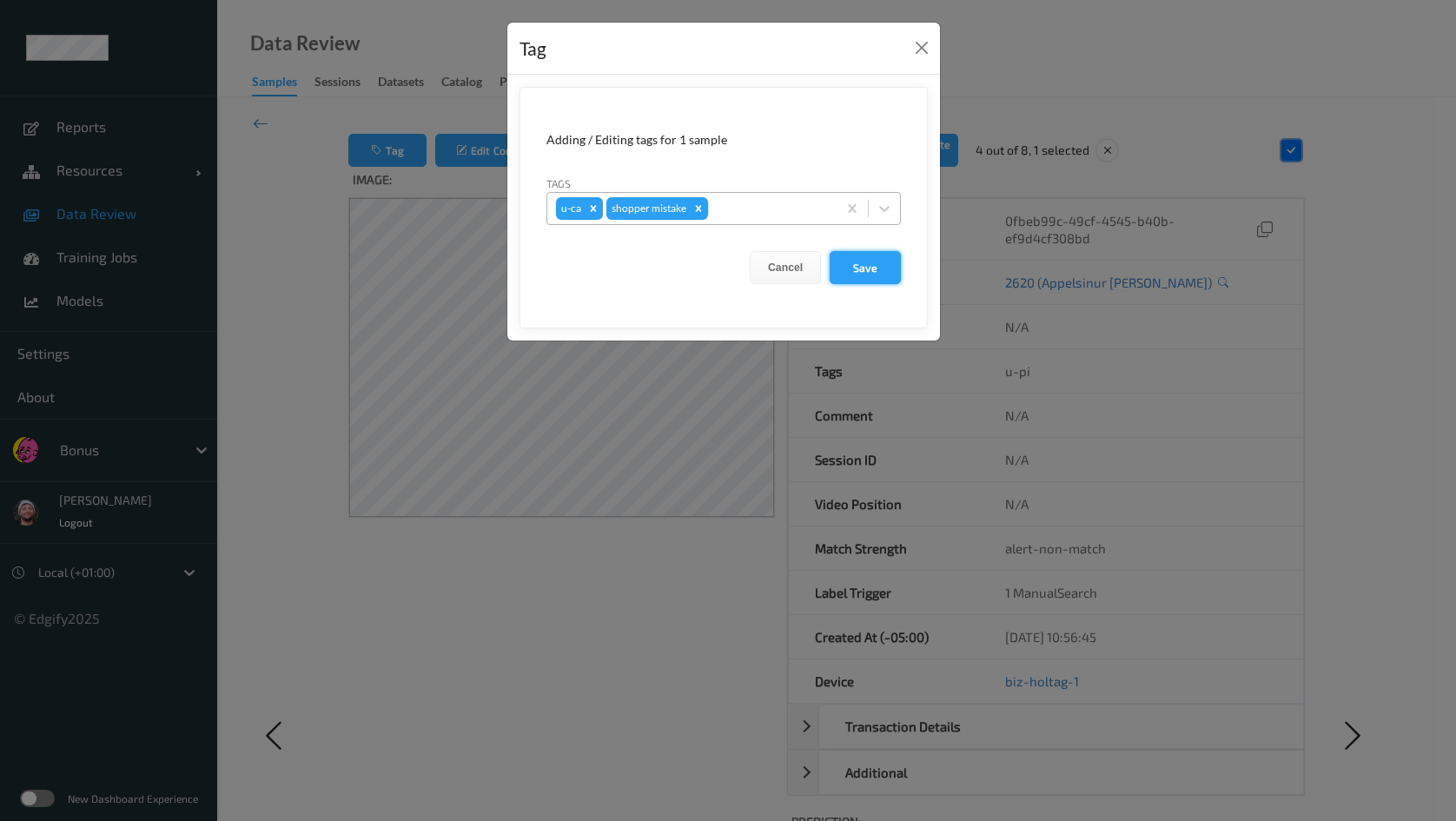
click at [844, 261] on button "Save" at bounding box center [865, 268] width 71 height 33
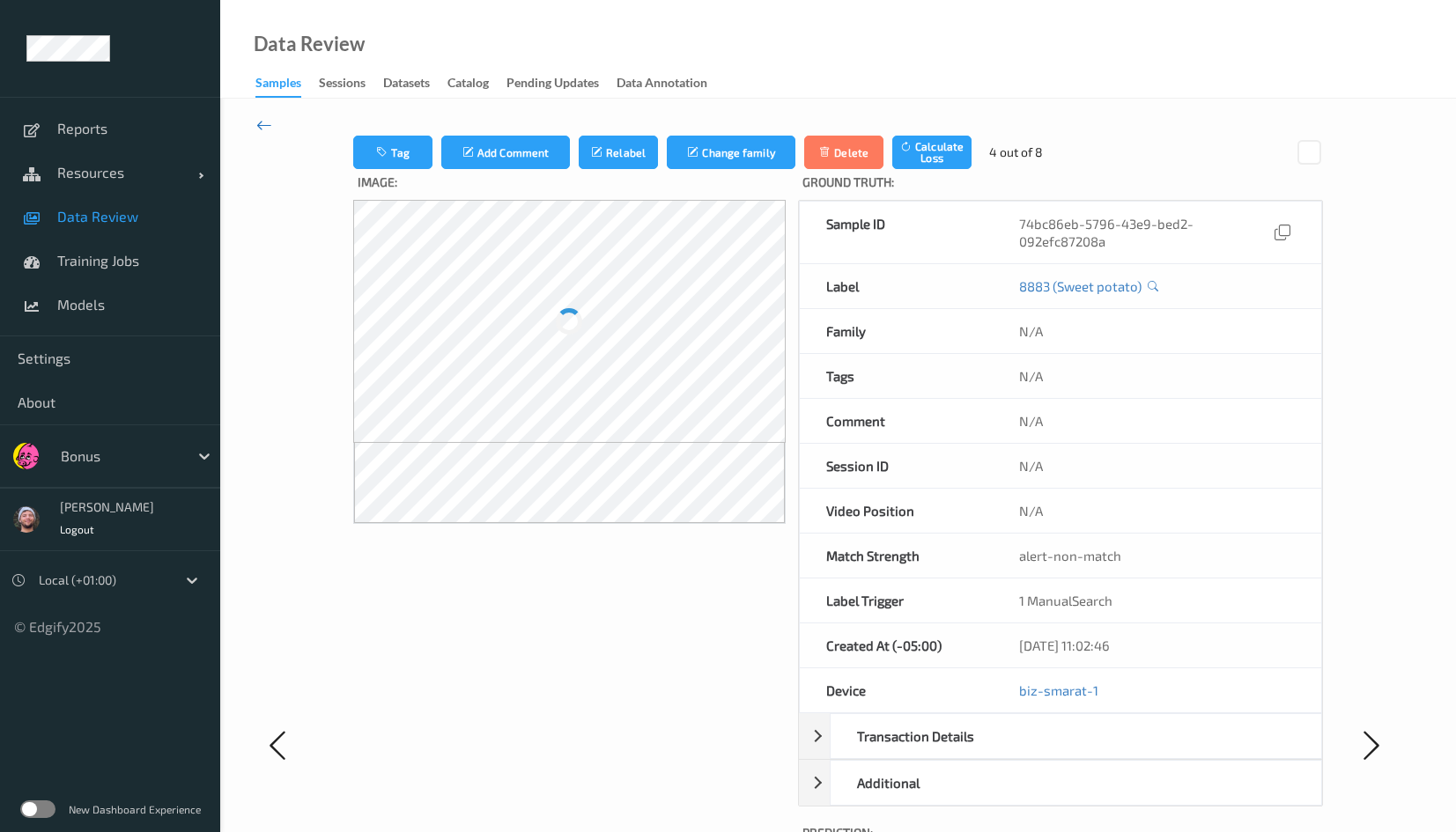
click at [262, 123] on icon at bounding box center [264, 125] width 16 height 20
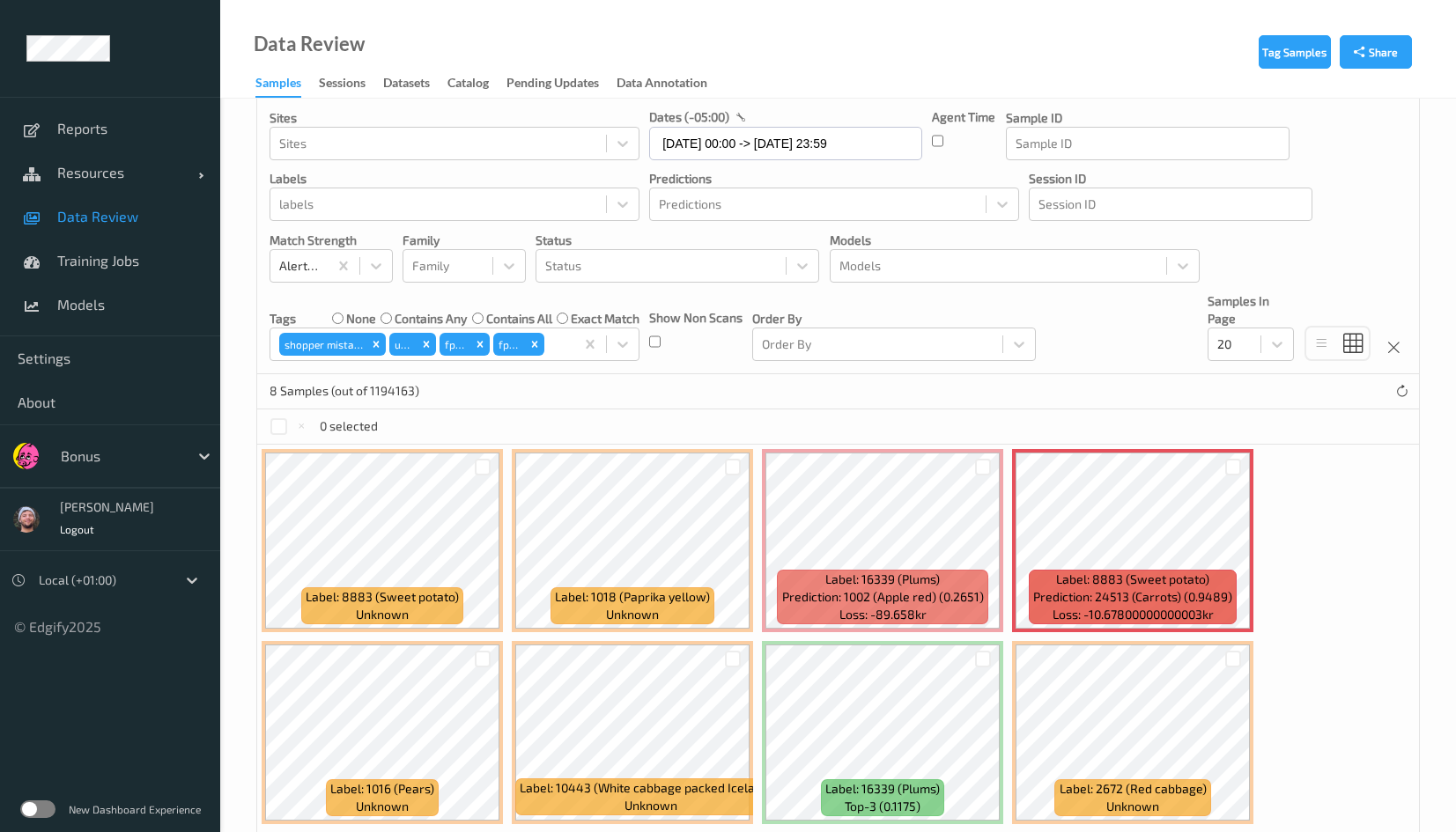
scroll to position [151, 0]
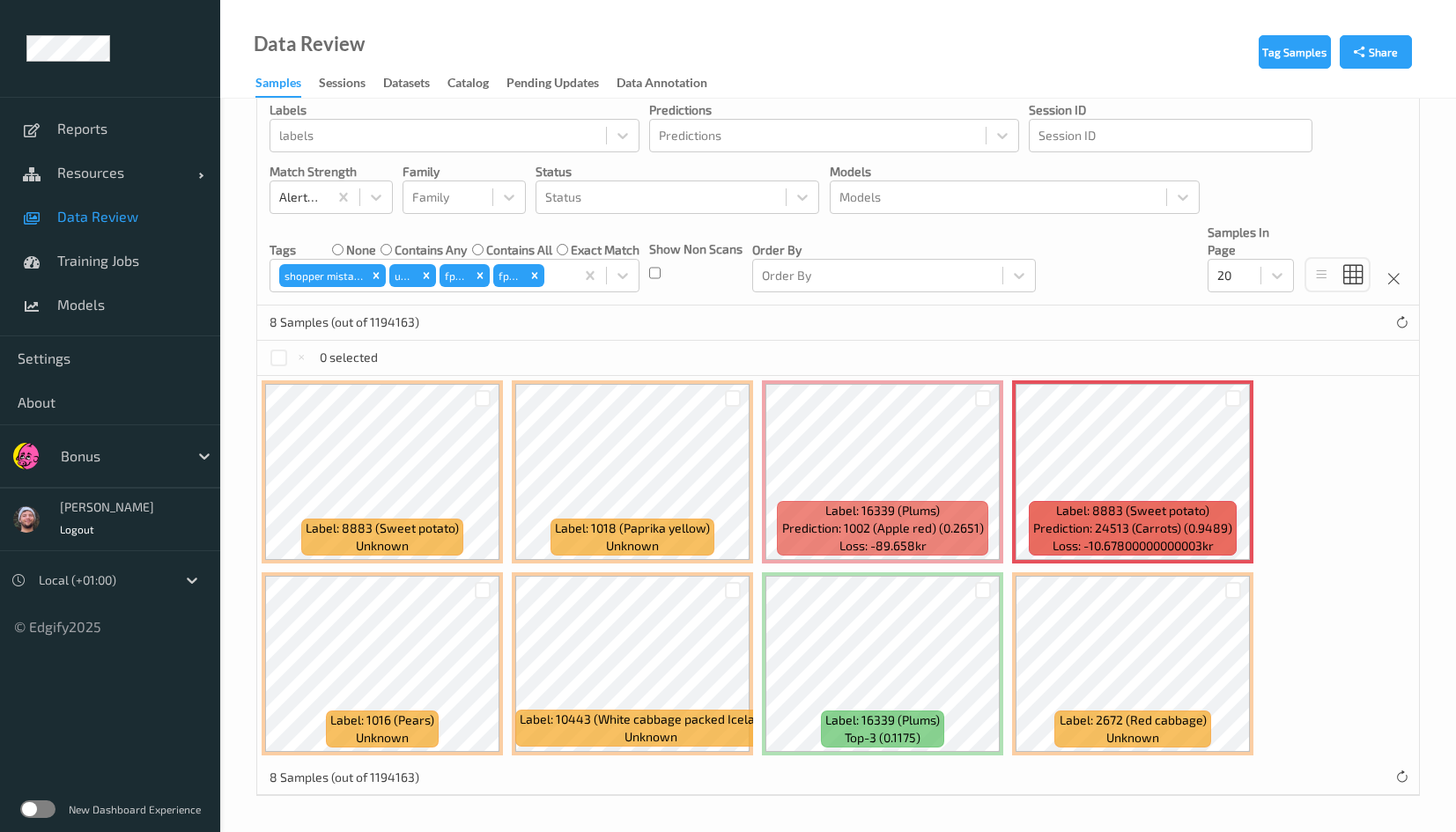
drag, startPoint x: 478, startPoint y: 395, endPoint x: 465, endPoint y: 393, distance: 13.2
click at [478, 393] on div at bounding box center [482, 398] width 17 height 17
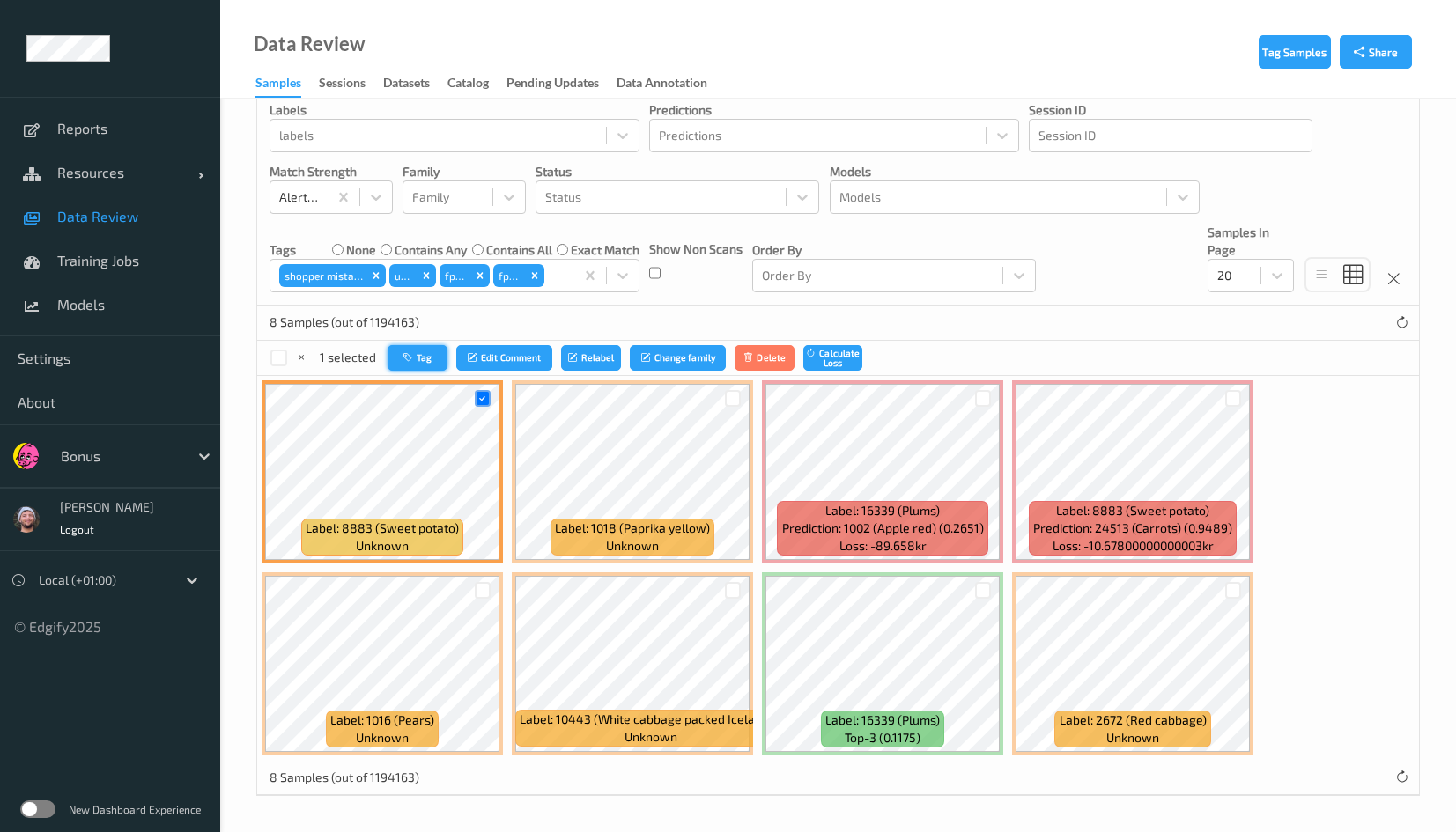
click at [393, 354] on button "Tag" at bounding box center [417, 358] width 60 height 26
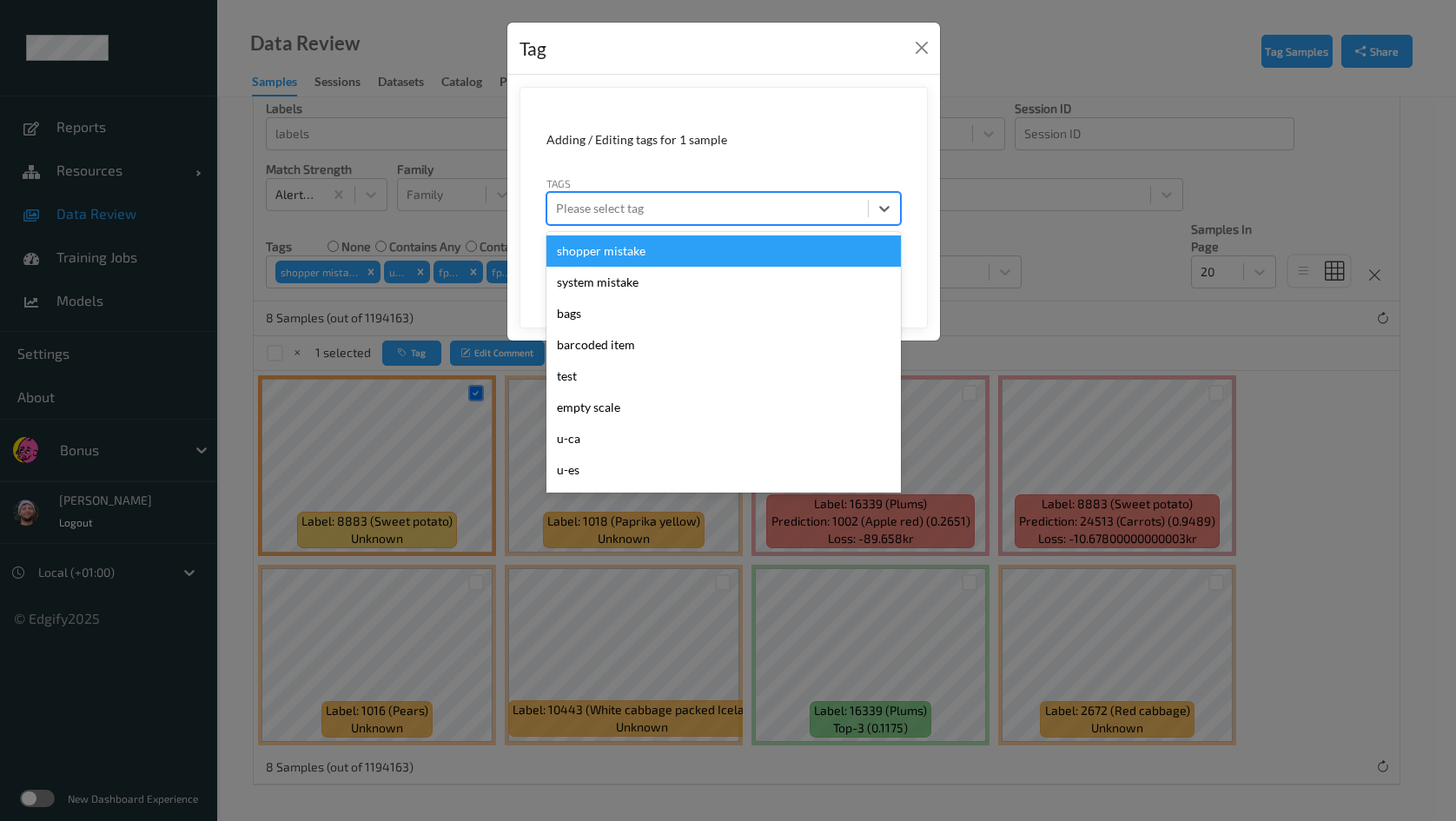
click at [697, 208] on div at bounding box center [708, 208] width 303 height 20
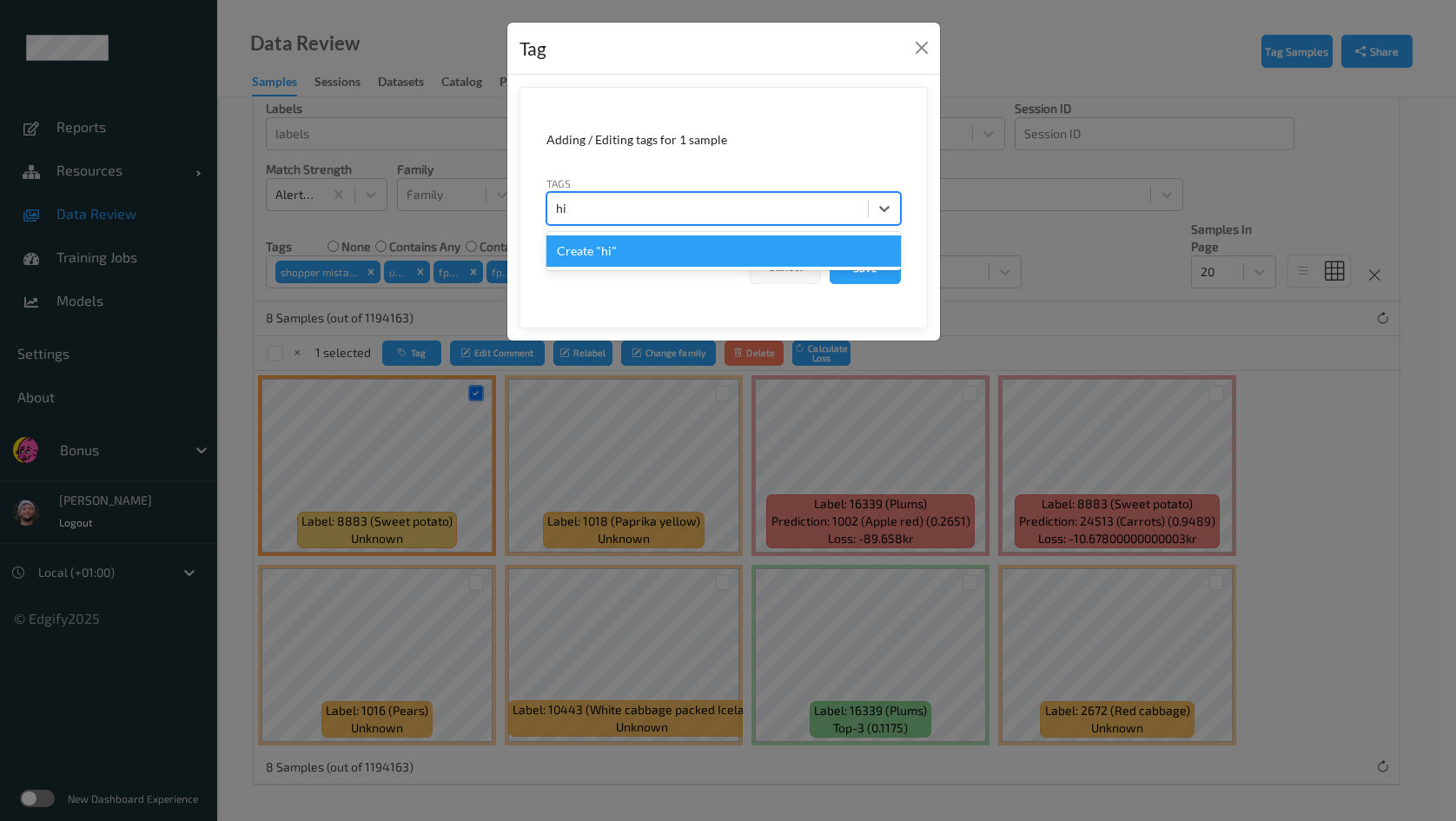
type input "h"
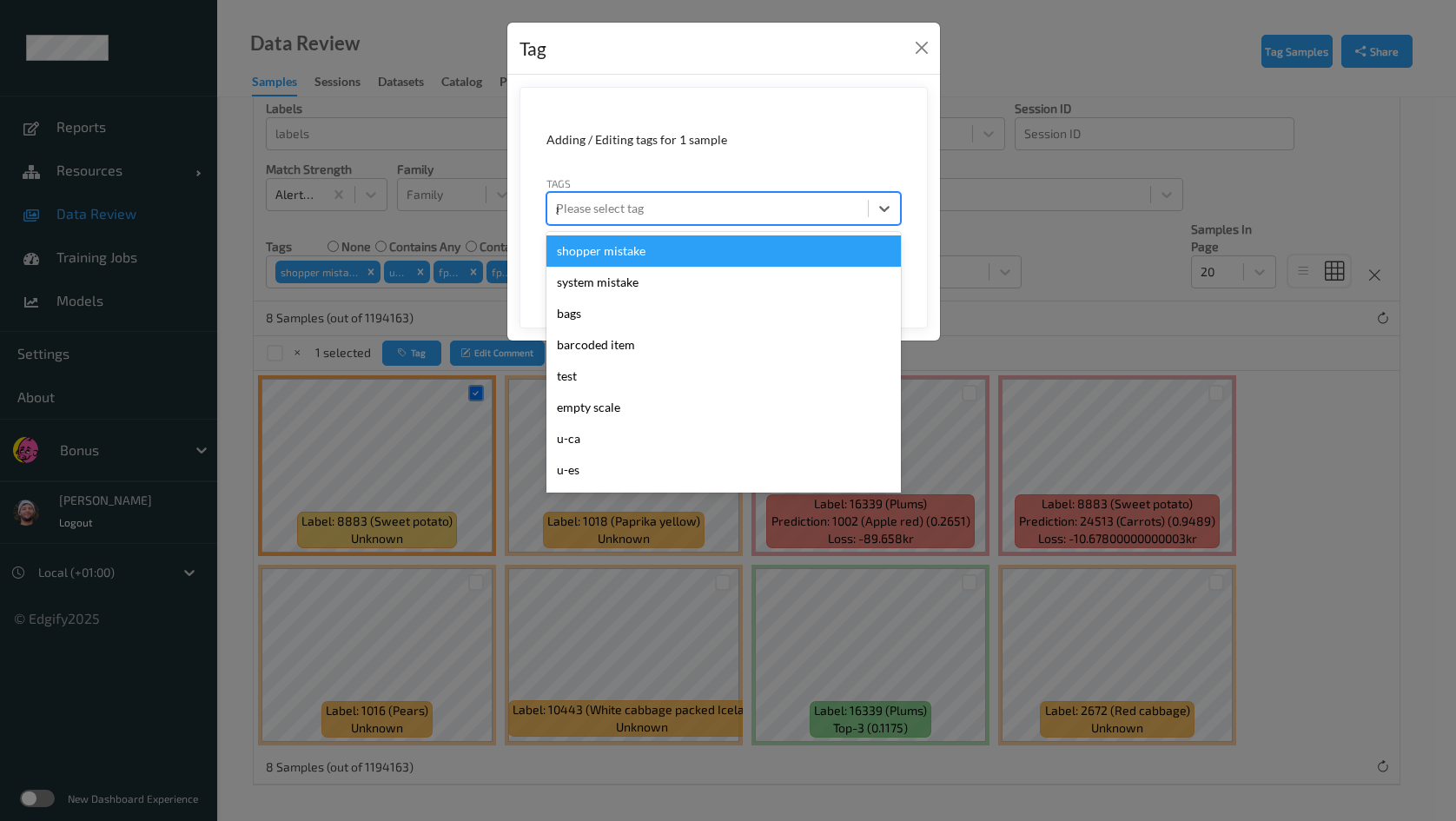
type input "gi"
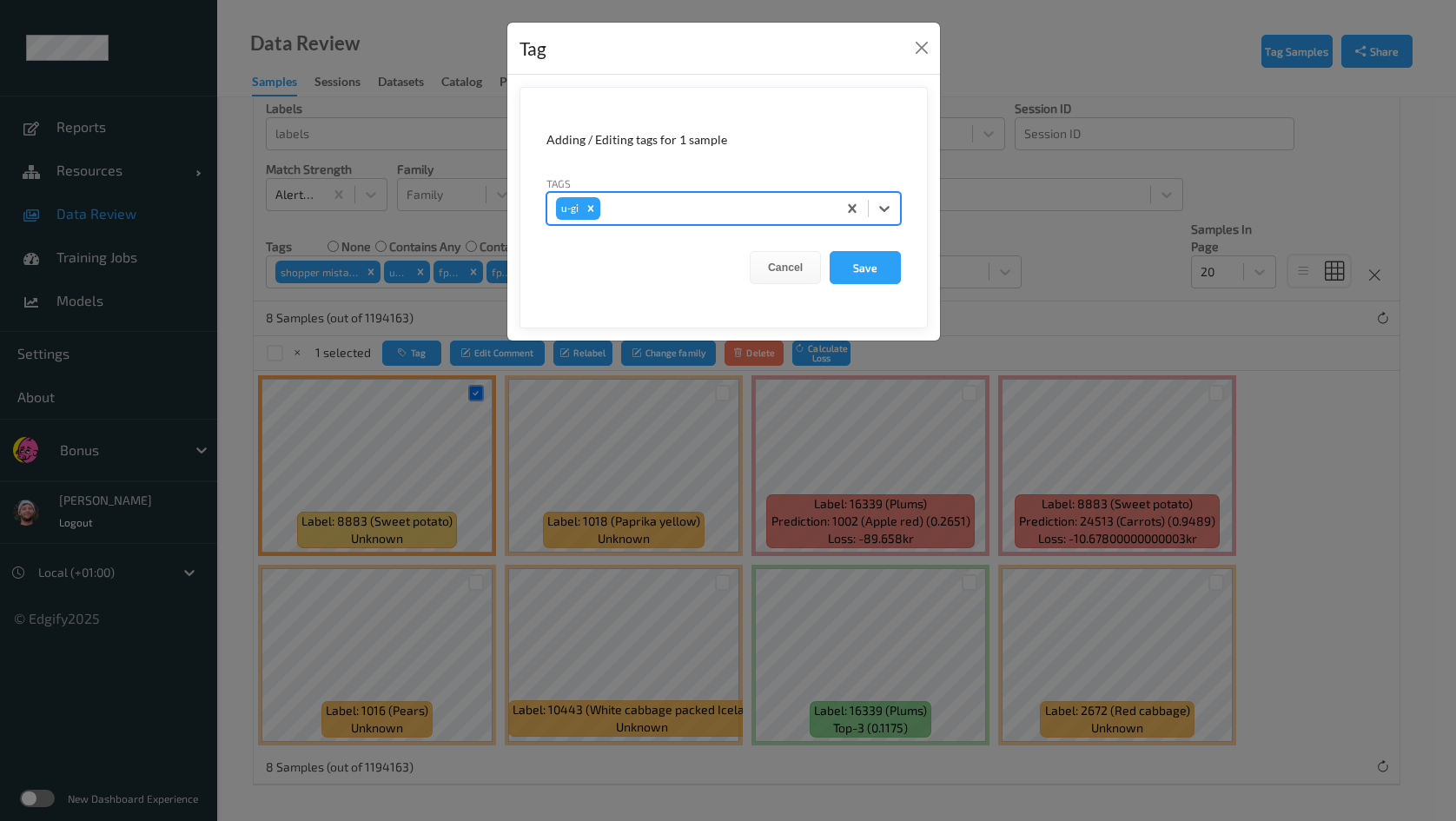
click at [830, 251] on button "Save" at bounding box center [865, 268] width 71 height 33
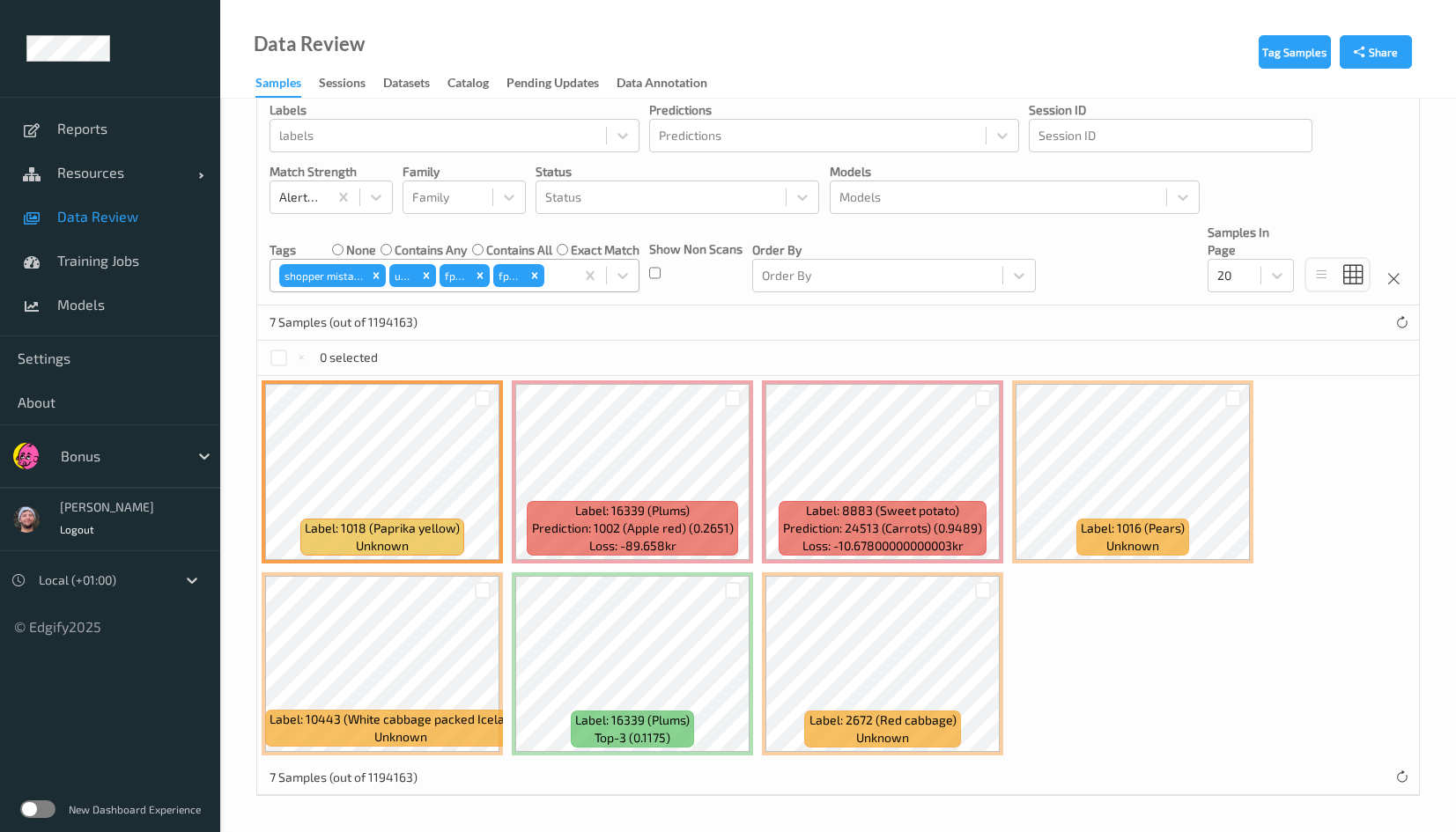
click at [561, 276] on div at bounding box center [557, 275] width 18 height 21
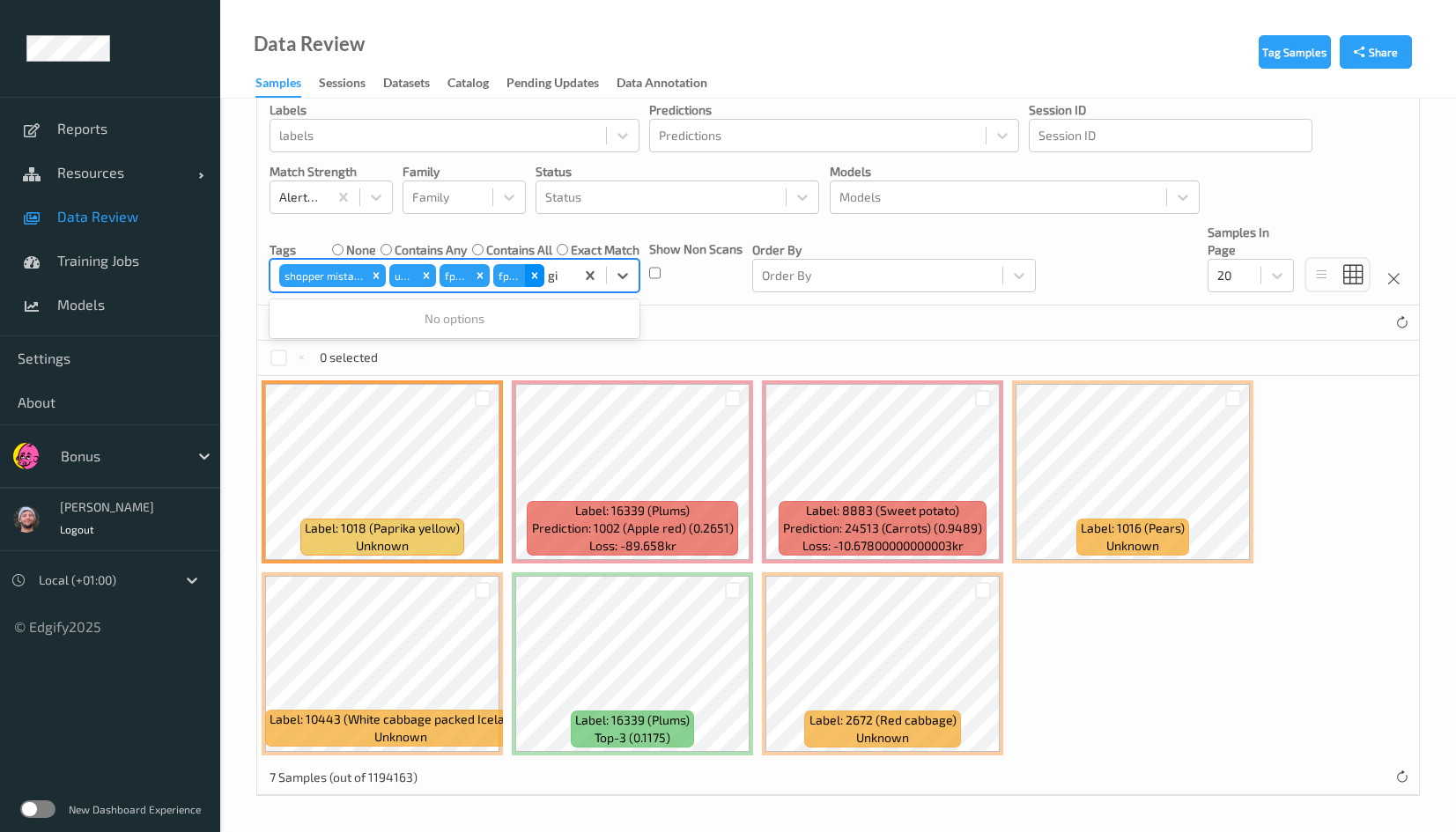
type input "g"
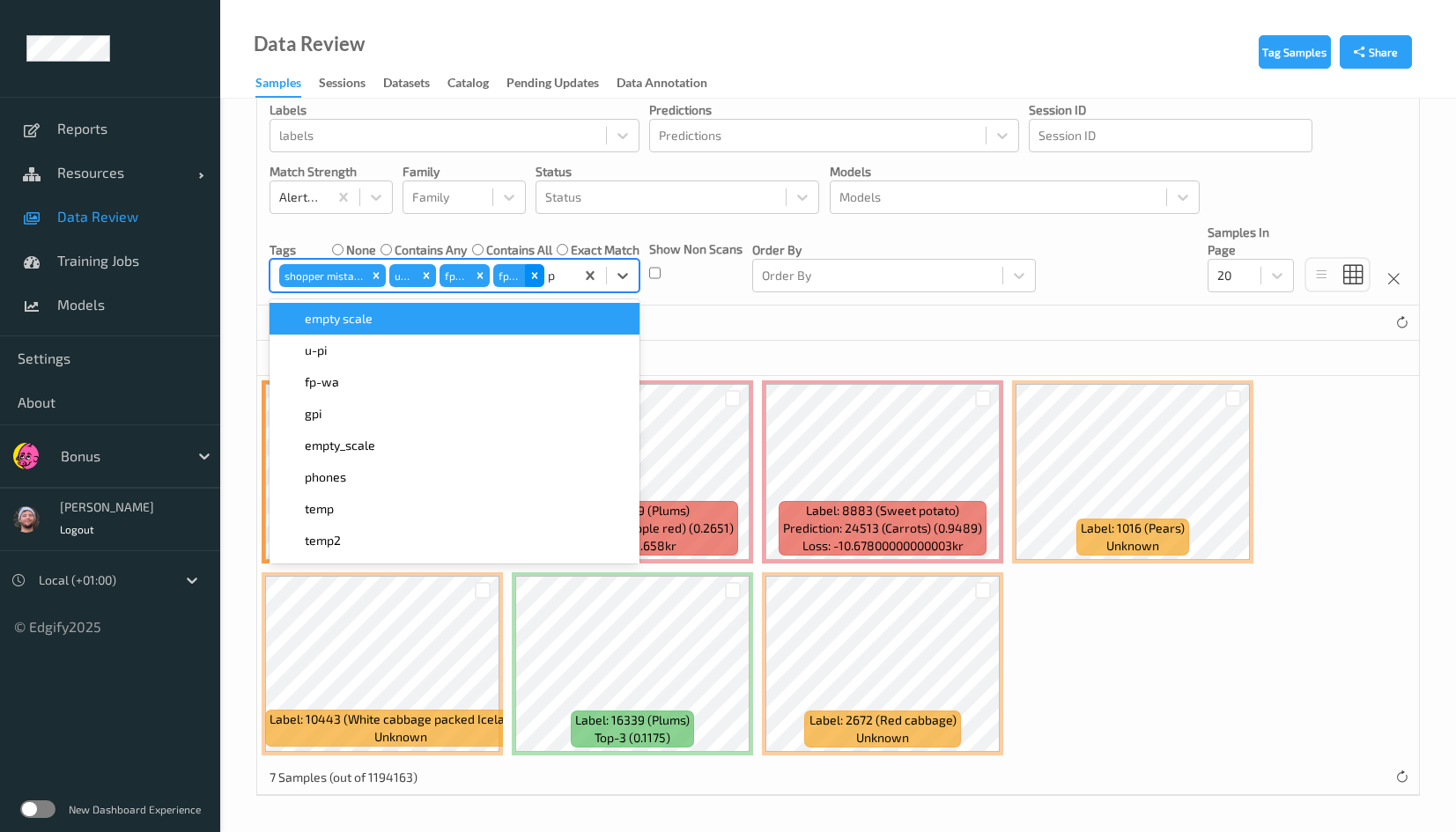
type input "pi"
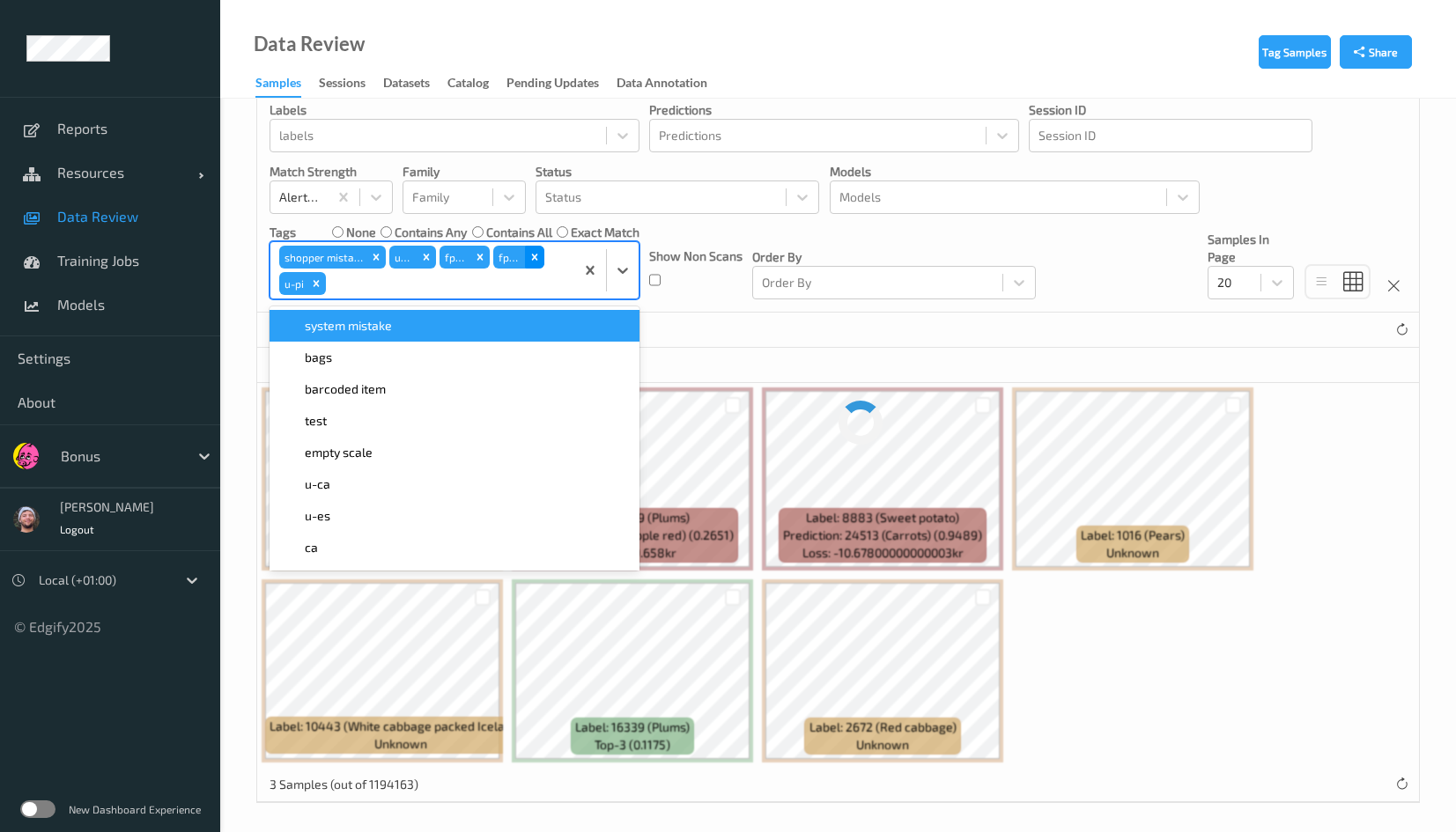
scroll to position [0, 0]
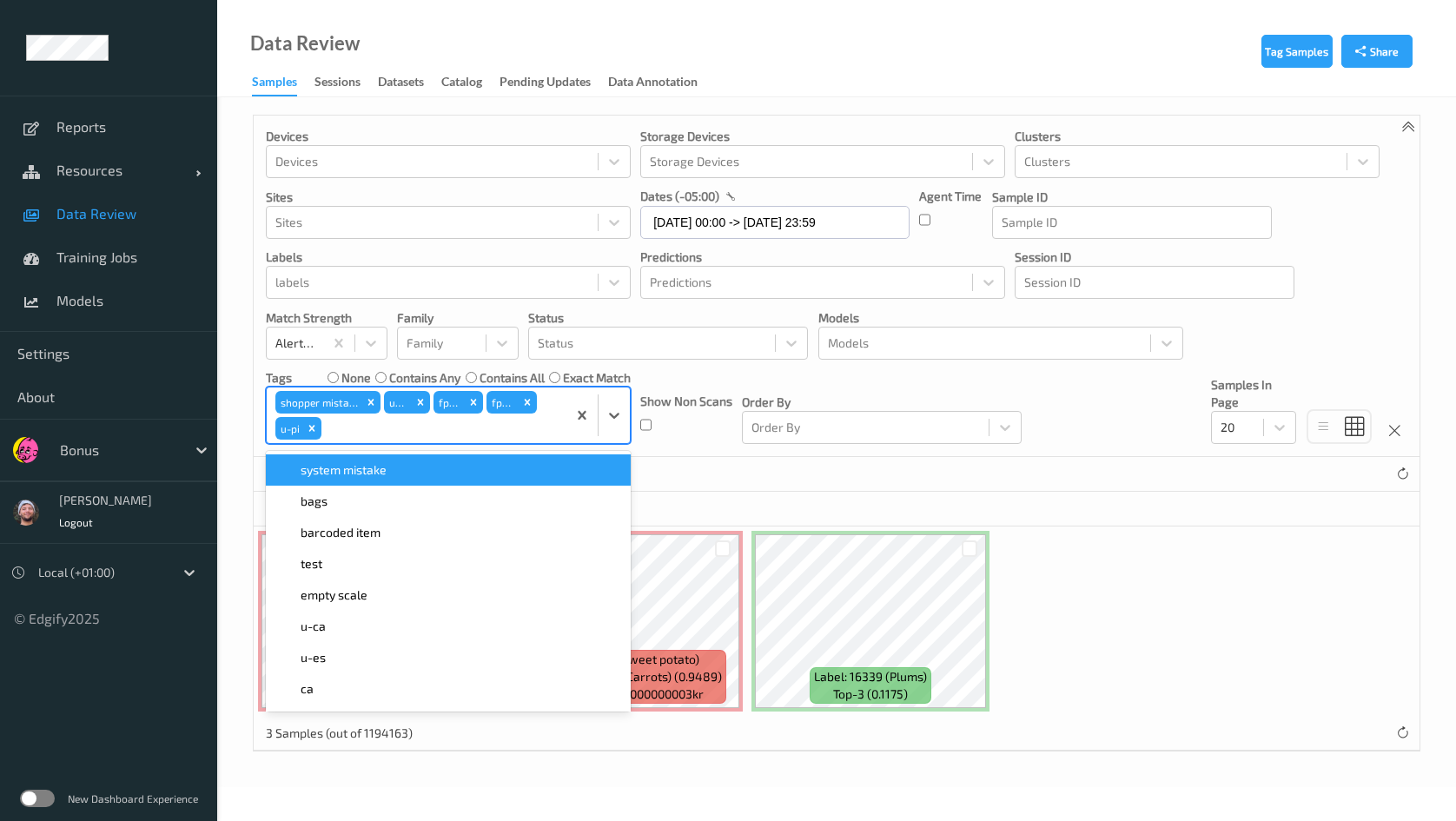
click at [727, 506] on div "0 selected" at bounding box center [836, 510] width 1166 height 35
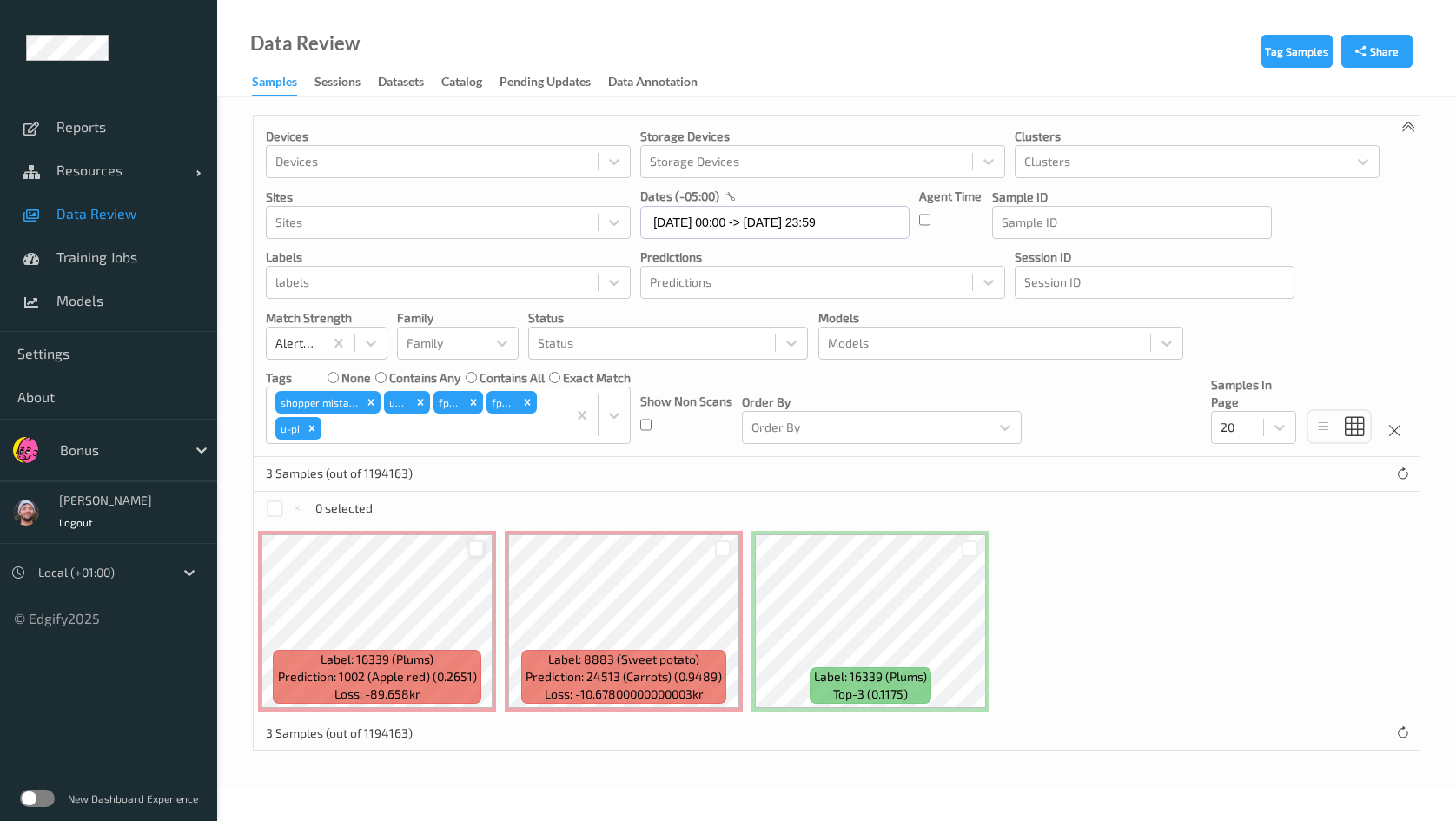
click at [477, 550] on div at bounding box center [476, 549] width 17 height 17
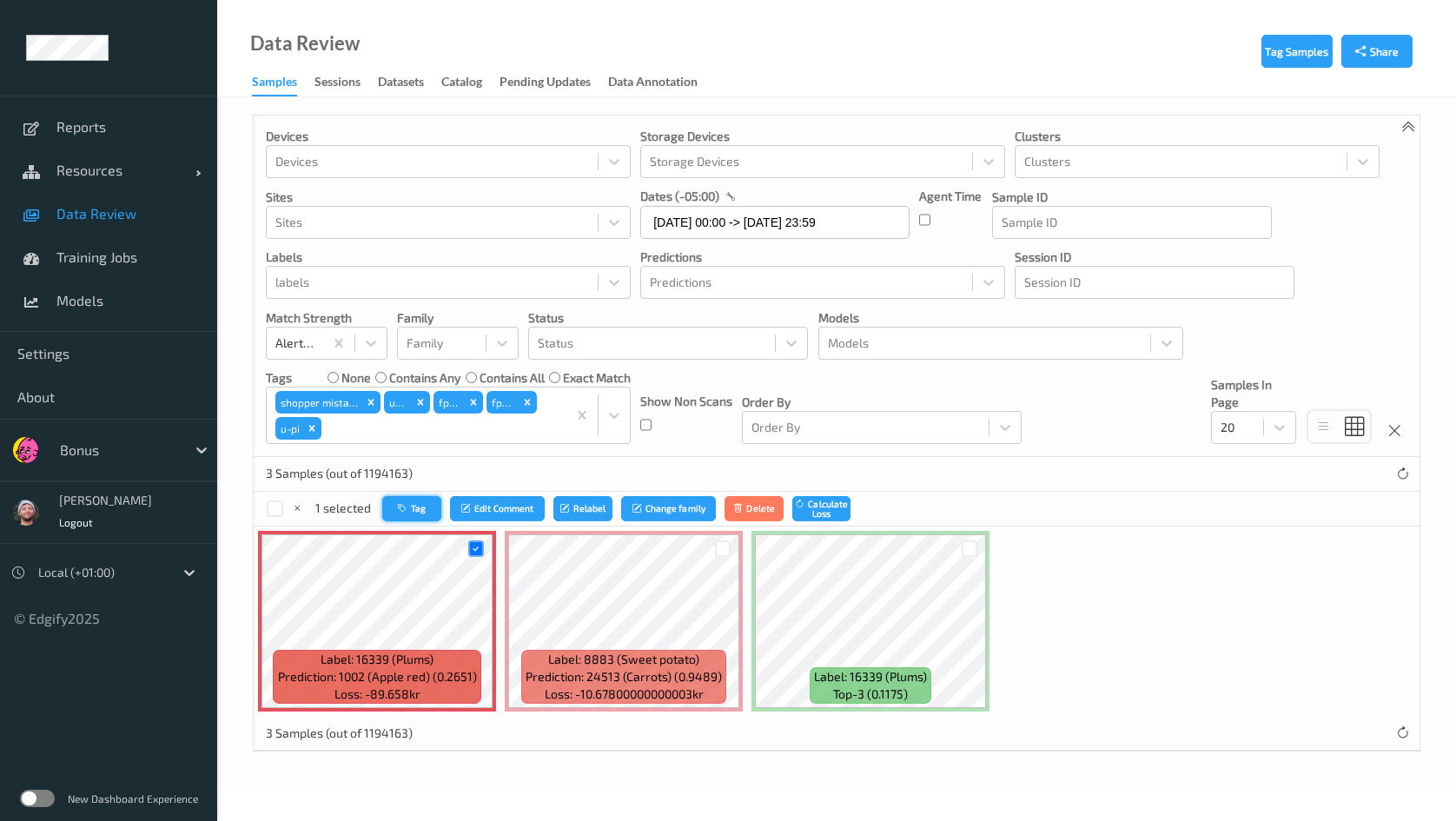
click at [438, 504] on button "Tag" at bounding box center [411, 509] width 59 height 25
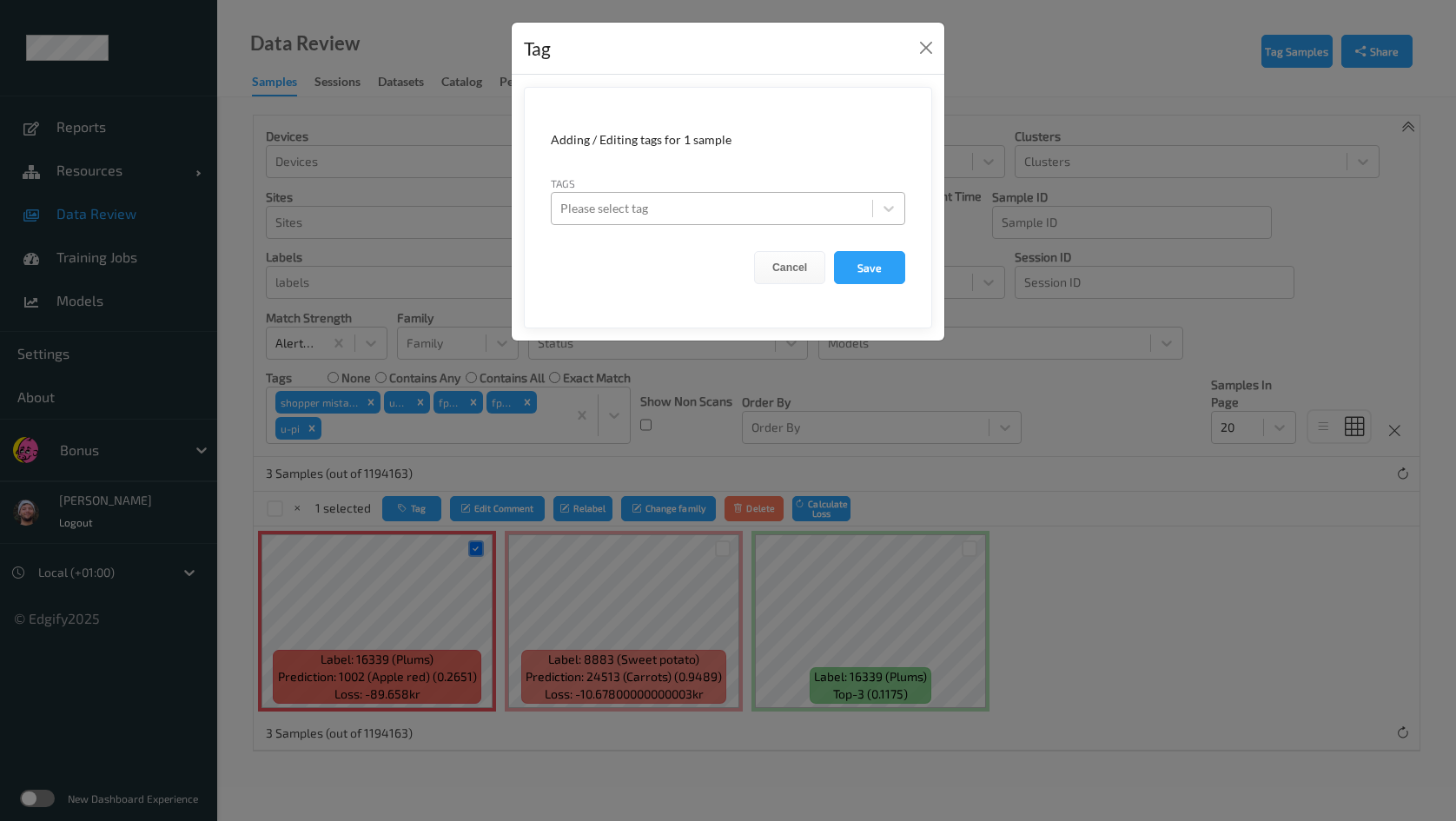
click at [705, 195] on div "Please select tag" at bounding box center [712, 208] width 321 height 28
type input "ig"
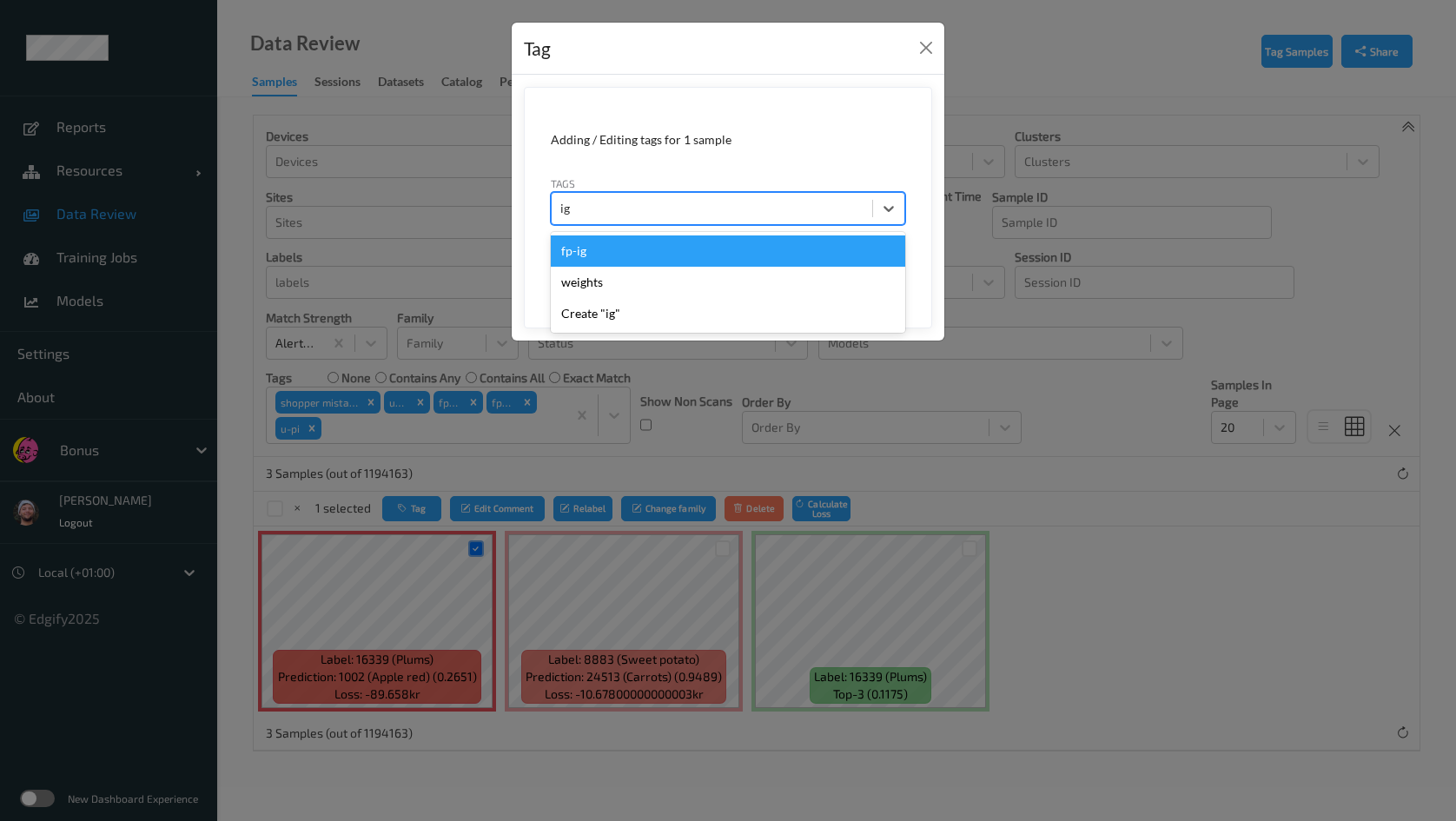
click at [609, 262] on div "fp-ig" at bounding box center [728, 251] width 354 height 31
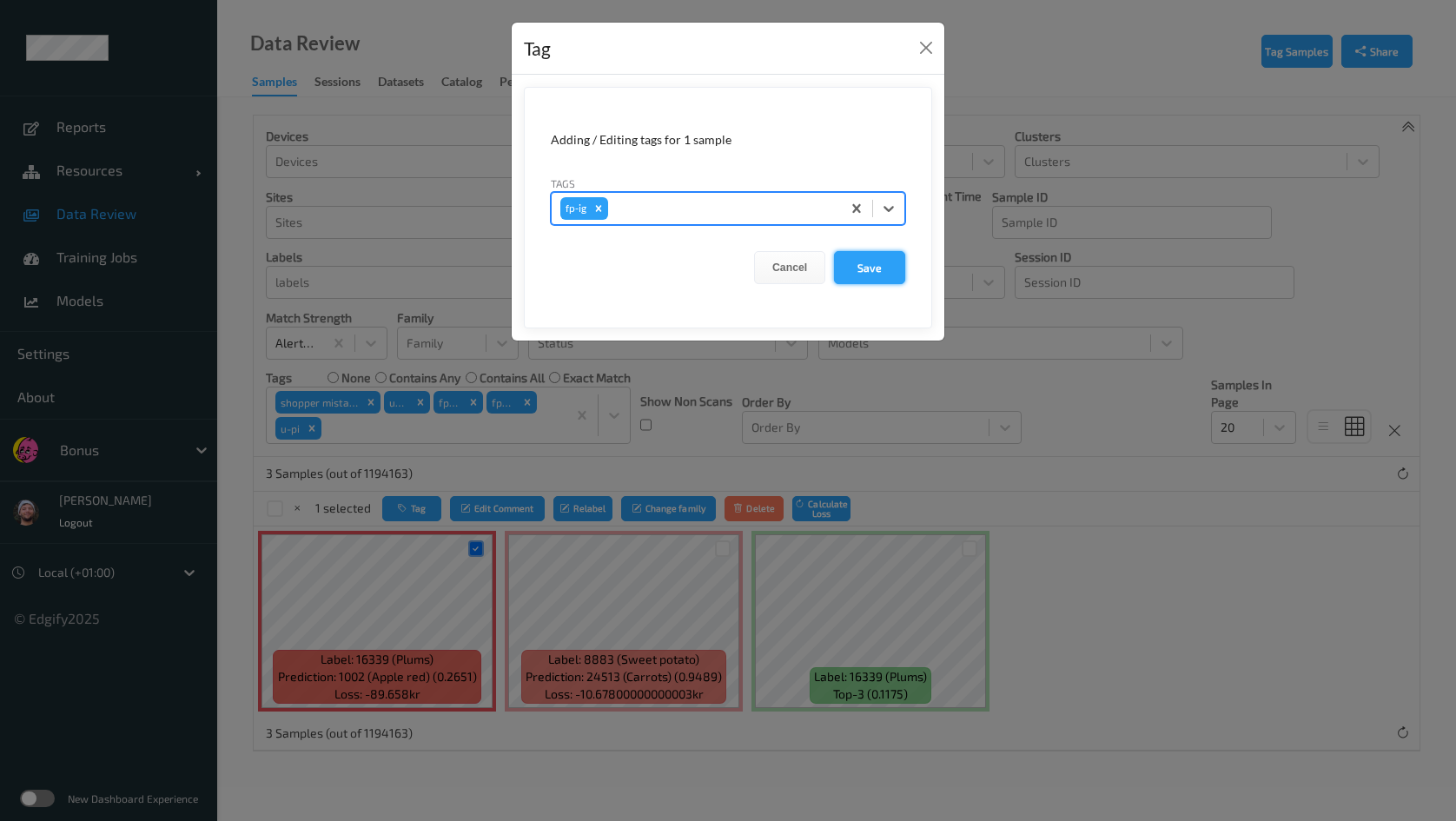
click at [858, 269] on button "Save" at bounding box center [870, 268] width 71 height 33
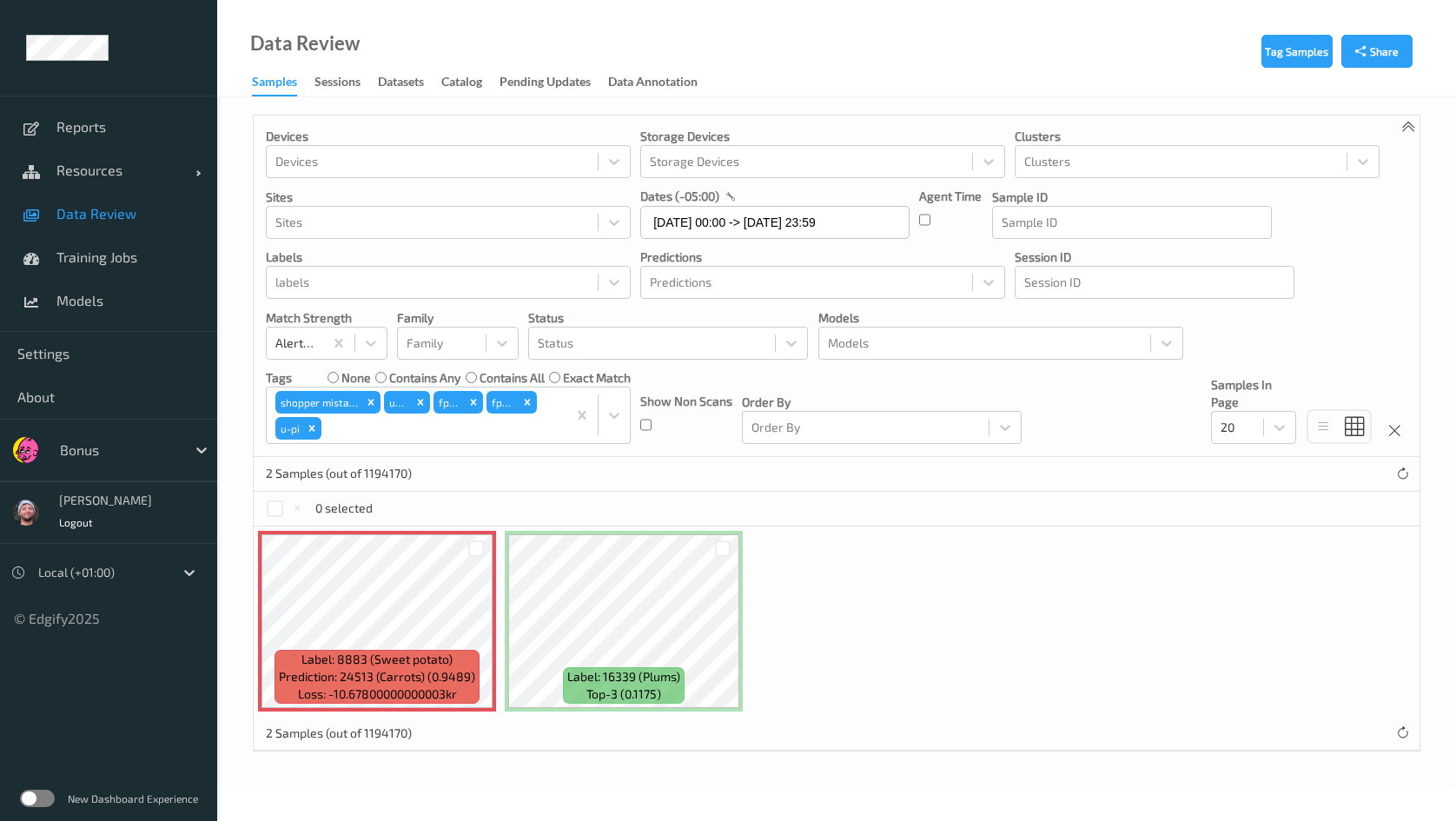
click at [484, 547] on div at bounding box center [477, 548] width 33 height 28
click at [475, 547] on div at bounding box center [476, 549] width 17 height 17
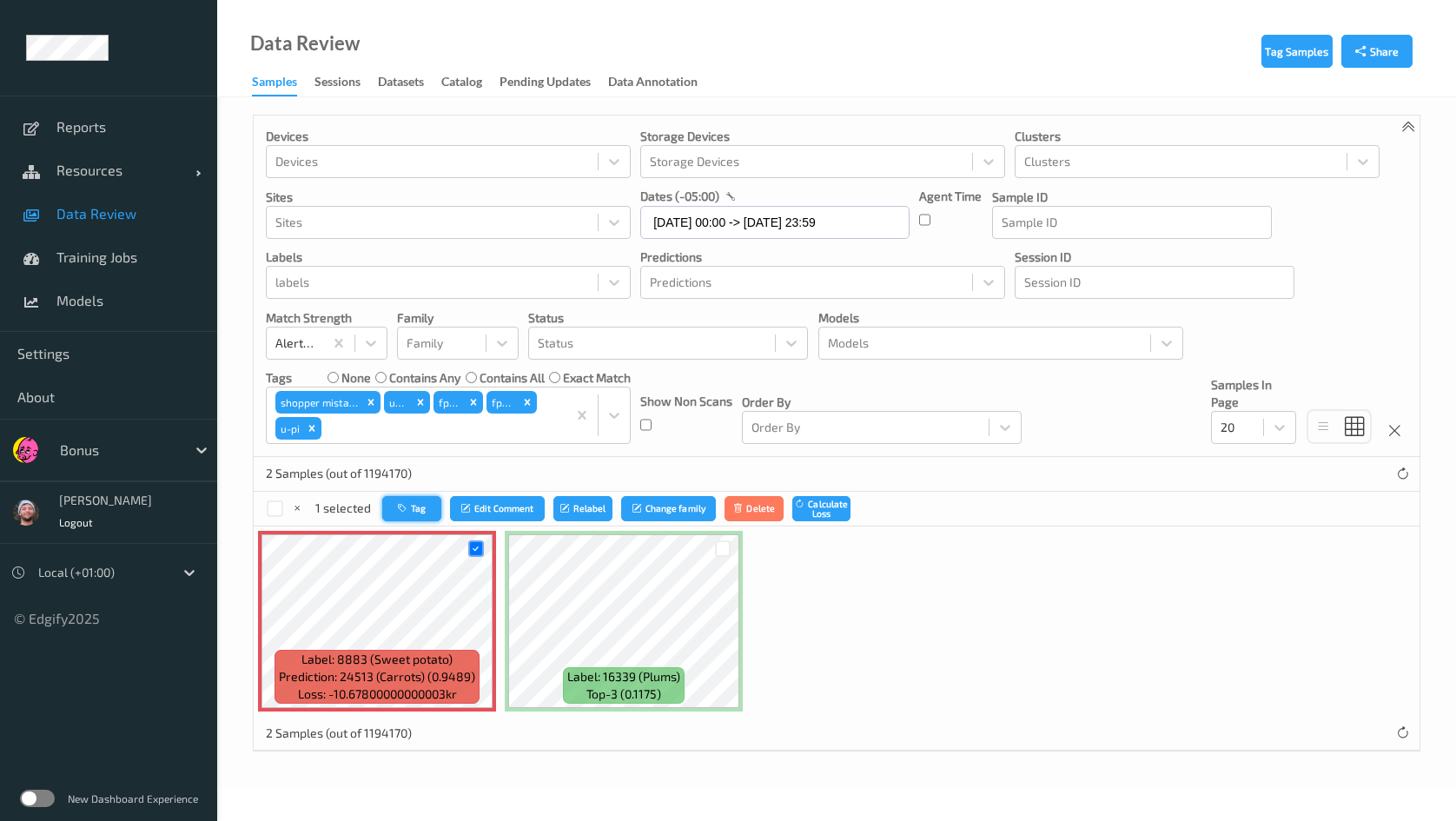
click at [403, 511] on icon "button" at bounding box center [404, 508] width 13 height 11
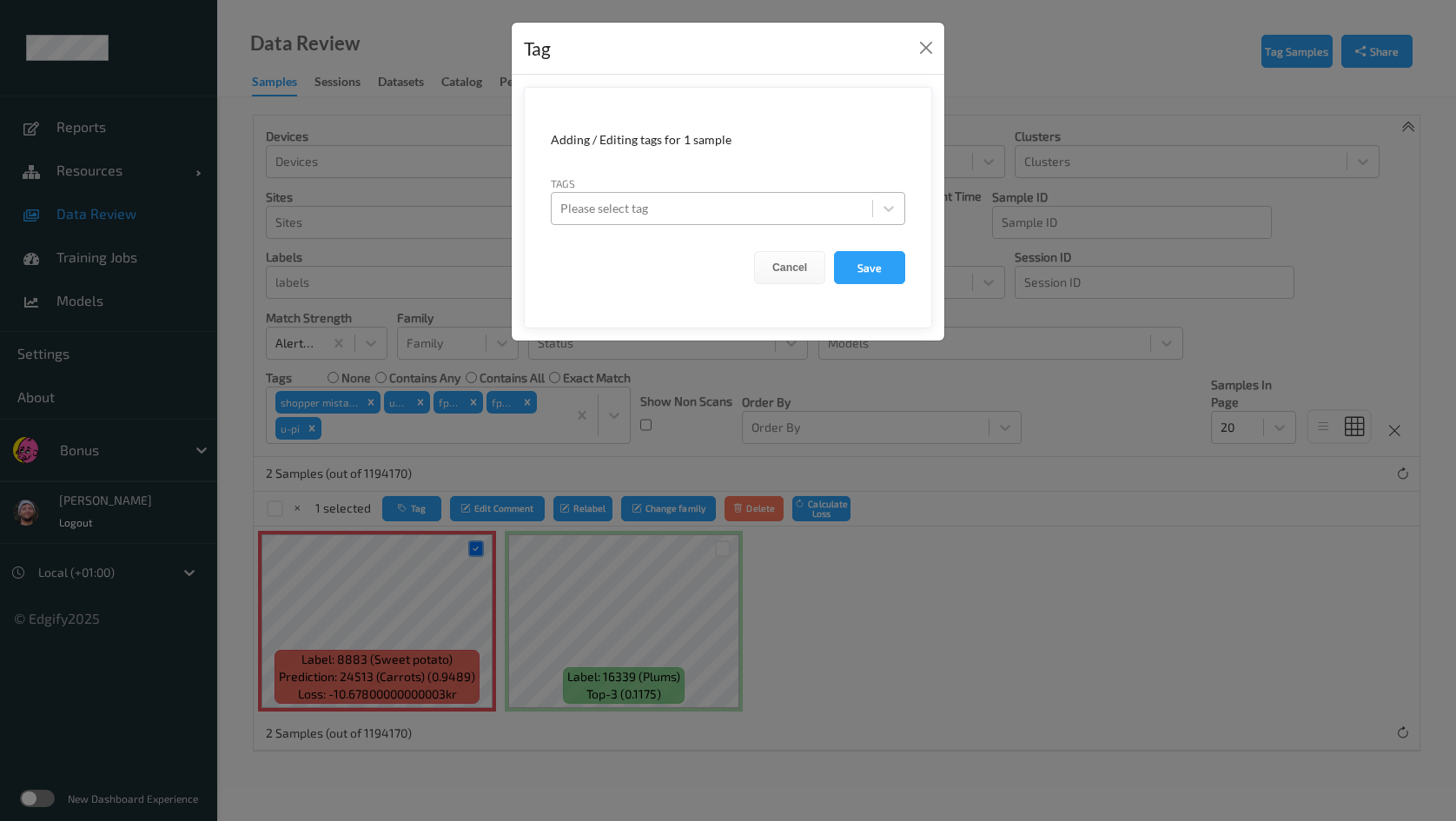
click at [673, 207] on div at bounding box center [712, 208] width 303 height 20
type input "g"
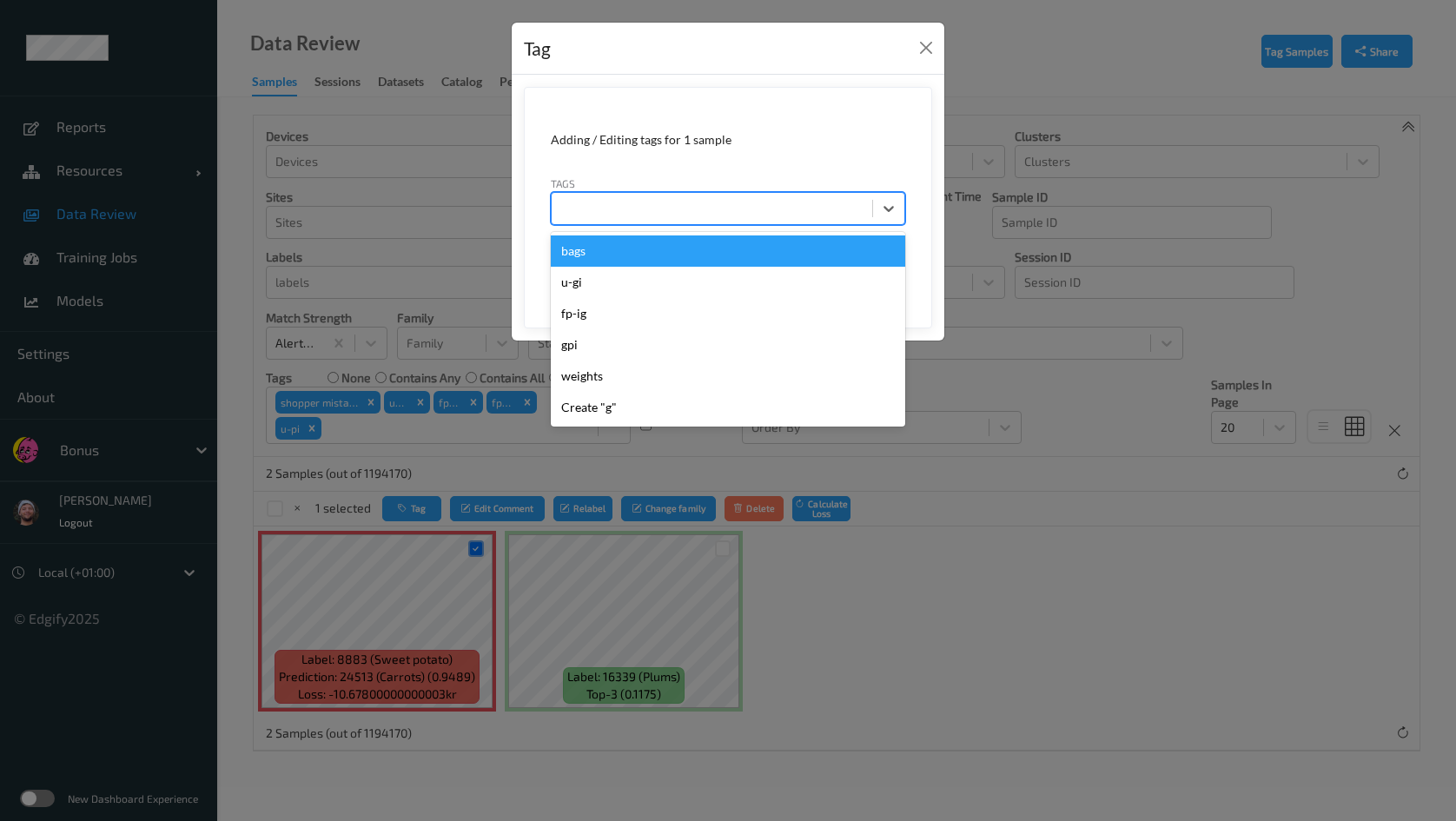
click at [649, 206] on div at bounding box center [712, 208] width 303 height 20
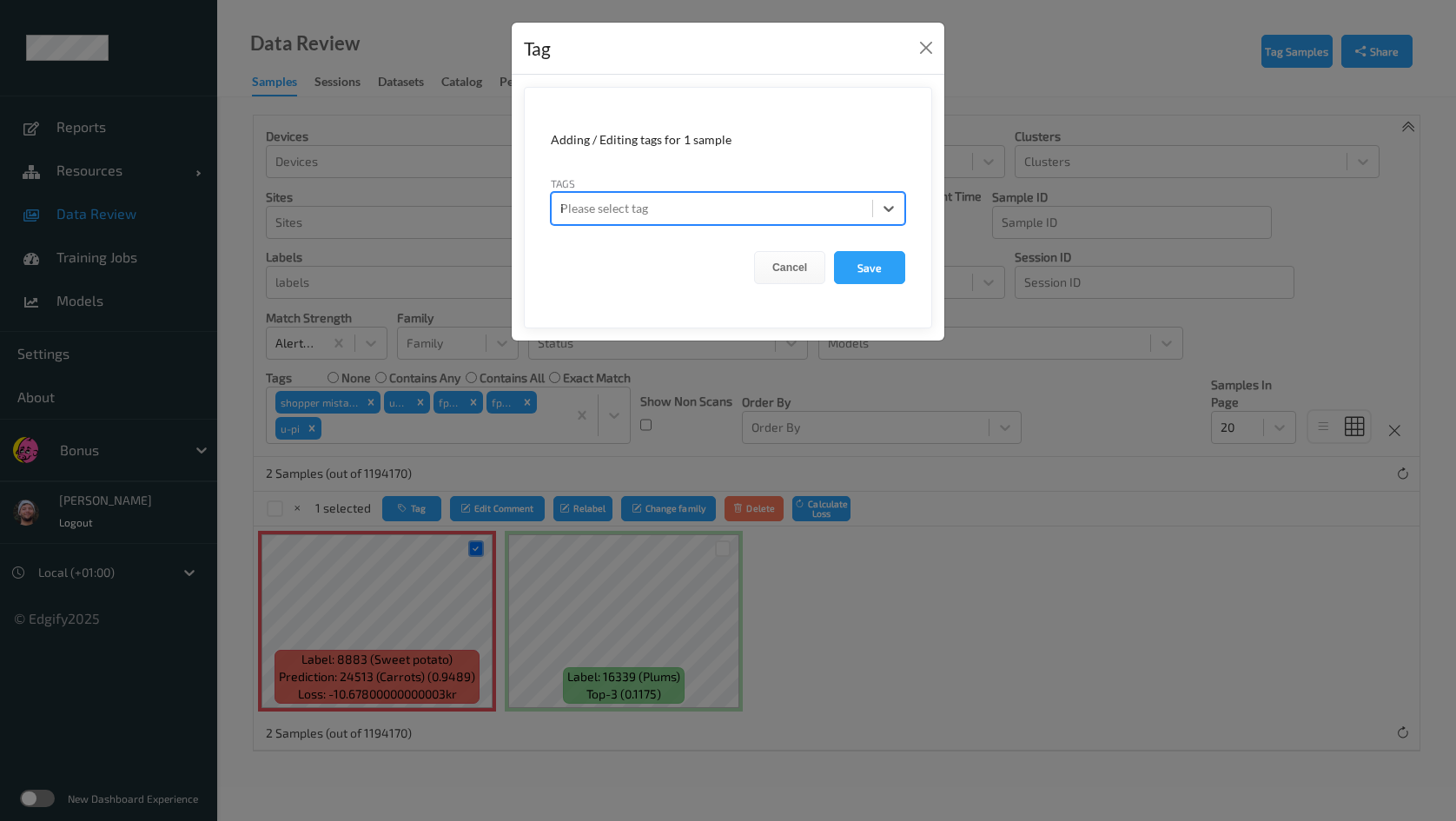
type input "ig"
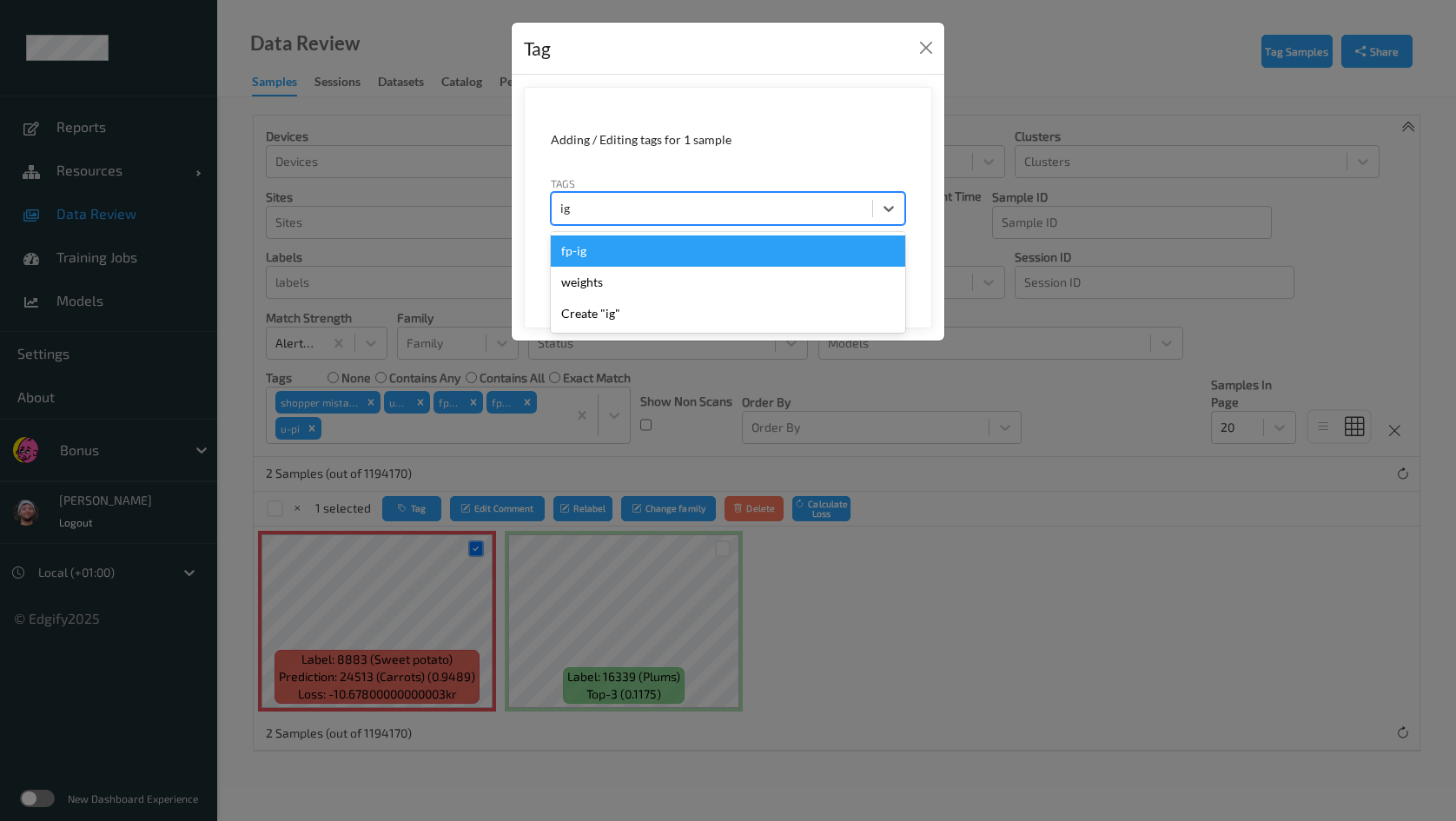
click at [622, 246] on div "fp-ig" at bounding box center [728, 251] width 354 height 31
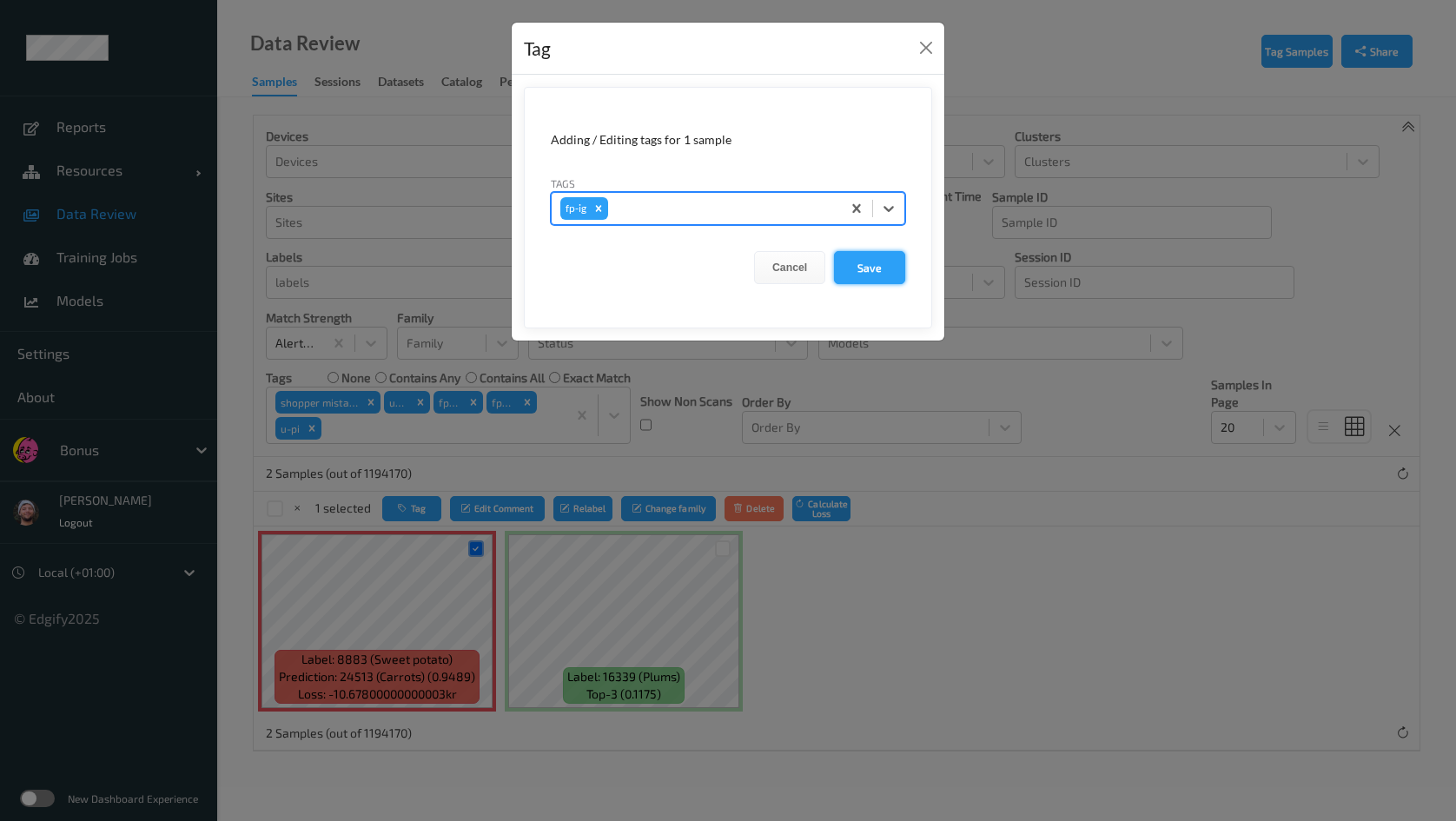
click at [849, 273] on button "Save" at bounding box center [870, 268] width 71 height 33
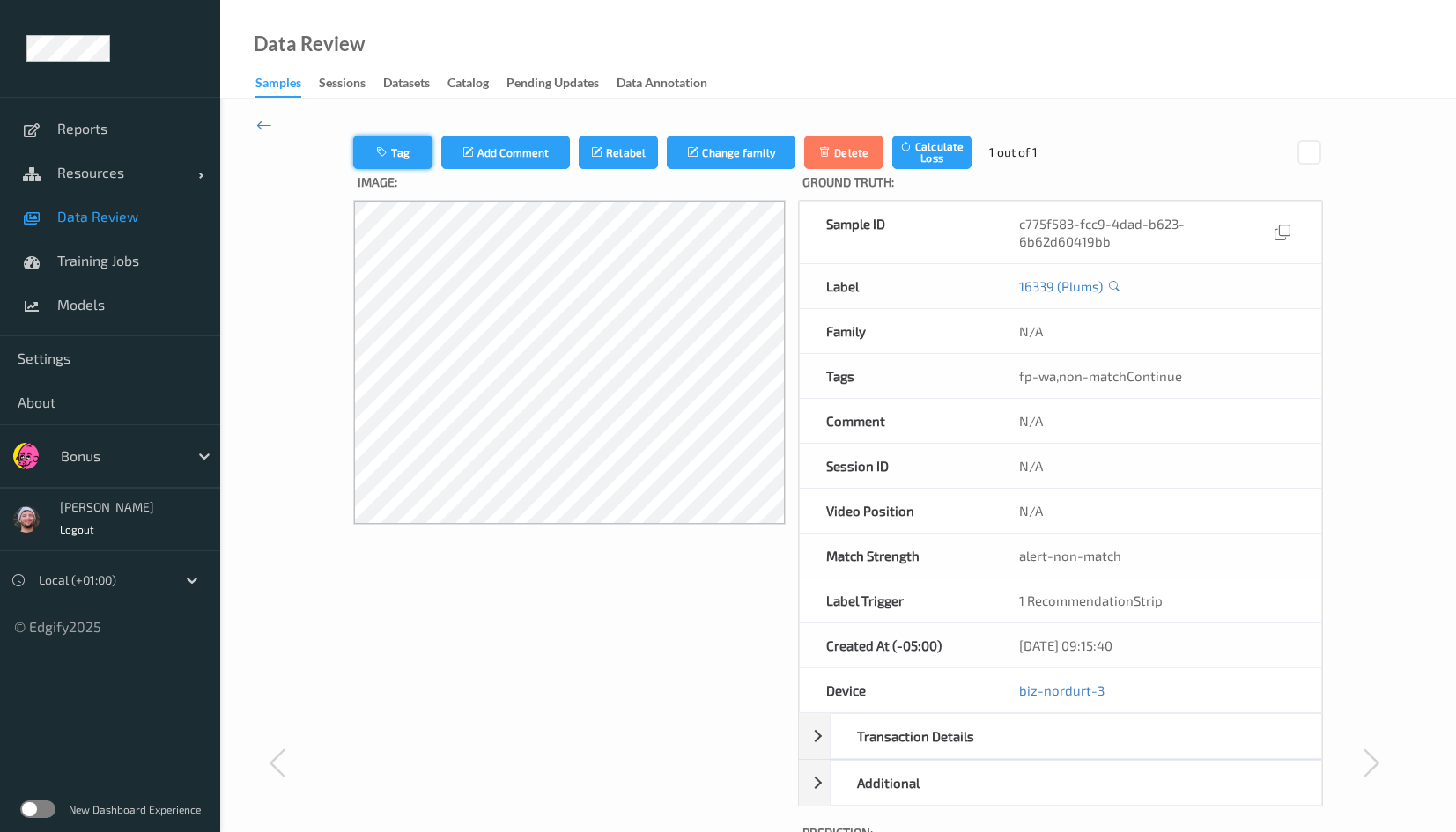
click at [400, 158] on button "Tag" at bounding box center [392, 153] width 79 height 34
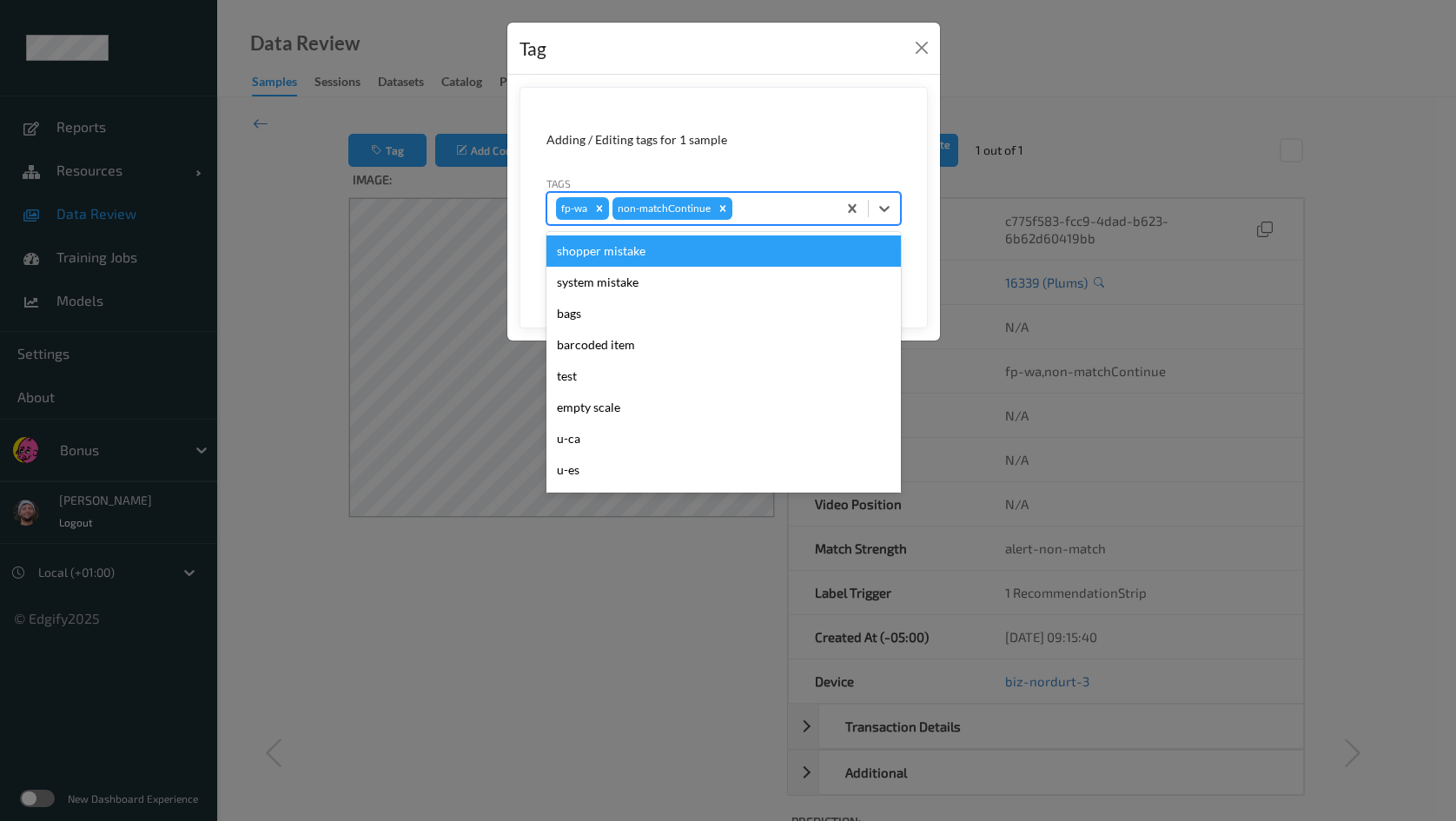
click at [763, 201] on div at bounding box center [782, 208] width 92 height 20
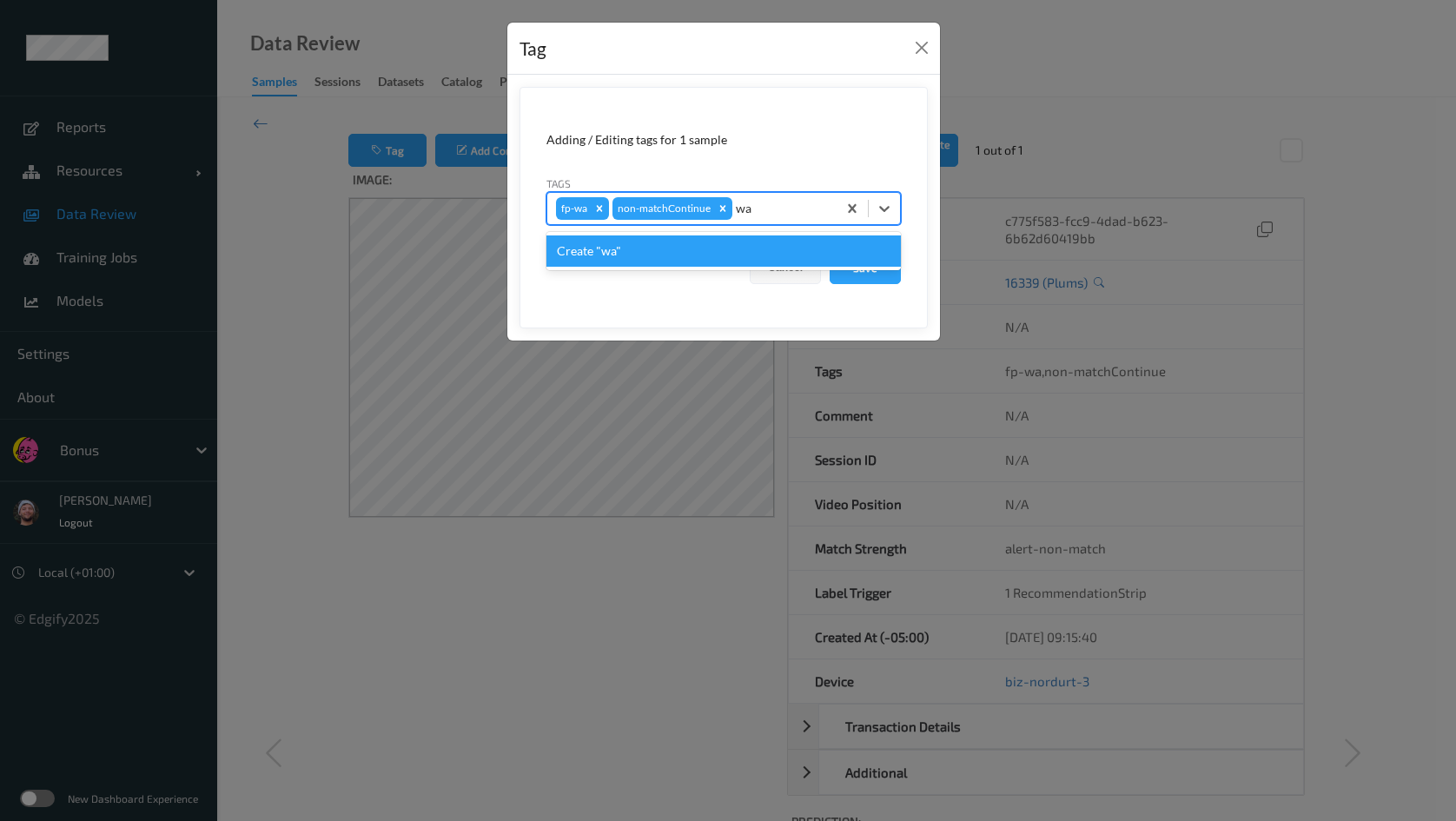
type input "wa"
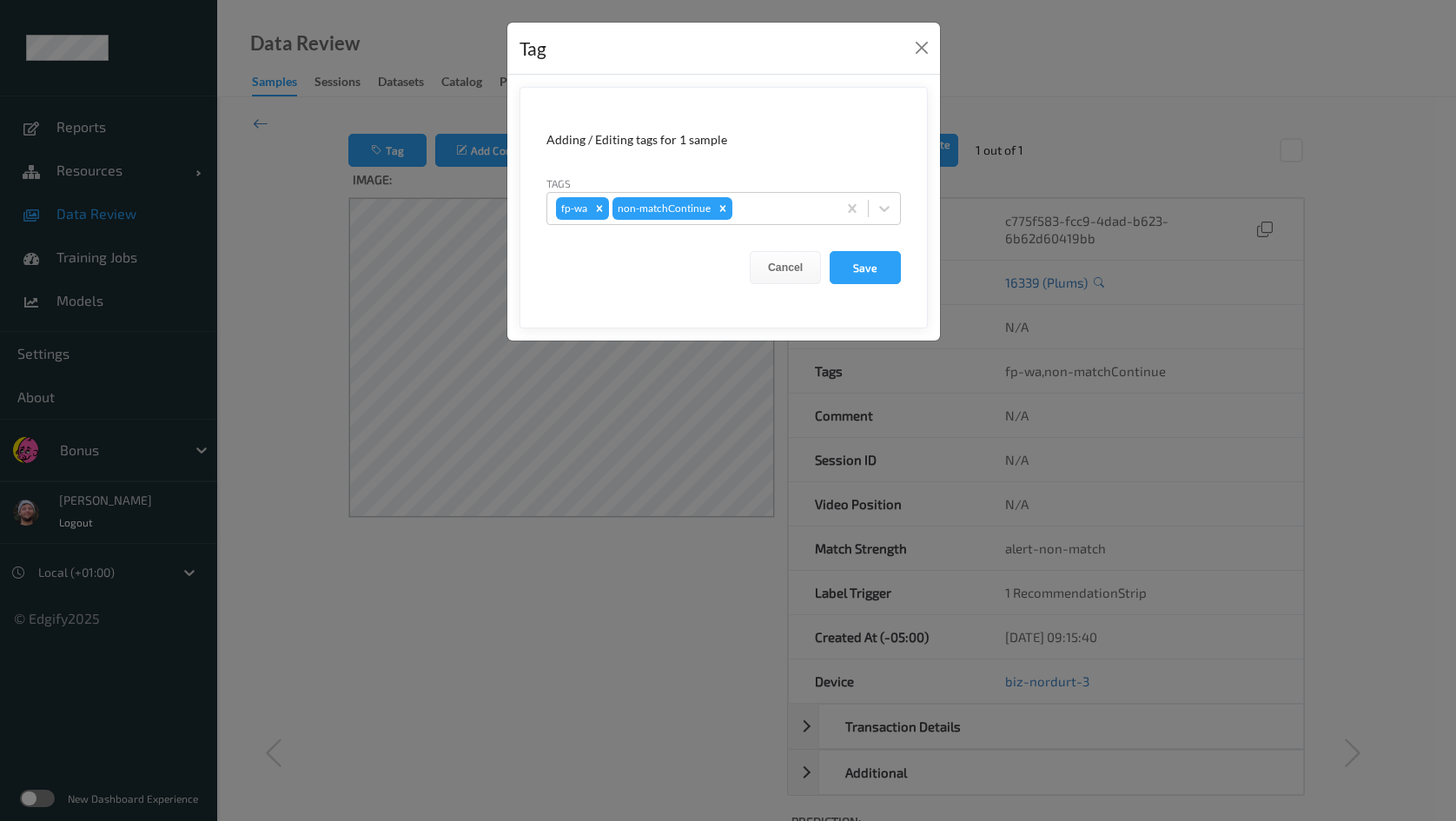
click at [673, 152] on form "Adding / Editing tags for 1 sample Tags fp-wa non-matchContinue Cancel Save" at bounding box center [724, 207] width 408 height 241
click at [197, 210] on div "Tag Adding / Editing tags for 1 sample Tags fp-wa non-matchContinue Cancel Save" at bounding box center [728, 410] width 1456 height 821
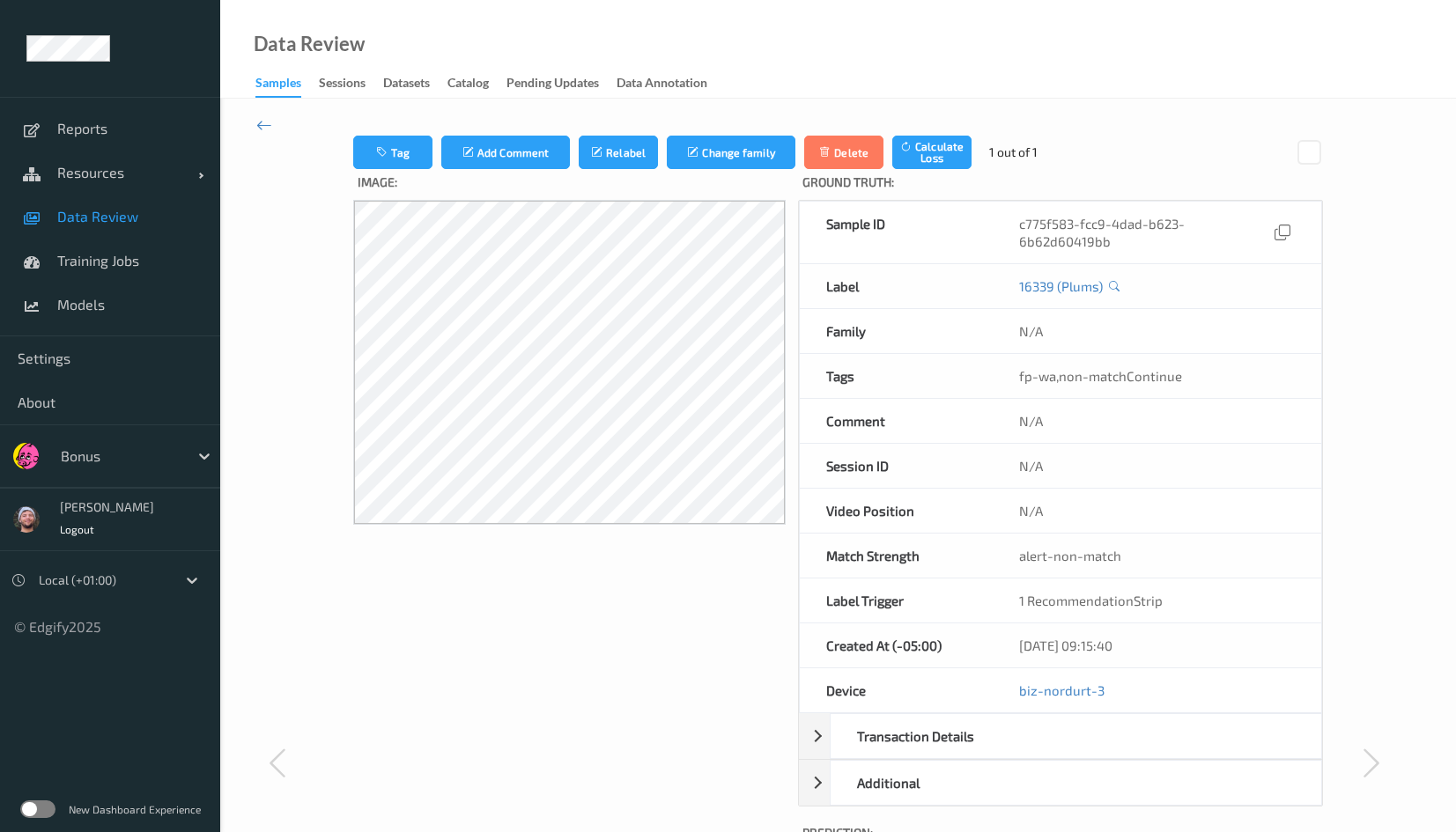
click at [134, 221] on span "Data Review" at bounding box center [129, 217] width 145 height 18
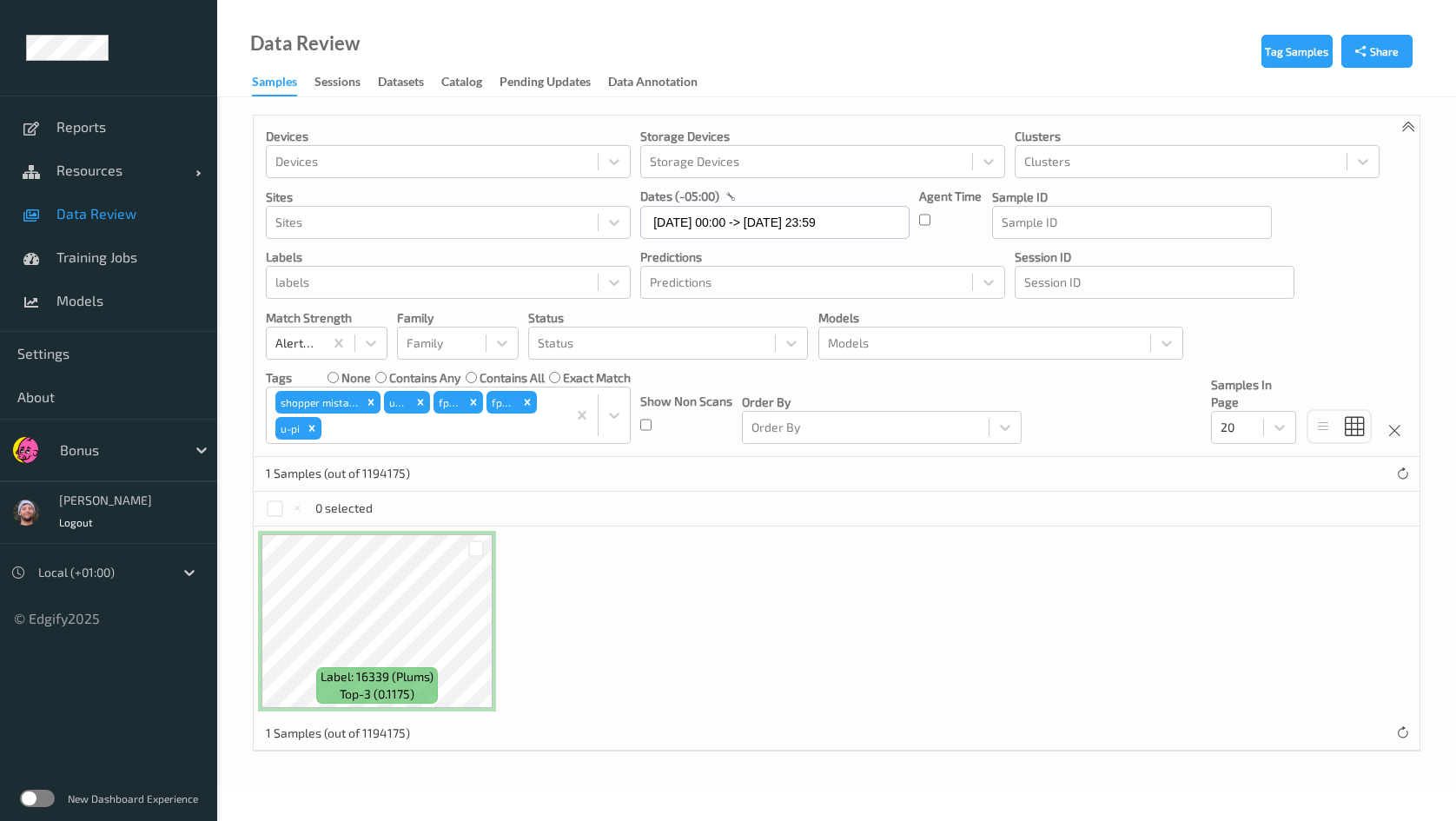
click at [88, 225] on link "Data Review" at bounding box center [108, 213] width 217 height 44
click at [129, 456] on div at bounding box center [119, 449] width 118 height 20
click at [134, 295] on span "Models" at bounding box center [127, 301] width 143 height 18
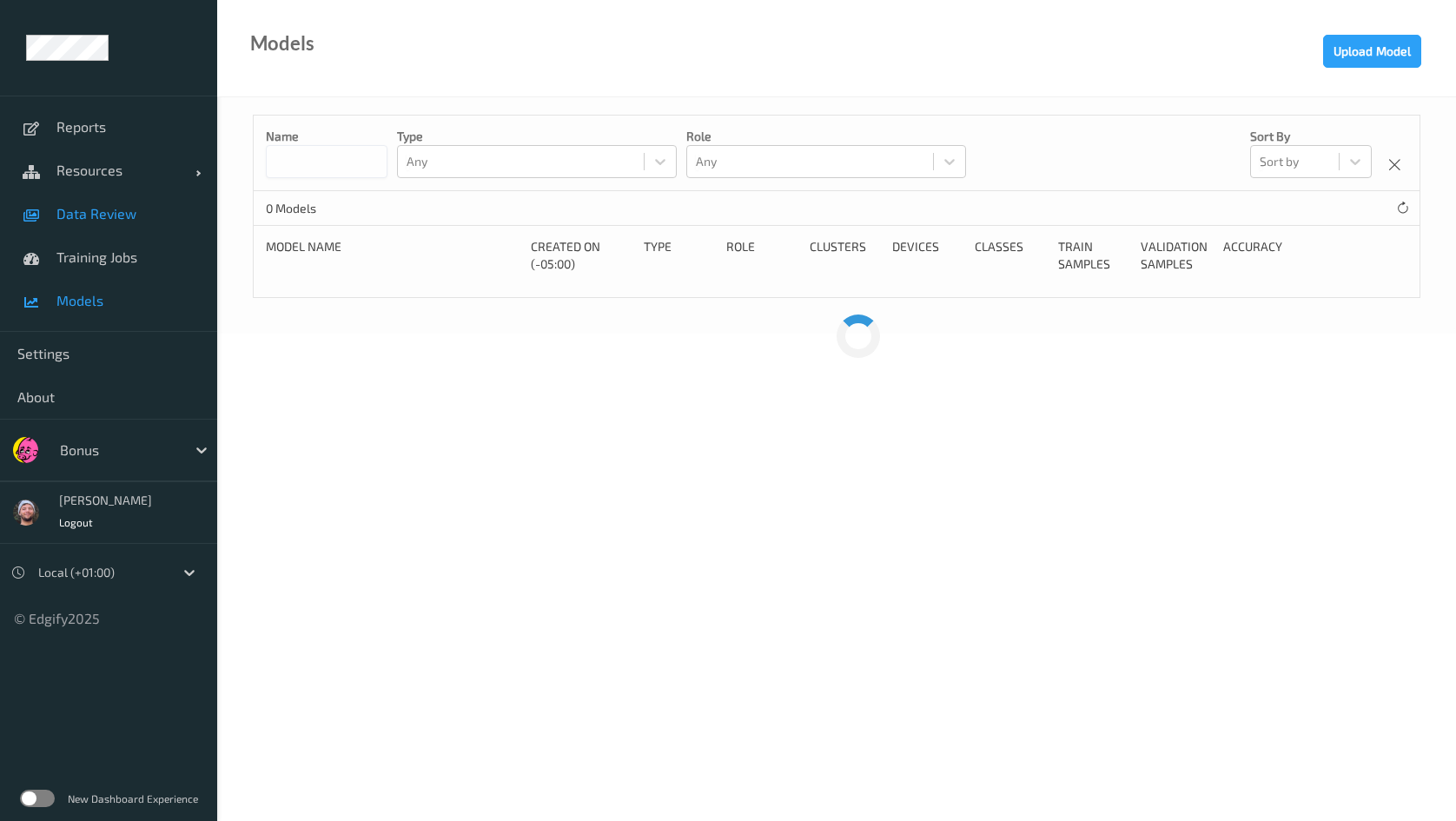
click at [144, 197] on link "Data Review" at bounding box center [108, 213] width 217 height 44
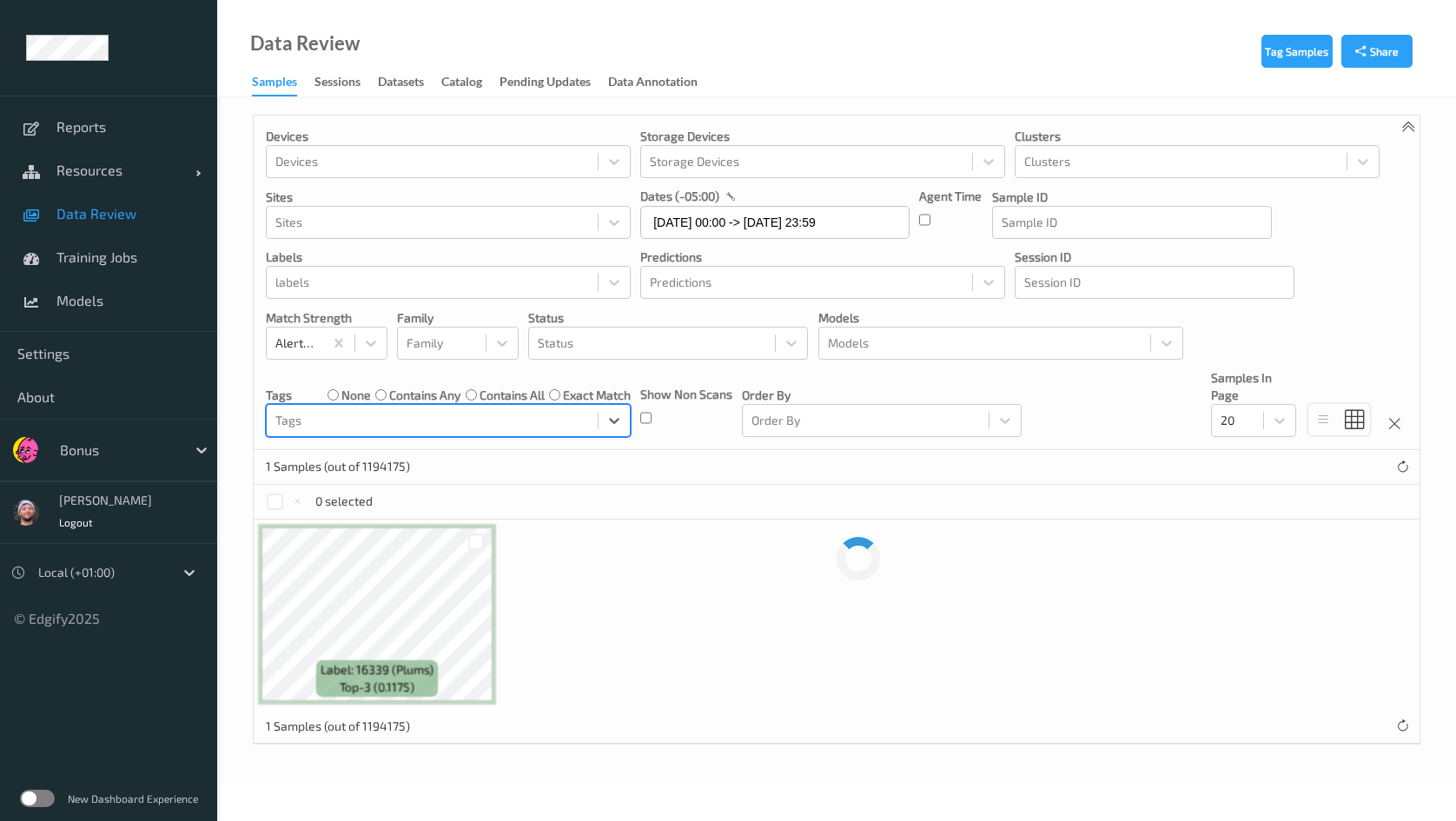
click at [430, 392] on label "contains any" at bounding box center [424, 396] width 71 height 18
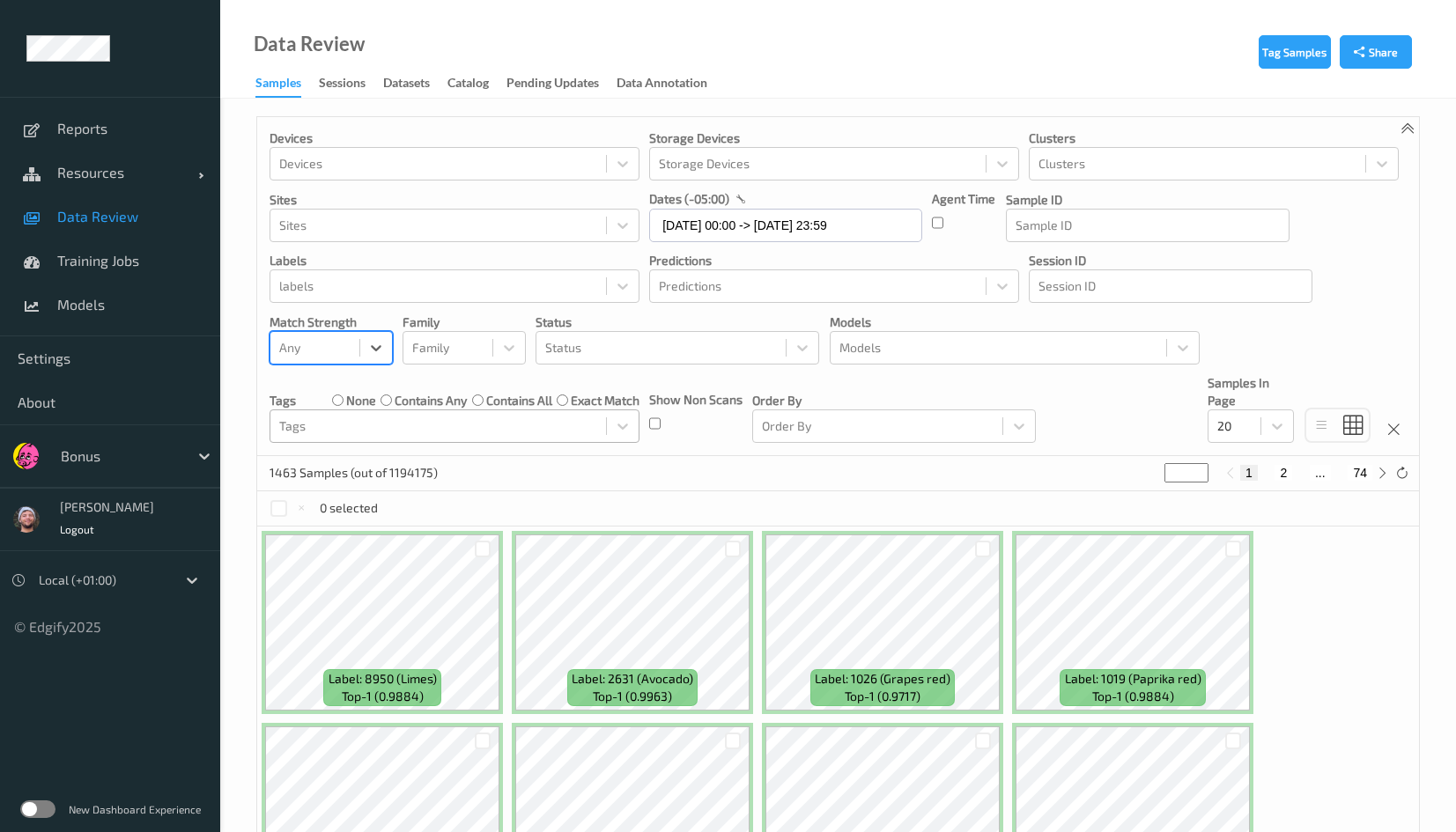
click at [708, 326] on p "Status" at bounding box center [677, 322] width 284 height 18
click at [672, 344] on div at bounding box center [660, 347] width 232 height 21
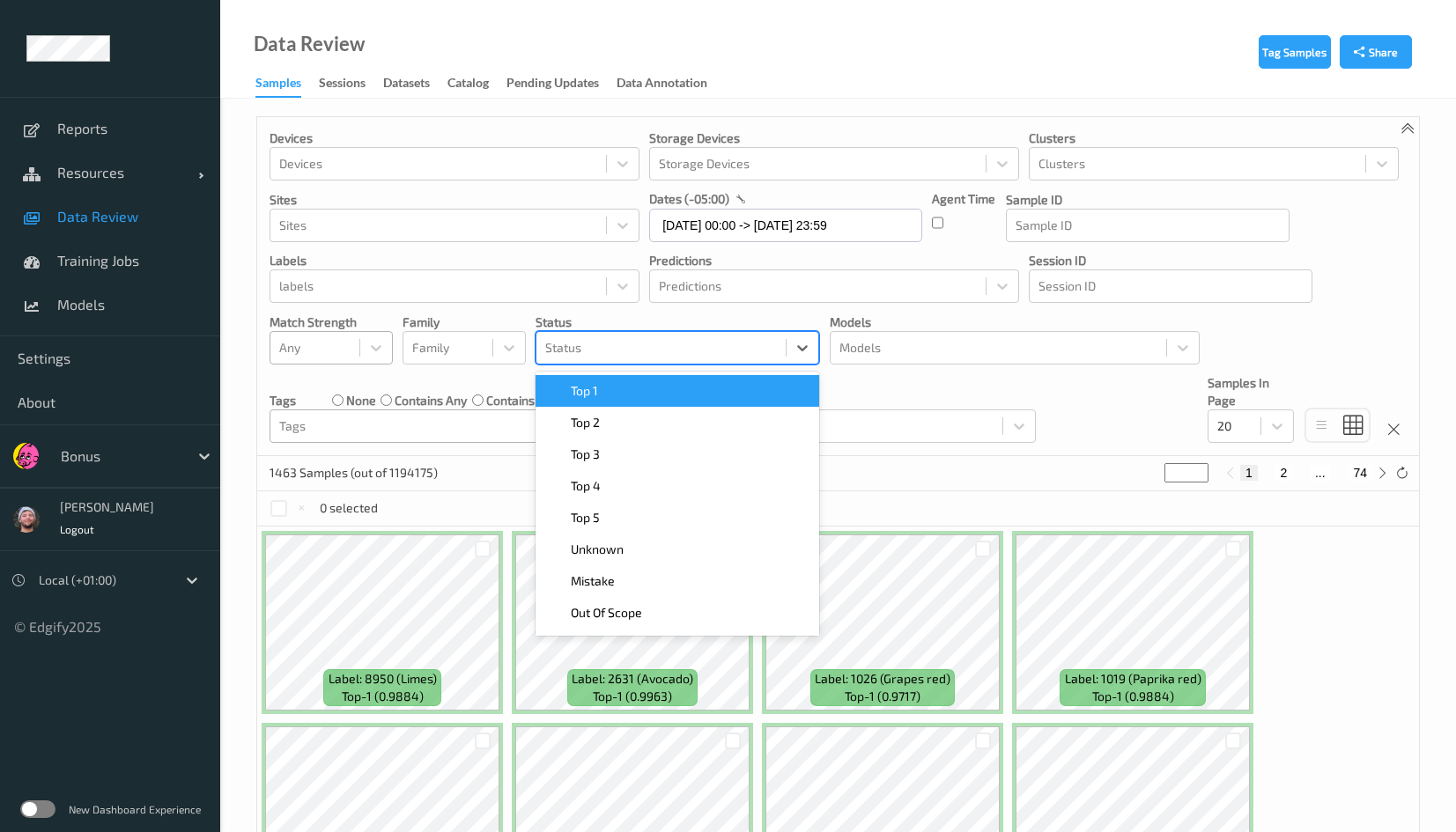
click at [645, 385] on div "Top 1" at bounding box center [677, 391] width 262 height 18
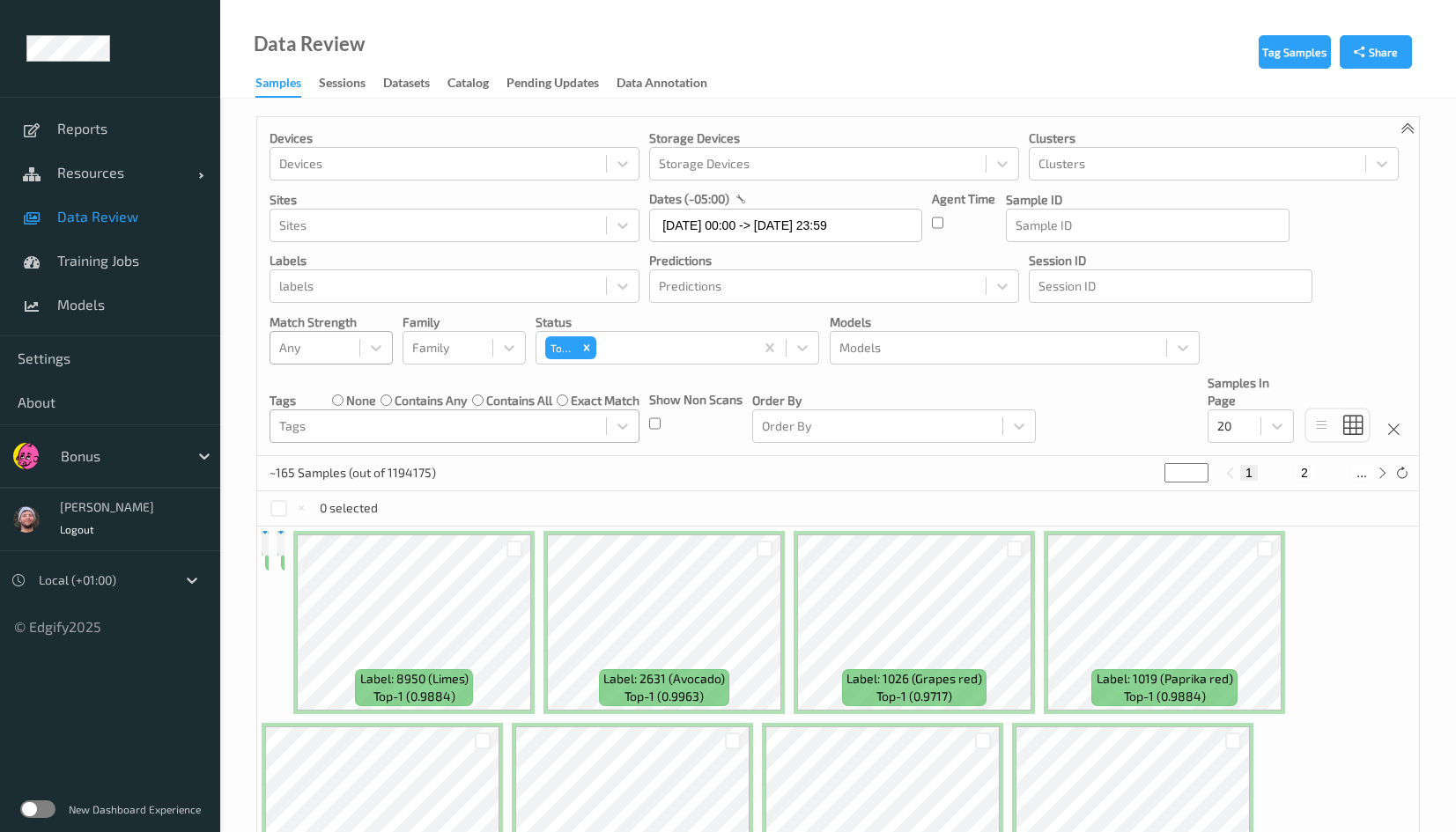
drag, startPoint x: 984, startPoint y: 391, endPoint x: 839, endPoint y: 399, distance: 145.2
click at [982, 392] on p "Order By" at bounding box center [894, 401] width 284 height 18
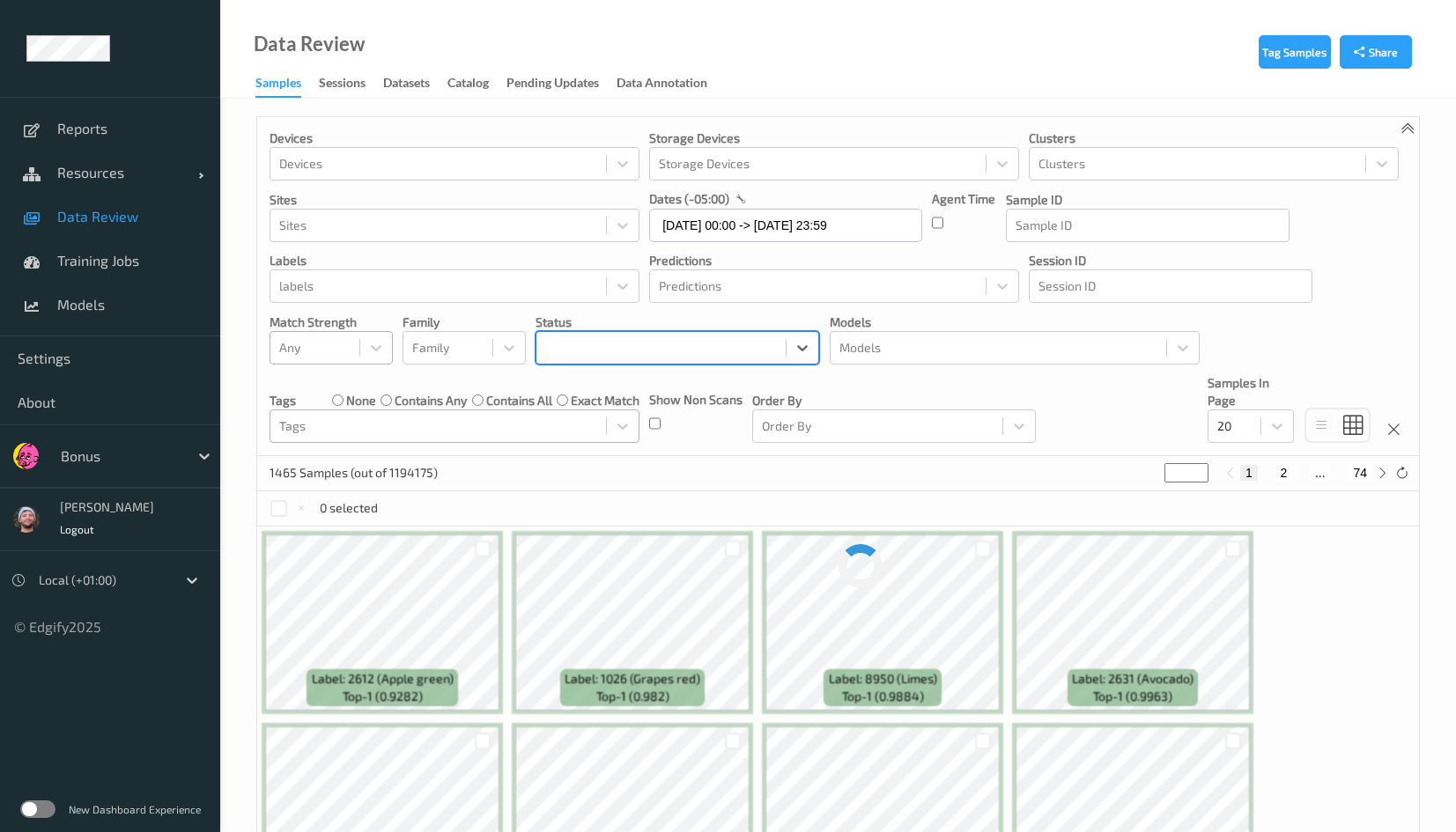
click at [723, 351] on div at bounding box center [660, 347] width 232 height 21
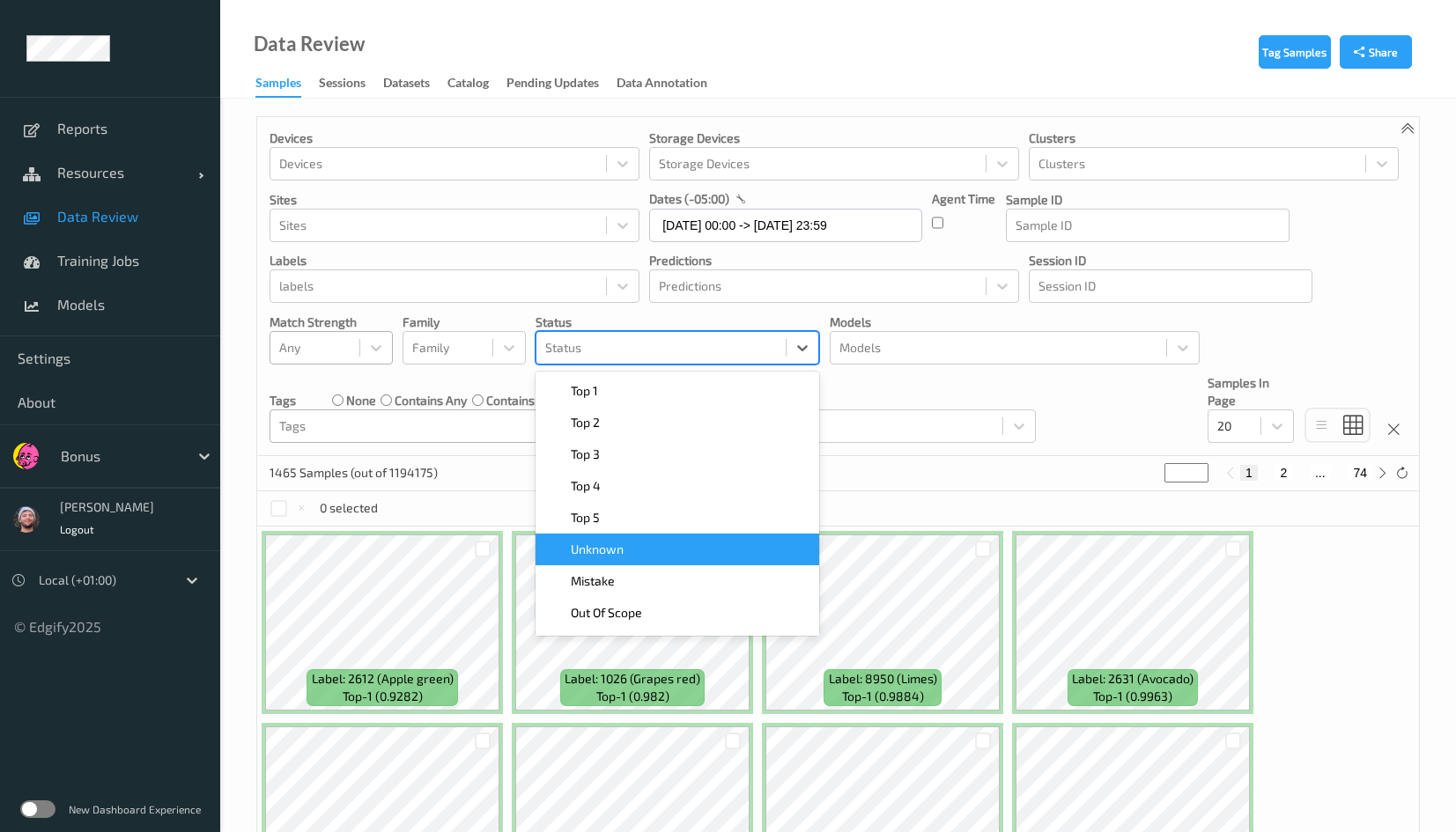
click at [662, 543] on div "Unknown" at bounding box center [677, 549] width 262 height 18
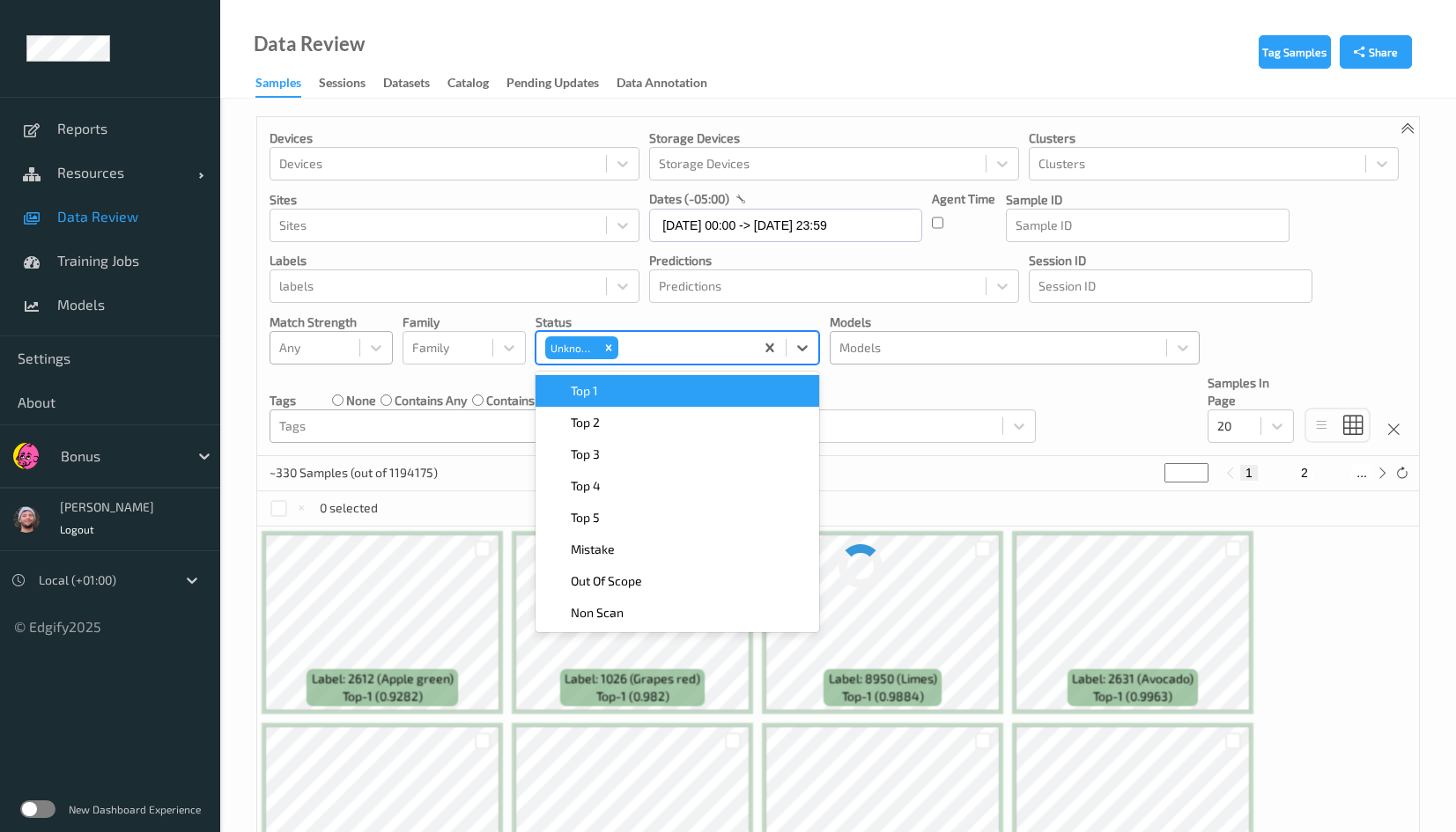
click at [907, 342] on div at bounding box center [998, 347] width 317 height 21
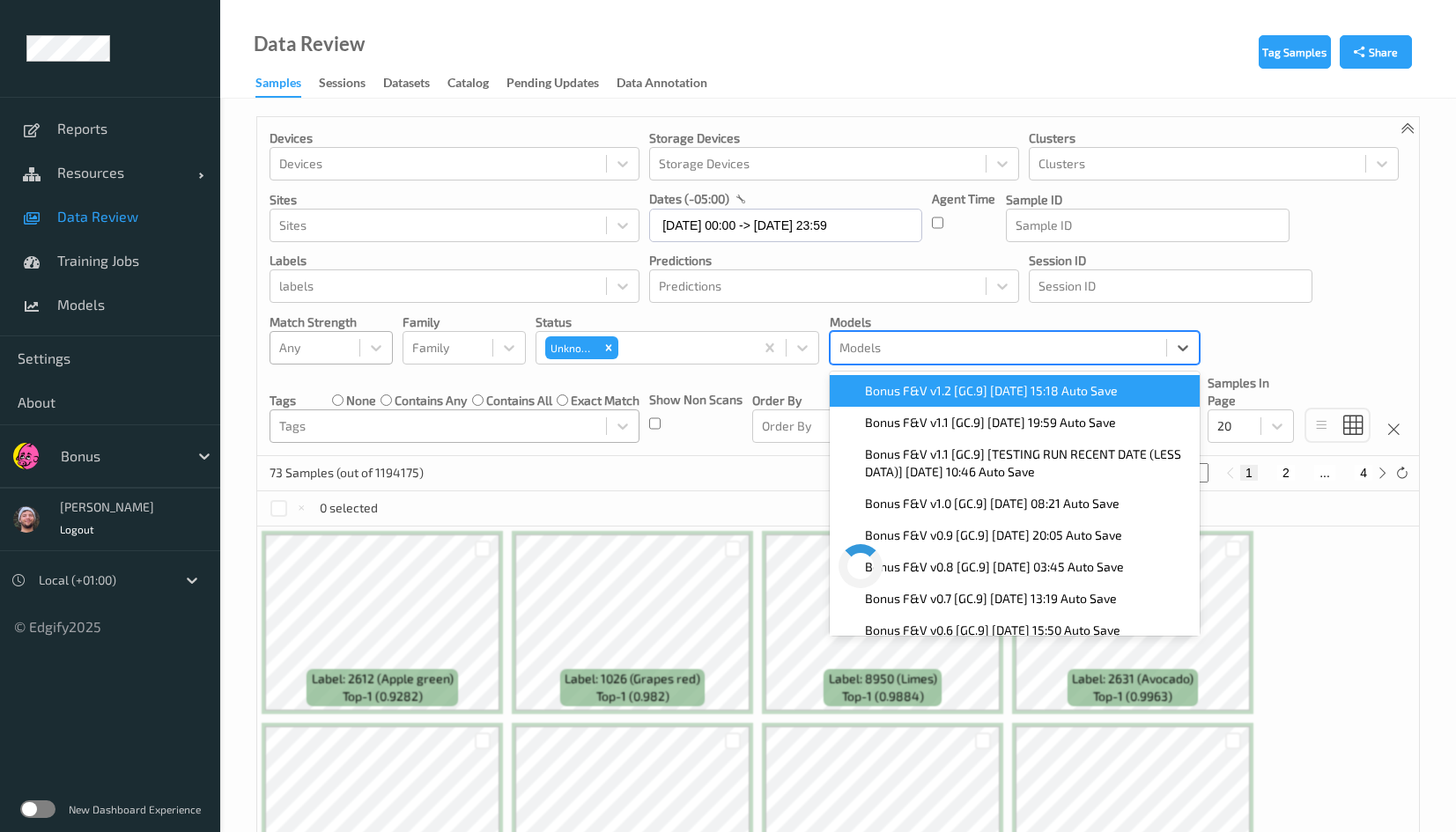
click at [921, 389] on span "Bonus F&V v1.2 [GC.9] 2025-10-09 15:18 Auto Save" at bounding box center [991, 391] width 252 height 18
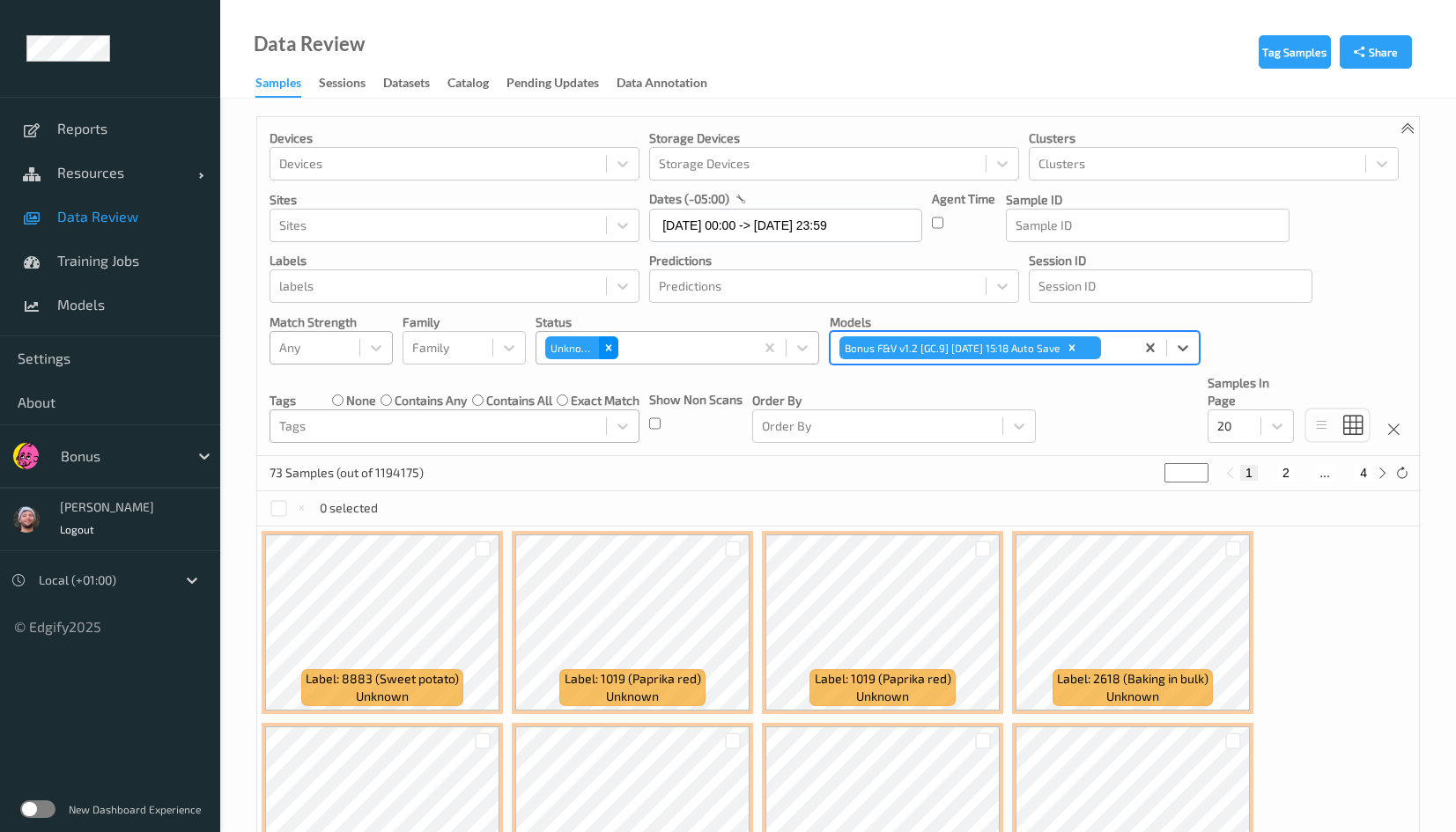
click at [612, 343] on icon "Remove Unknown" at bounding box center [608, 348] width 13 height 13
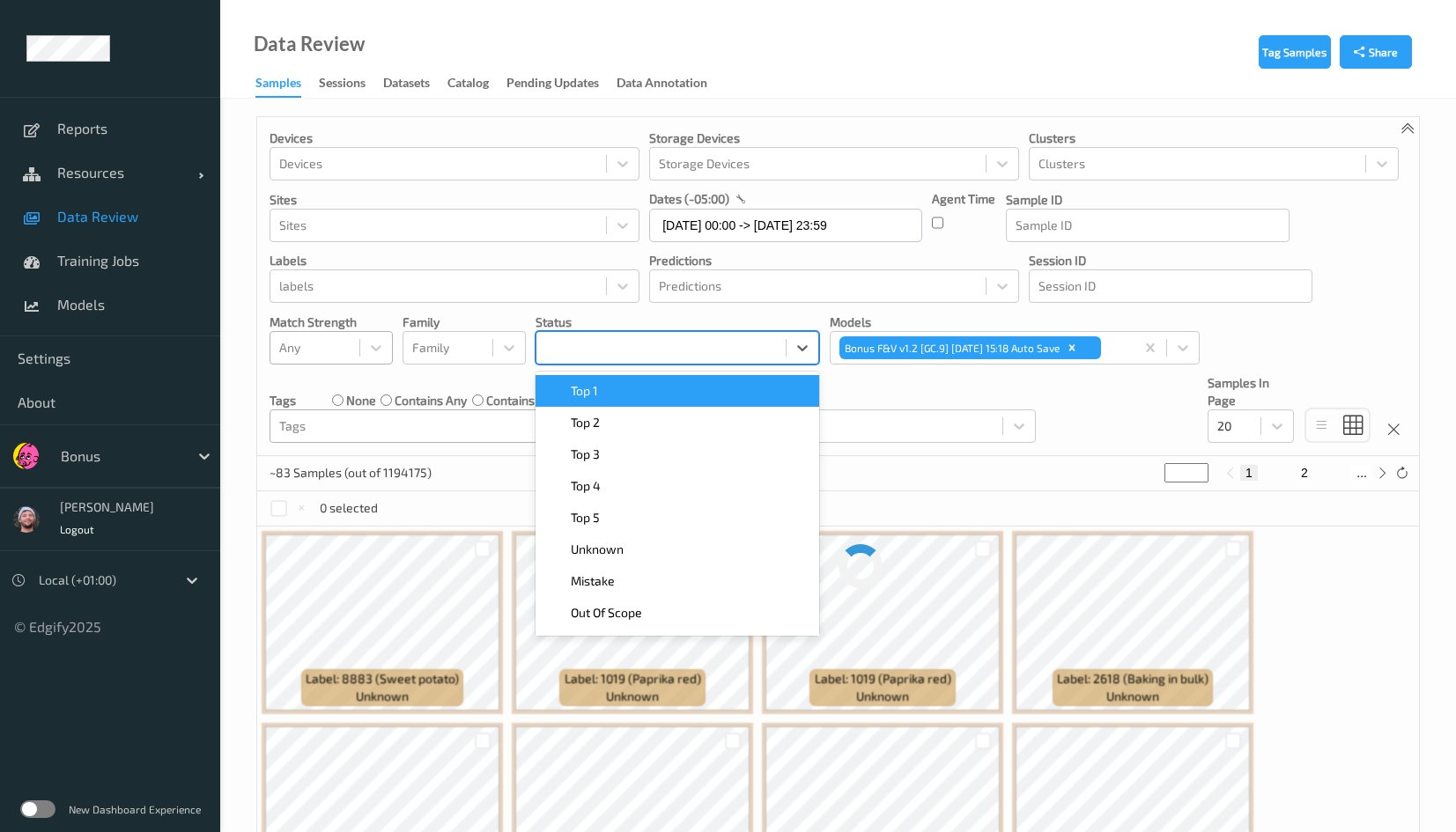
click at [625, 345] on div at bounding box center [660, 347] width 232 height 21
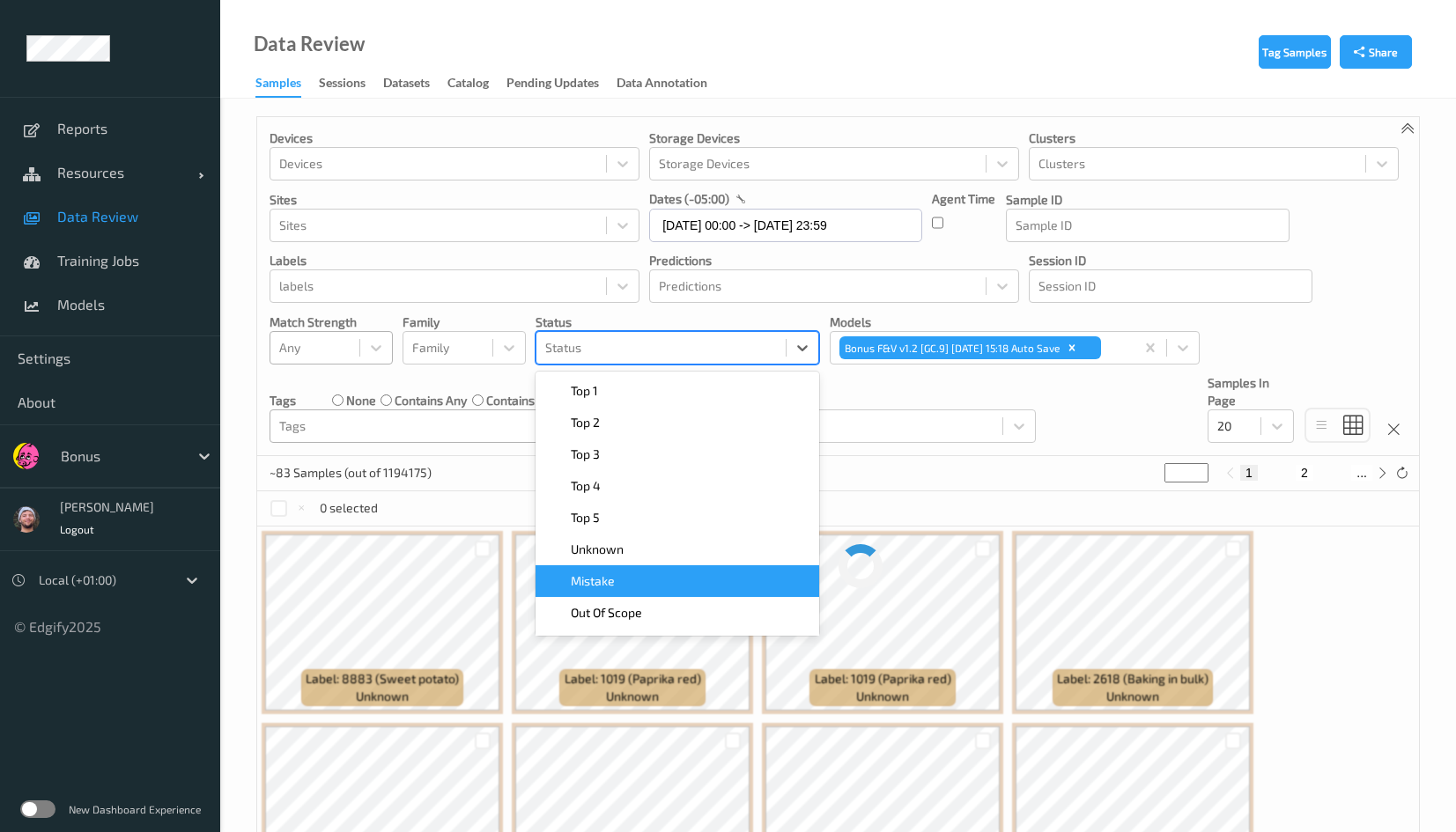
click at [637, 568] on div "Mistake" at bounding box center [677, 582] width 284 height 32
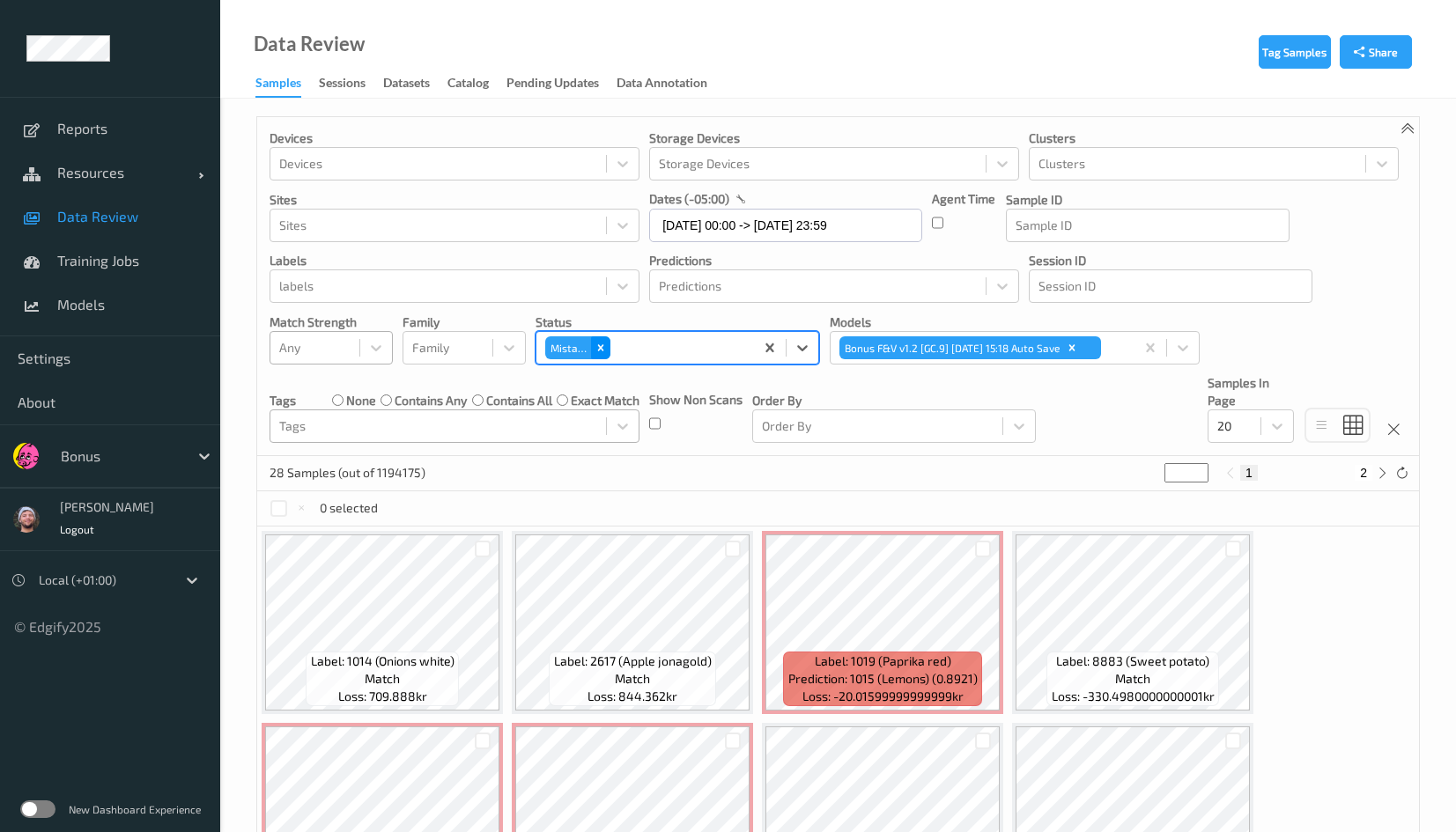
click at [599, 343] on icon "Remove Mistake" at bounding box center [600, 348] width 13 height 13
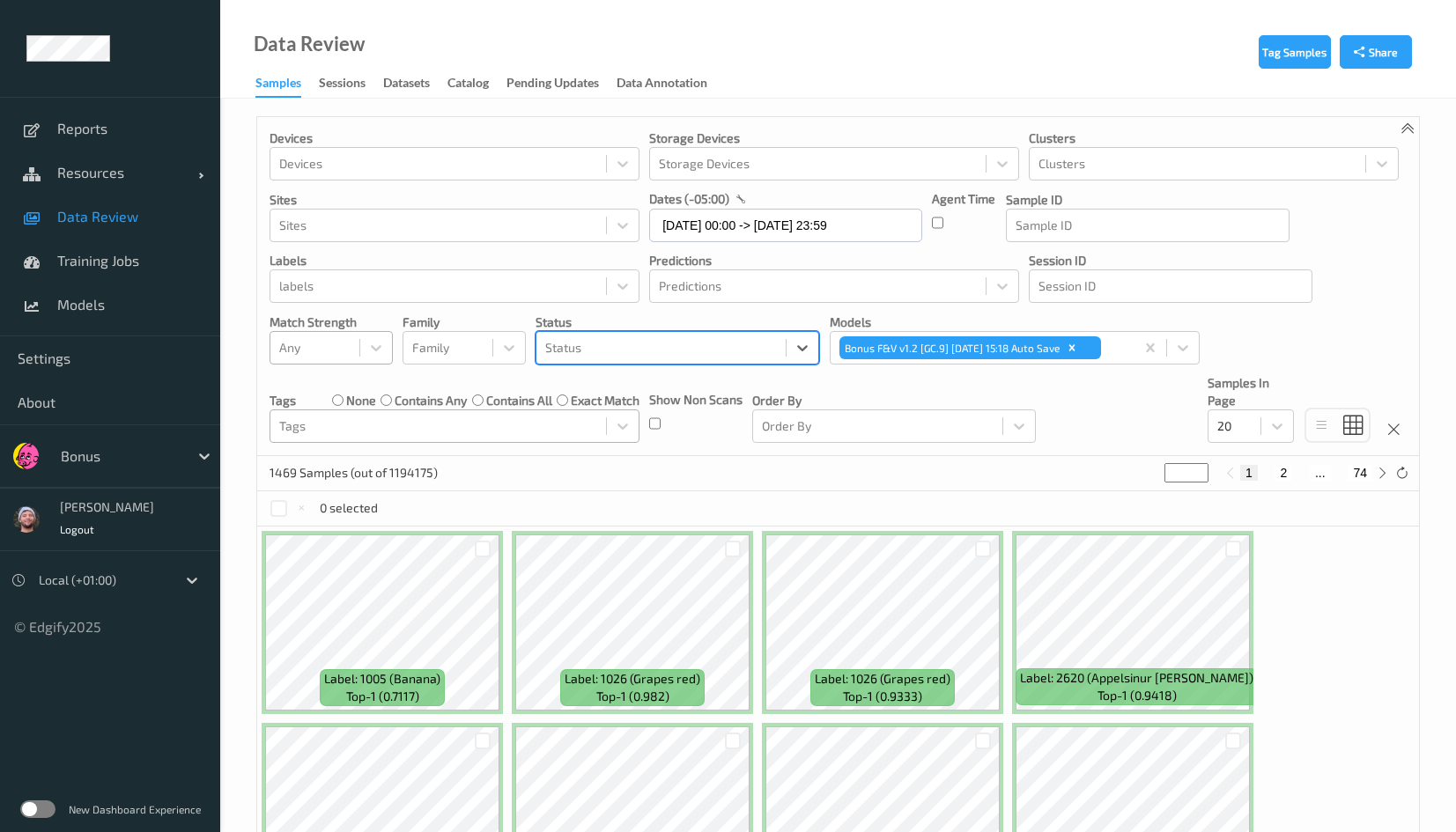
click at [609, 358] on div at bounding box center [660, 347] width 232 height 21
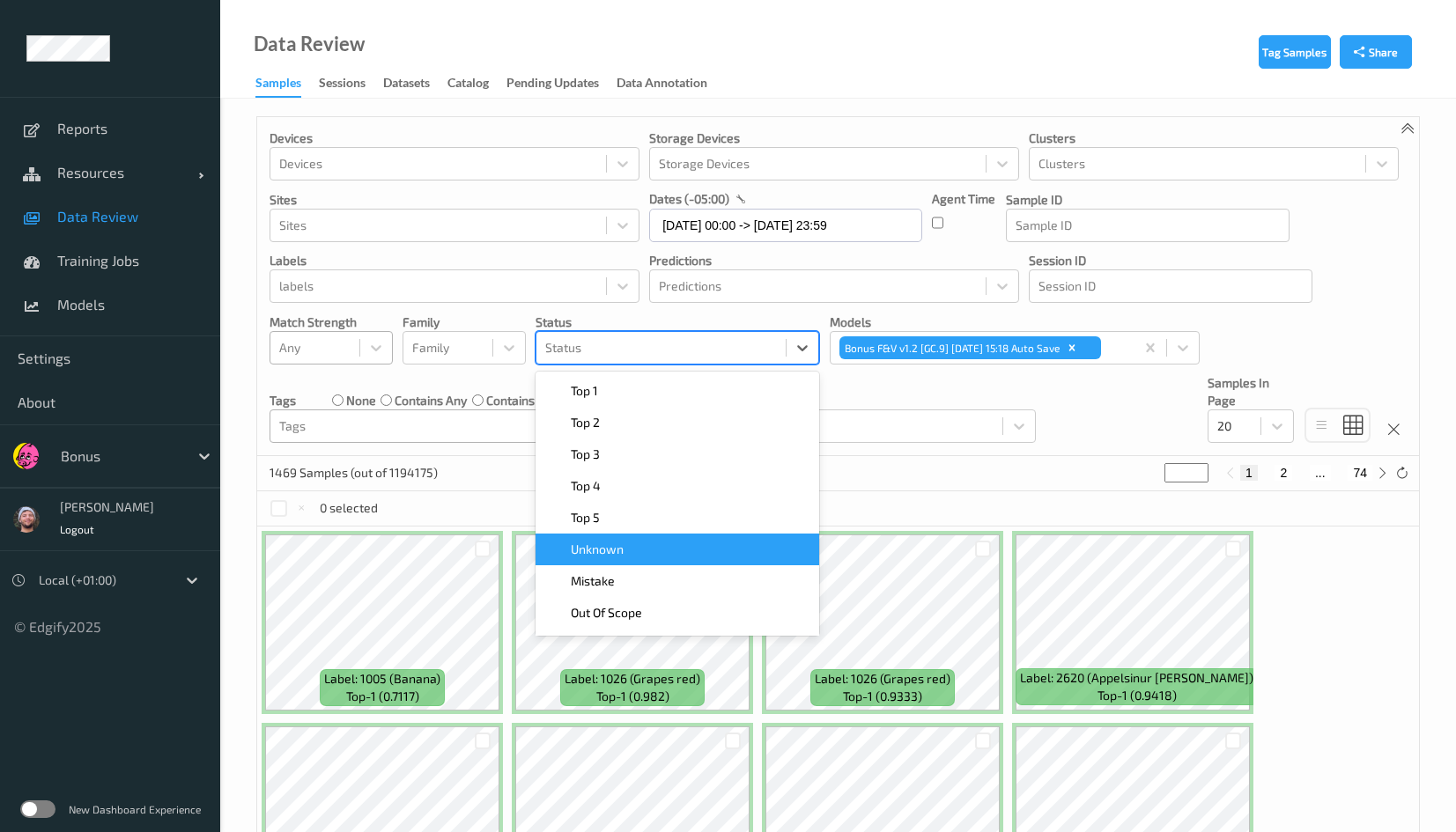
click at [642, 559] on div "Unknown" at bounding box center [677, 549] width 284 height 32
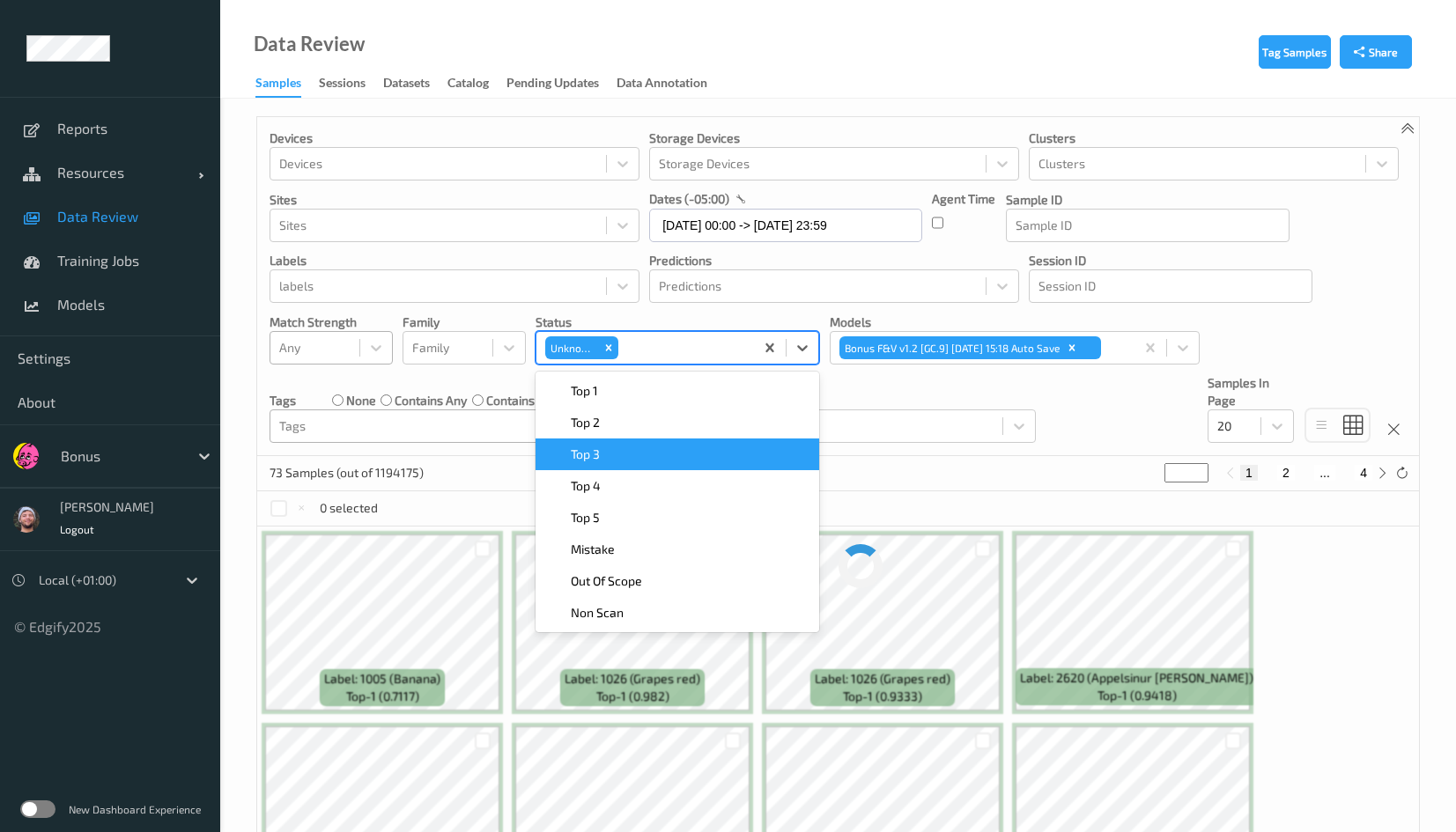
click at [853, 389] on div "Order By Order By" at bounding box center [894, 409] width 284 height 69
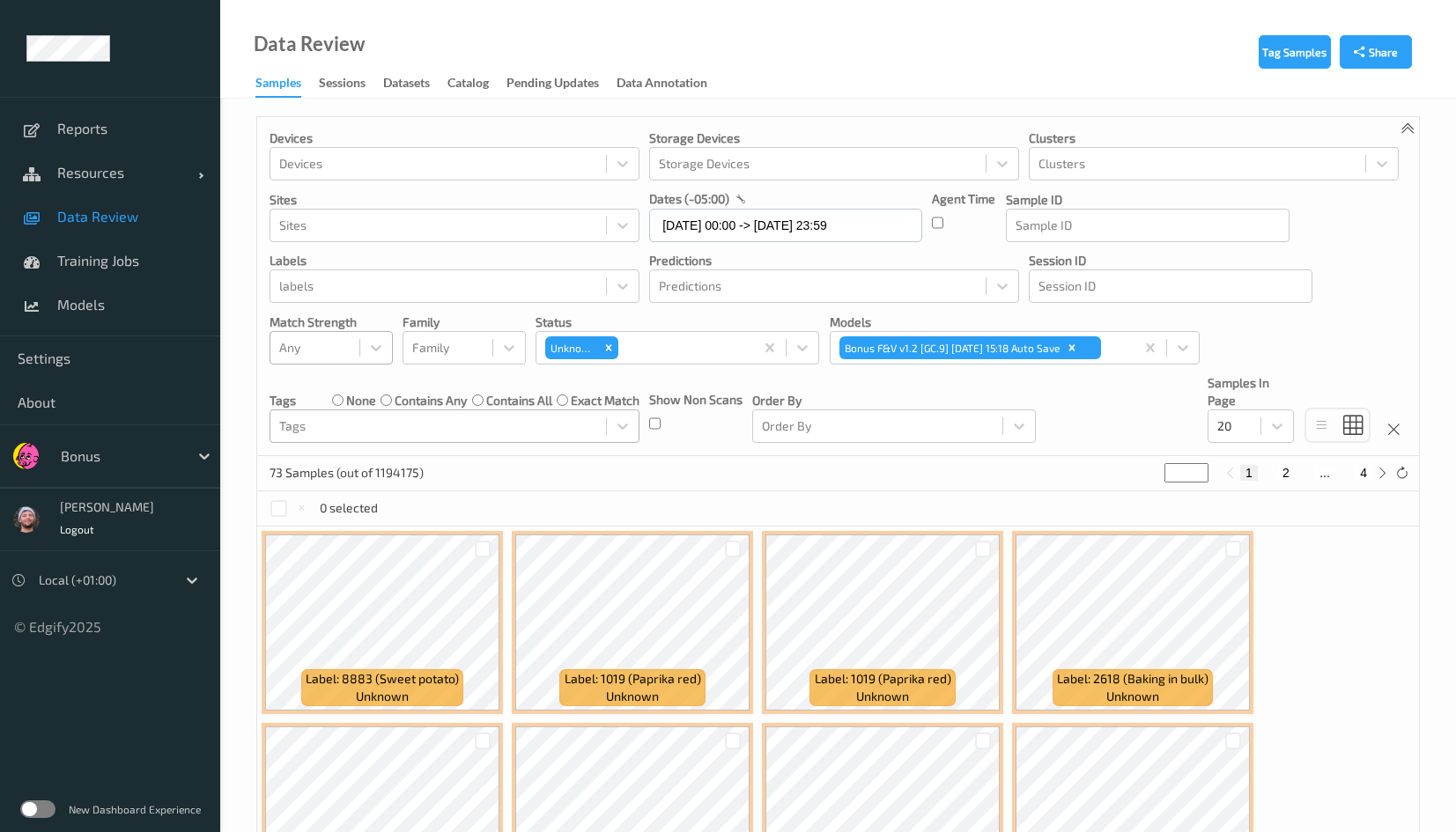
click at [119, 472] on div "Bonus" at bounding box center [109, 456] width 220 height 63
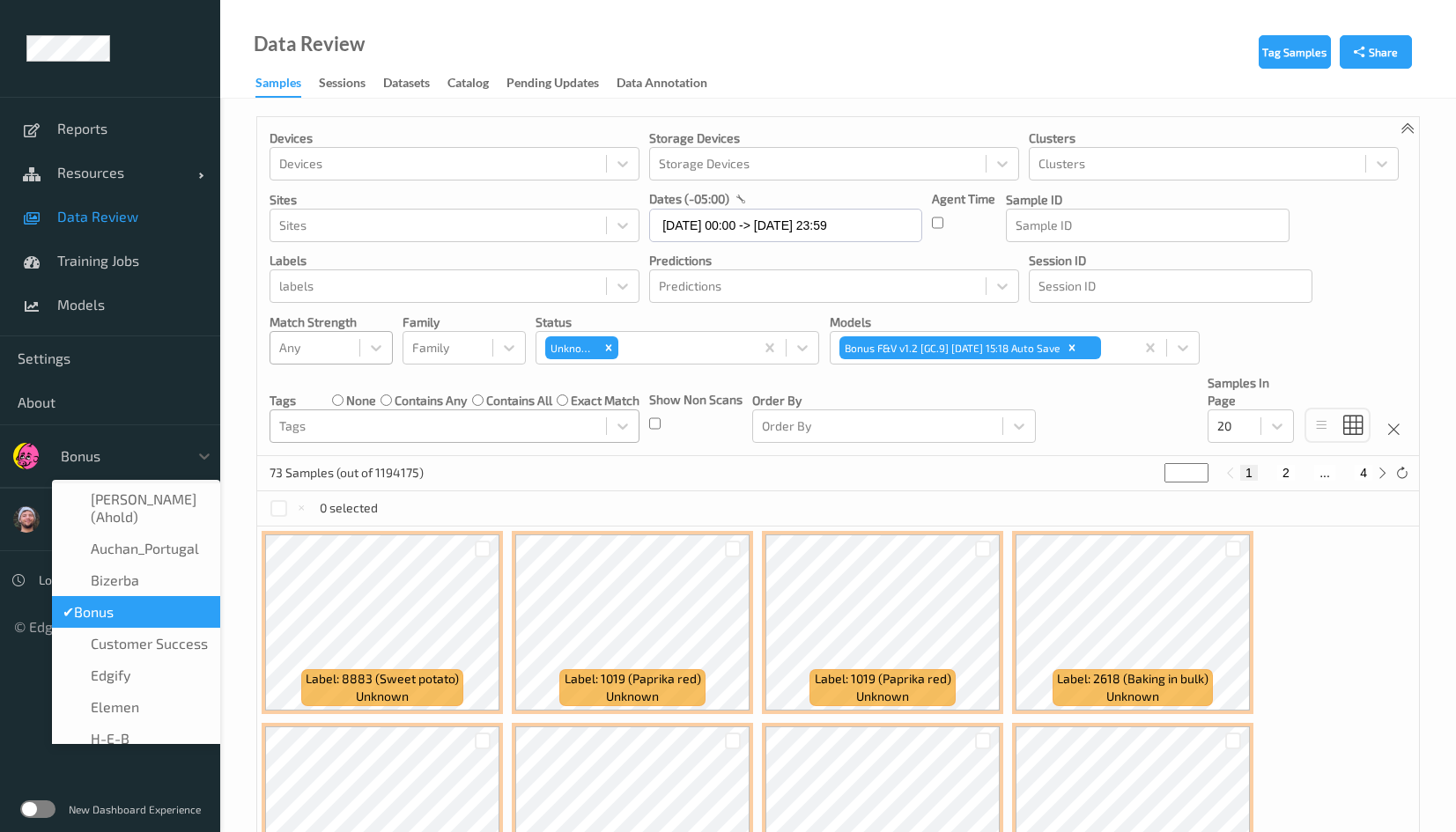
click at [117, 460] on div at bounding box center [120, 455] width 119 height 21
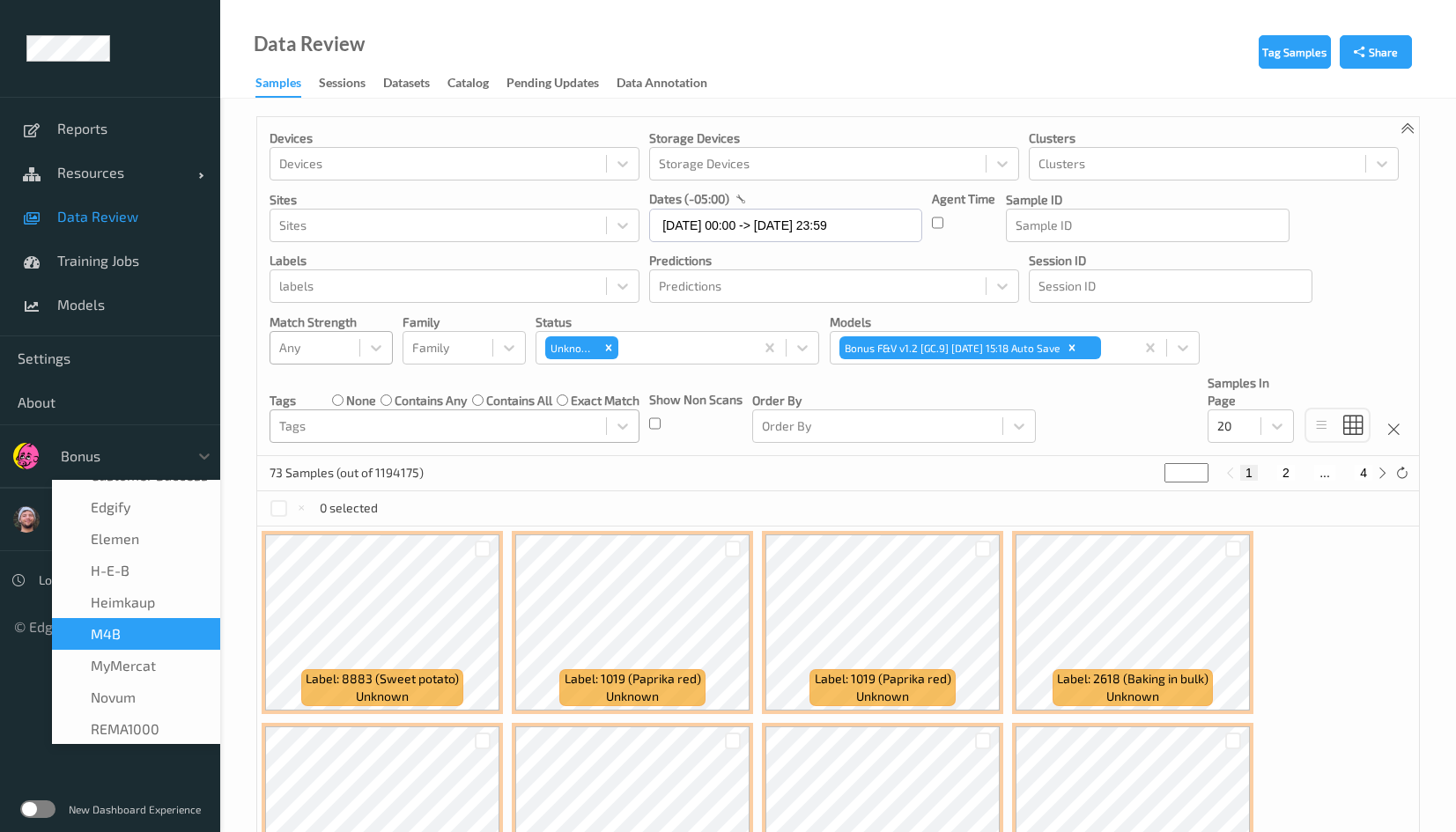
scroll to position [132, 0]
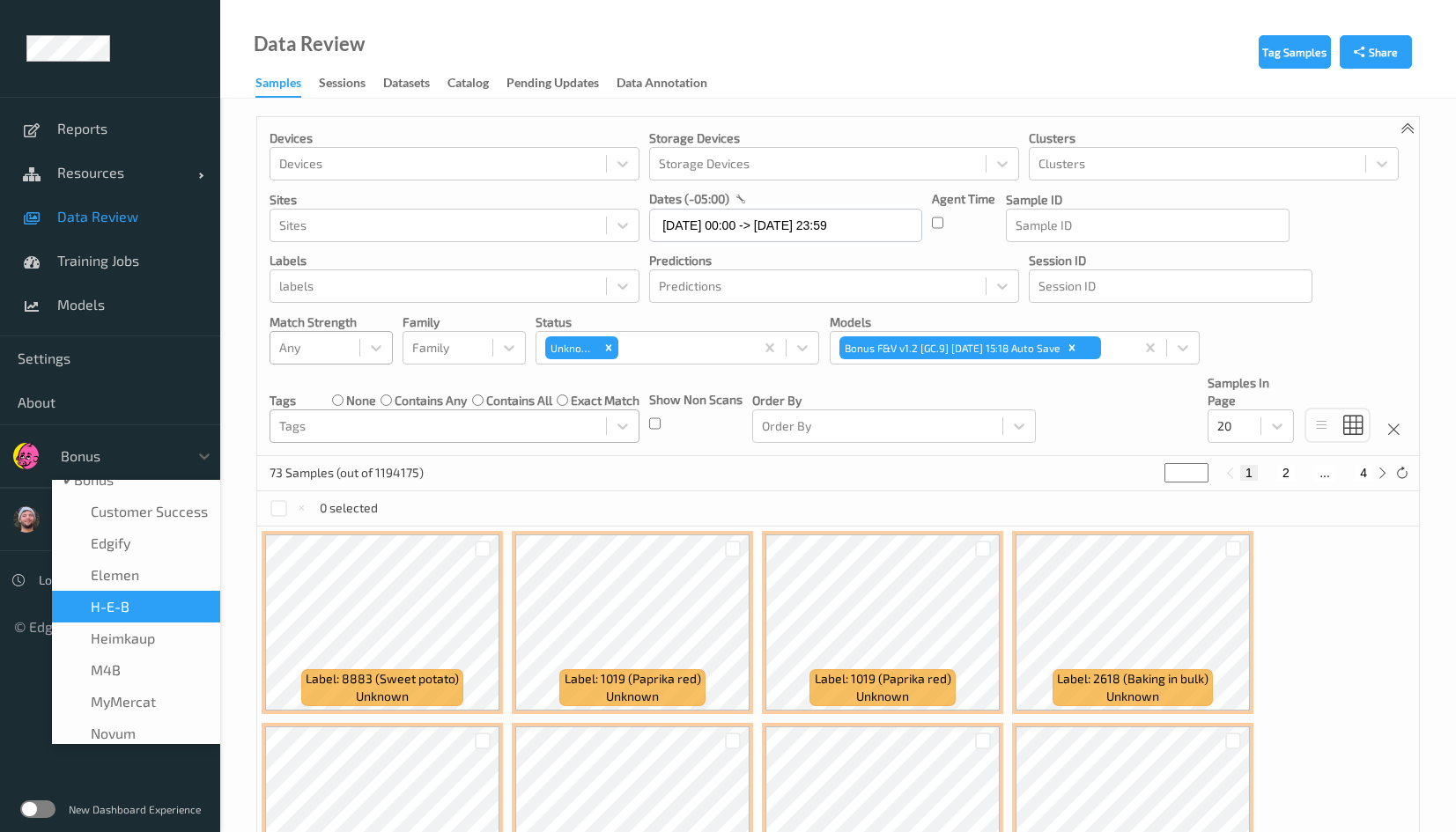
click at [163, 590] on div "H-E-B" at bounding box center [136, 606] width 169 height 32
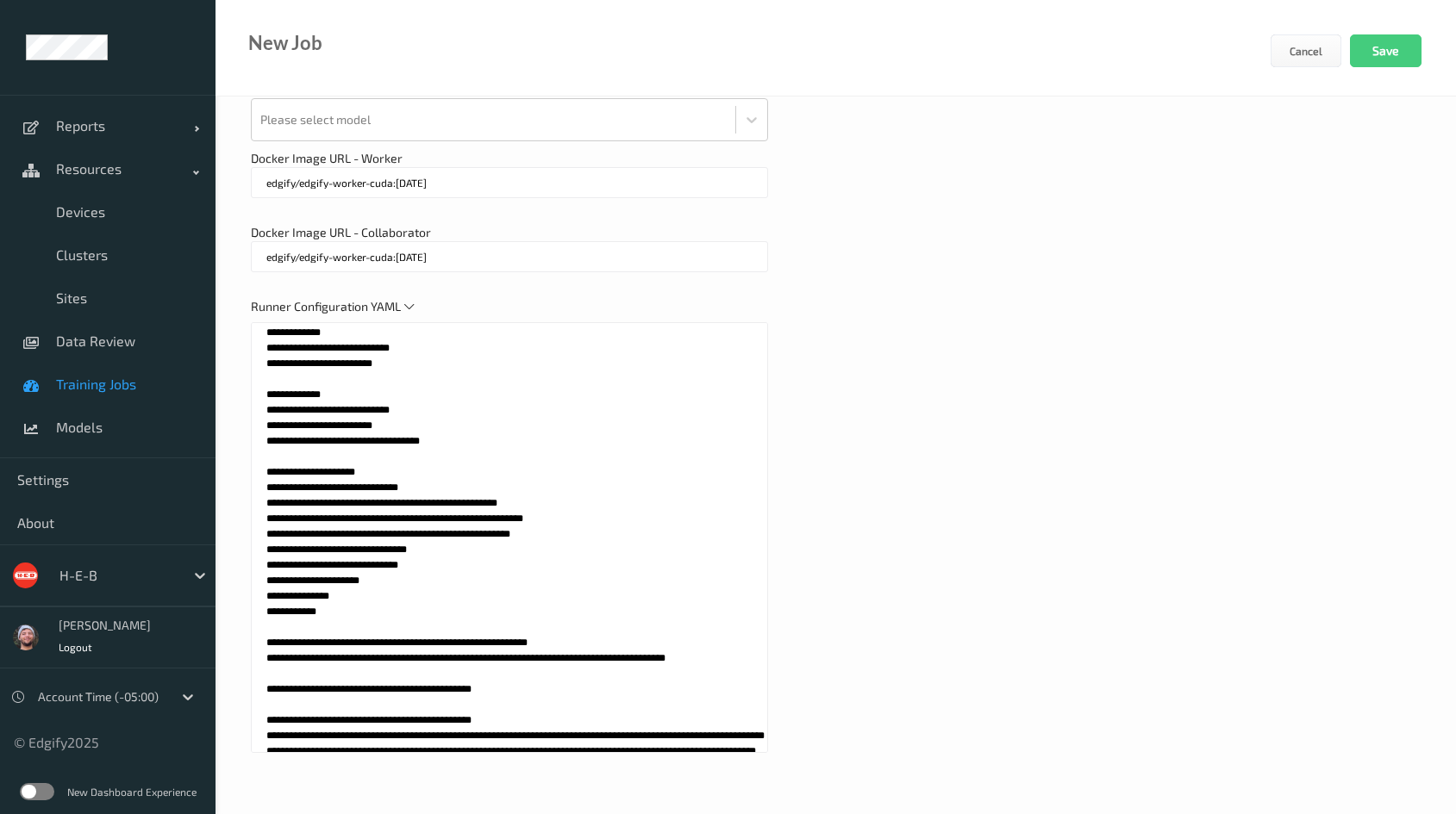
scroll to position [388, 0]
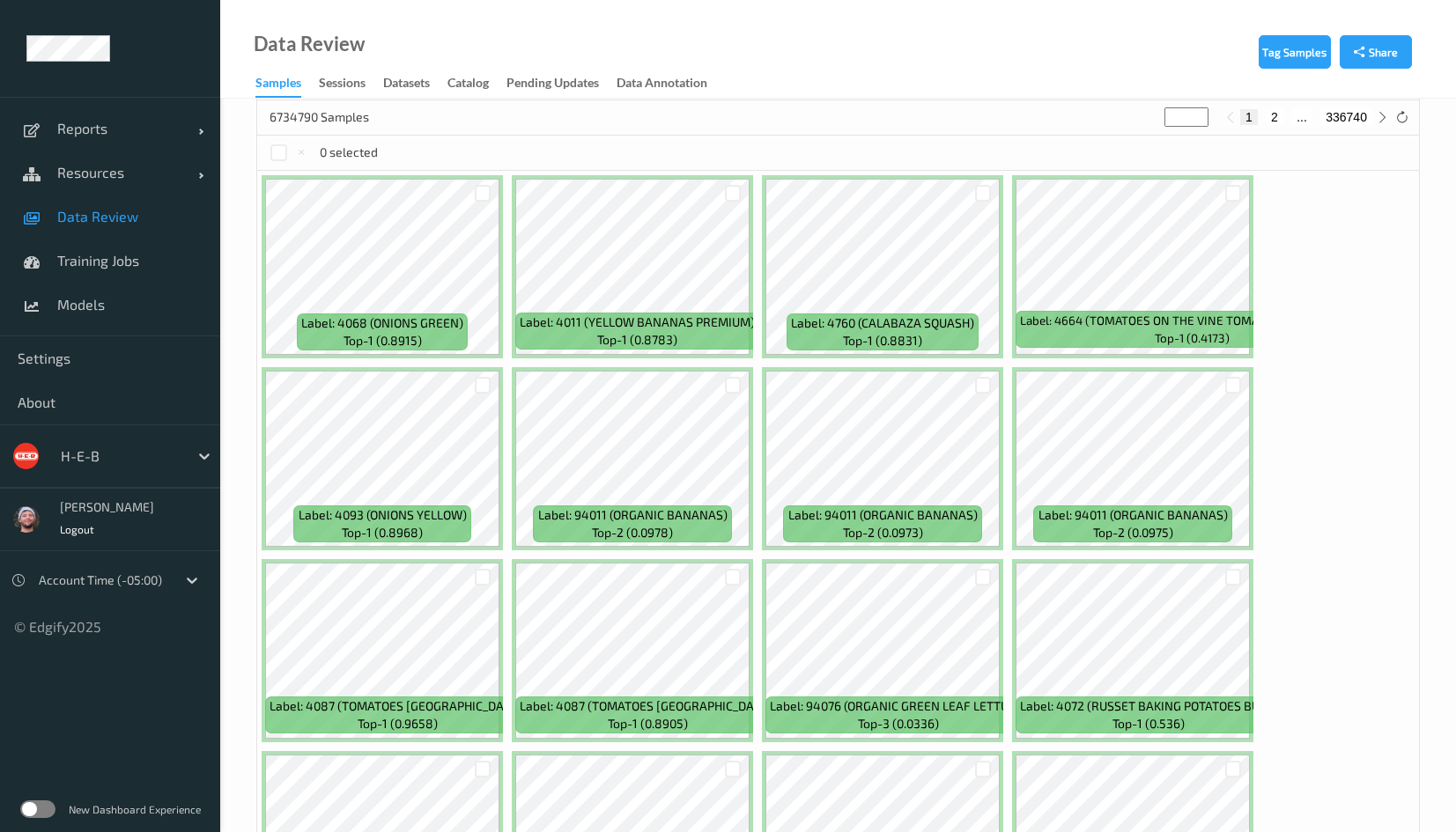
scroll to position [198, 0]
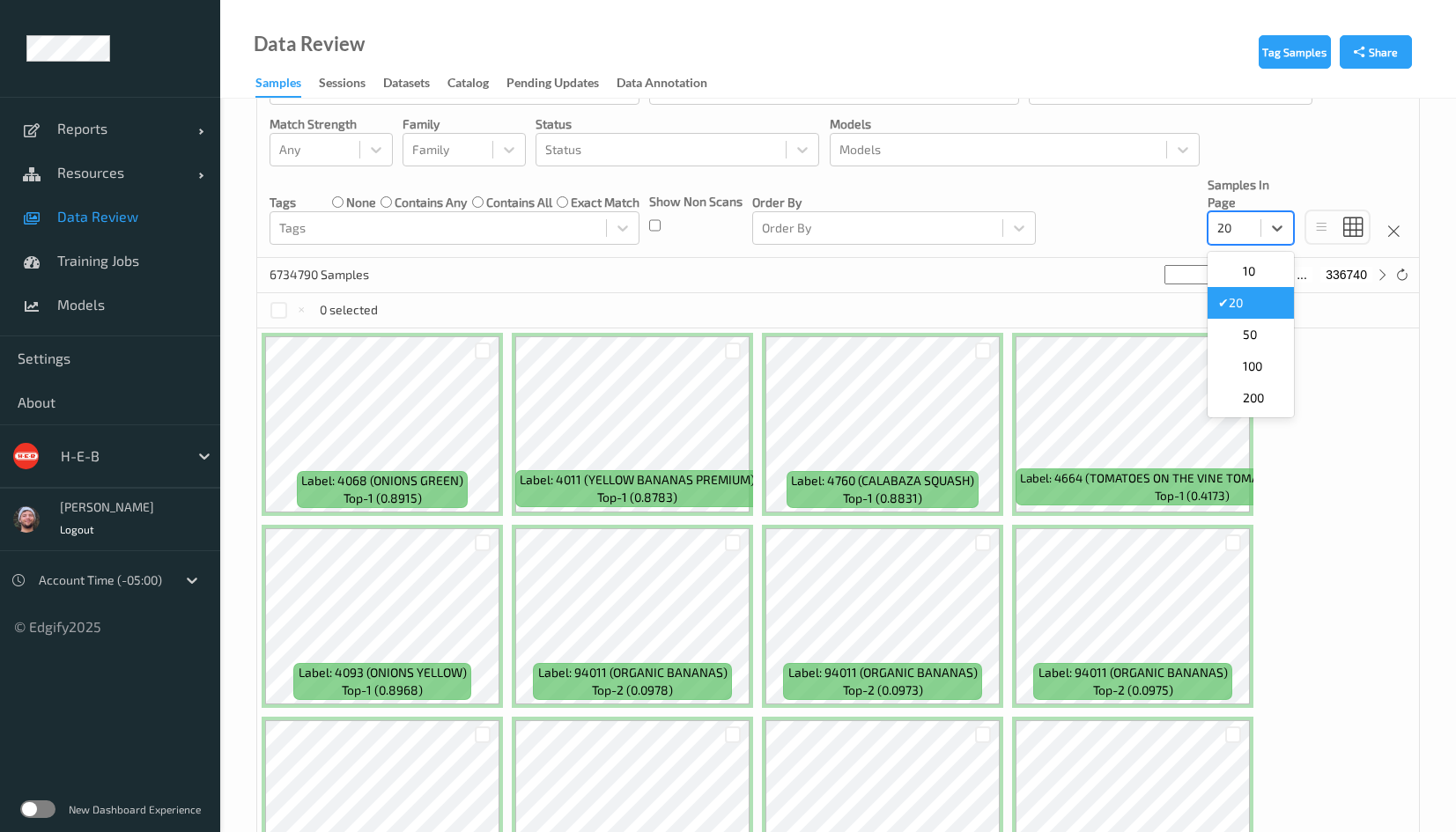
click at [1257, 225] on div "20" at bounding box center [1234, 228] width 52 height 29
click at [1240, 326] on span at bounding box center [1229, 335] width 25 height 18
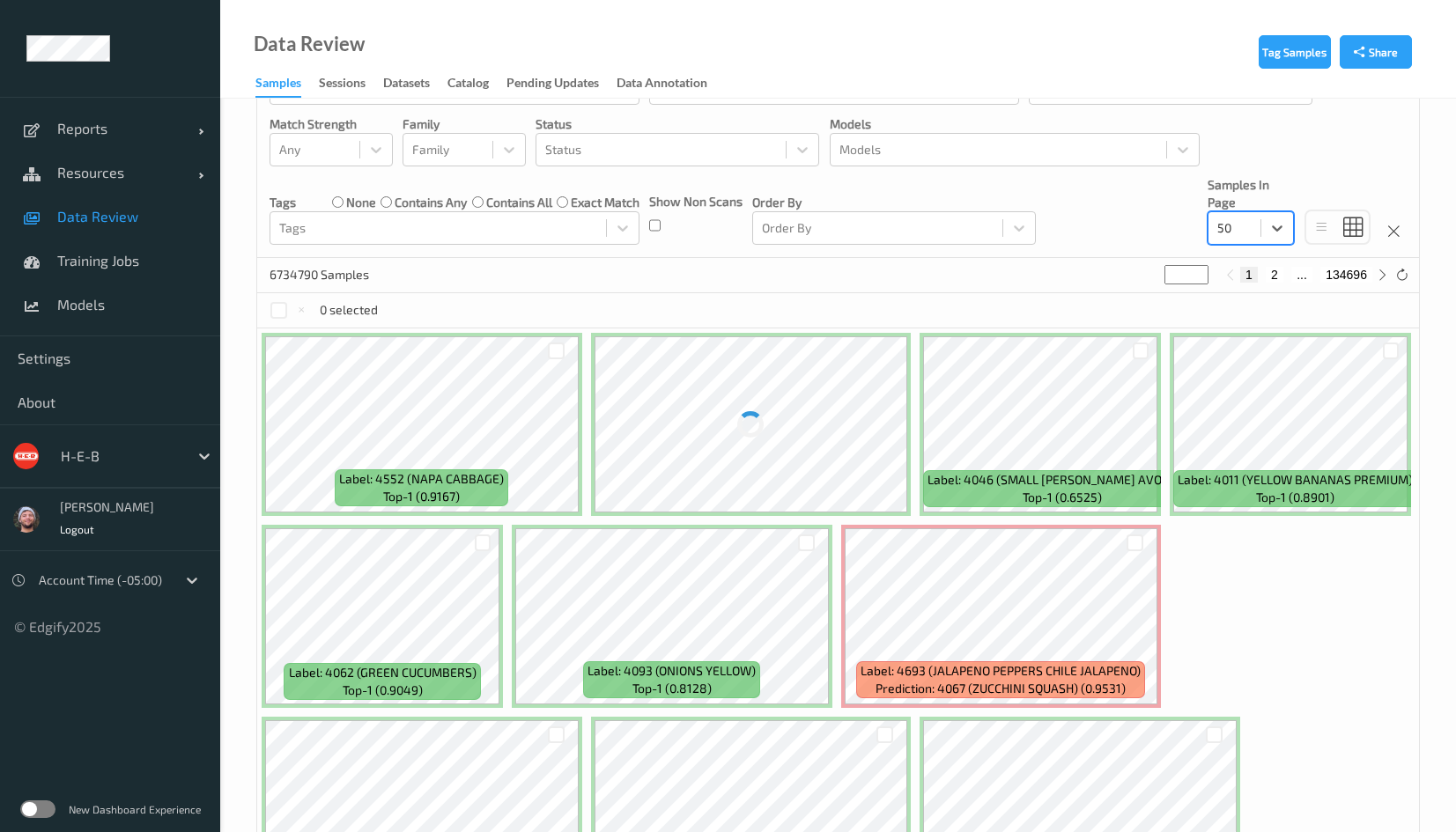
click at [56, 226] on link "Data Review" at bounding box center [109, 216] width 220 height 44
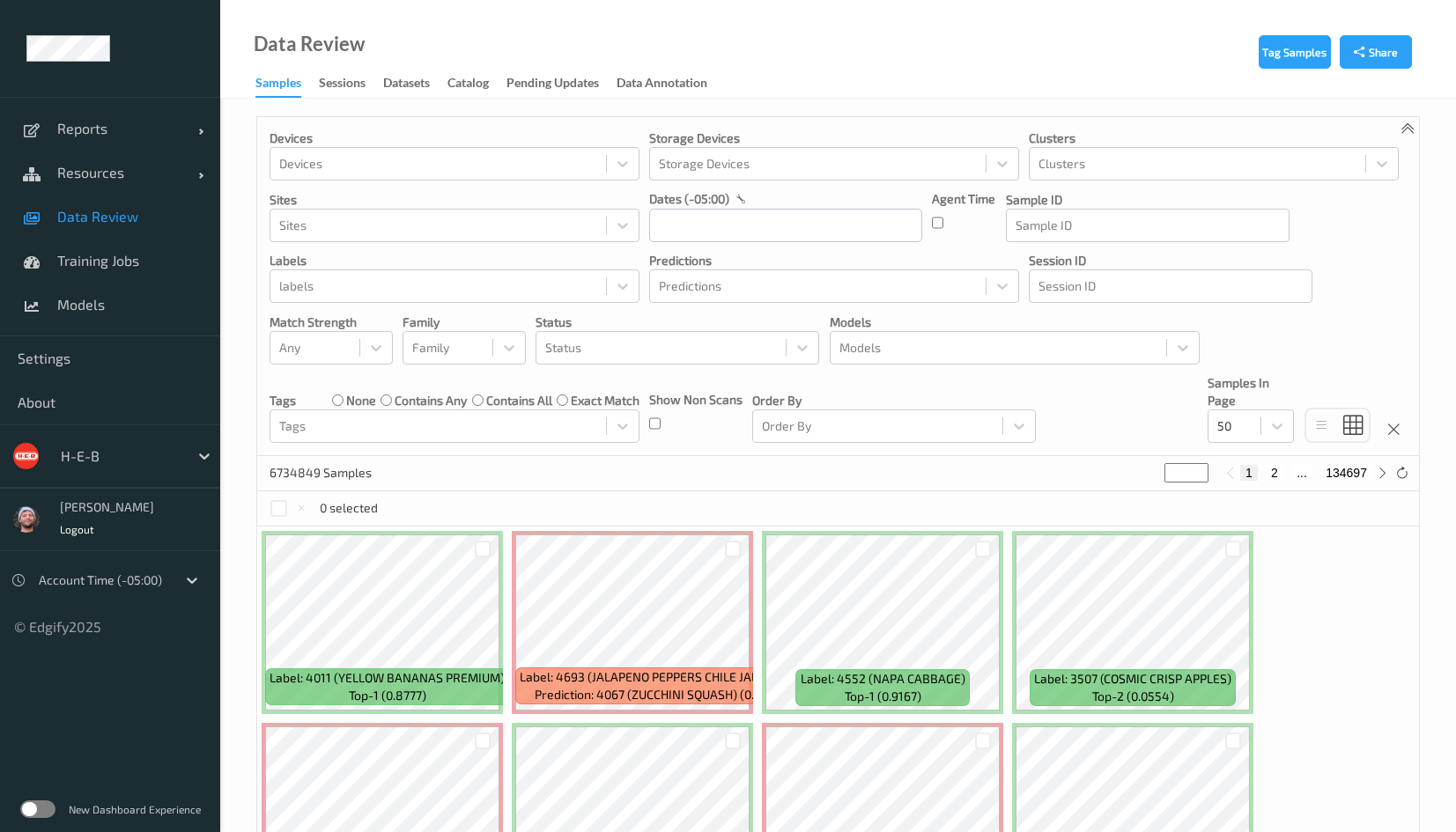
click at [650, 482] on div "6734849 Samples * 1 2 ... 134697" at bounding box center [838, 474] width 1161 height 35
click at [55, 170] on link "Resources" at bounding box center [109, 173] width 220 height 44
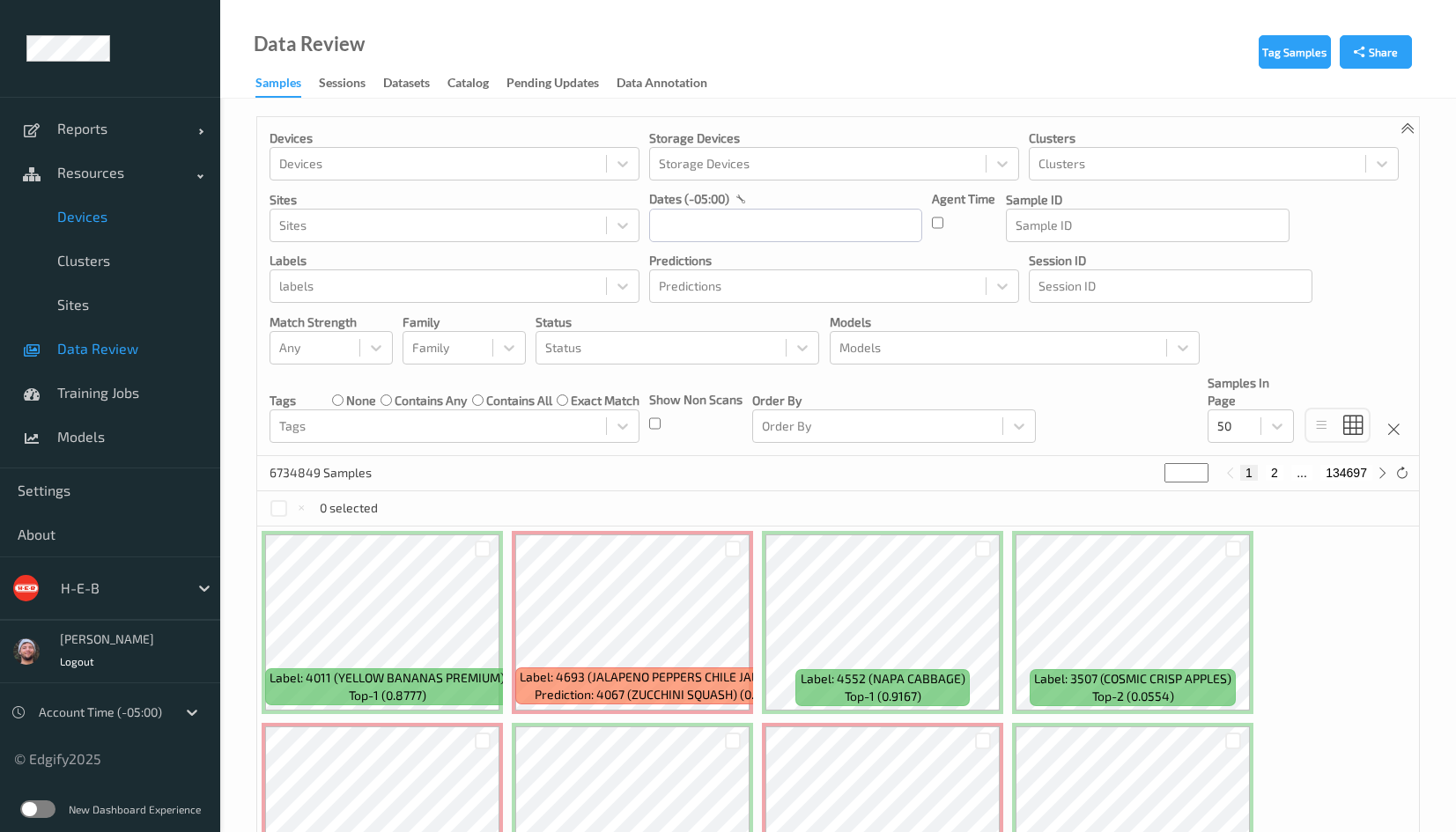
click at [70, 224] on span "Devices" at bounding box center [129, 217] width 145 height 18
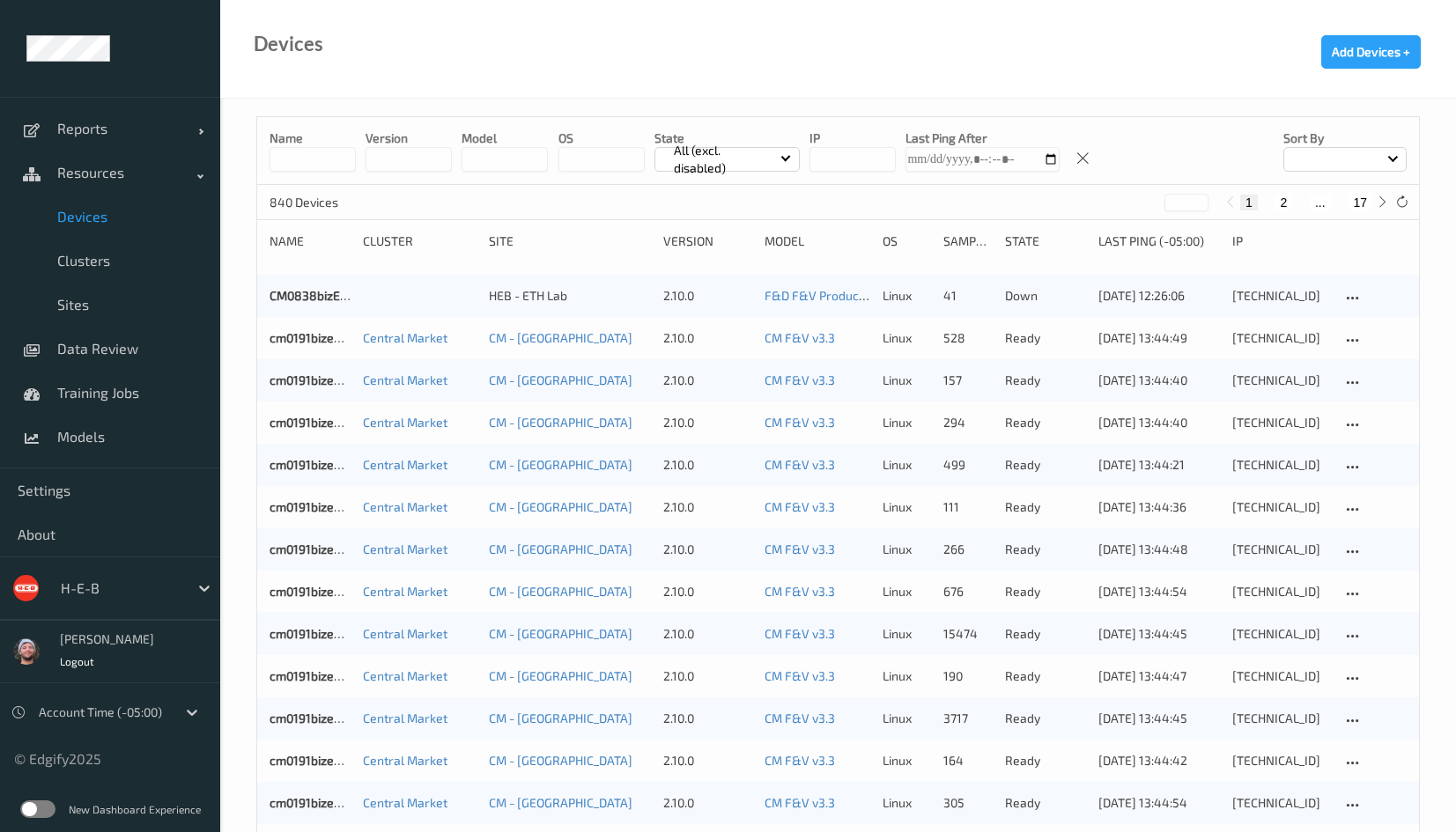
click at [1369, 203] on button "17" at bounding box center [1359, 202] width 25 height 16
type input "**"
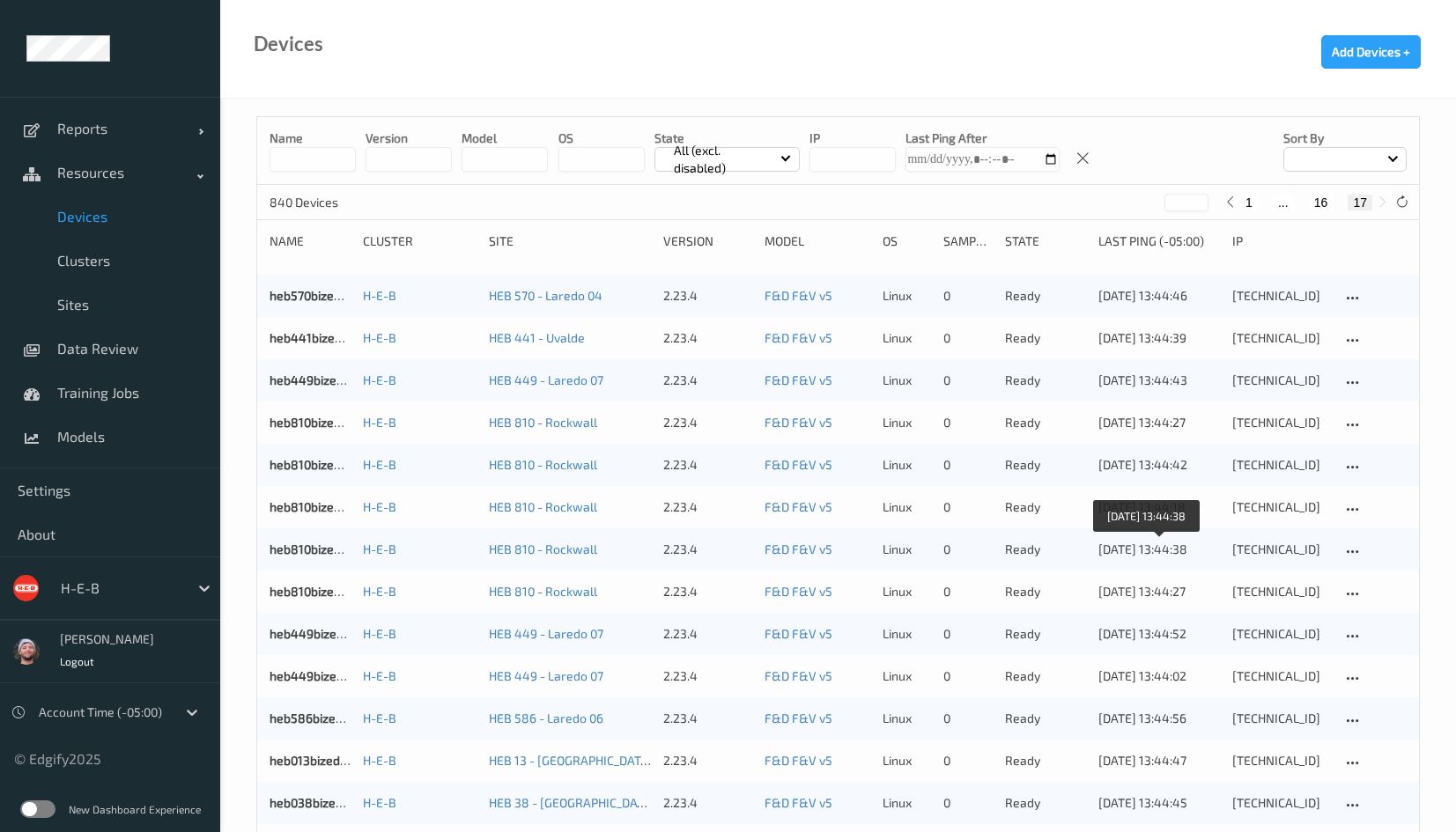
scroll to position [1170, 0]
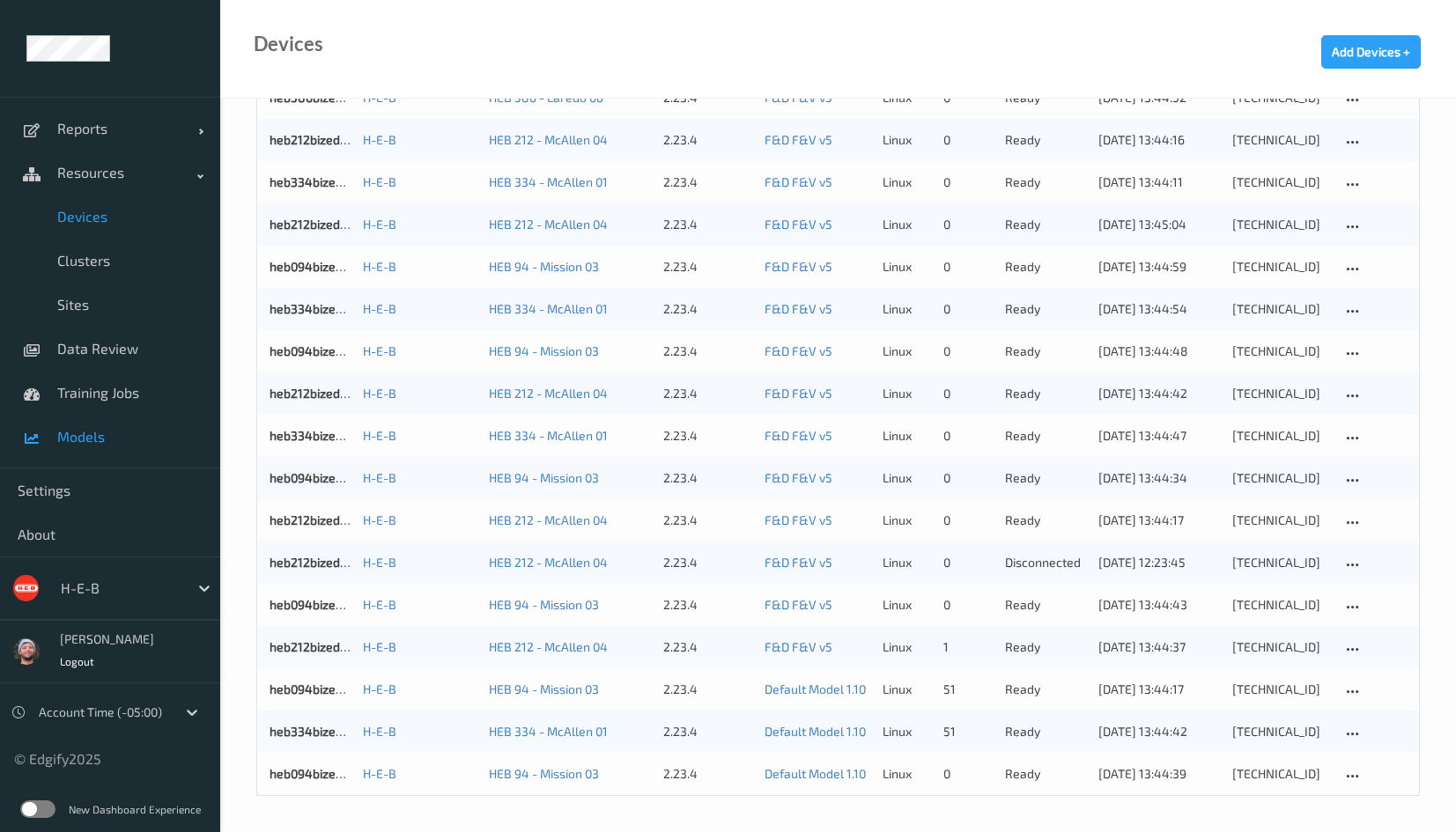
click at [41, 445] on span at bounding box center [33, 437] width 31 height 31
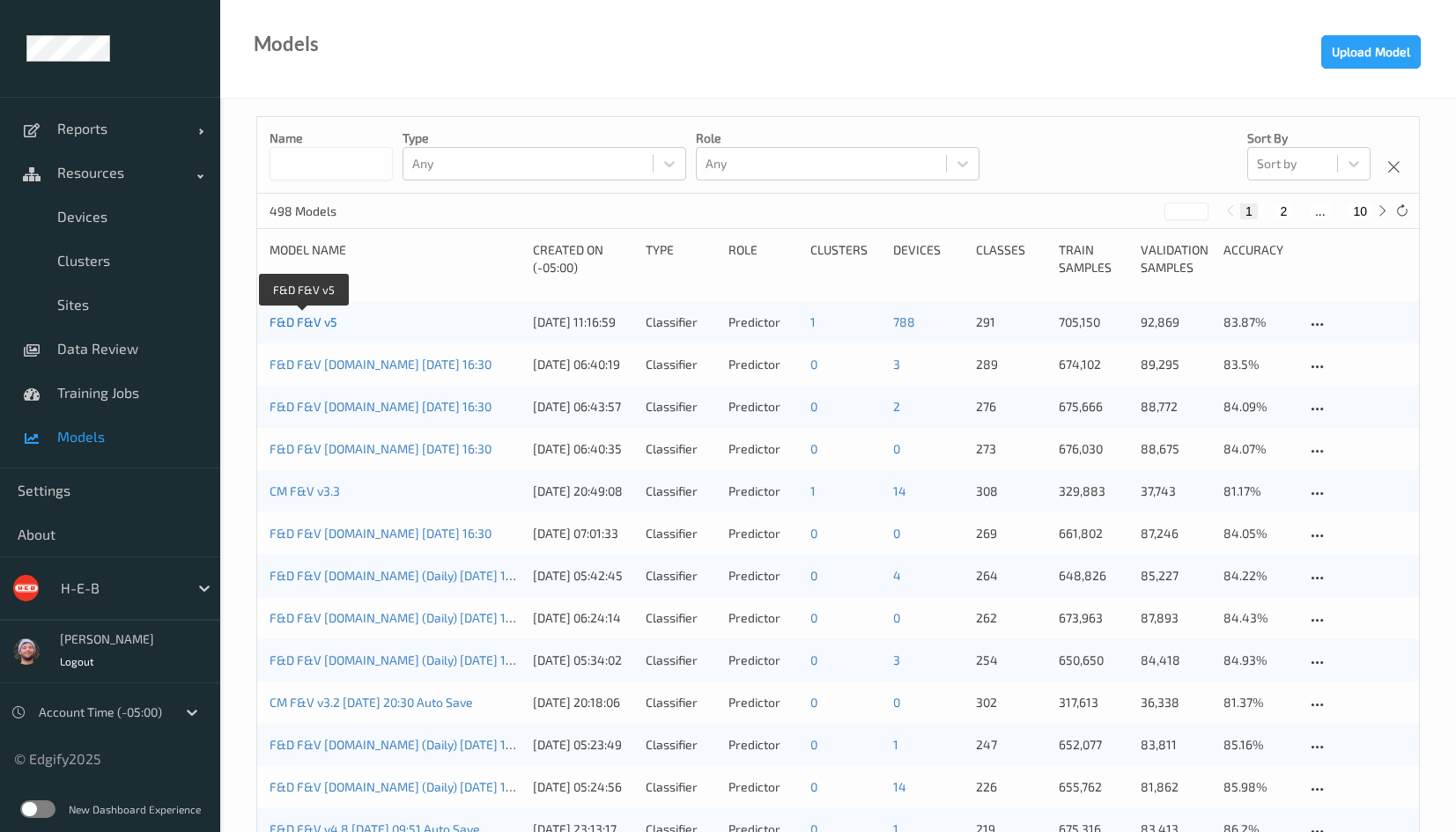
click at [293, 320] on link "F&D F&V v5" at bounding box center [303, 321] width 68 height 15
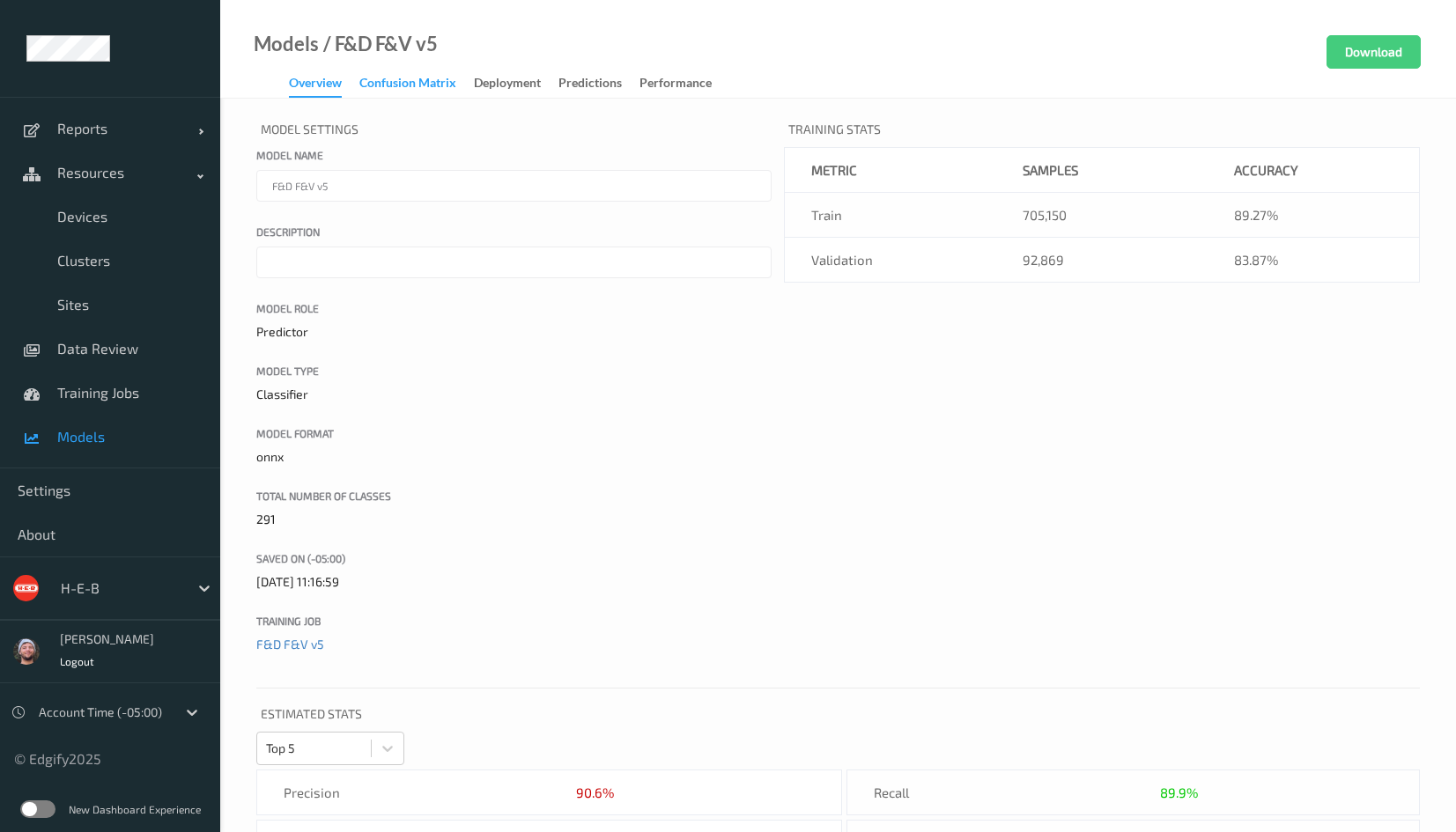
click at [425, 95] on div "Confusion matrix" at bounding box center [407, 85] width 97 height 22
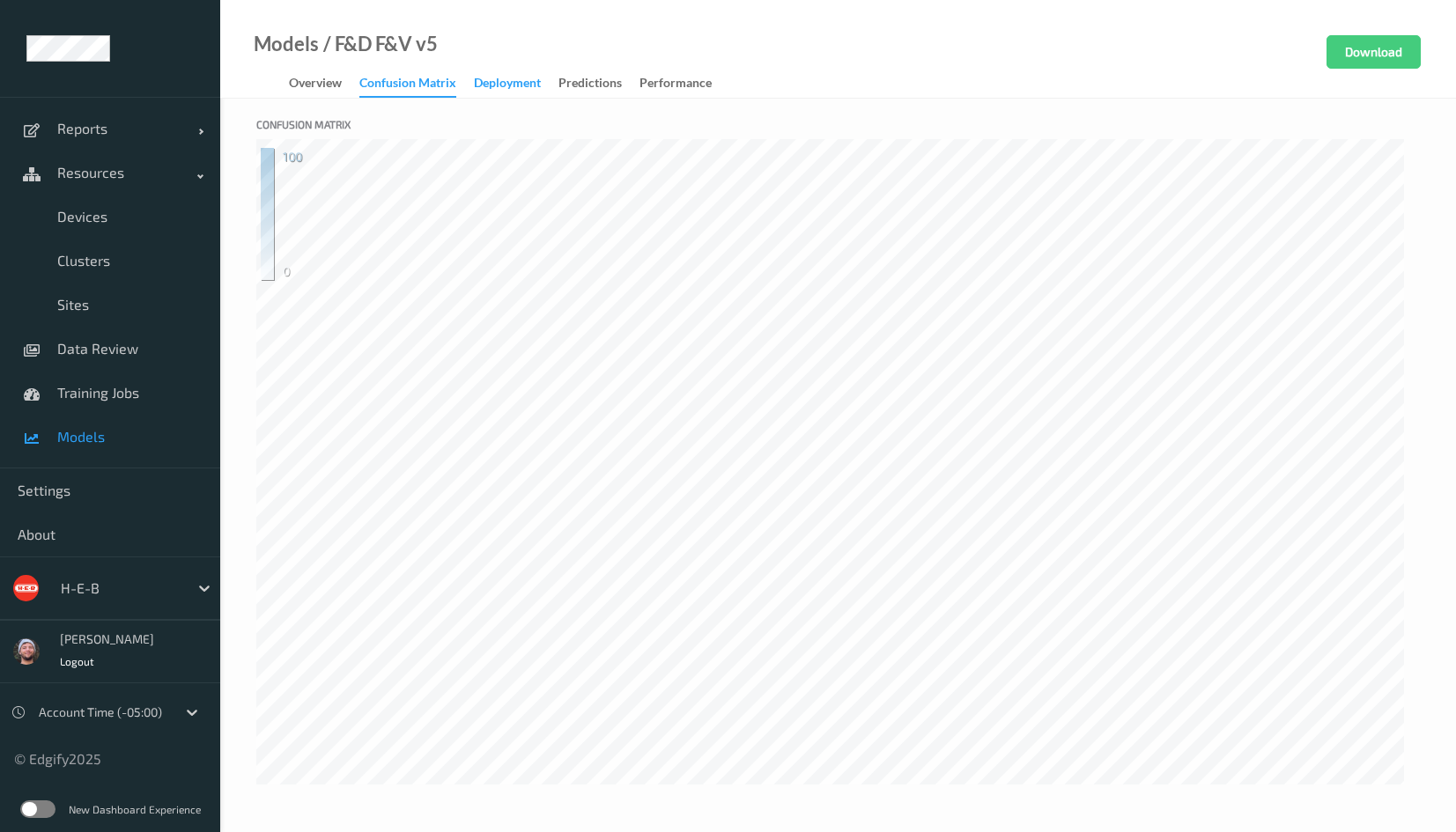
click at [488, 87] on div "Deployment" at bounding box center [508, 85] width 67 height 22
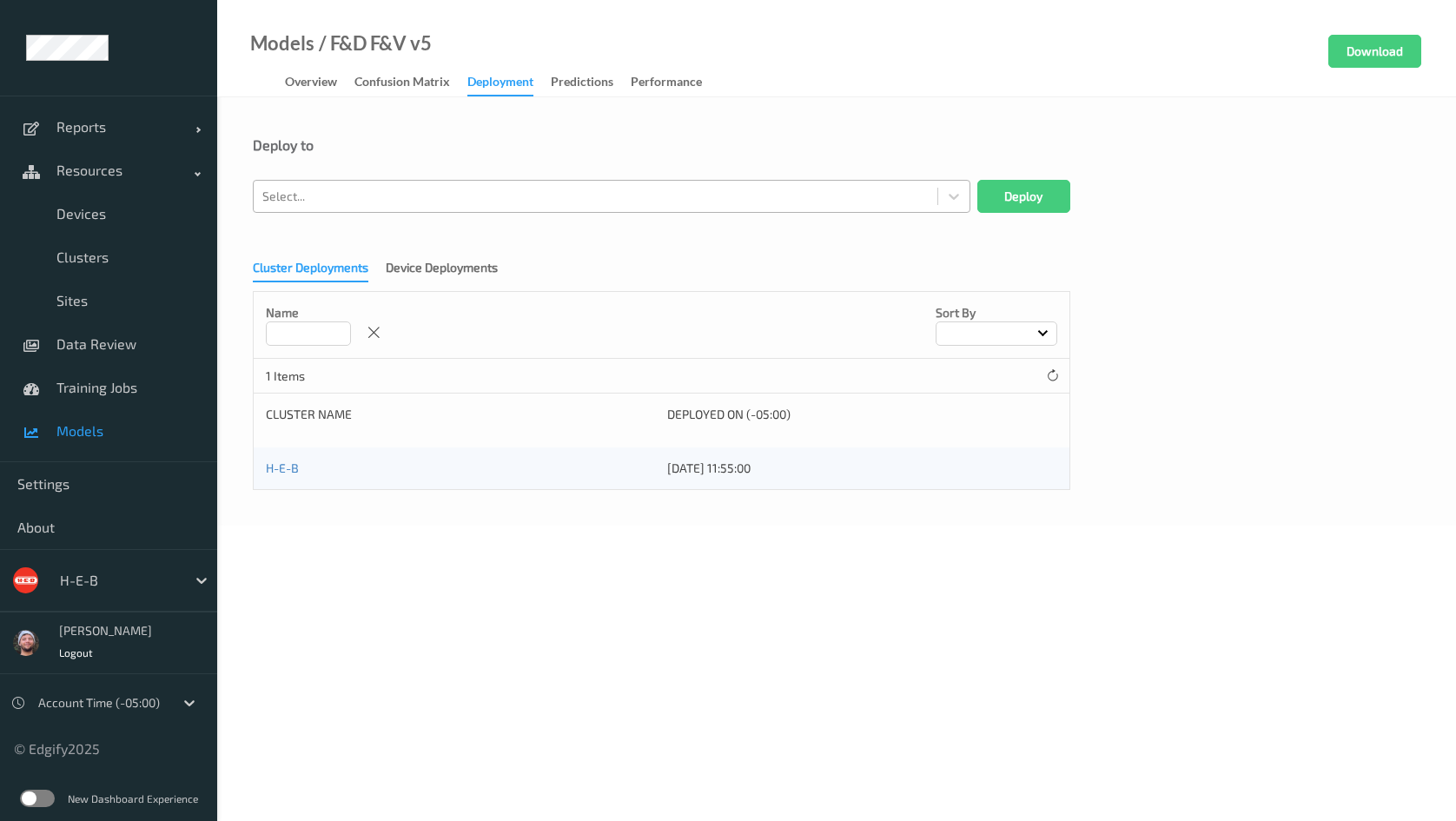
click at [403, 190] on div at bounding box center [595, 196] width 666 height 20
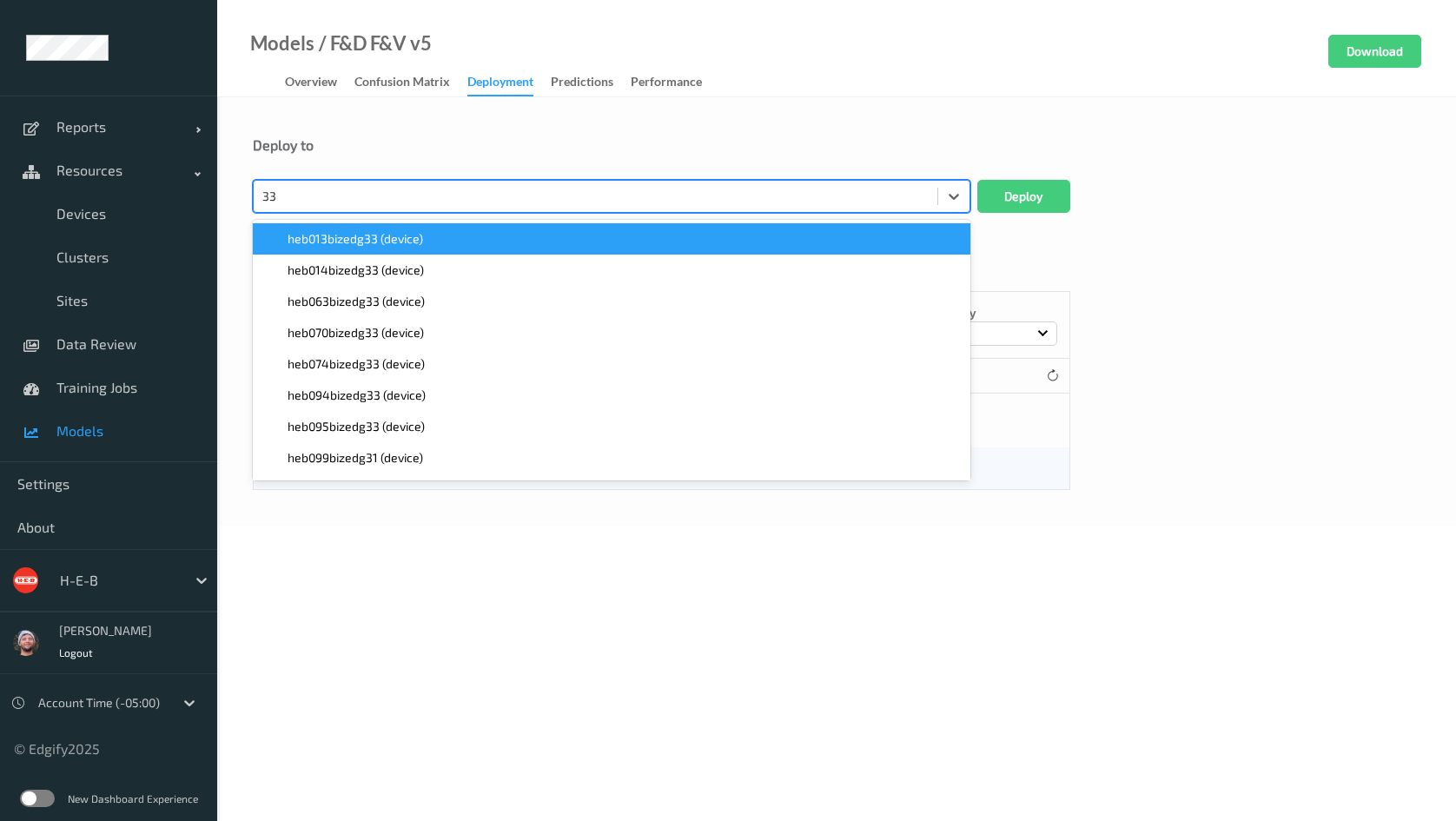
type input "334"
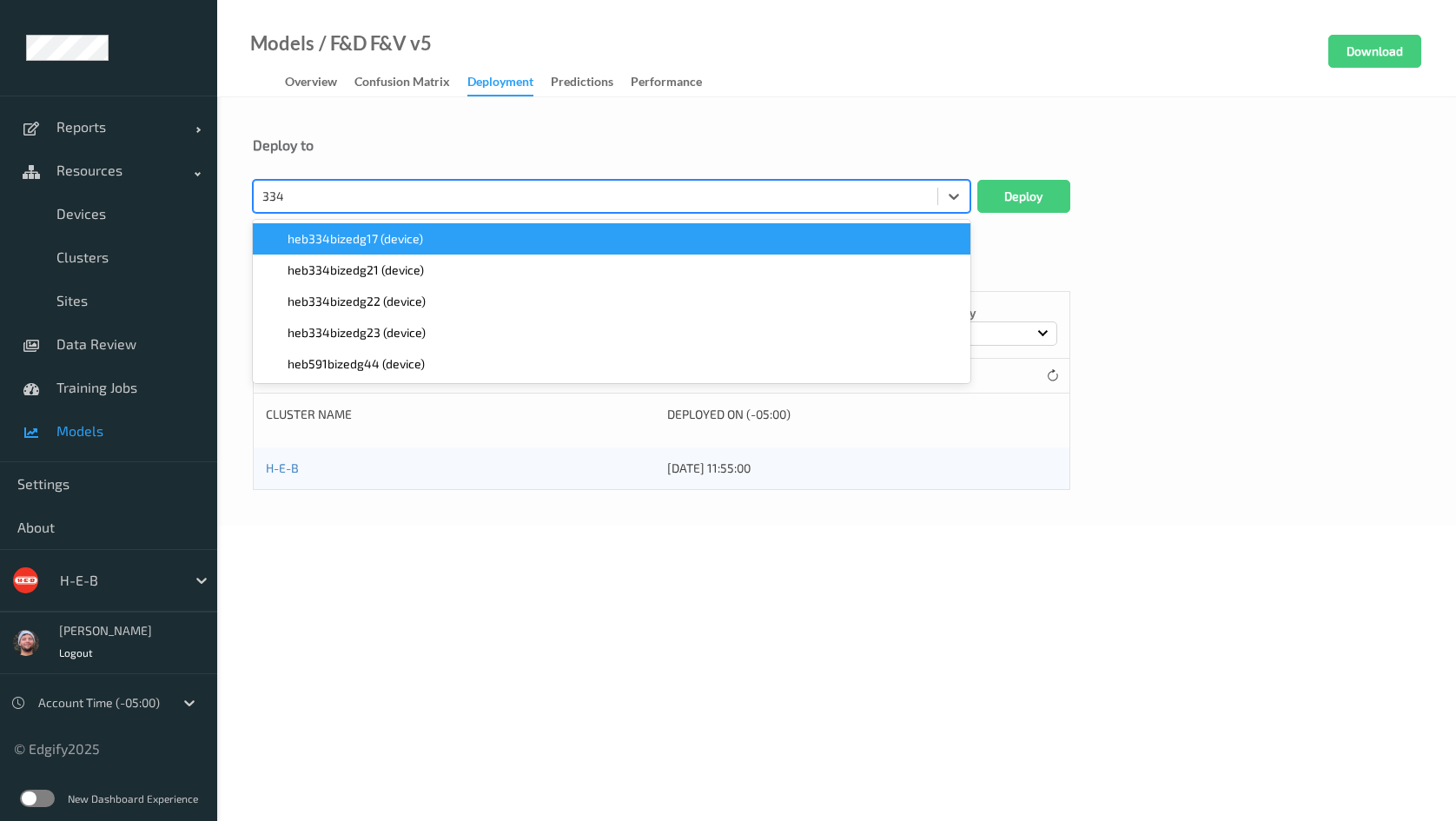
click at [390, 233] on span "heb334bizedg17 (device)" at bounding box center [355, 239] width 135 height 18
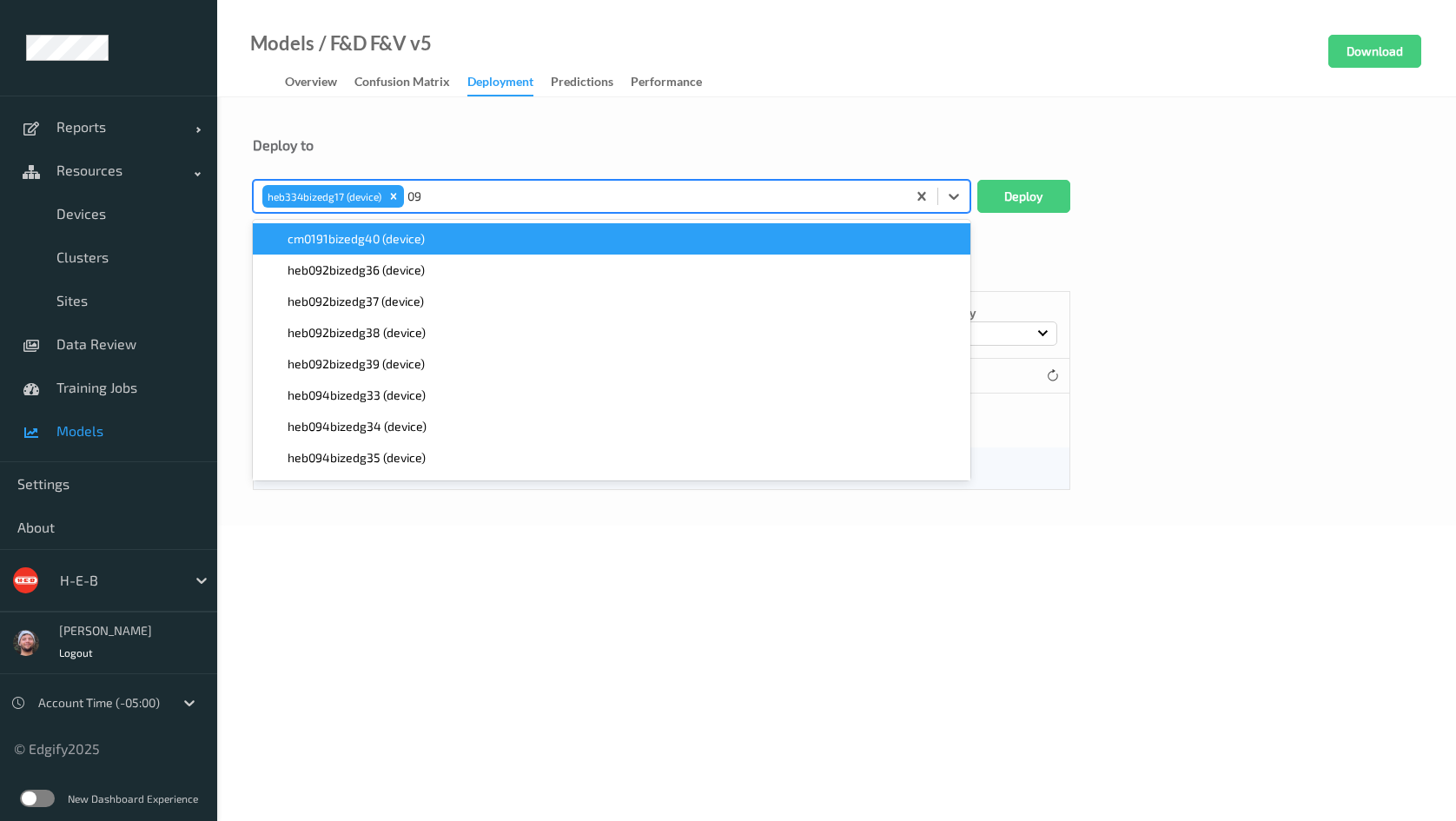
type input "094"
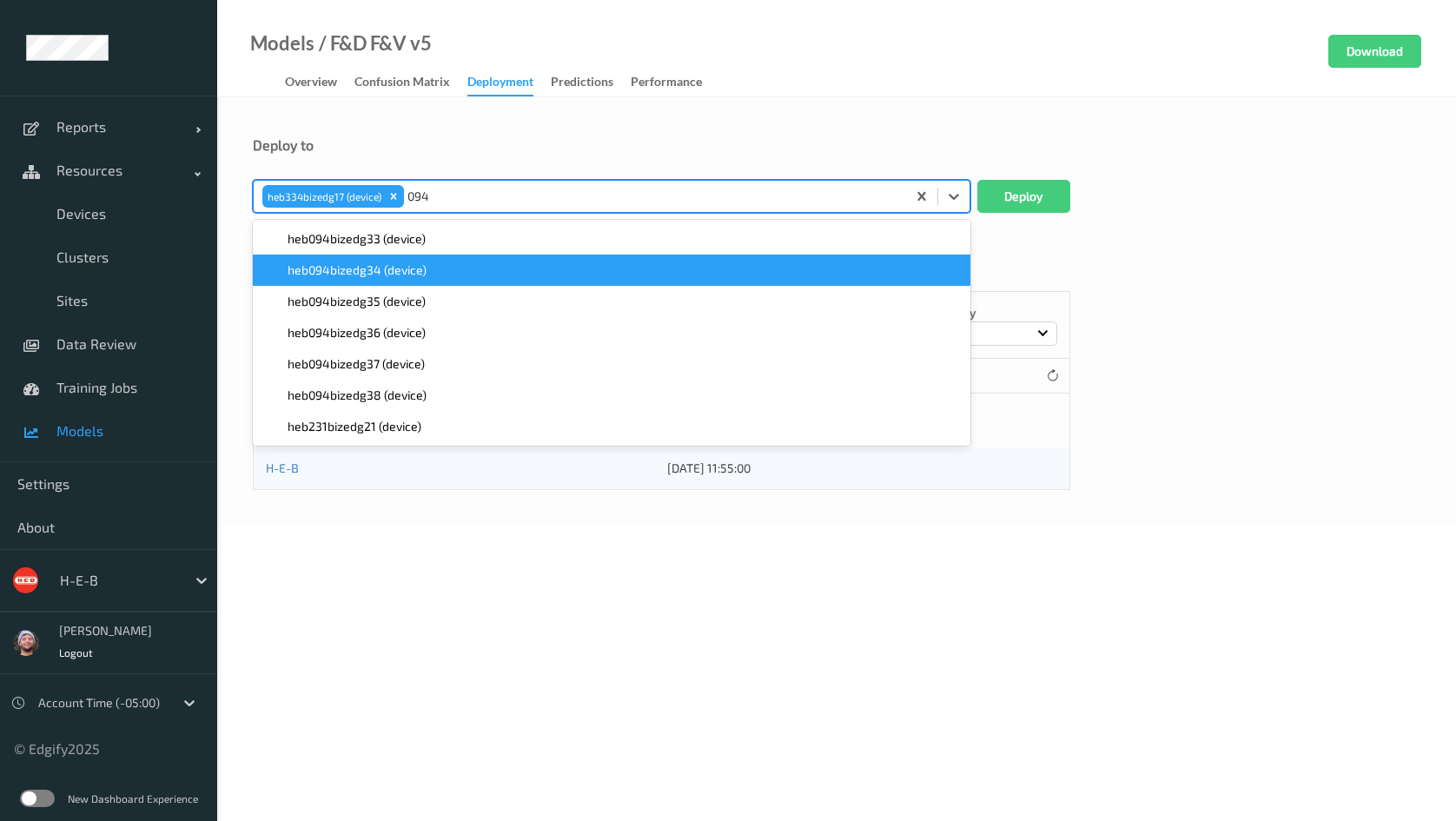
click at [391, 267] on span "heb094bizedg34 (device)" at bounding box center [357, 270] width 139 height 18
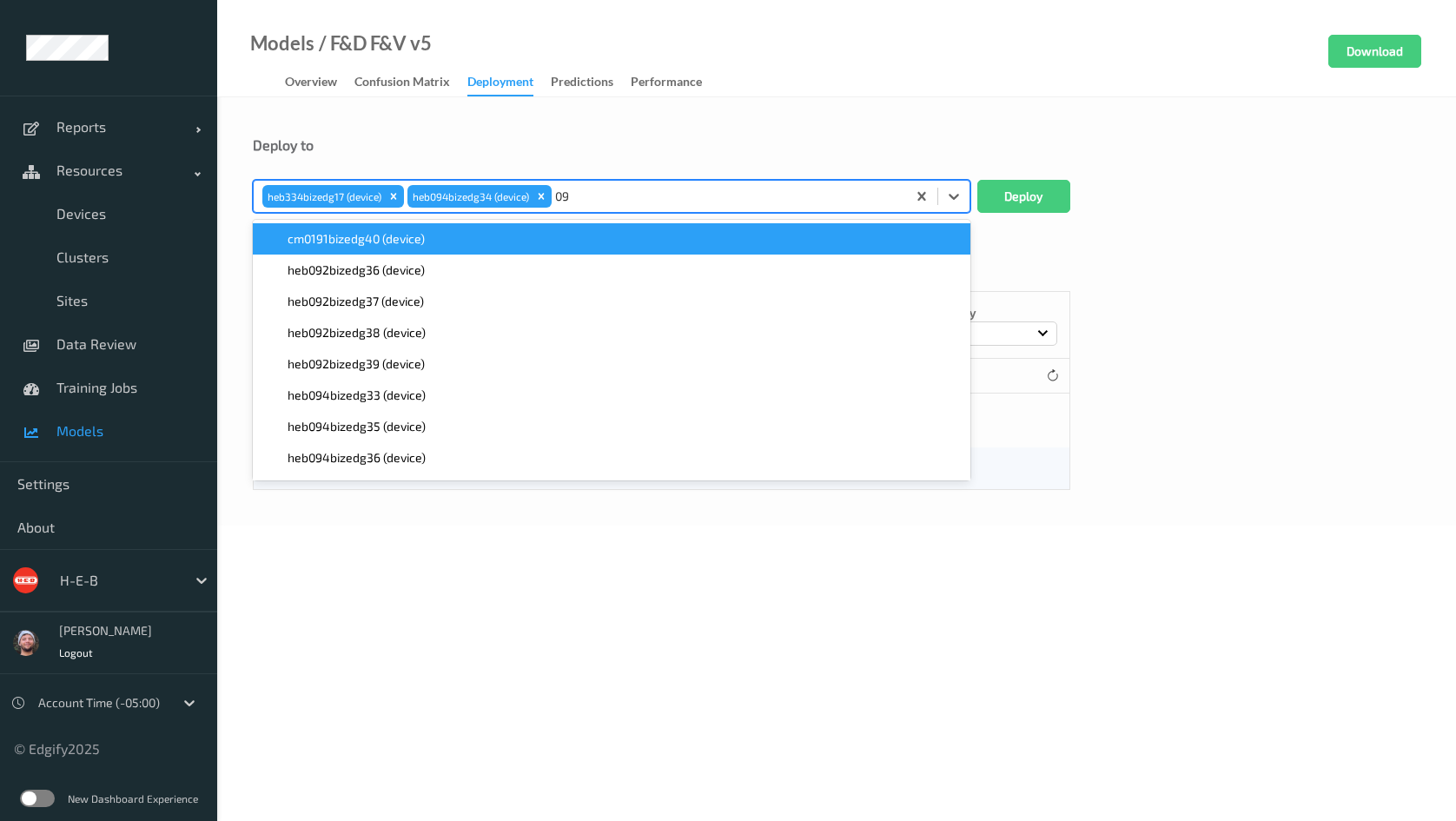
type input "094"
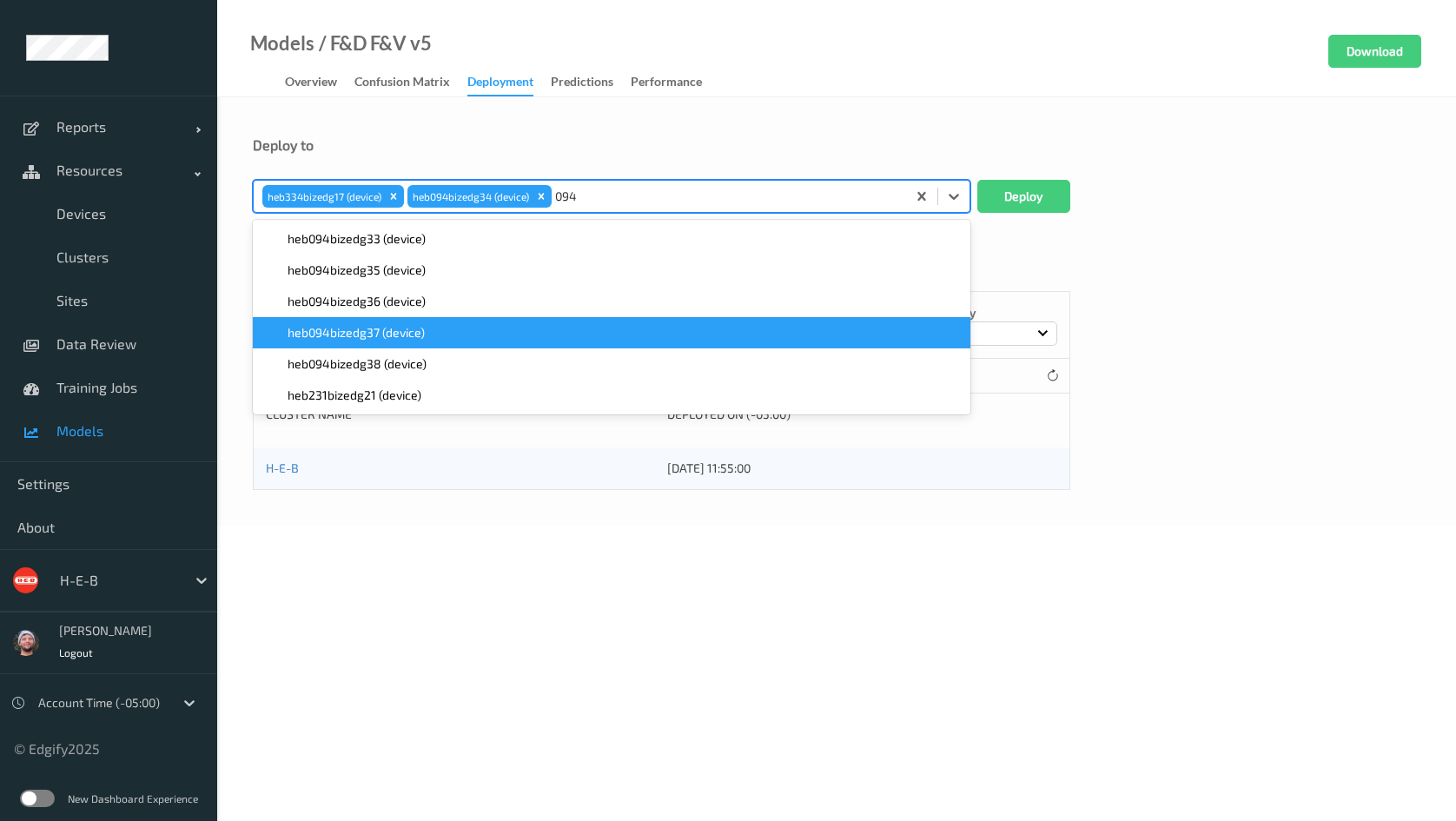
click at [401, 337] on span "heb094bizedg37 (device)" at bounding box center [356, 333] width 137 height 18
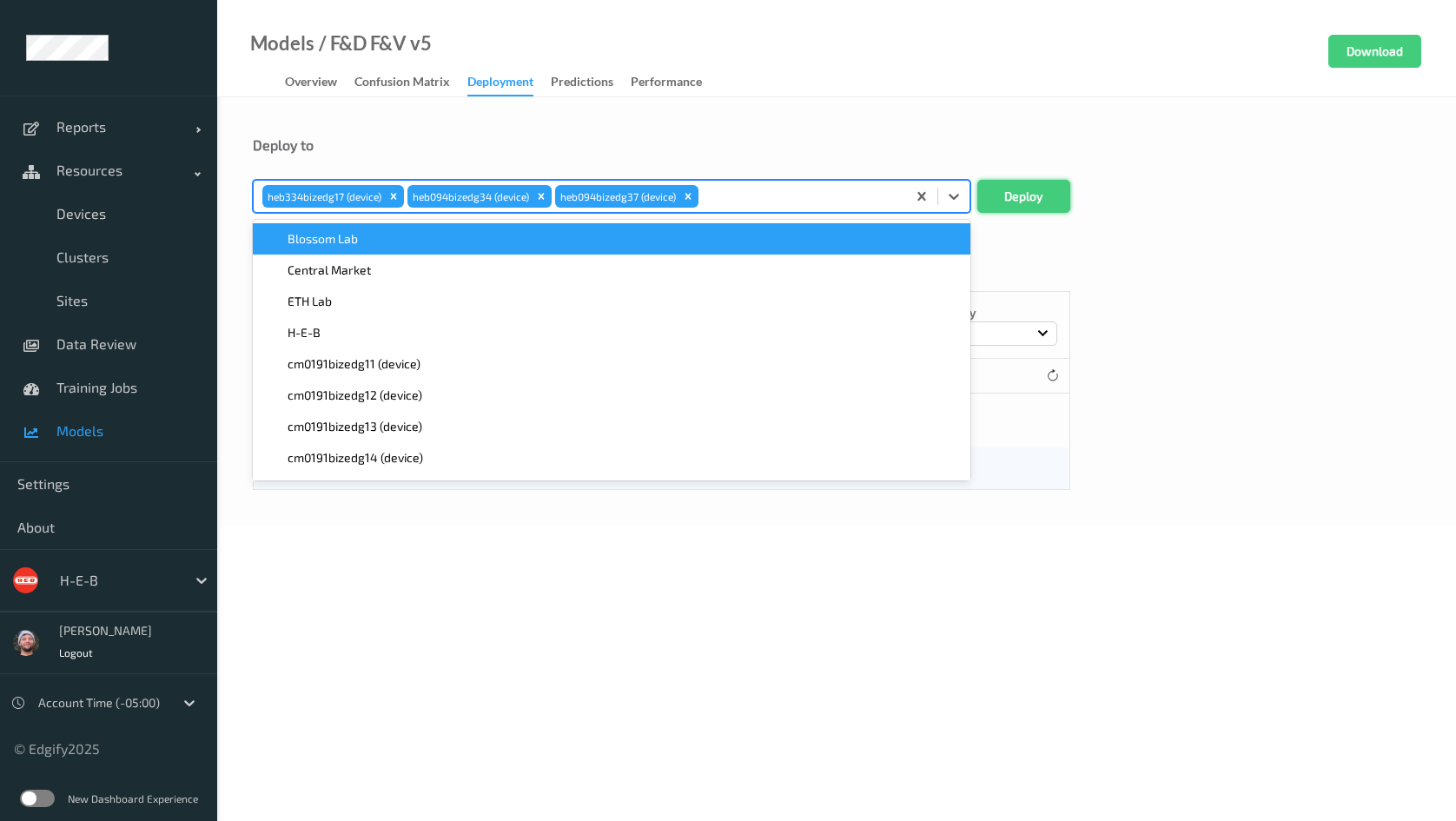
click at [1002, 181] on button "Deploy" at bounding box center [1024, 196] width 93 height 33
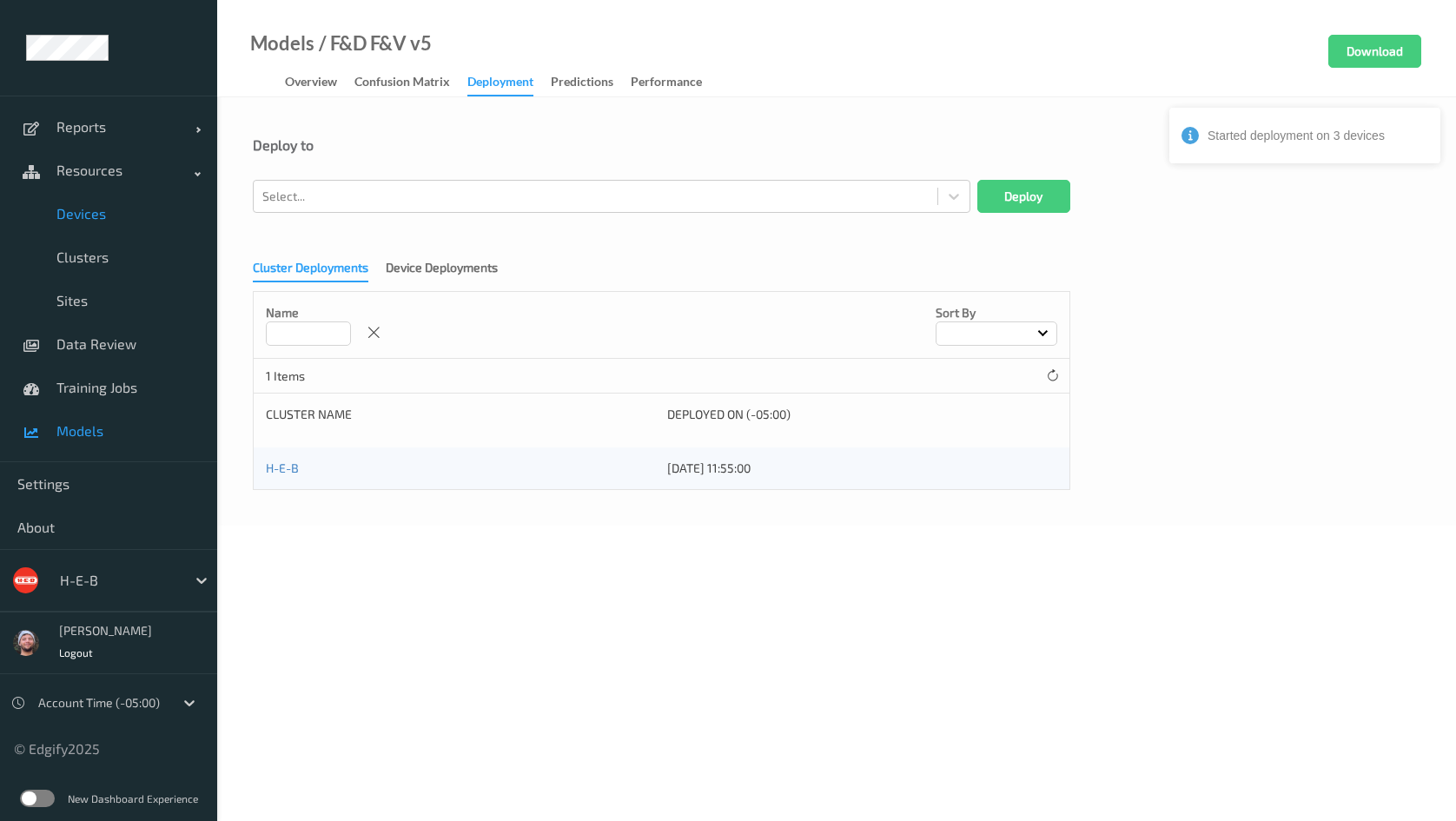
click at [104, 202] on link "Devices" at bounding box center [108, 213] width 217 height 44
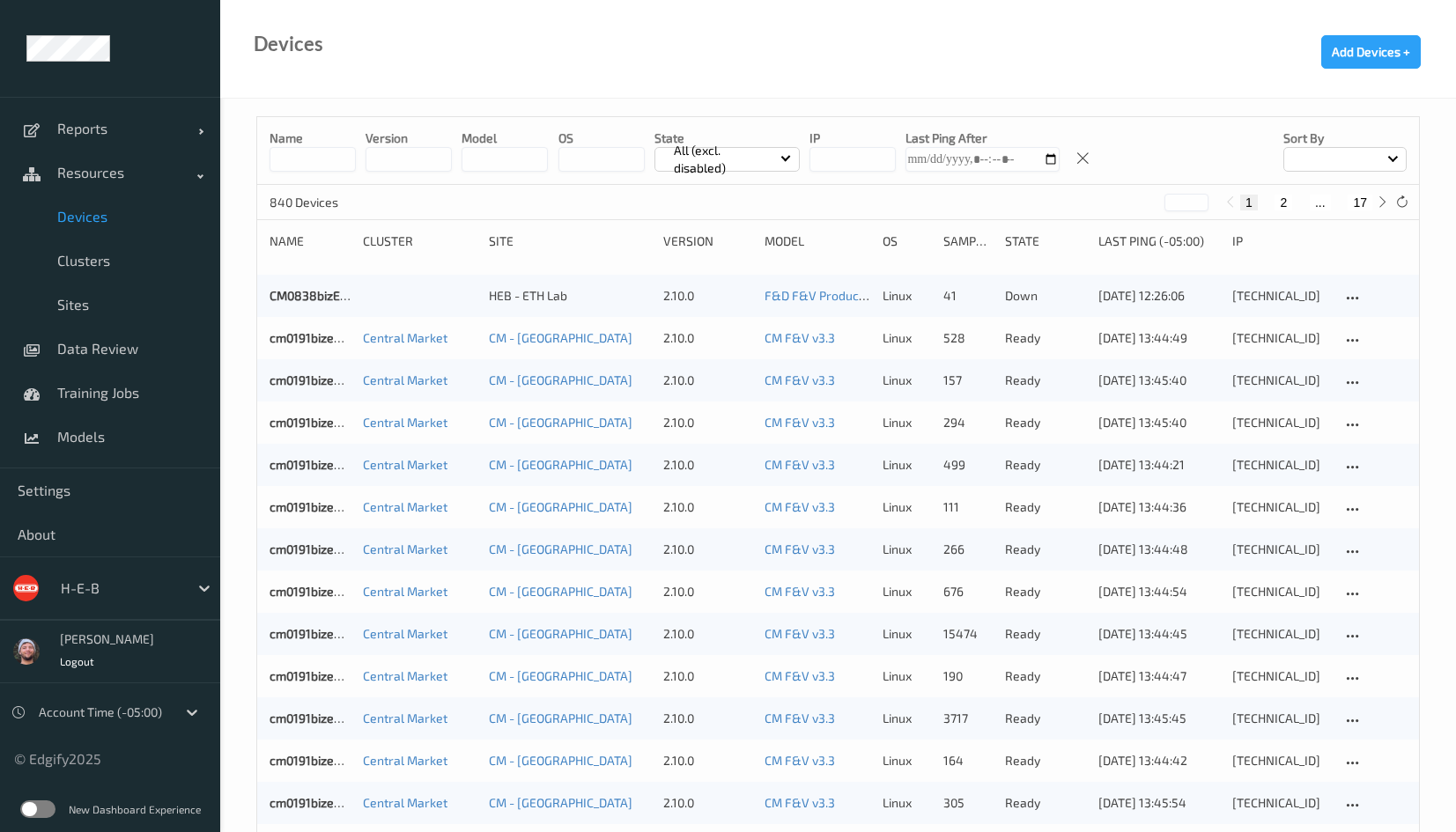
click at [1358, 204] on button "17" at bounding box center [1359, 202] width 25 height 16
type input "**"
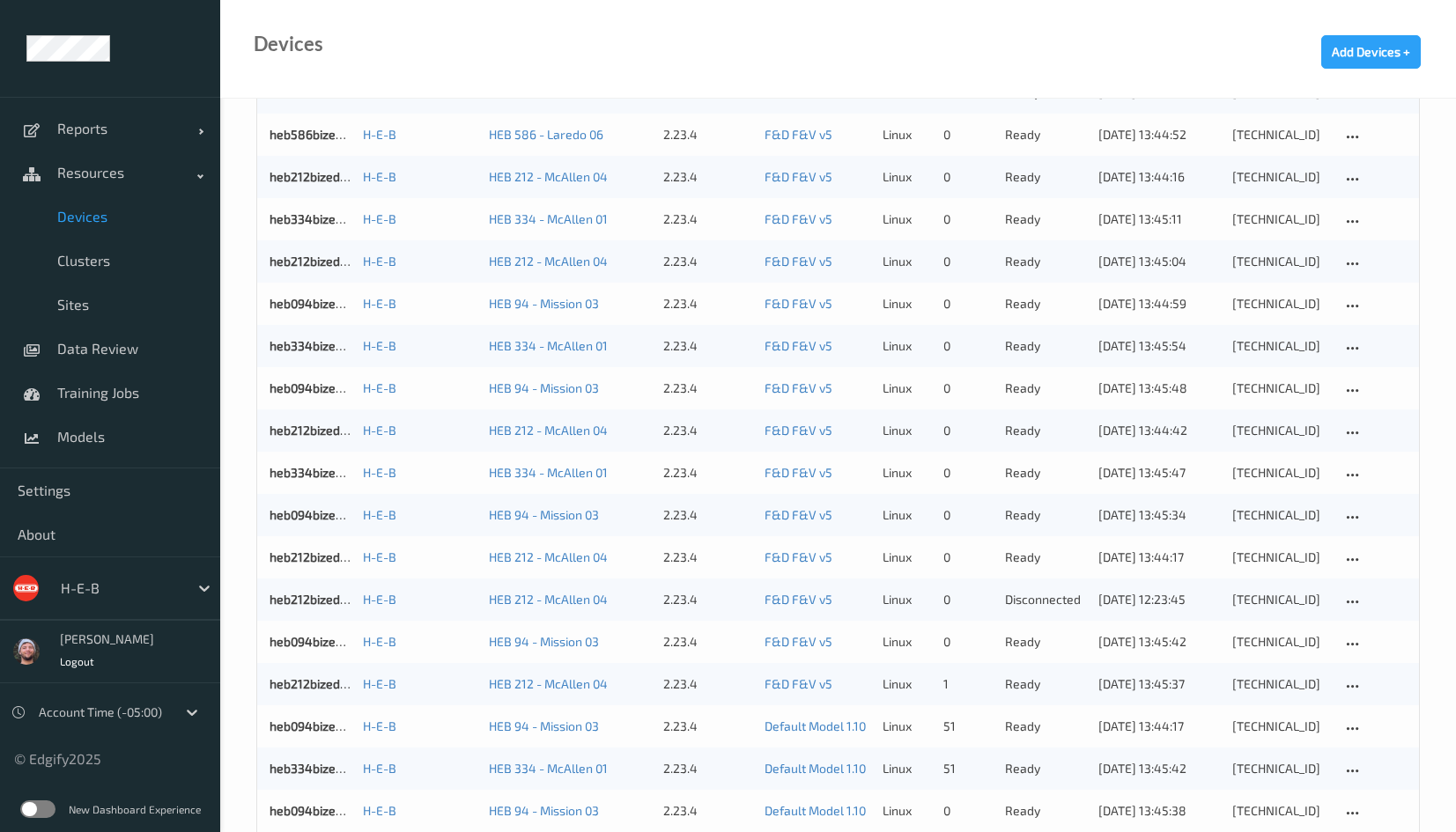
scroll to position [1170, 0]
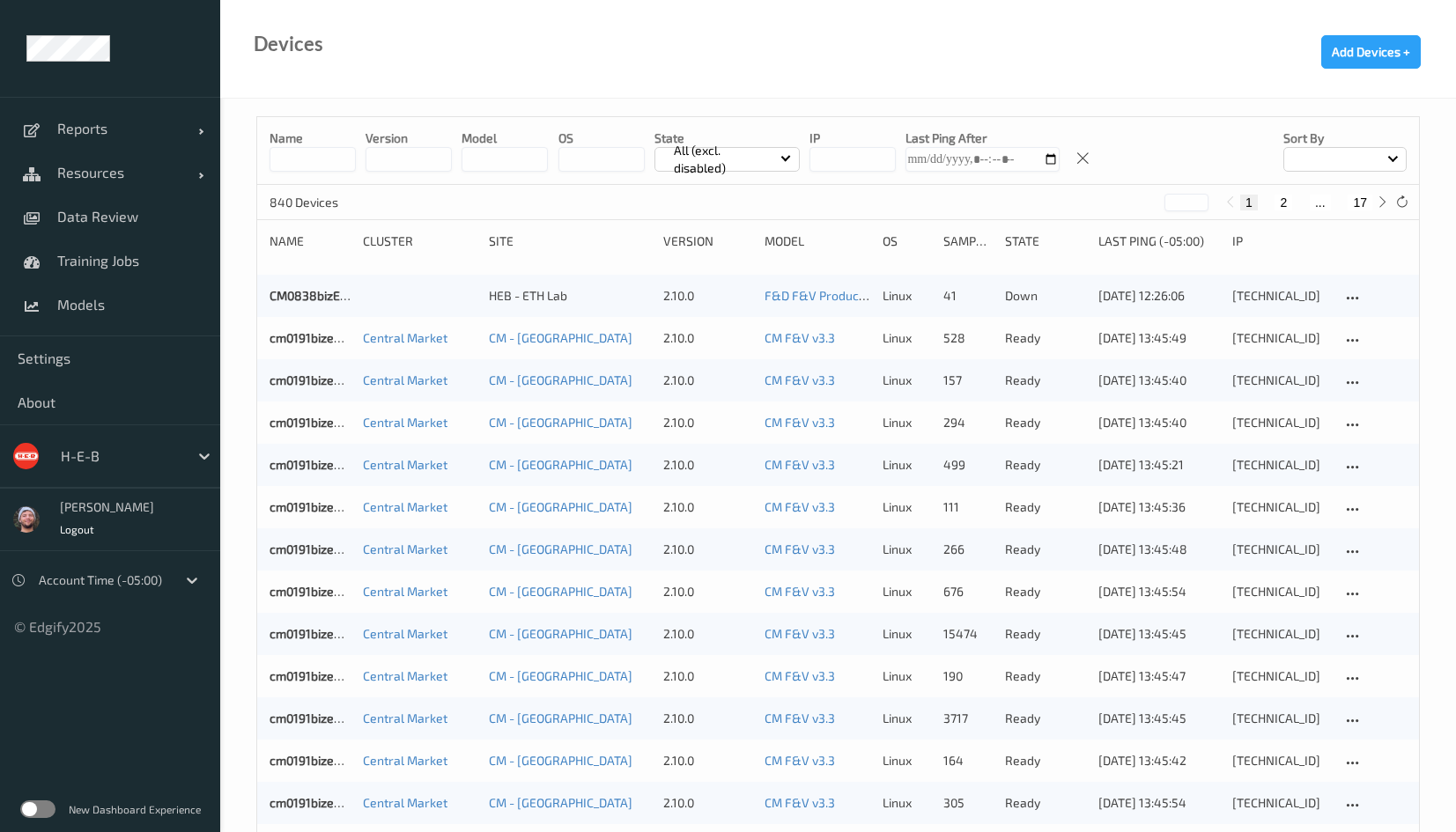
click at [1365, 218] on div "840 Devices * 1 2 ... 17" at bounding box center [838, 203] width 1161 height 35
click at [1355, 207] on button "17" at bounding box center [1359, 202] width 25 height 16
type input "**"
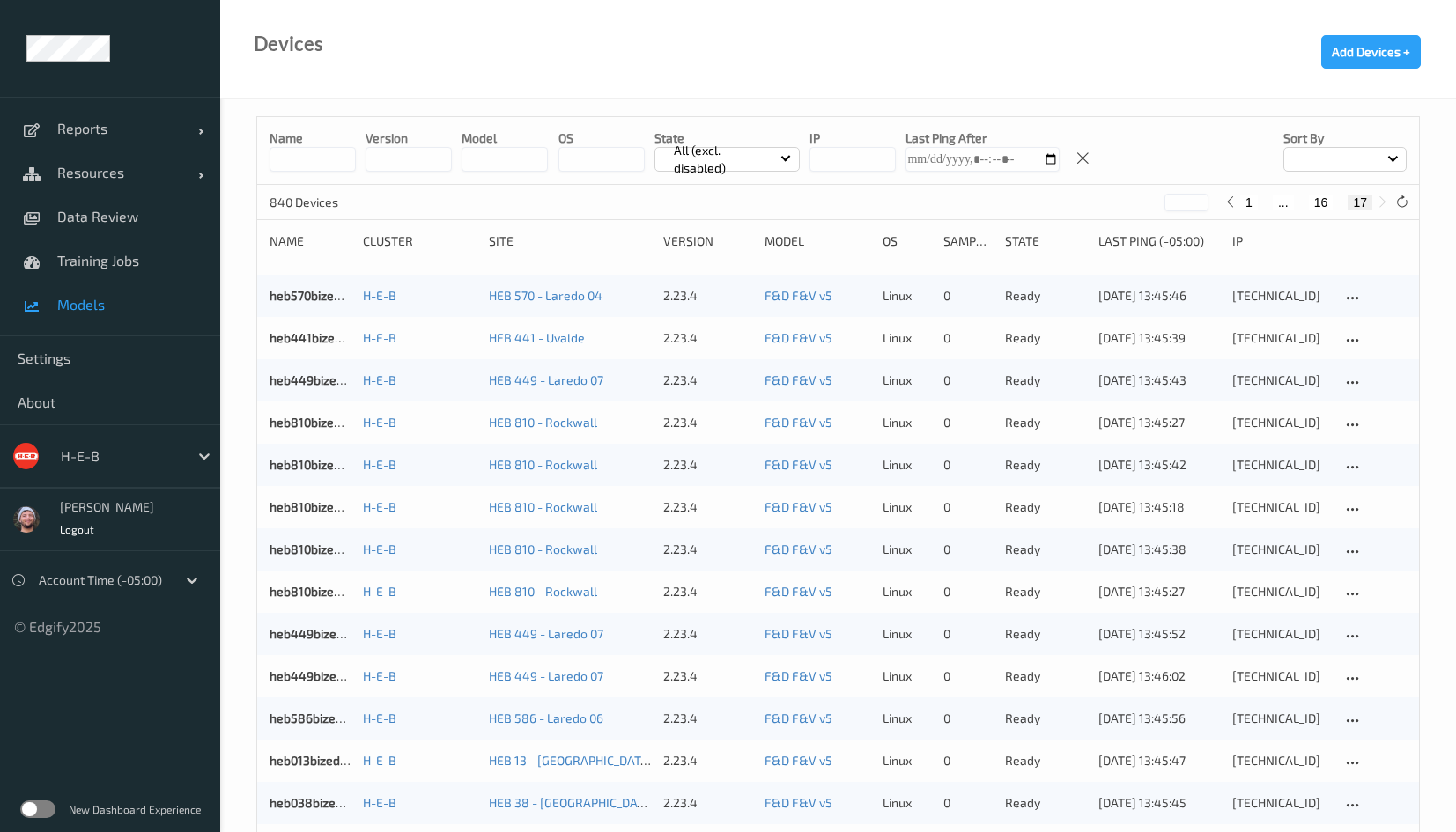
click at [99, 292] on link "Models" at bounding box center [109, 305] width 220 height 44
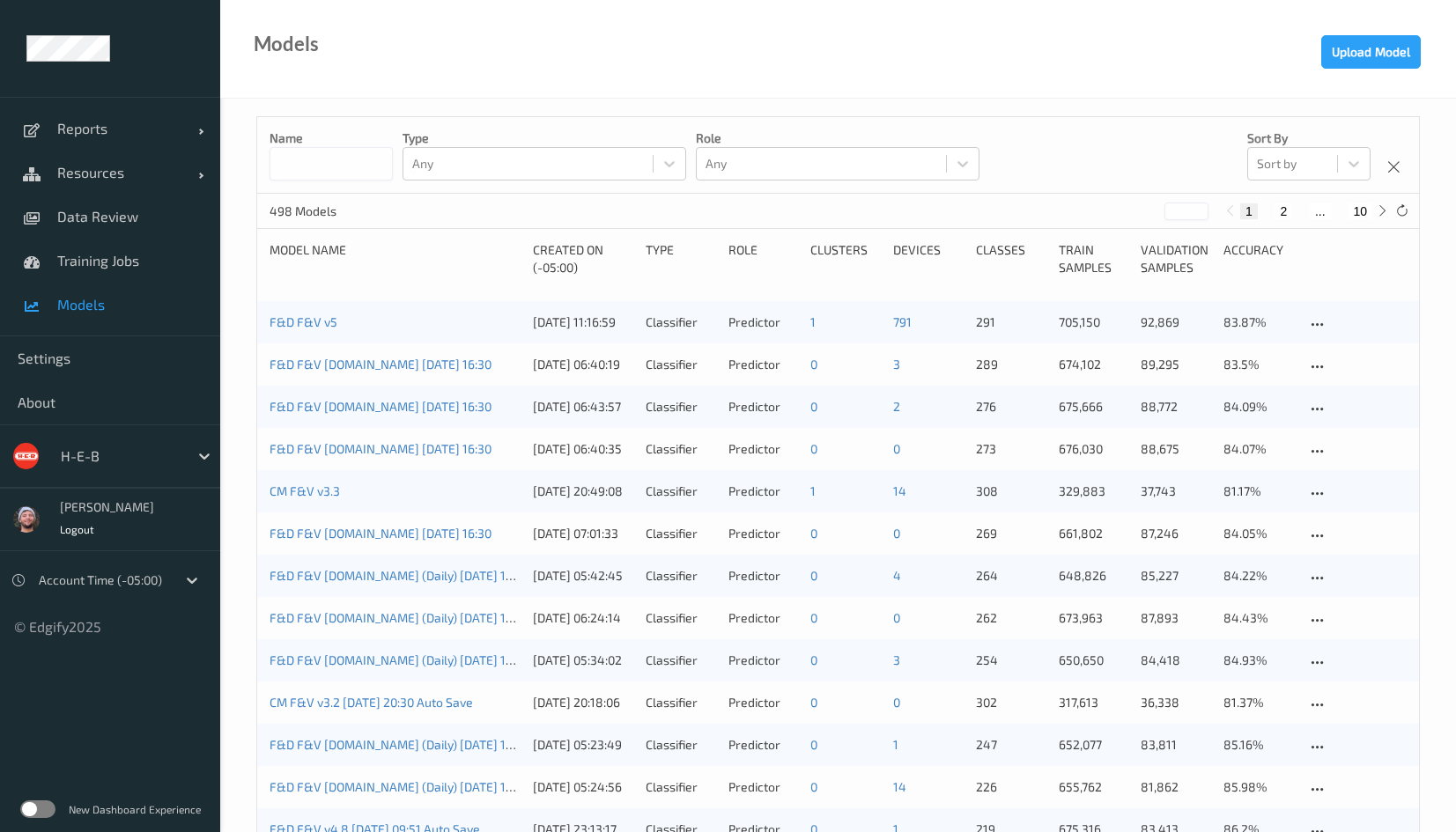
click at [141, 444] on div "H-E-B" at bounding box center [120, 455] width 136 height 29
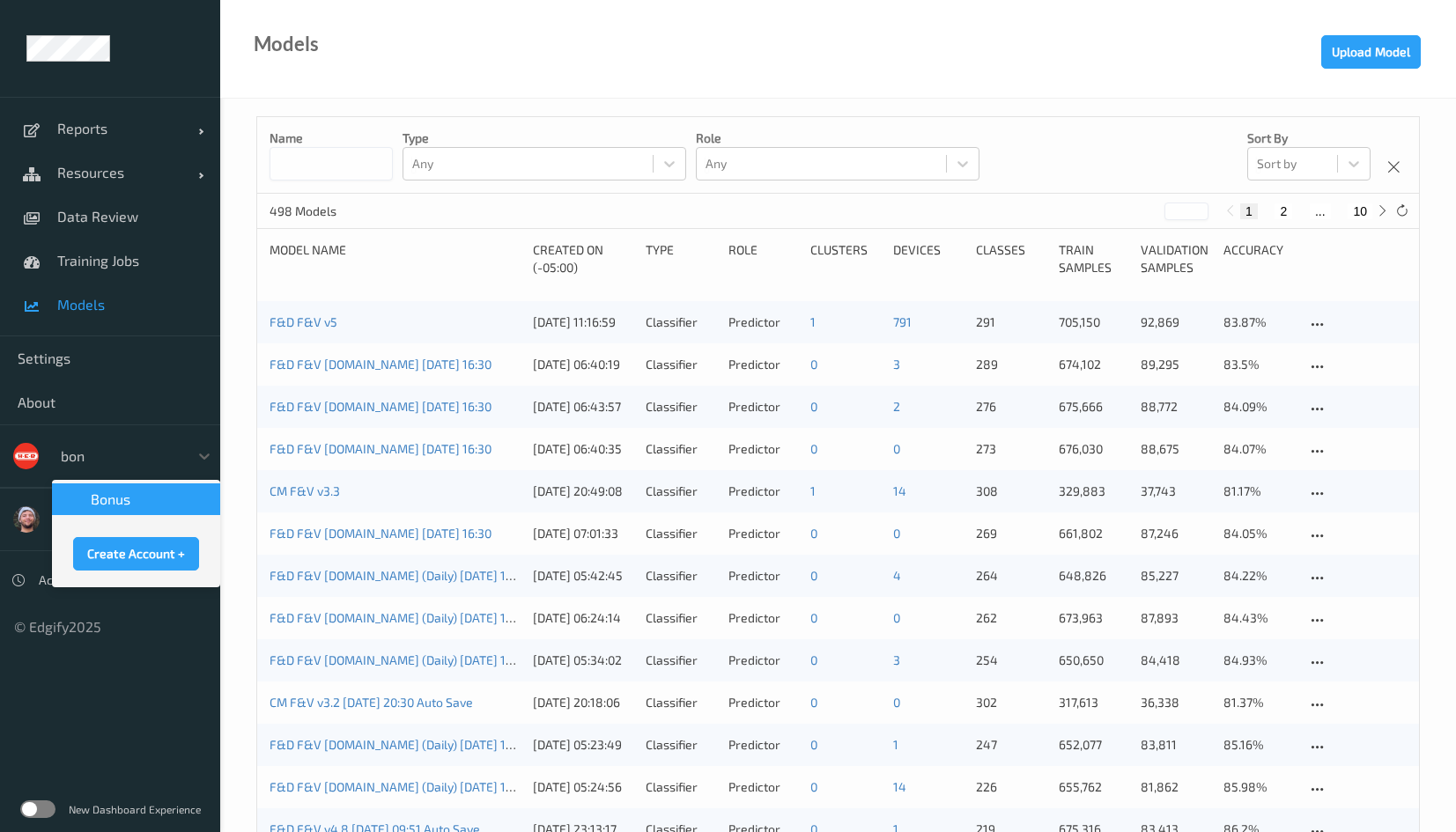
type input "bonu"
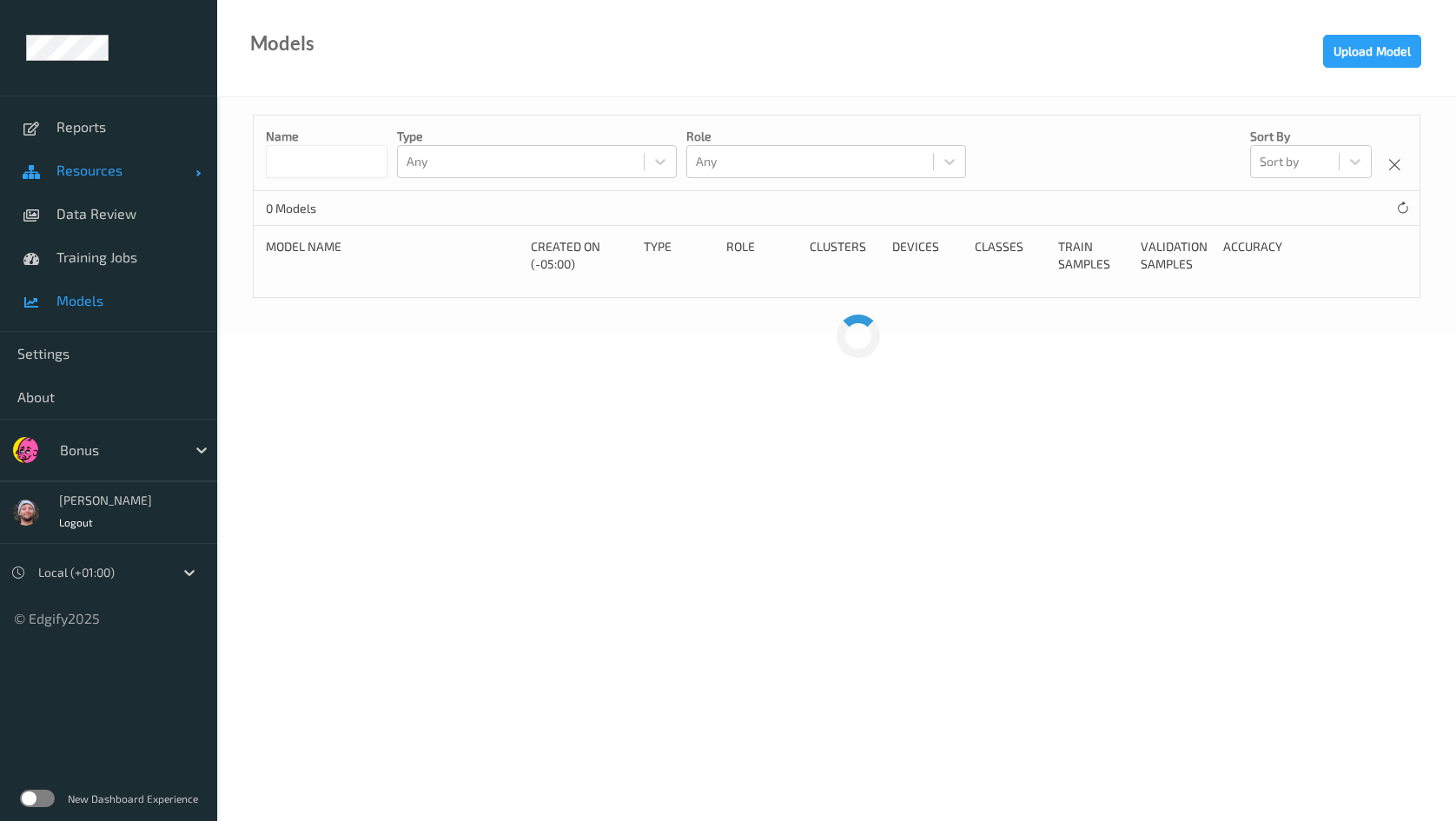
click at [119, 189] on link "Resources" at bounding box center [108, 170] width 217 height 44
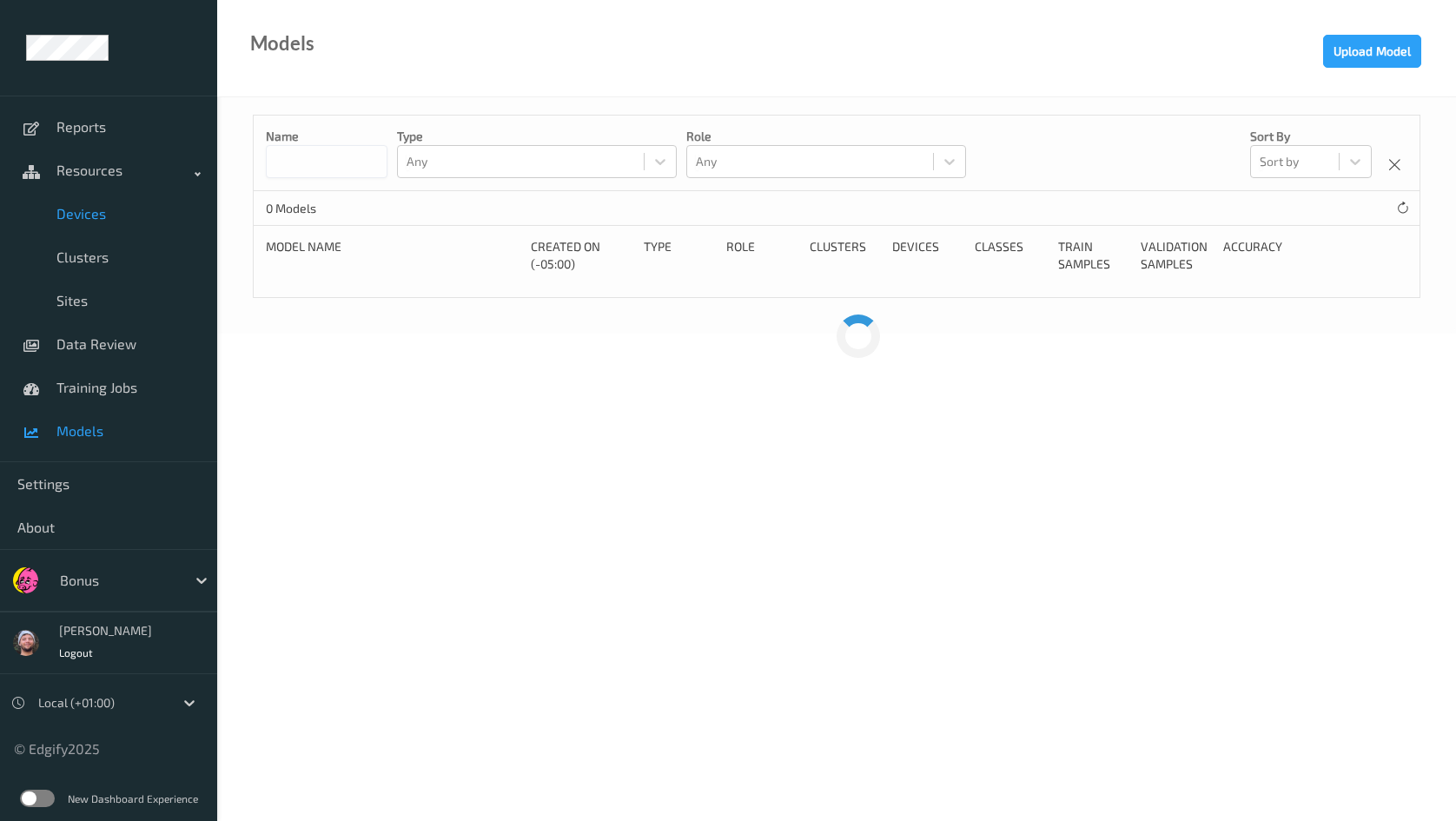
click at [107, 210] on span "Devices" at bounding box center [127, 214] width 143 height 18
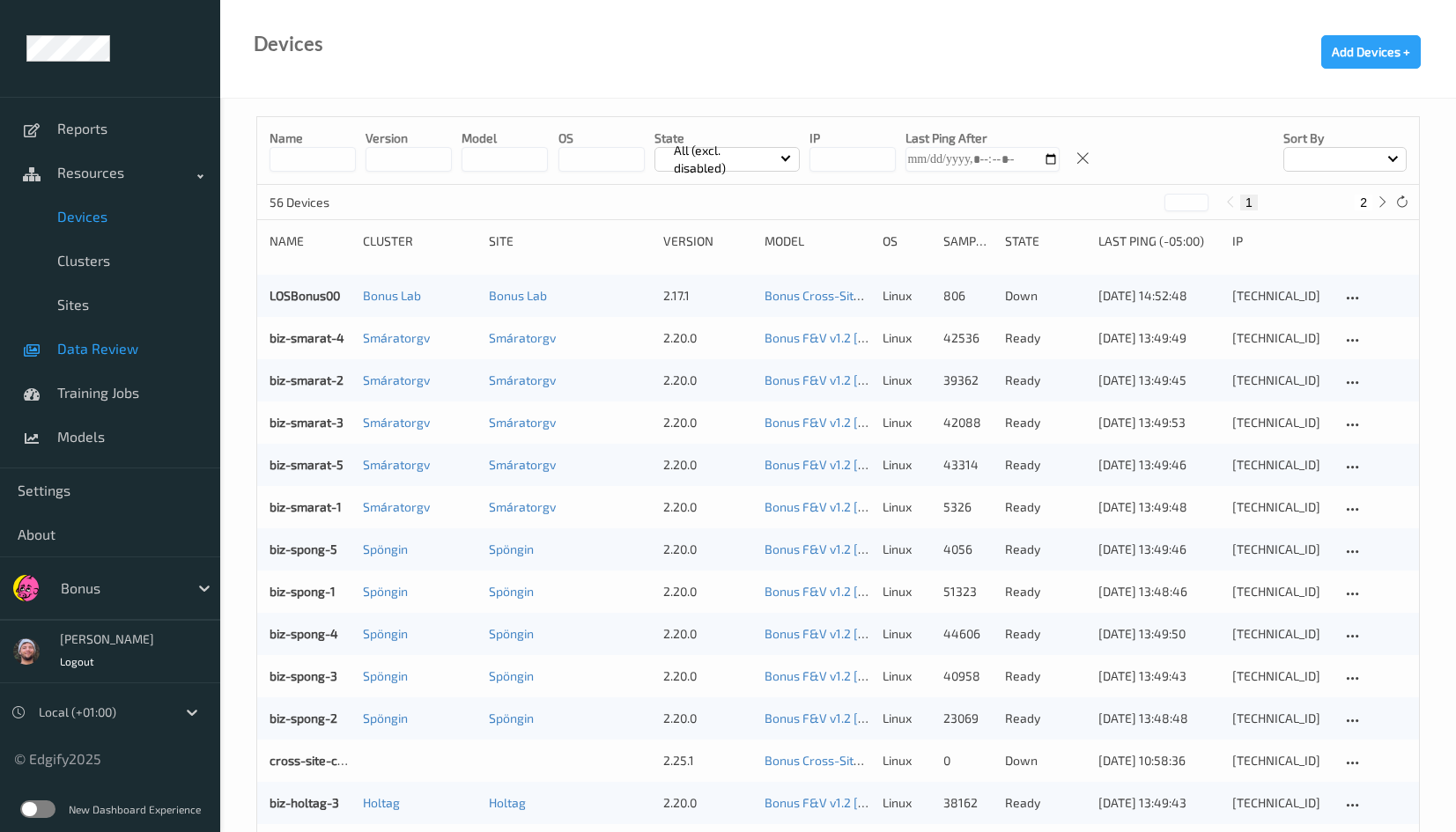
click at [91, 332] on link "Data Review" at bounding box center [109, 348] width 220 height 44
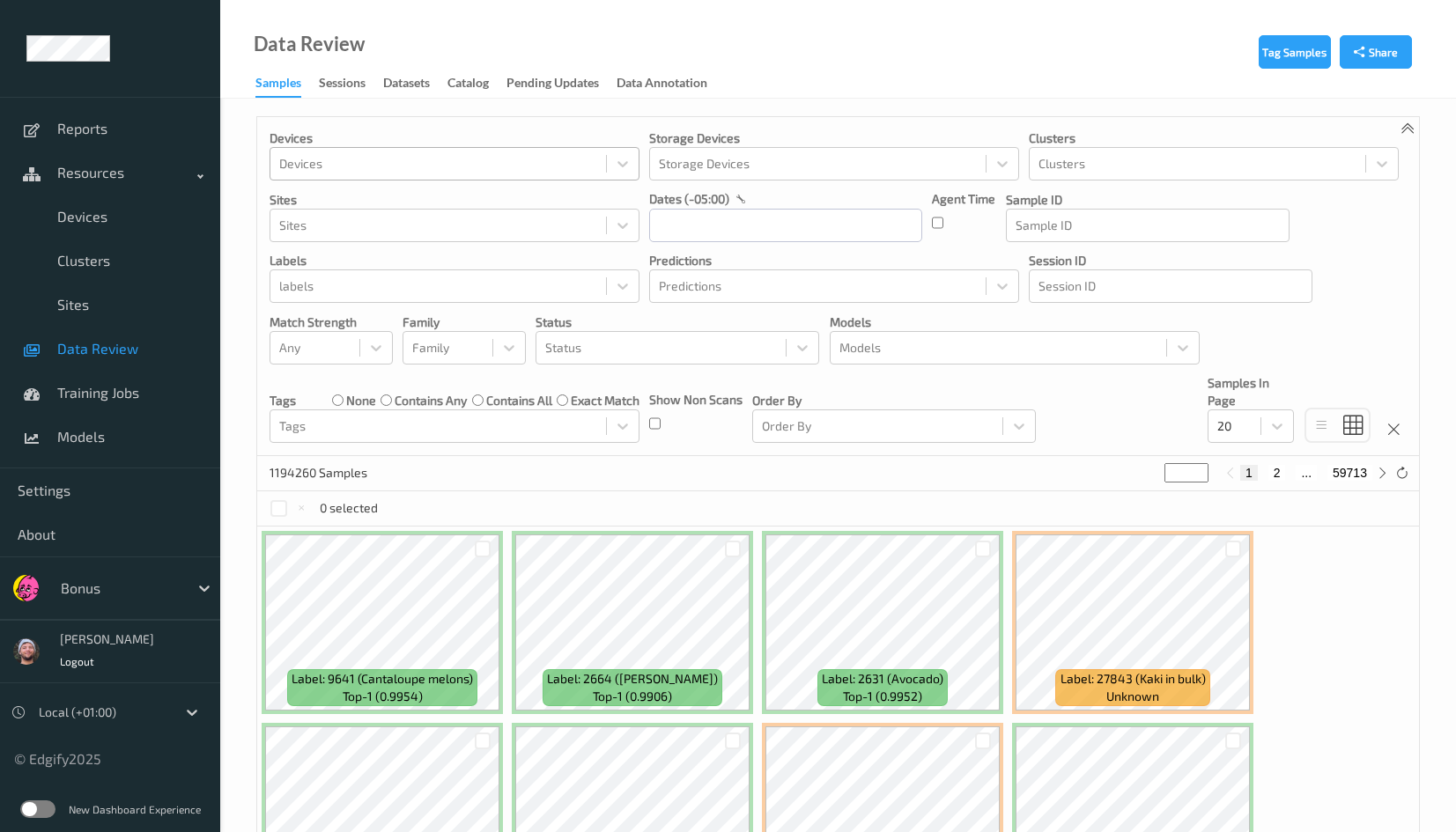
click at [492, 155] on div at bounding box center [438, 163] width 317 height 21
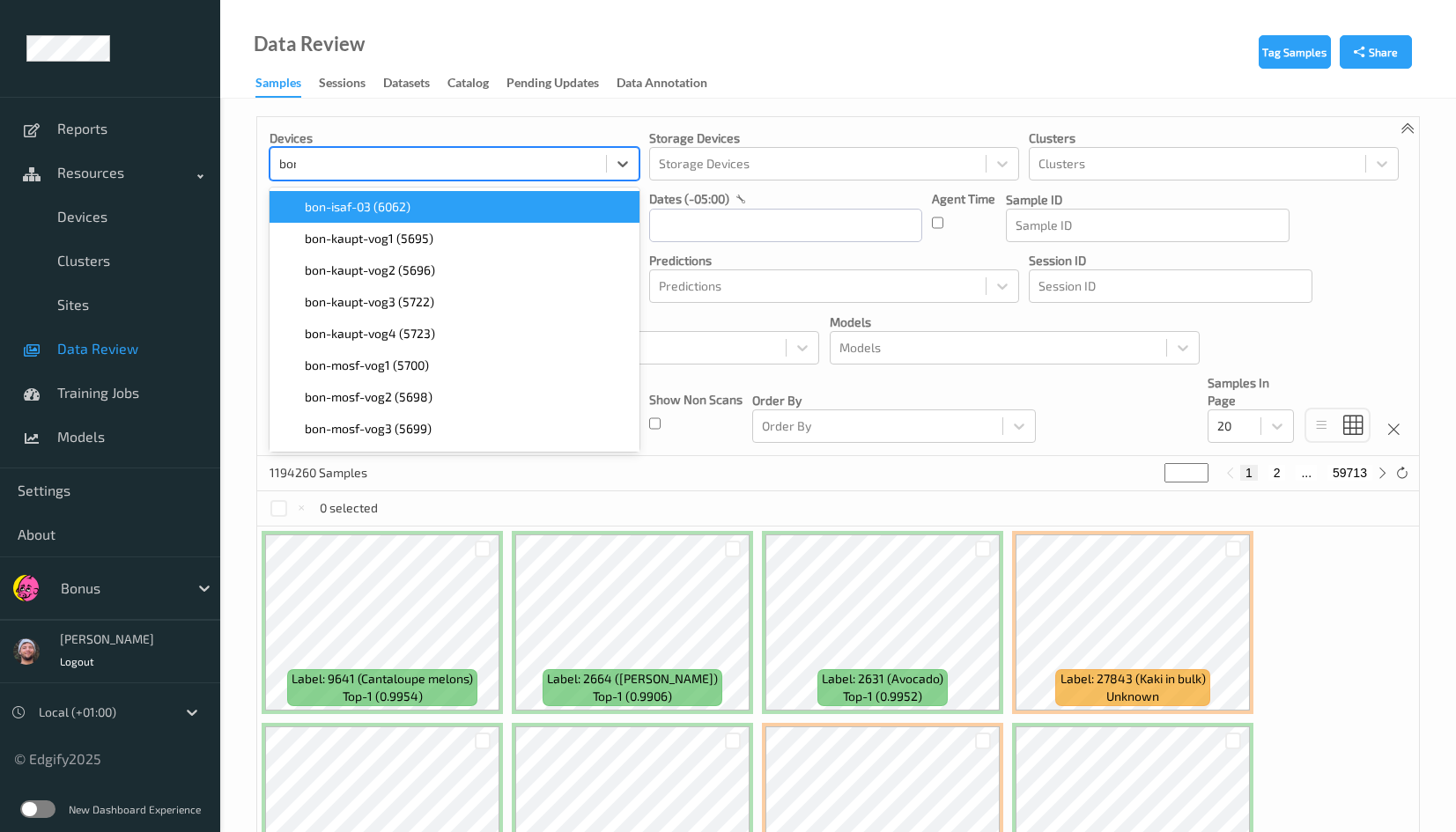
type input "bonu"
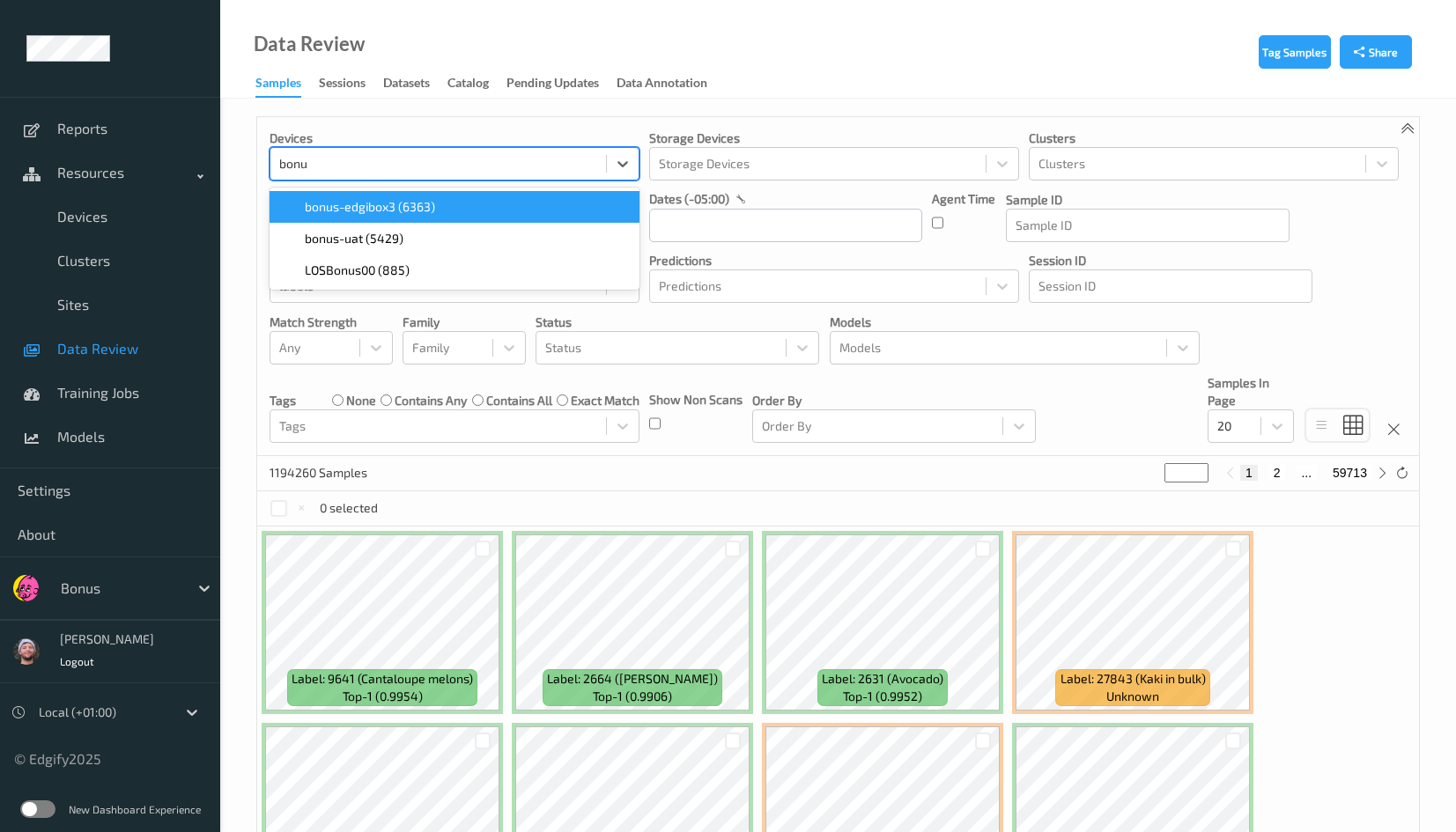
click at [411, 216] on div "bonus-edgibox3 (6363)" at bounding box center [453, 207] width 370 height 32
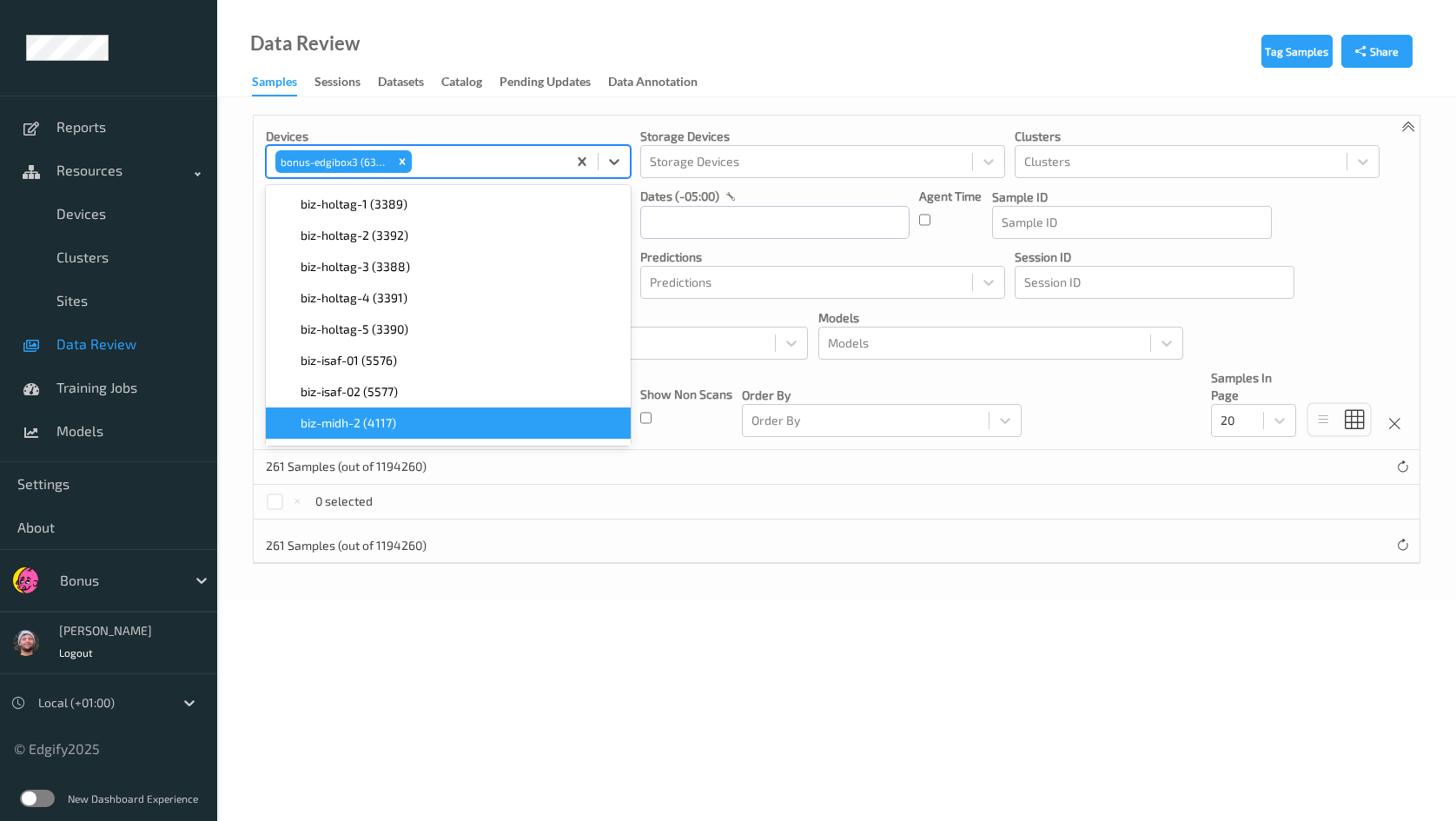
click at [600, 539] on div "261 Samples (out of 1194260)" at bounding box center [836, 546] width 1166 height 35
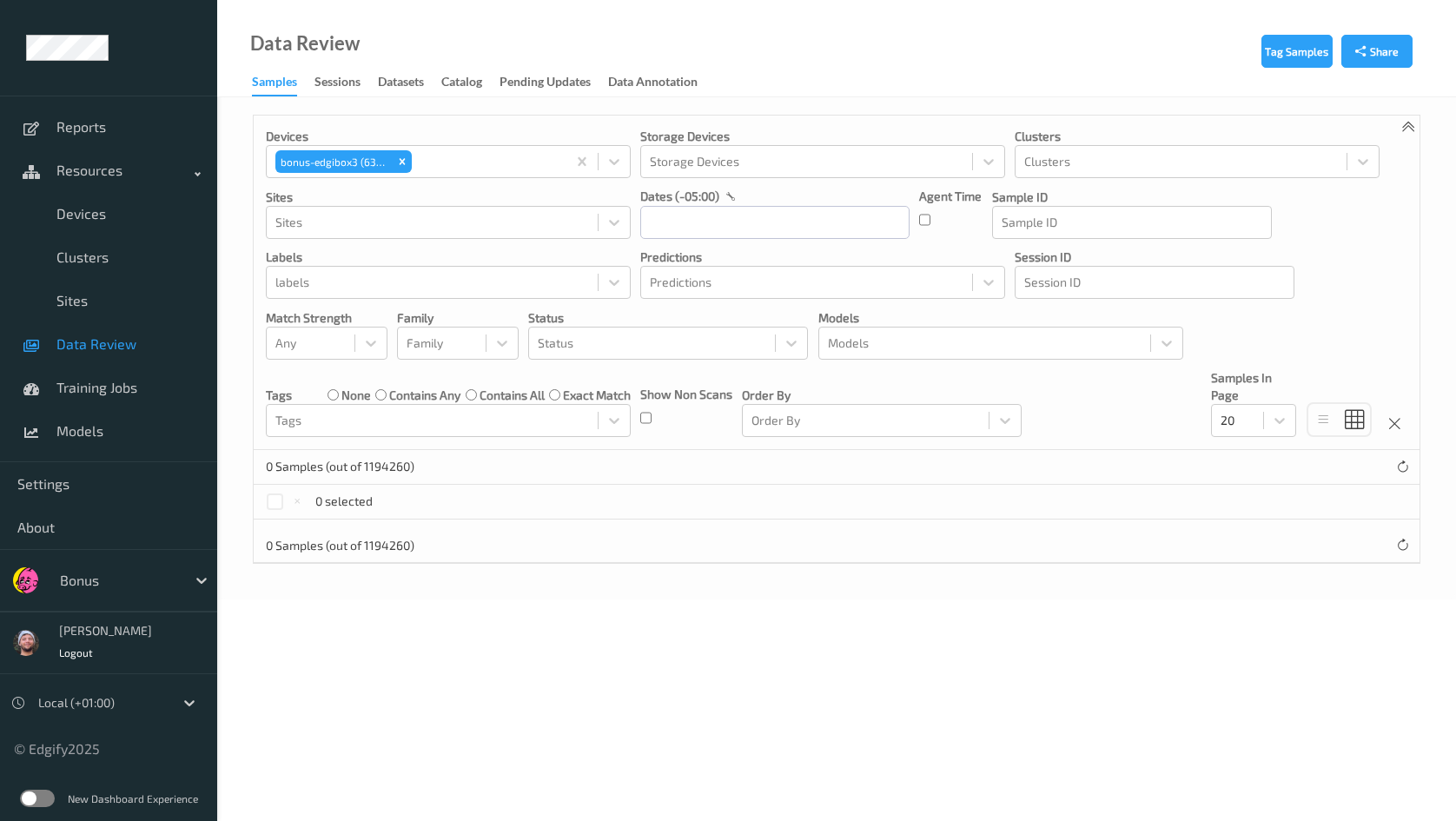
click at [128, 578] on div at bounding box center [119, 580] width 118 height 20
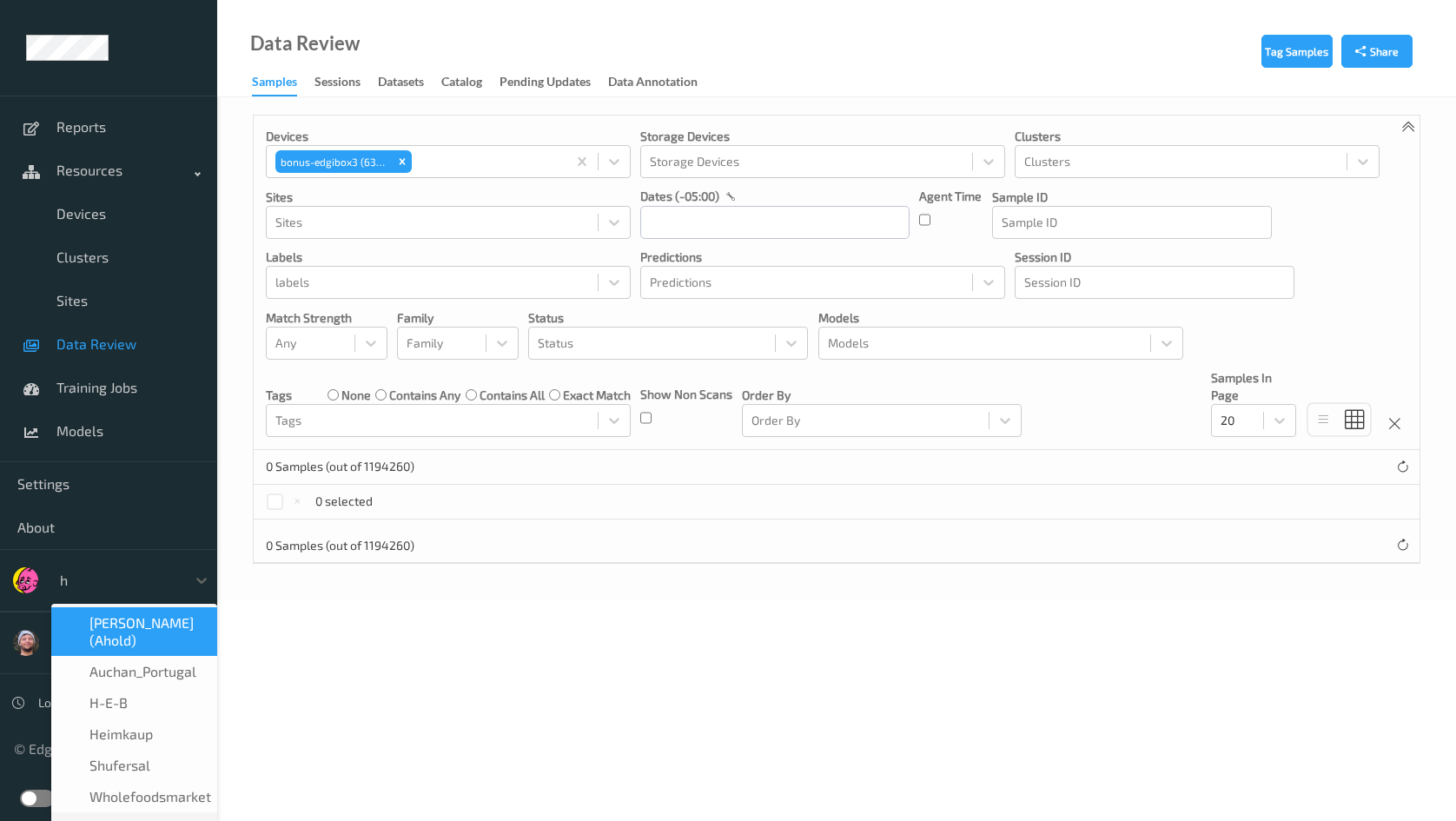
type input "h-"
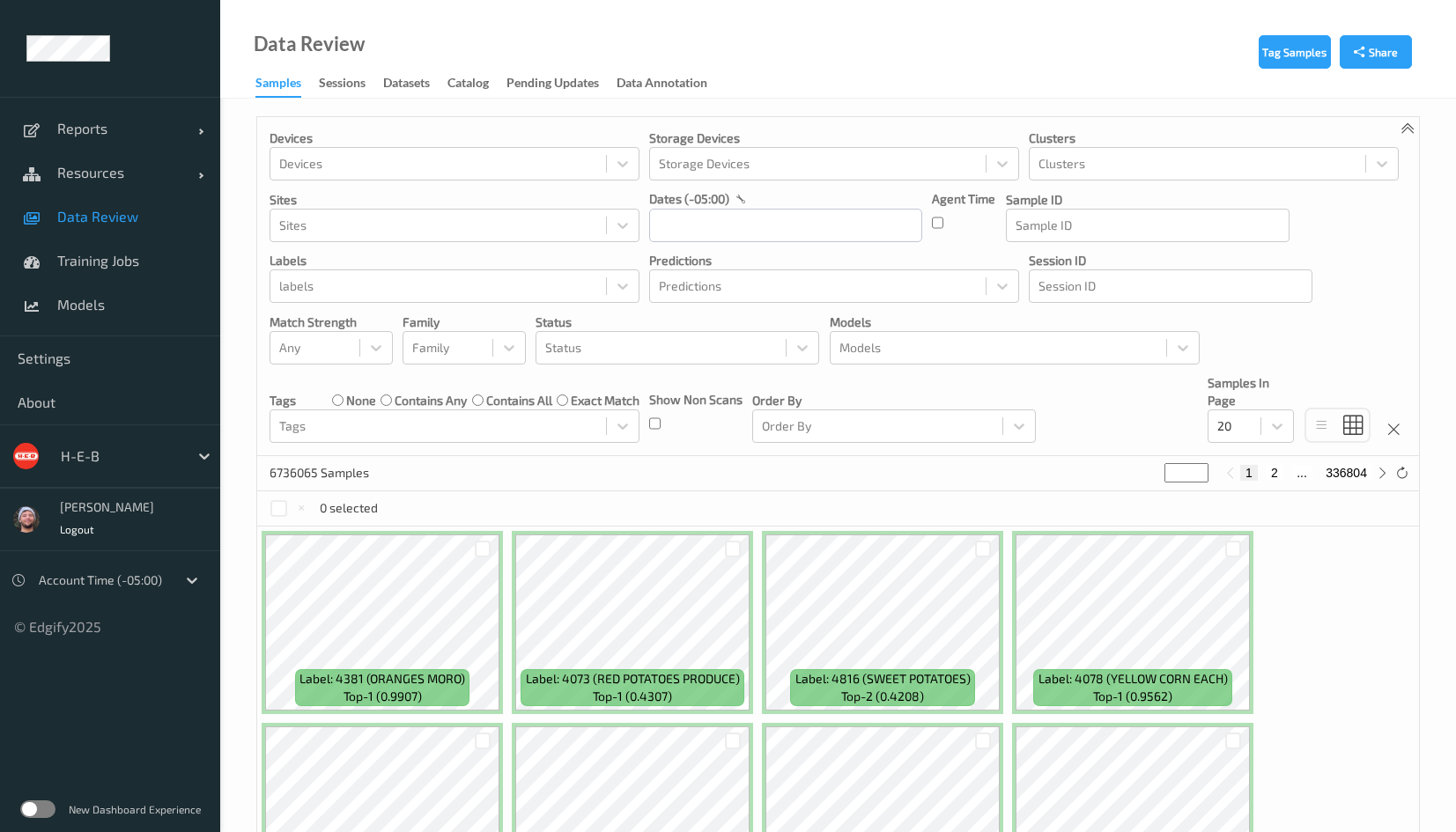
drag, startPoint x: 136, startPoint y: 216, endPoint x: 233, endPoint y: 246, distance: 101.5
click at [136, 216] on span "Data Review" at bounding box center [129, 217] width 145 height 18
